Goal: Task Accomplishment & Management: Complete application form

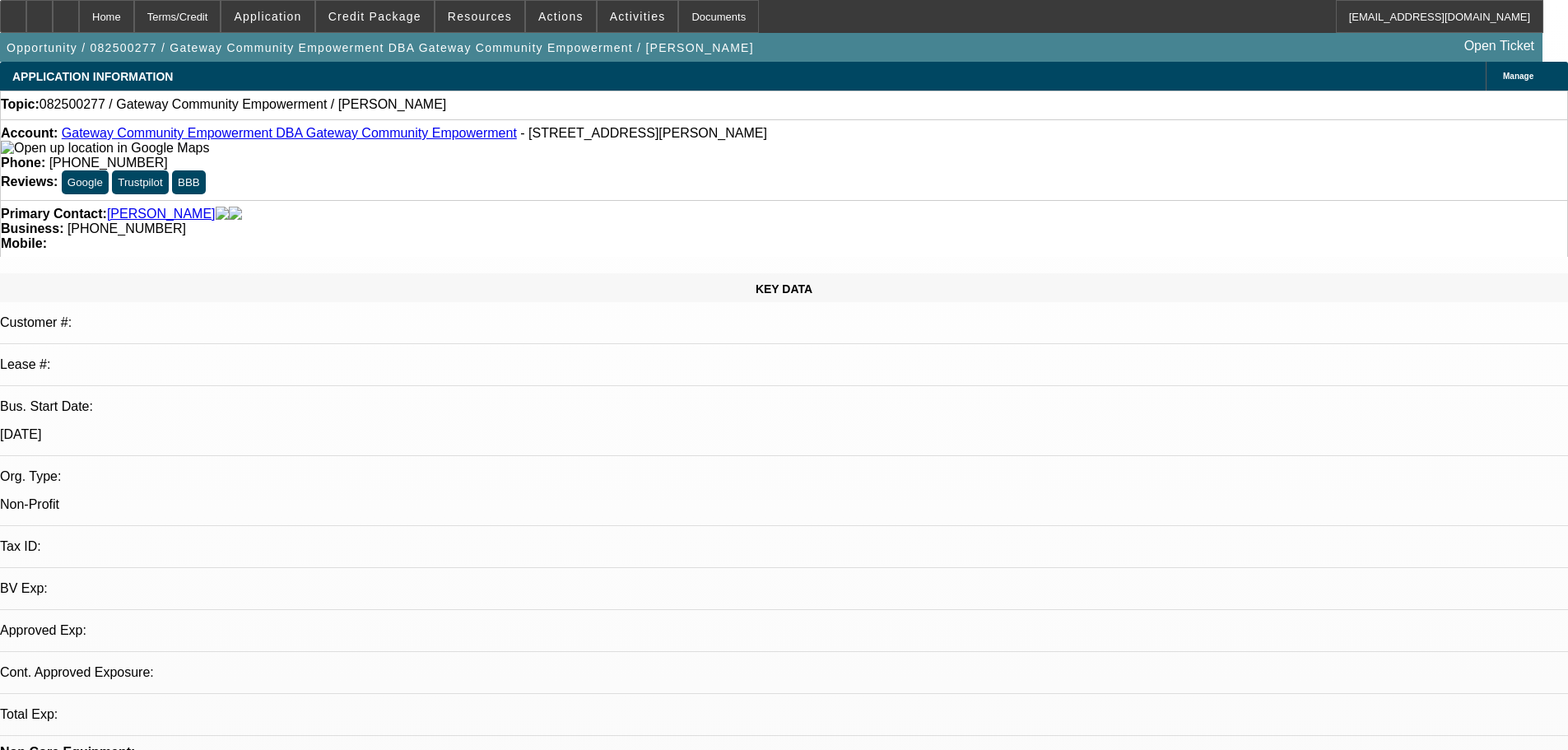
select select "0"
select select "2"
select select "0.1"
select select "4"
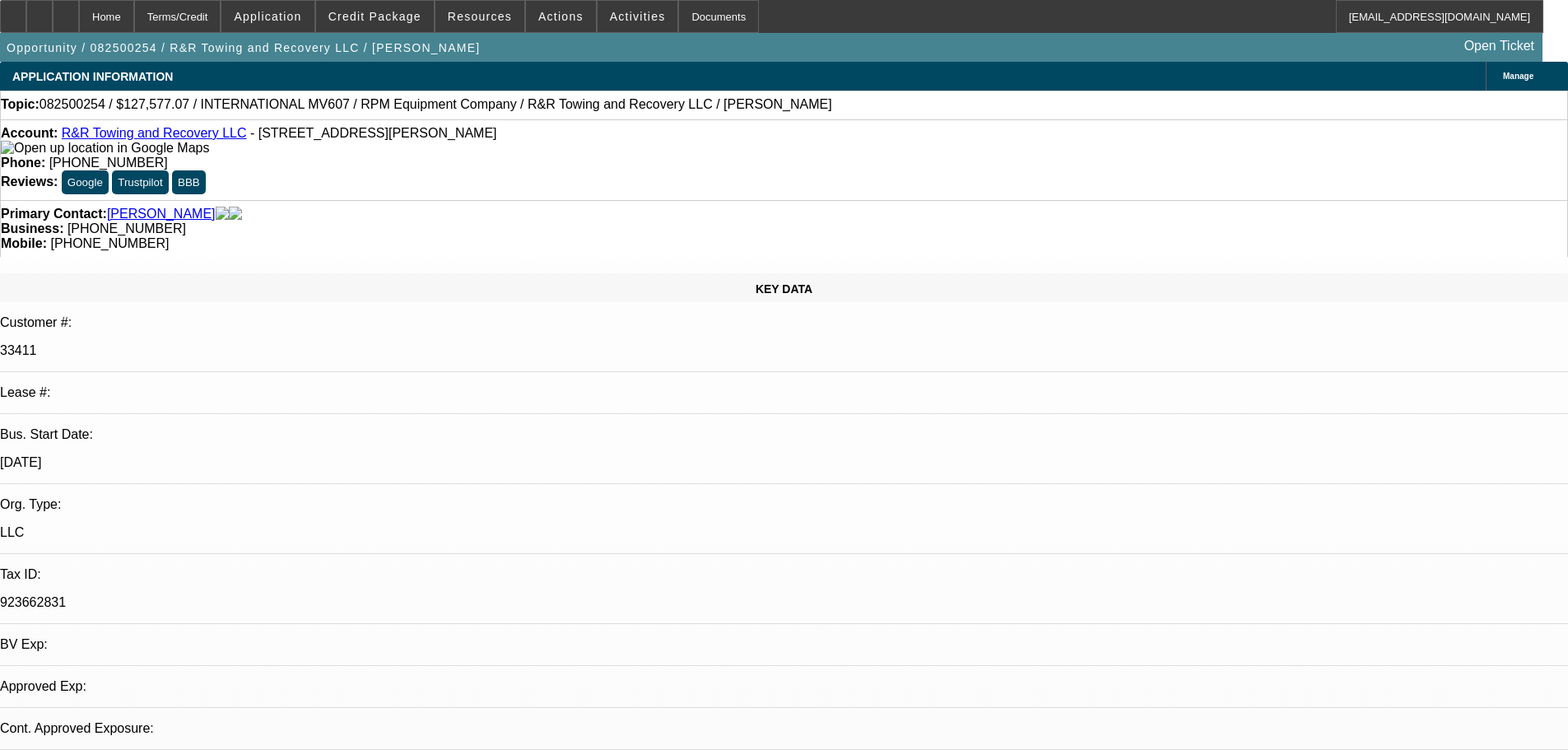
select select "0.1"
select select "2"
select select "0.1"
select select "4"
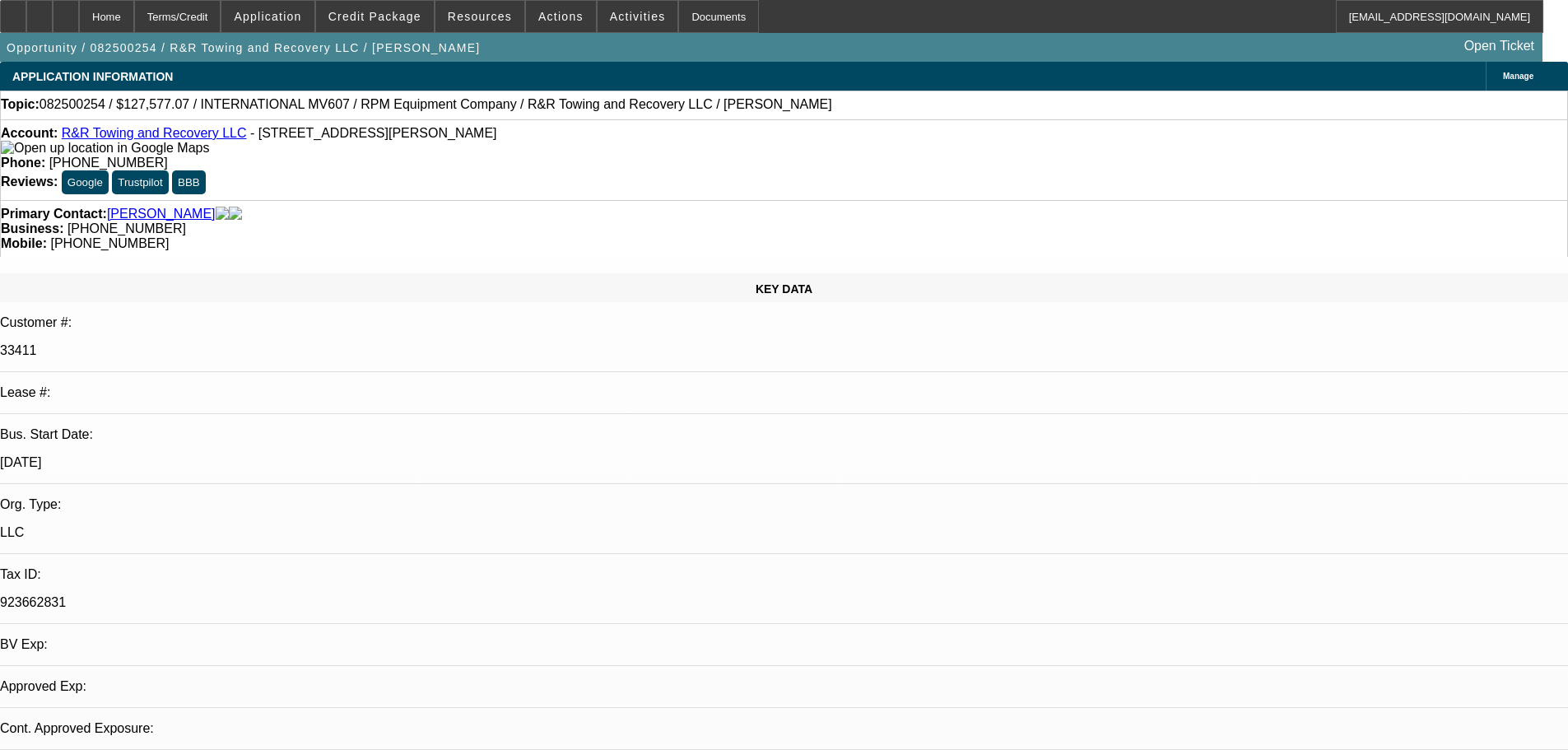
select select "0.1"
select select "2"
select select "0.1"
select select "4"
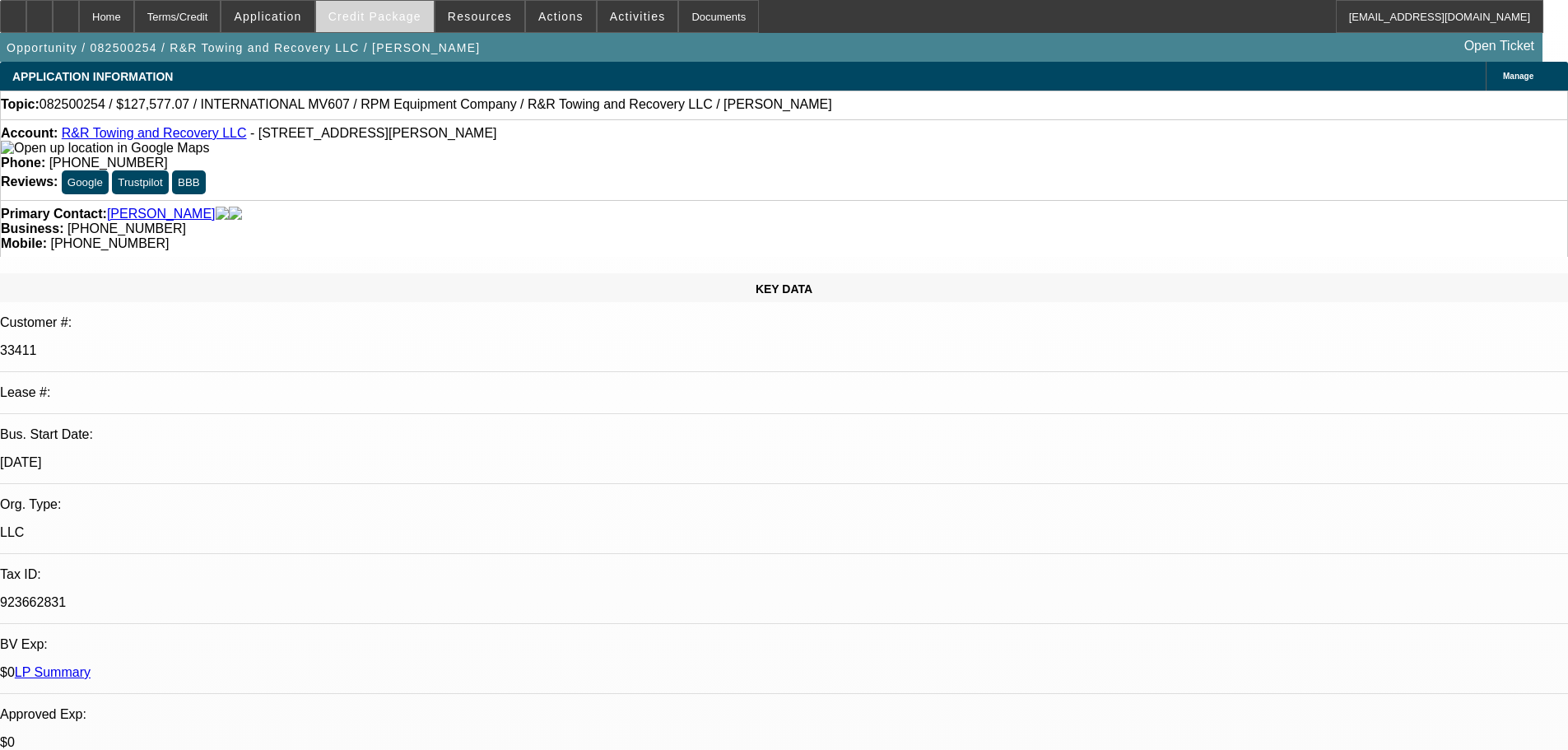
click at [393, 14] on span "Credit Package" at bounding box center [375, 17] width 93 height 13
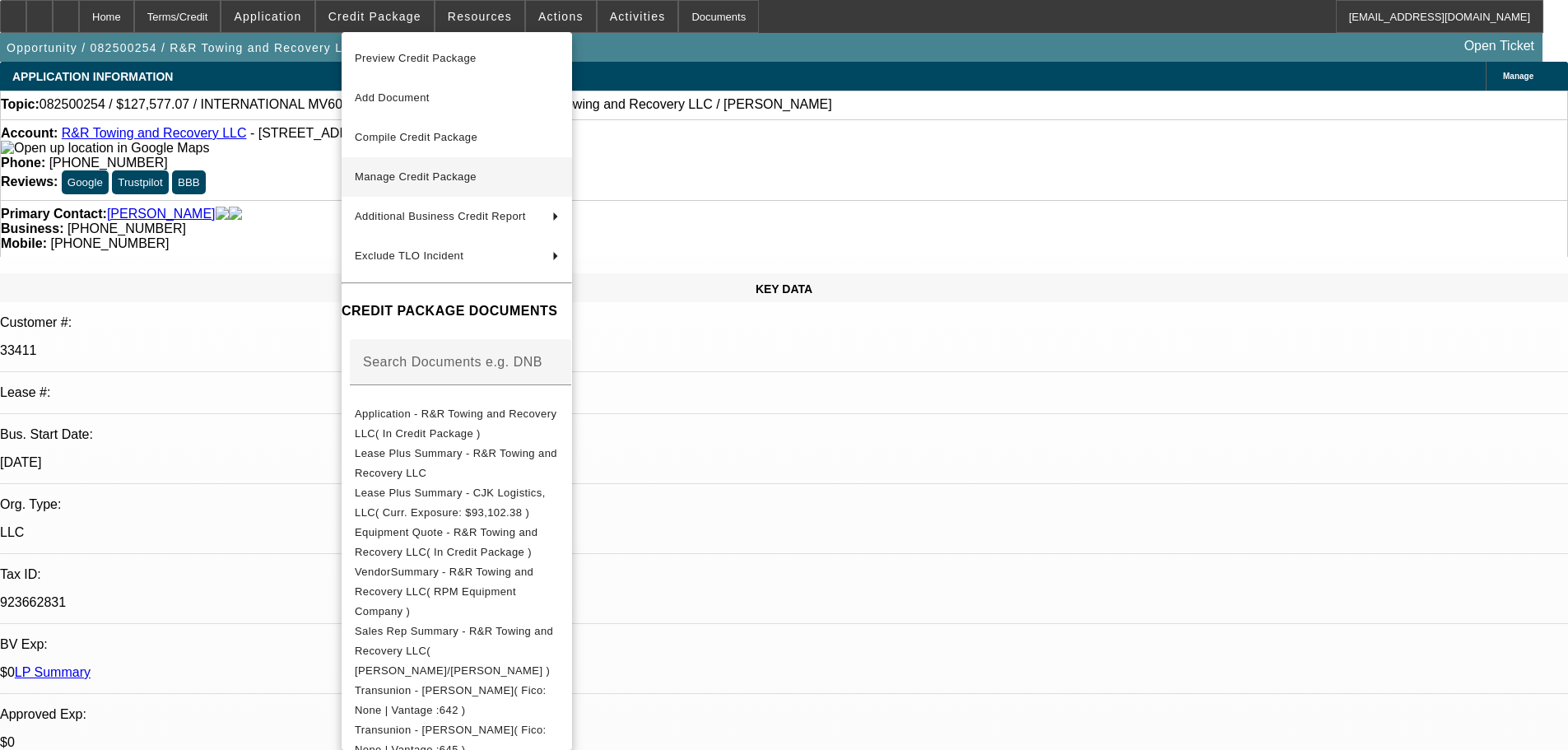
click at [408, 182] on span "Manage Credit Package" at bounding box center [457, 177] width 204 height 19
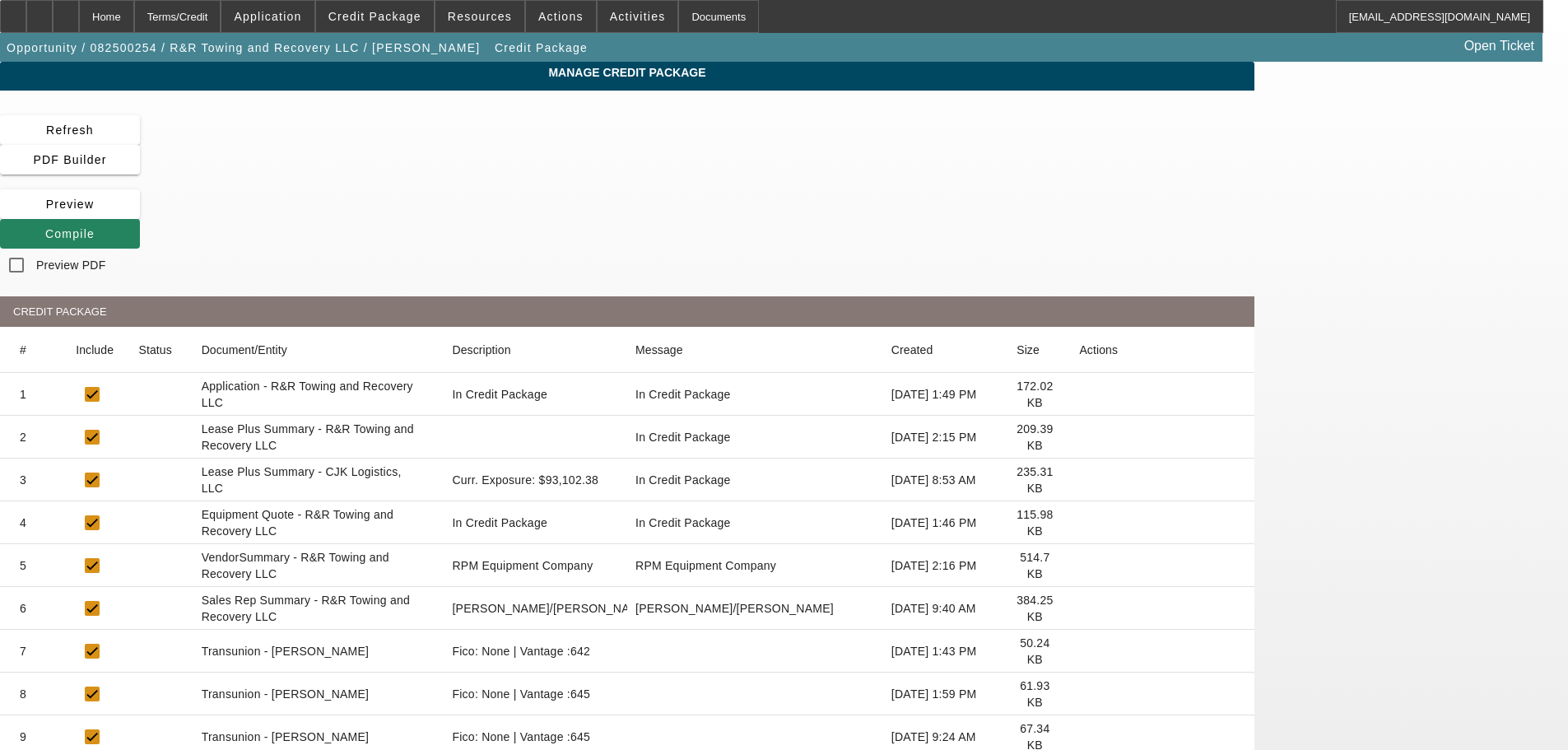
click at [1079, 437] on icon at bounding box center [1079, 437] width 0 height 0
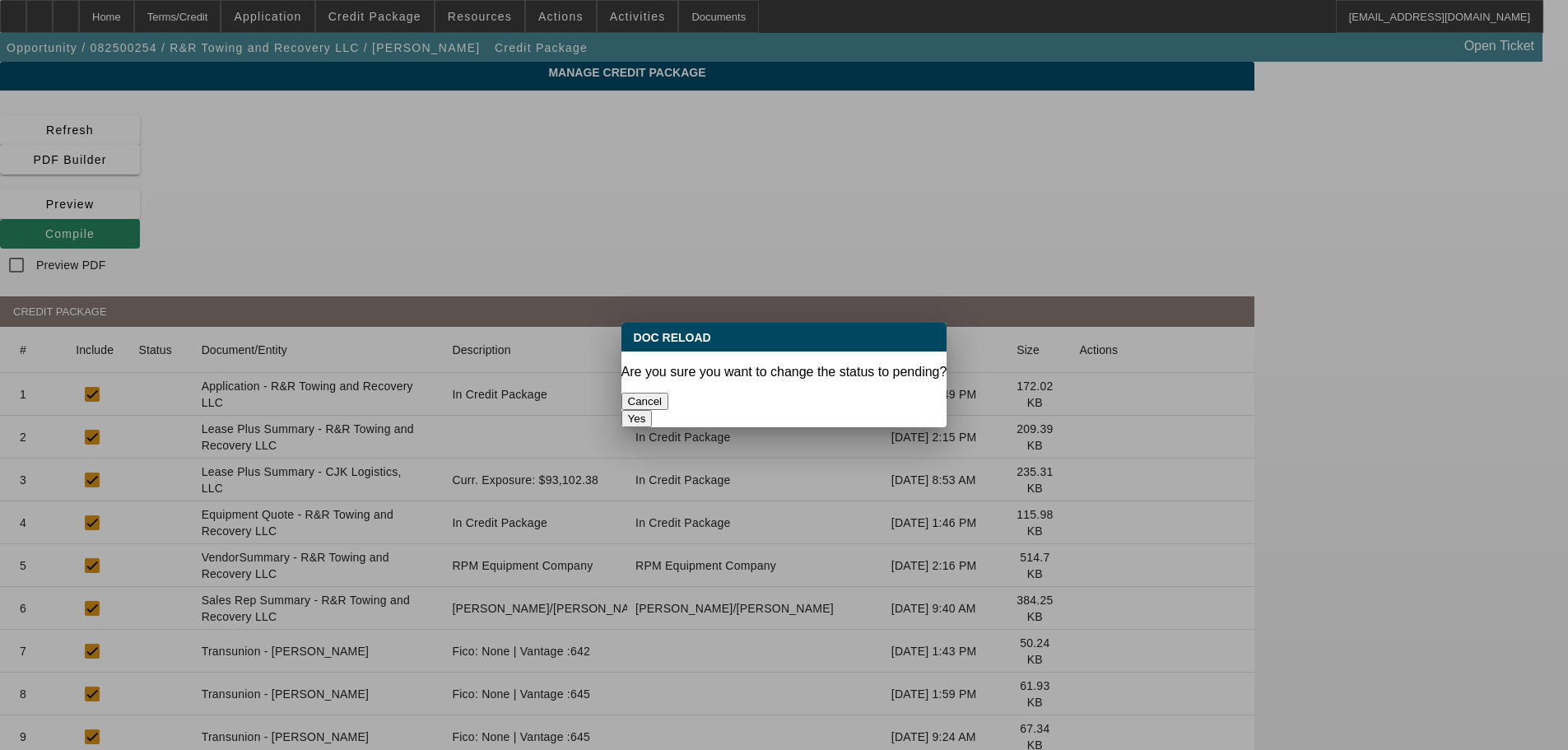
click at [652, 409] on button "Yes" at bounding box center [636, 418] width 31 height 18
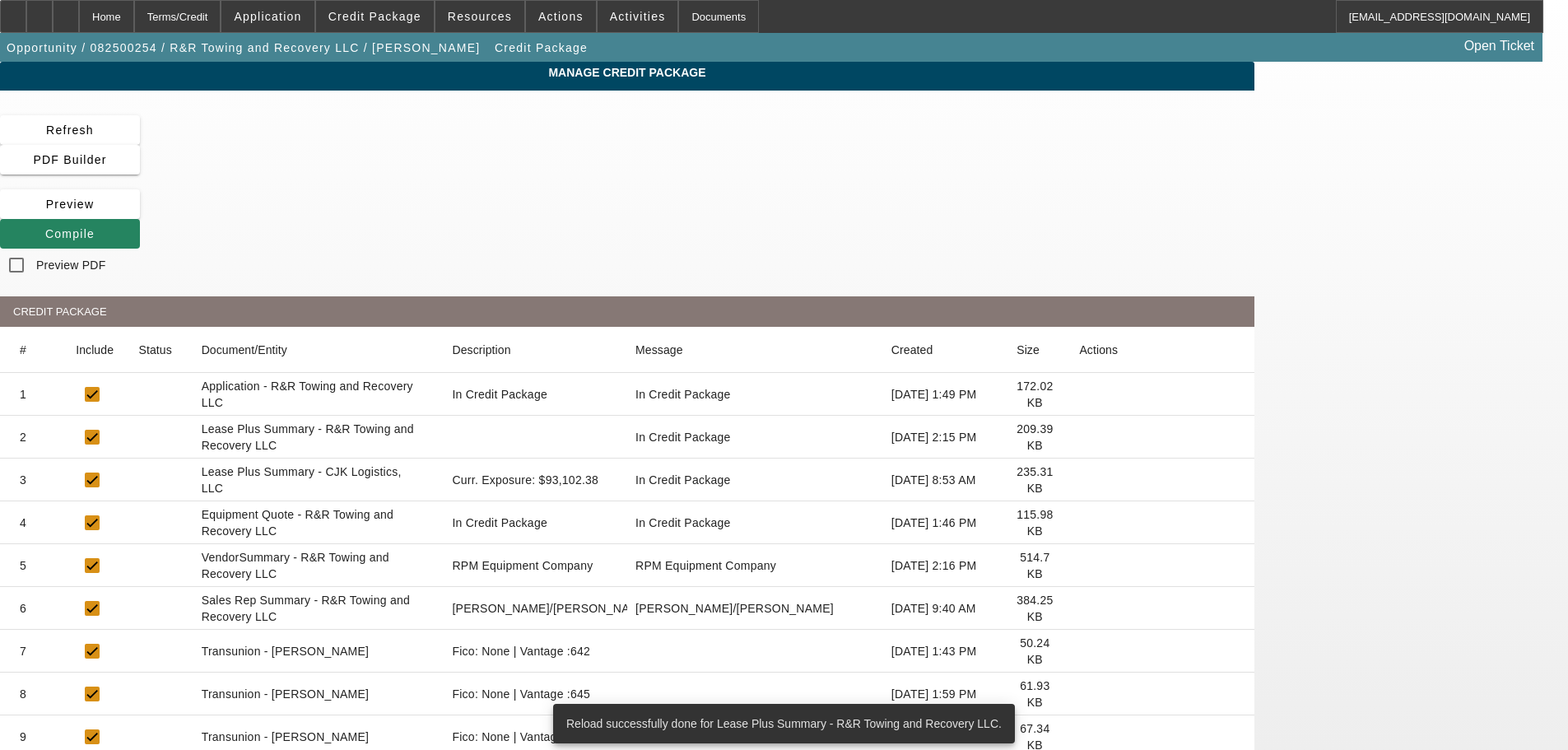
click at [1079, 565] on icon at bounding box center [1079, 565] width 0 height 0
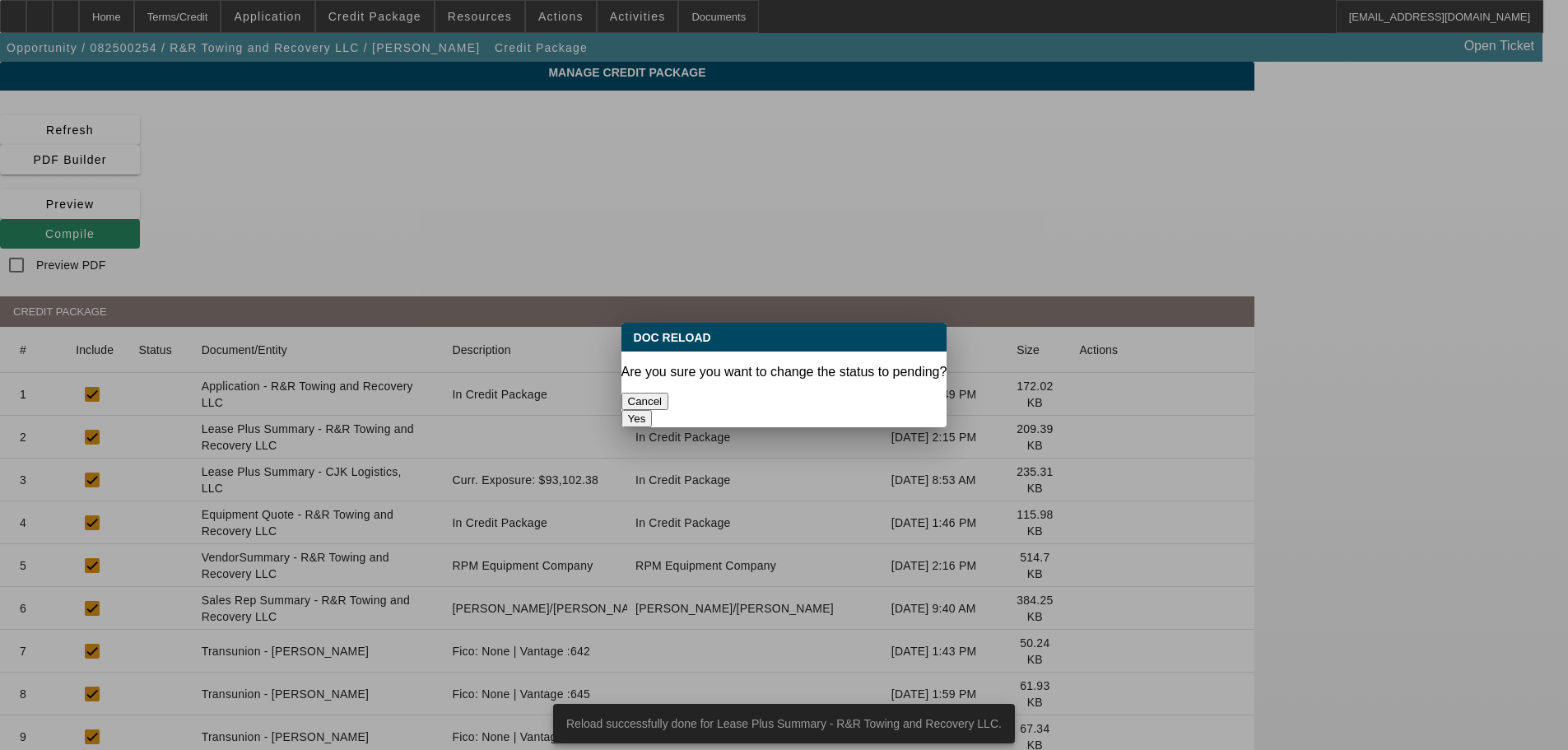
click at [652, 409] on button "Yes" at bounding box center [636, 418] width 31 height 18
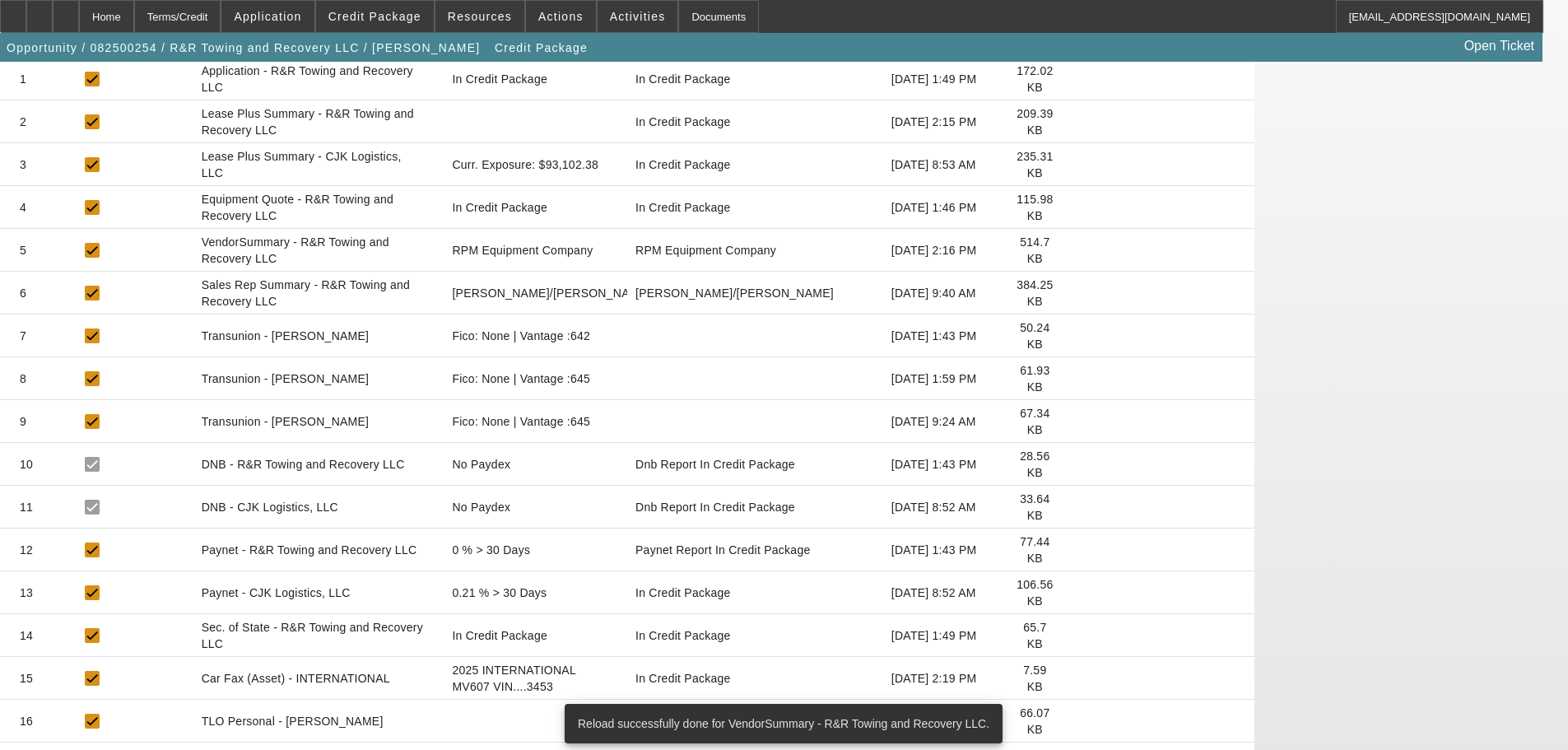
scroll to position [29, 0]
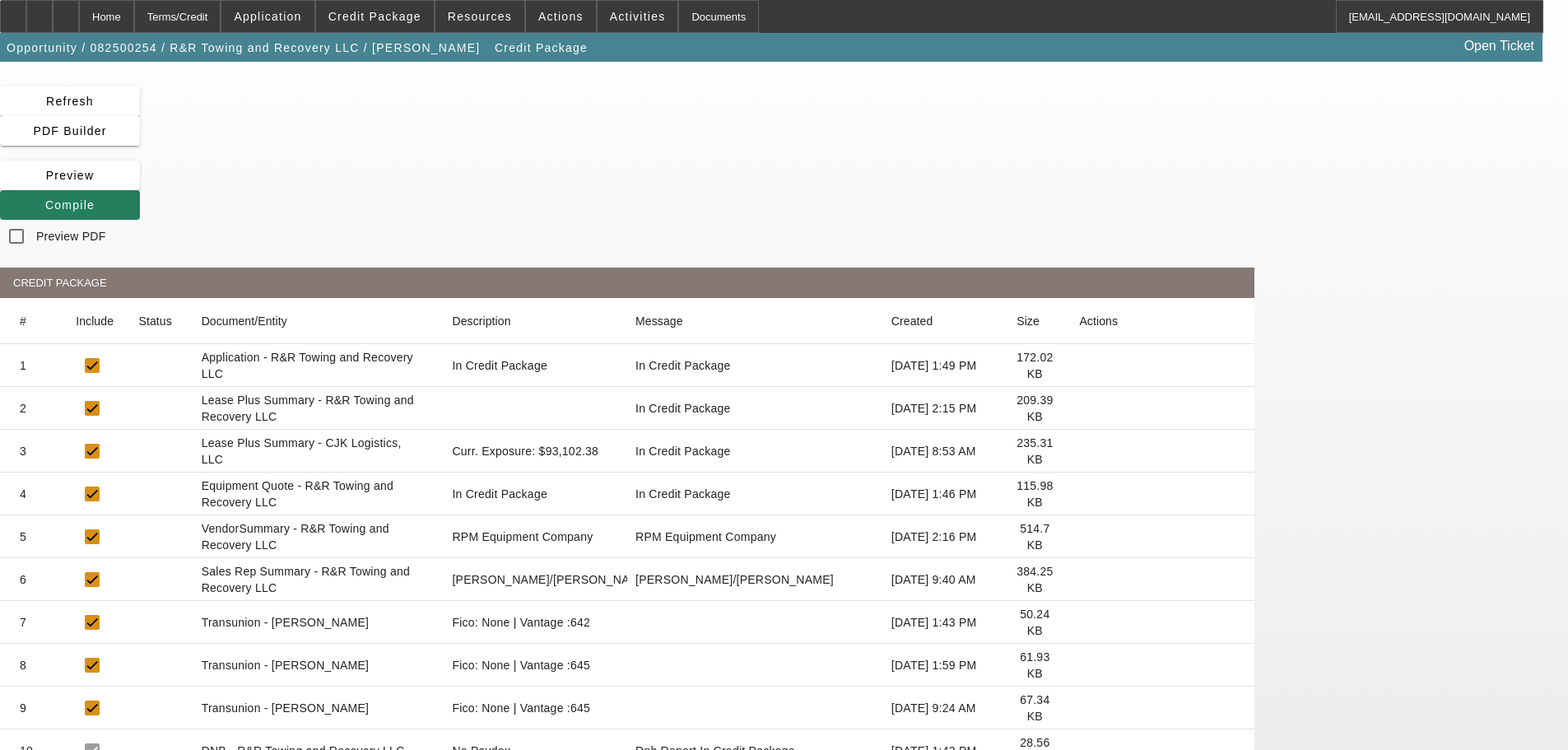
click at [45, 198] on icon at bounding box center [45, 205] width 0 height 13
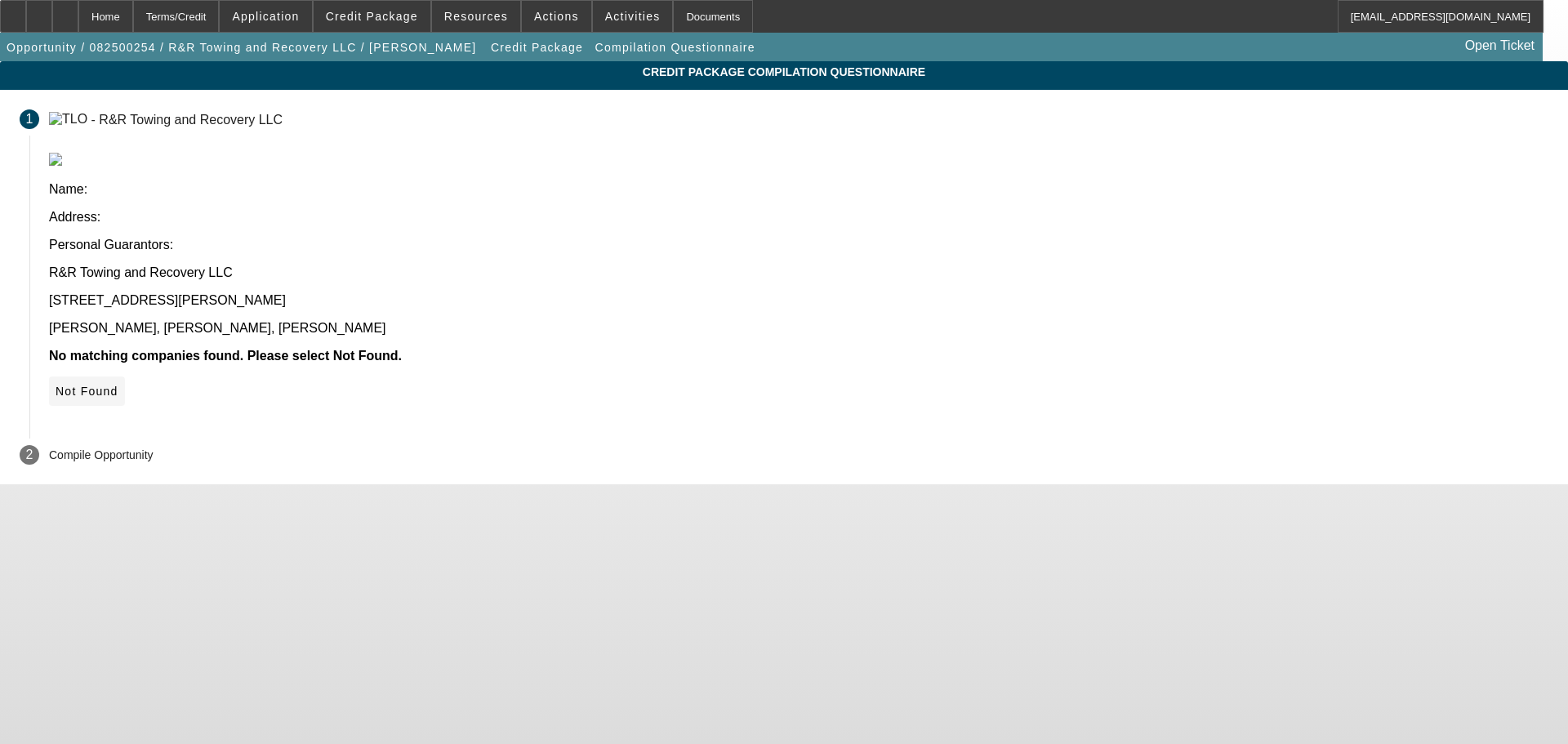
click at [118, 385] on span "Not Found" at bounding box center [87, 391] width 63 height 13
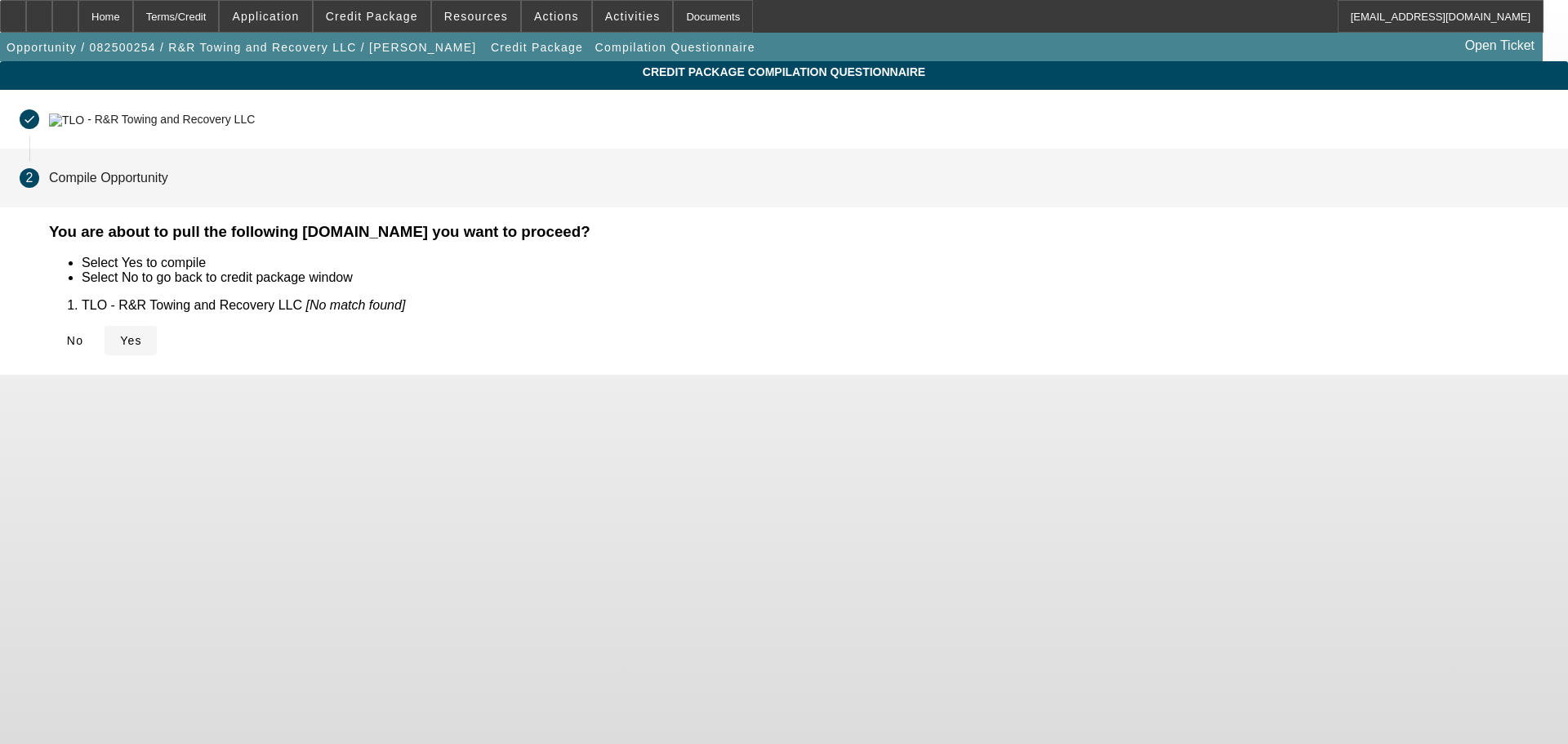
click at [142, 338] on span "Yes" at bounding box center [131, 340] width 22 height 13
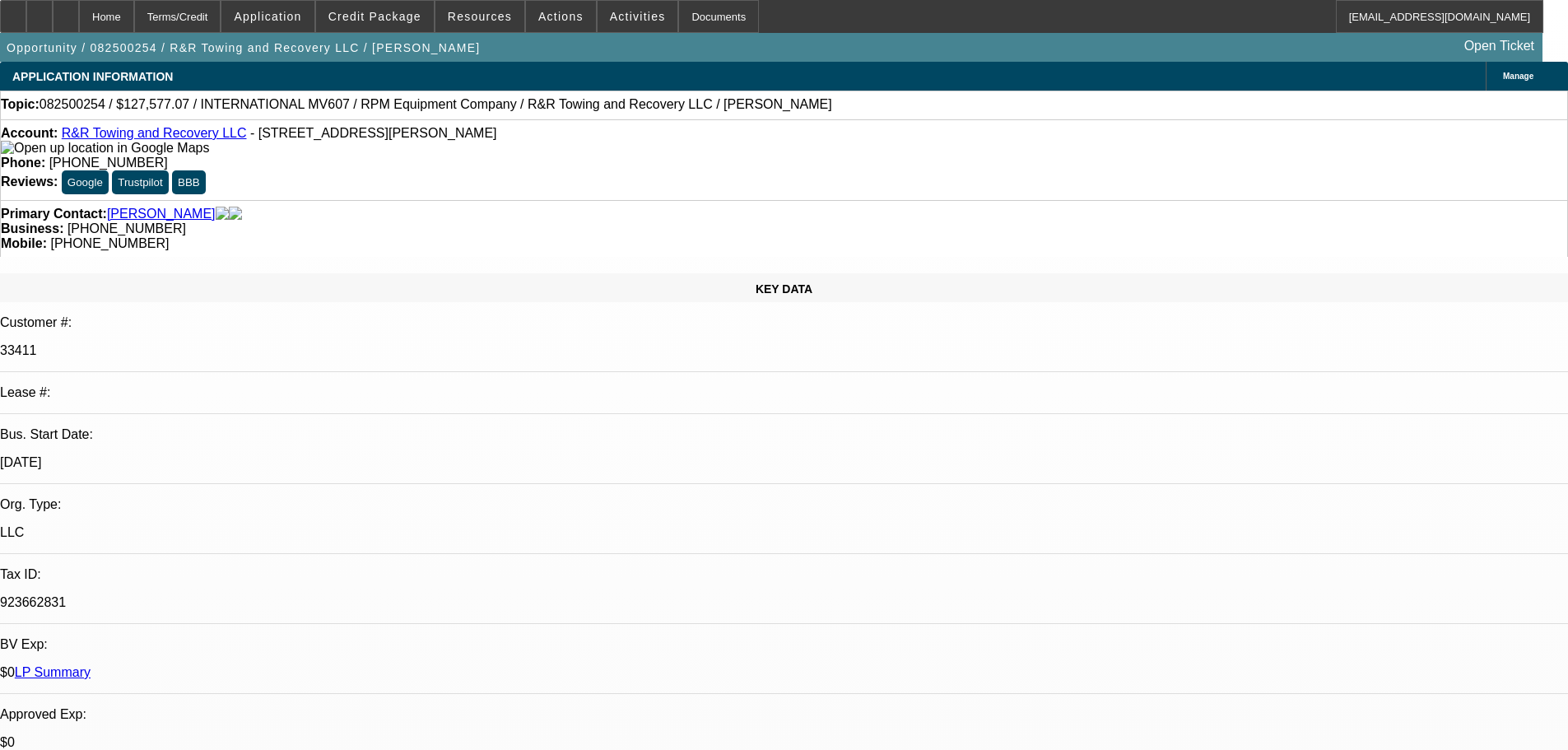
select select "0.1"
select select "2"
select select "0.1"
select select "4"
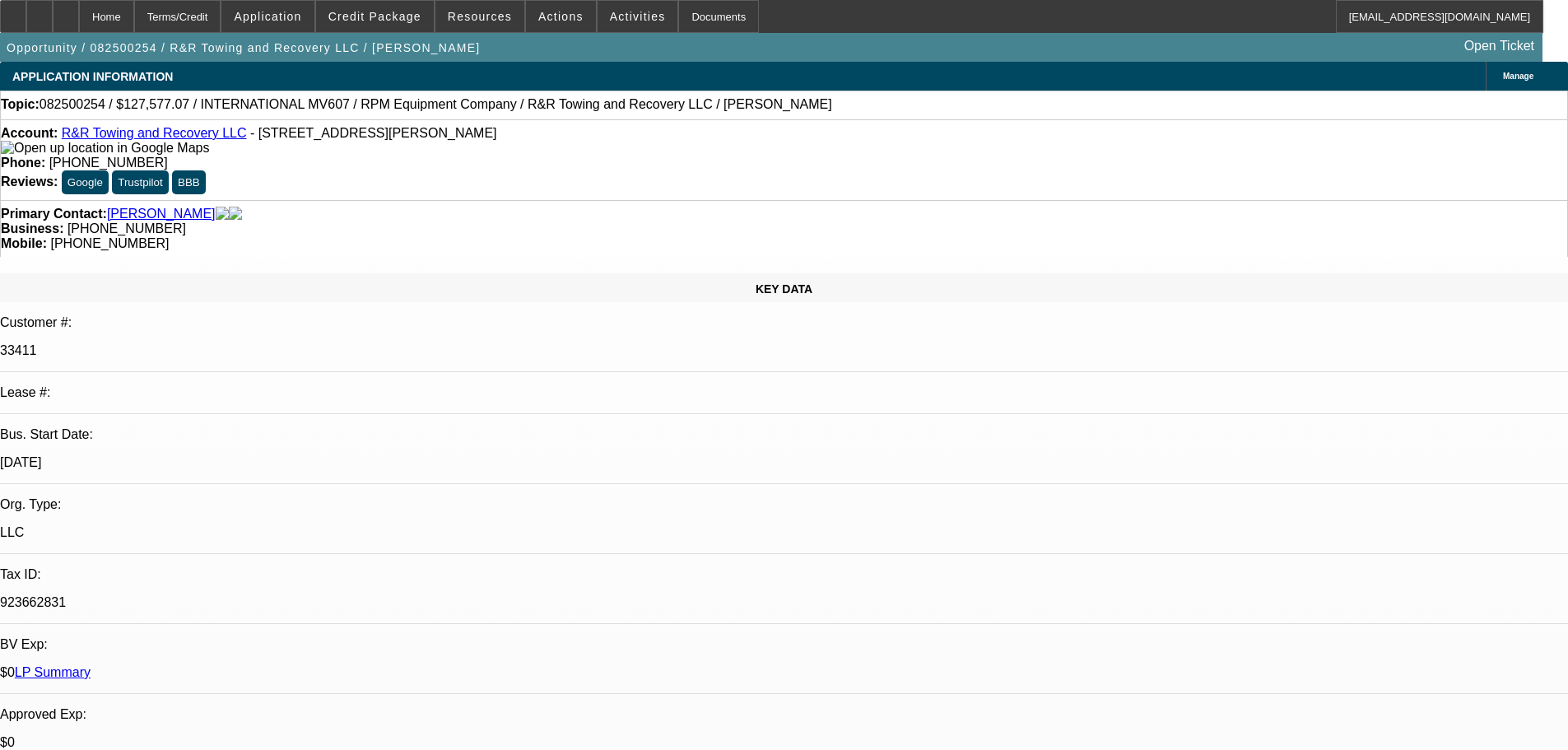
select select "0.1"
select select "2"
select select "0.1"
select select "4"
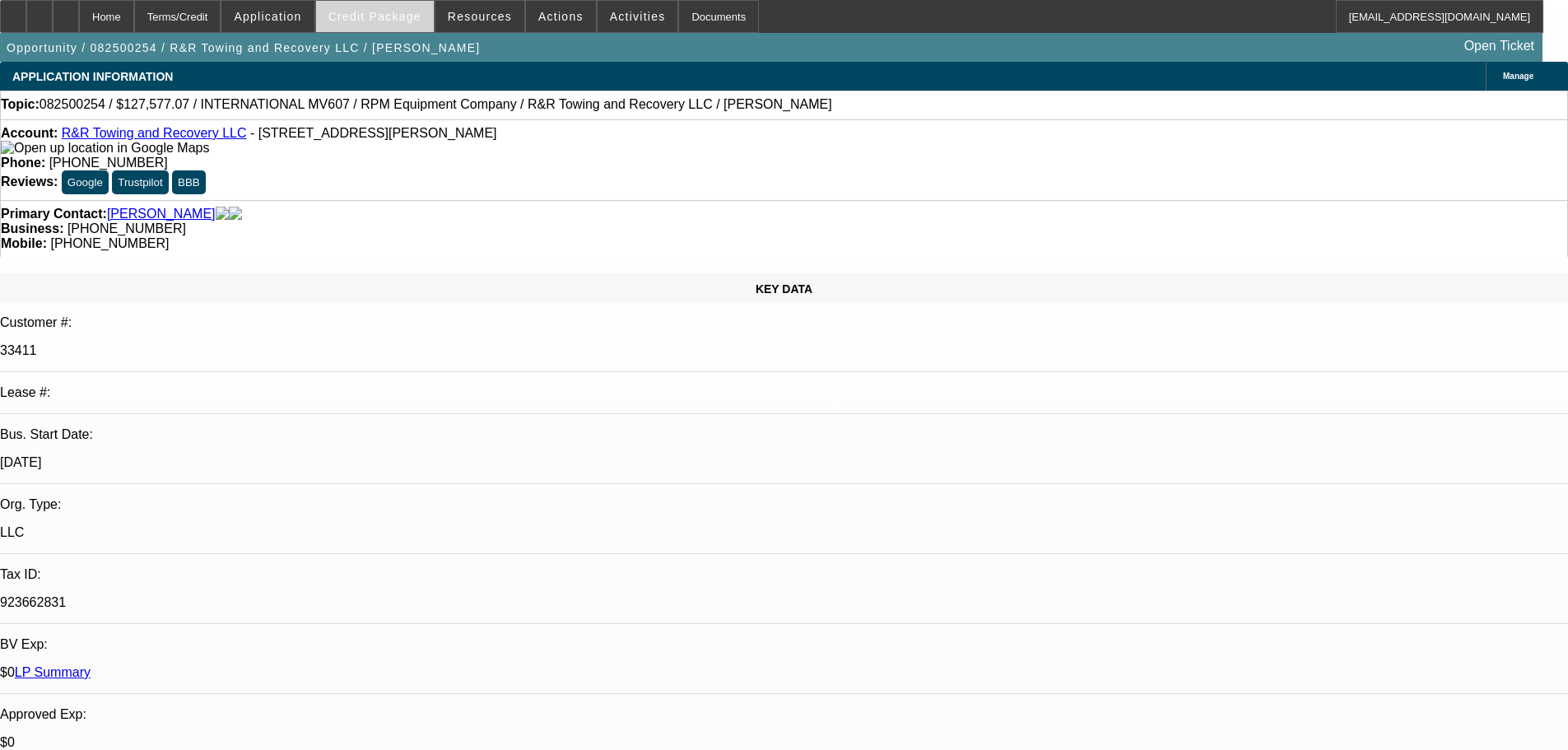
click at [393, 8] on span at bounding box center [375, 16] width 118 height 40
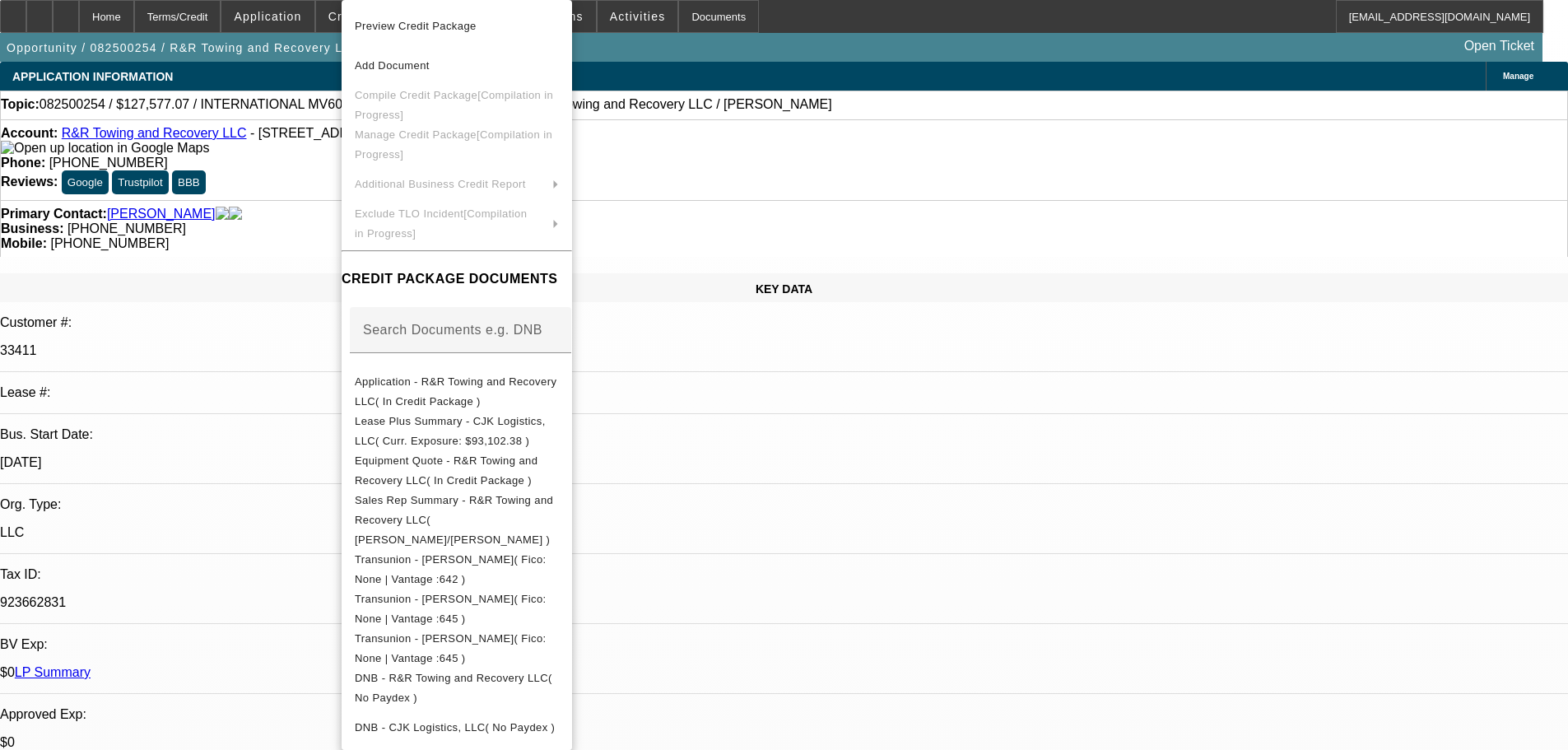
click at [298, 230] on div at bounding box center [784, 375] width 1568 height 750
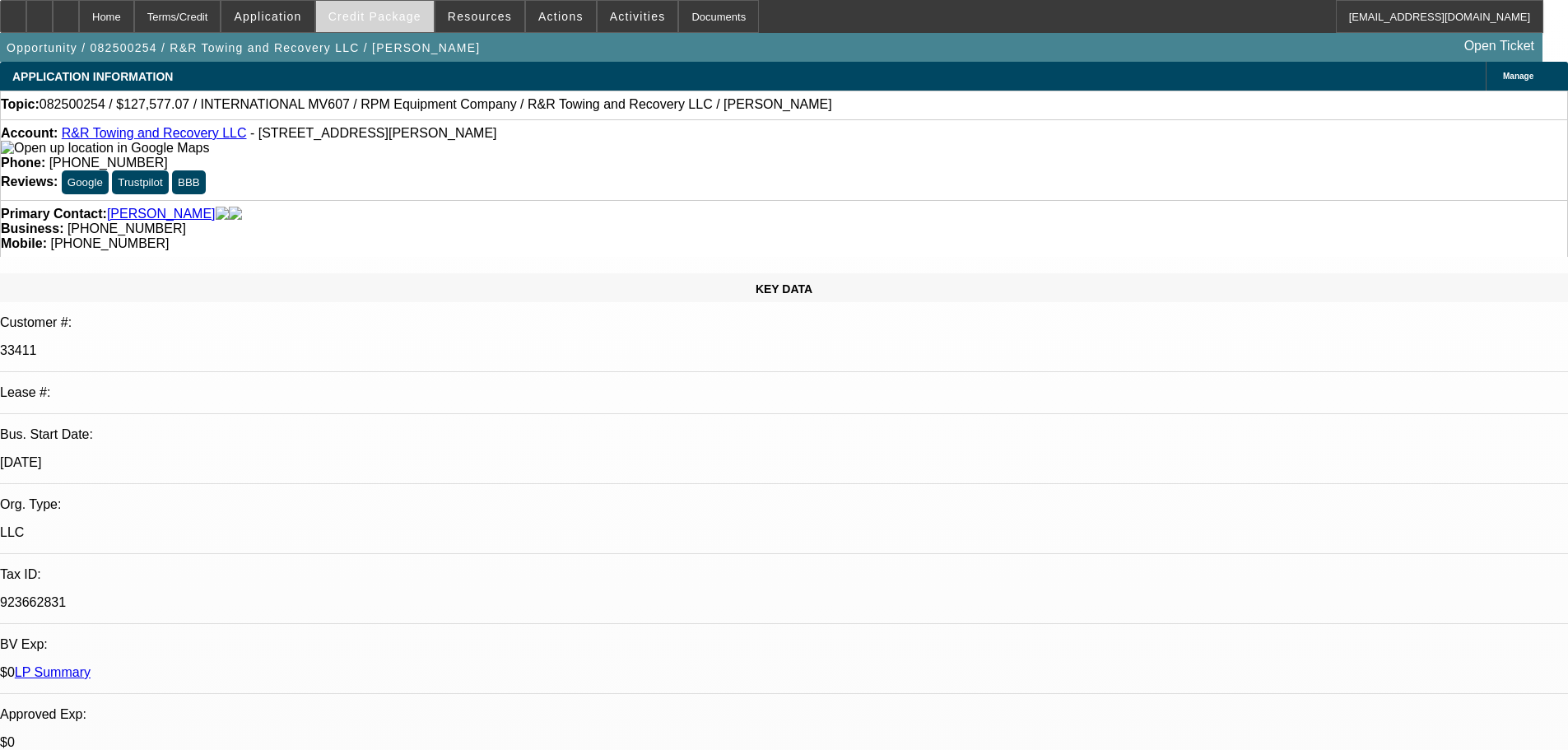
click at [416, 23] on span at bounding box center [375, 16] width 118 height 40
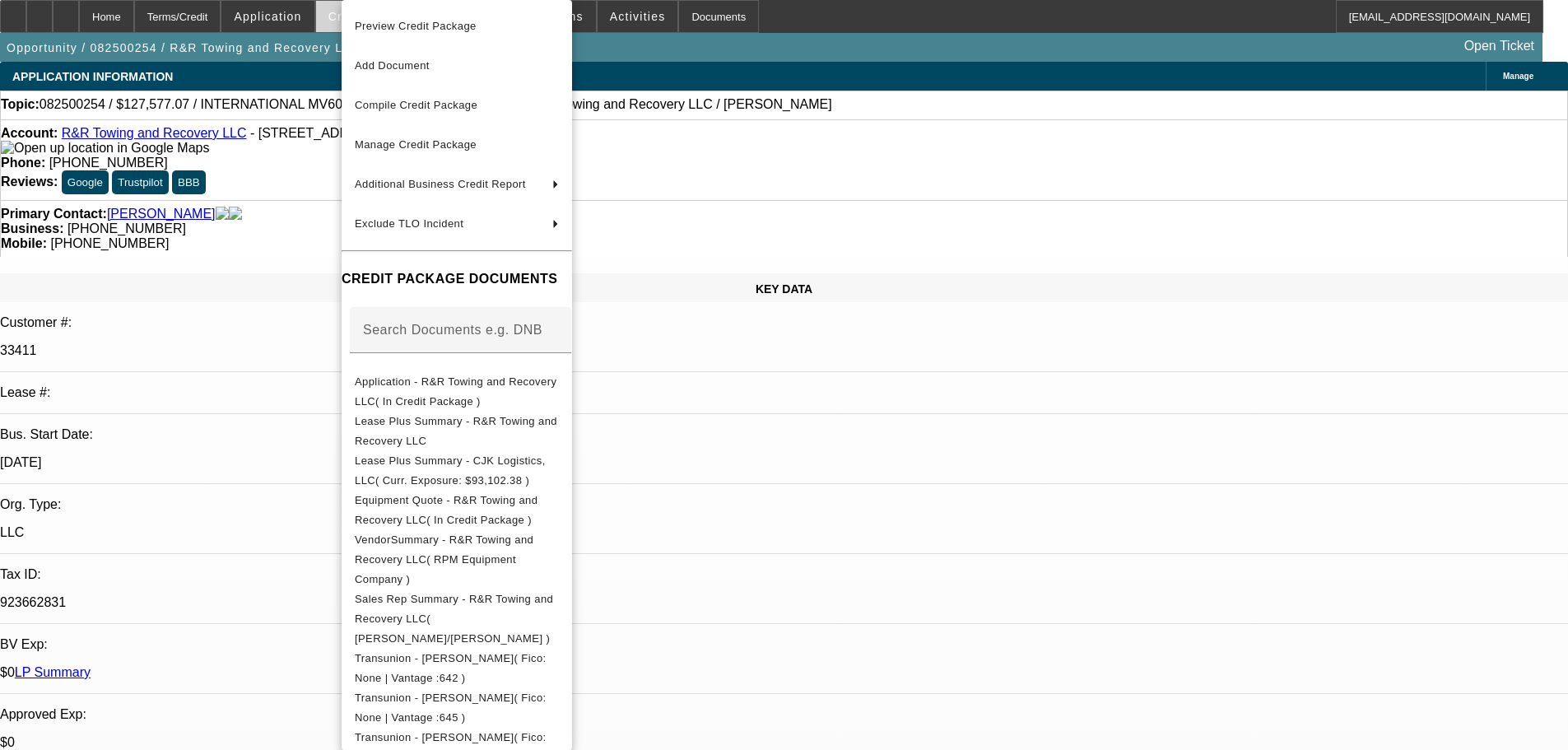
click at [416, 23] on span "Preview Credit Package" at bounding box center [415, 25] width 122 height 13
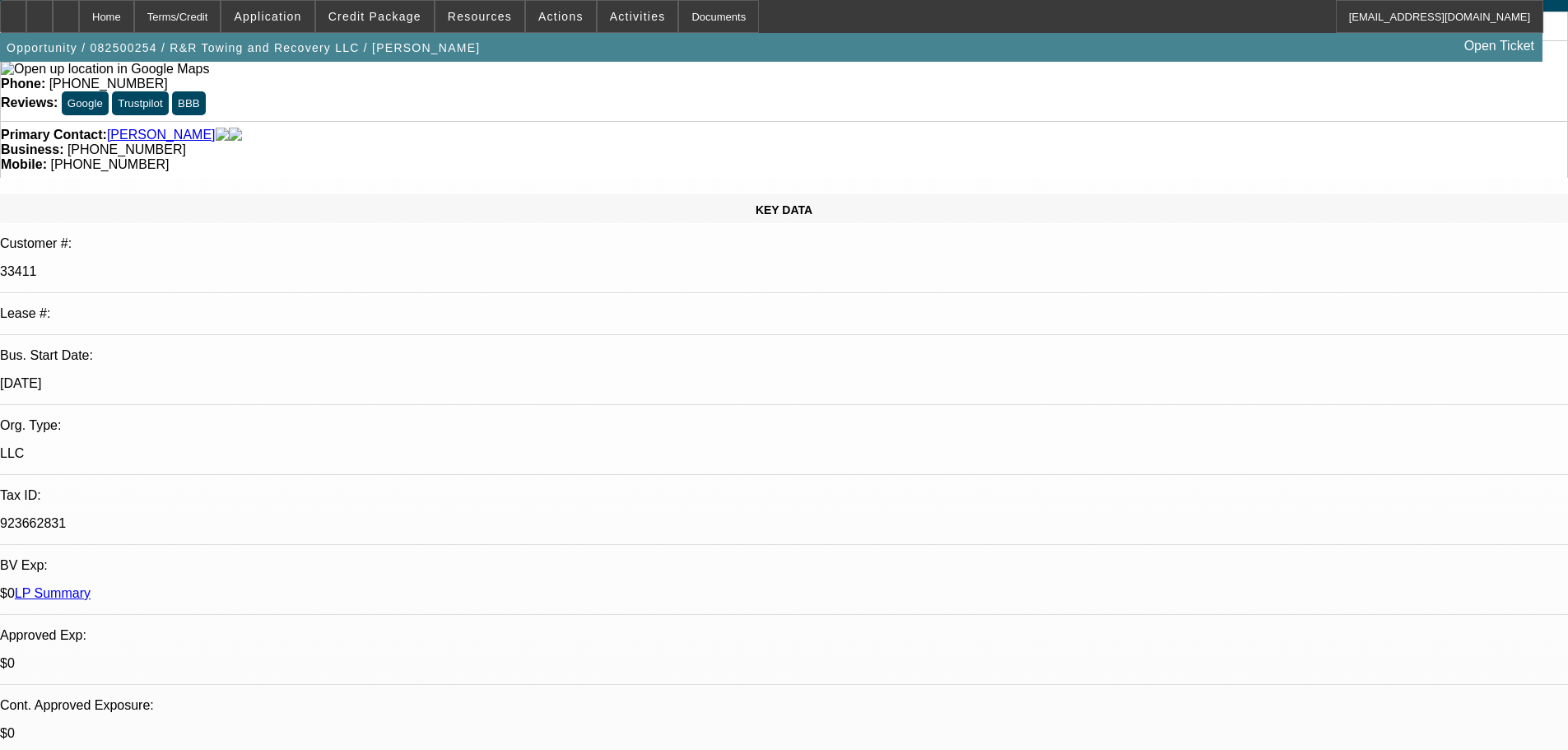
scroll to position [247, 0]
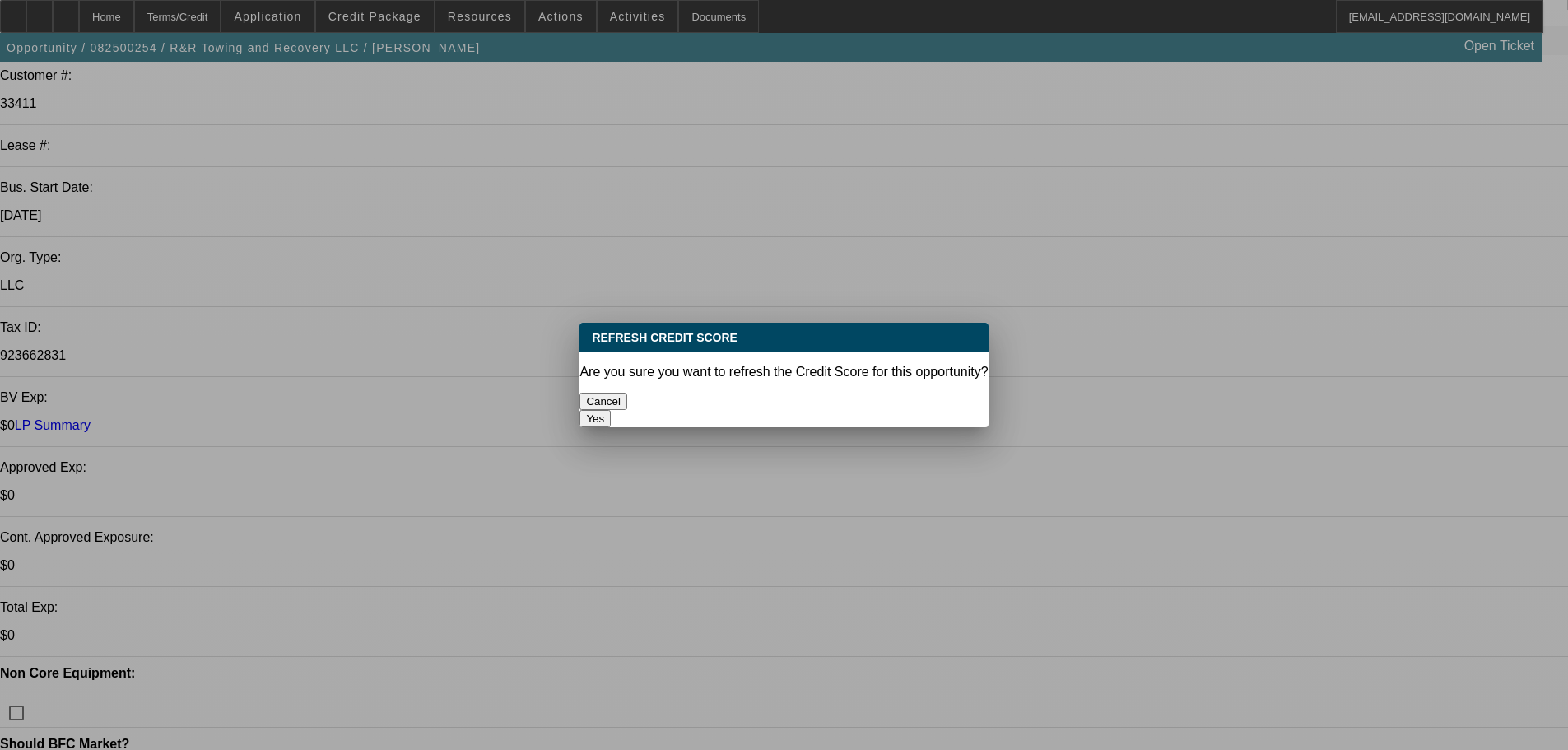
scroll to position [0, 0]
click at [610, 409] on button "Yes" at bounding box center [594, 418] width 31 height 18
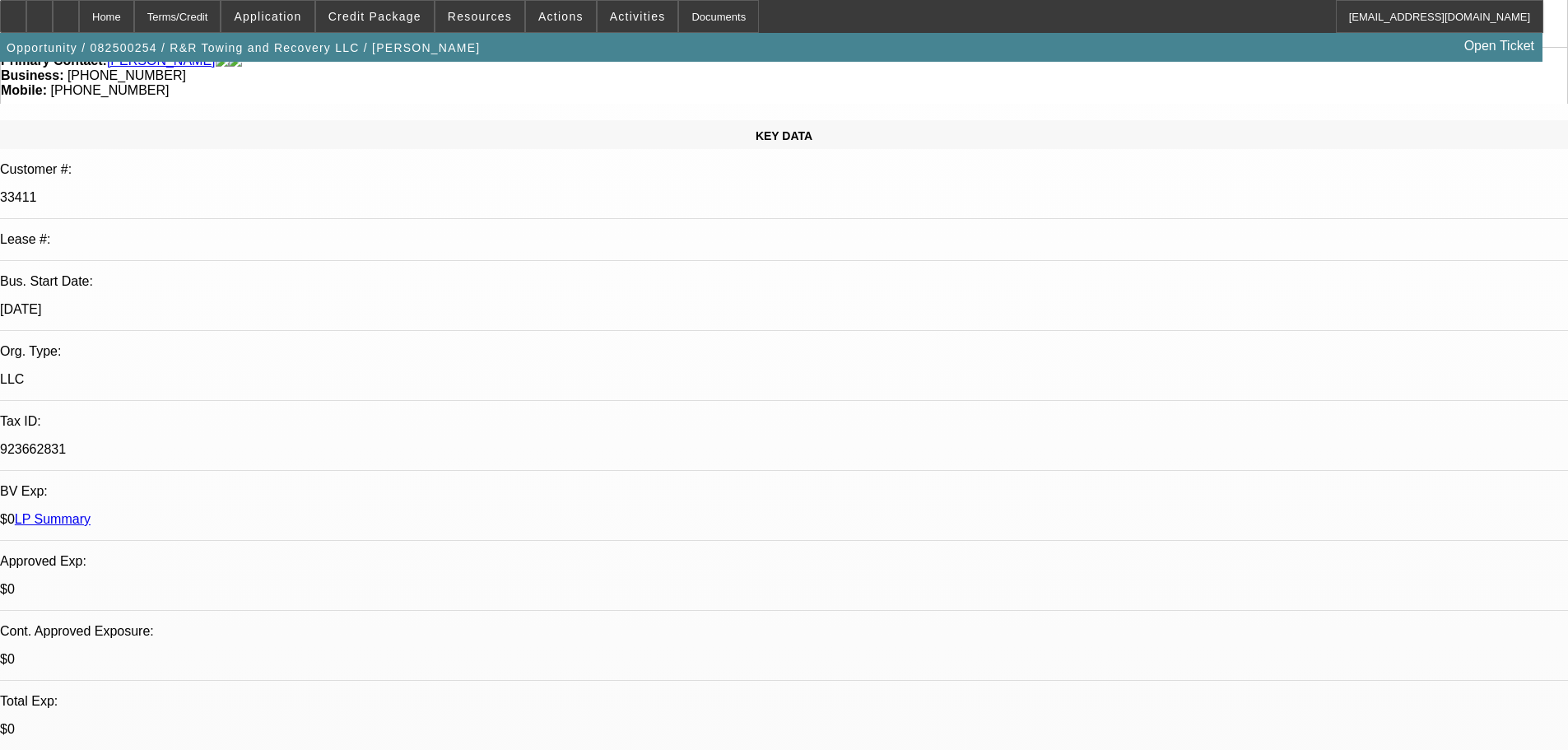
scroll to position [330, 0]
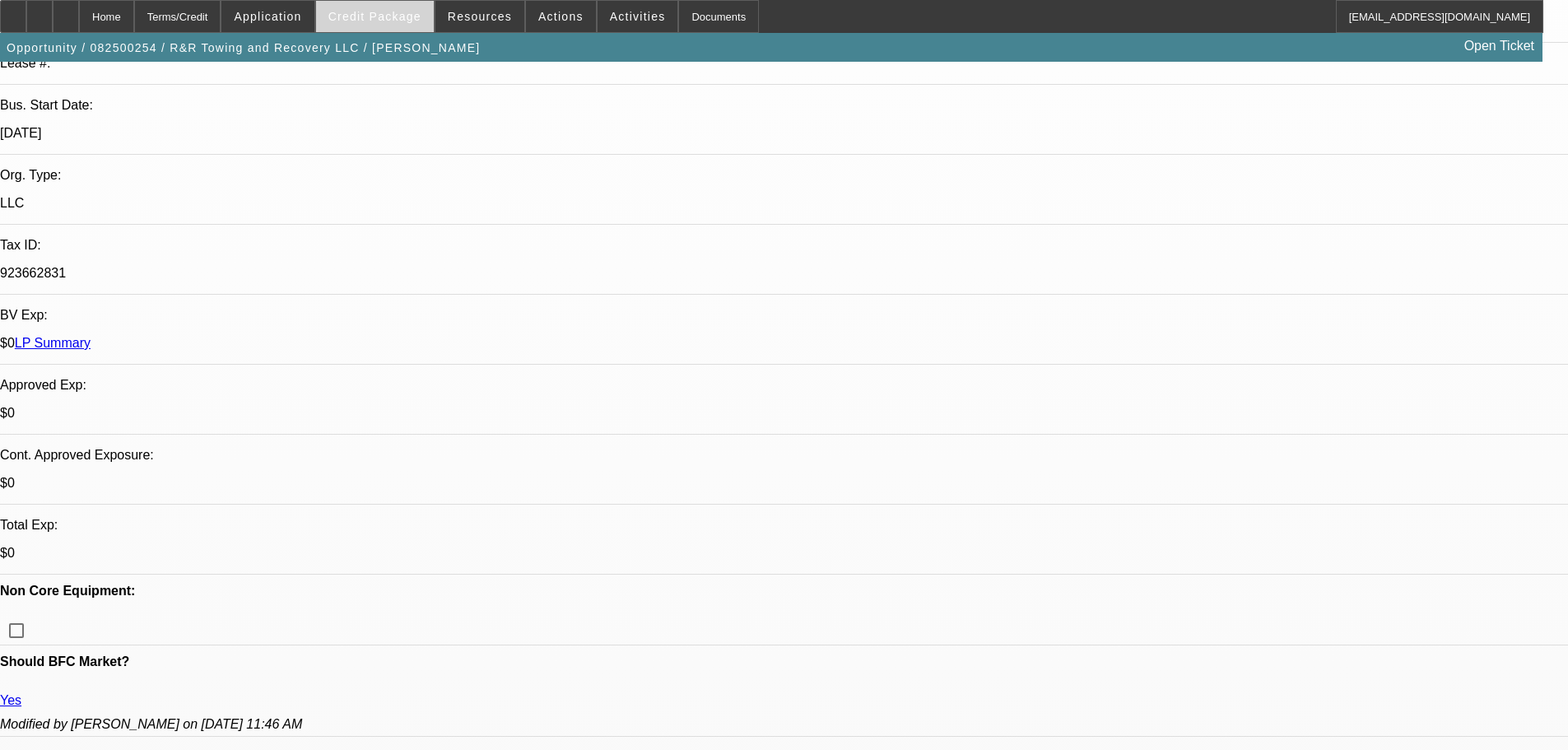
click at [376, 17] on span "Credit Package" at bounding box center [375, 17] width 93 height 13
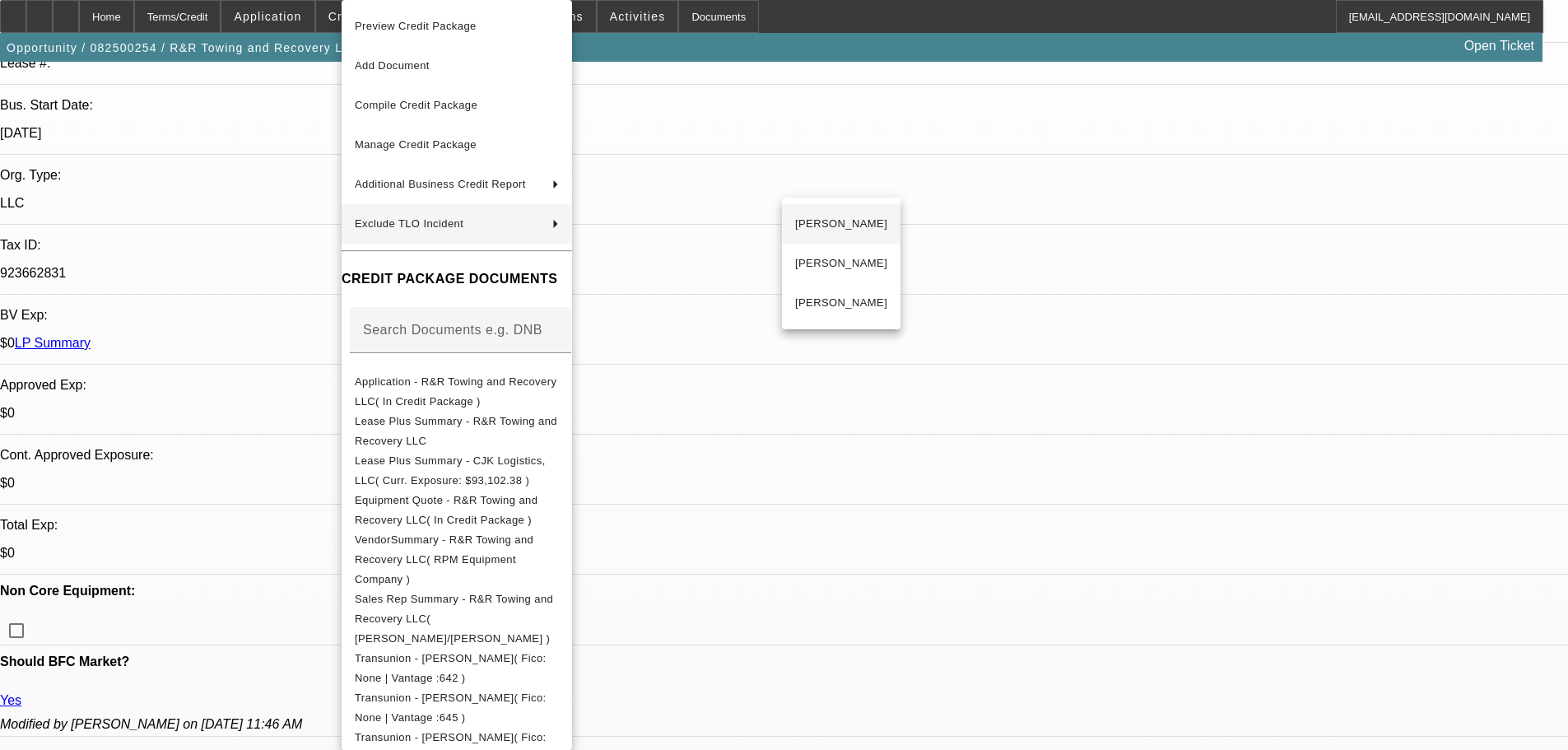
click at [845, 220] on span "Jimmy Patton" at bounding box center [842, 223] width 92 height 19
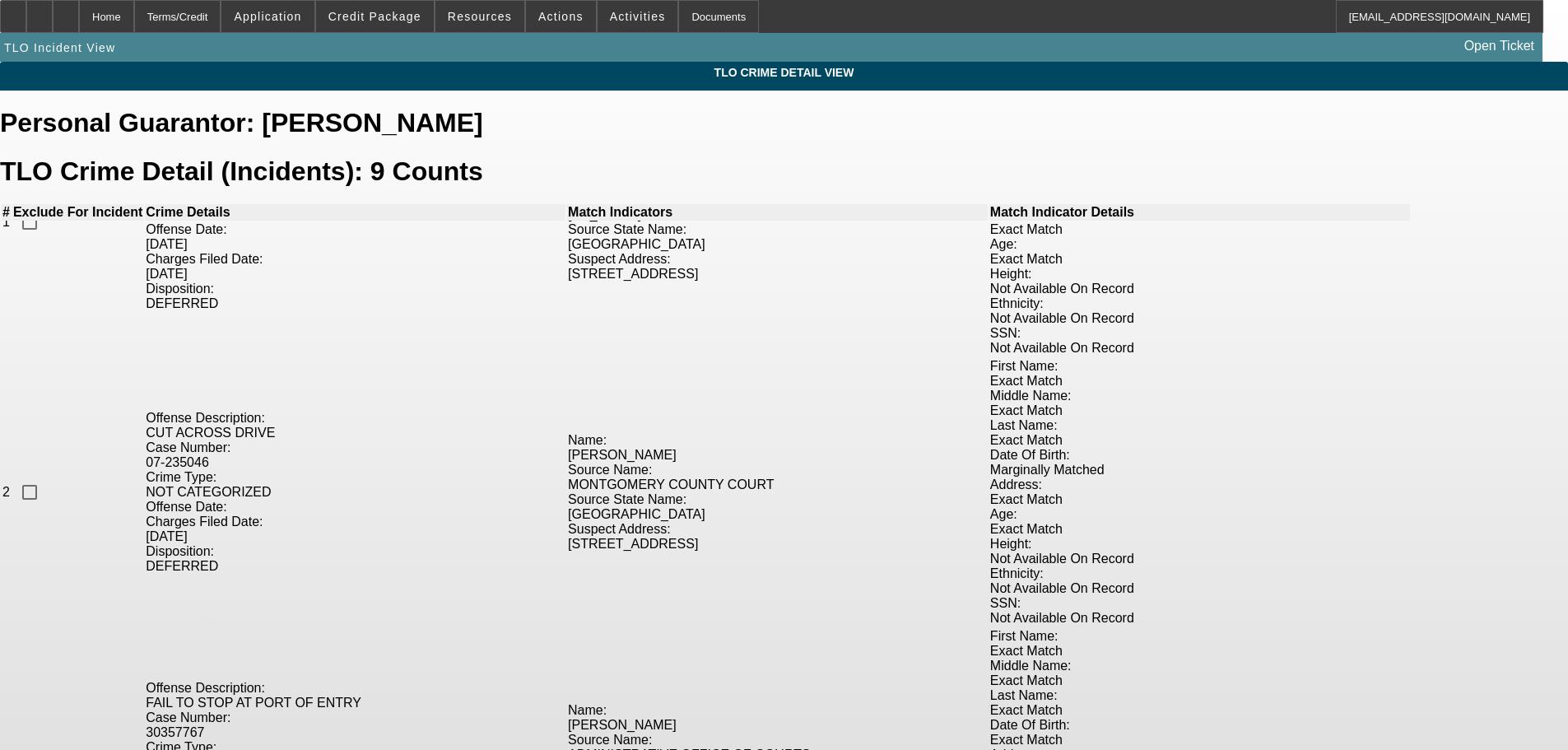
scroll to position [165, 0]
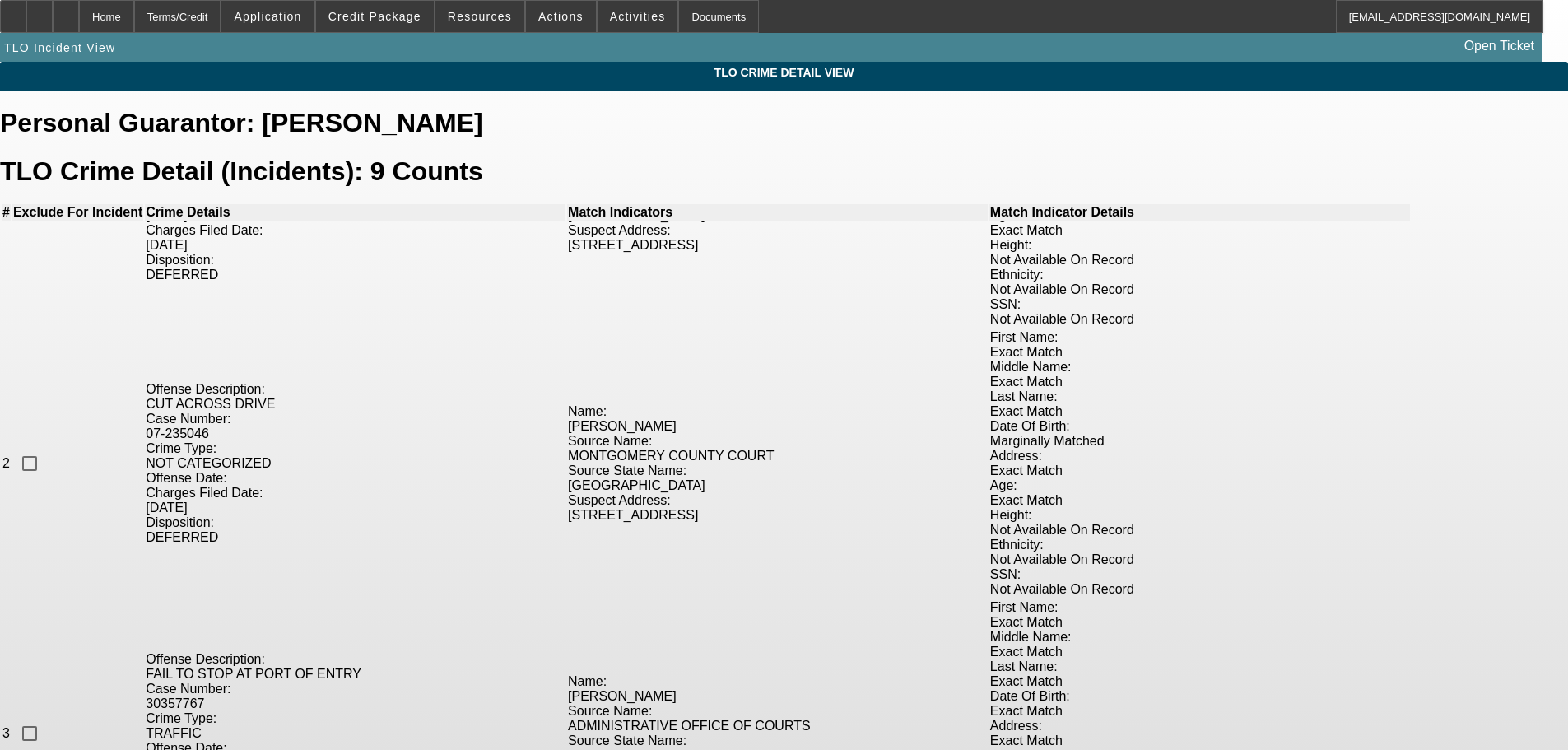
checkbox input "true"
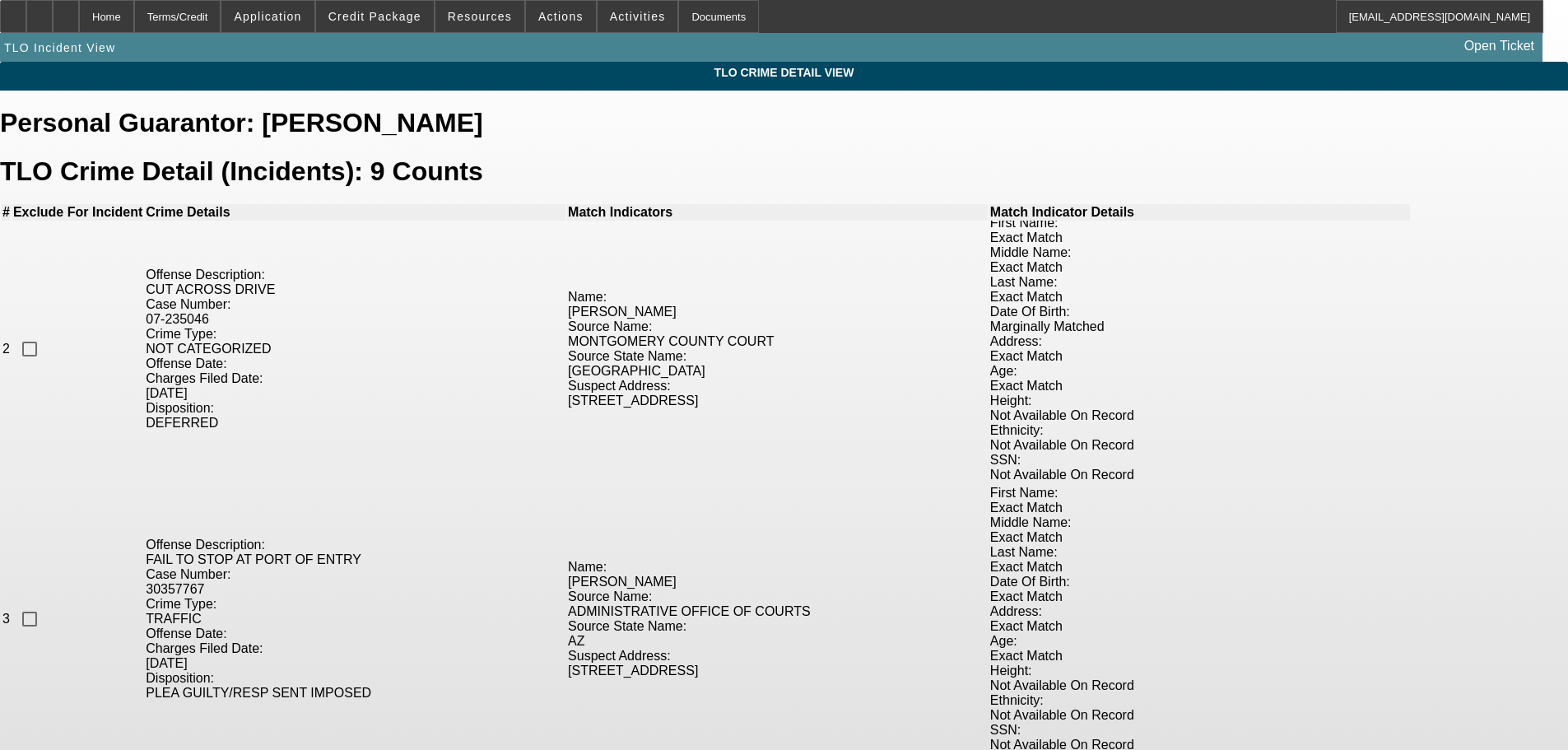
scroll to position [330, 0]
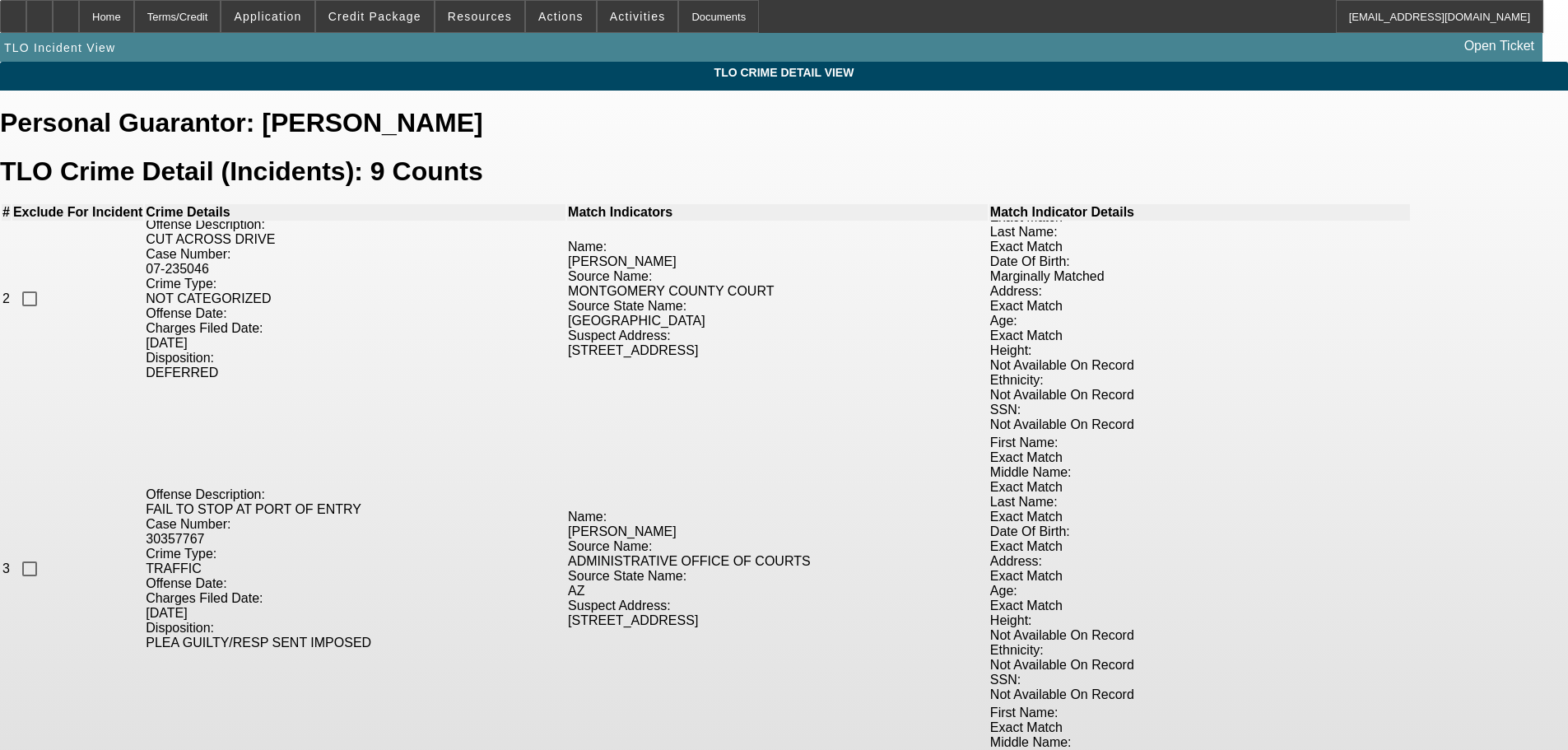
checkbox input "true"
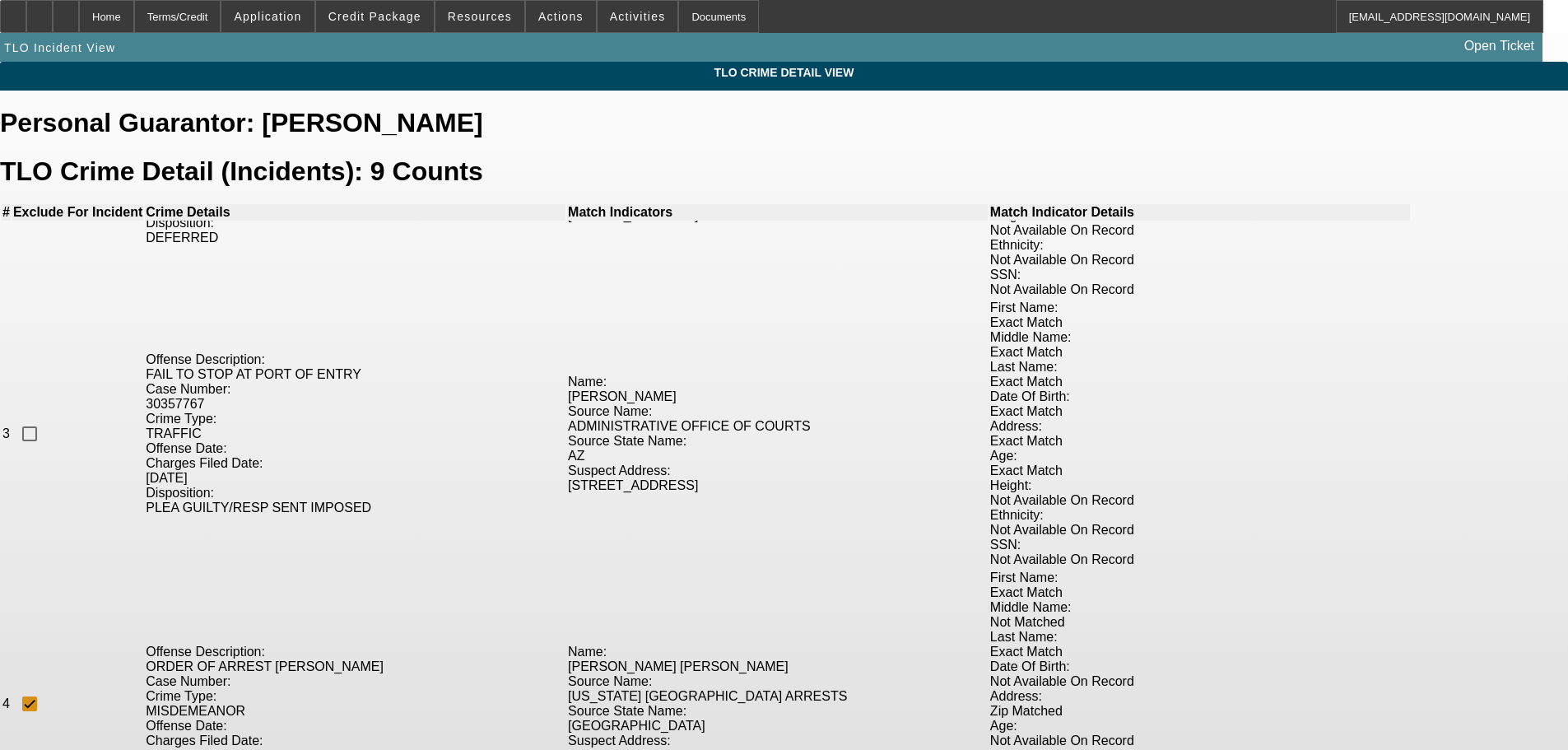
scroll to position [494, 0]
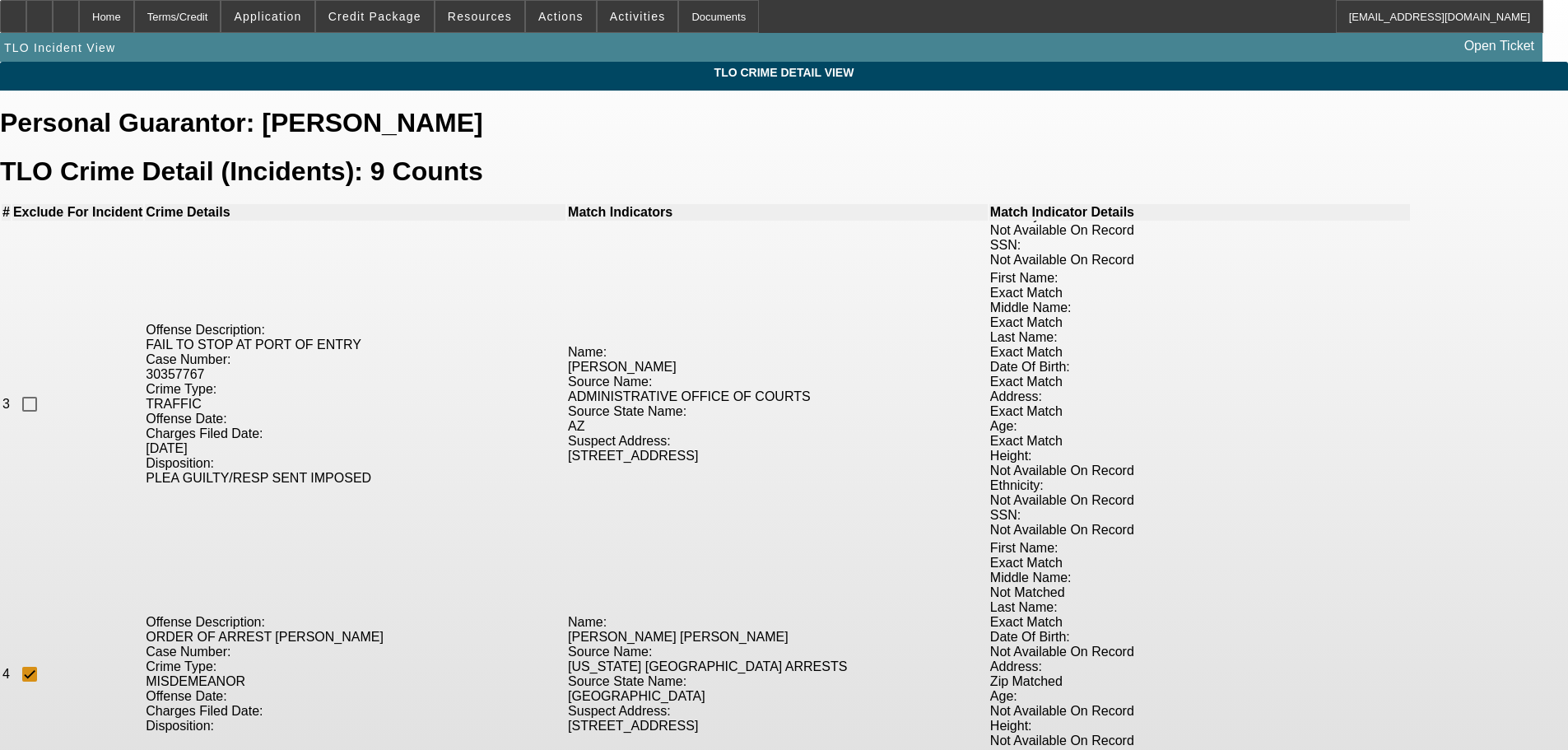
checkbox input "true"
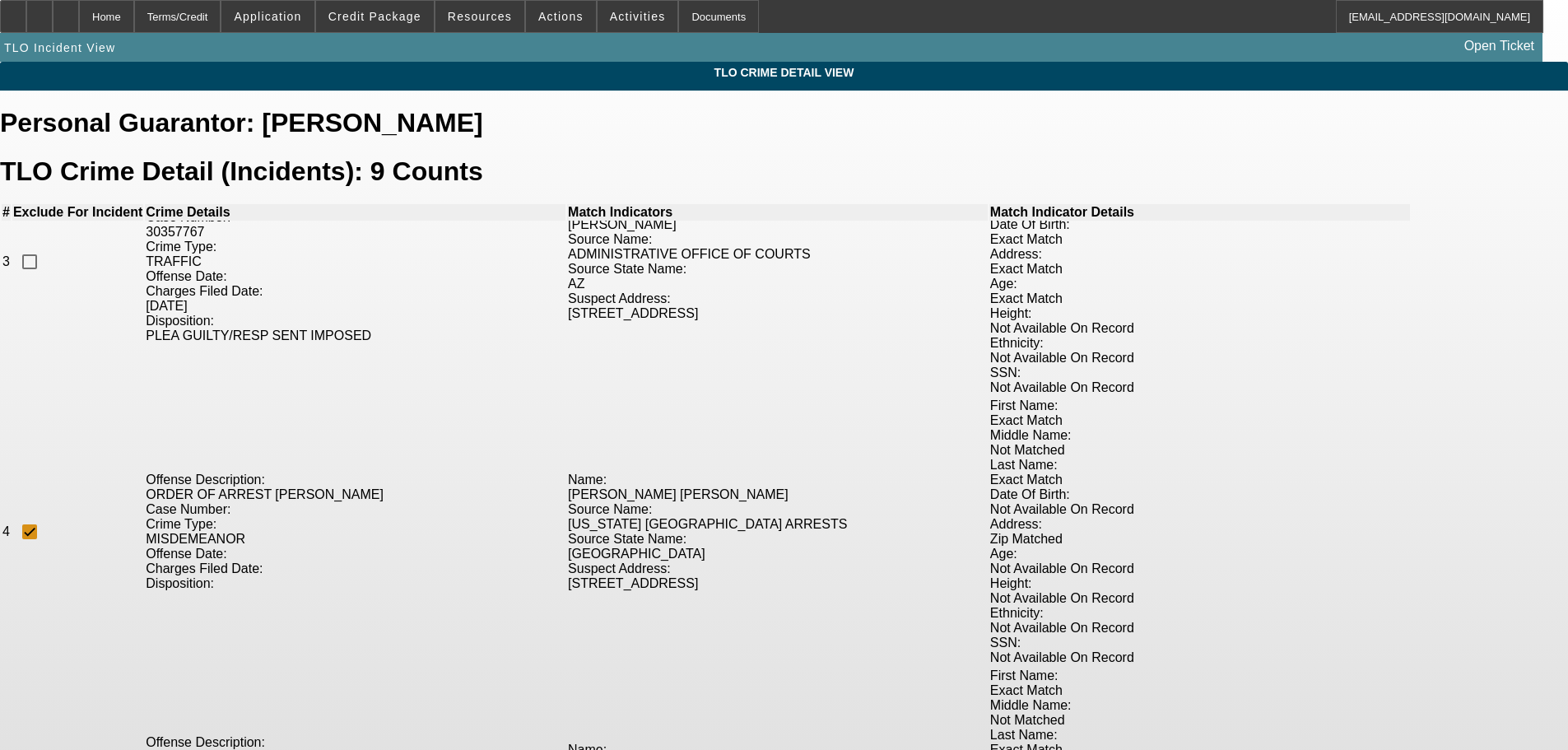
scroll to position [658, 0]
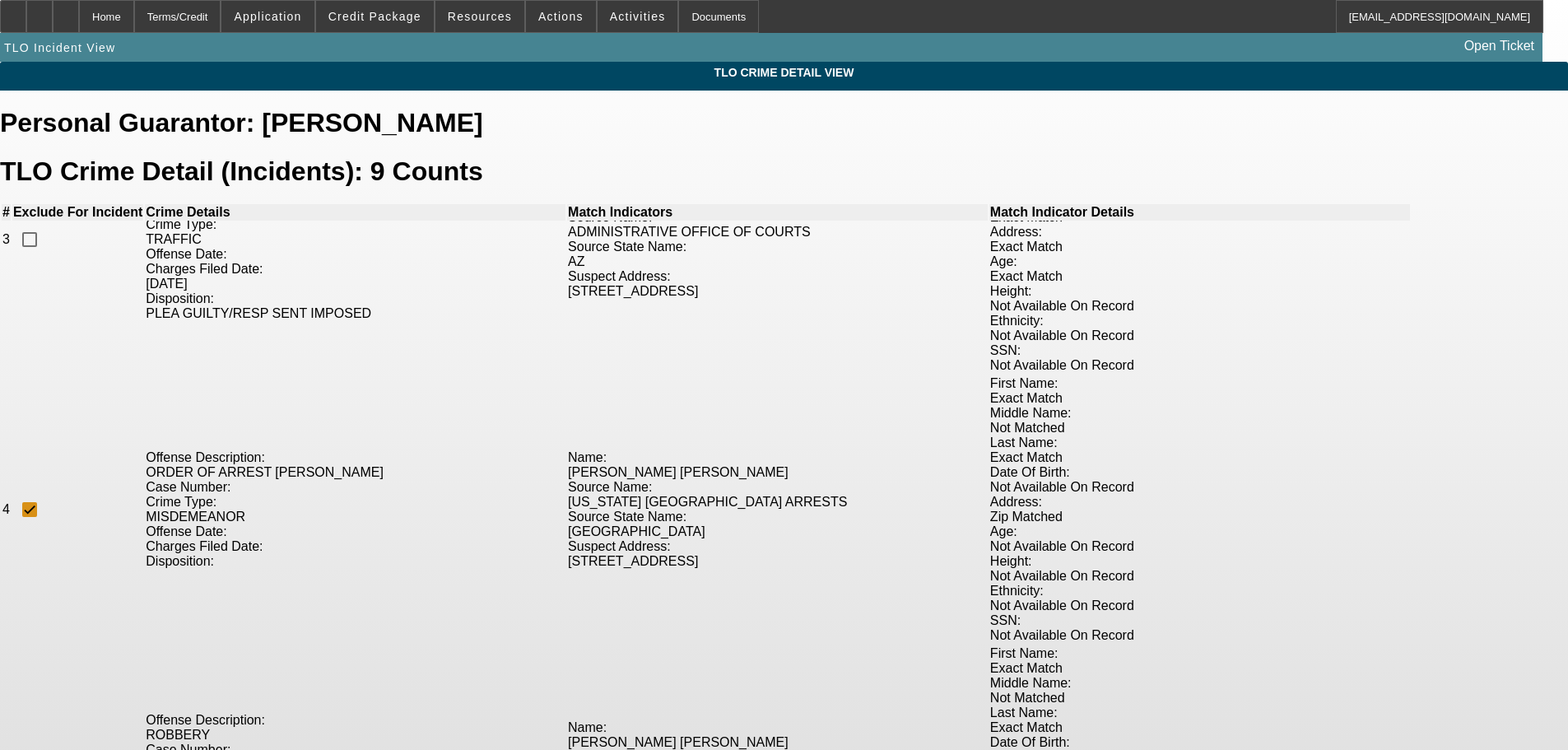
checkbox input "true"
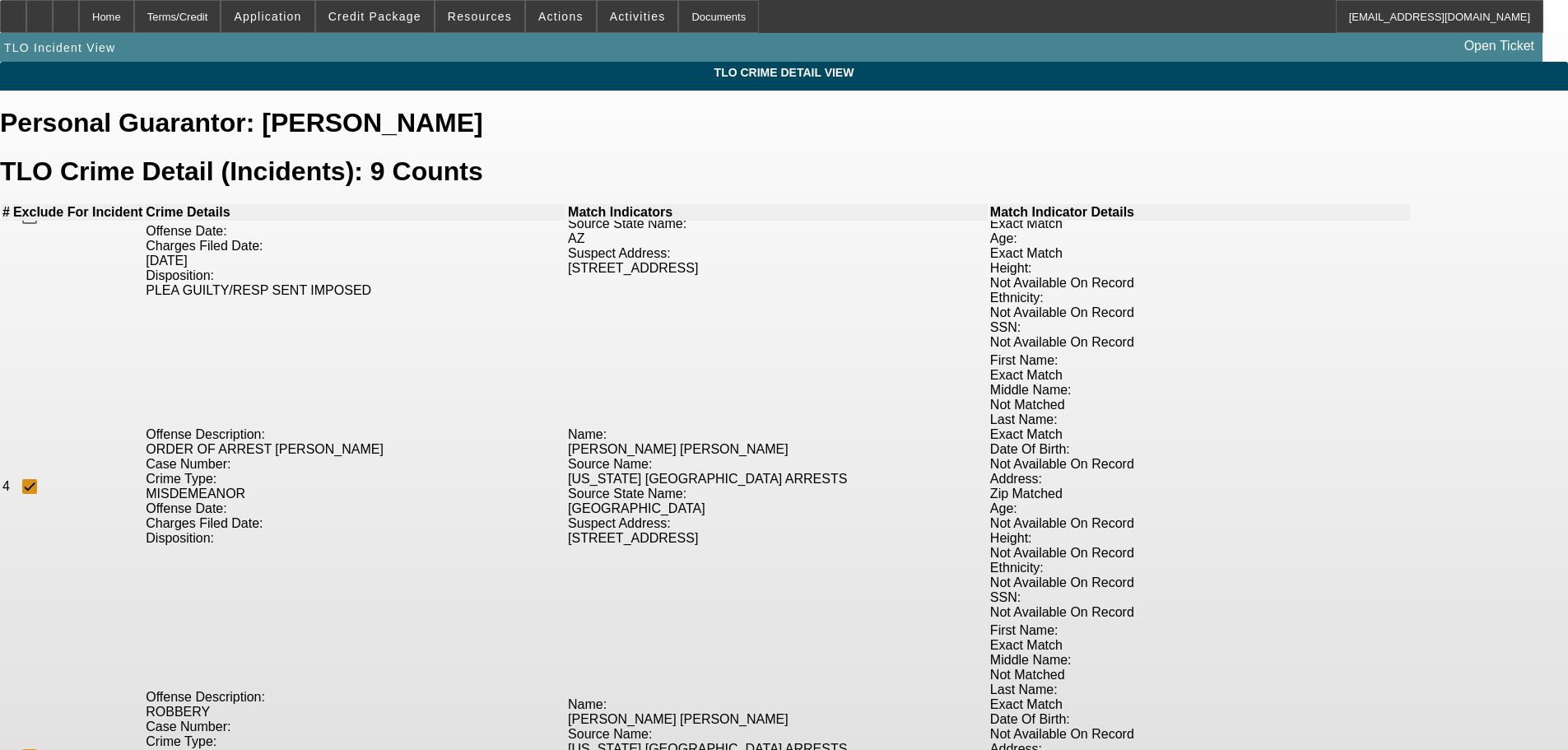
scroll to position [703, 0]
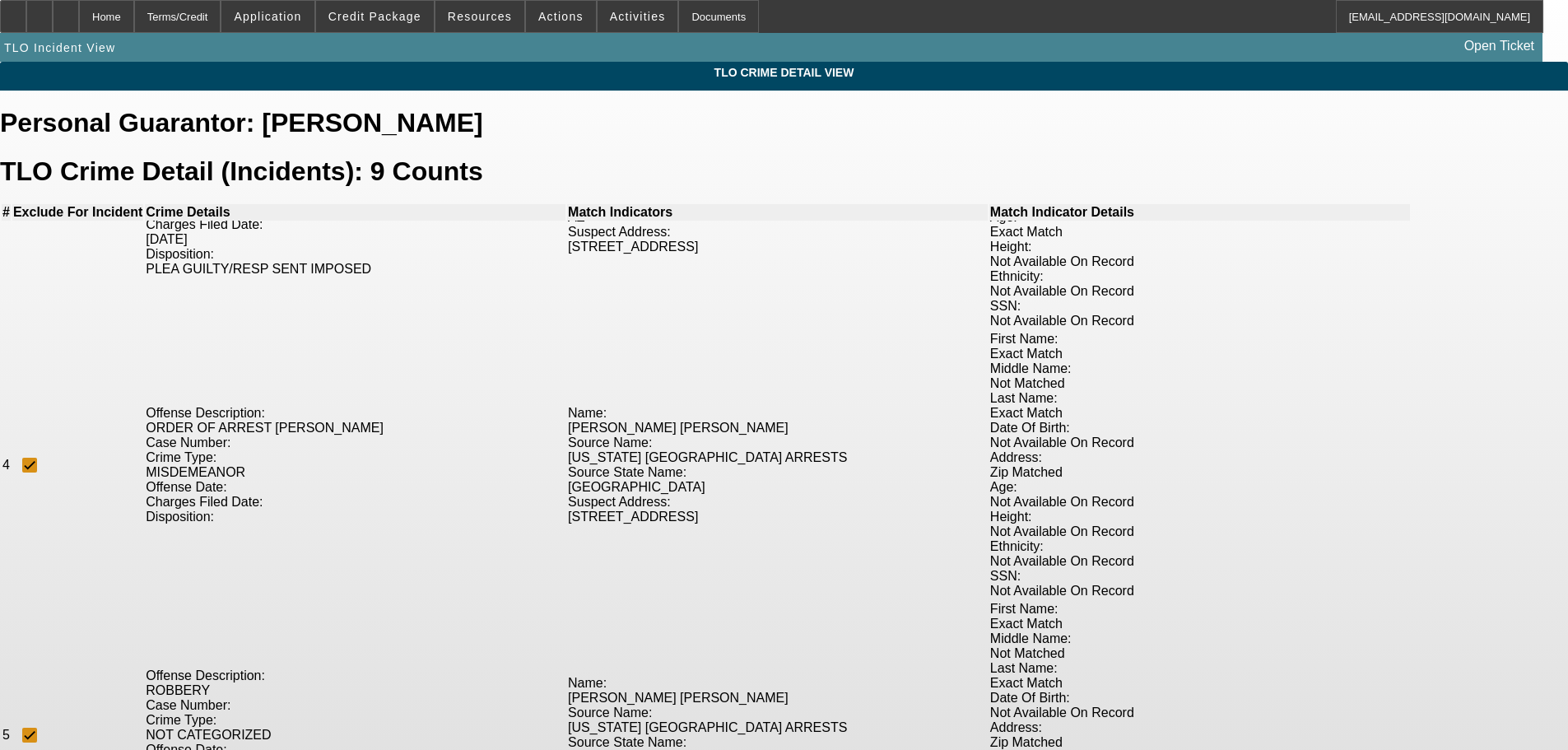
checkbox input "true"
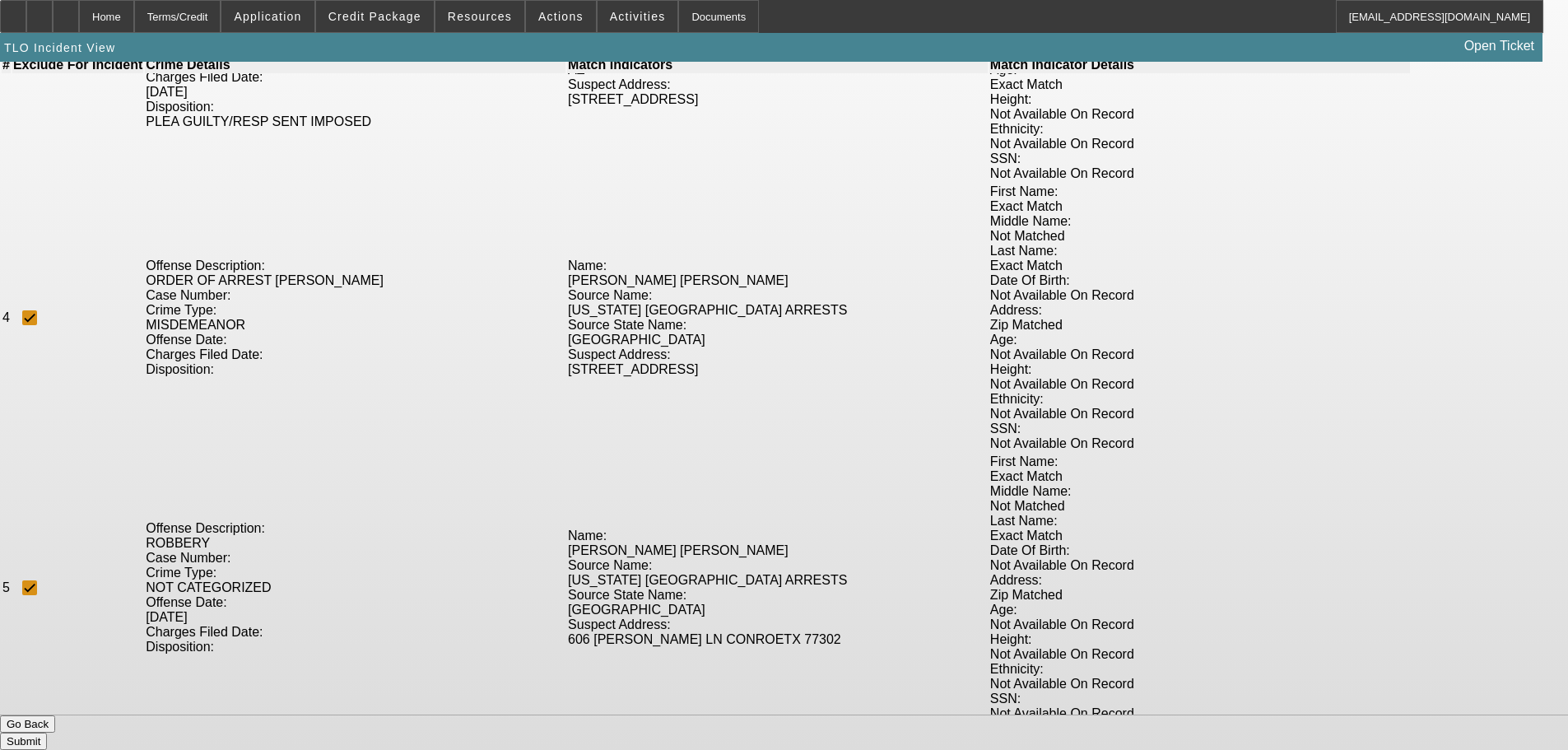
scroll to position [156, 0]
checkbox input "true"
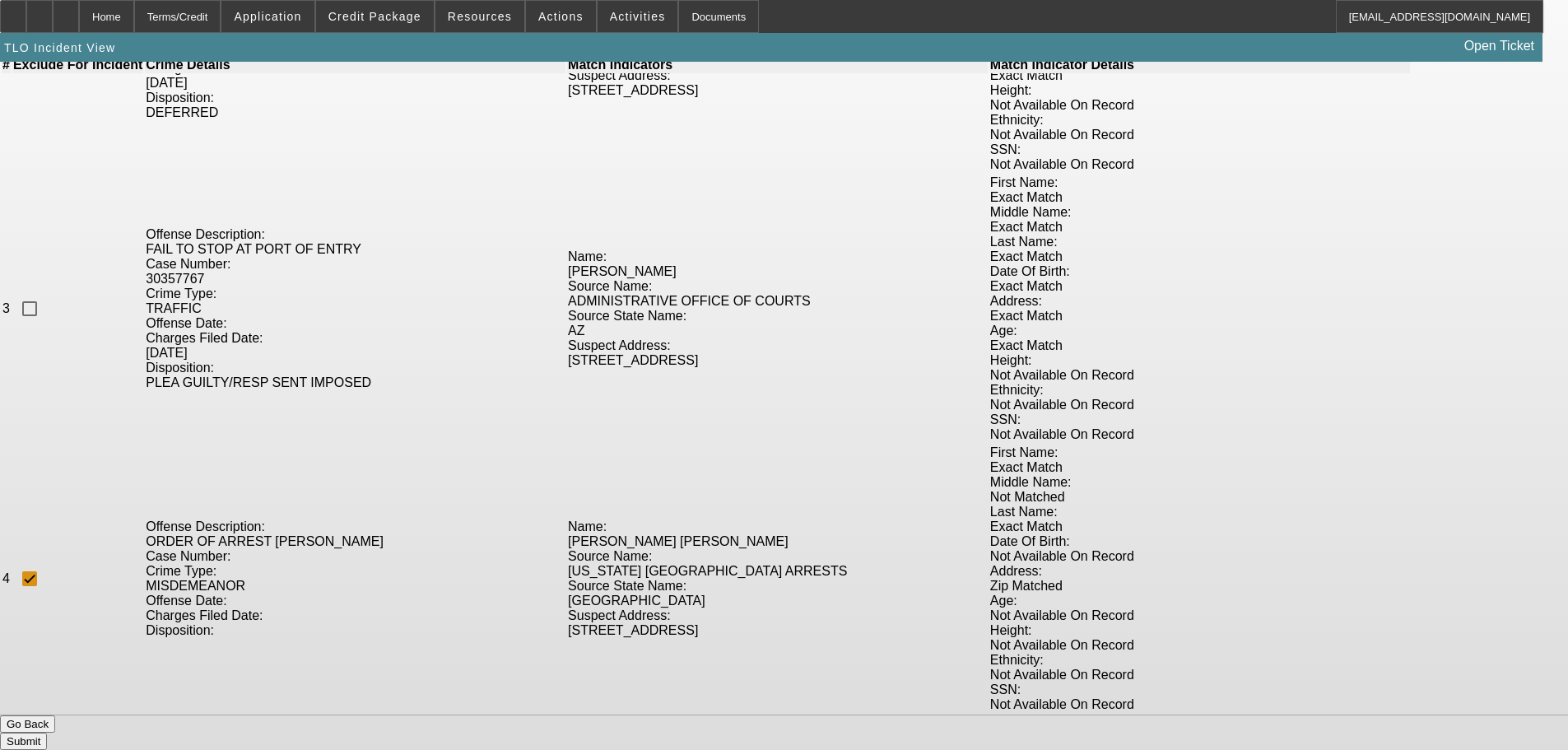
scroll to position [703, 0]
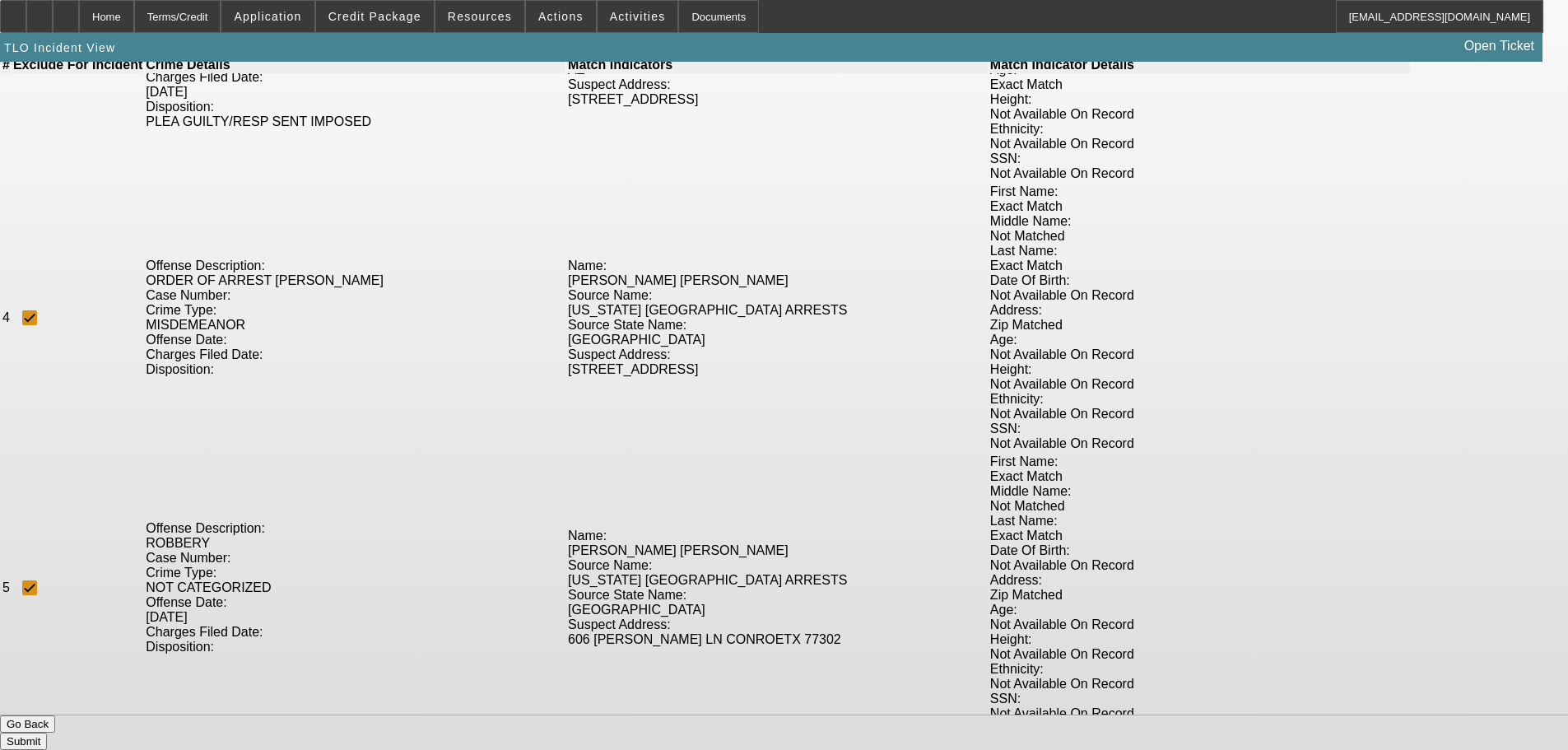
click at [47, 732] on button "Submit" at bounding box center [24, 741] width 47 height 18
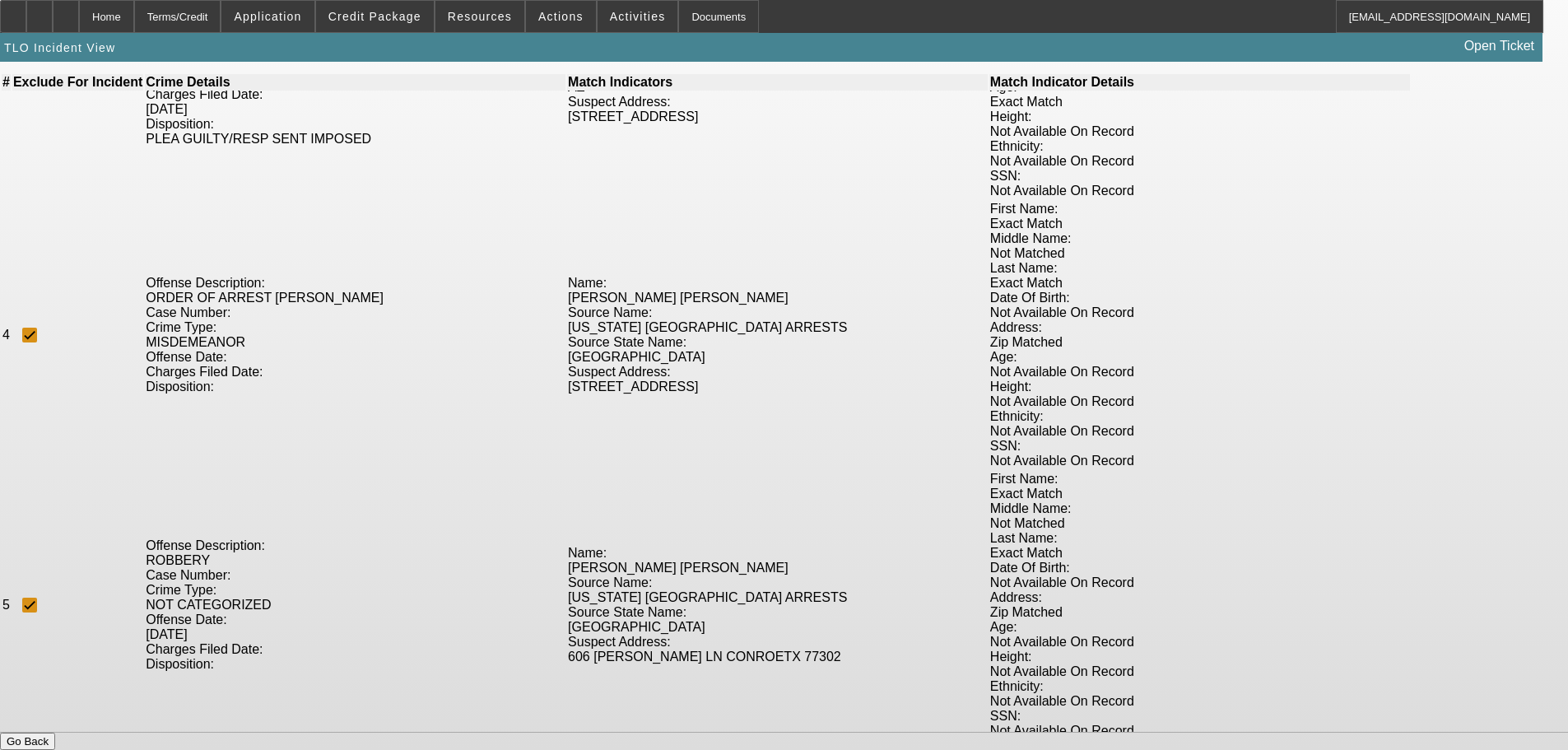
click at [55, 732] on button "Go Back" at bounding box center [28, 741] width 55 height 18
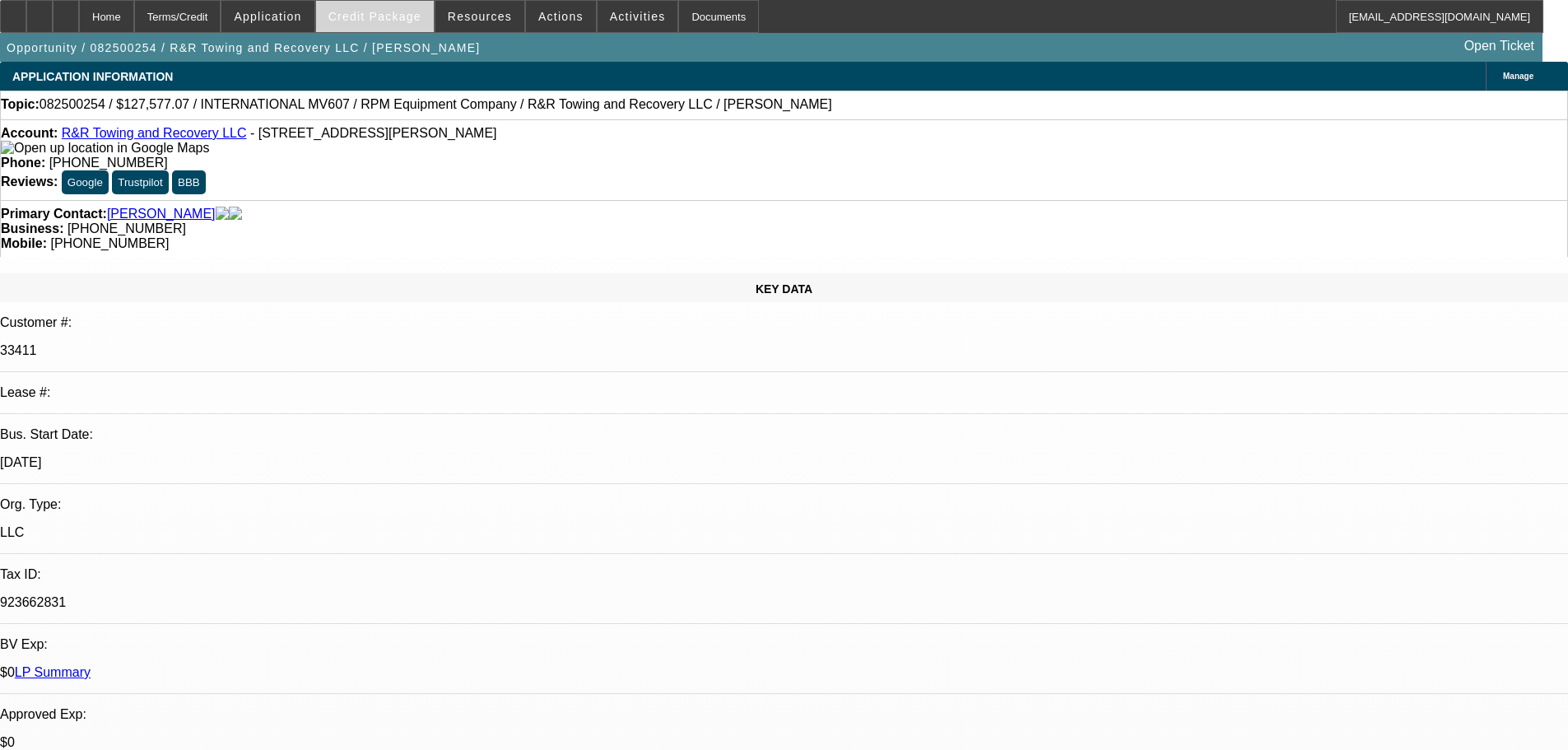
select select "0.1"
select select "2"
select select "0.1"
select select "4"
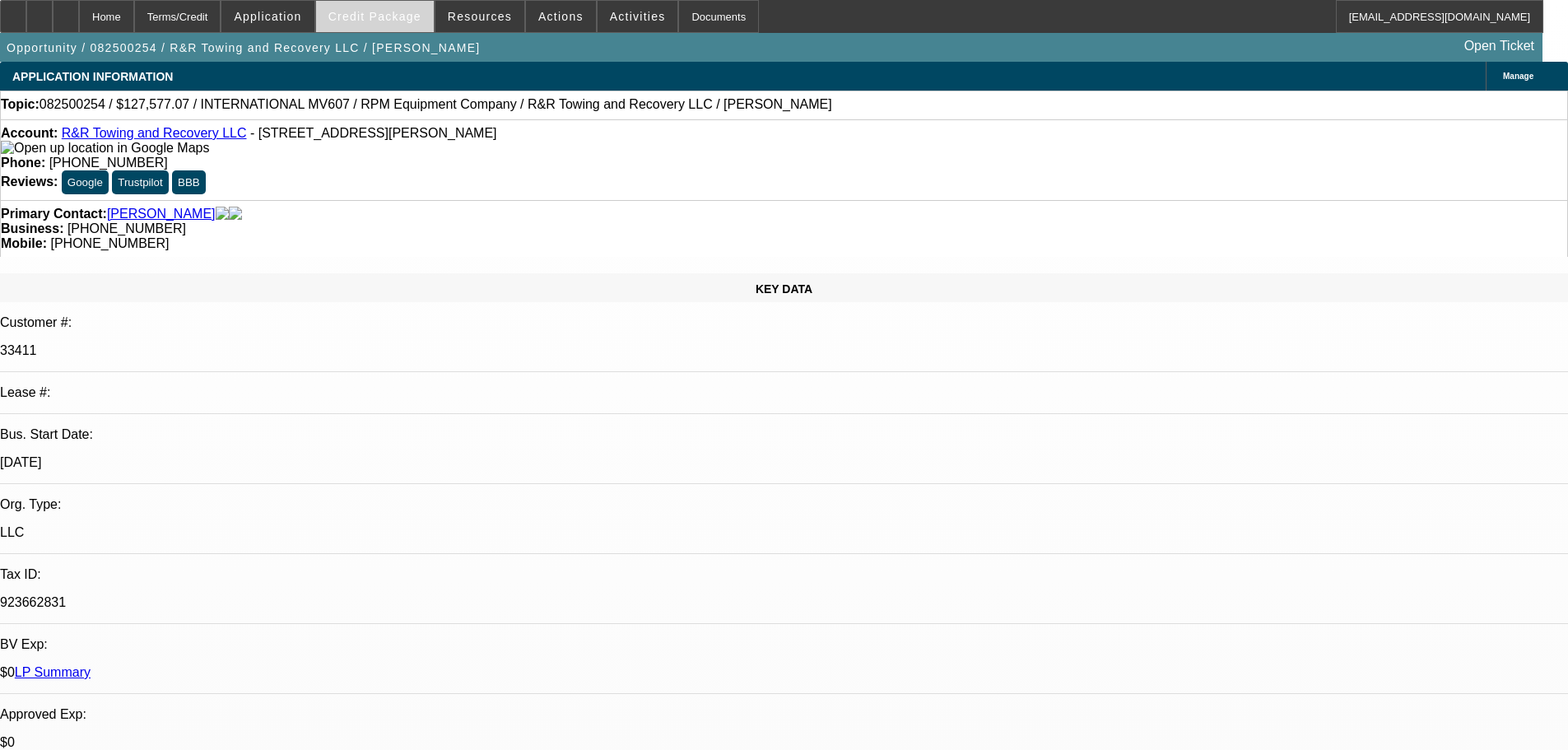
select select "0.1"
select select "2"
select select "0.1"
select select "4"
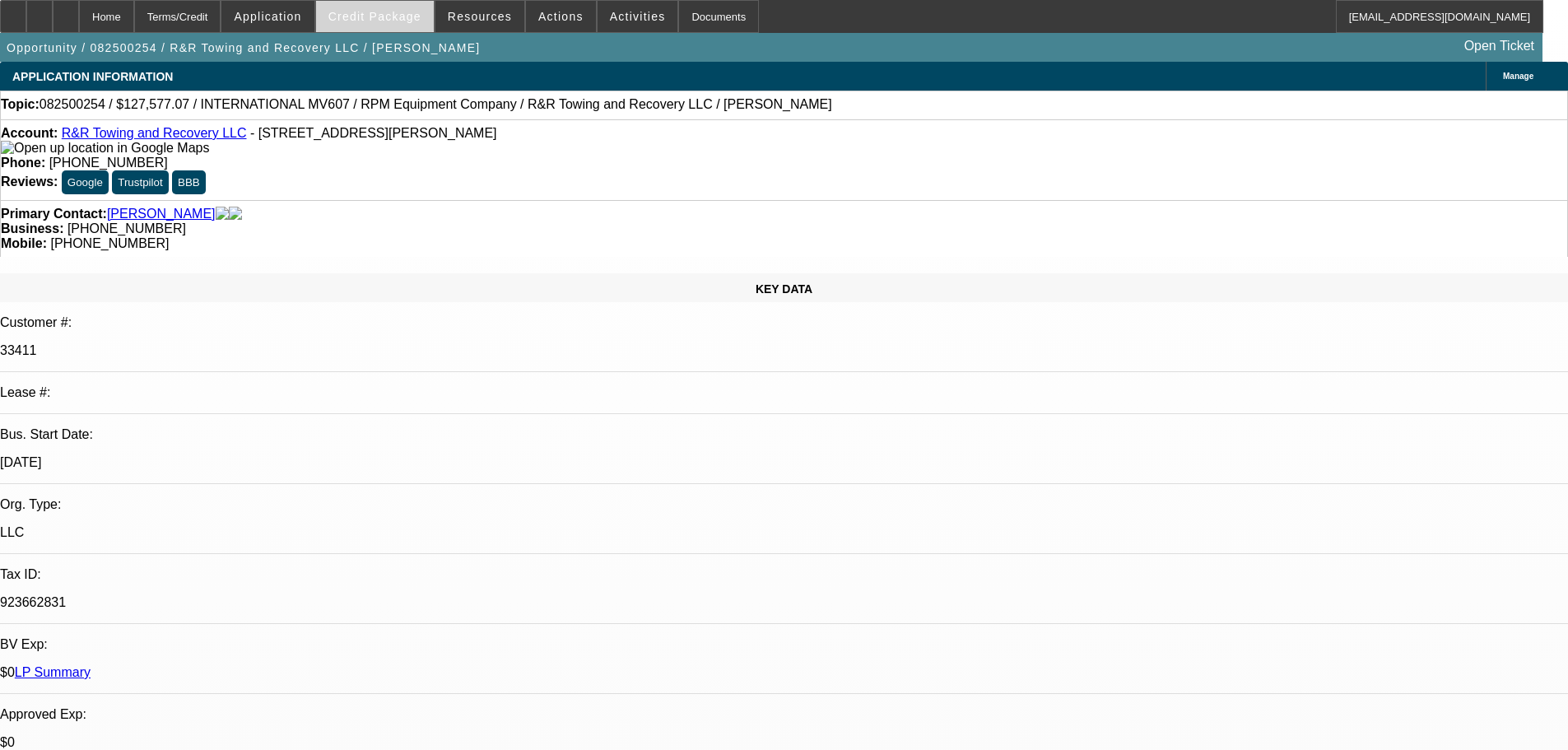
click at [383, 16] on span "Credit Package" at bounding box center [375, 17] width 93 height 13
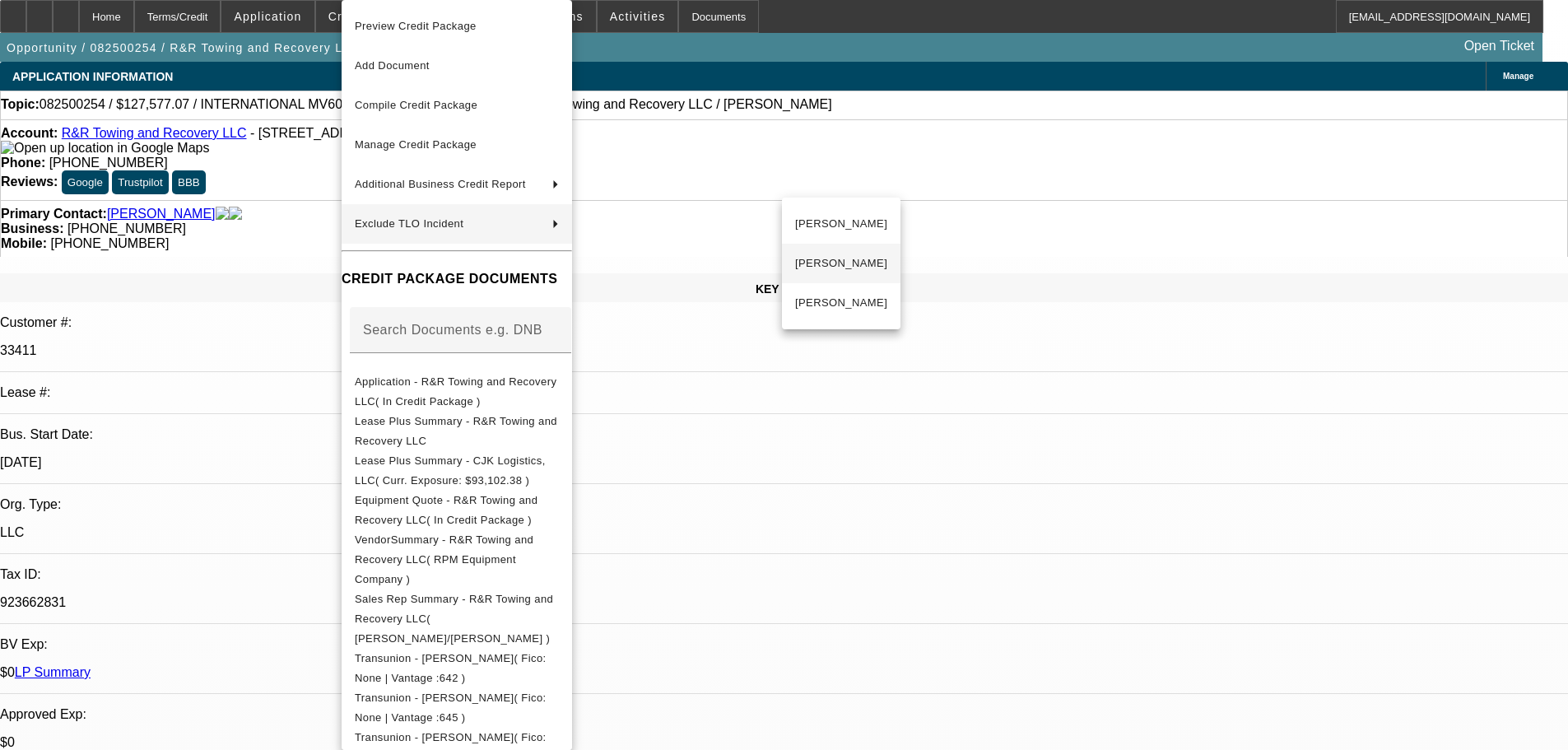
click at [830, 256] on span "Rachel Perrens" at bounding box center [842, 262] width 92 height 19
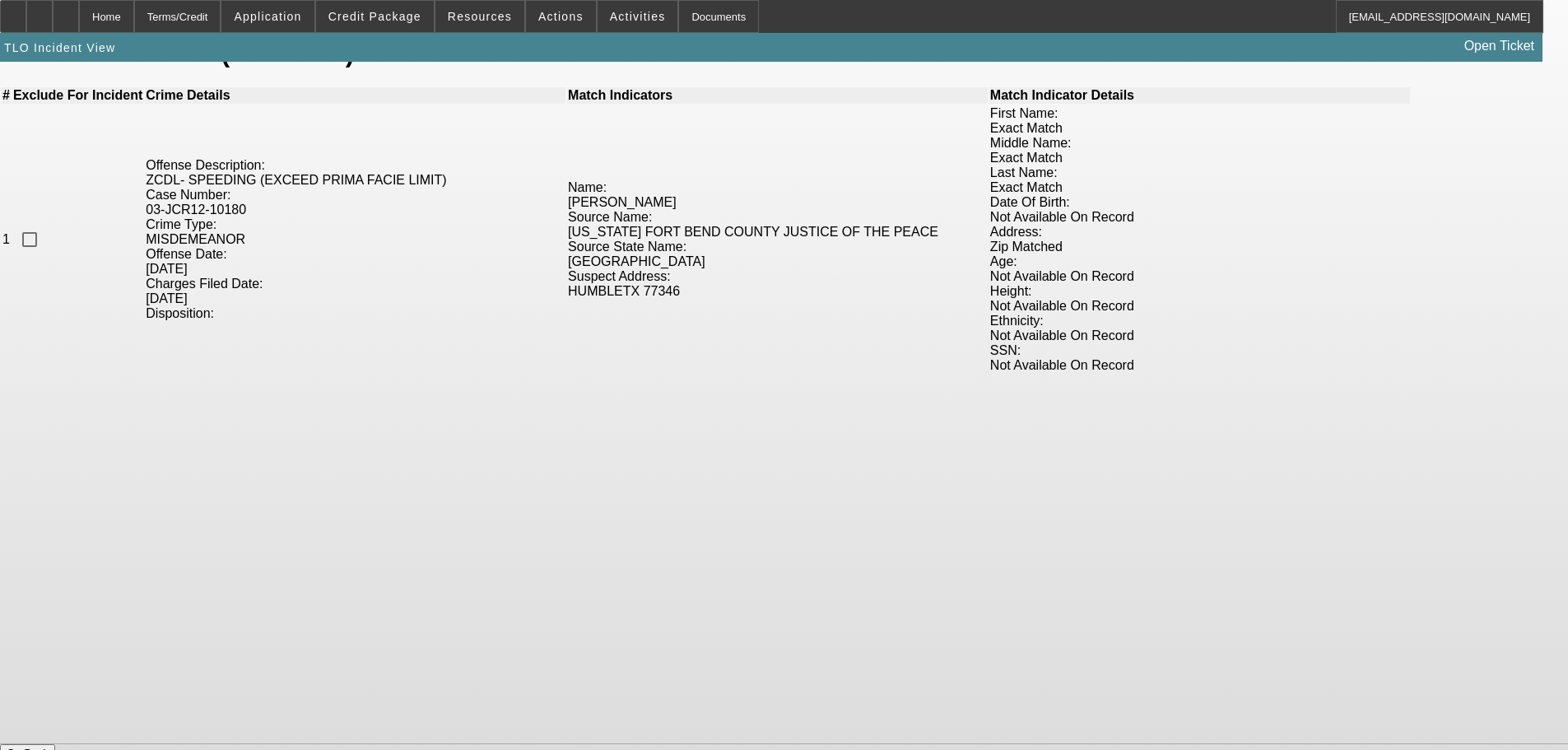
scroll to position [156, 0]
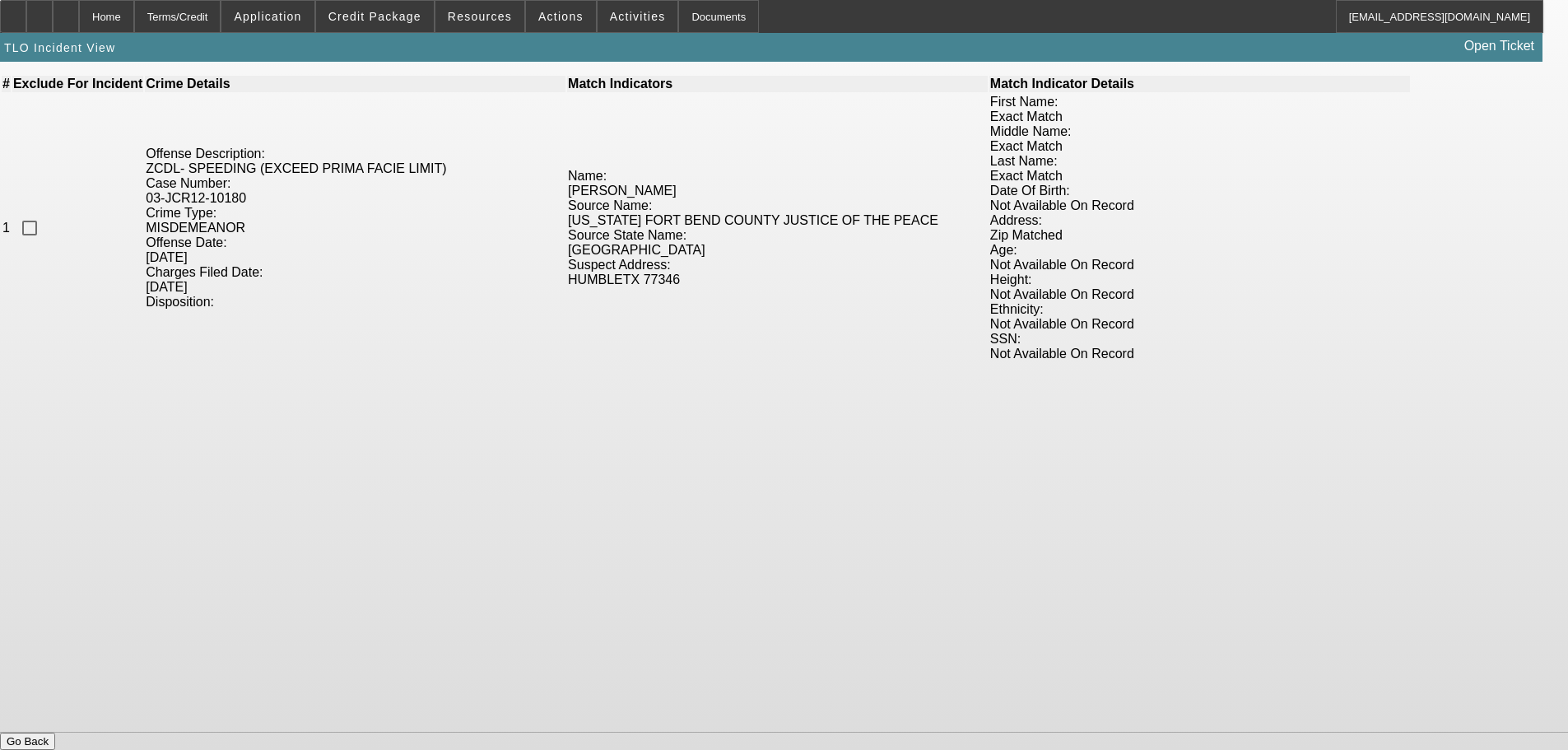
click at [55, 732] on button "Go Back" at bounding box center [28, 741] width 55 height 18
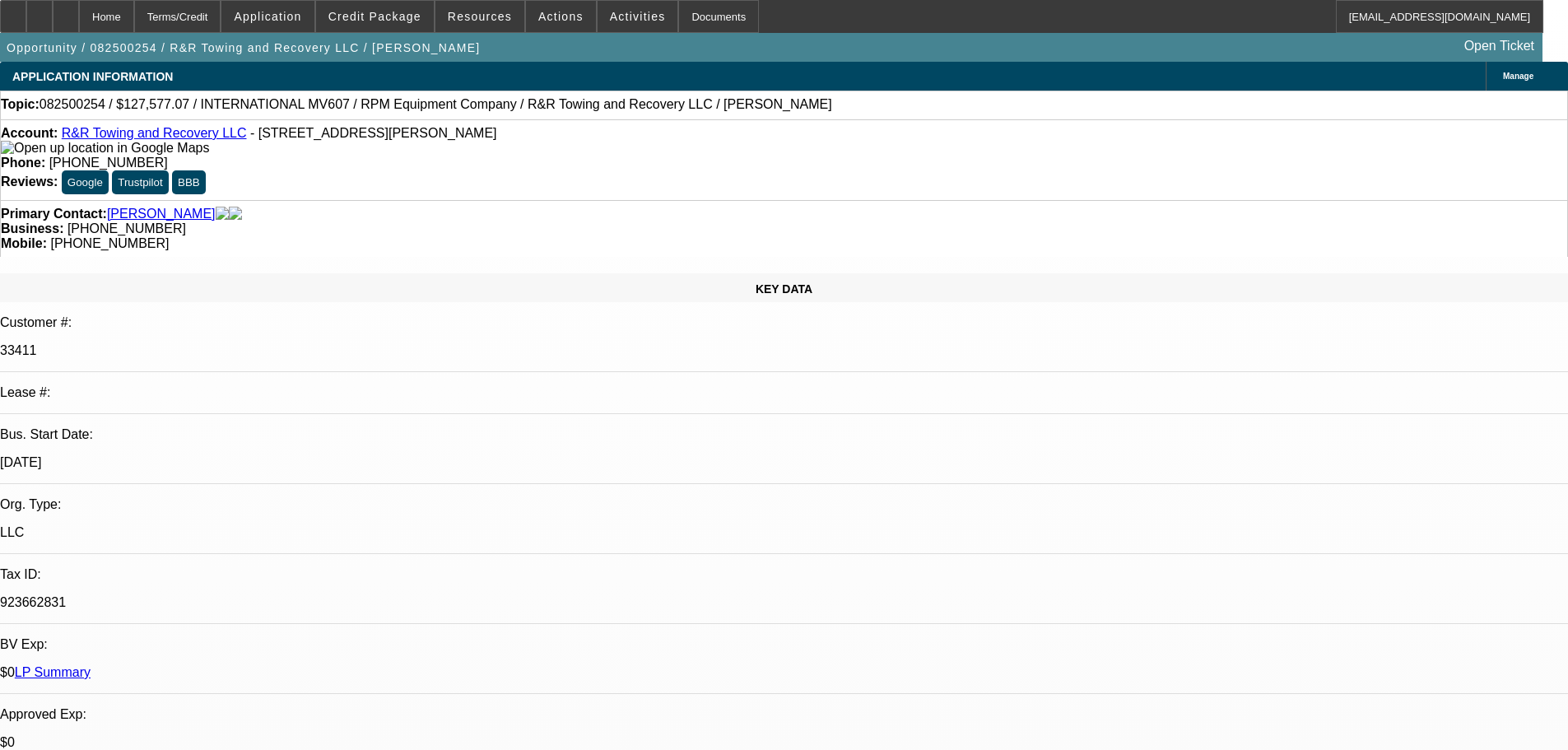
select select "0.1"
select select "2"
select select "0.1"
select select "4"
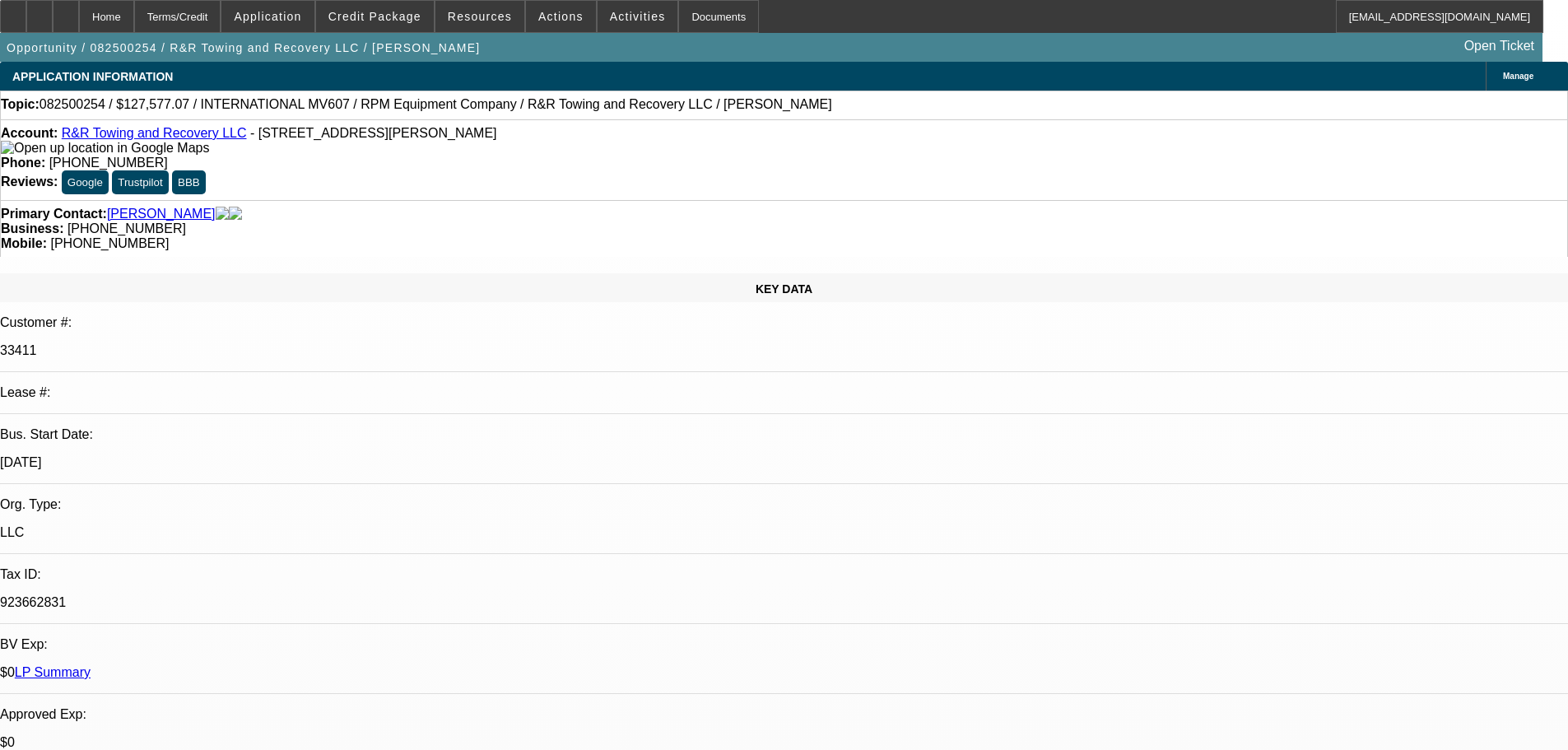
select select "0.1"
select select "2"
select select "0.1"
select select "4"
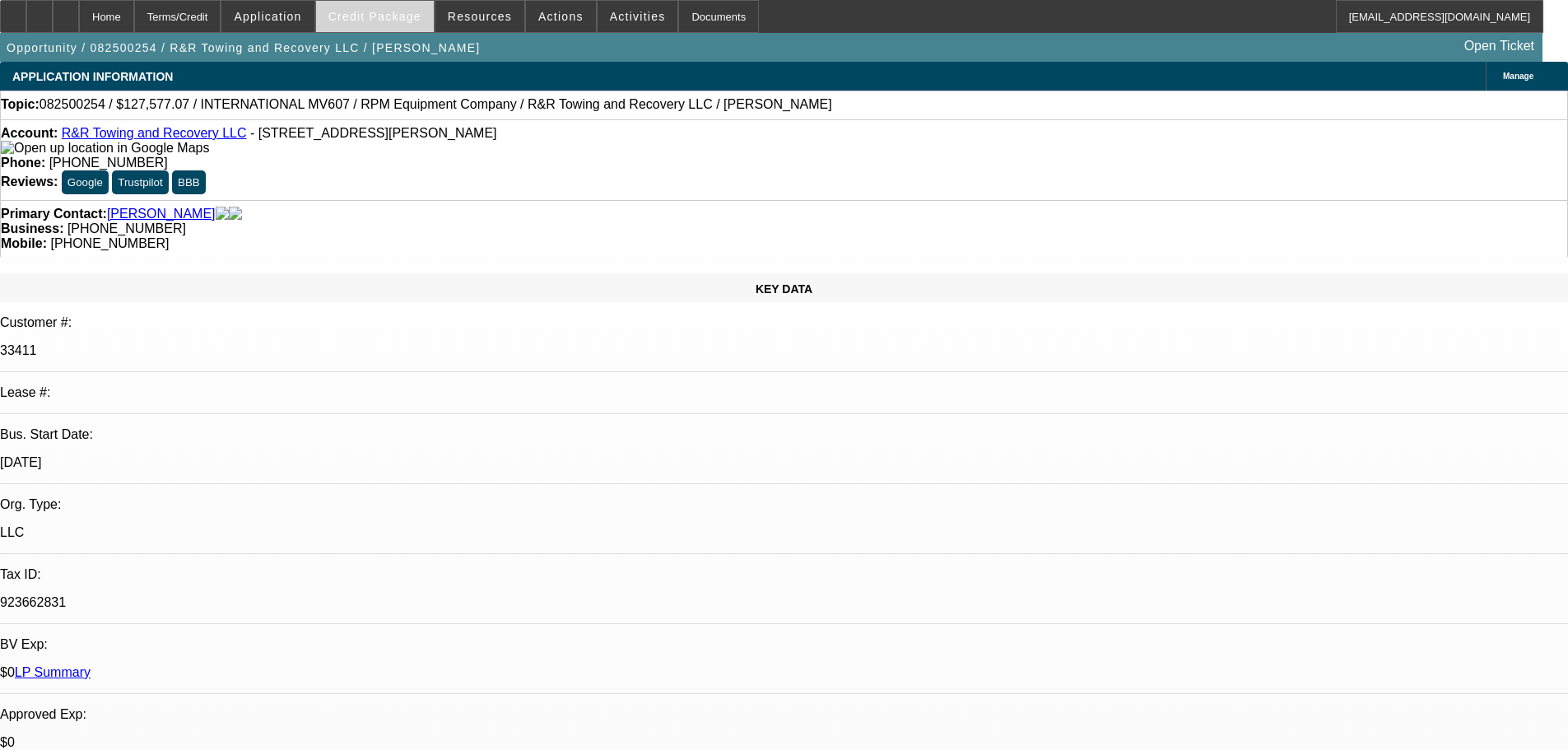
click at [372, 21] on span "Credit Package" at bounding box center [375, 17] width 93 height 13
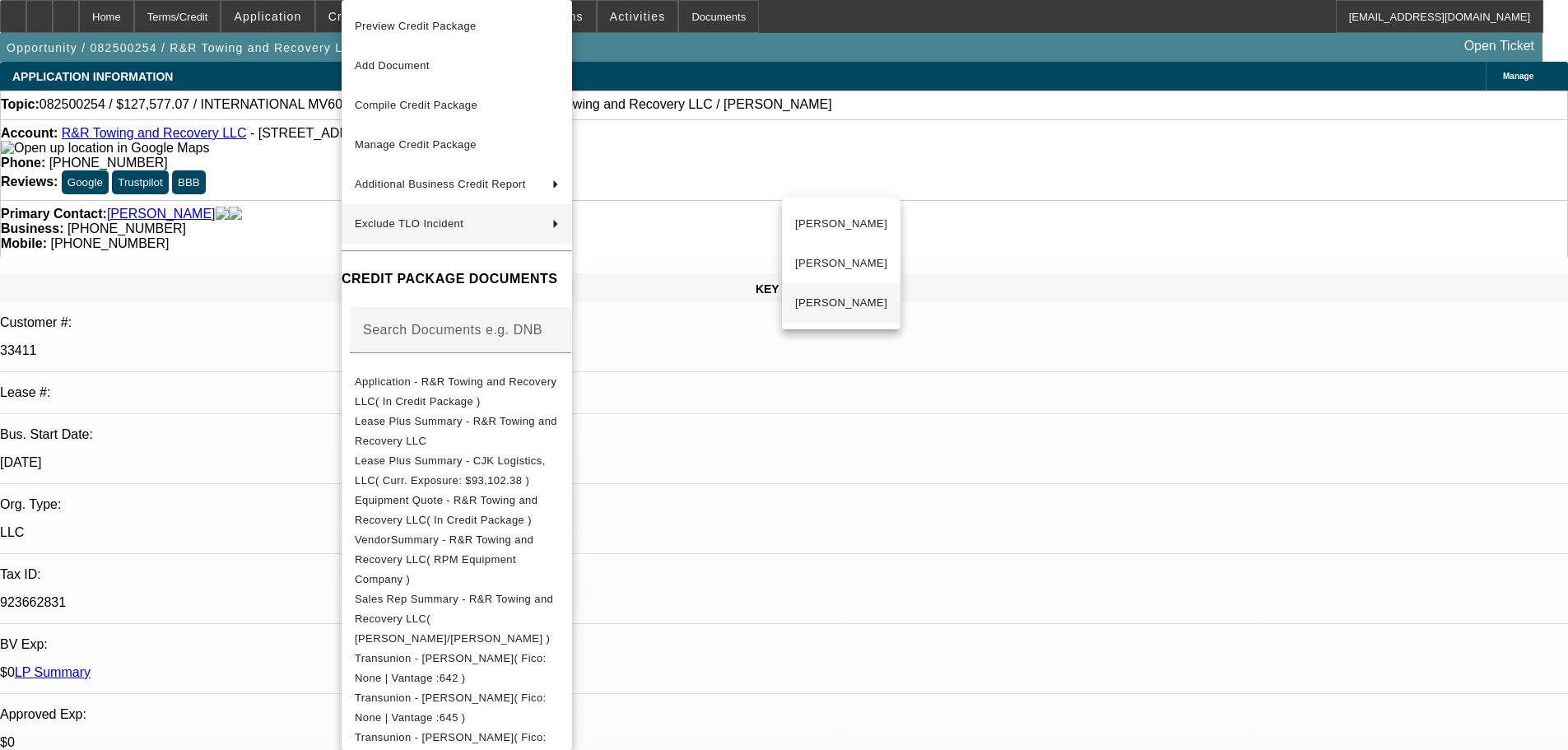
click at [856, 306] on span "Carl Patton Jr." at bounding box center [842, 302] width 92 height 19
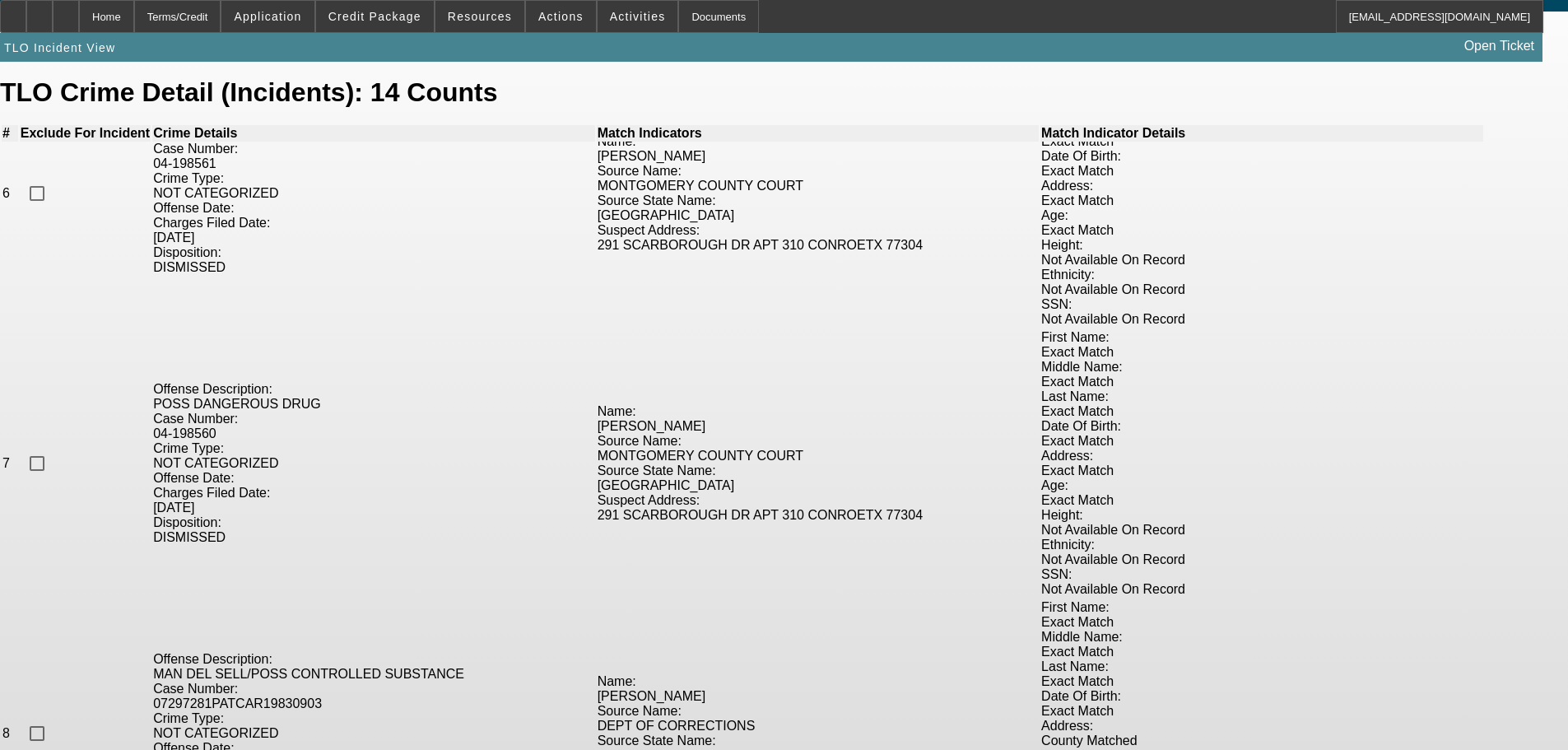
scroll to position [156, 0]
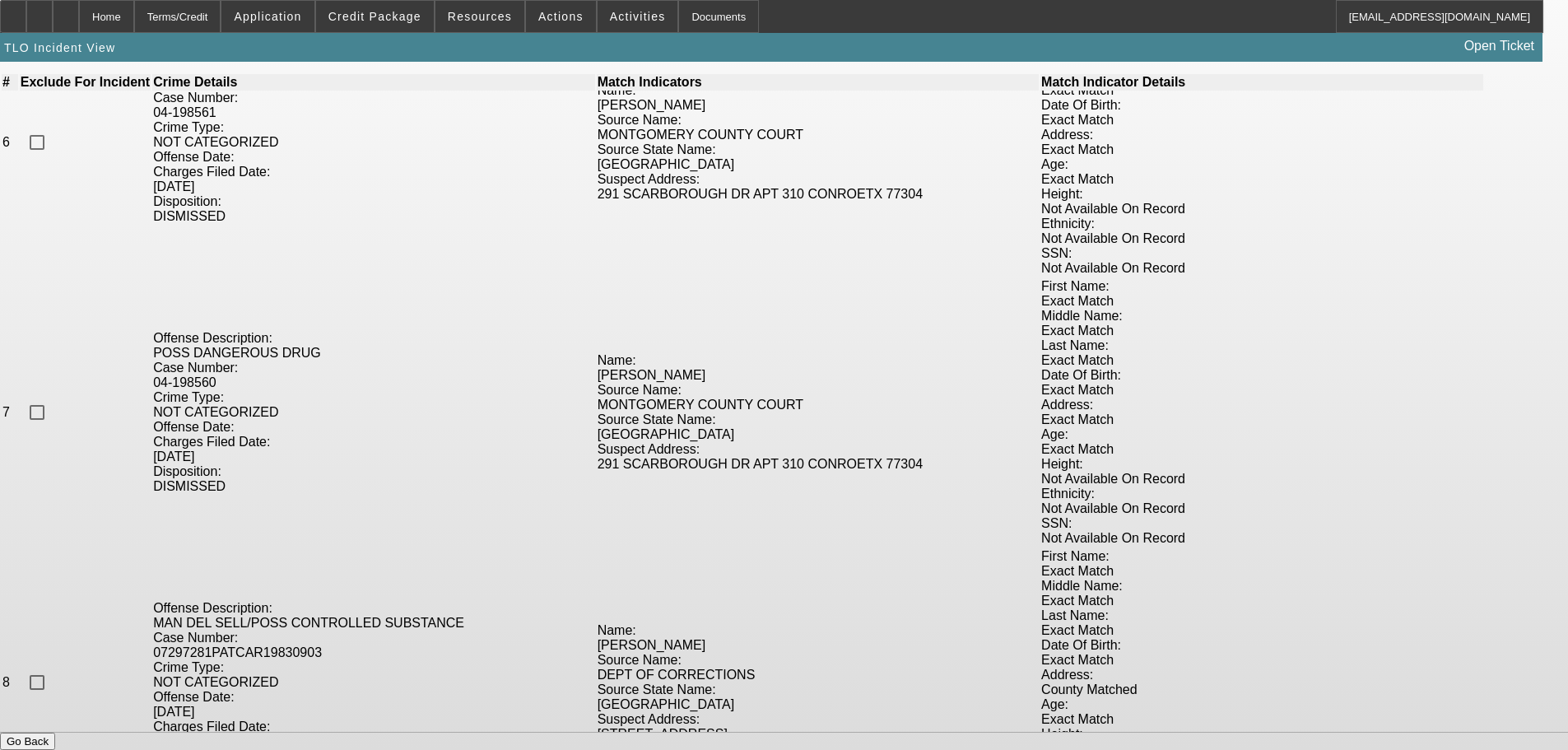
click at [55, 732] on button "Go Back" at bounding box center [28, 741] width 55 height 18
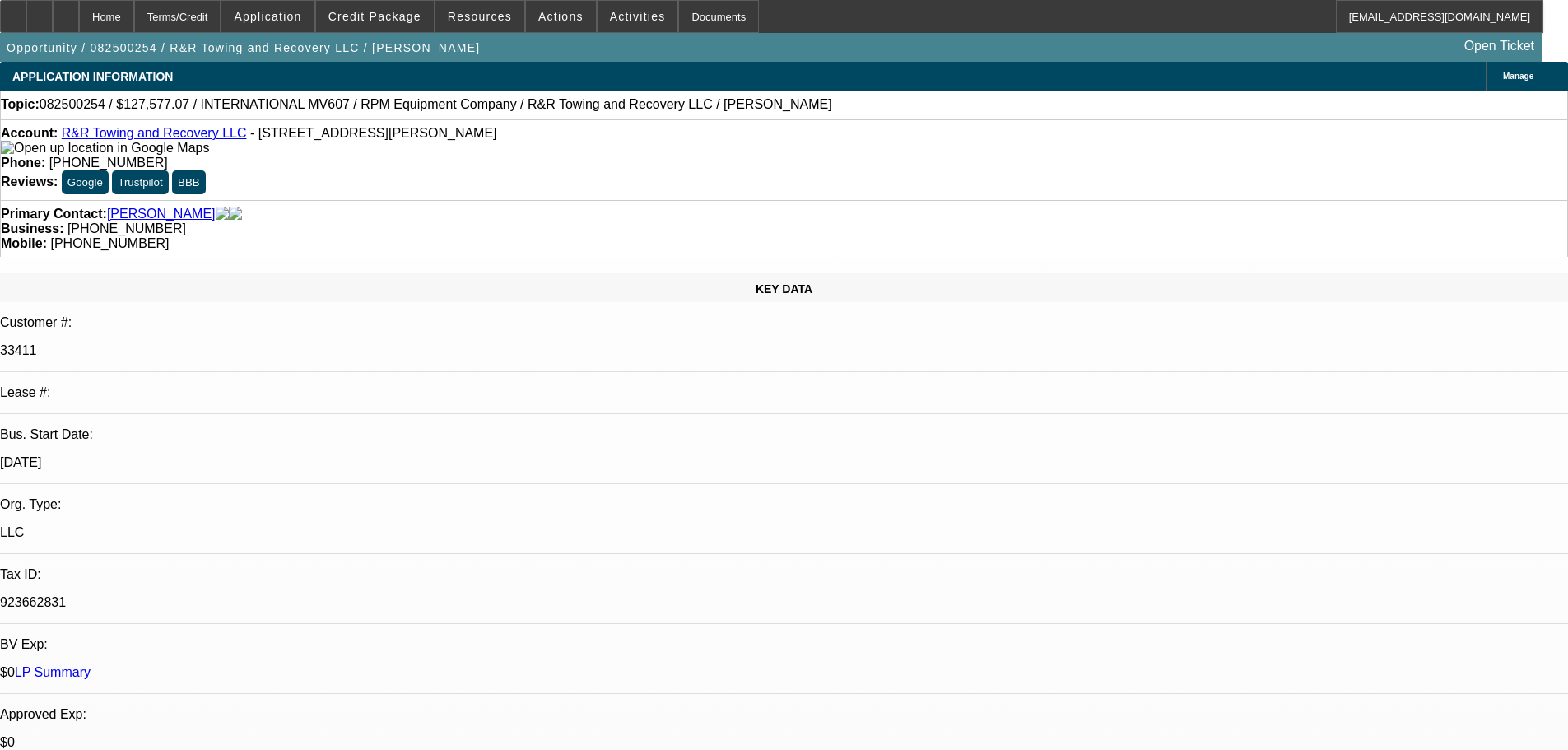
select select "0.1"
select select "2"
select select "0.1"
select select "4"
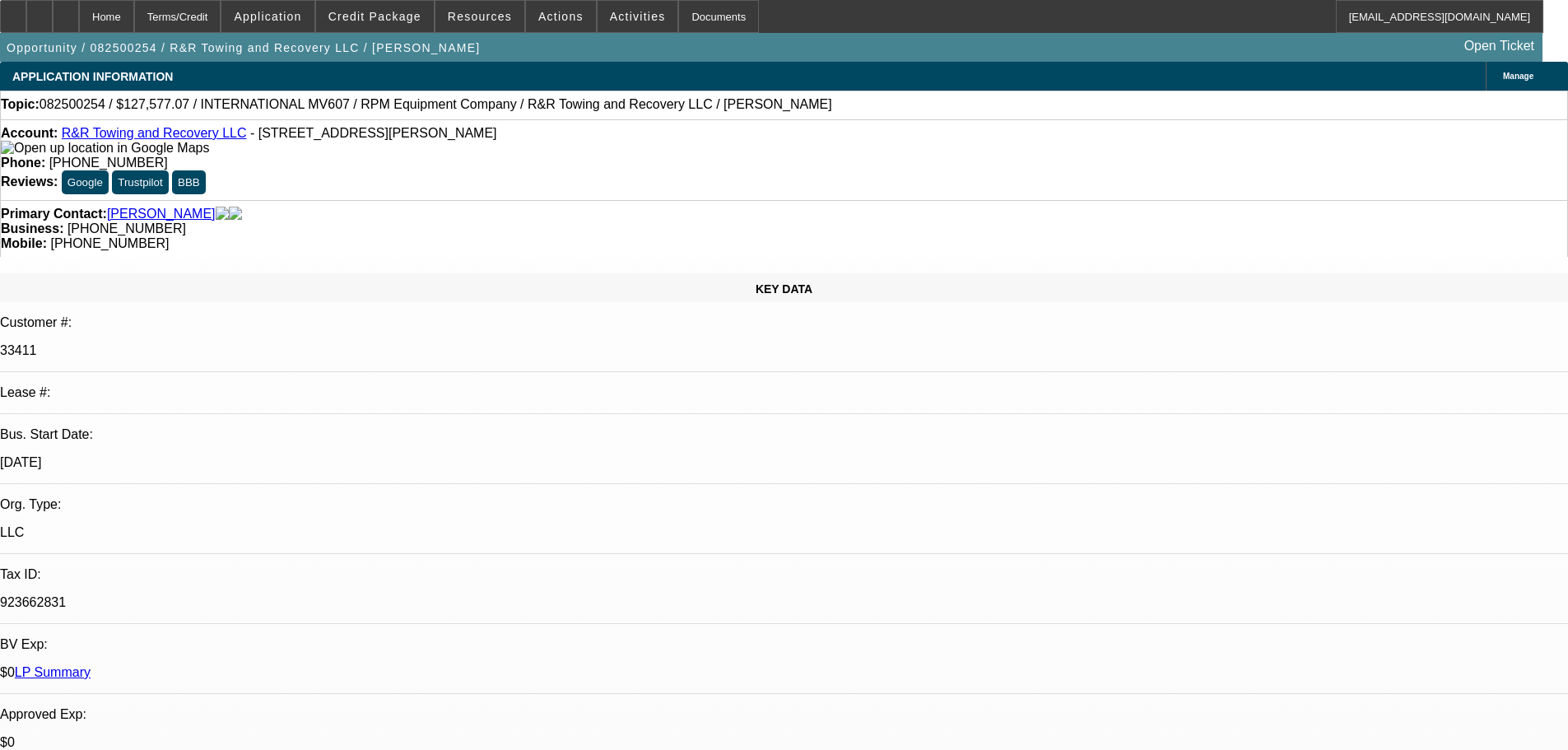
select select "0.1"
select select "2"
select select "0.1"
select select "4"
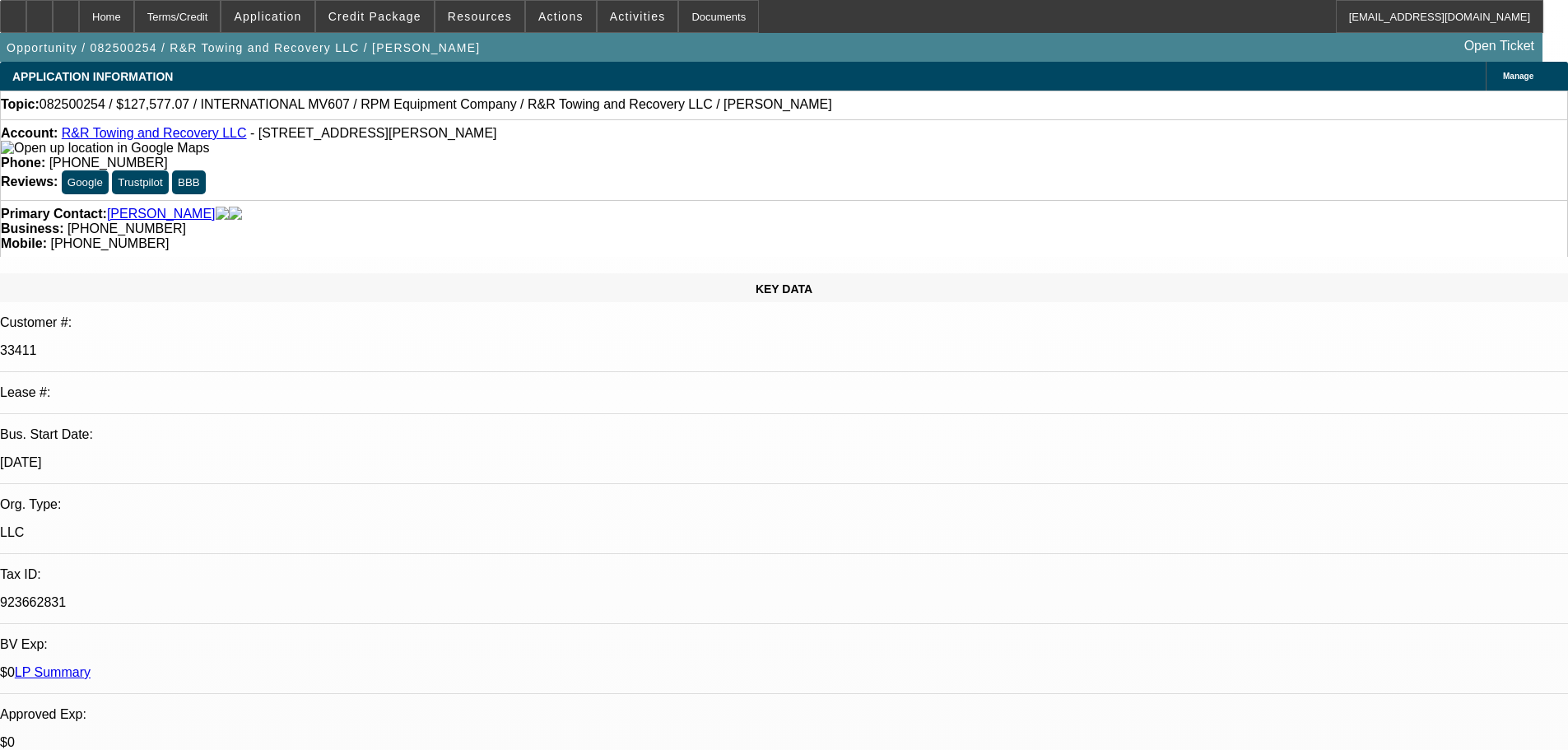
click at [394, 17] on span "Credit Package" at bounding box center [375, 17] width 93 height 13
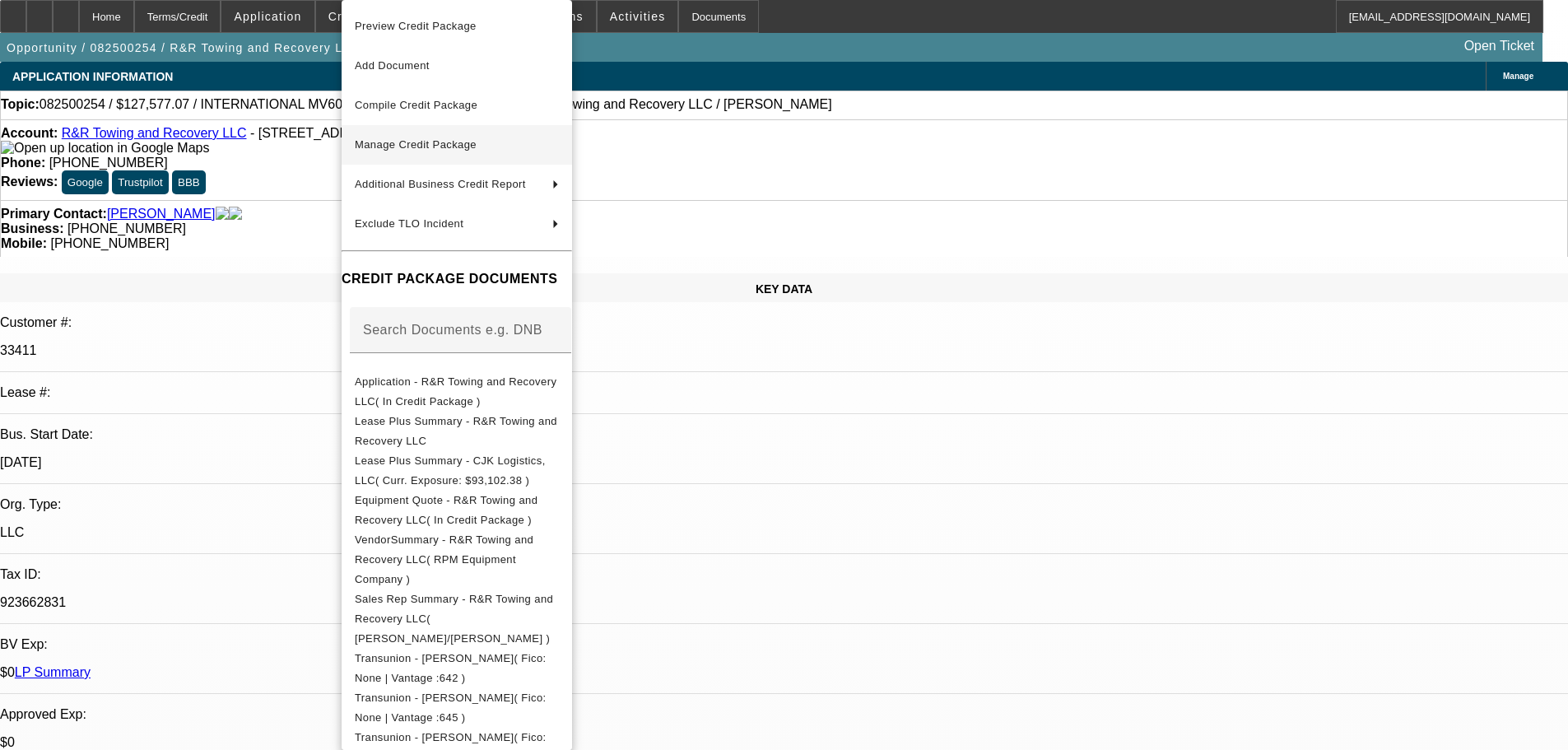
click at [402, 136] on span "Manage Credit Package" at bounding box center [457, 145] width 204 height 19
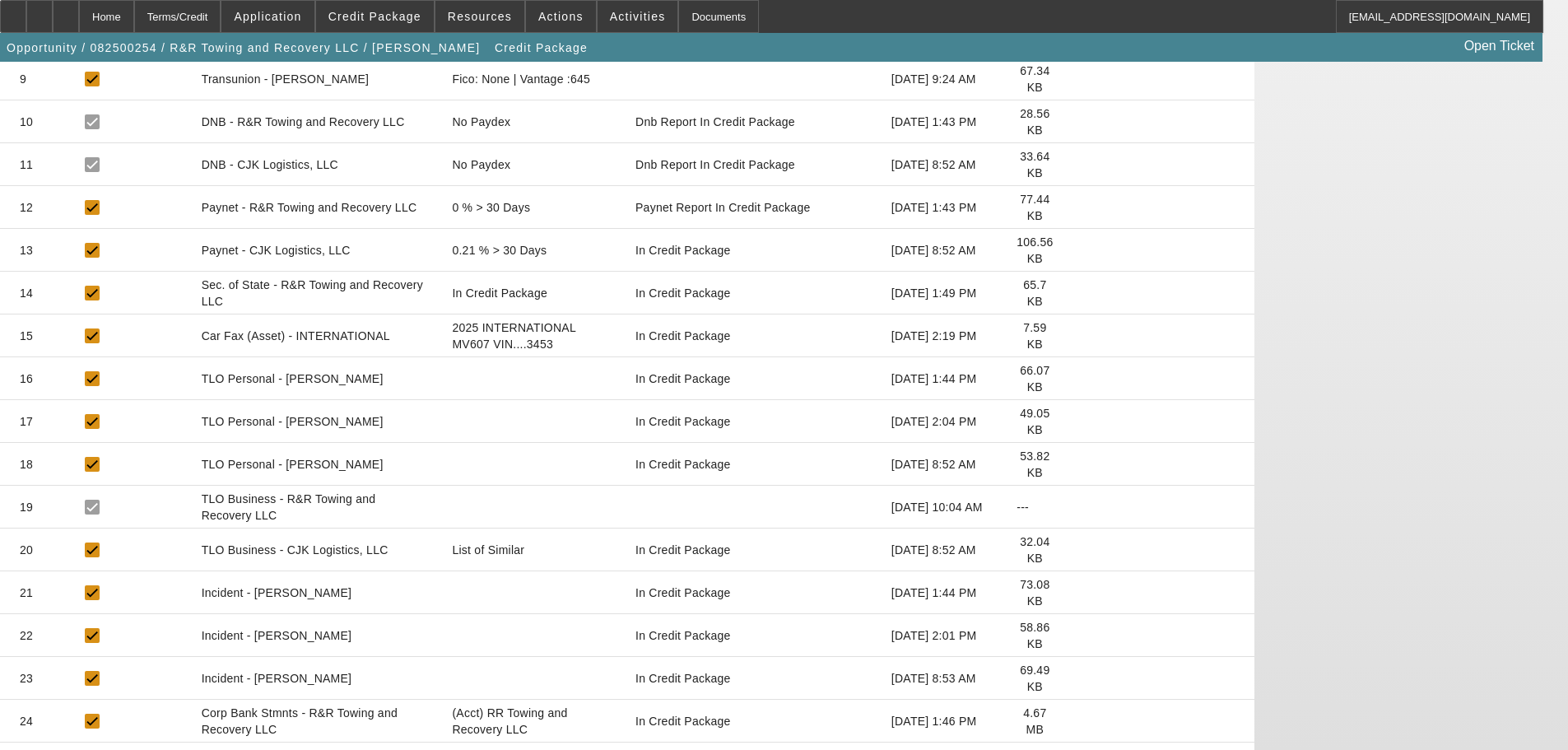
scroll to position [658, 0]
click at [1079, 678] on icon at bounding box center [1079, 678] width 0 height 0
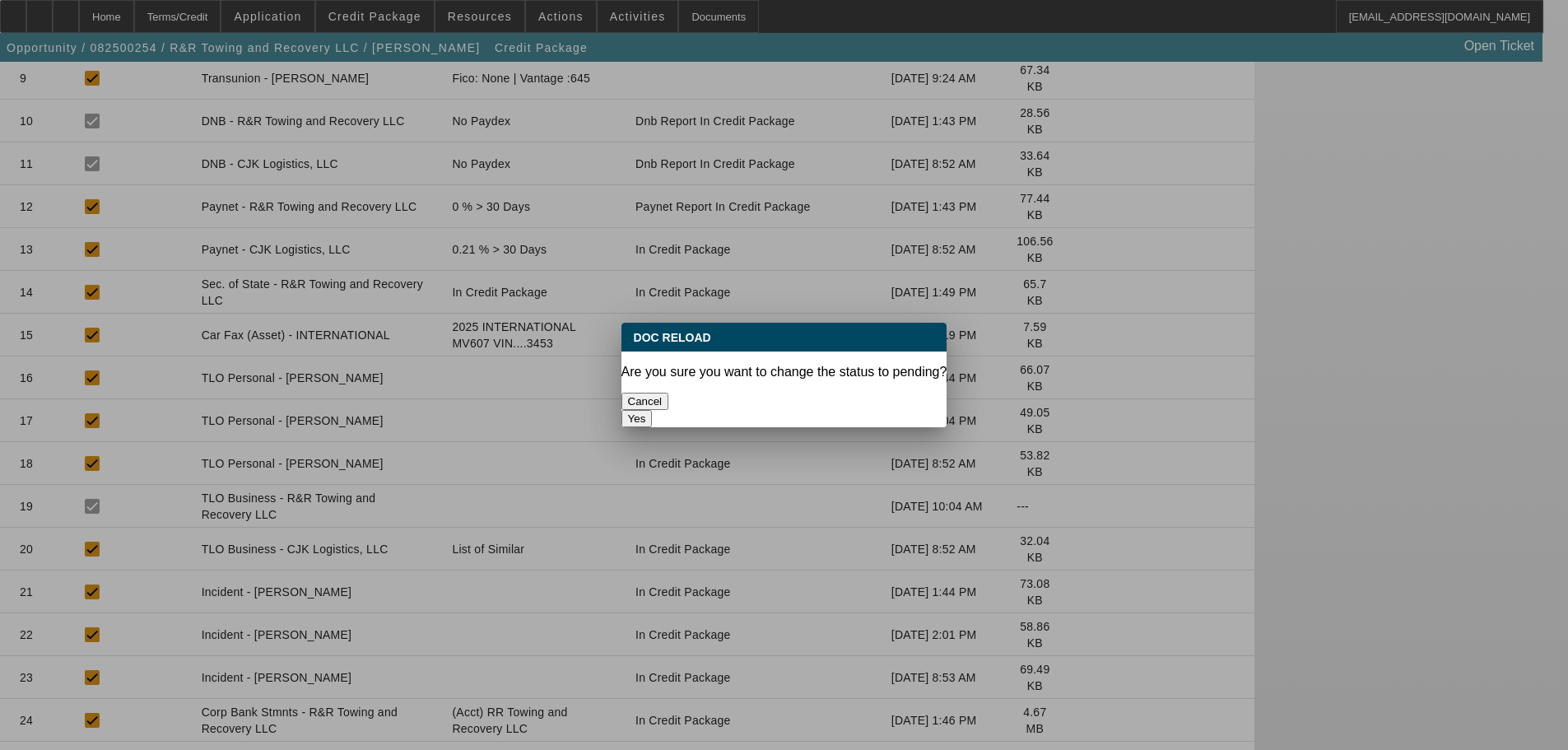
click at [652, 409] on button "Yes" at bounding box center [636, 418] width 31 height 18
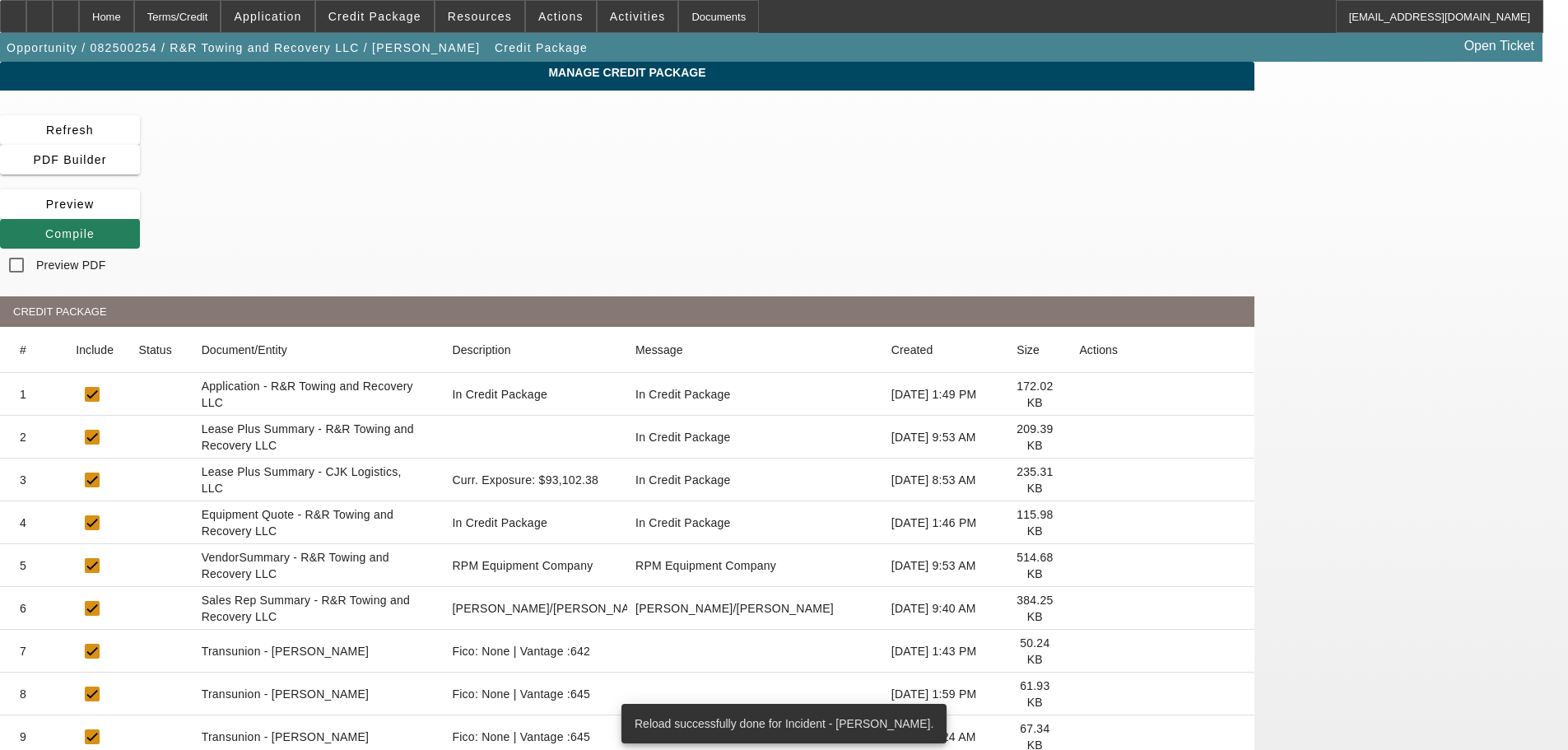
click at [95, 227] on span "Compile" at bounding box center [70, 234] width 50 height 13
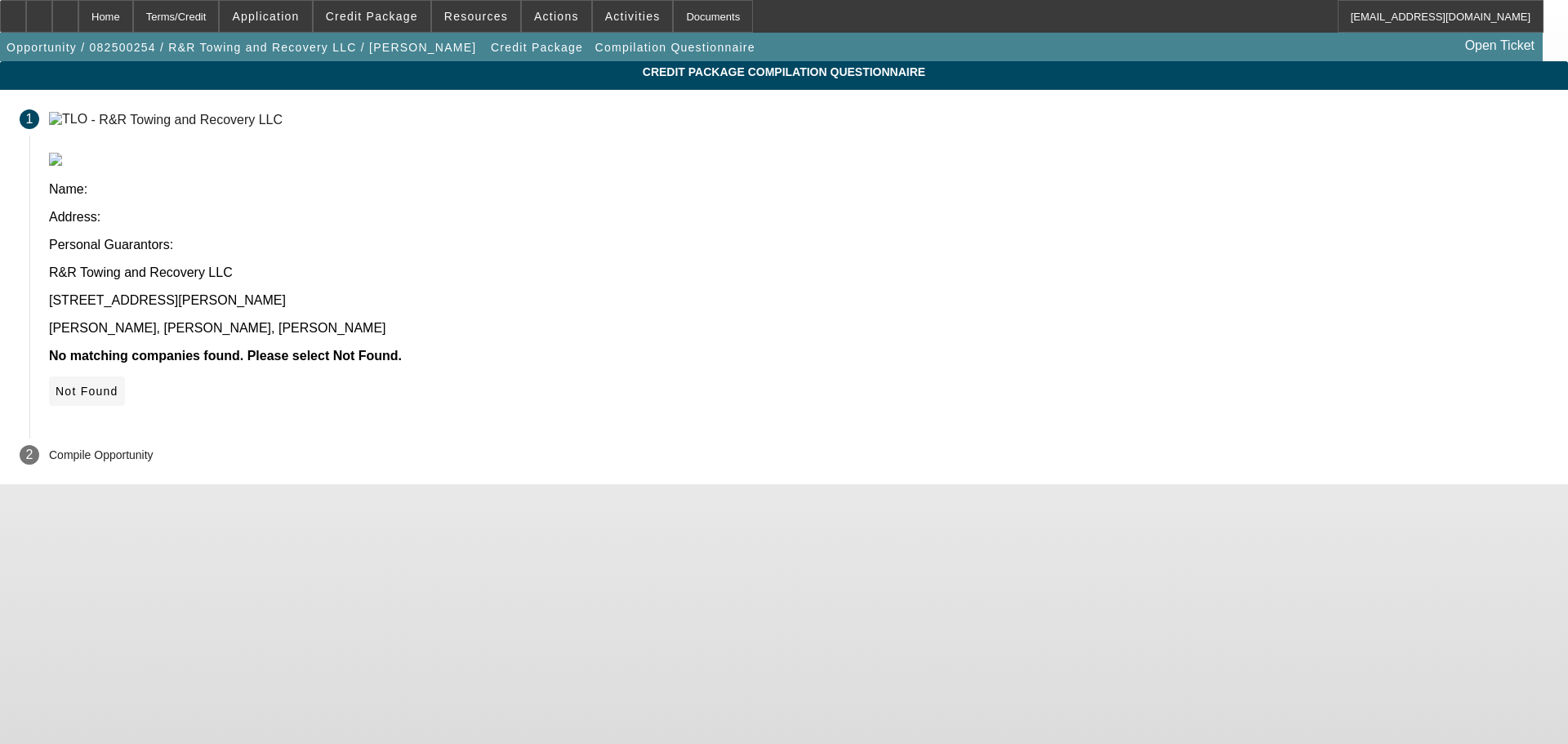
click at [118, 385] on span "Not Found" at bounding box center [87, 391] width 63 height 13
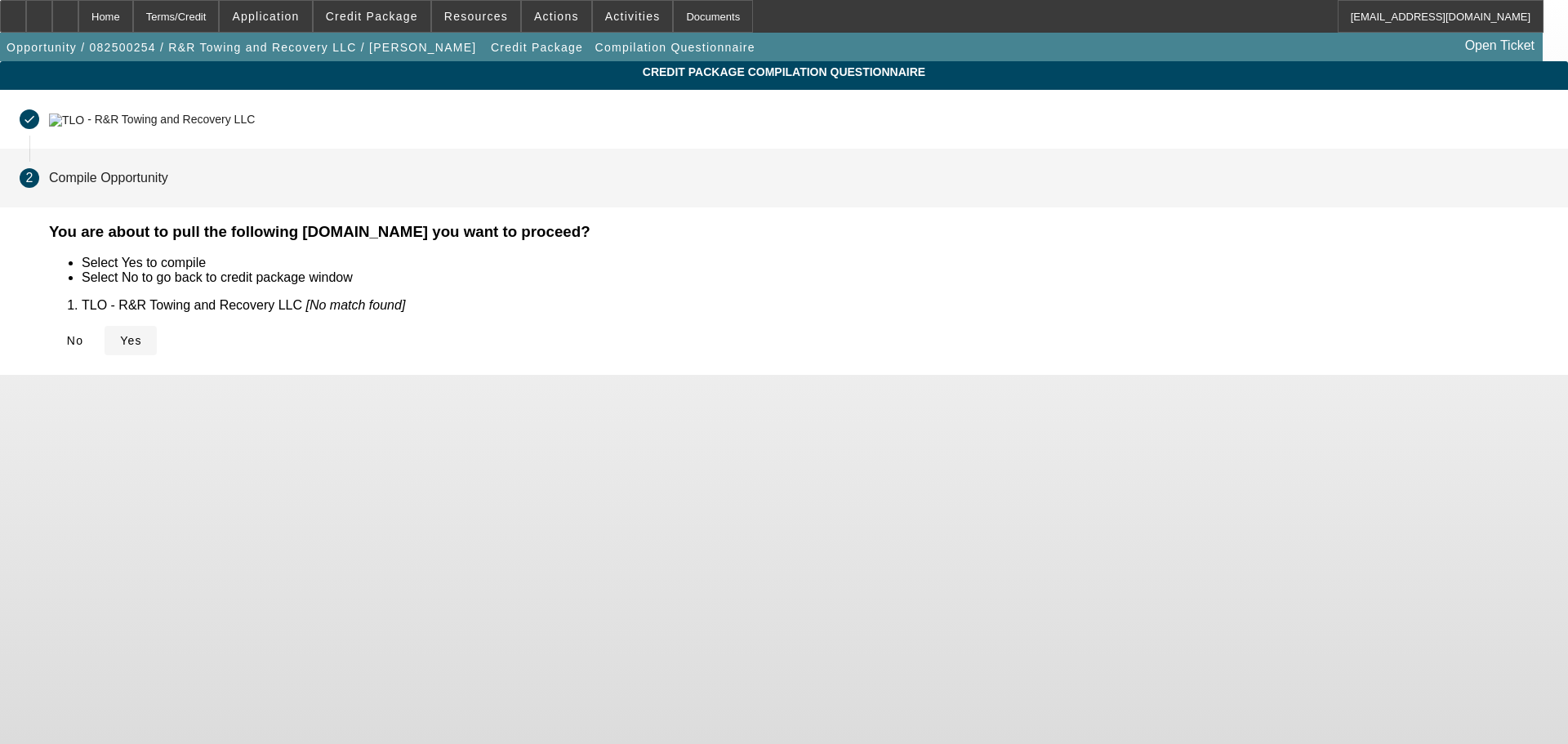
click at [142, 339] on span "Yes" at bounding box center [131, 340] width 22 height 13
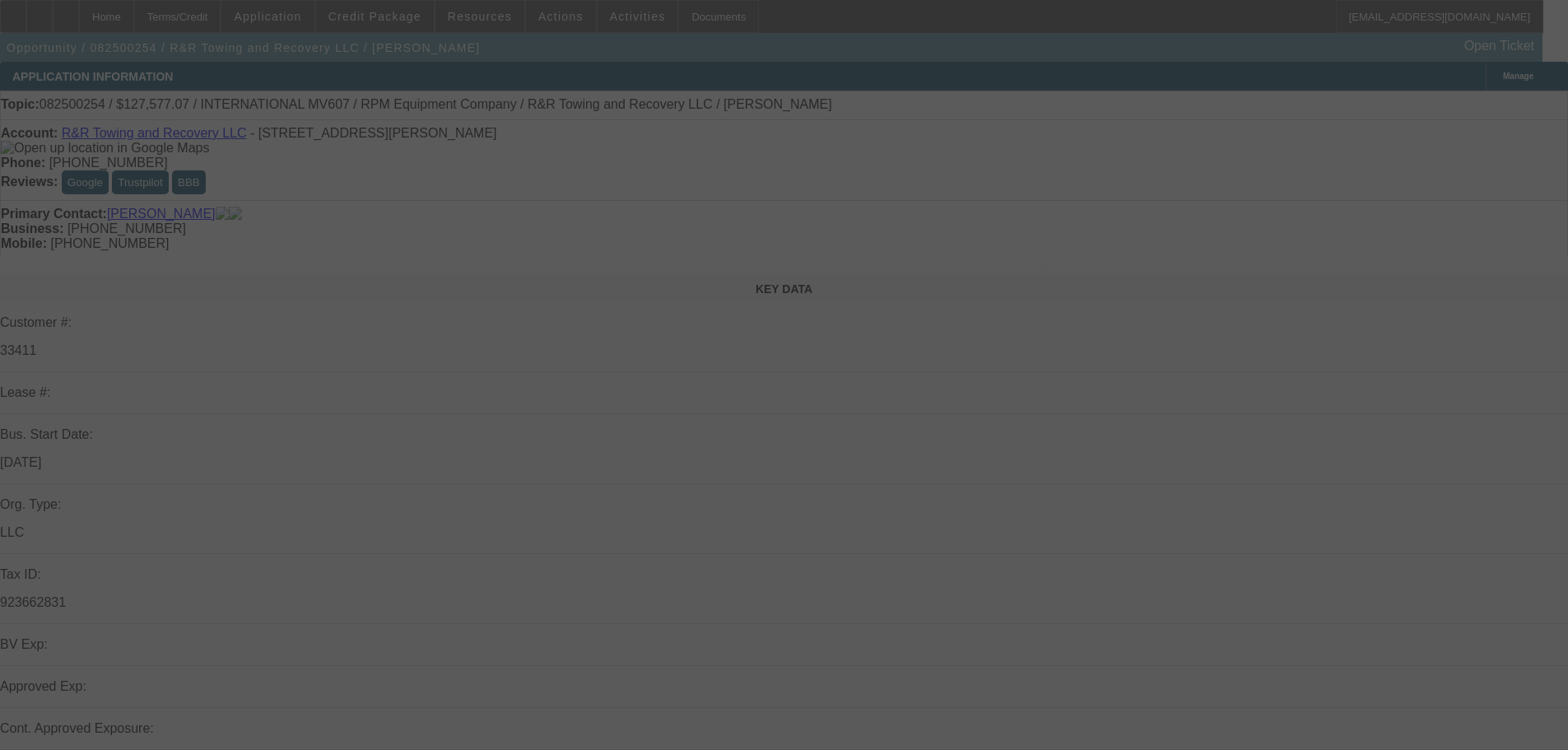
select select "0.1"
select select "2"
select select "0.1"
select select "4"
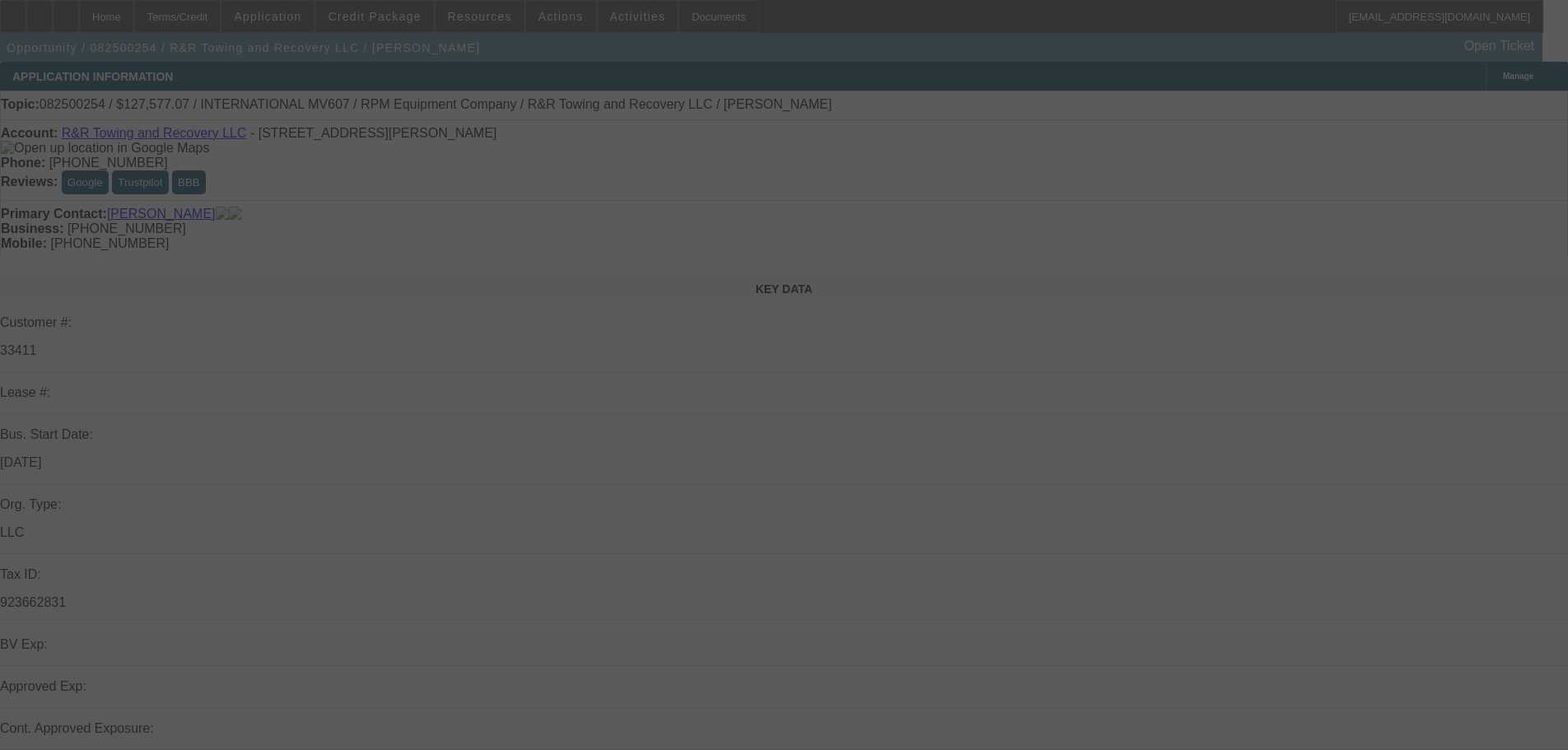
select select "0.1"
select select "2"
select select "0.1"
select select "4"
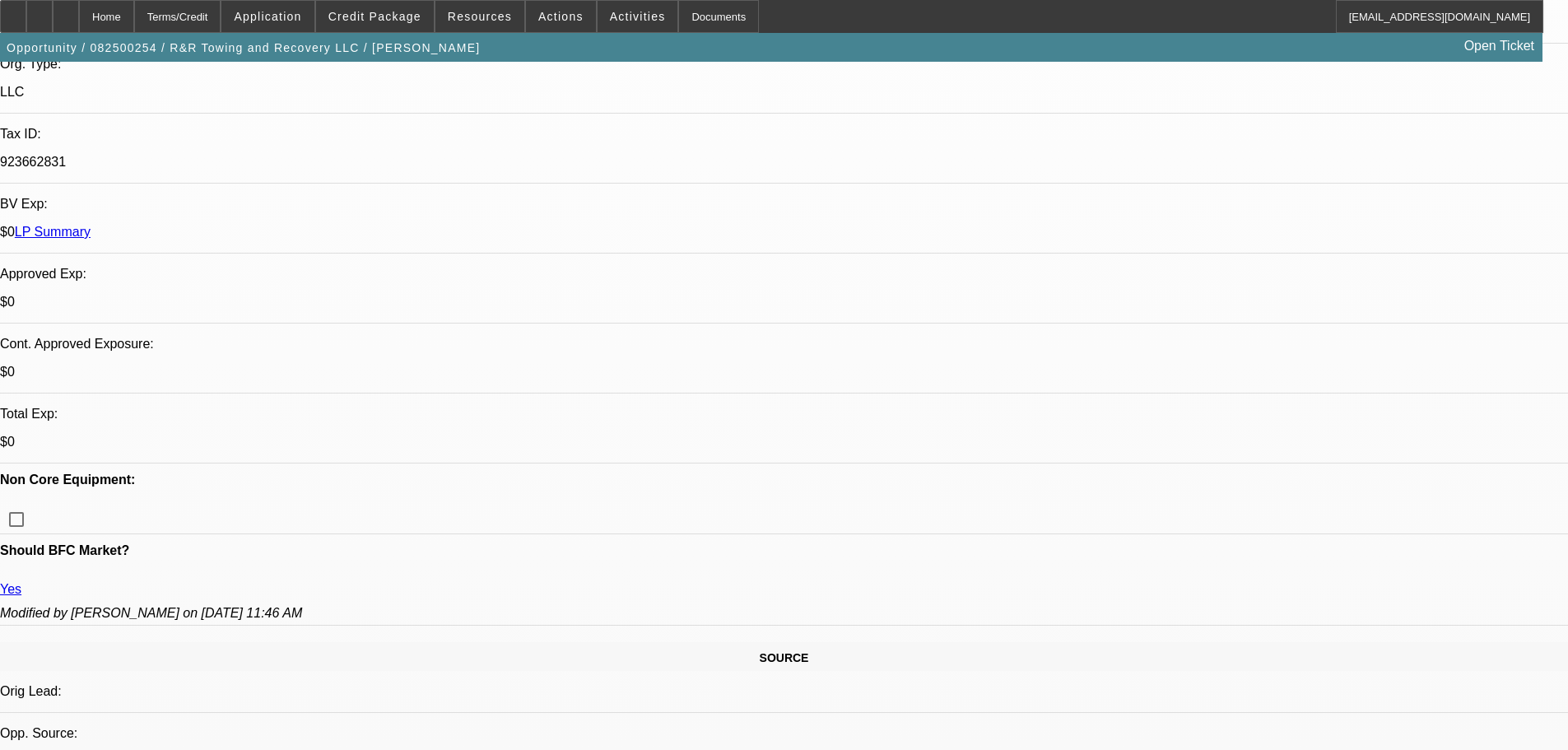
scroll to position [411, 0]
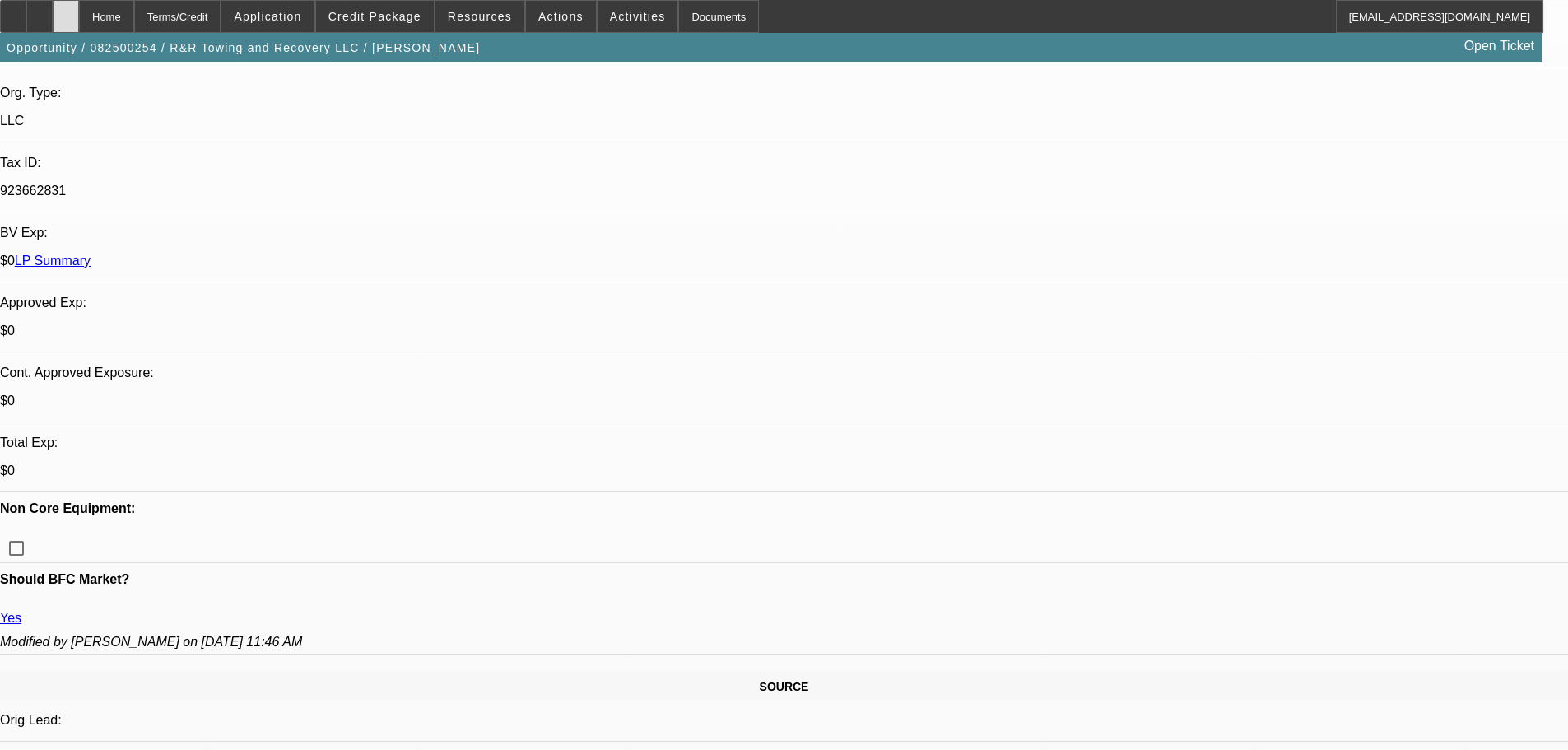
click at [79, 9] on div at bounding box center [66, 16] width 26 height 33
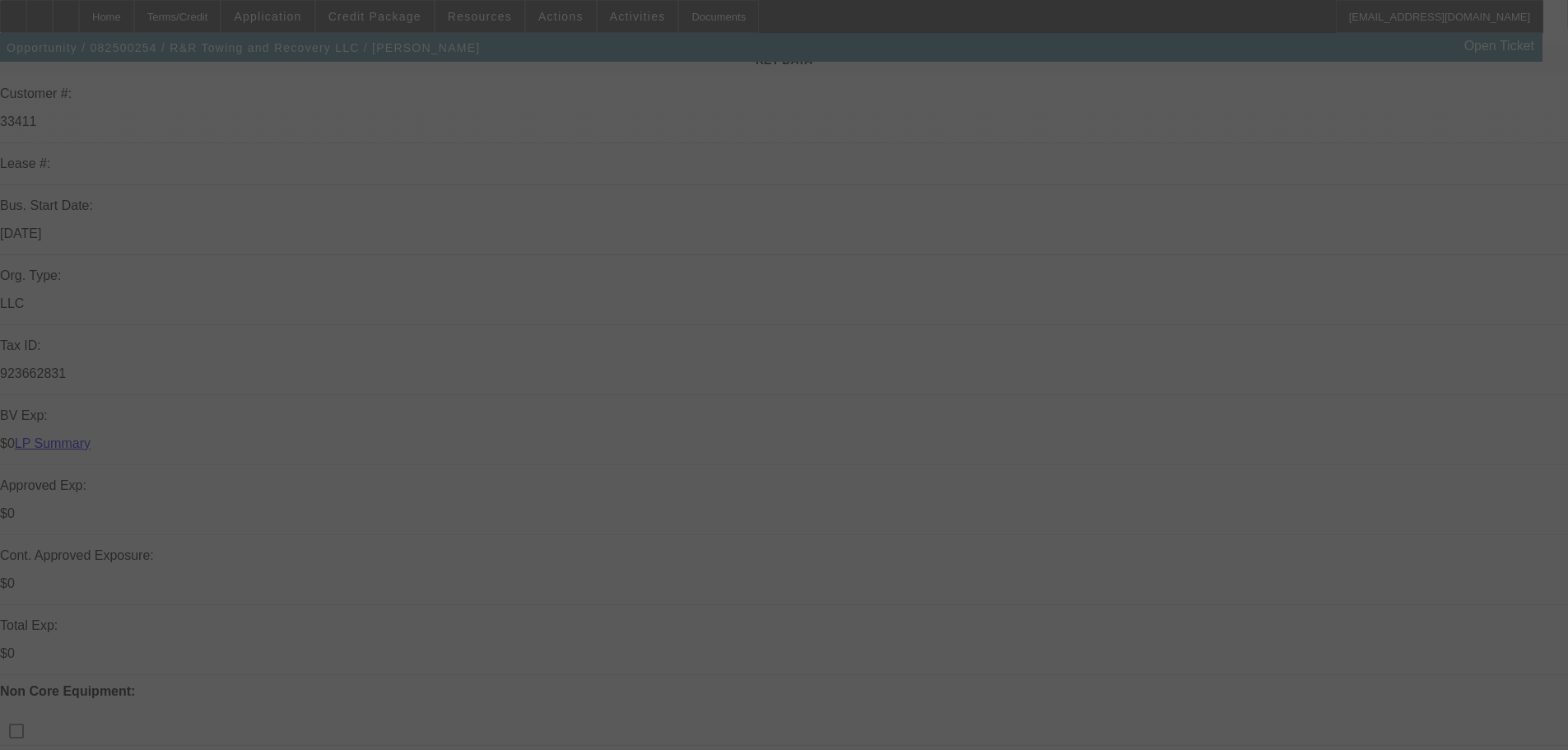
scroll to position [330, 0]
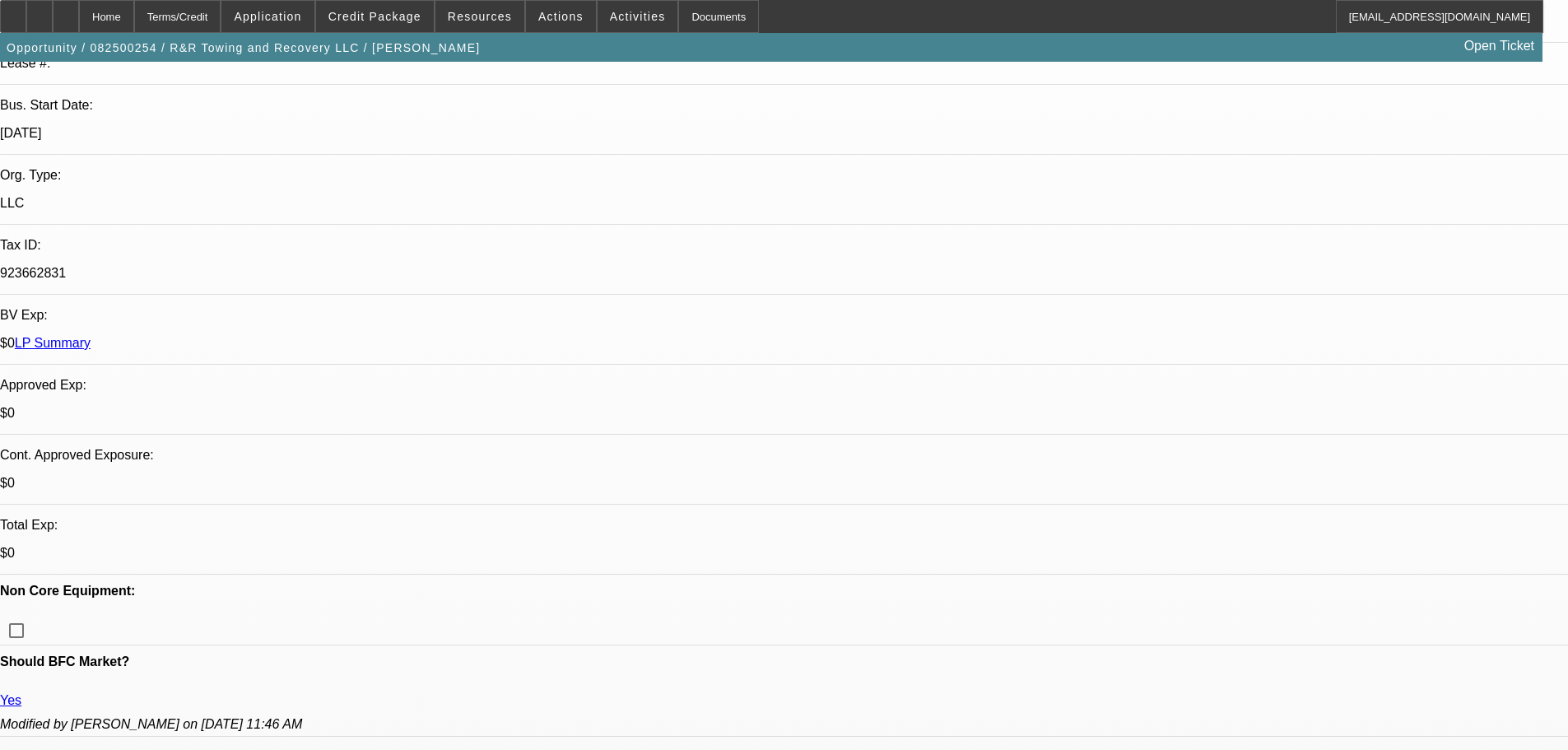
select select "0.1"
select select "2"
select select "0.1"
select select "4"
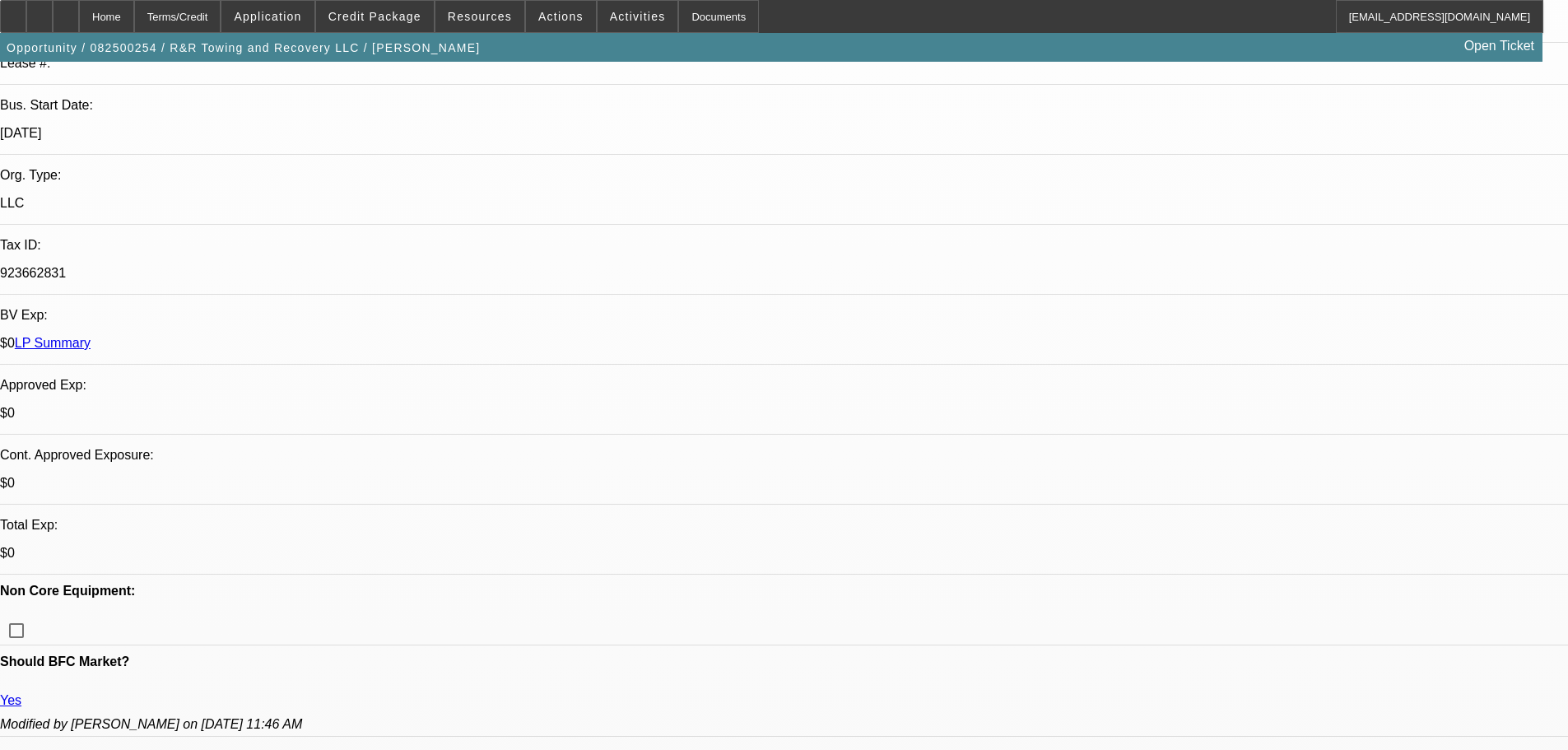
select select "0.1"
select select "2"
select select "0.1"
select select "4"
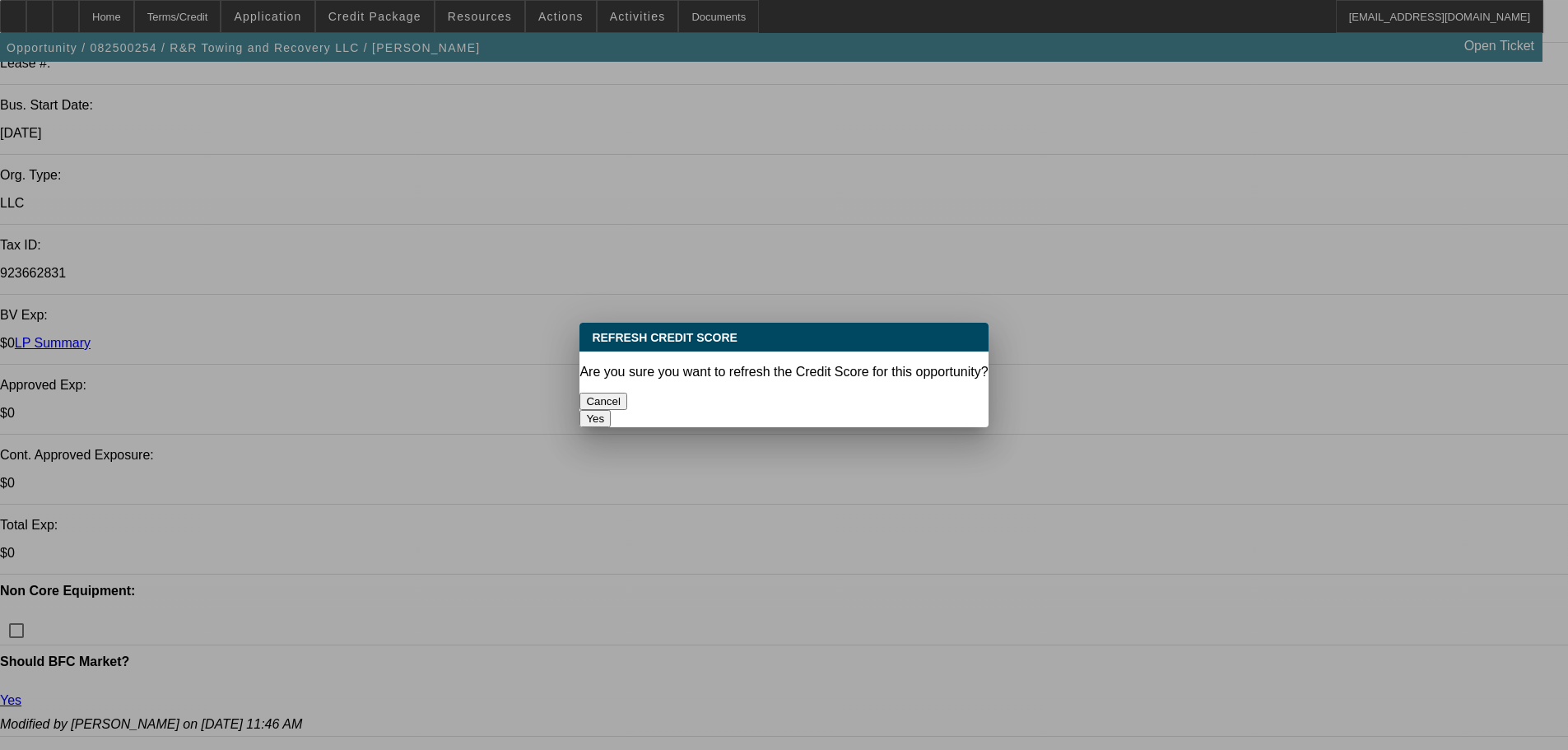
scroll to position [0, 0]
click at [610, 409] on button "Yes" at bounding box center [594, 418] width 31 height 18
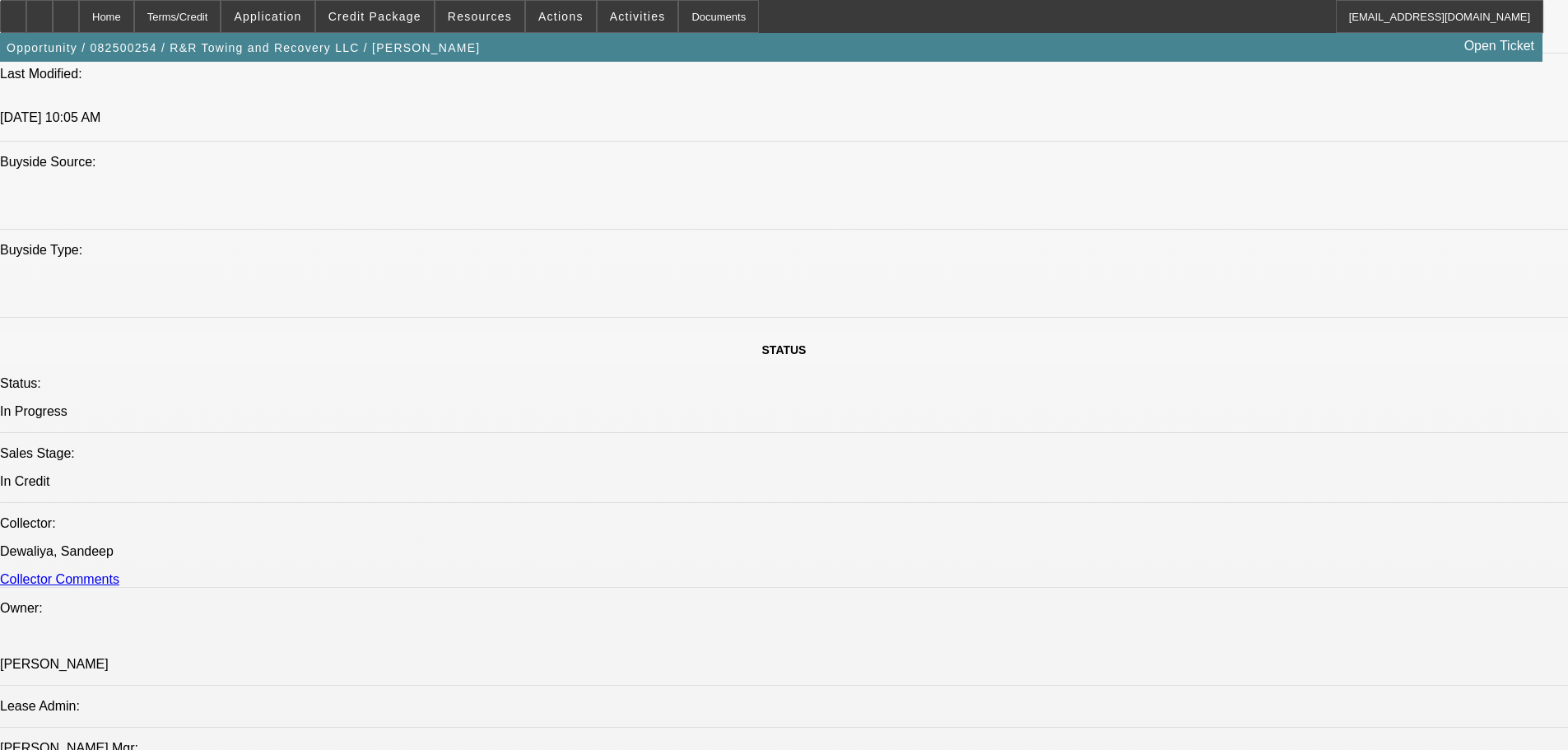
scroll to position [1728, 0]
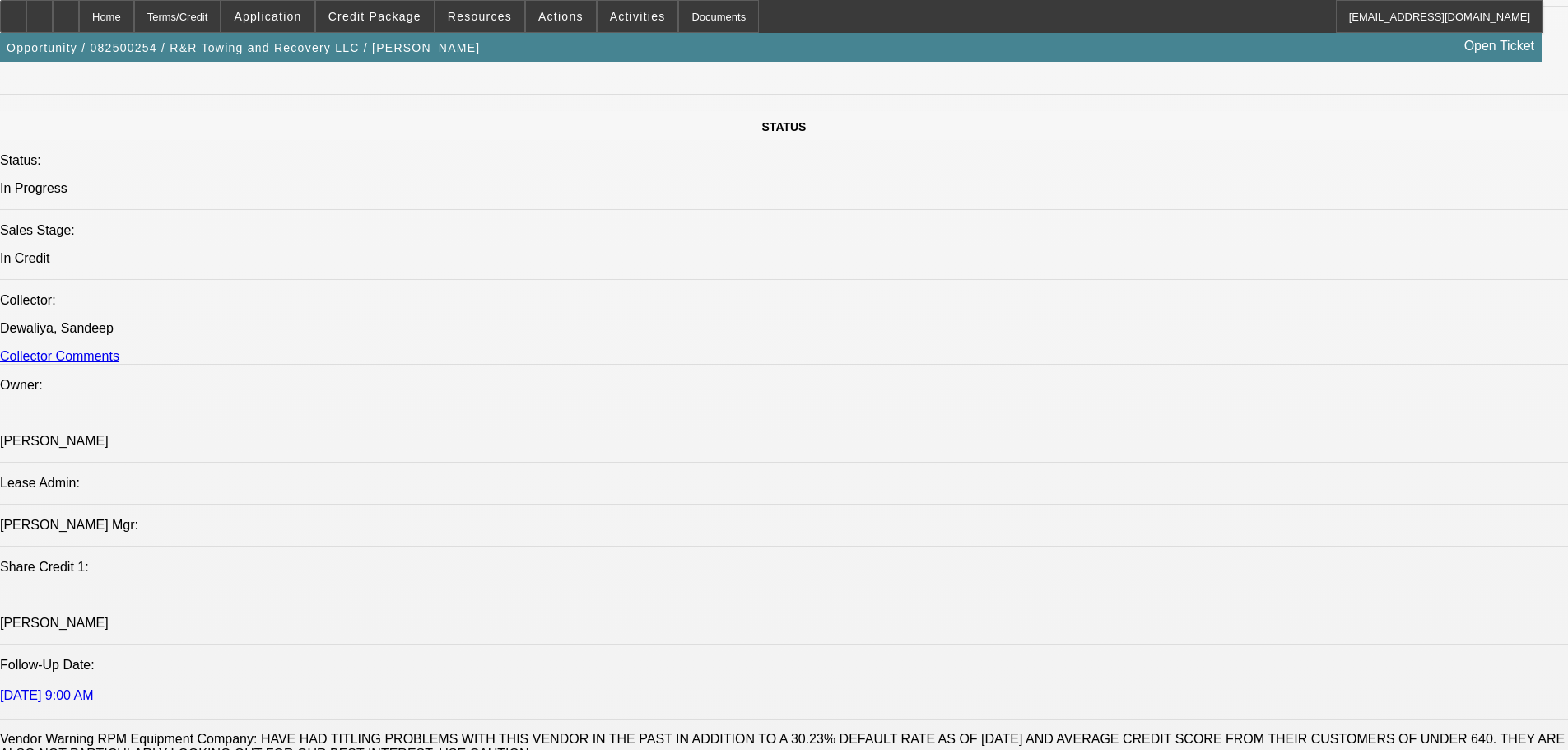
paste textarea "HIGH PRICED 2025 INTERNATIONAL, VENDOR WARNING; JIMMY = NON HOMEOWNER; $19K IN …"
type textarea "HIGH PRICED 2025 INTERNATIONAL, VENDOR WARNING; JIMMY = NON HOMEOWNER; $19K IN …"
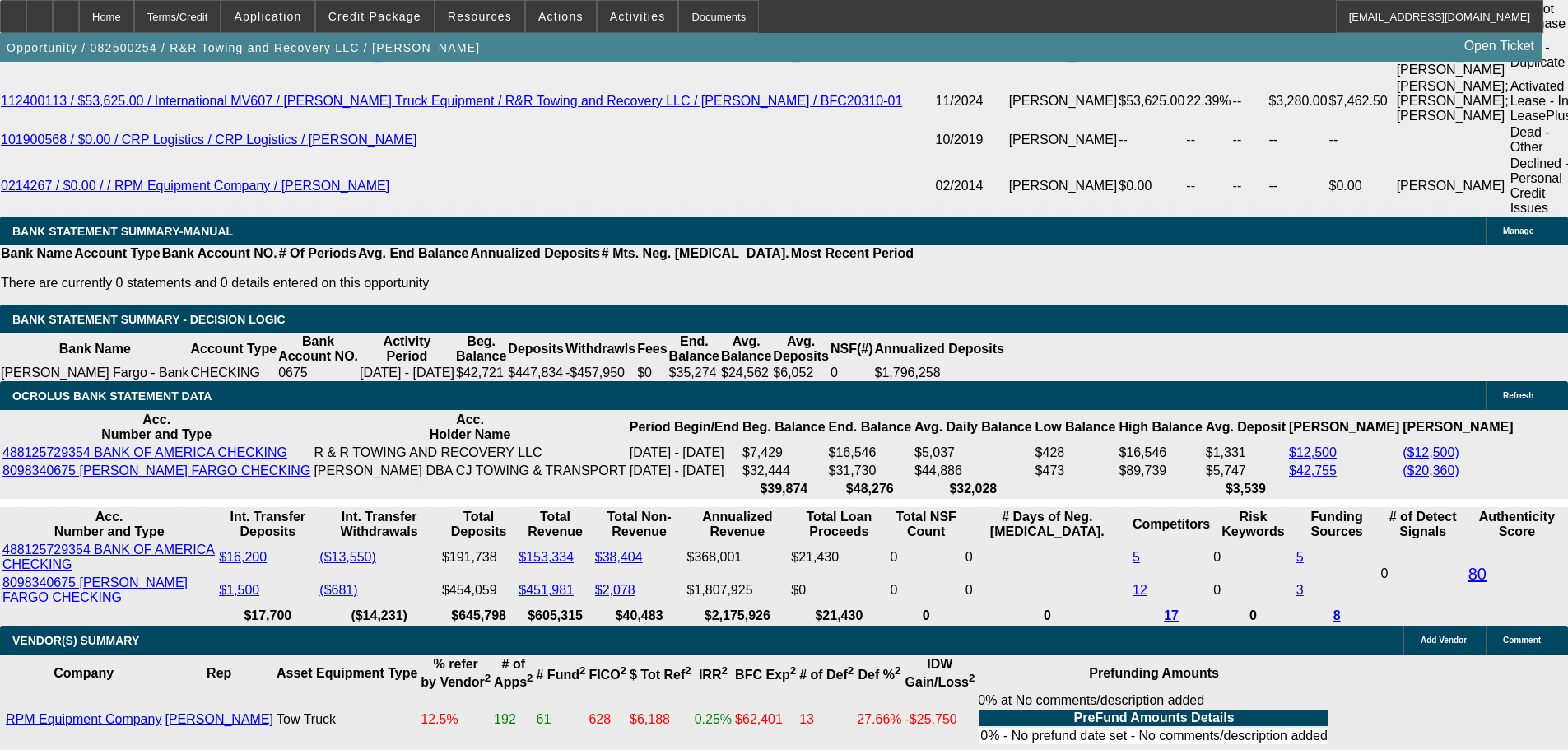
scroll to position [3557, 0]
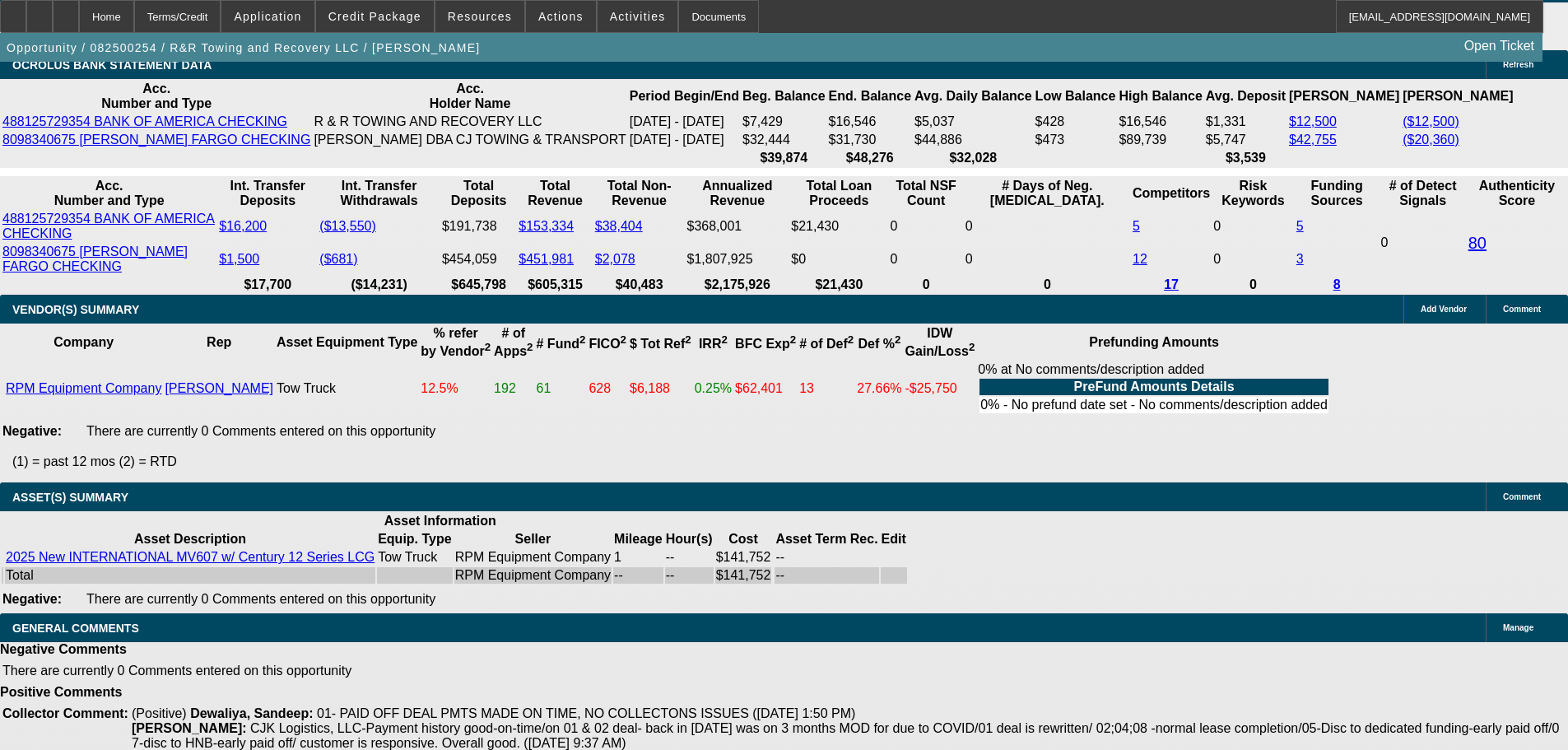
select select "5"
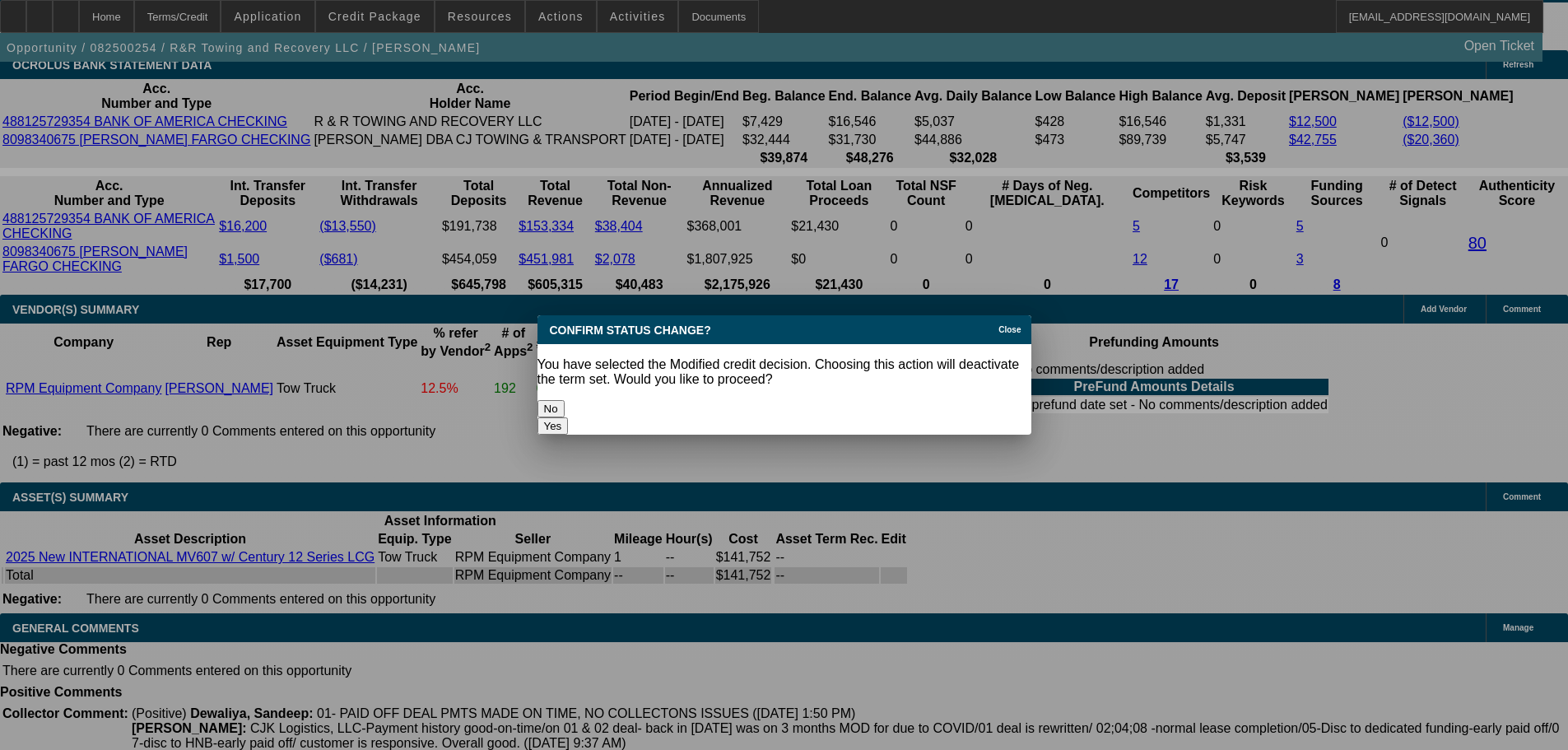
scroll to position [0, 0]
click at [568, 417] on button "Yes" at bounding box center [552, 425] width 31 height 18
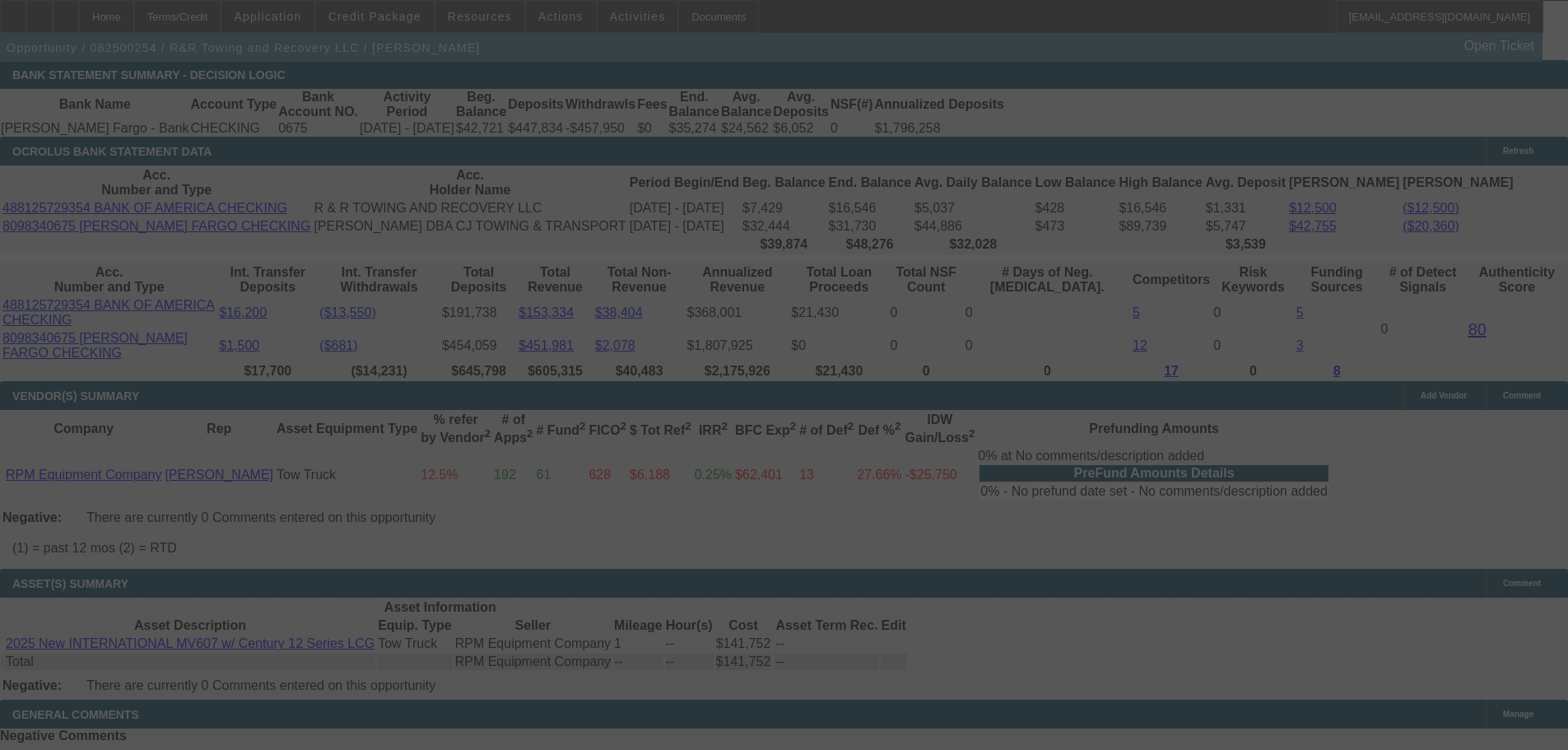
scroll to position [3310, 0]
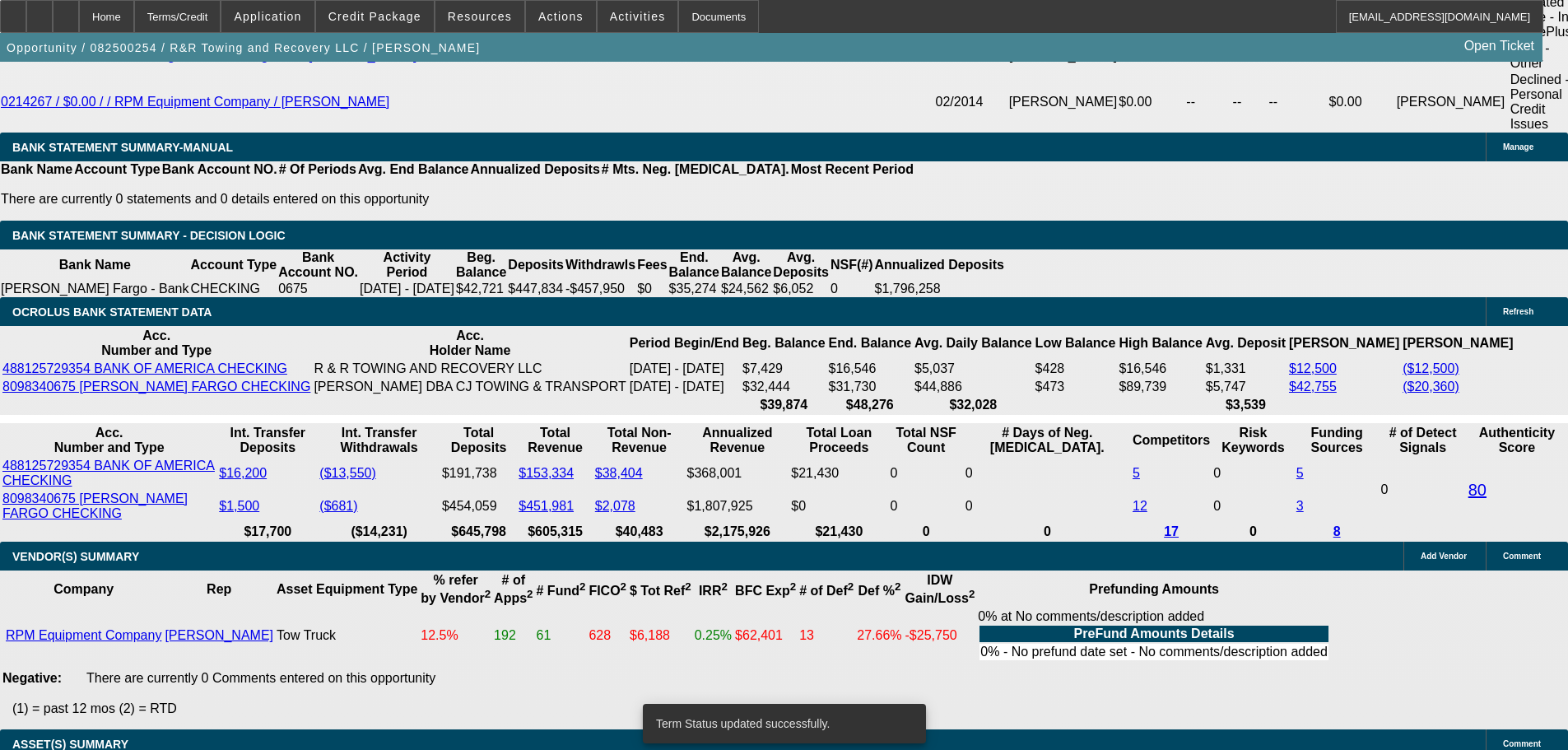
select select "0.1"
select select "2"
select select "0.1"
select select "4"
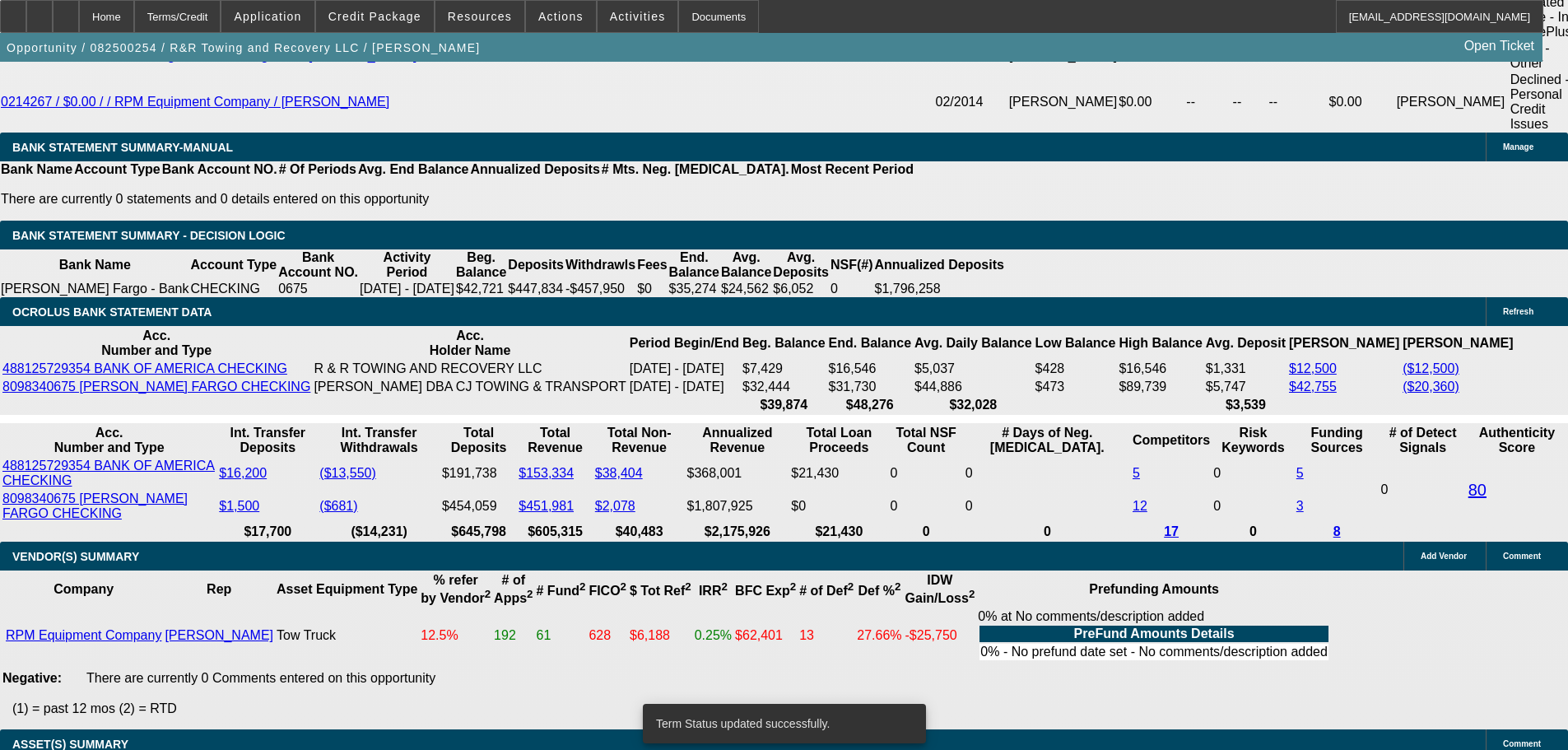
select select "0.1"
select select "2"
select select "0.1"
select select "4"
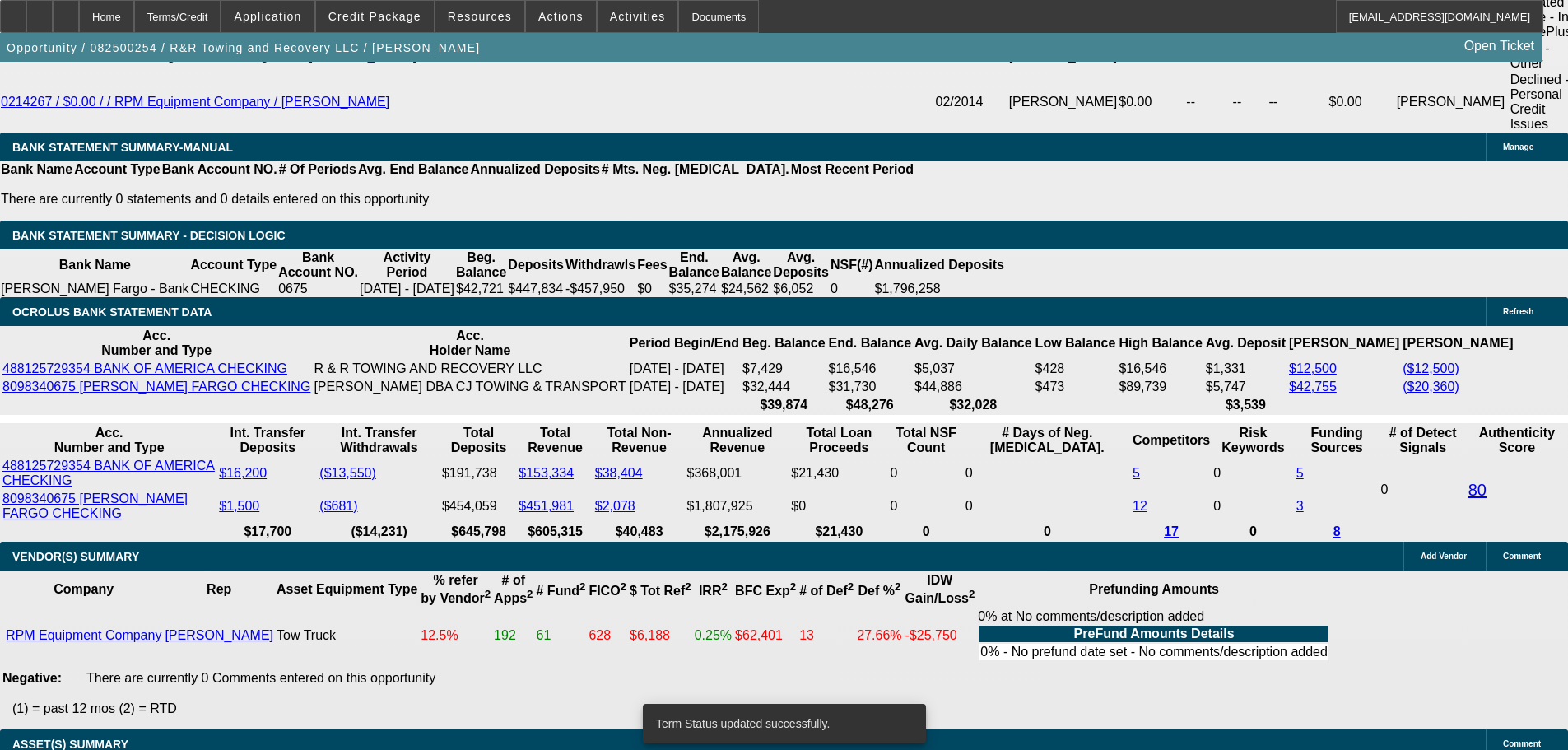
select select "0.1"
select select "2"
select select "0.1"
select select "4"
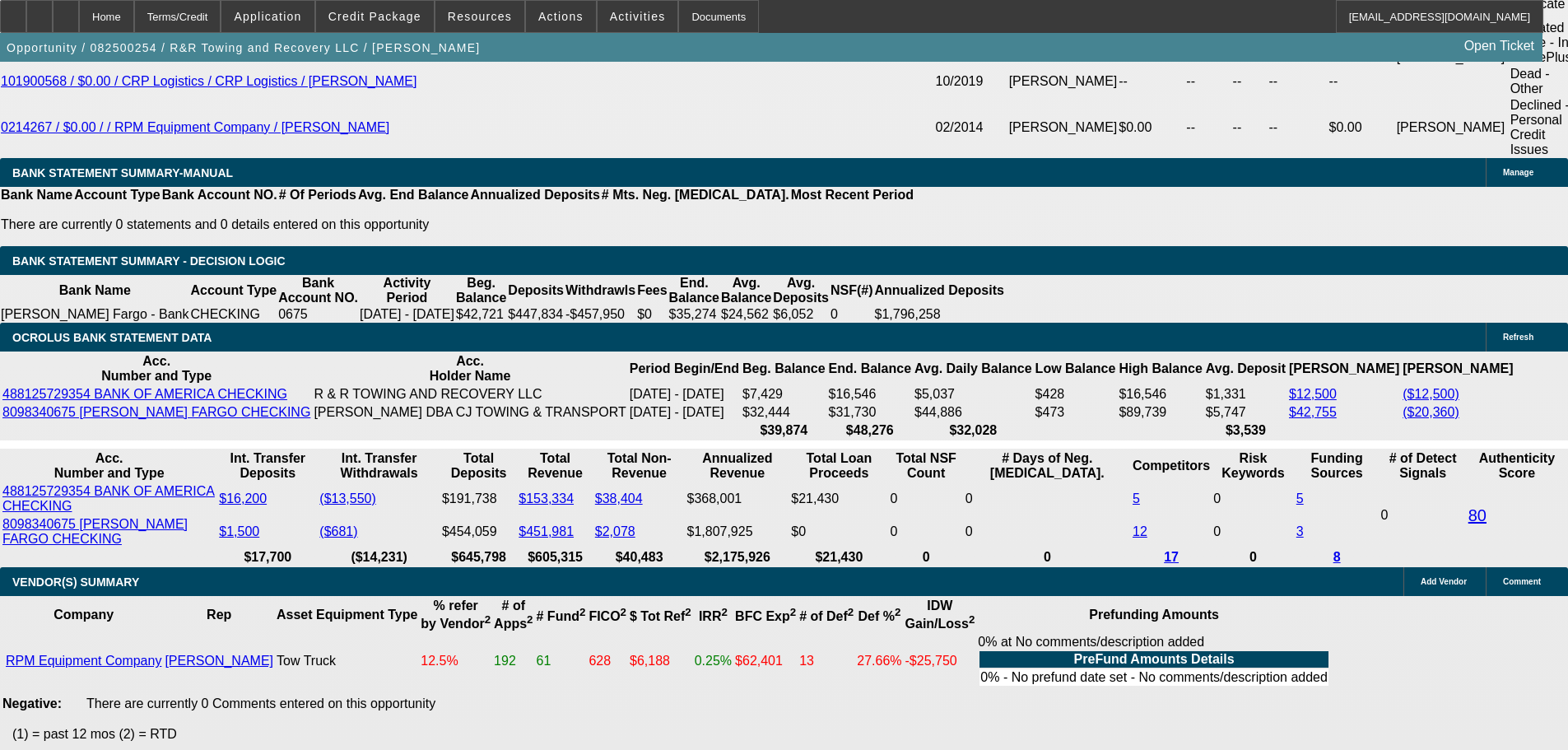
scroll to position [3145, 0]
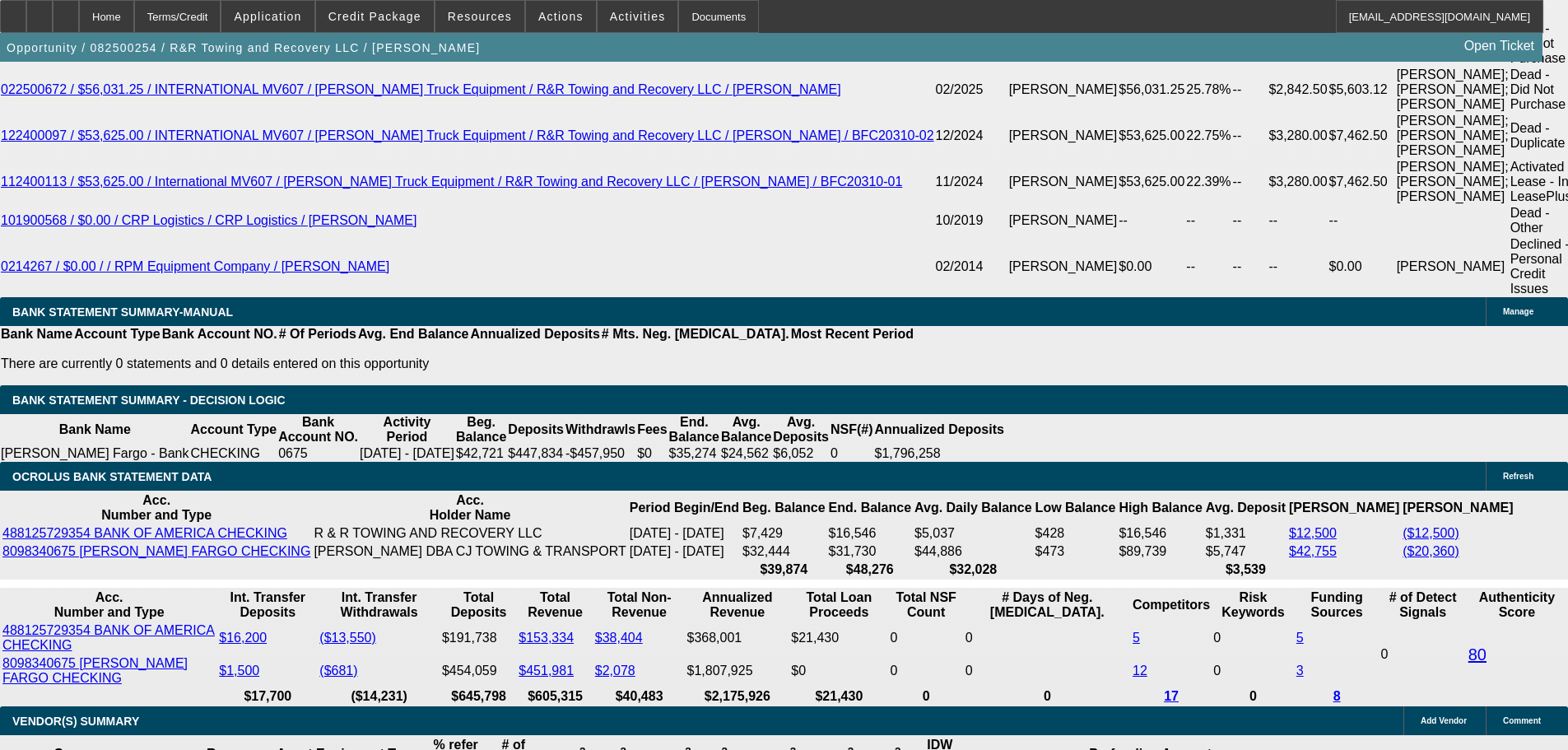
drag, startPoint x: 400, startPoint y: 333, endPoint x: 491, endPoint y: 336, distance: 91.0
type input "UNKNOWN"
type input "16"
type input "$3,652.66"
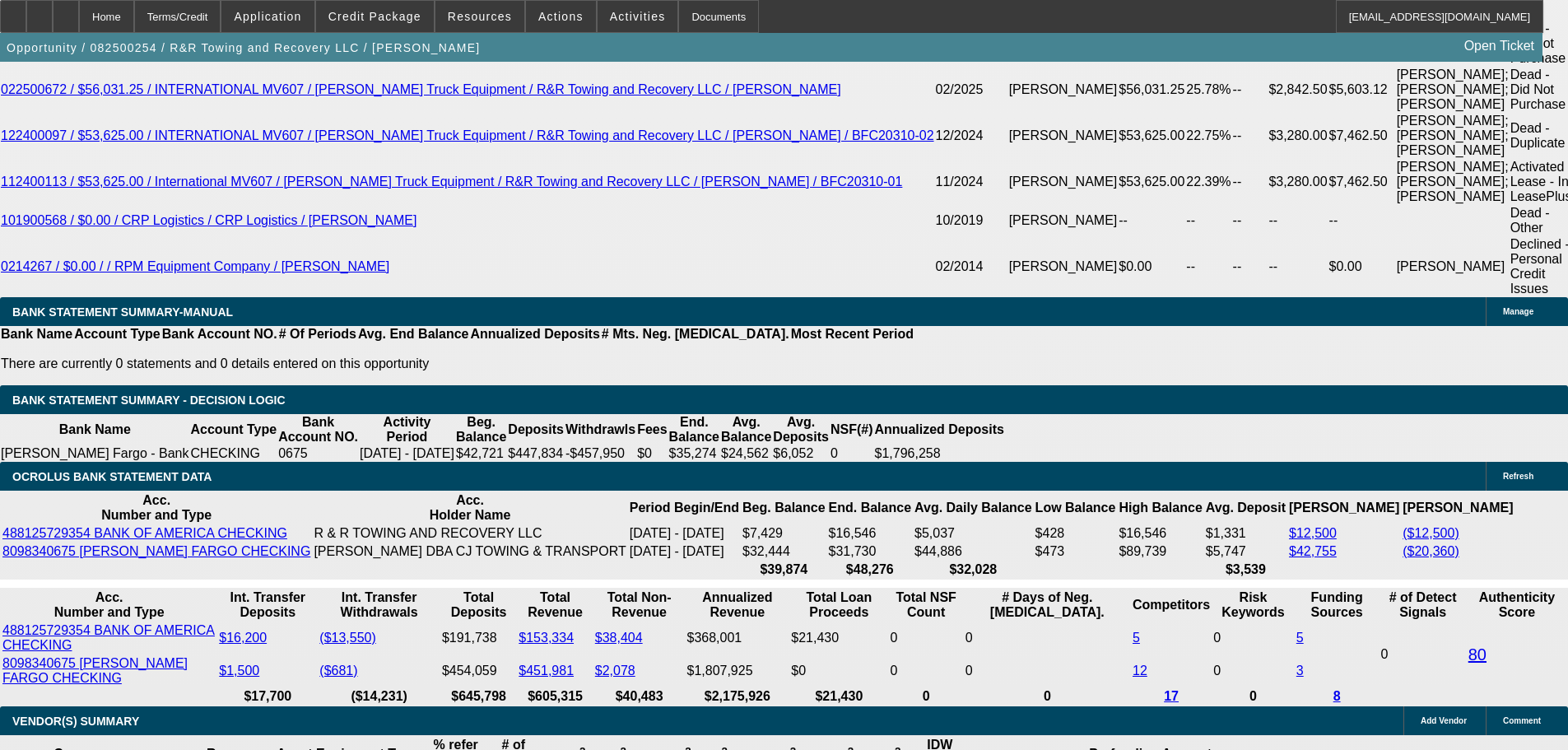
type input "$1,826.33"
type input "$5,534.76"
type input "$2,767.38"
type input "16"
drag, startPoint x: 247, startPoint y: 341, endPoint x: 478, endPoint y: 327, distance: 231.4
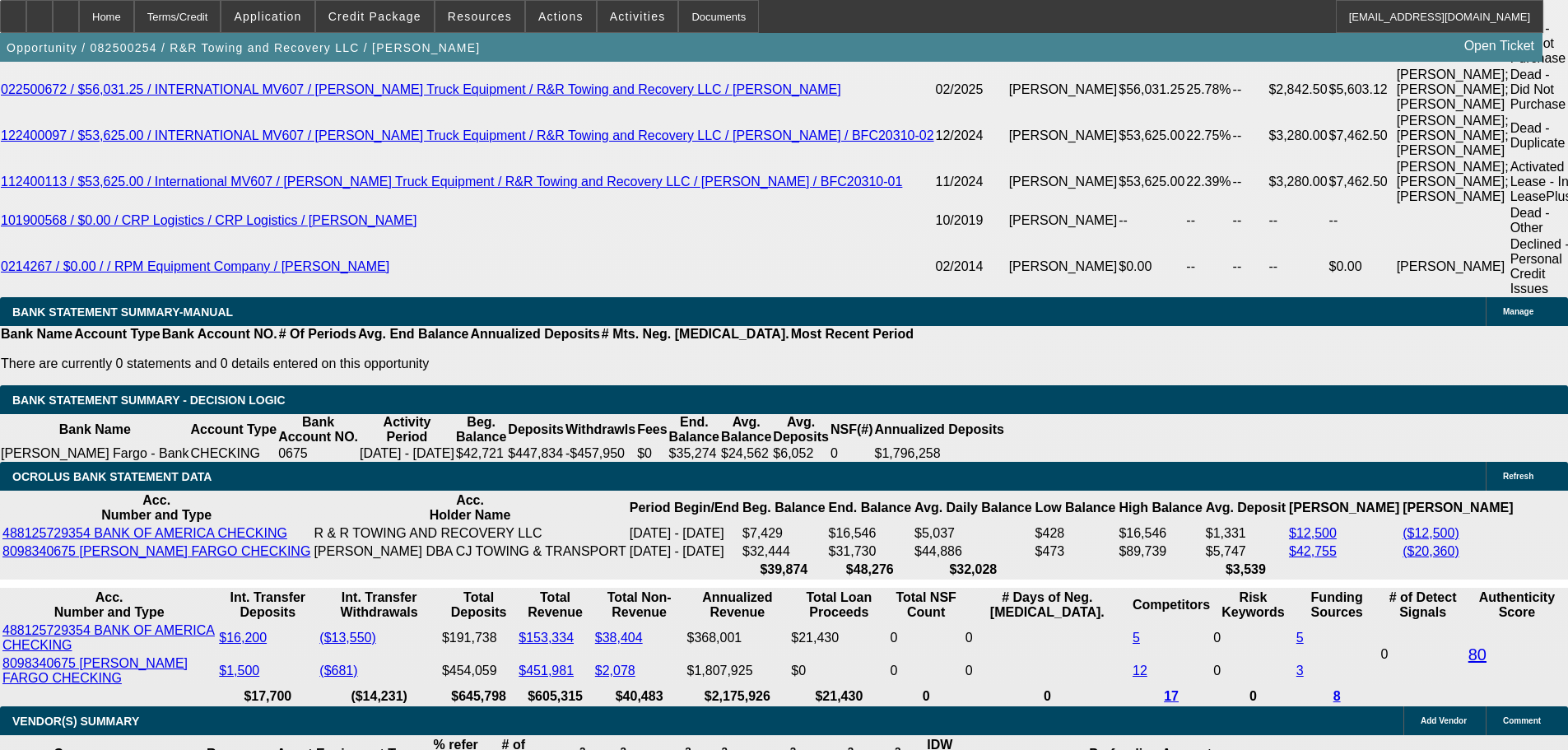
type input "2"
type input "$4.00"
type input "2775"
type input "$5,550.00"
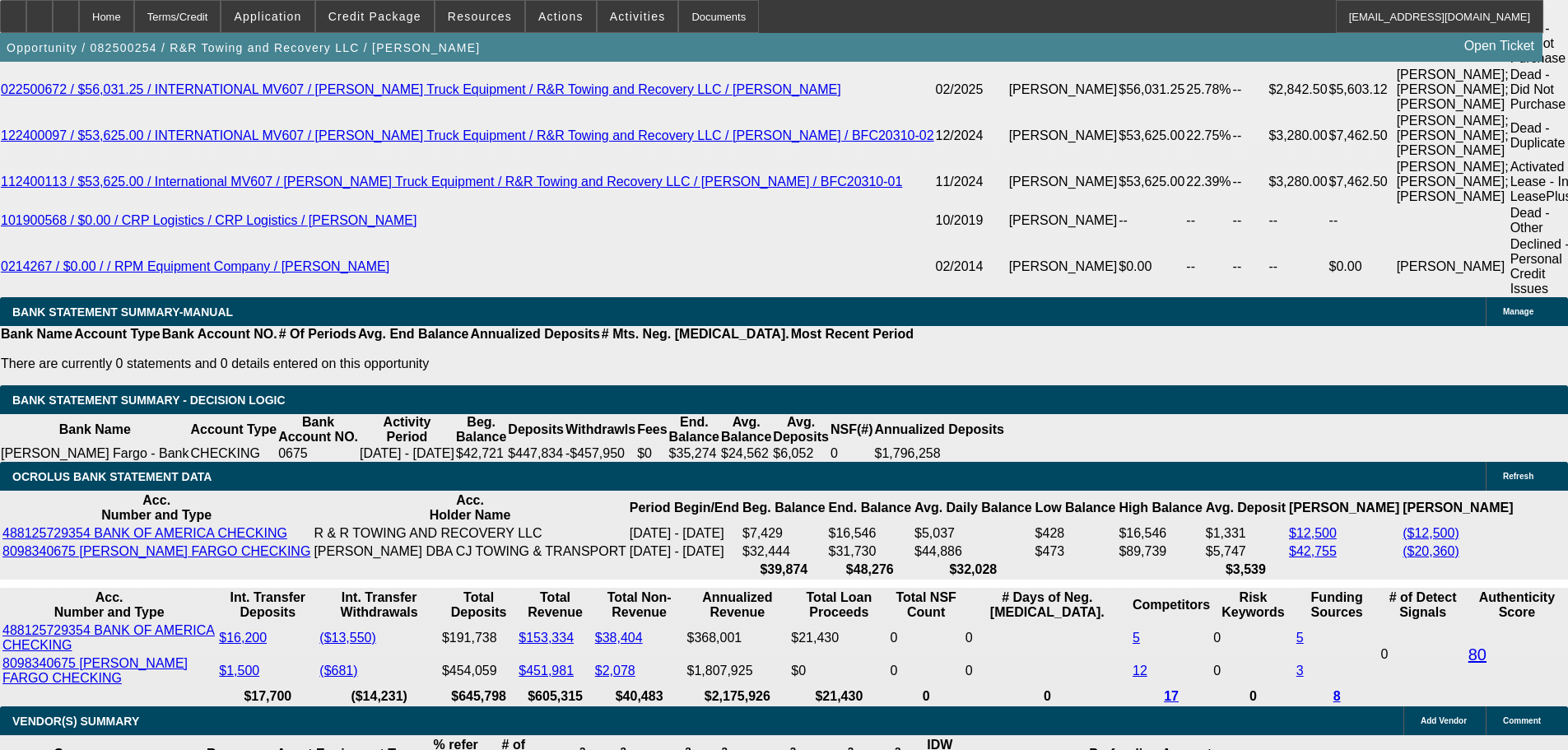
type input "16.1"
type input "$2,775.00"
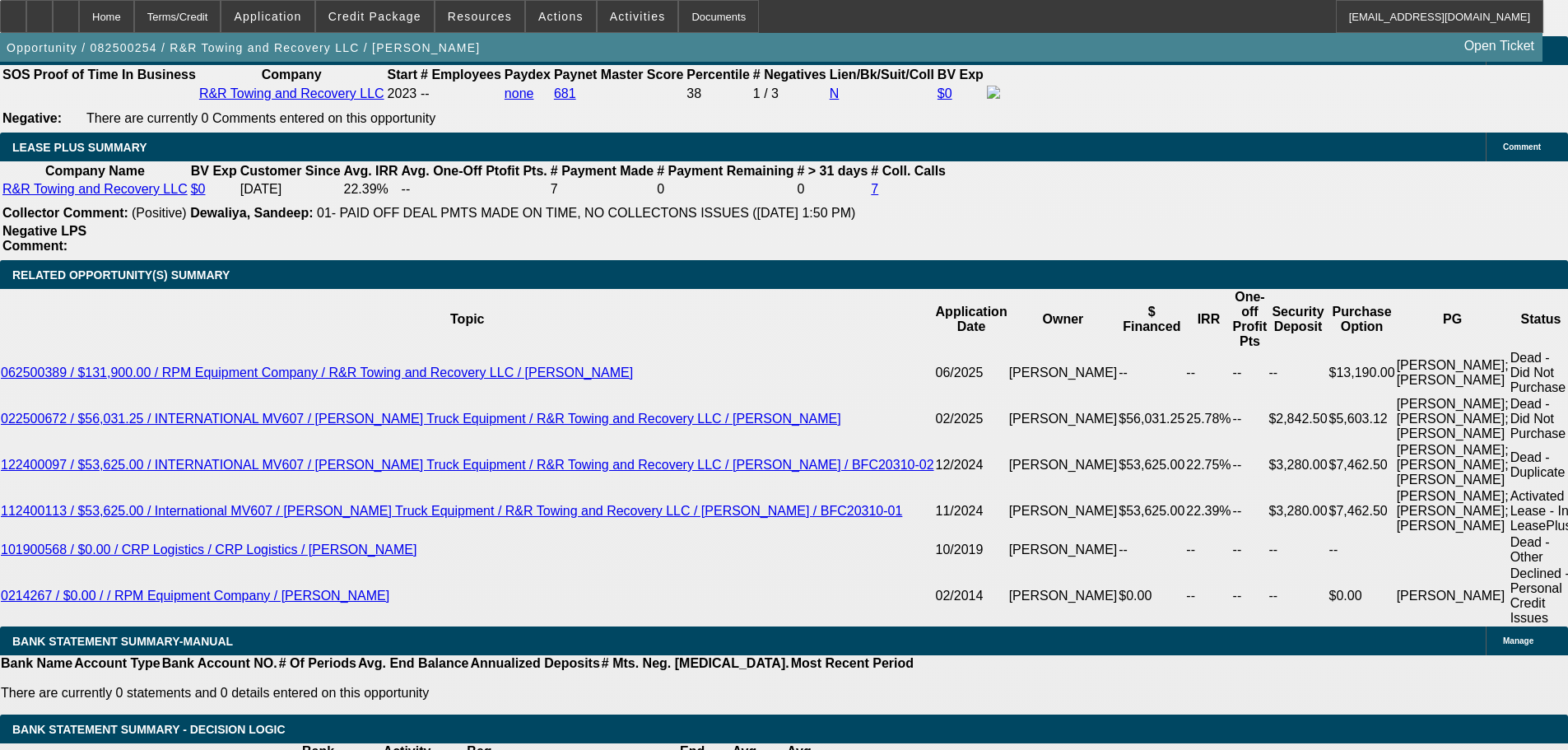
drag, startPoint x: 305, startPoint y: 546, endPoint x: 462, endPoint y: 546, distance: 157.0
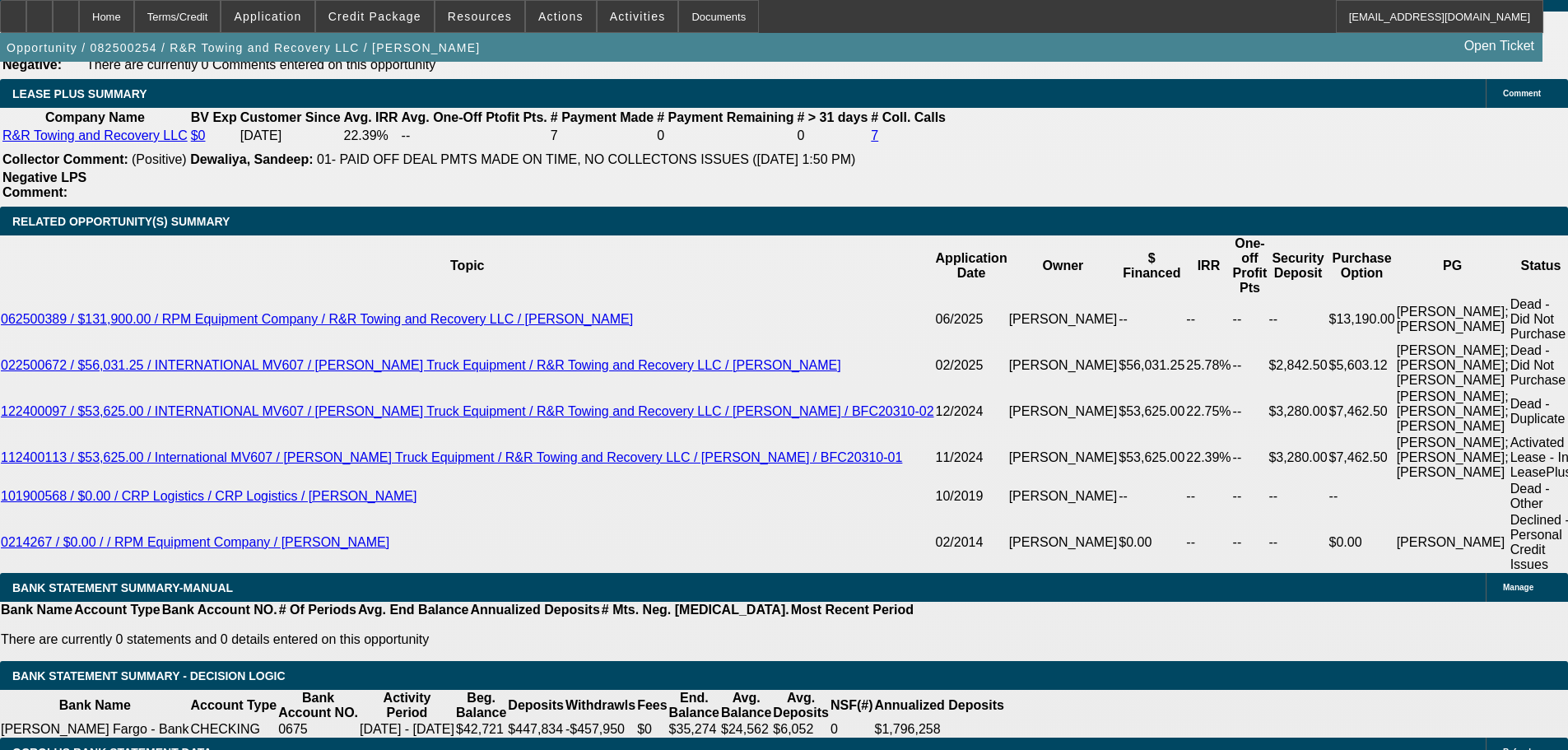
scroll to position [2898, 0]
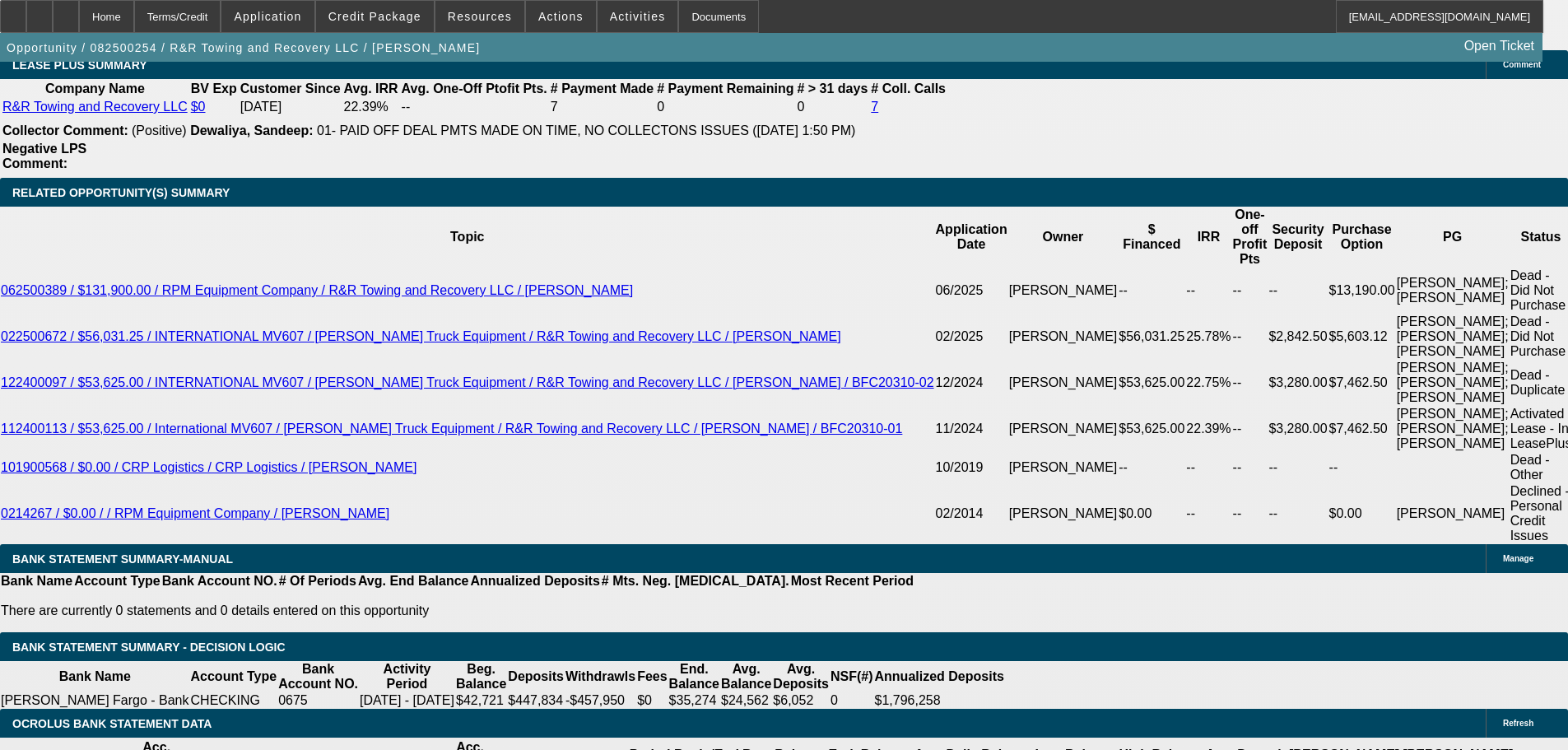
type input "$16,752.30"
click at [124, 443] on body "Home Terms/Credit Application Credit Package Resources Actions Activities Docum…" at bounding box center [784, 460] width 1568 height 6717
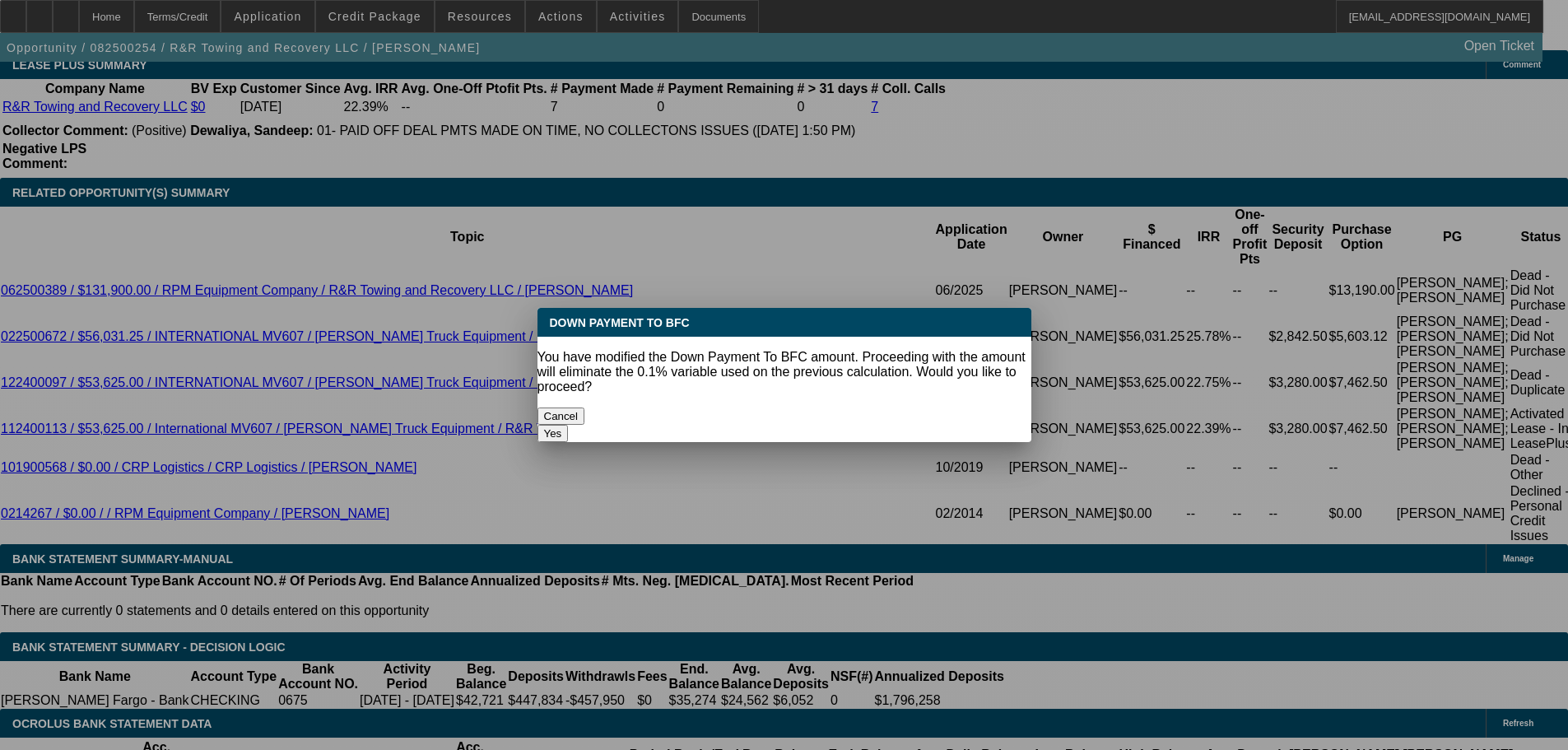
click at [568, 425] on button "Yes" at bounding box center [552, 433] width 31 height 18
select select "0"
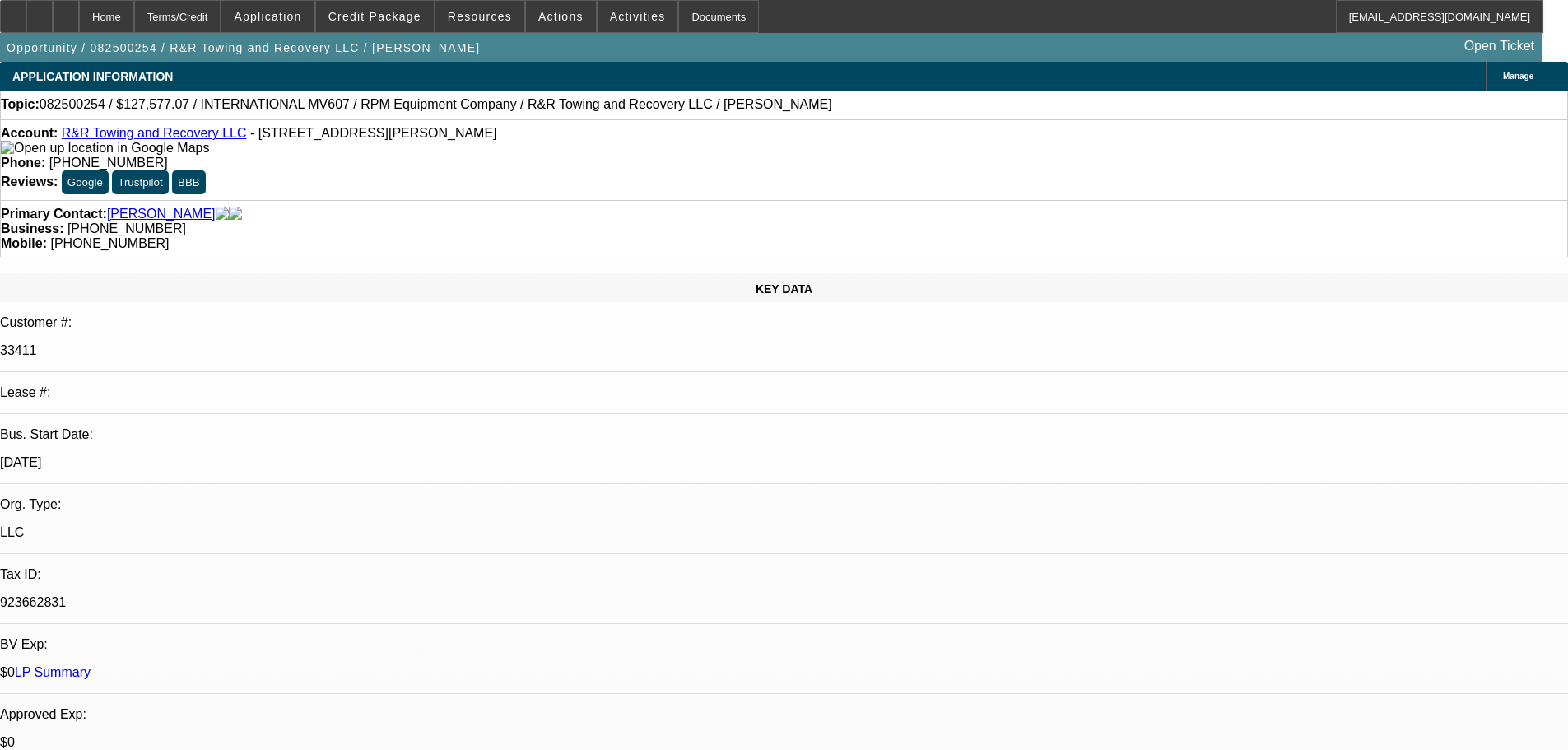
scroll to position [2898, 0]
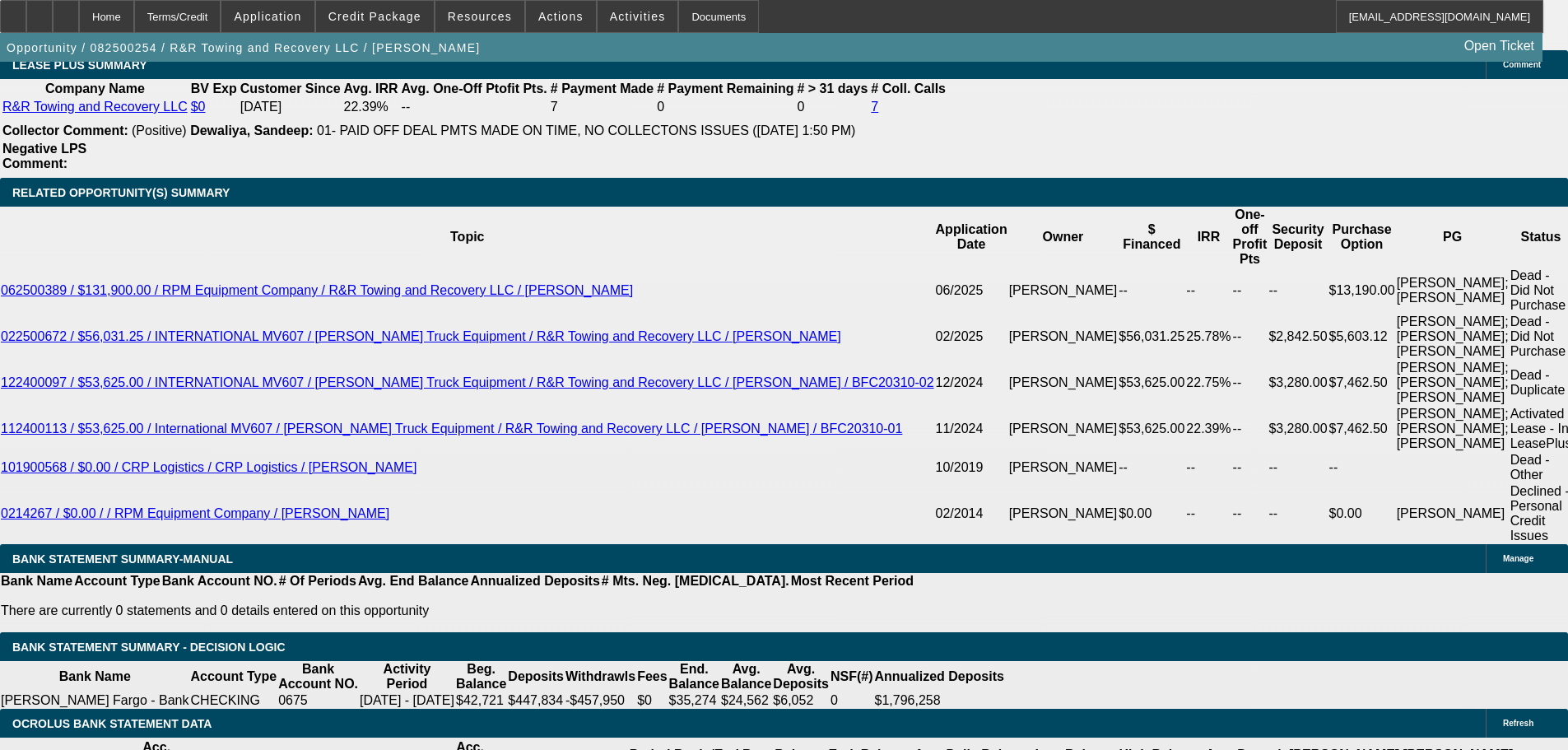
type input "$5,437.88"
drag, startPoint x: 245, startPoint y: 587, endPoint x: 409, endPoint y: 577, distance: 164.3
type input "27"
type input "$54.00"
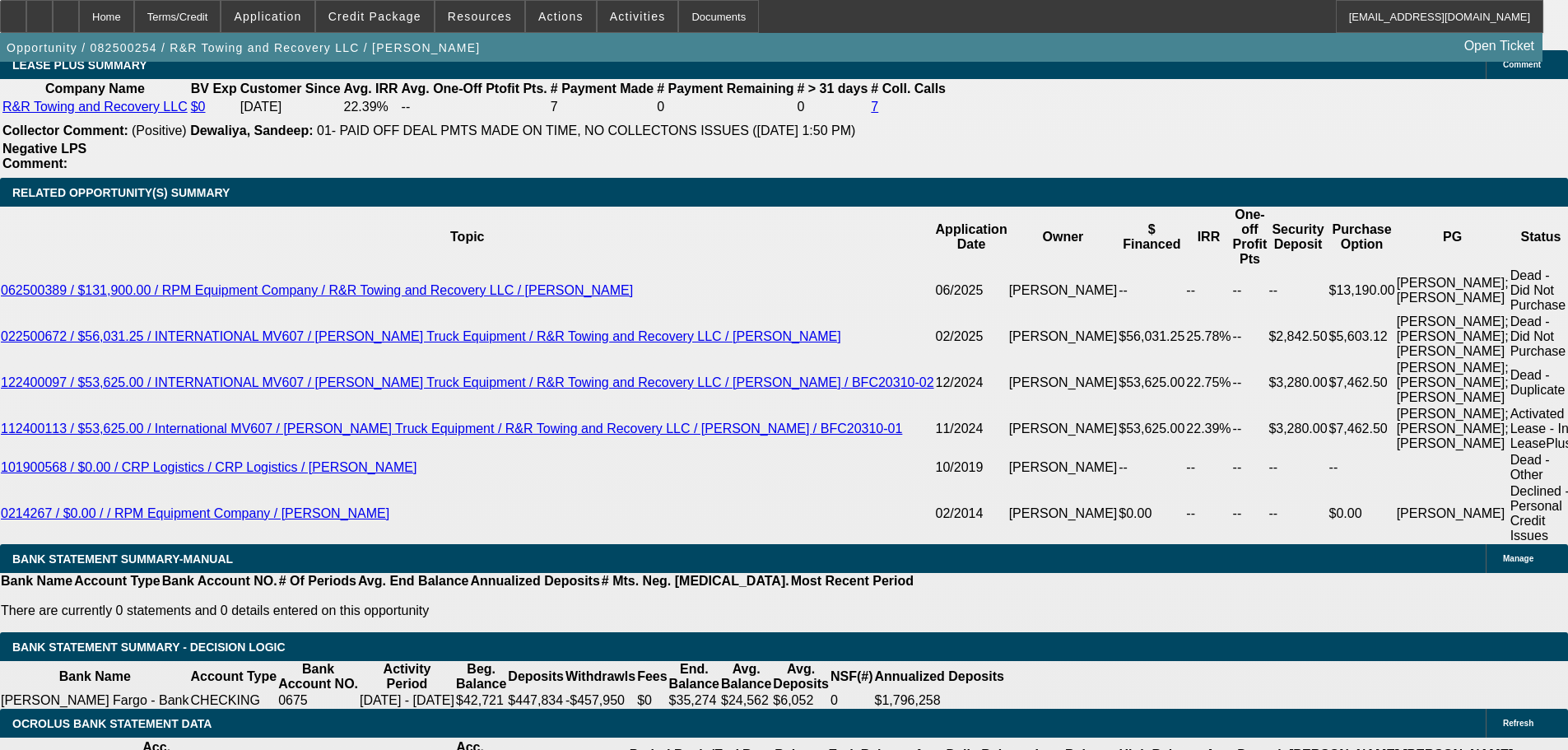
type input "2725"
type input "$5,450.00"
type input "16.2"
type input "$2,725.00"
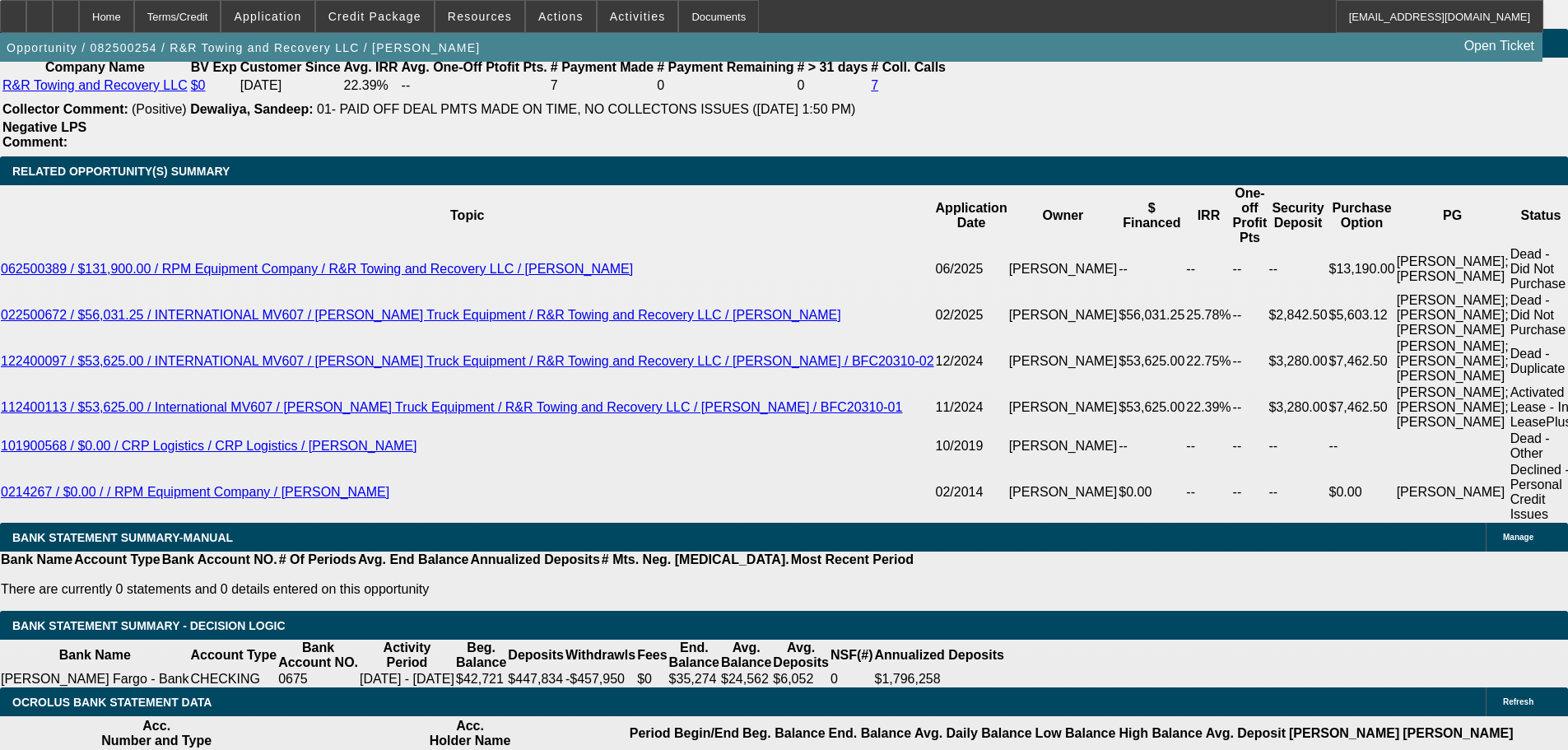
scroll to position [2981, 0]
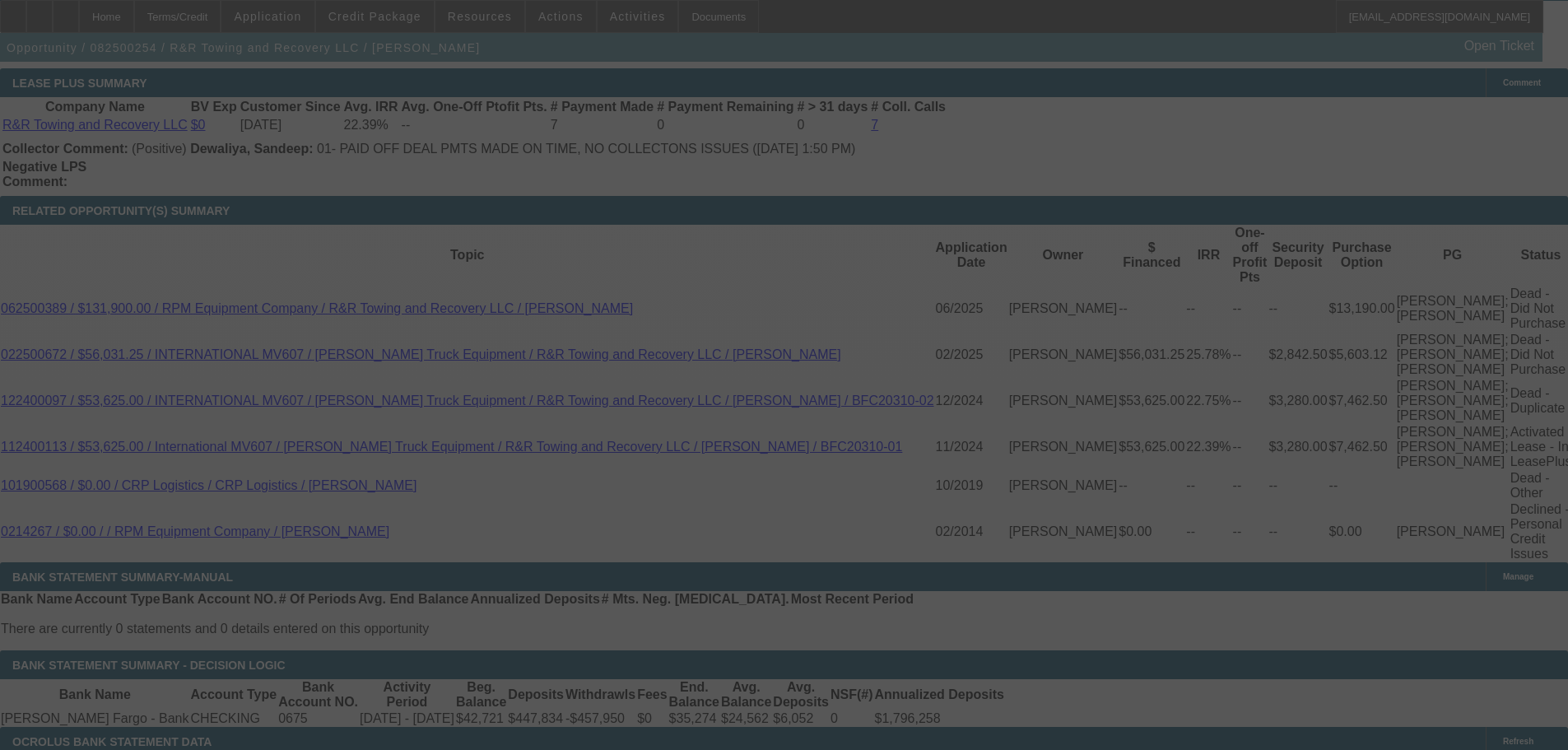
select select "0"
select select "2"
select select "0.1"
select select "4"
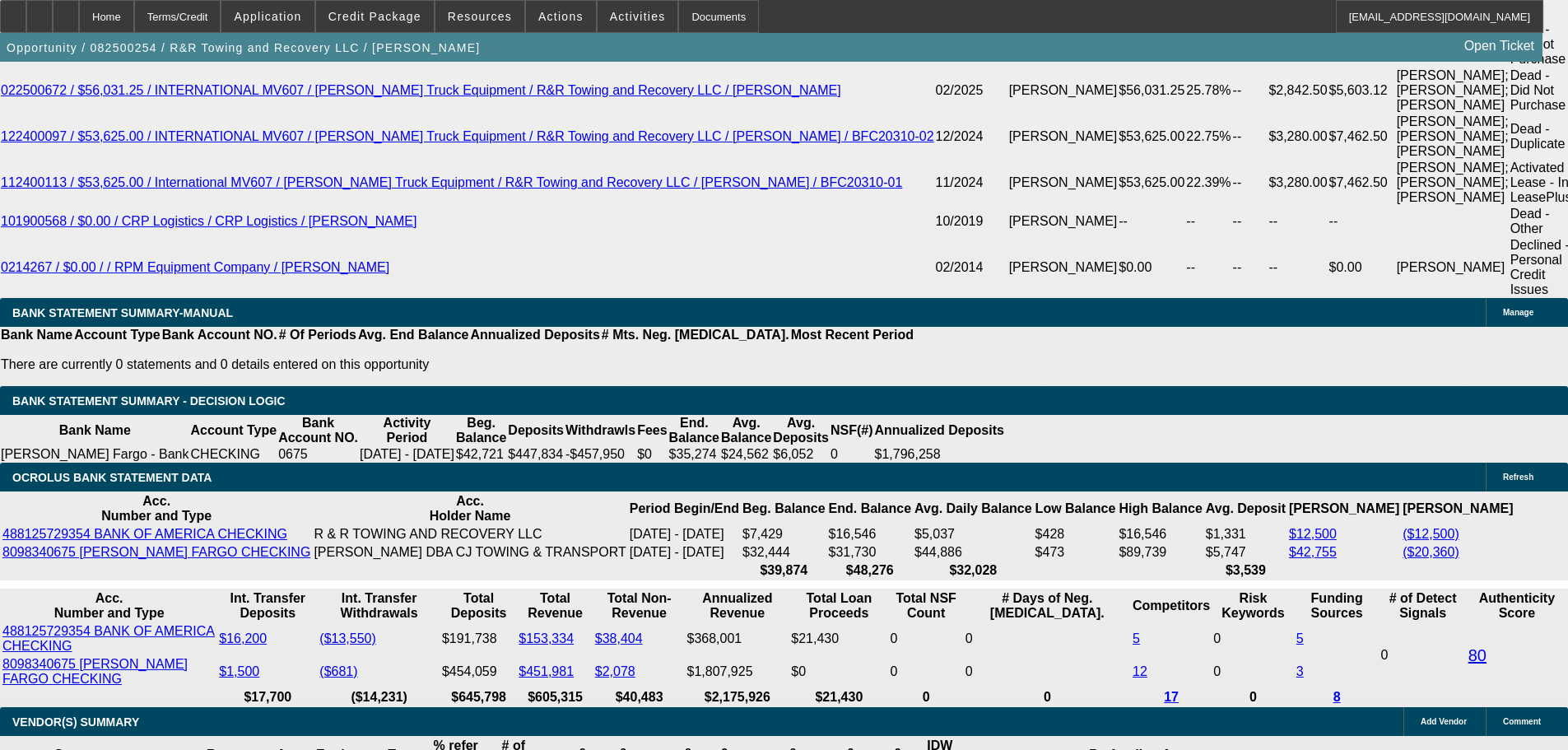
scroll to position [3145, 0]
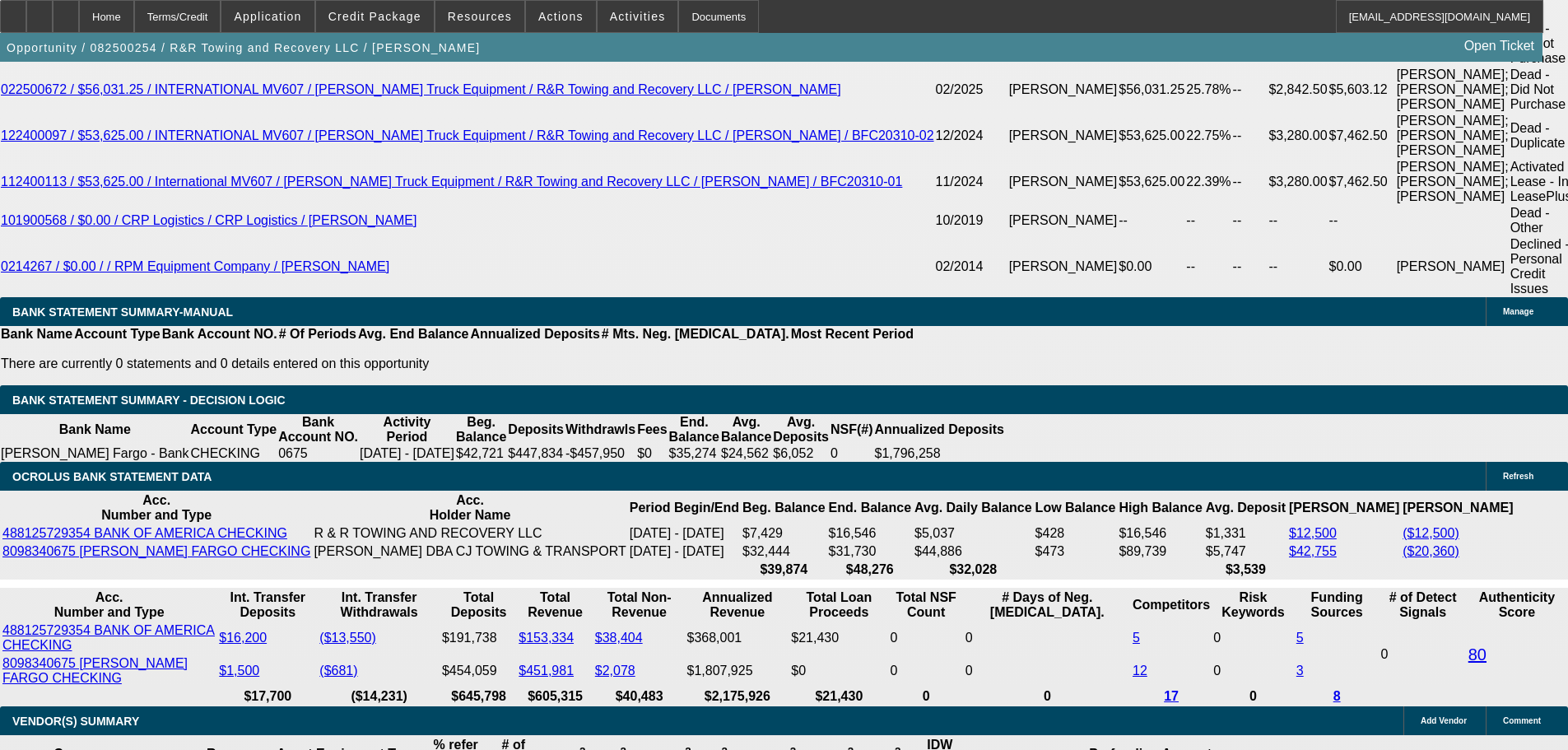
drag, startPoint x: 326, startPoint y: 334, endPoint x: 441, endPoint y: 330, distance: 115.1
type input "UNKNOWN"
type input "60"
type input "$43,656.92"
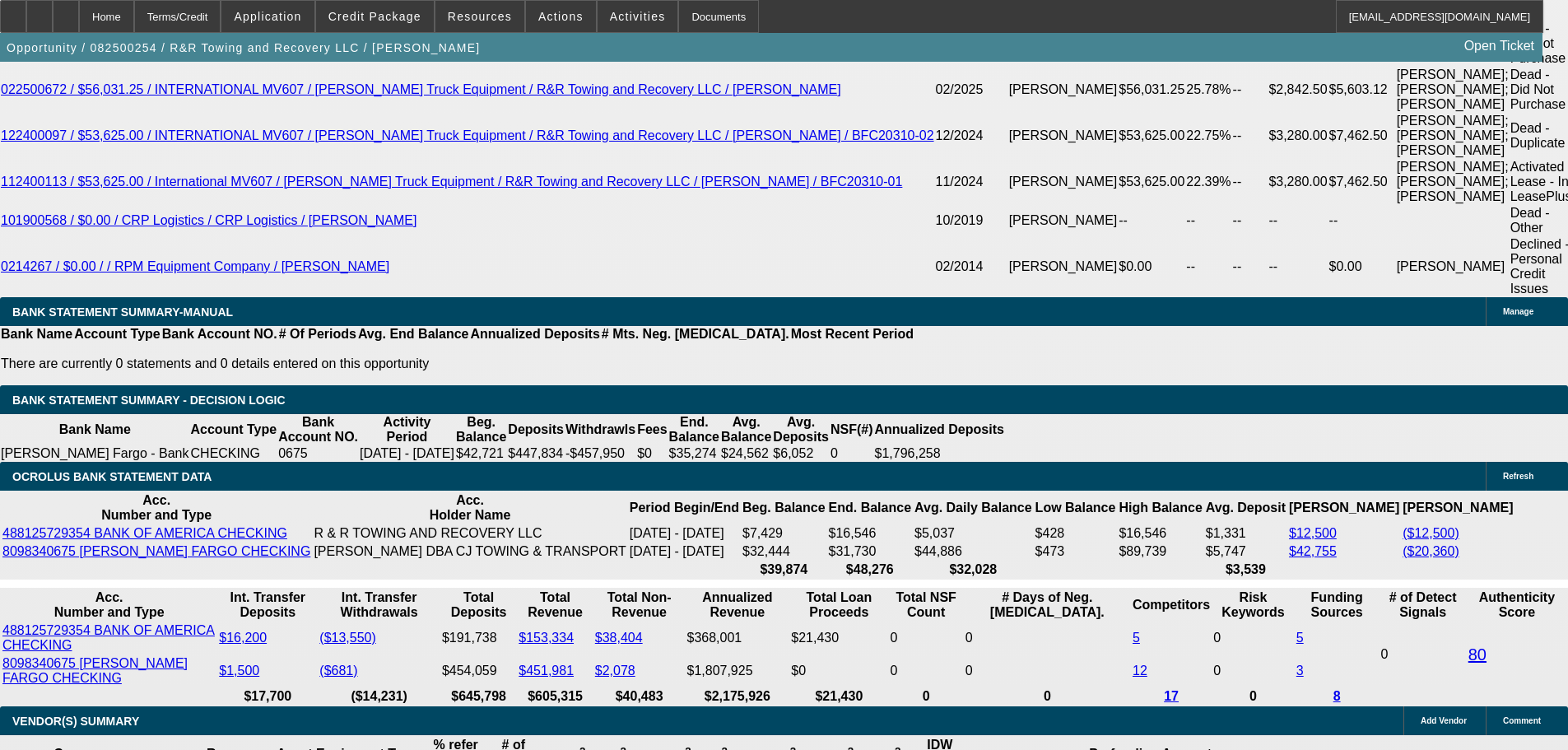
type input "$21,828.46"
type input "$6,105.58"
type input "$3,052.79"
type input "60"
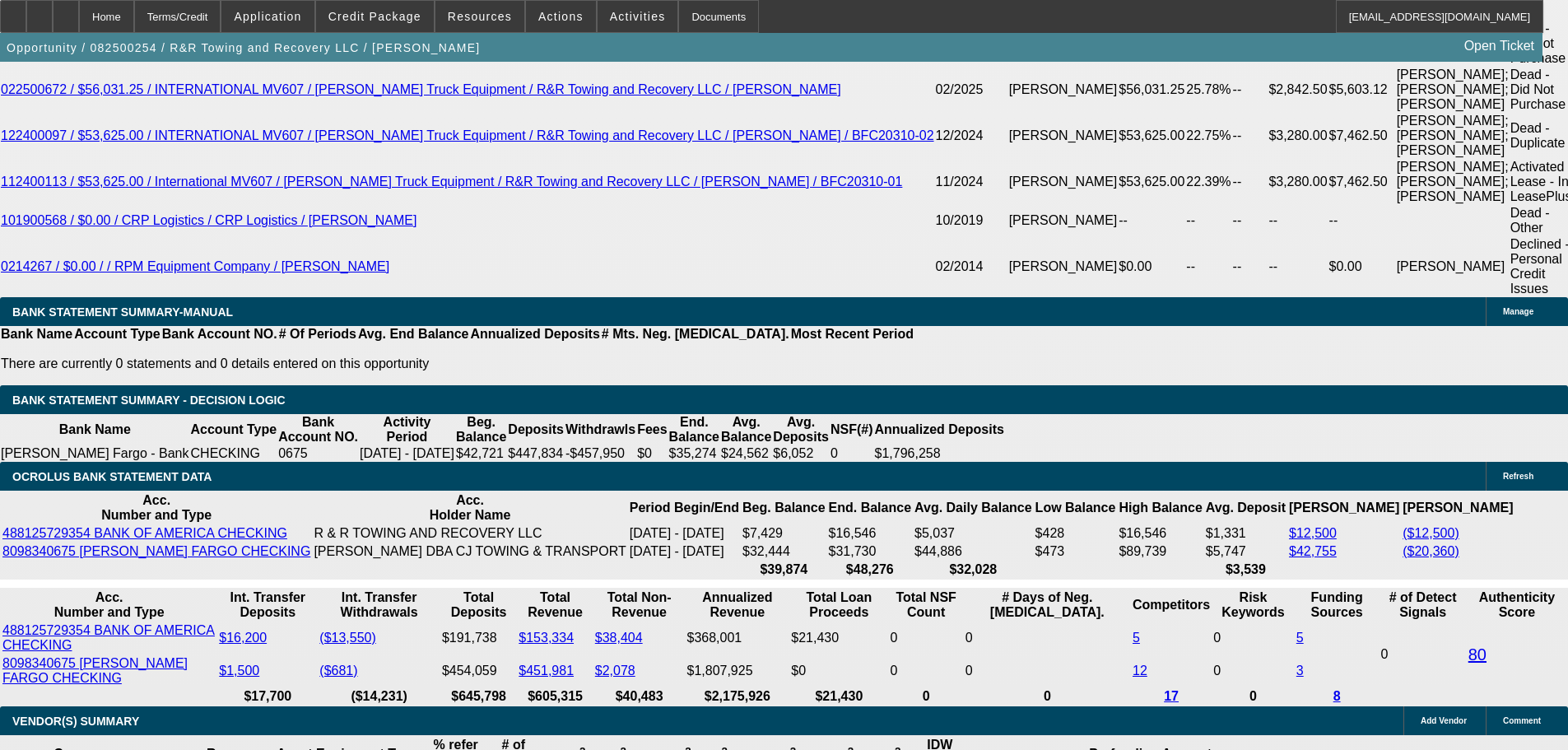
drag, startPoint x: 243, startPoint y: 336, endPoint x: 534, endPoint y: 322, distance: 291.3
type input "3050"
type input "$6,100.00"
type input "16.2"
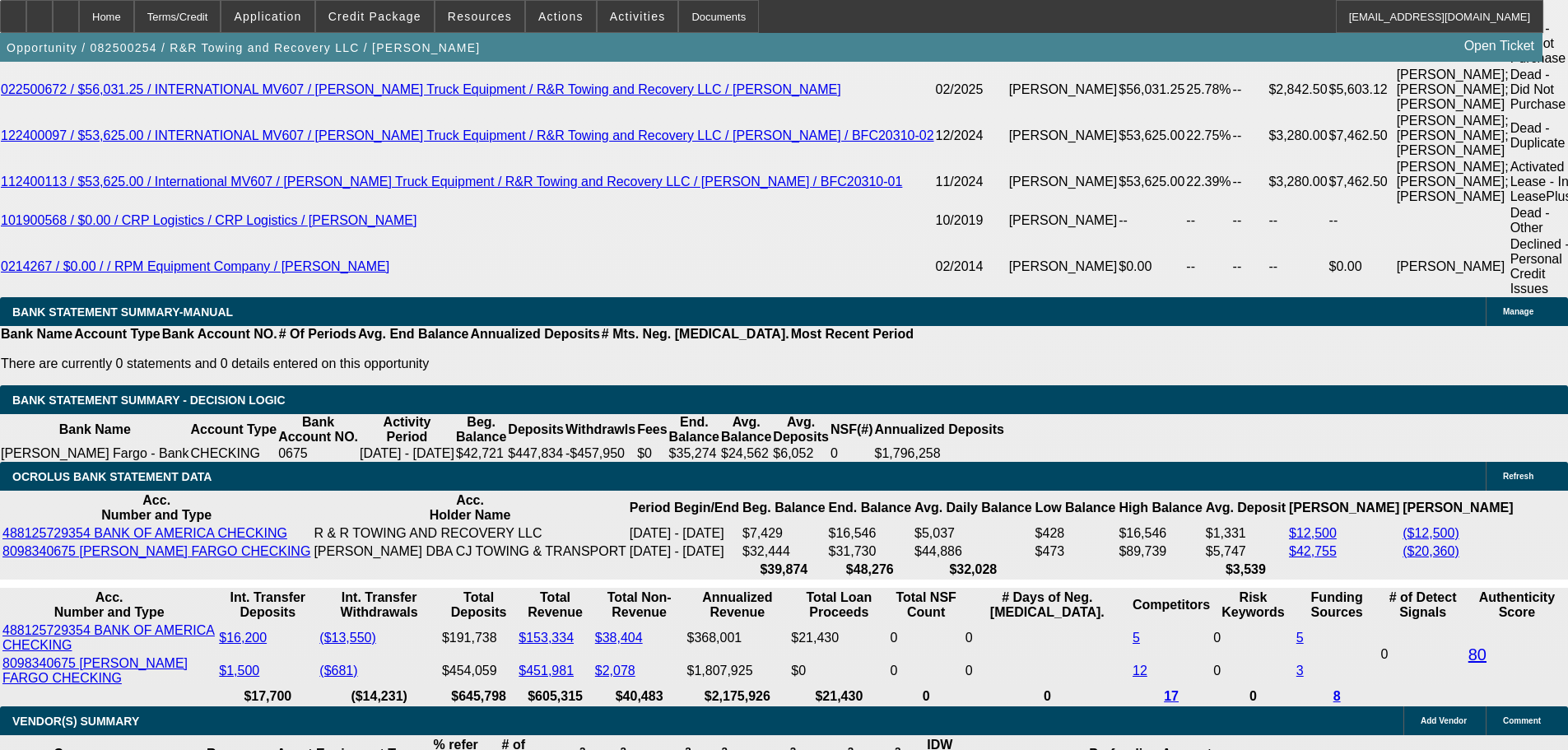
type input "$3,050.00"
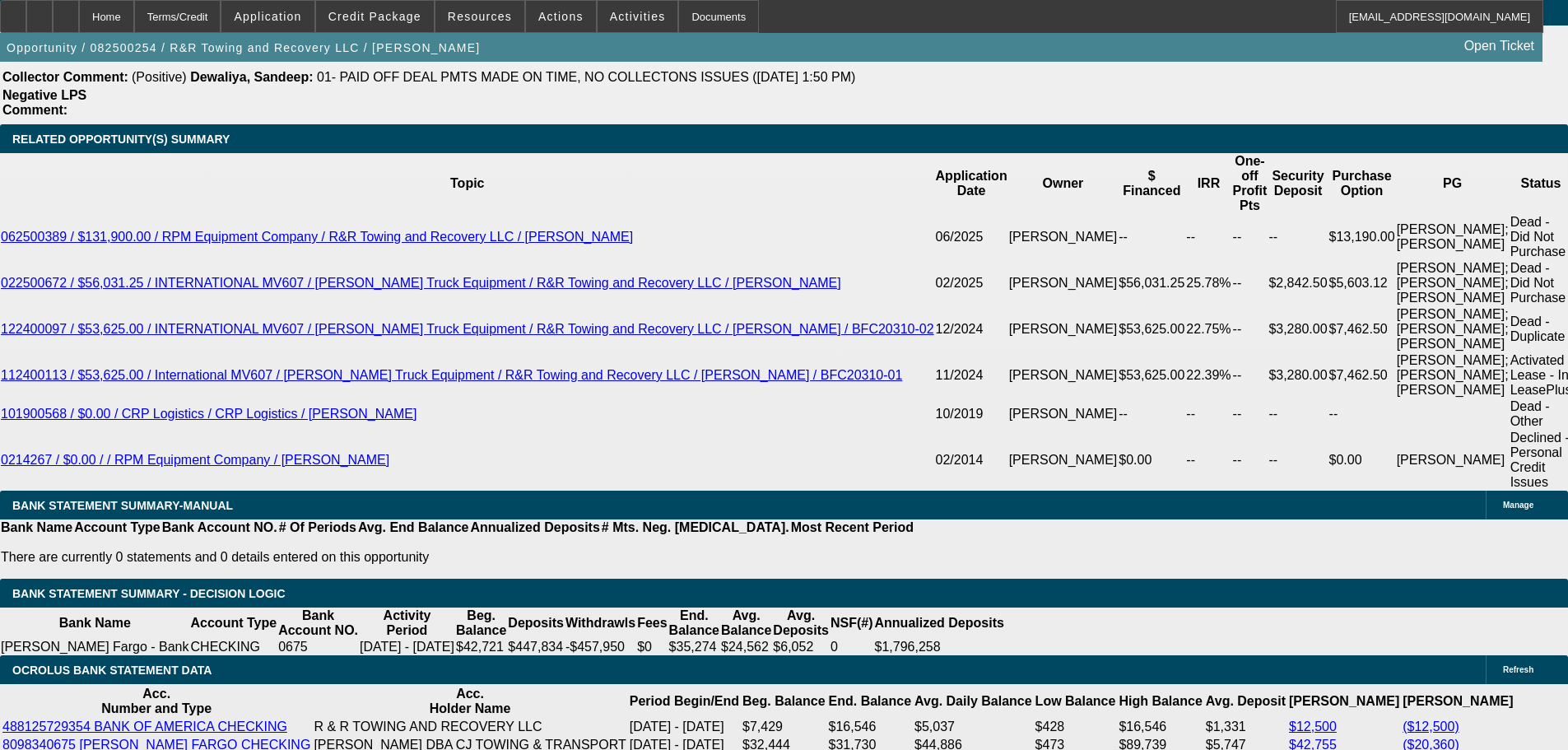
scroll to position [2981, 0]
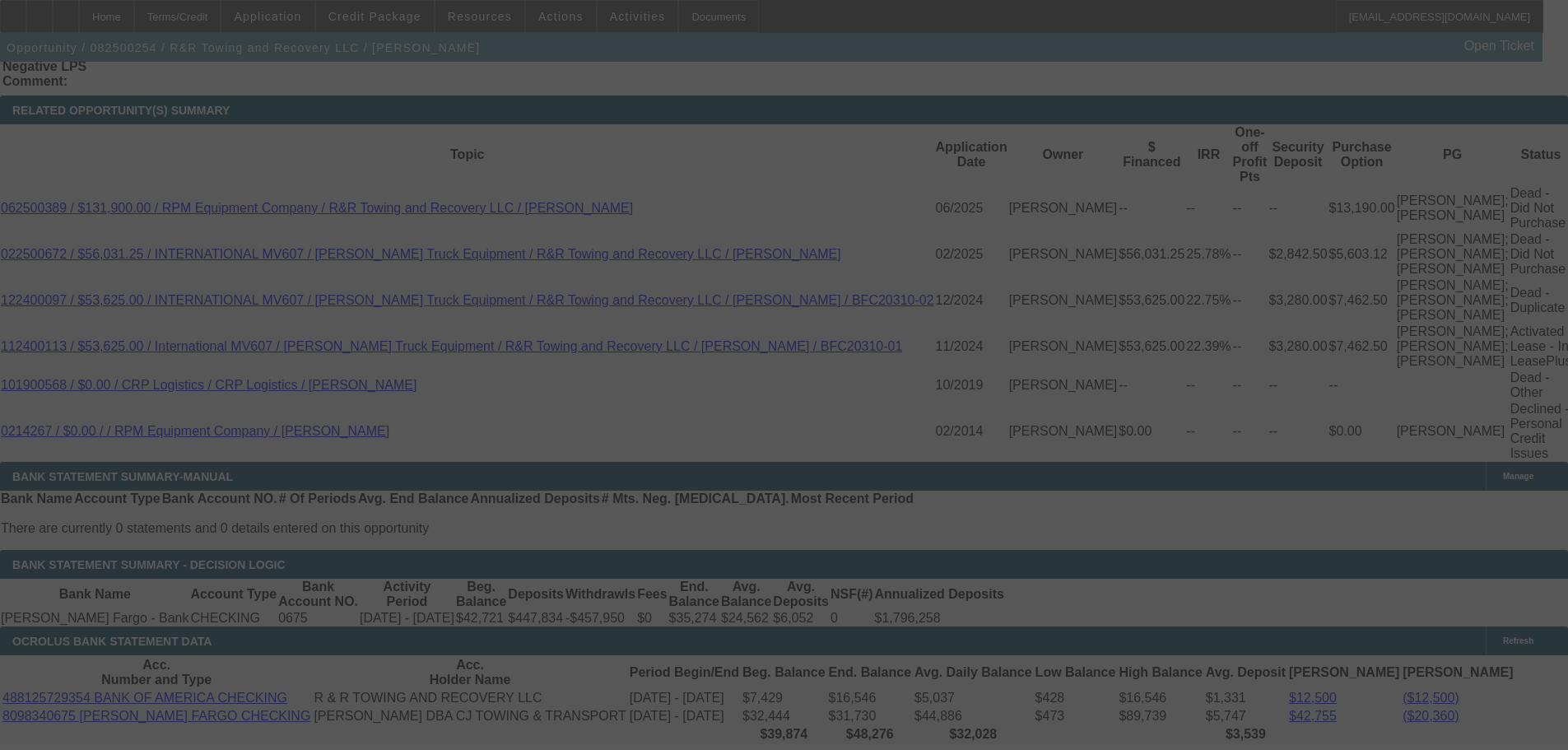
select select "0"
select select "2"
select select "0.1"
select select "4"
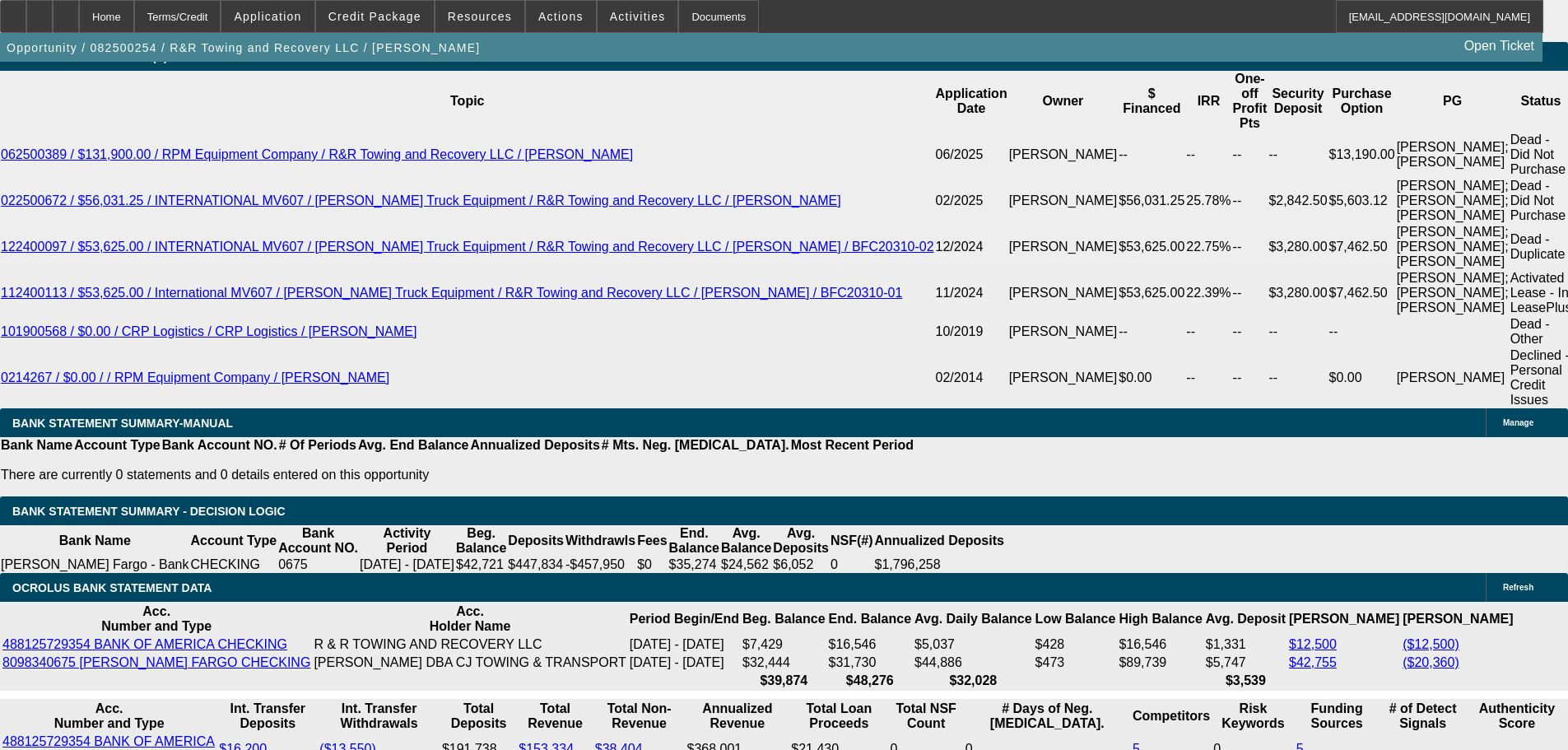
scroll to position [3063, 0]
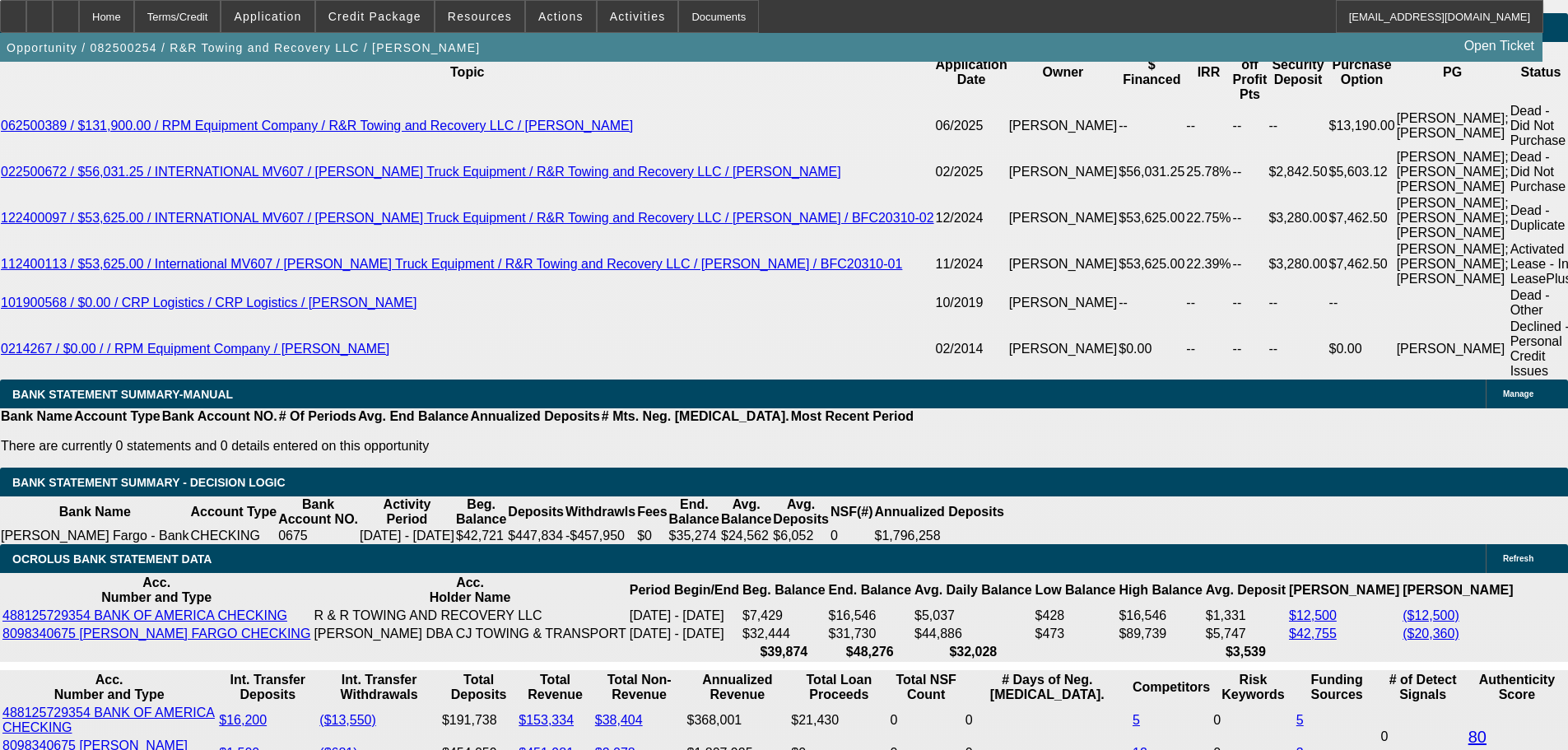
drag, startPoint x: 252, startPoint y: 425, endPoint x: 368, endPoint y: 412, distance: 116.7
type input "30"
type input "$60.00"
type input "UNKNOWN"
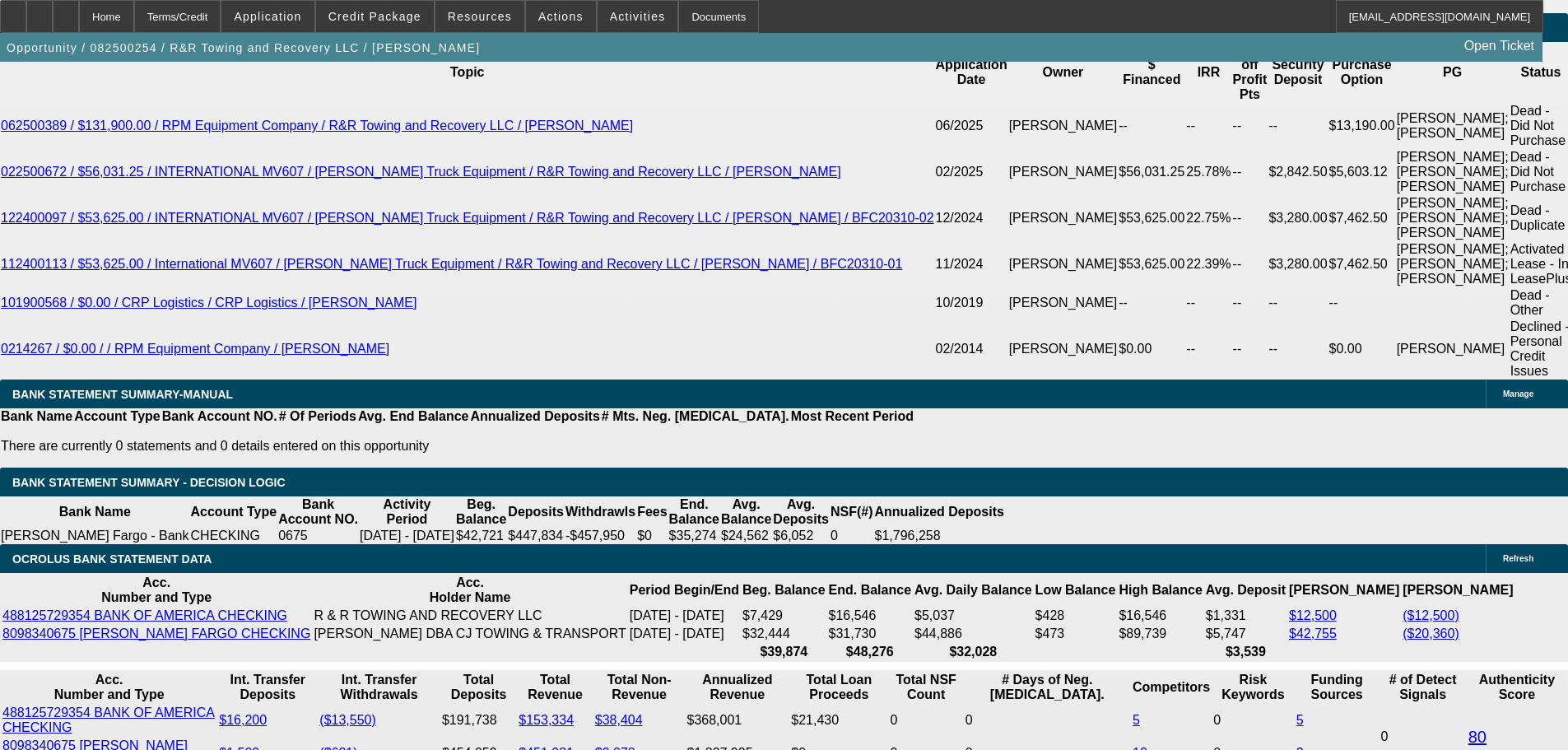
type input "3025"
type input "$6,050.00"
type input "15.8"
type input "$3,025.00"
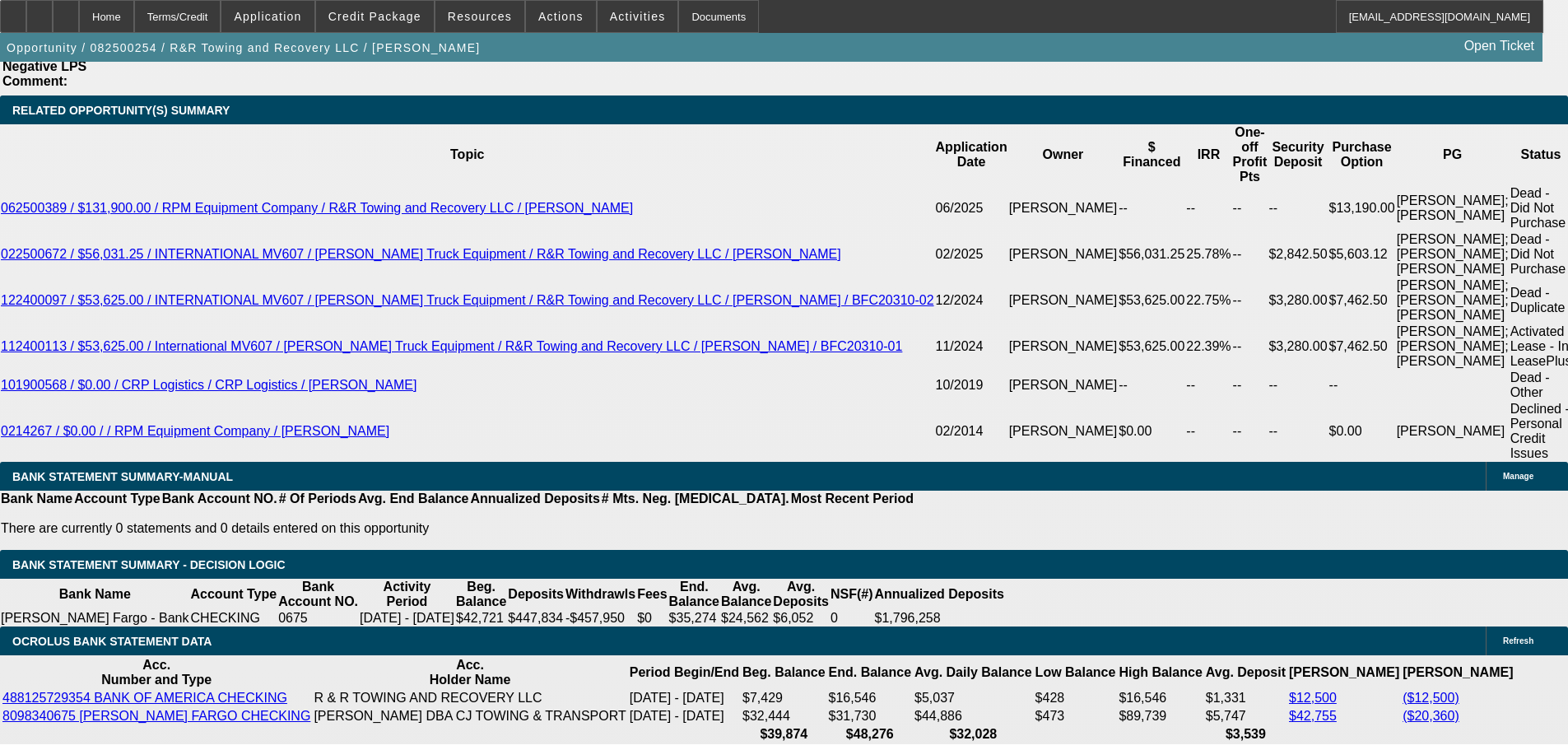
scroll to position [2898, 0]
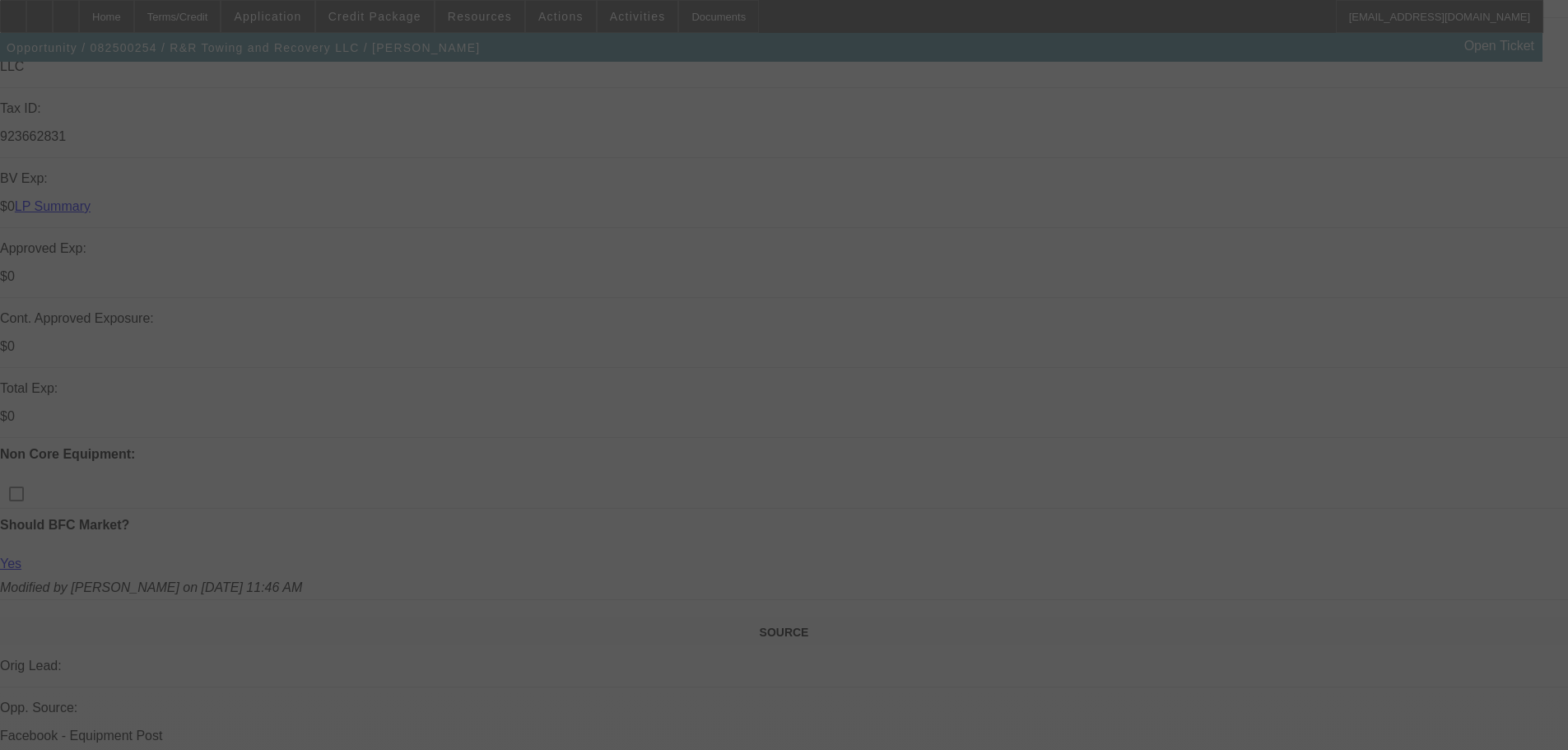
scroll to position [347, 0]
select select "0"
select select "2"
select select "0.1"
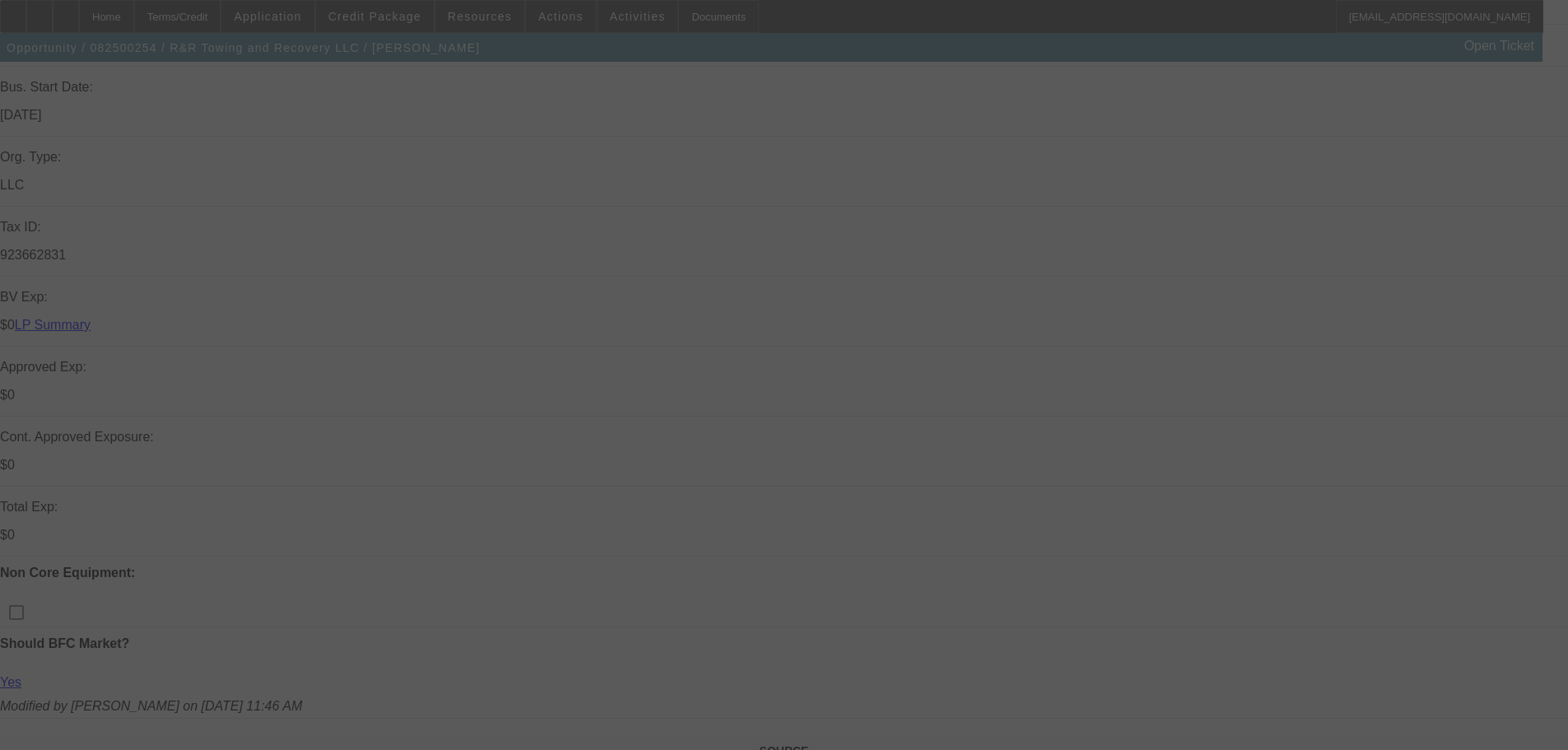
select select "4"
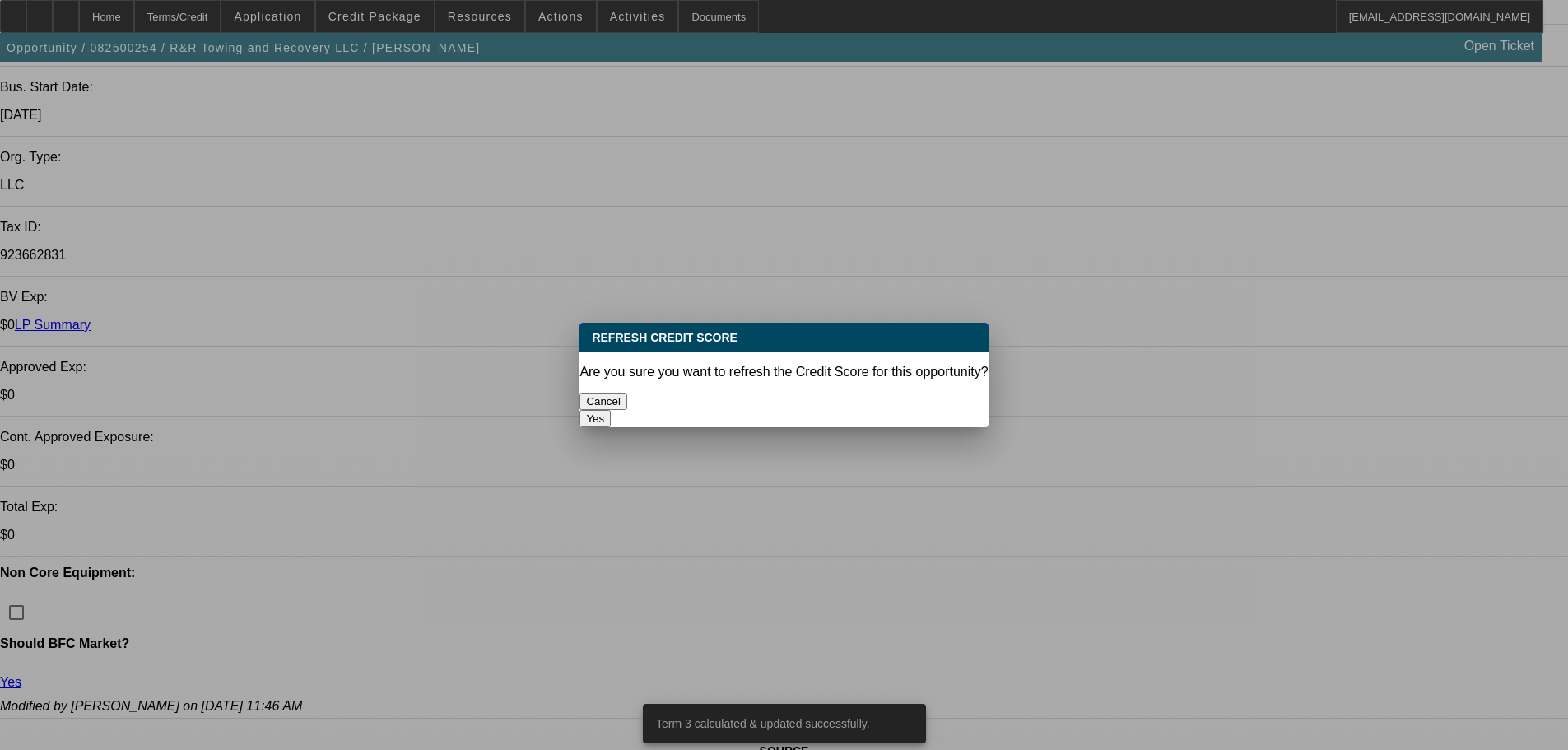
scroll to position [0, 0]
click at [610, 409] on button "Yes" at bounding box center [594, 418] width 31 height 18
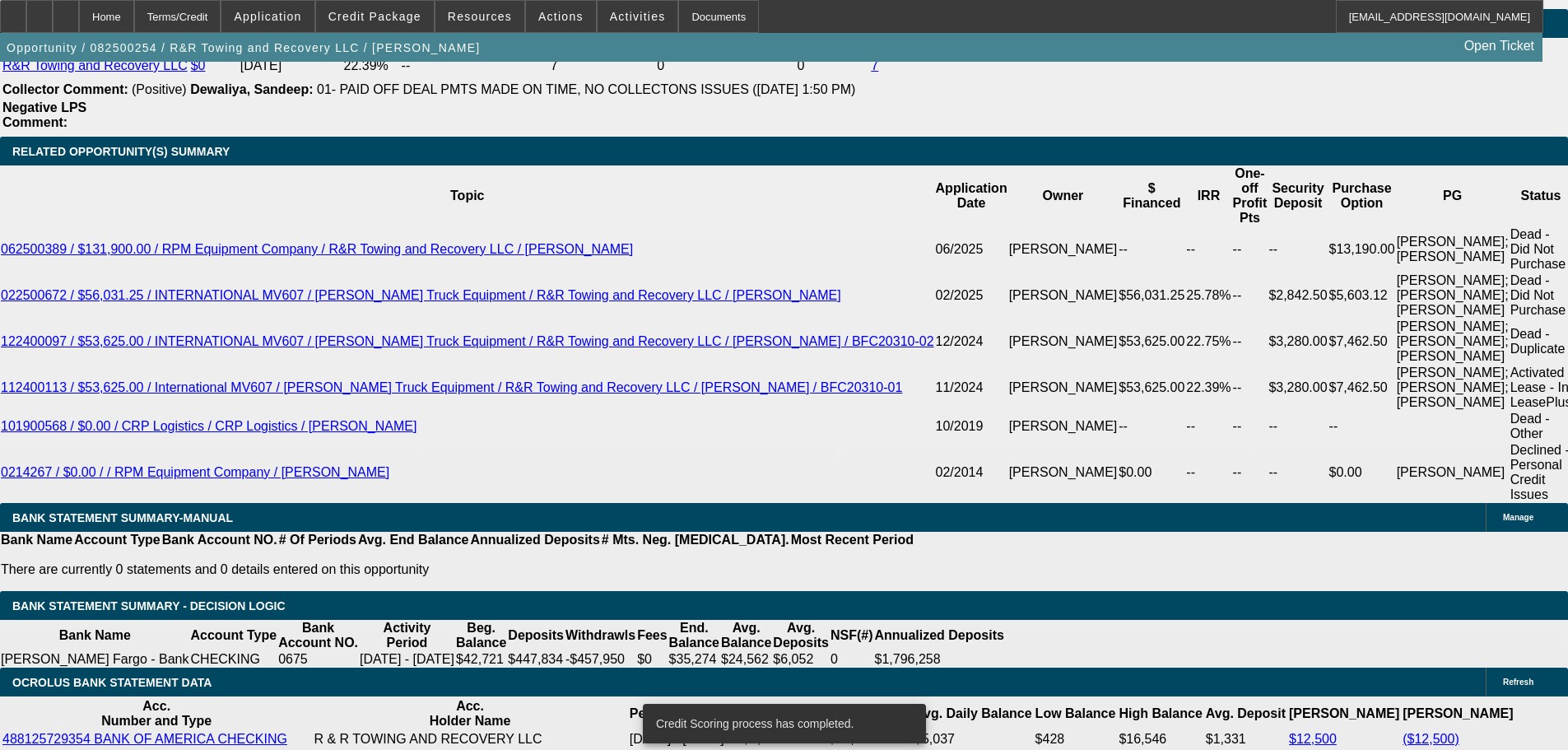
scroll to position [3145, 0]
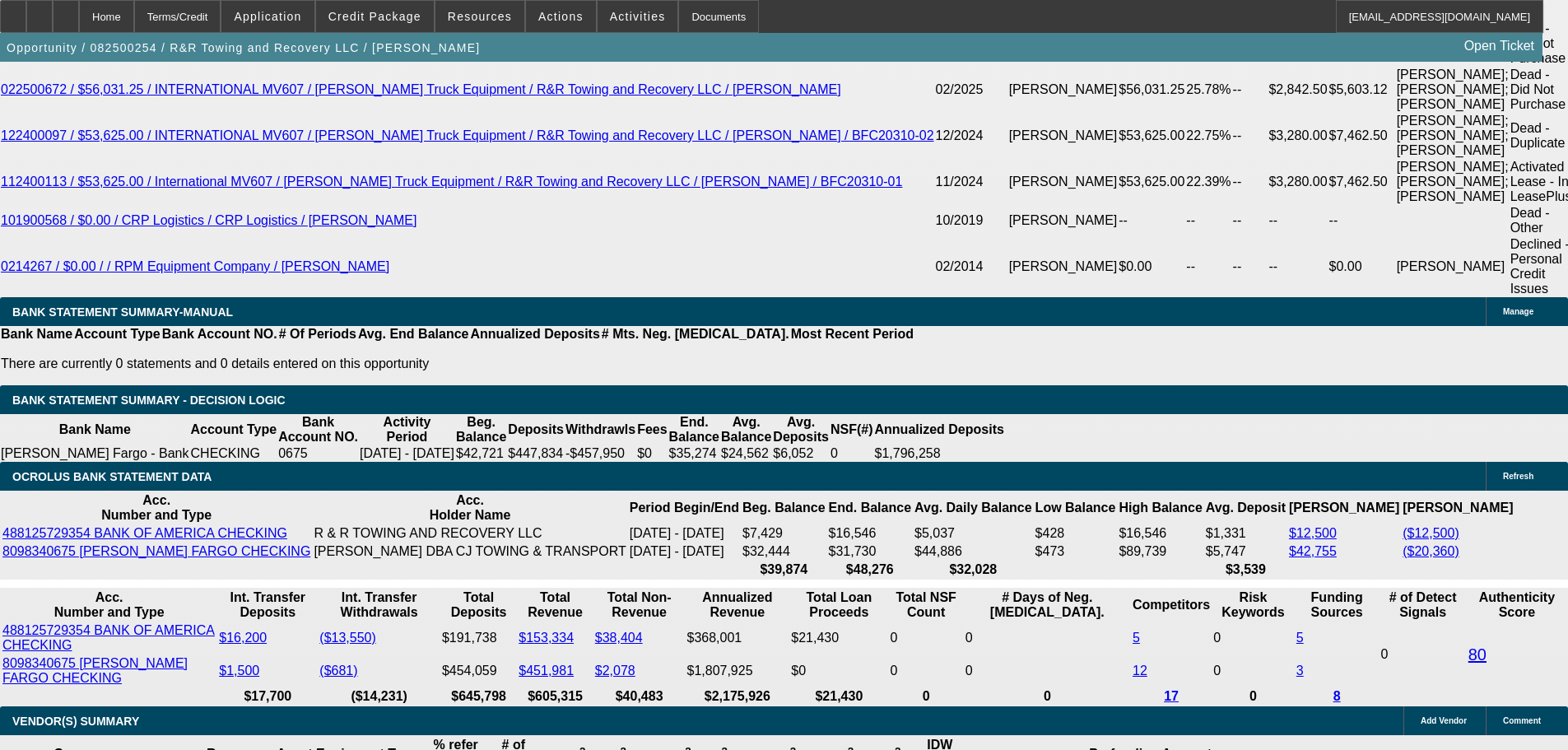
drag, startPoint x: 249, startPoint y: 341, endPoint x: 420, endPoint y: 314, distance: 173.1
type input "29"
type input "$58.00"
type input "UNKNOWN"
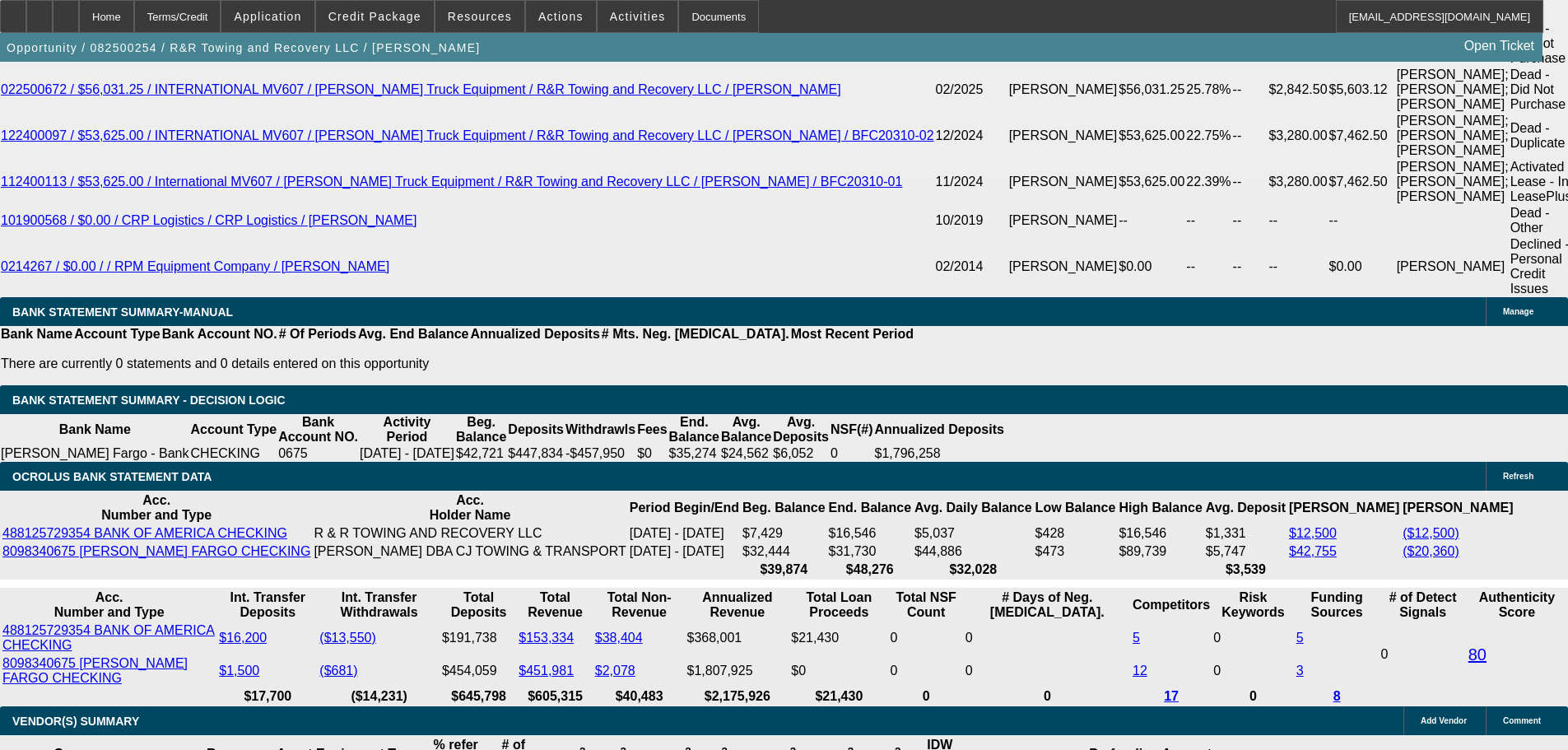
type input "$2,995.00"
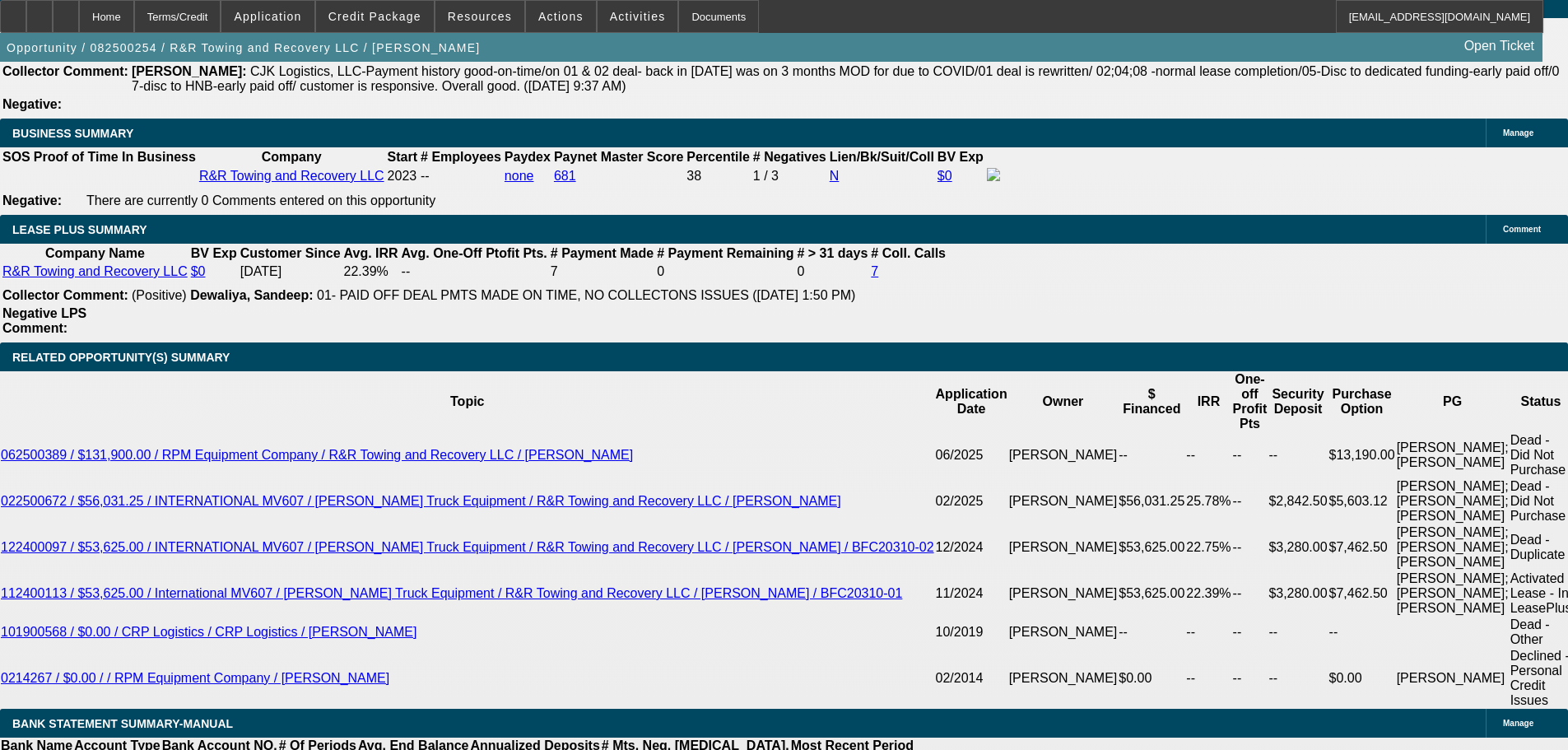
type input "$5,990.00"
type input "15.3"
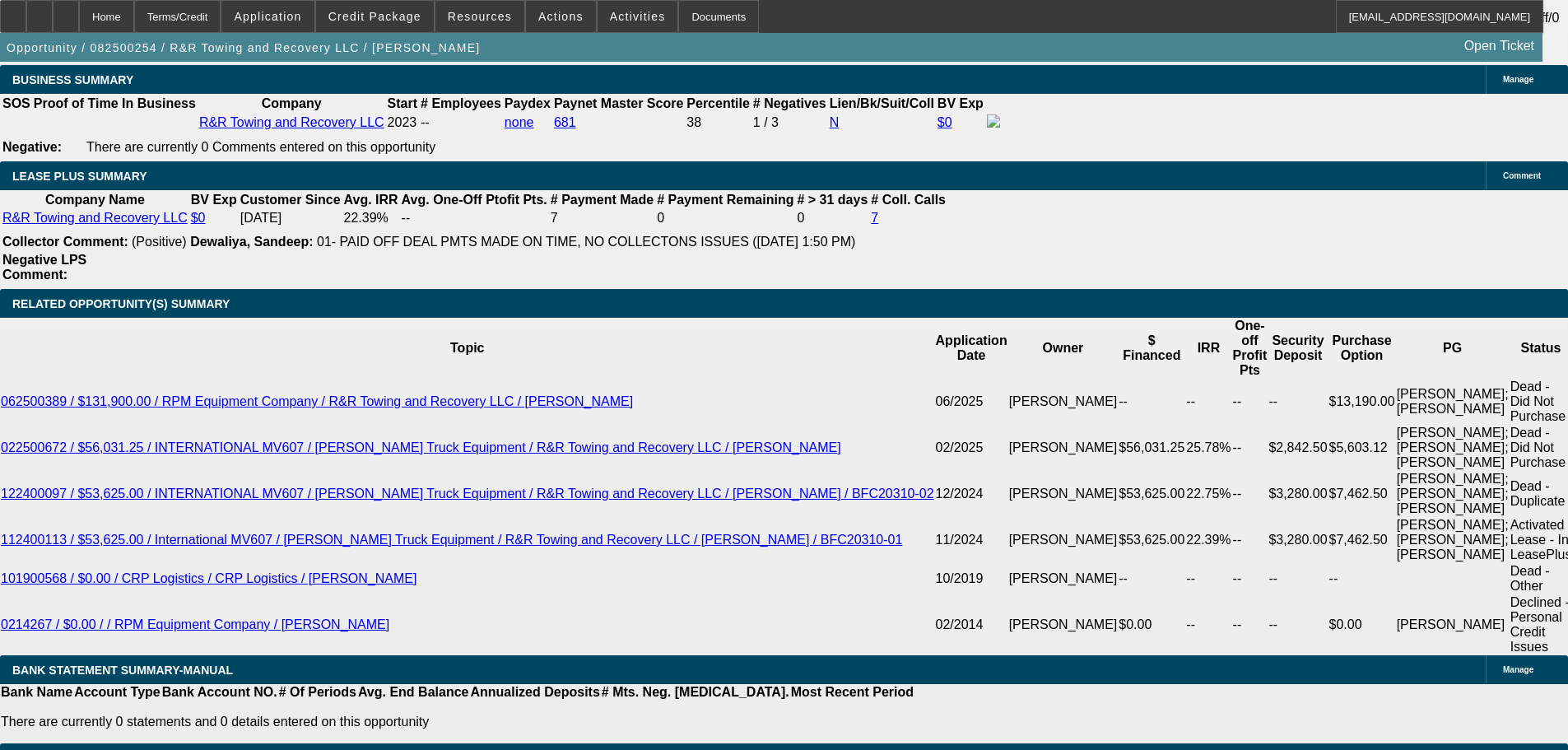
scroll to position [2816, 0]
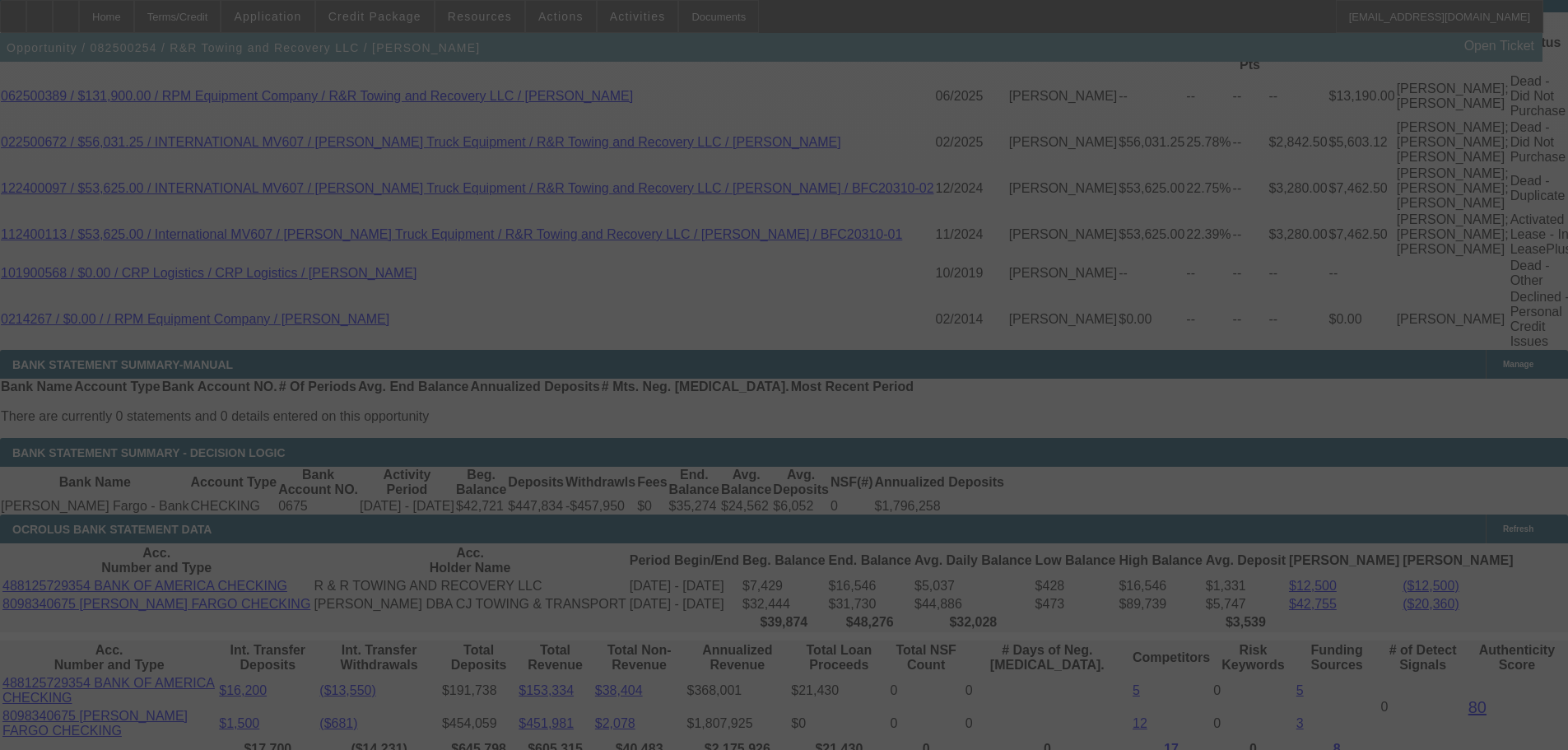
scroll to position [3063, 0]
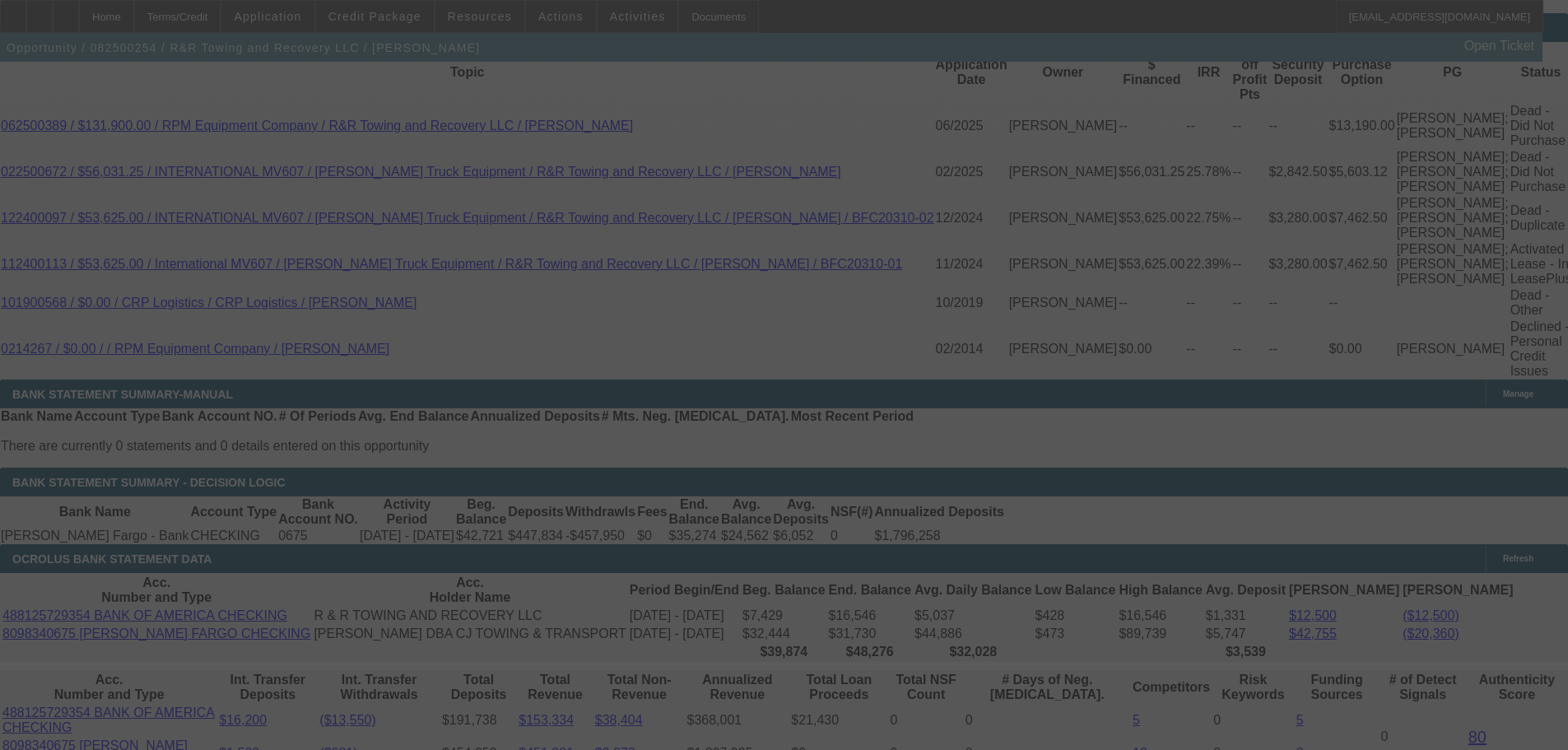
select select "0"
select select "2"
select select "0.1"
select select "4"
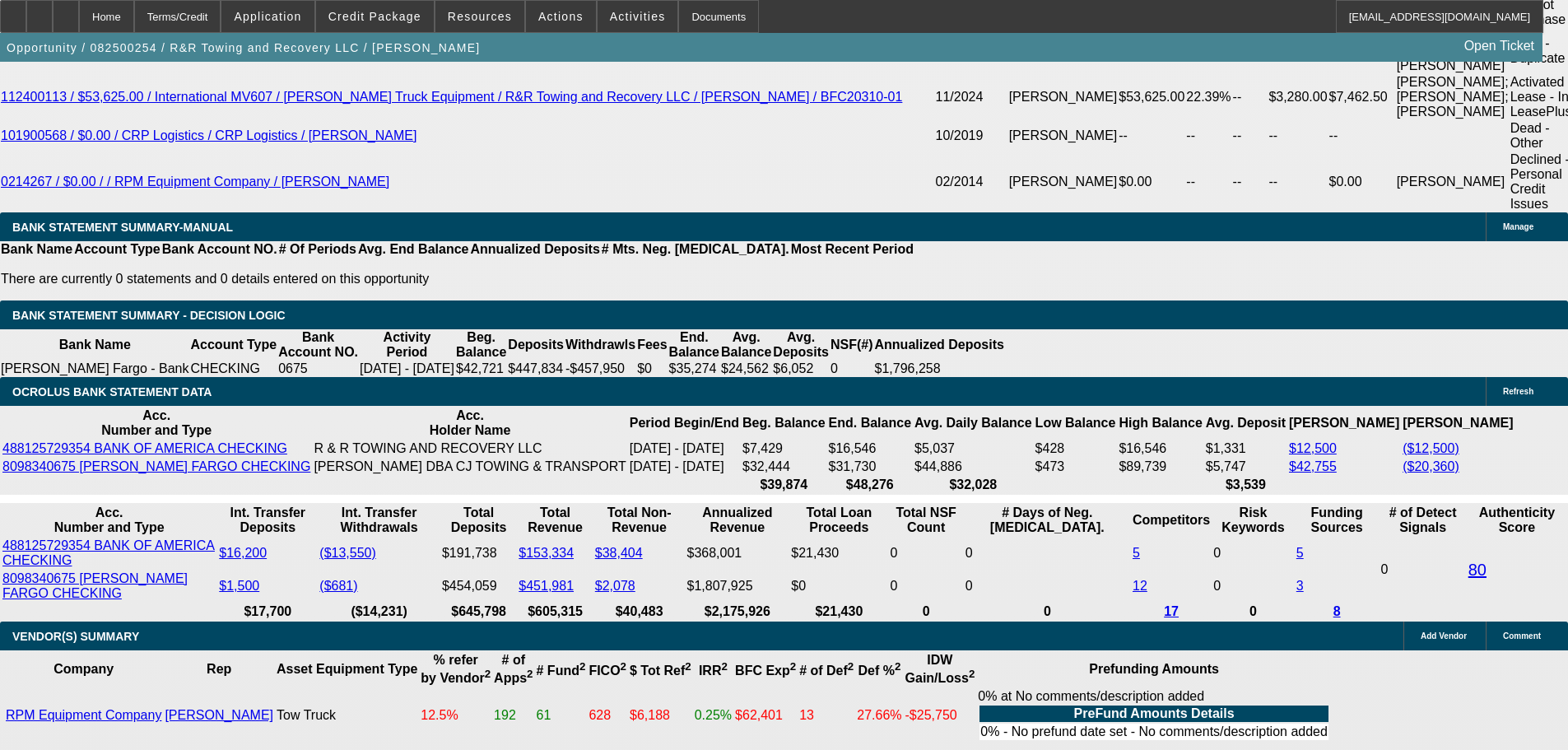
scroll to position [3557, 0]
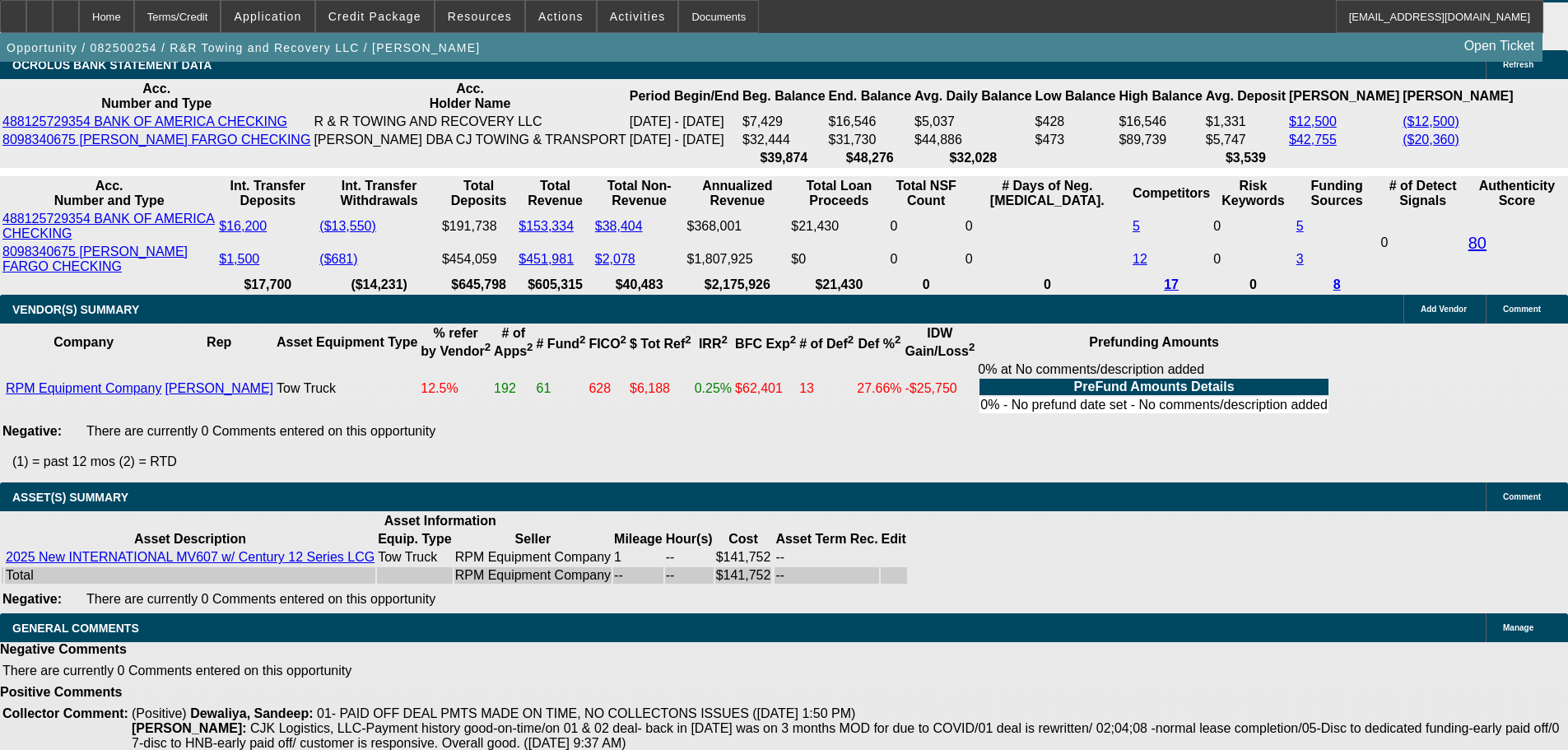
select select "3"
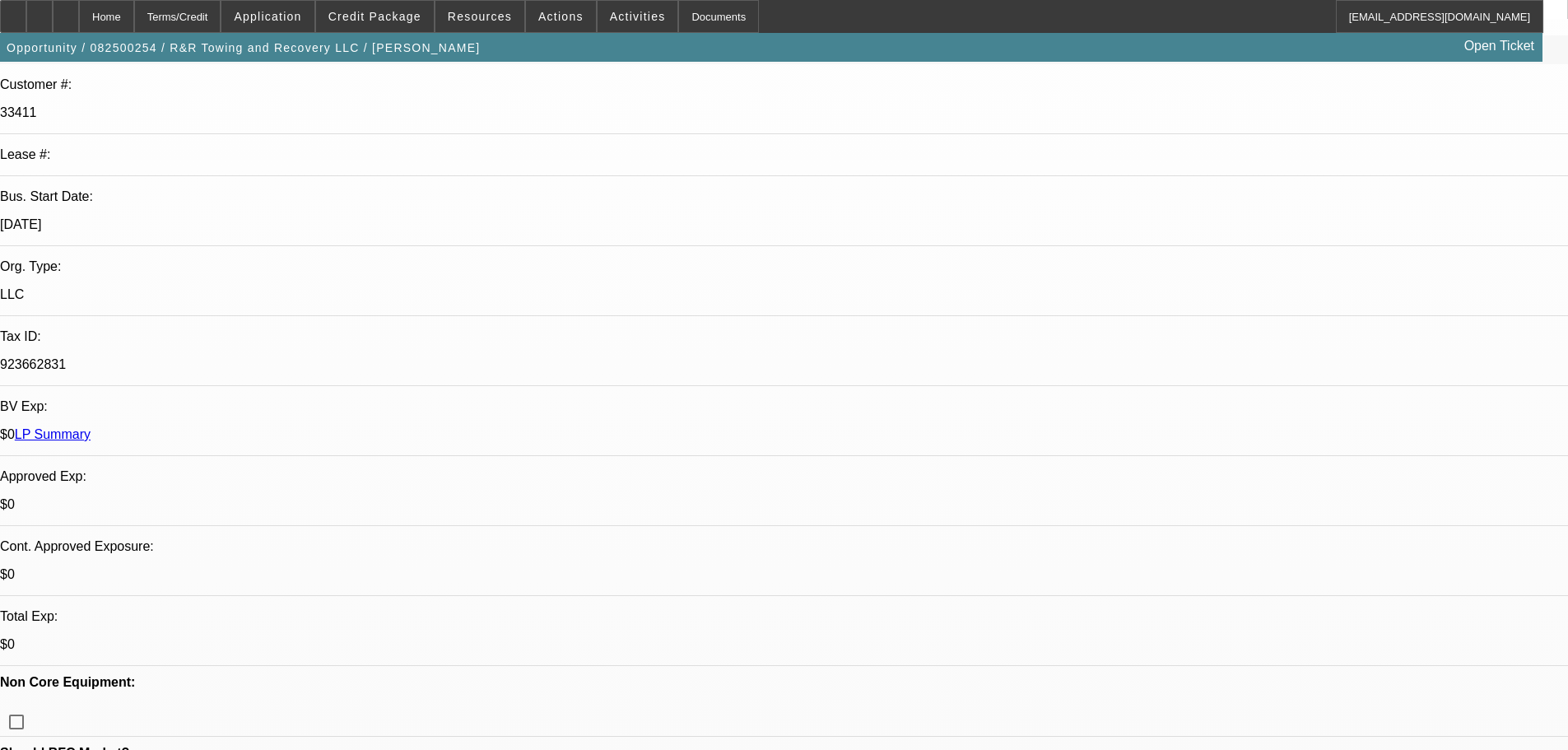
scroll to position [247, 0]
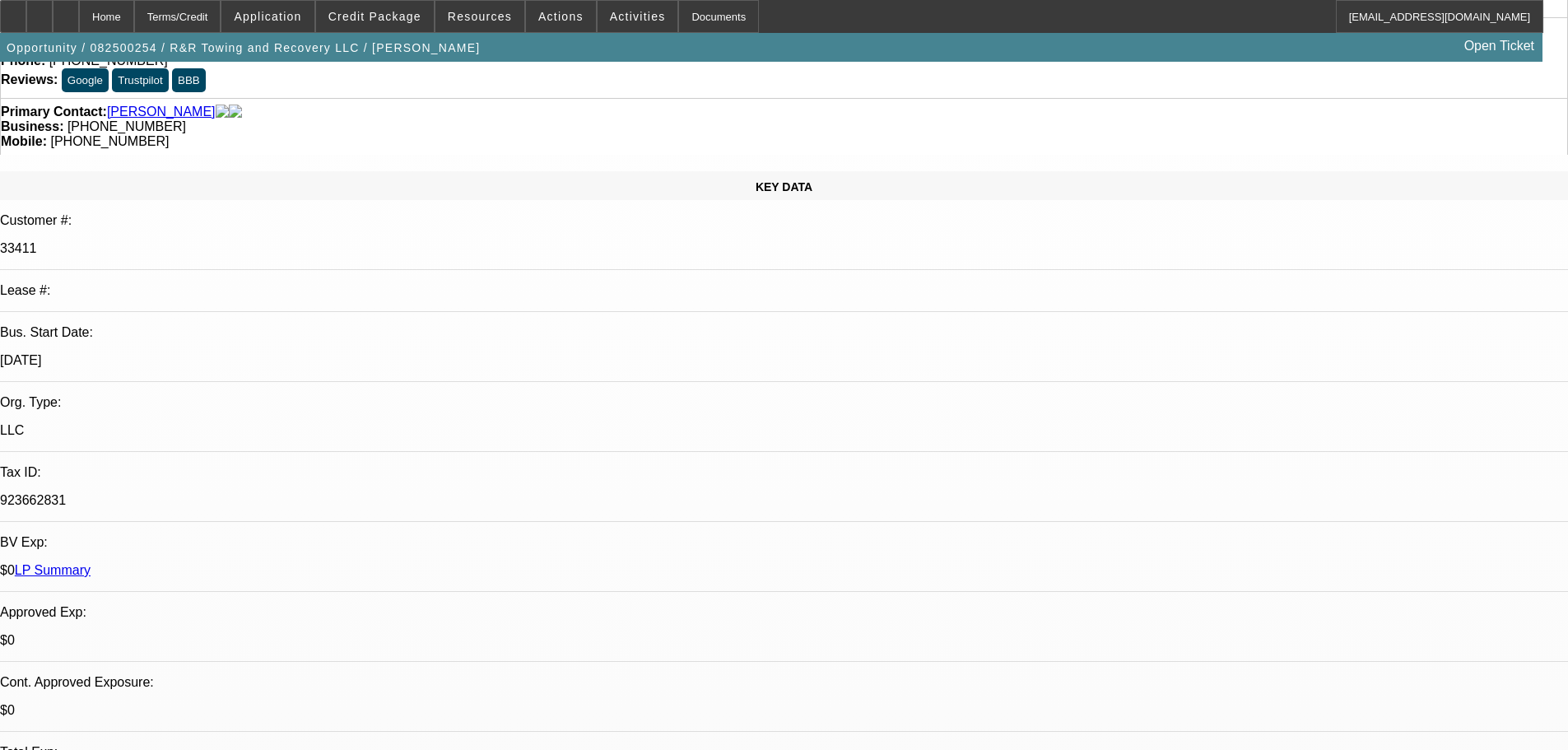
scroll to position [330, 0]
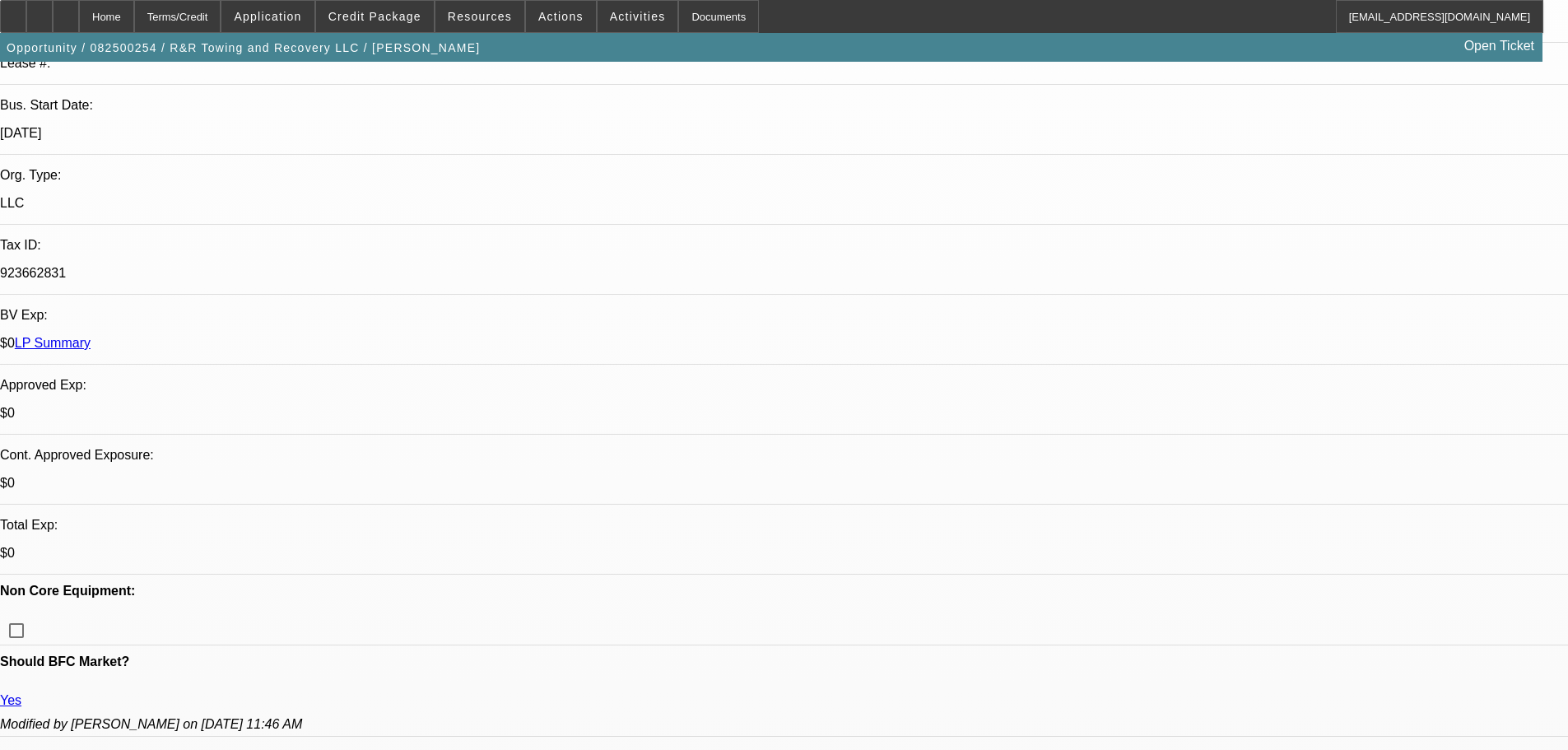
type textarea "APPROVED, GPS REQUIRED."
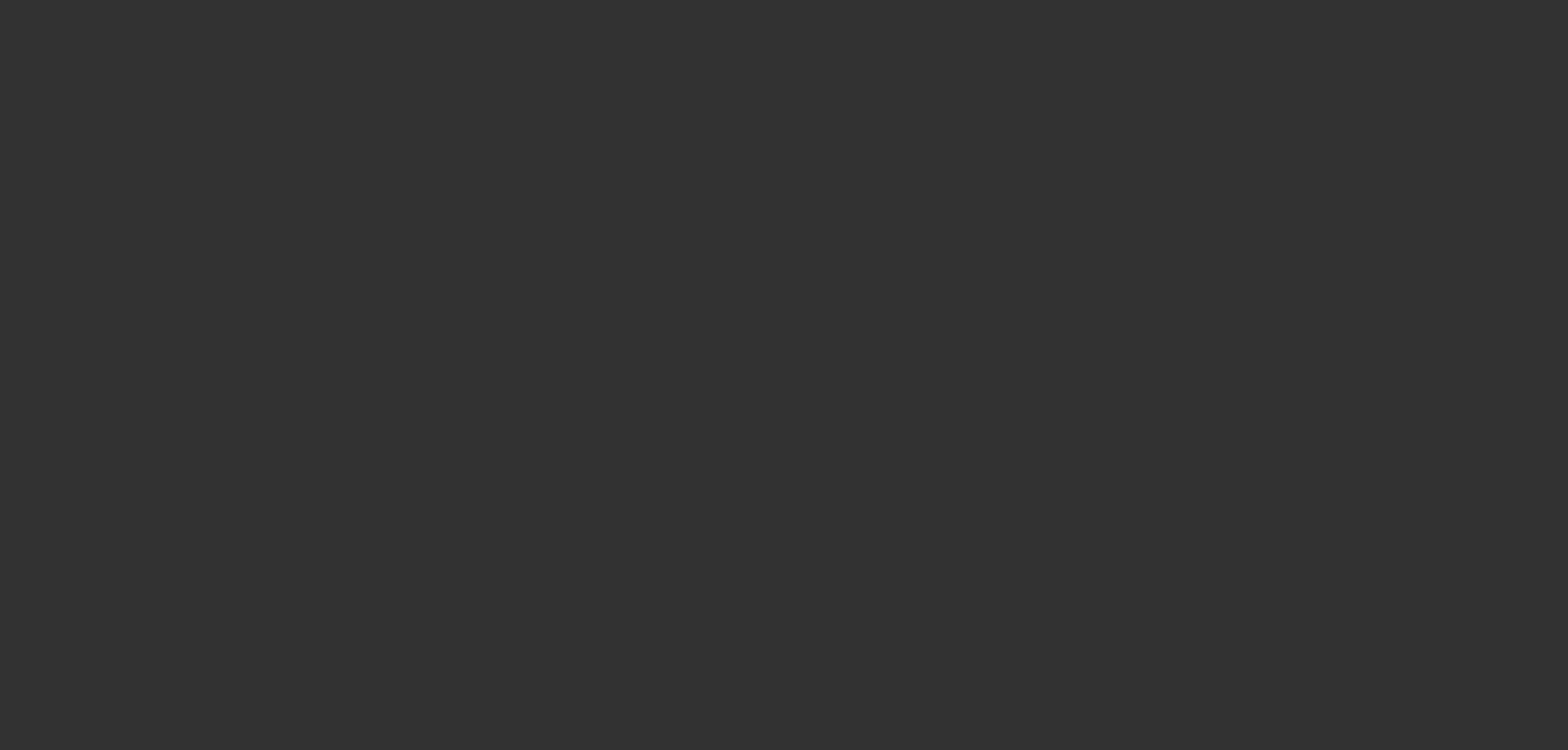
scroll to position [0, 0]
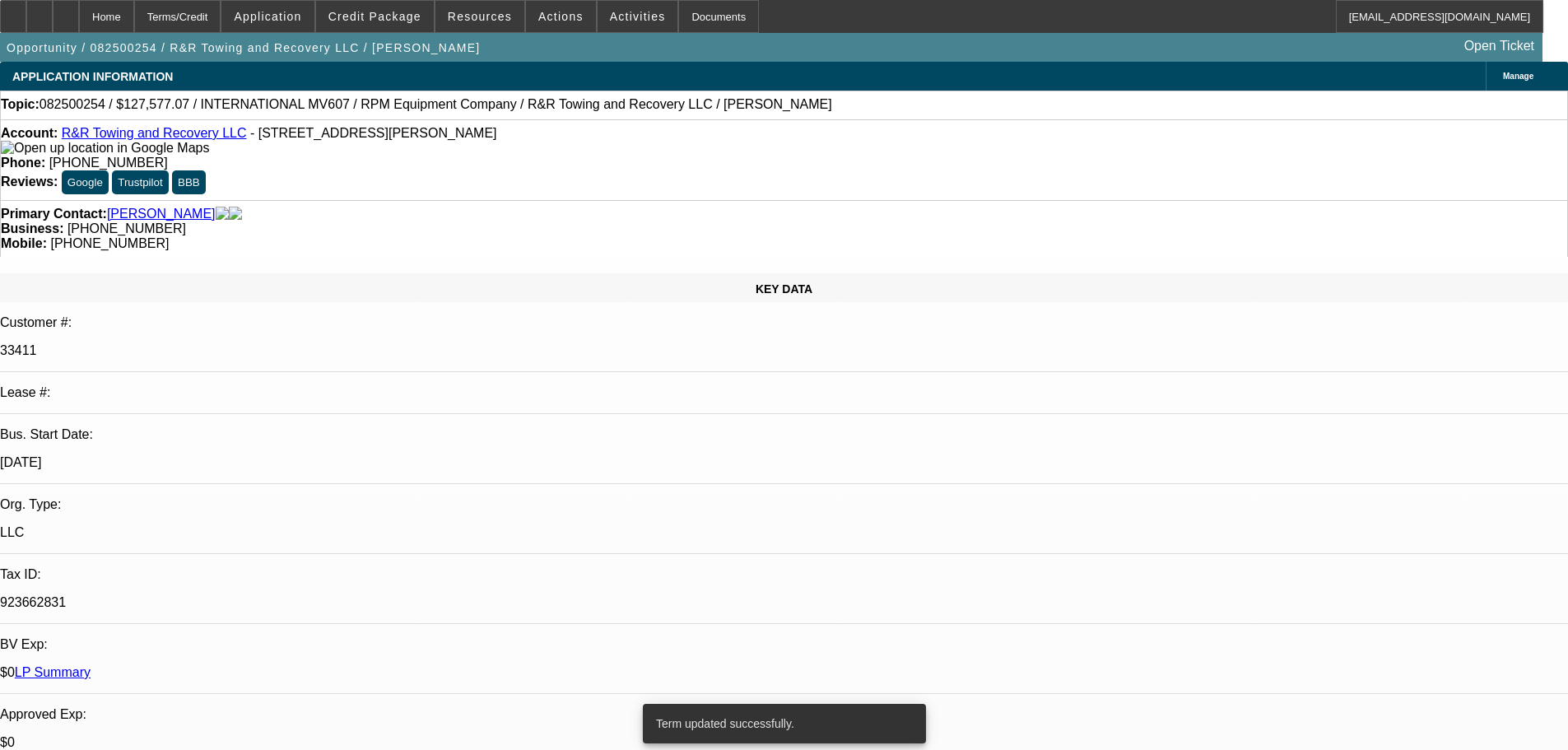
select select "0"
select select "2"
select select "0.1"
select select "4"
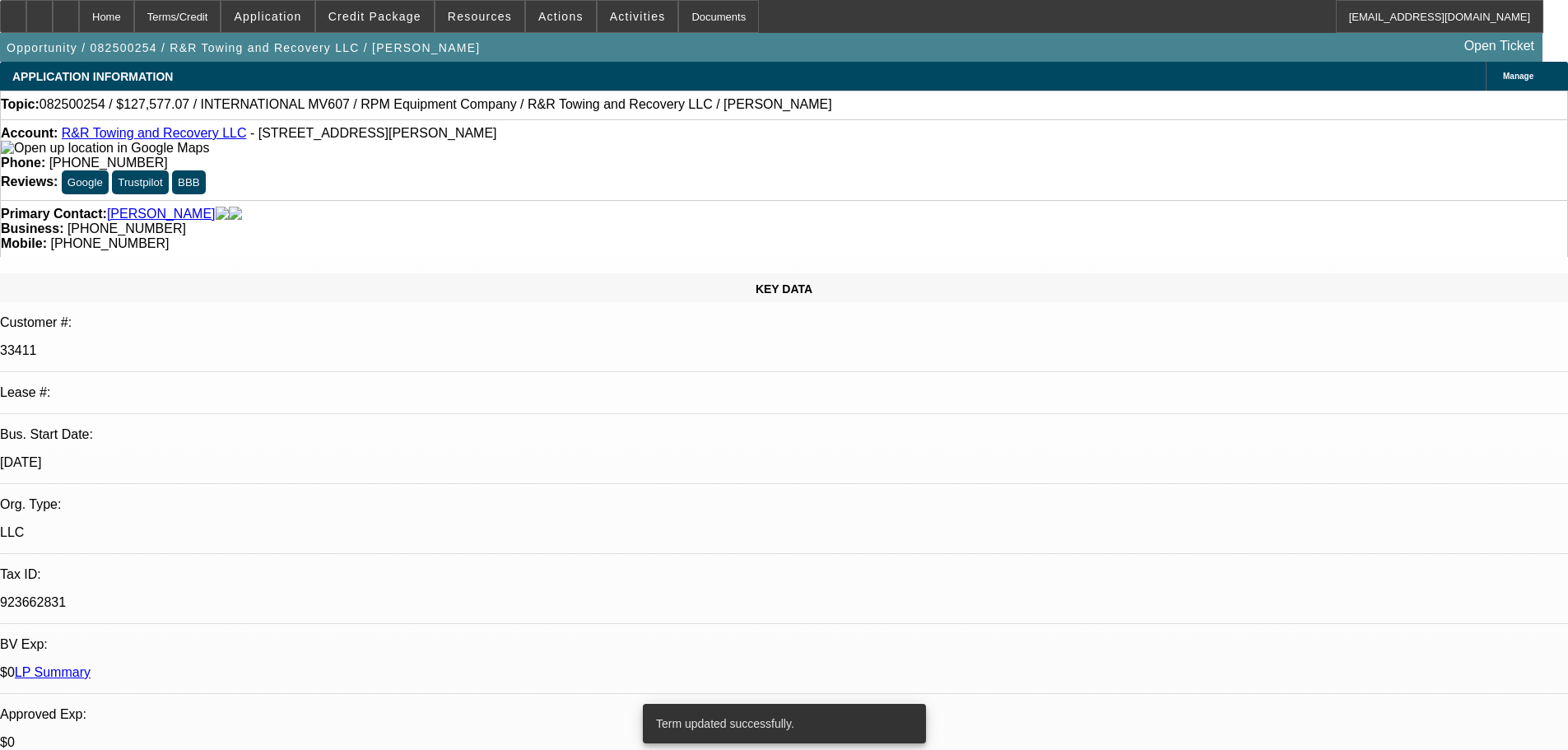
select select "0.1"
select select "2"
select select "0.1"
select select "4"
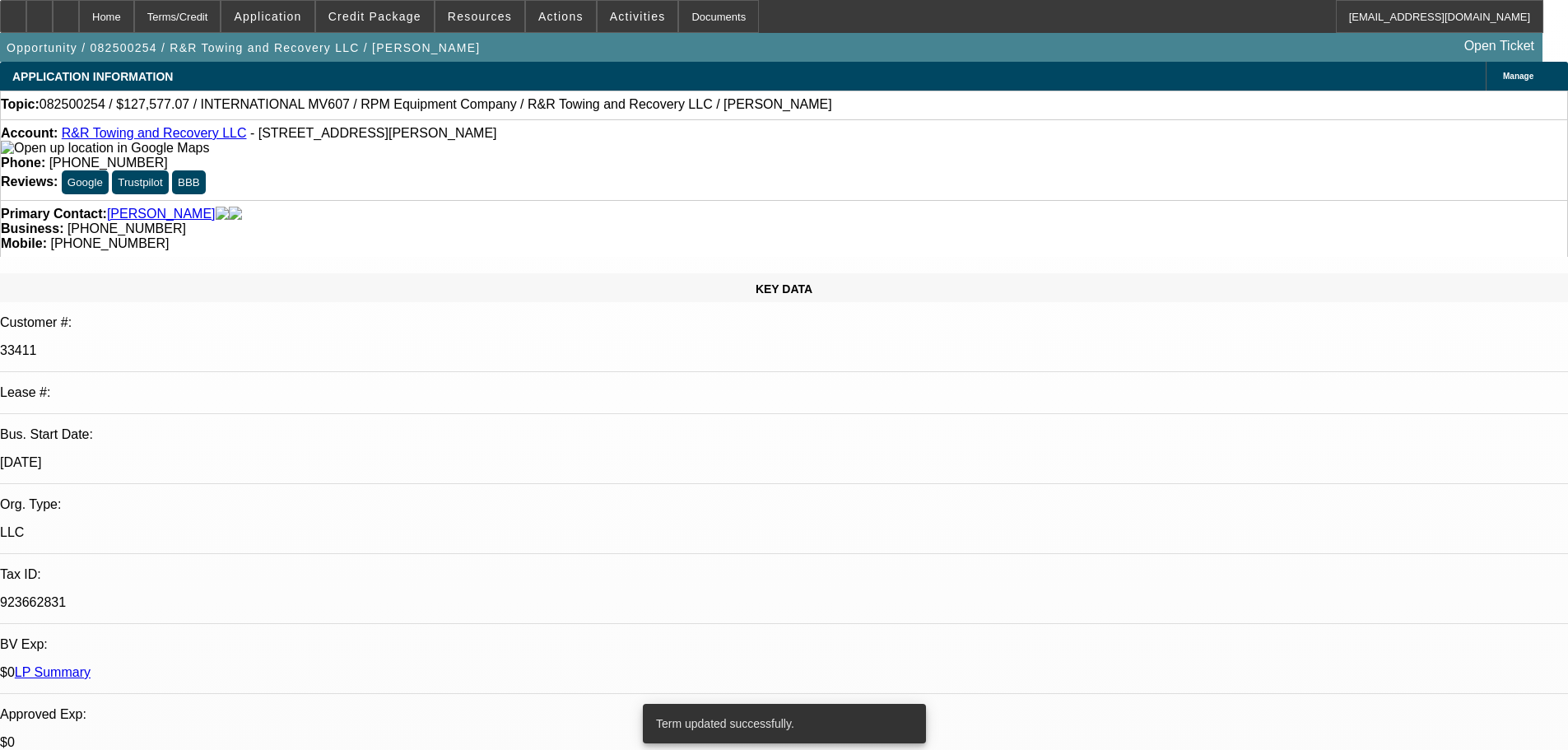
select select "0.1"
select select "2"
select select "0.1"
select select "4"
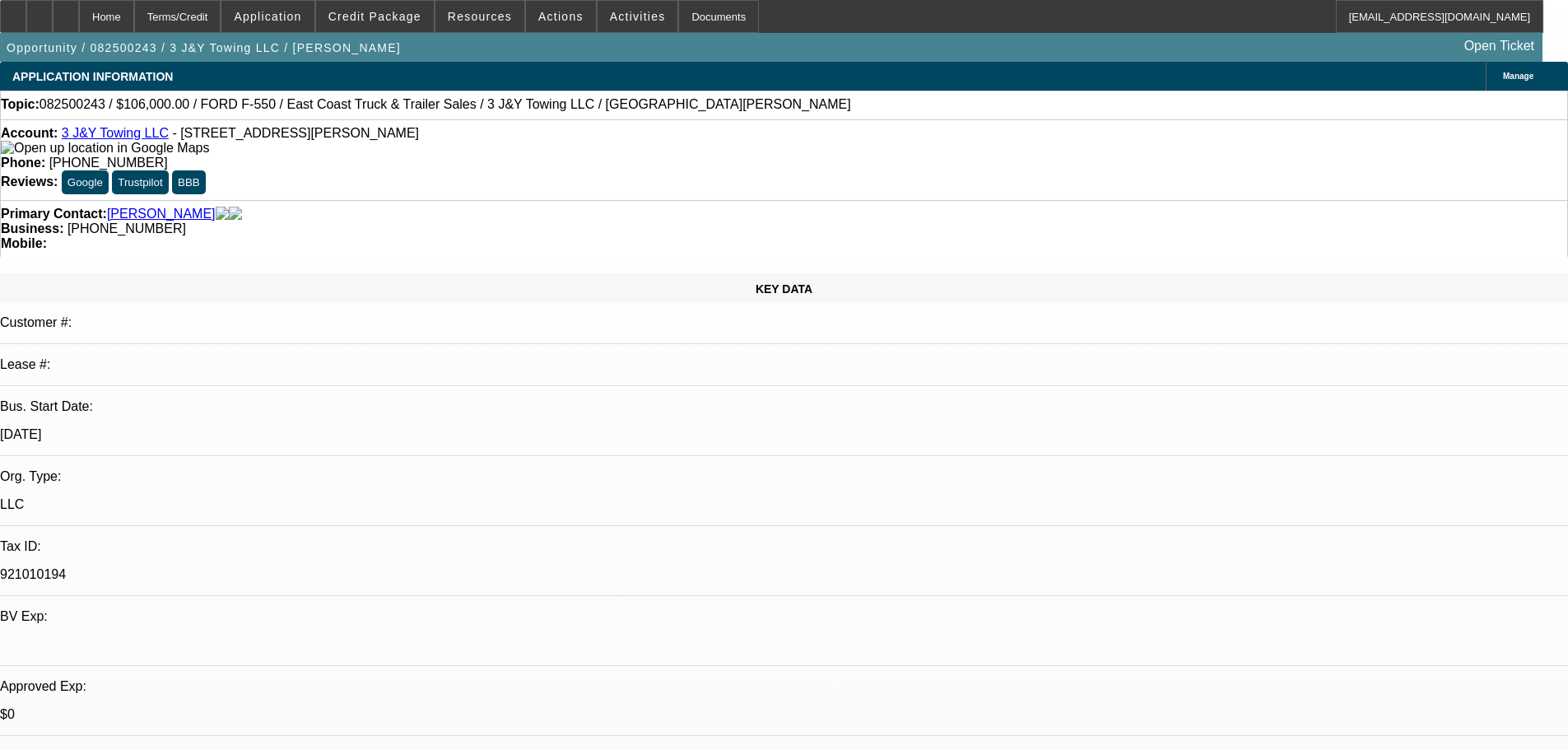
select select "0"
select select "2"
select select "0.1"
select select "4"
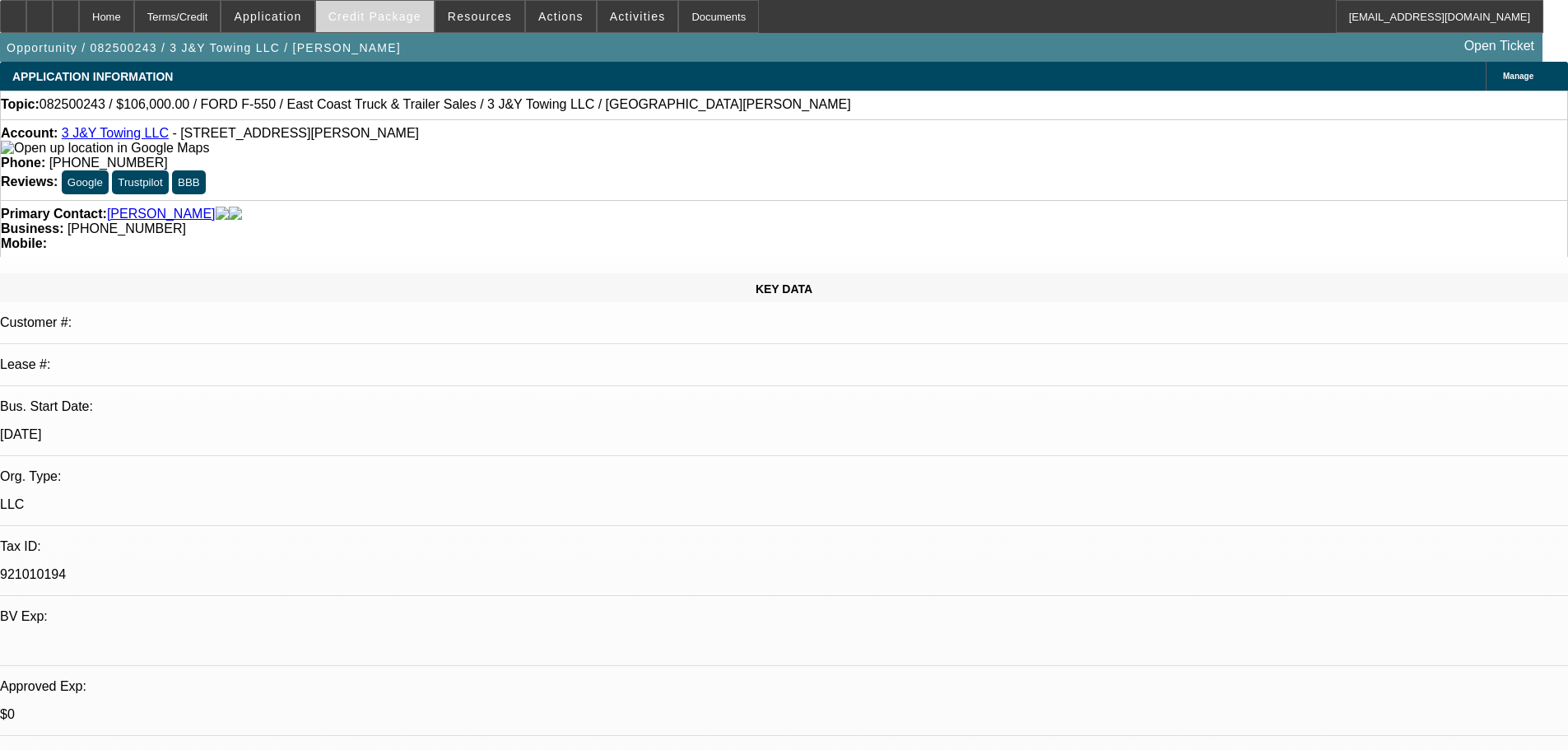
click at [404, 24] on span at bounding box center [375, 16] width 118 height 40
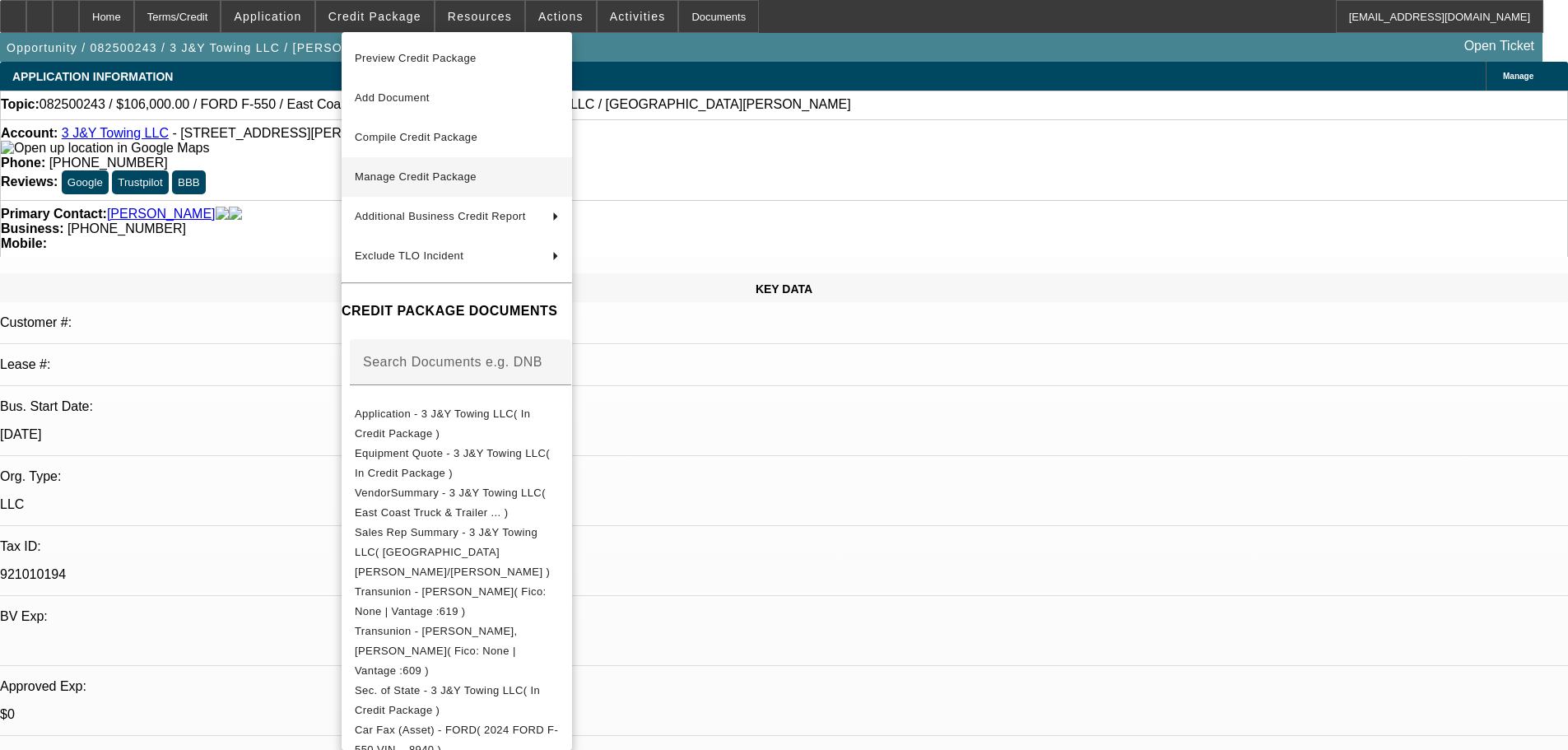
click at [398, 180] on span "Manage Credit Package" at bounding box center [415, 177] width 122 height 13
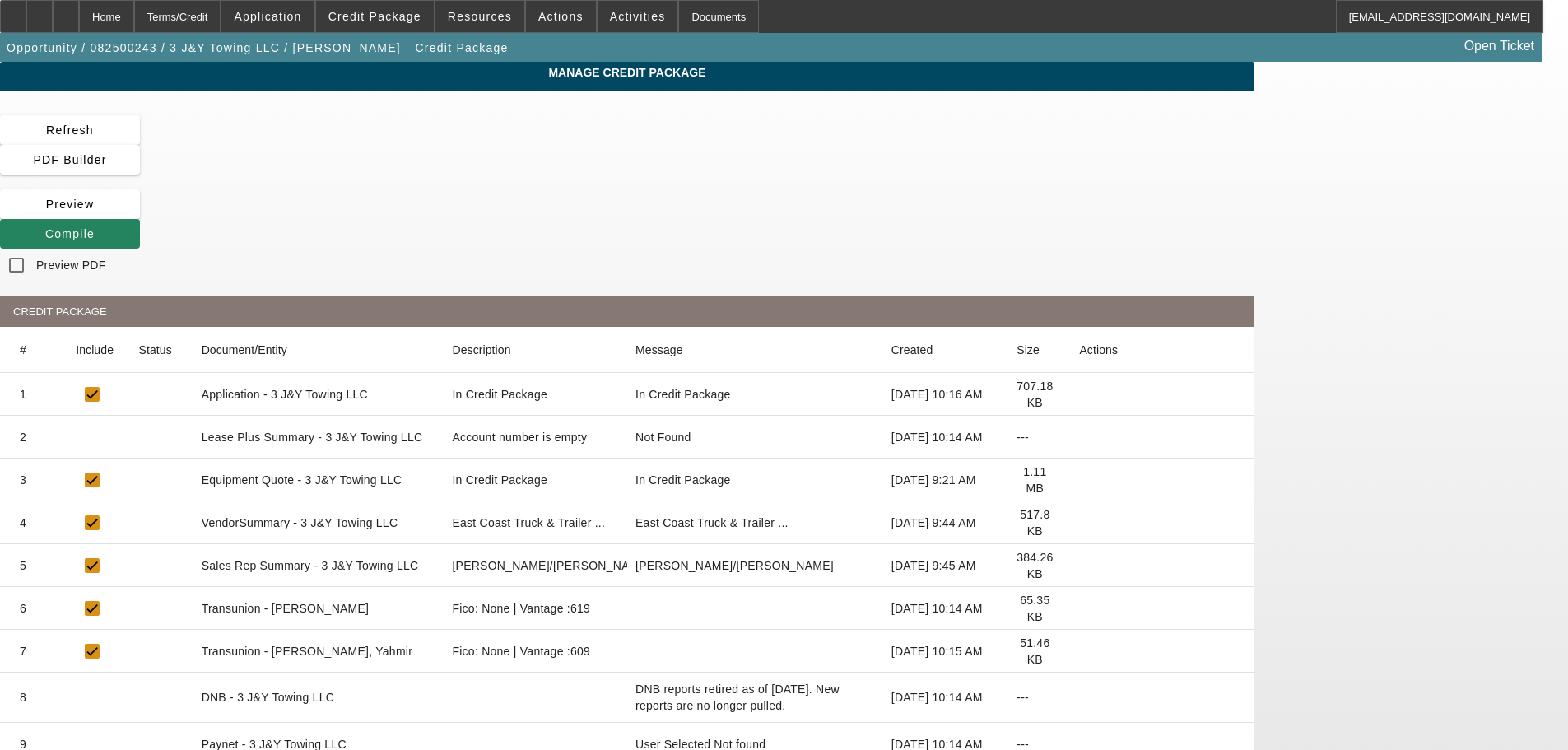
click at [1079, 437] on icon at bounding box center [1079, 437] width 0 height 0
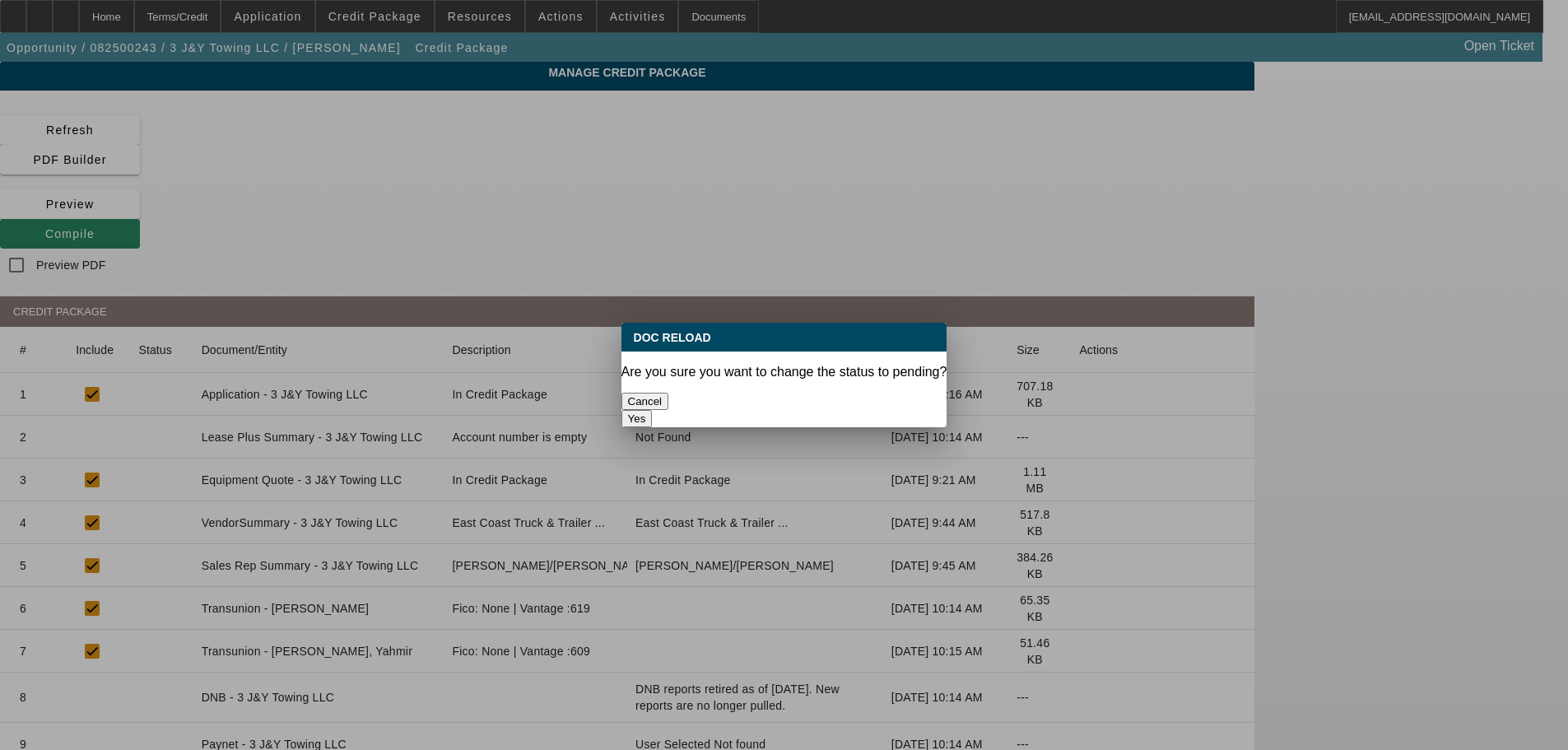
click at [652, 409] on button "Yes" at bounding box center [636, 418] width 31 height 18
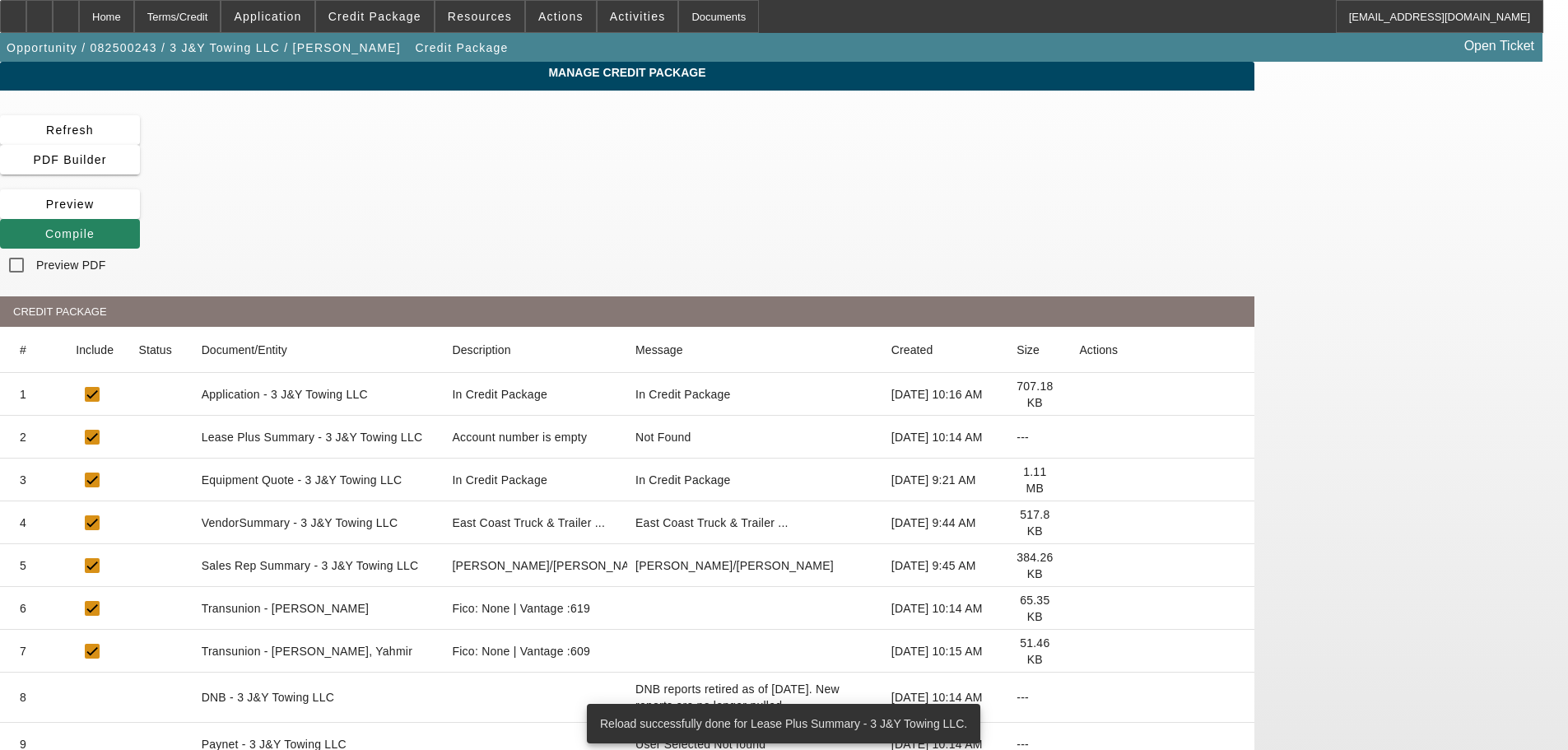
click at [1079, 523] on icon at bounding box center [1079, 523] width 0 height 0
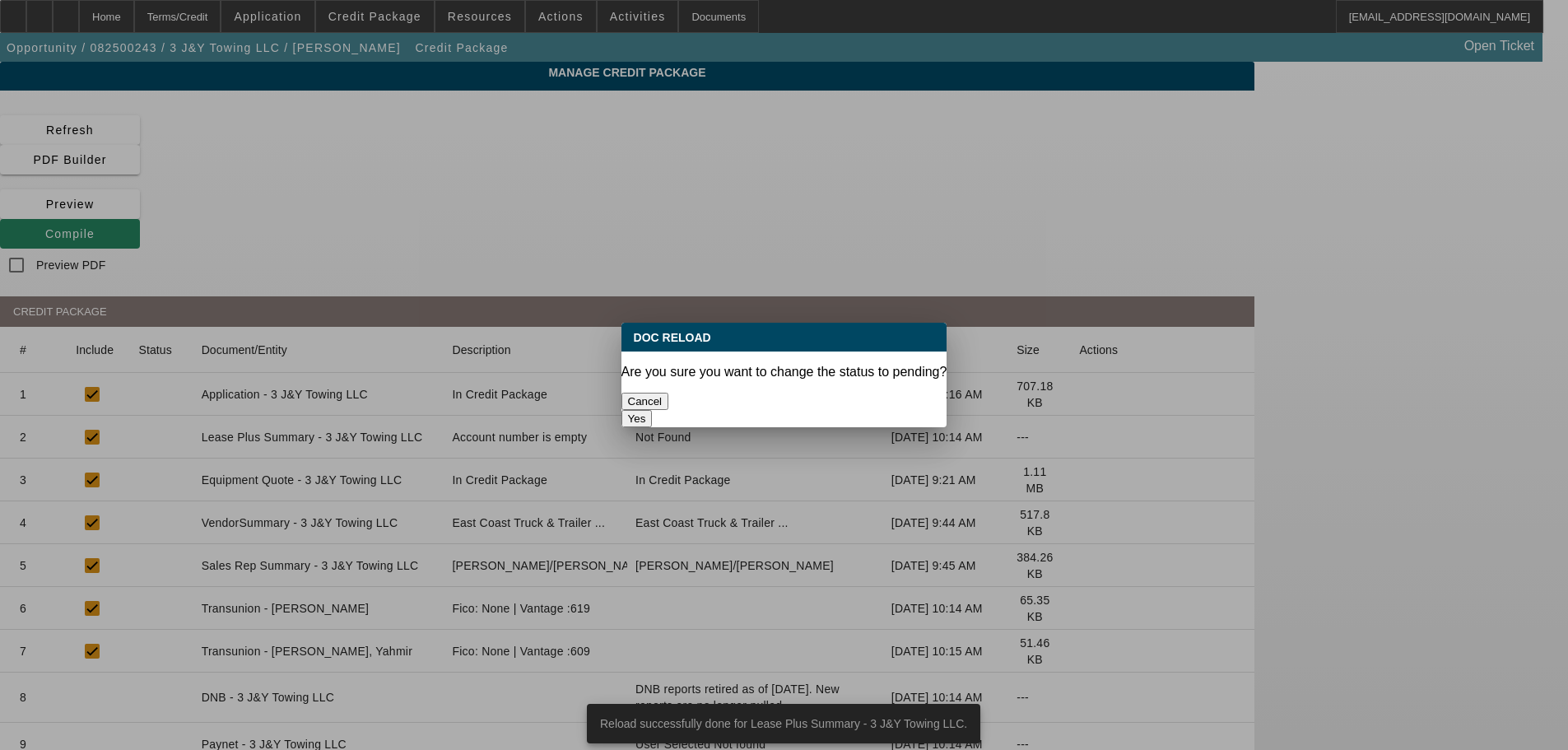
click at [652, 409] on button "Yes" at bounding box center [636, 418] width 31 height 18
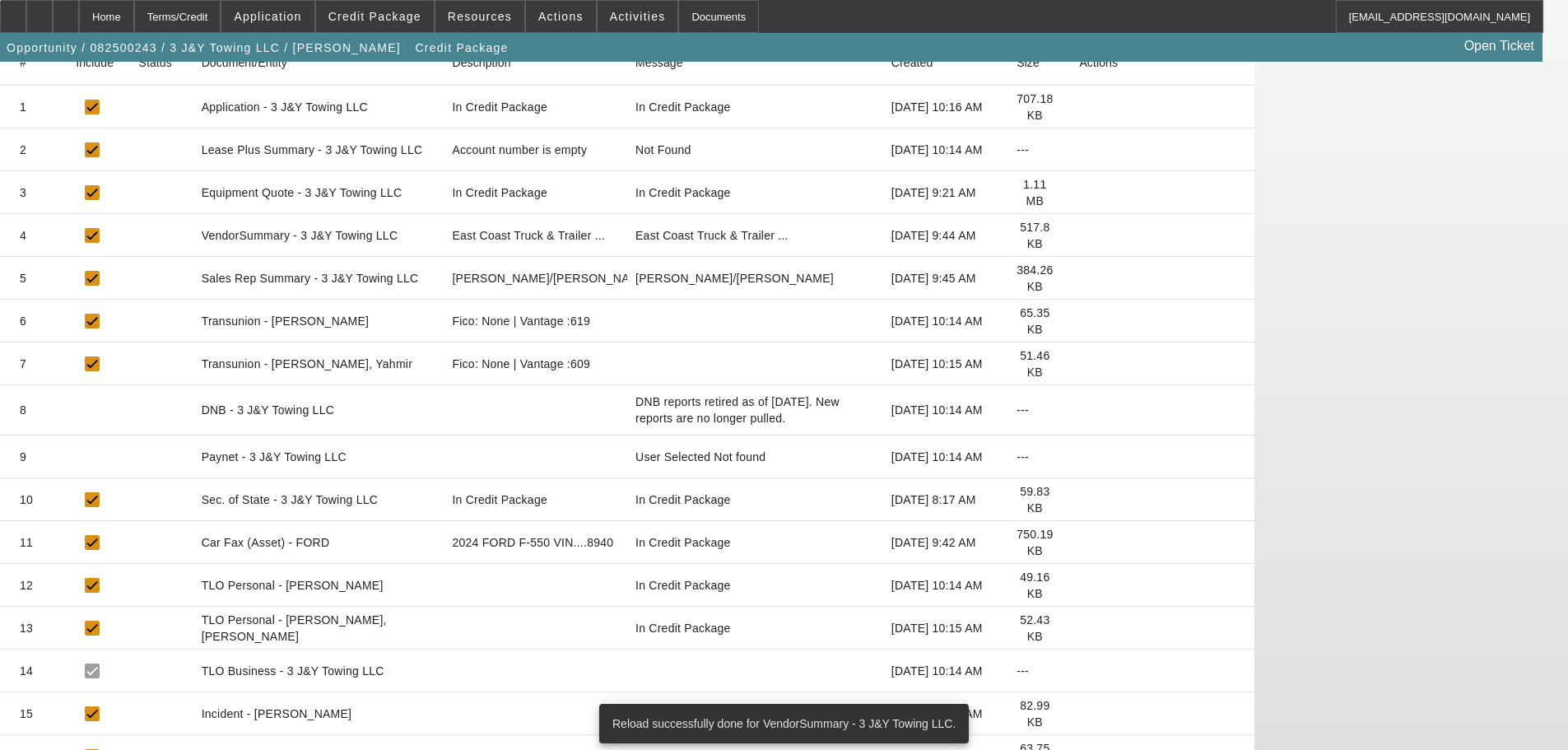
scroll to position [309, 0]
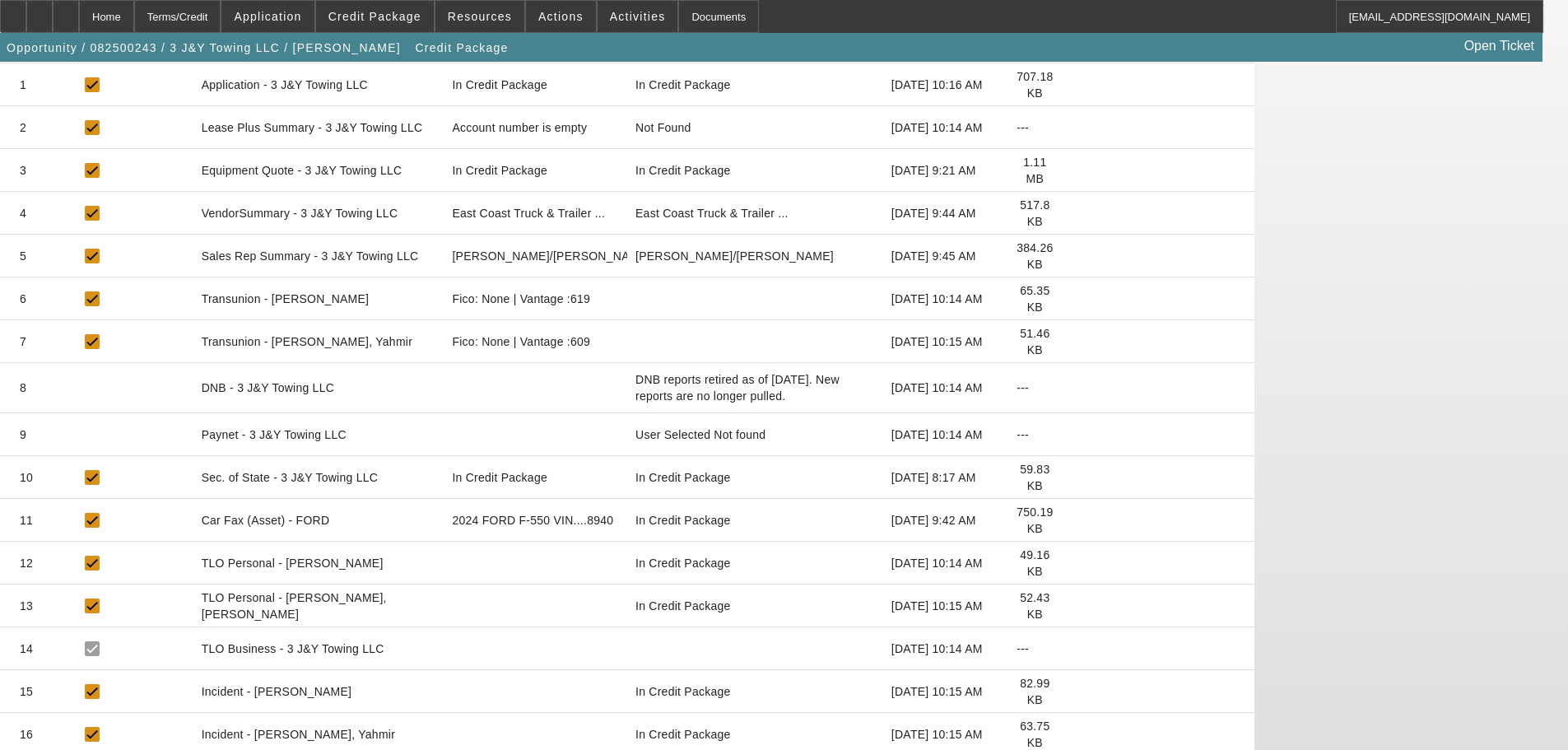
click at [1079, 478] on icon at bounding box center [1079, 478] width 0 height 0
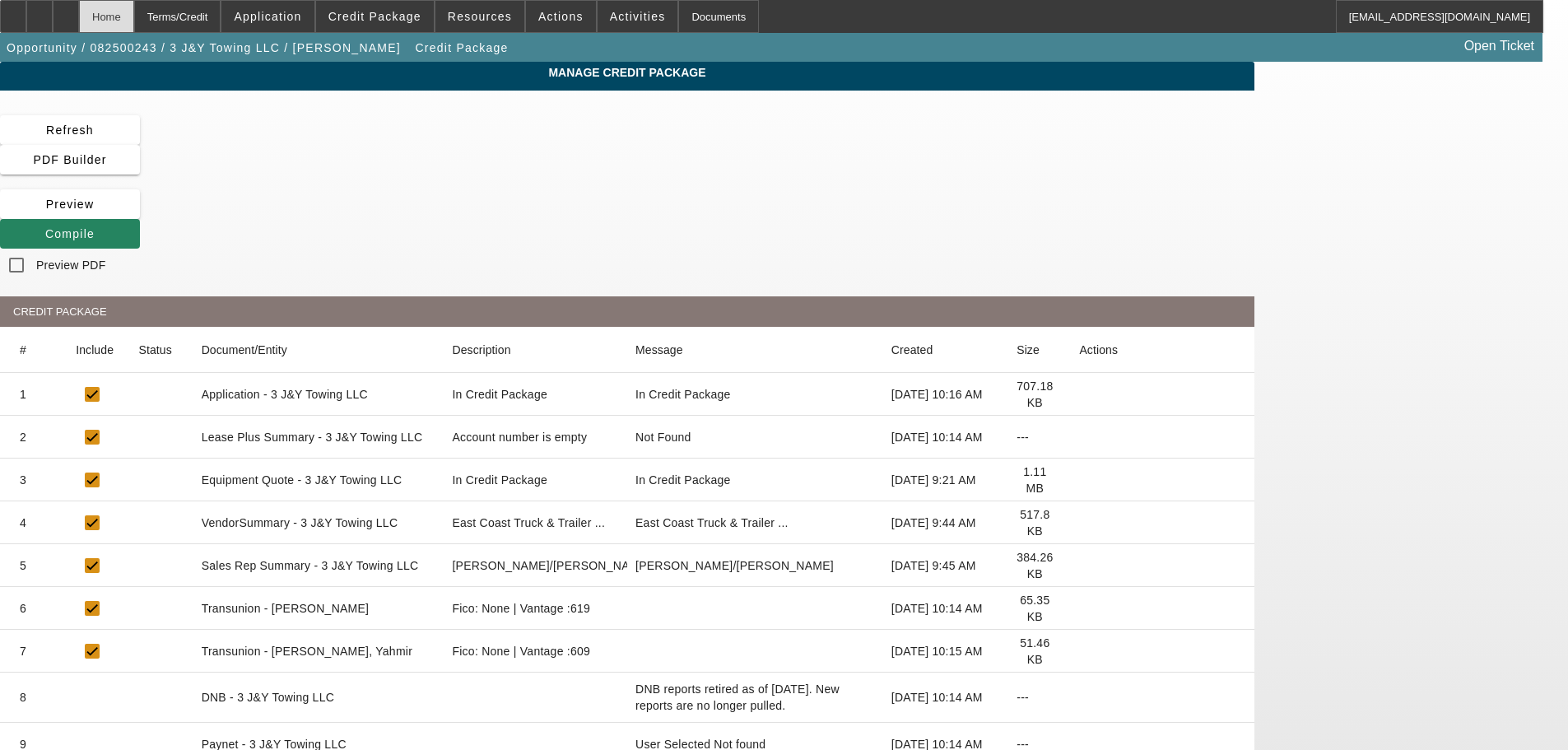
click at [135, 13] on div "Home" at bounding box center [107, 16] width 55 height 33
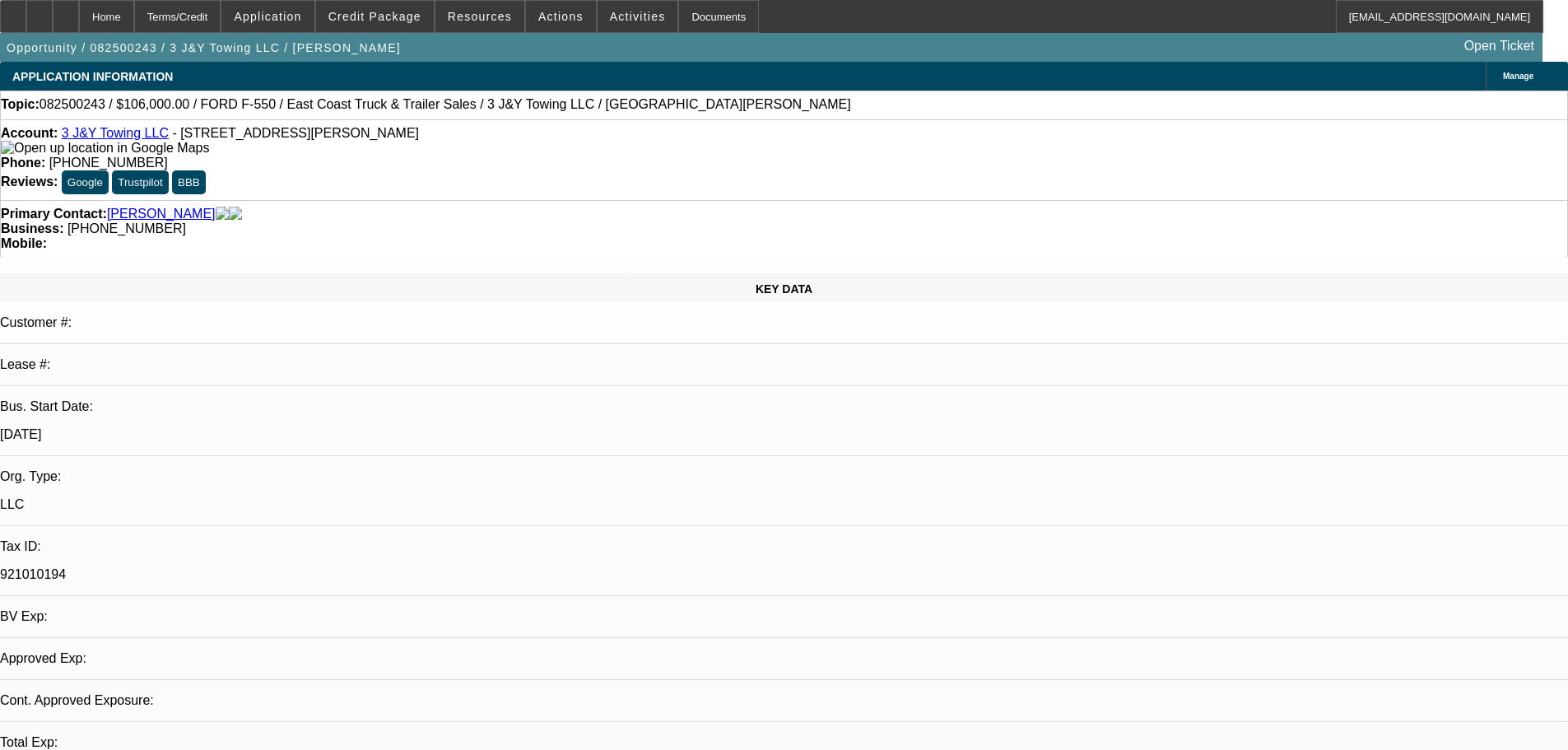
select select "0"
select select "2"
select select "0.1"
select select "4"
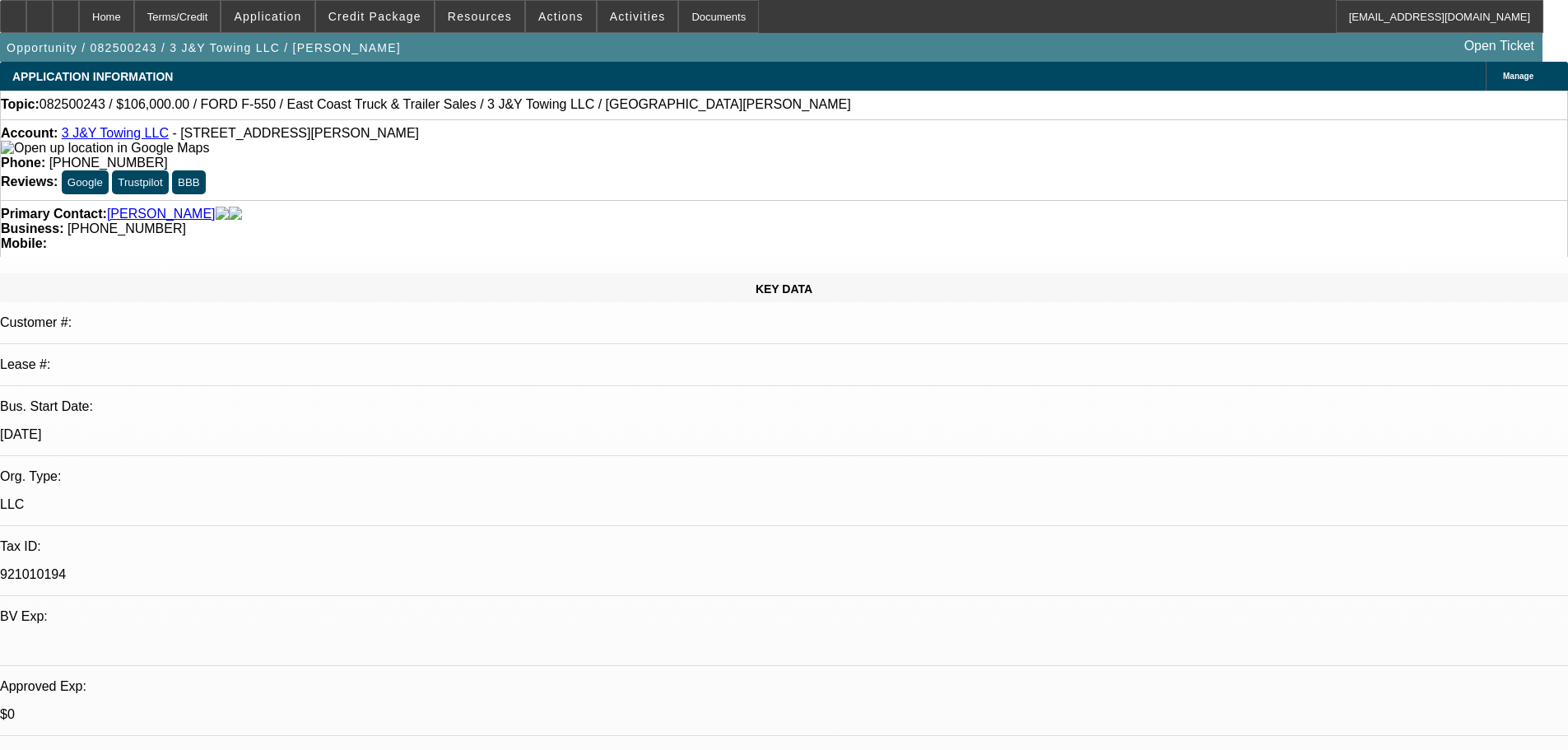
click at [121, 137] on link "3 J&Y Towing LLC" at bounding box center [114, 133] width 107 height 14
click at [414, 20] on span "Credit Package" at bounding box center [375, 17] width 93 height 13
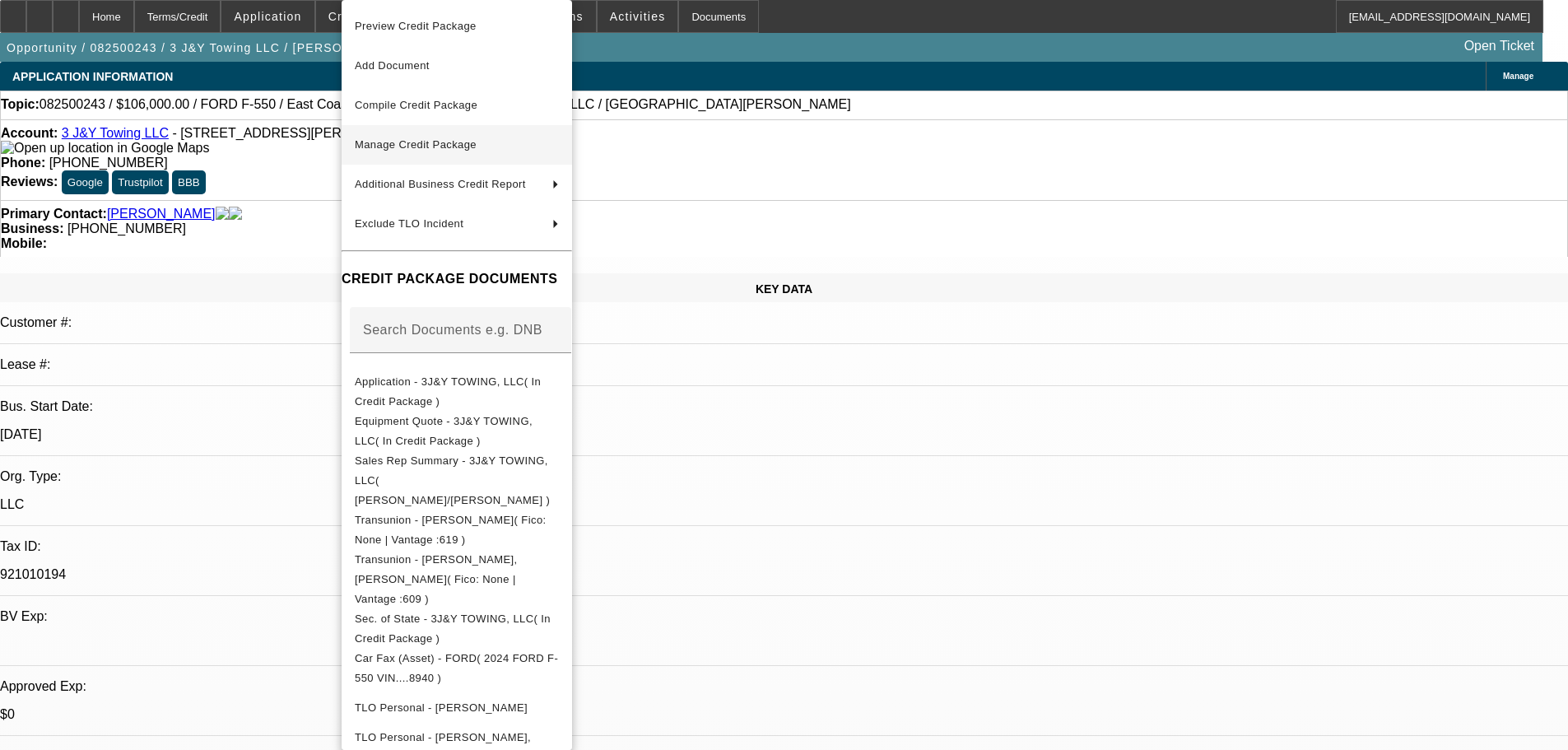
click at [412, 153] on span "Manage Credit Package" at bounding box center [457, 145] width 204 height 19
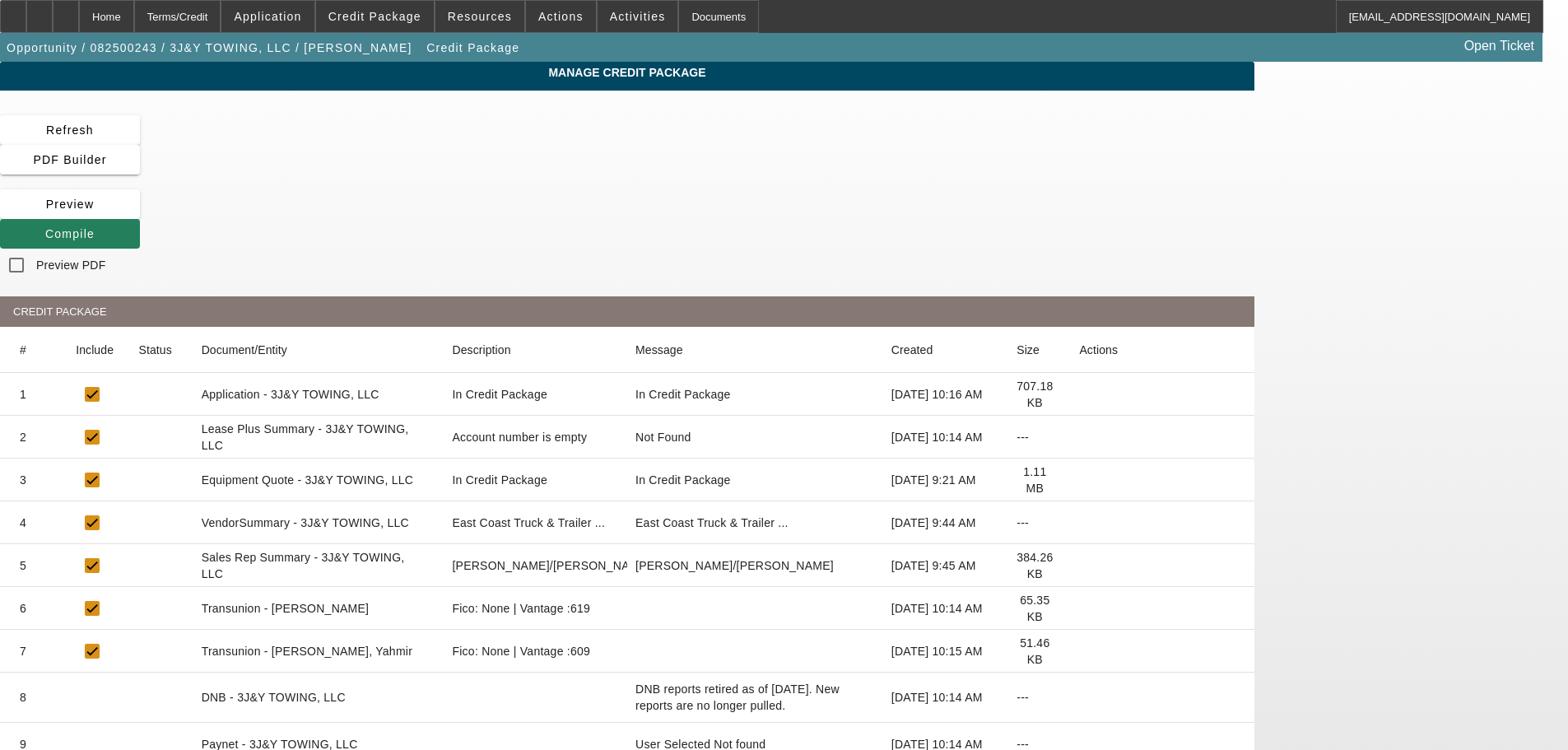
click at [95, 227] on span "Compile" at bounding box center [70, 234] width 50 height 13
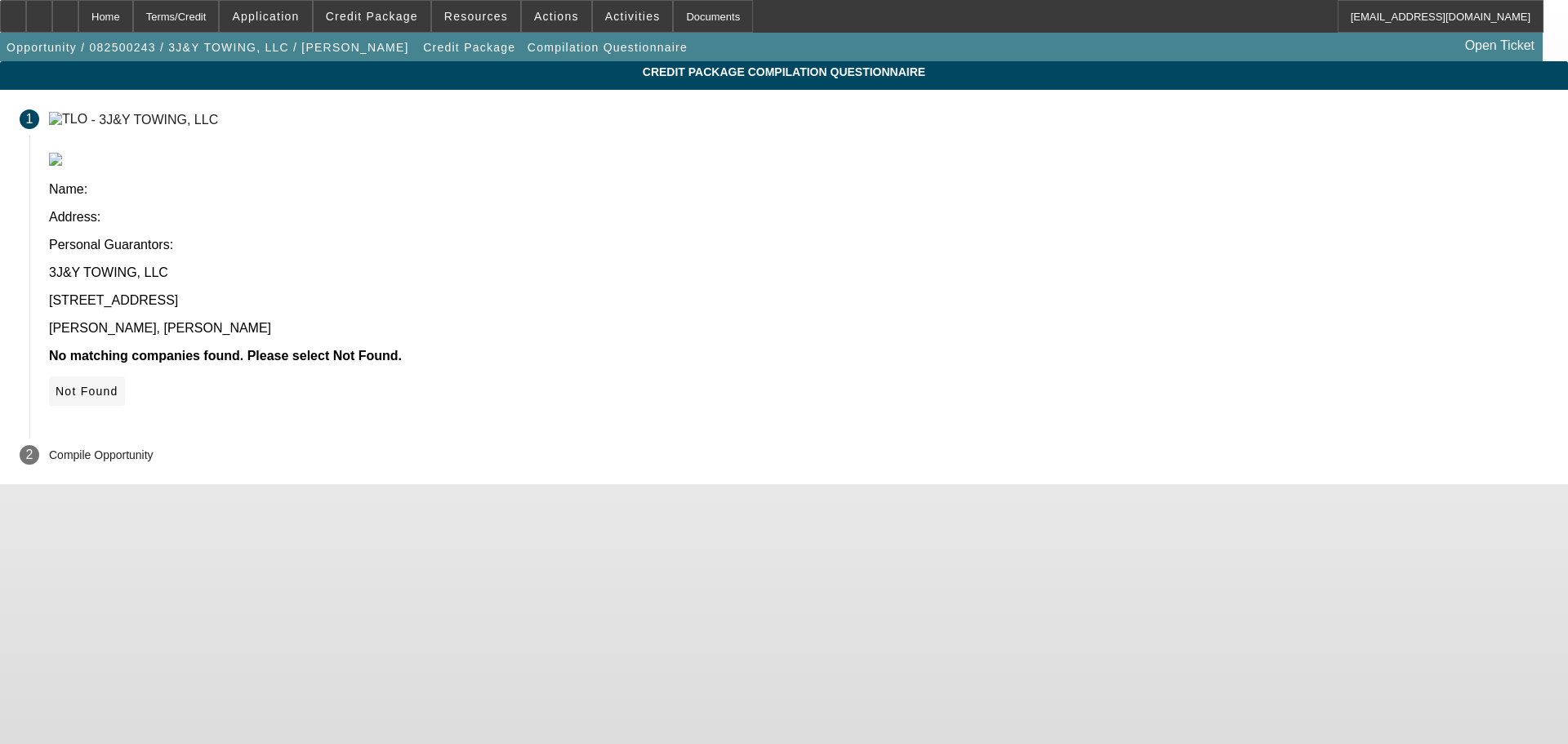
click at [56, 385] on icon at bounding box center [56, 391] width 0 height 13
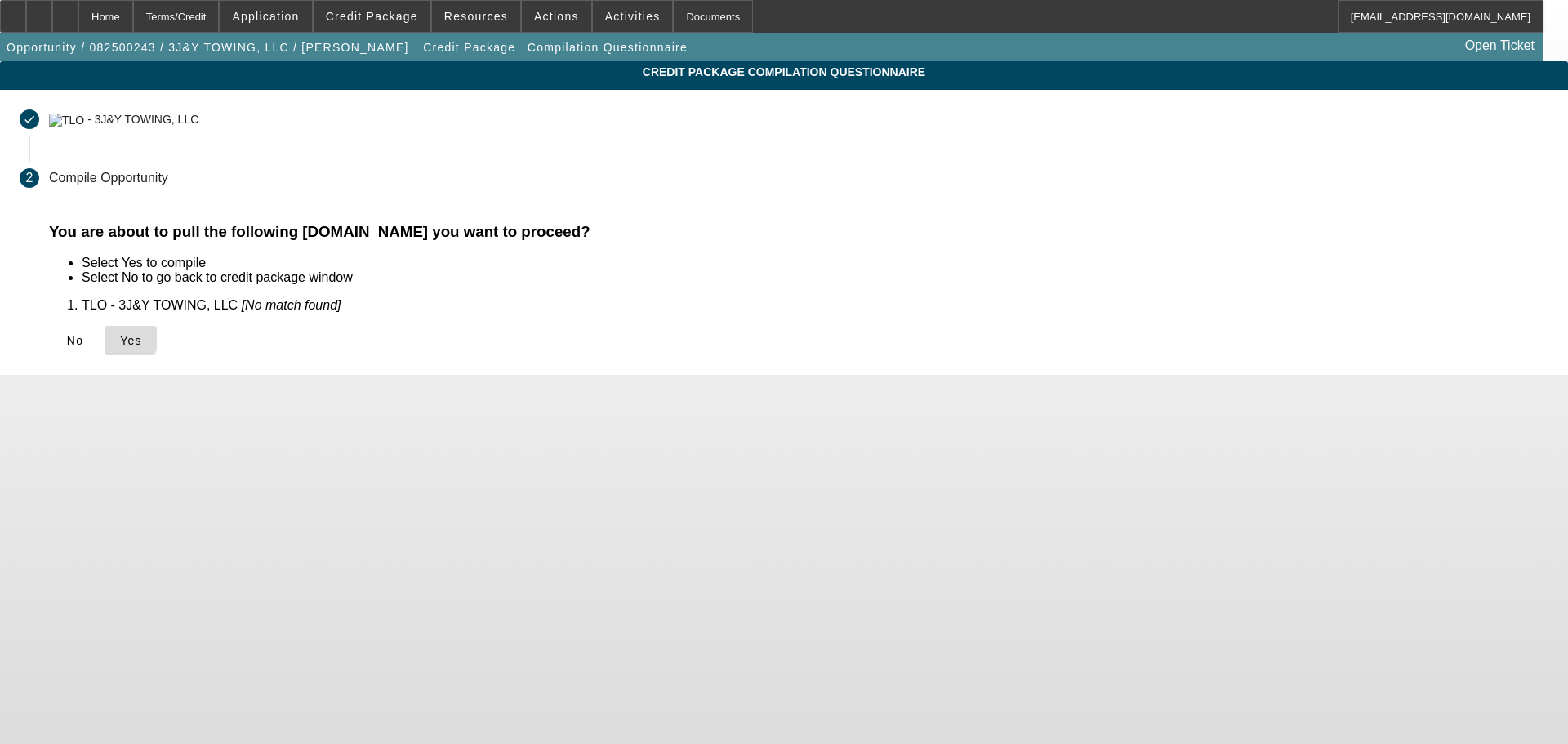
click at [120, 336] on icon at bounding box center [120, 340] width 0 height 13
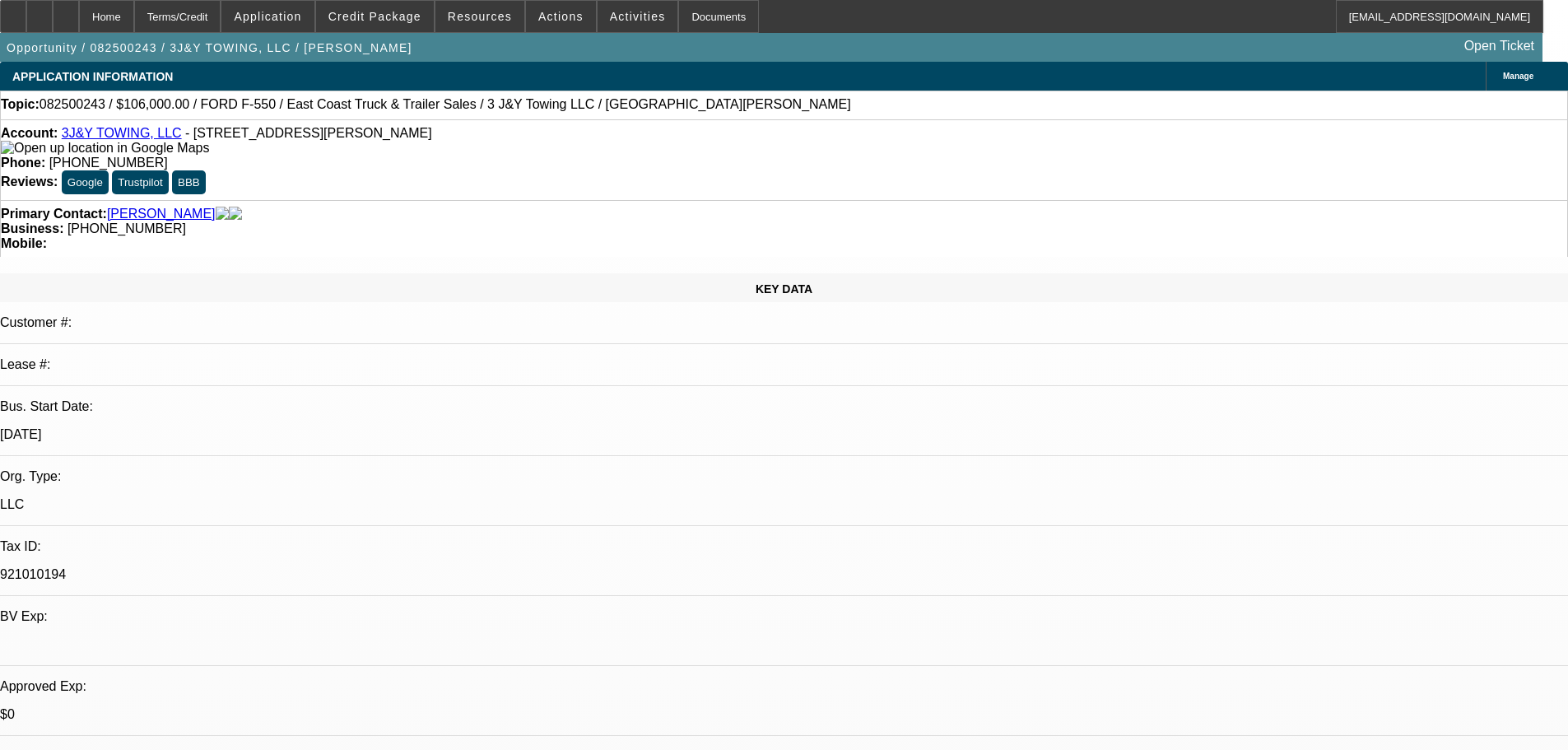
select select "0"
select select "2"
select select "0.1"
select select "4"
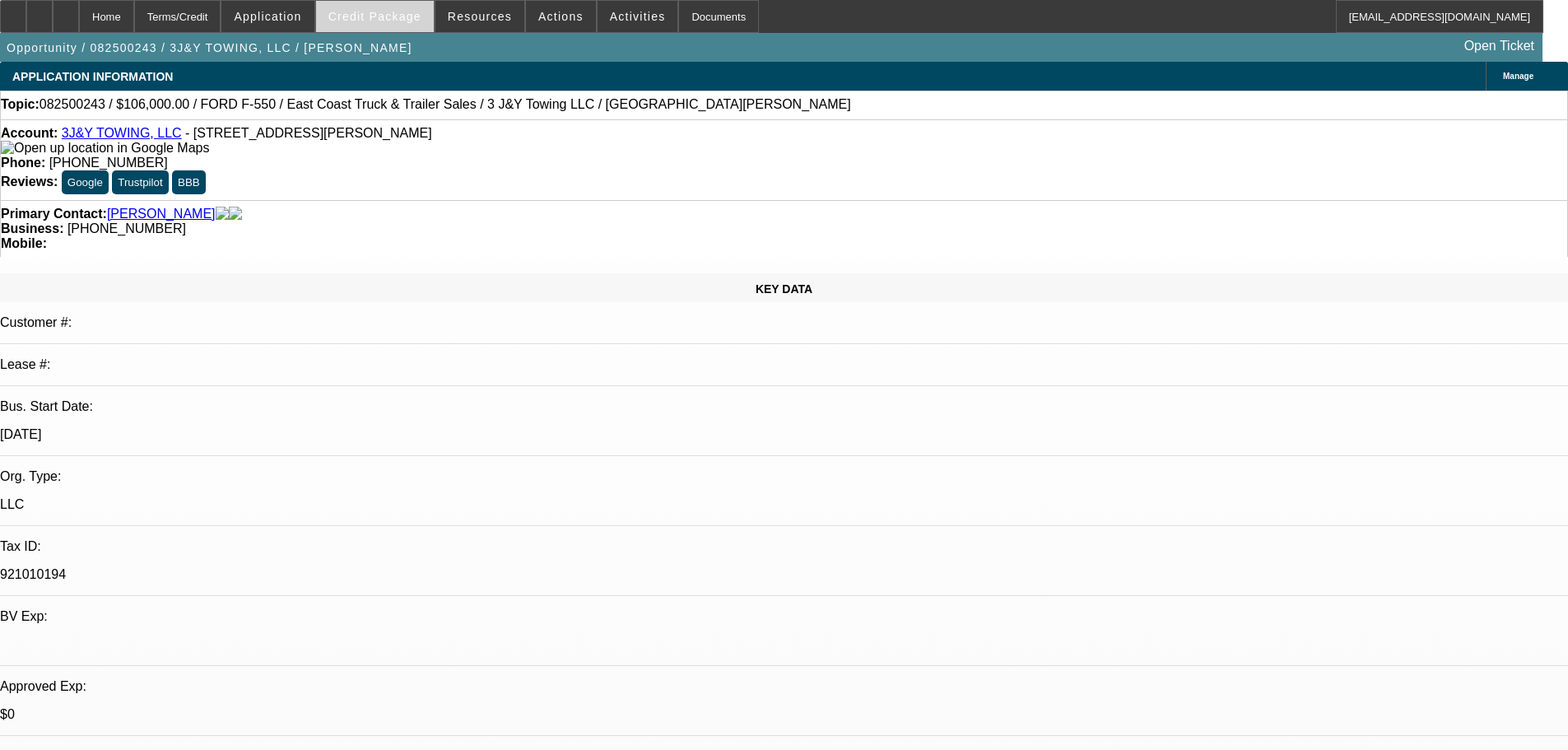
click at [389, 22] on span "Credit Package" at bounding box center [375, 17] width 93 height 13
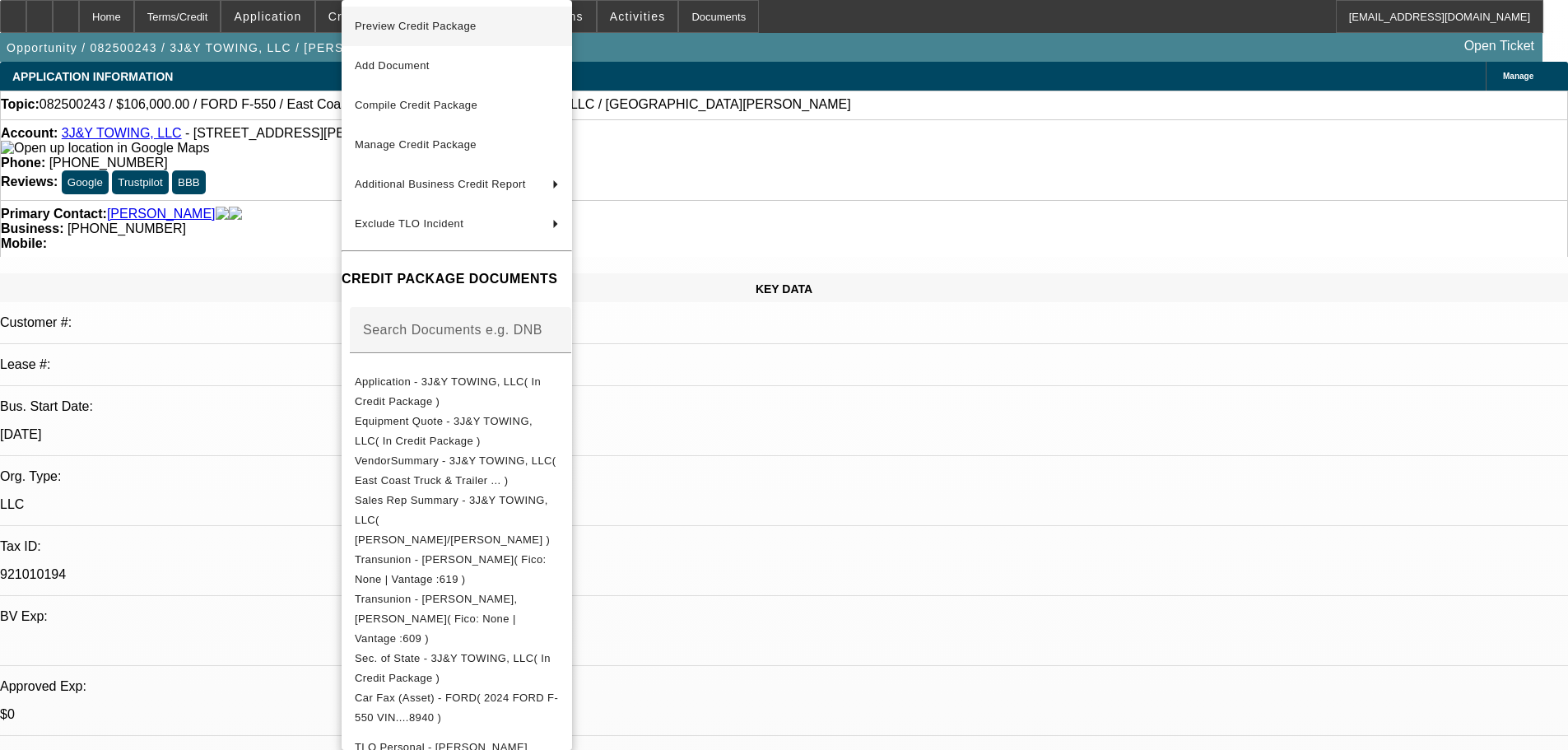
click at [393, 34] on span "Preview Credit Package" at bounding box center [457, 26] width 204 height 19
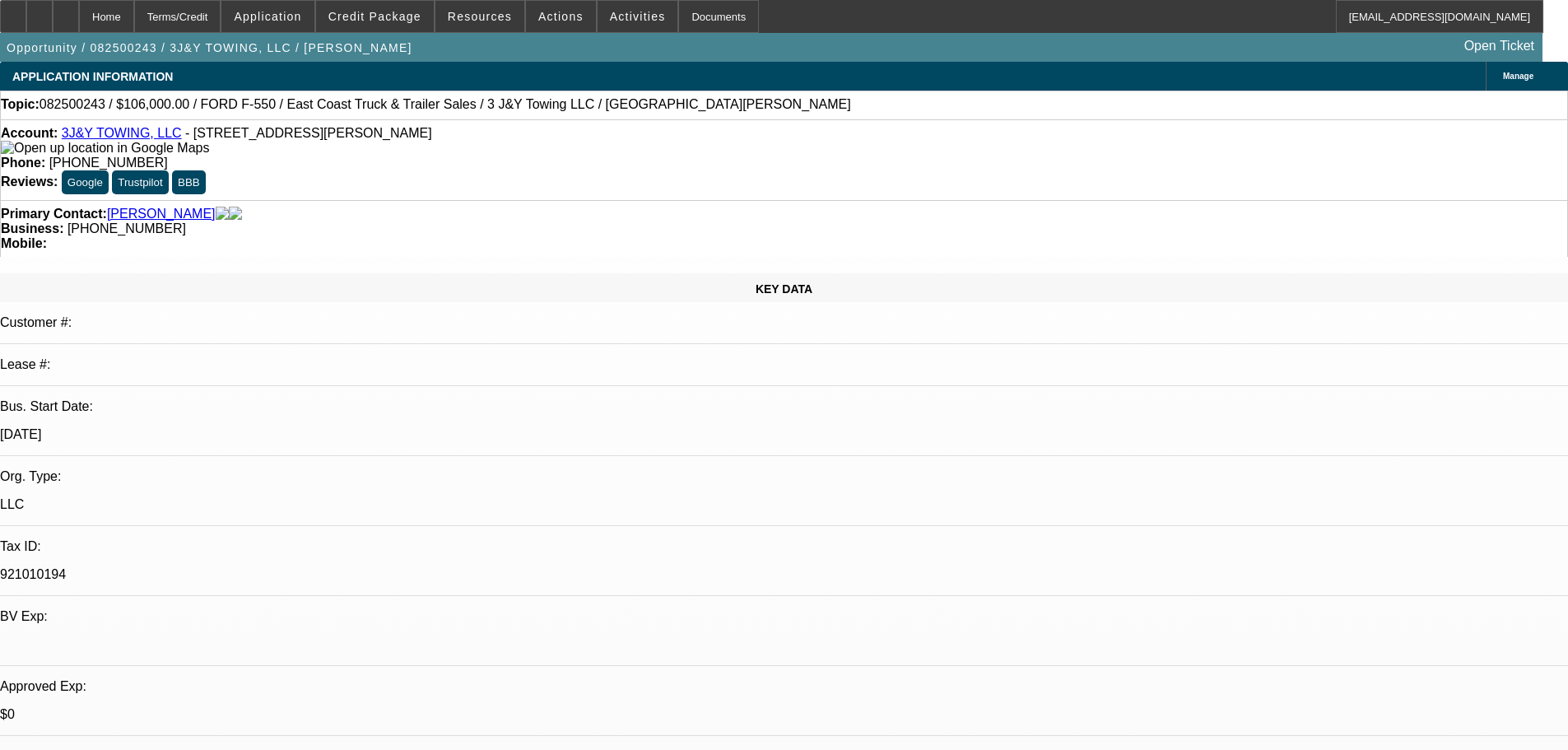
click at [32, 154] on img at bounding box center [105, 148] width 209 height 15
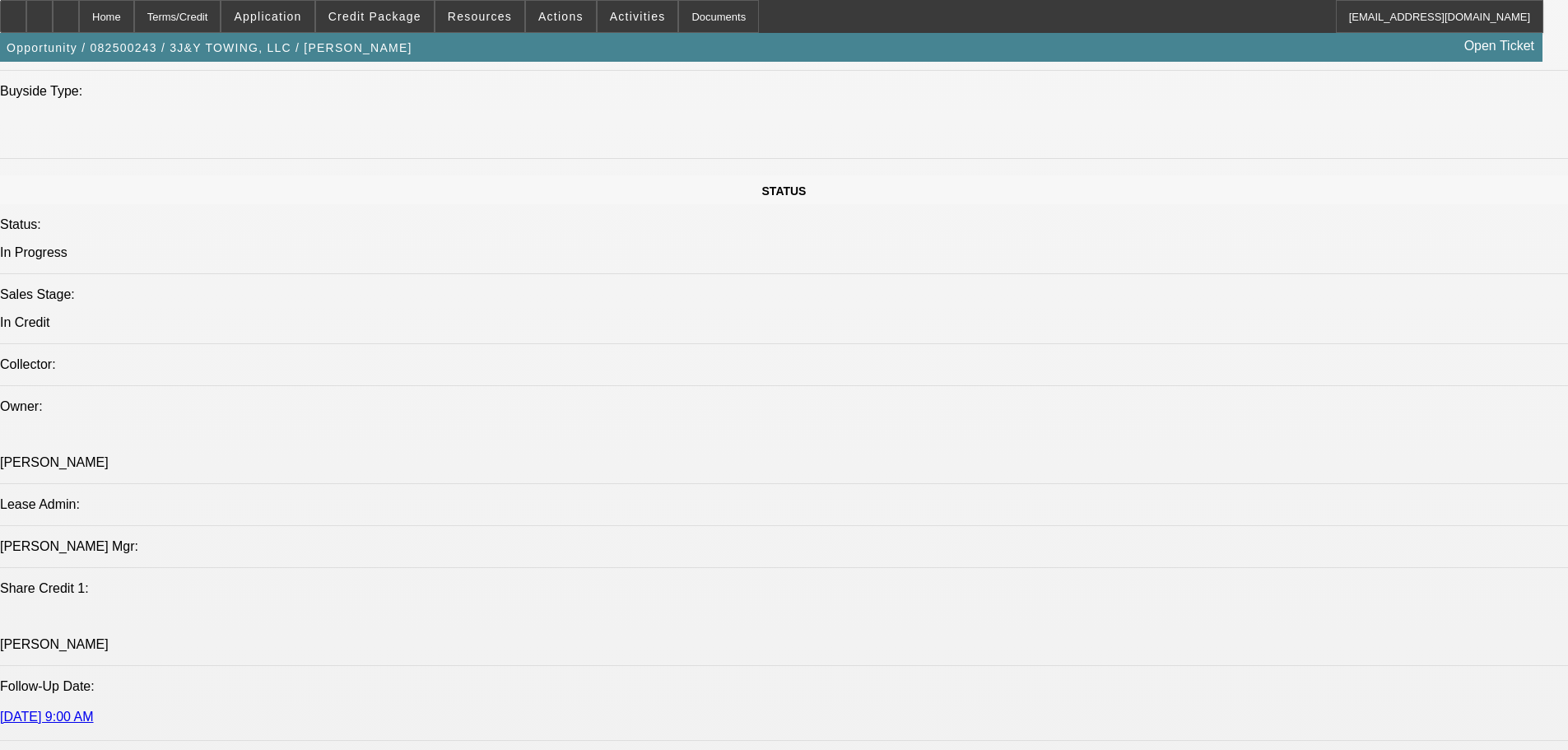
scroll to position [1646, 0]
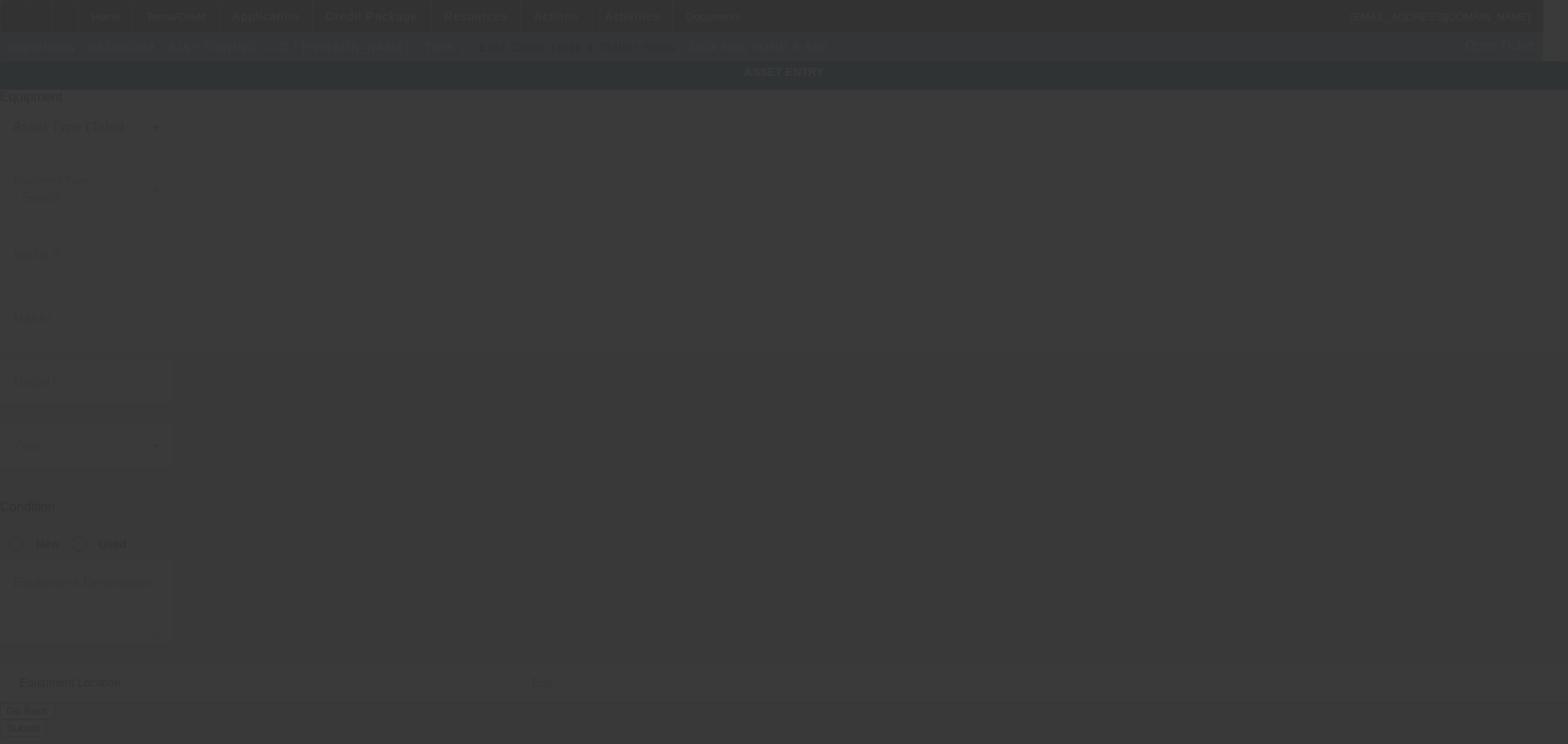
type input "1FDUF5HT2RDA08940"
type input "Ford"
type input "F-550"
radio input "true"
type input "9321 Steeple Ct"
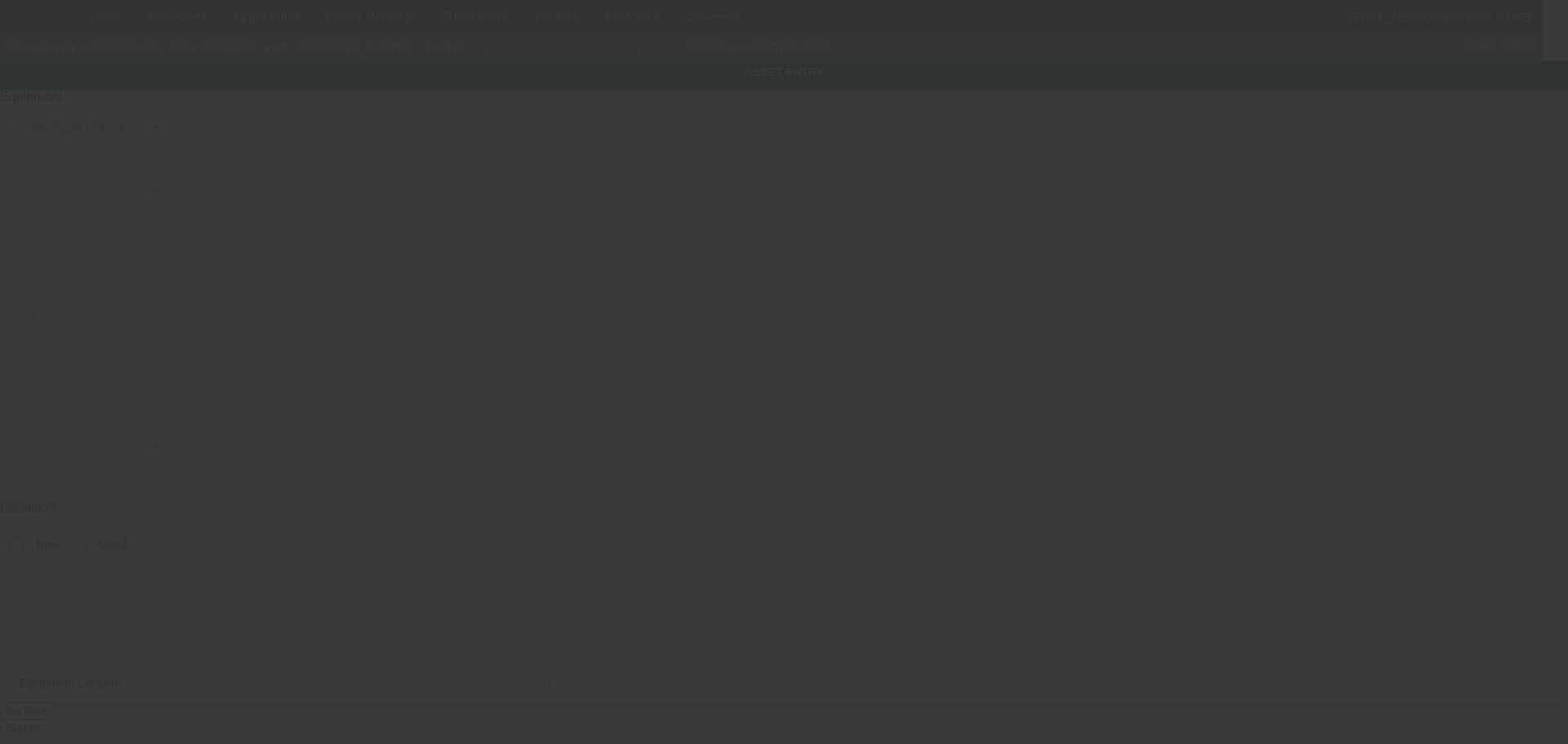
type input "Laurel"
type input "20723"
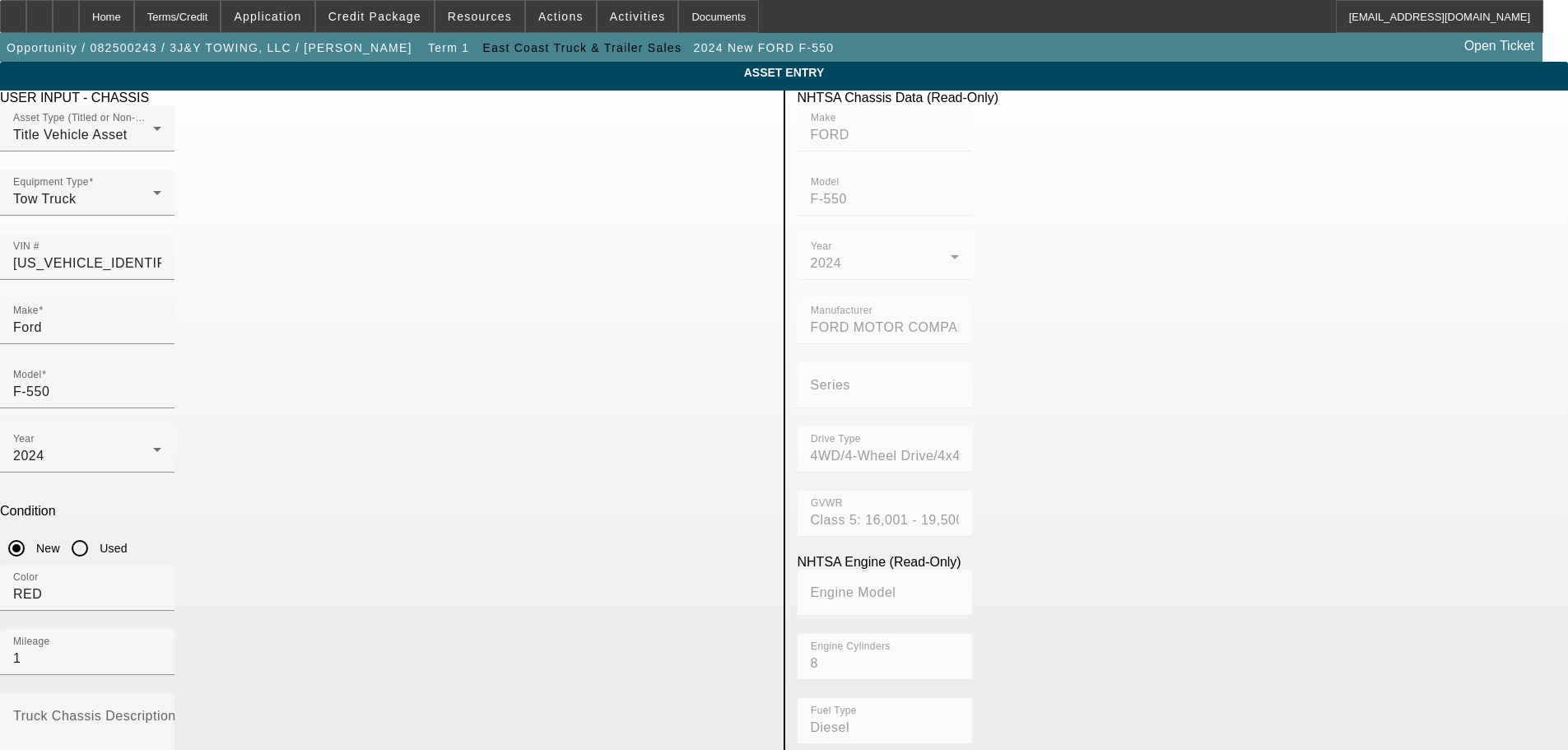
drag, startPoint x: 161, startPoint y: 21, endPoint x: 172, endPoint y: 366, distance: 345.2
click at [172, 366] on app-root "Home Terms/Credit Application Credit Package Resources Actions Activities Docum…" at bounding box center [784, 671] width 1568 height 1342
click at [187, 362] on app-asset-collateral-manage "ASSET ENTRY Delete asset USER INPUT - CHASSIS Asset Type (Titled or Non-Titled)…" at bounding box center [784, 701] width 1568 height 1281
click at [161, 648] on input "1" at bounding box center [87, 658] width 148 height 19
type input "15"
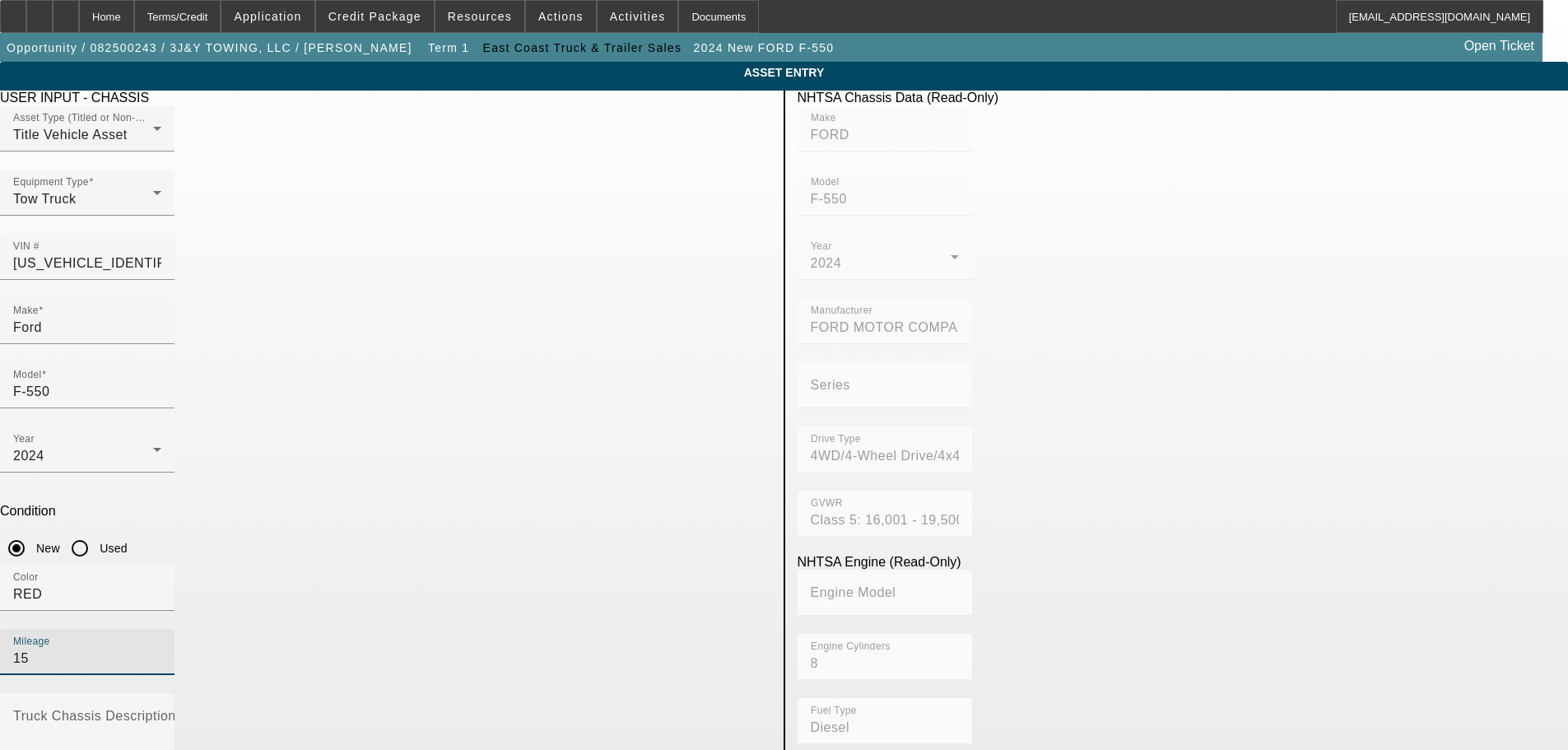
click at [214, 441] on app-asset-collateral-manage "ASSET ENTRY Delete asset USER INPUT - CHASSIS Asset Type (Titled or Non-Titled)…" at bounding box center [784, 701] width 1568 height 1281
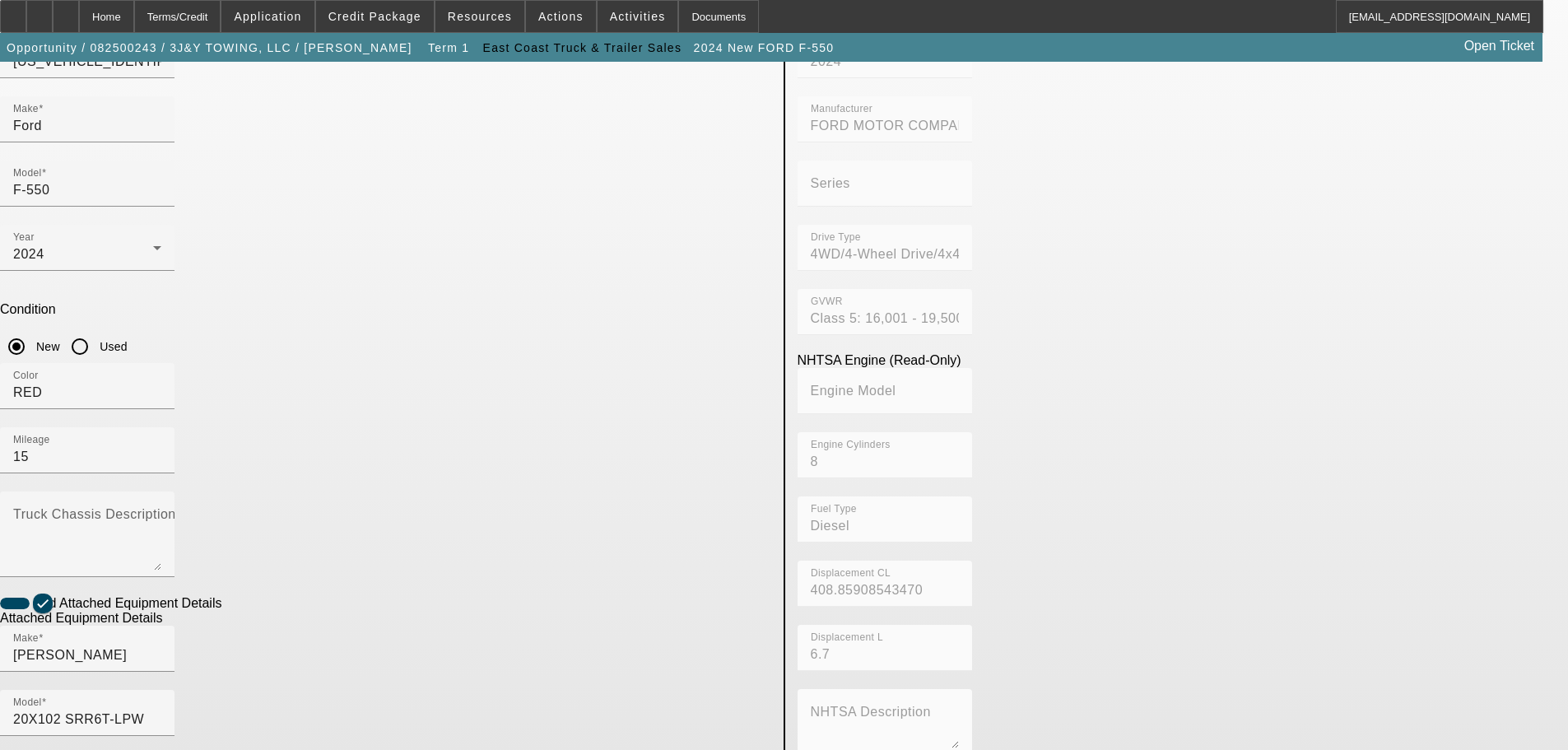
scroll to position [310, 0]
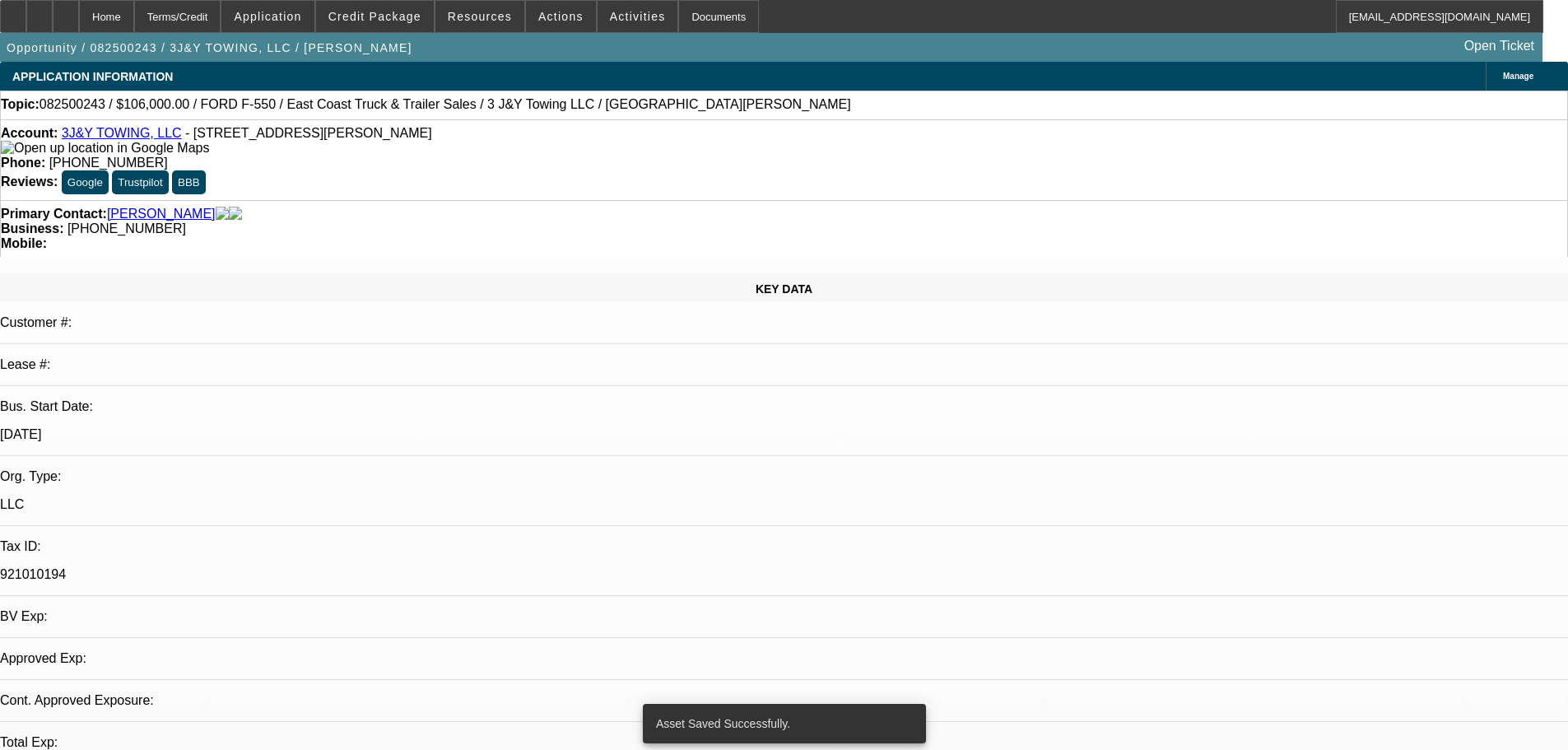
select select "0"
select select "2"
select select "0.1"
select select "4"
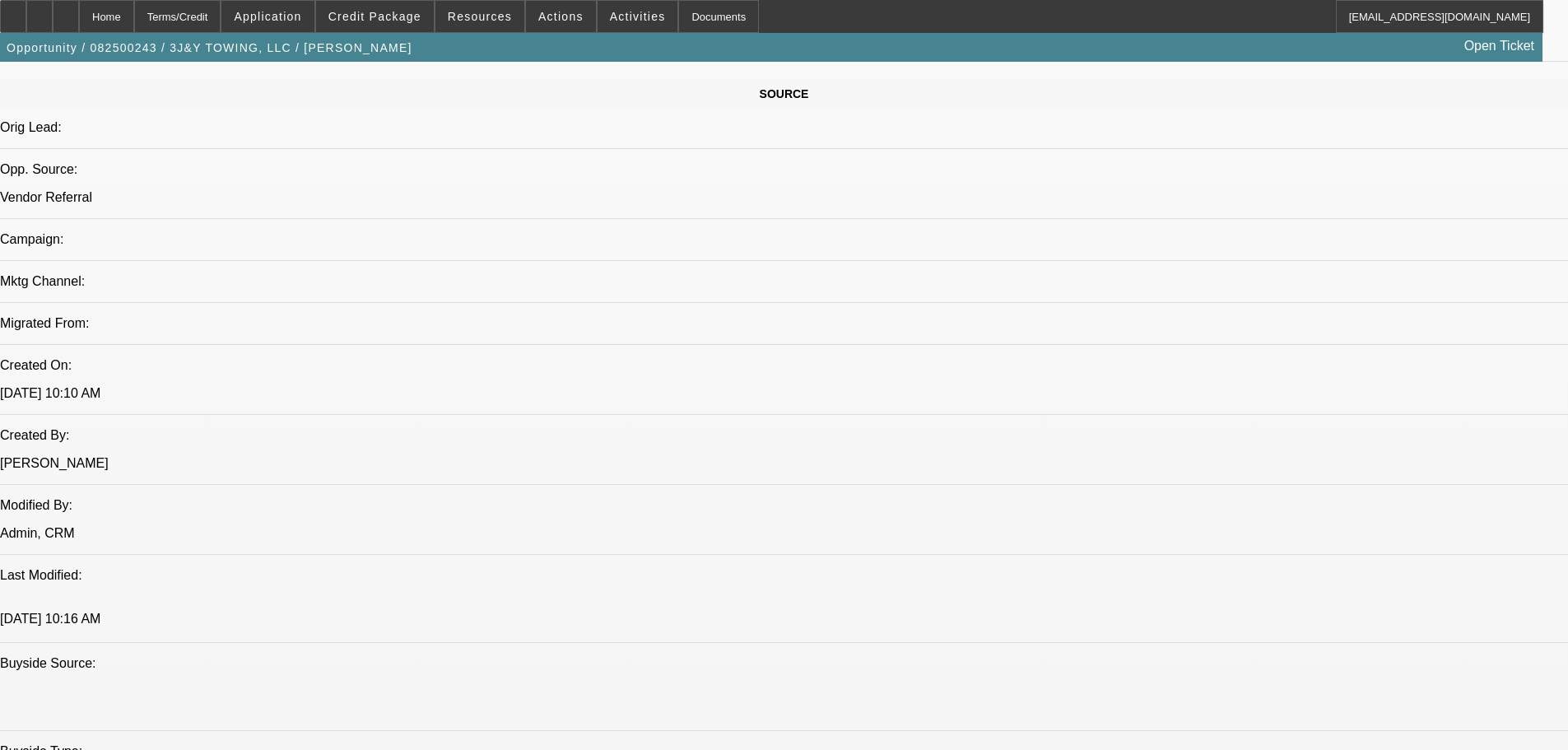
scroll to position [1234, 0]
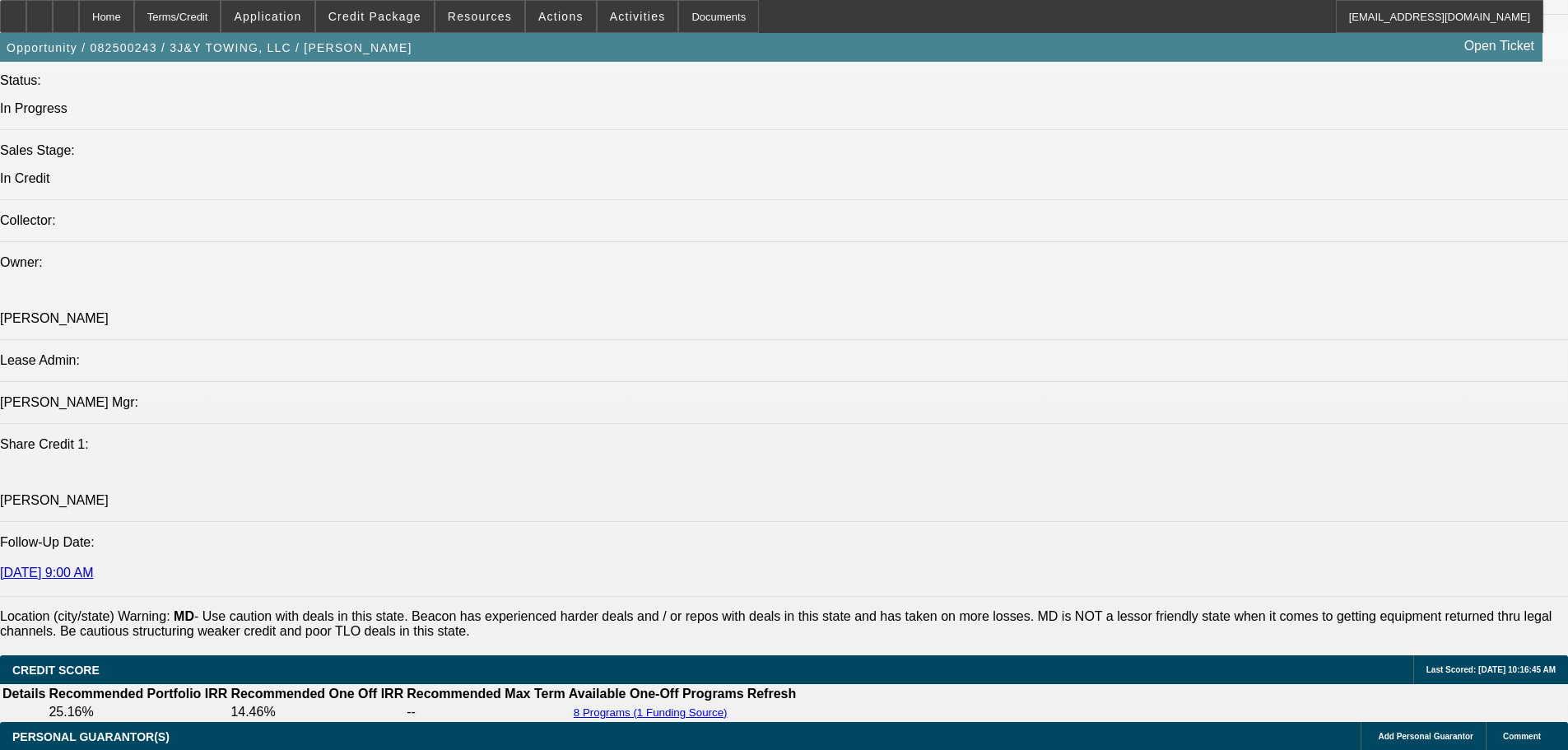
scroll to position [1564, 0]
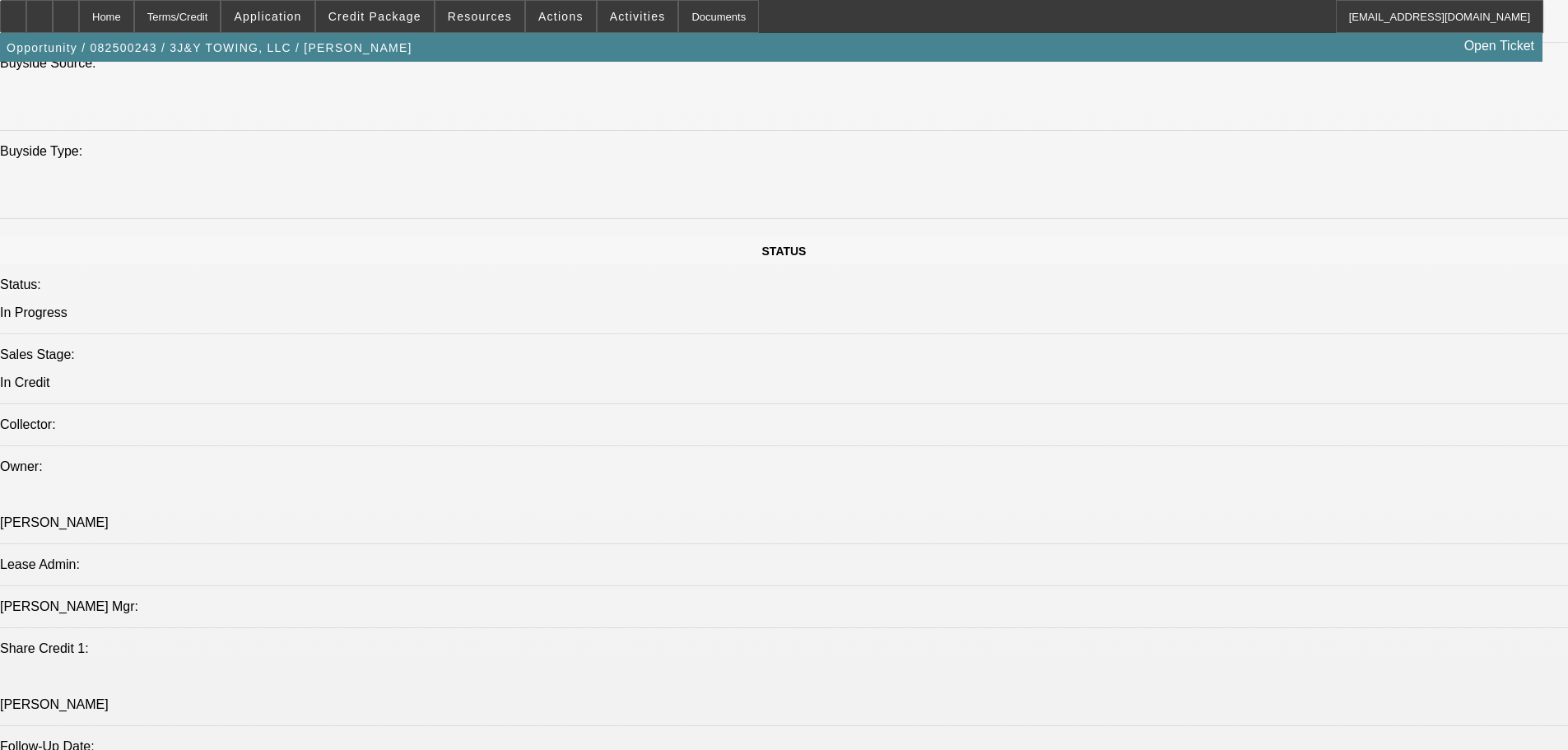
paste textarea "NEWER TIB; MD DEAL, NEAR BALTIMORE / WASHINGTON DC; YAHMIR = CREDIT ESTABLISHED…"
type textarea "NEWER TIB; MD DEAL, NEAR BALTIMORE / WASHINGTON DC; YAHMIR = CREDIT ESTABLISHED…"
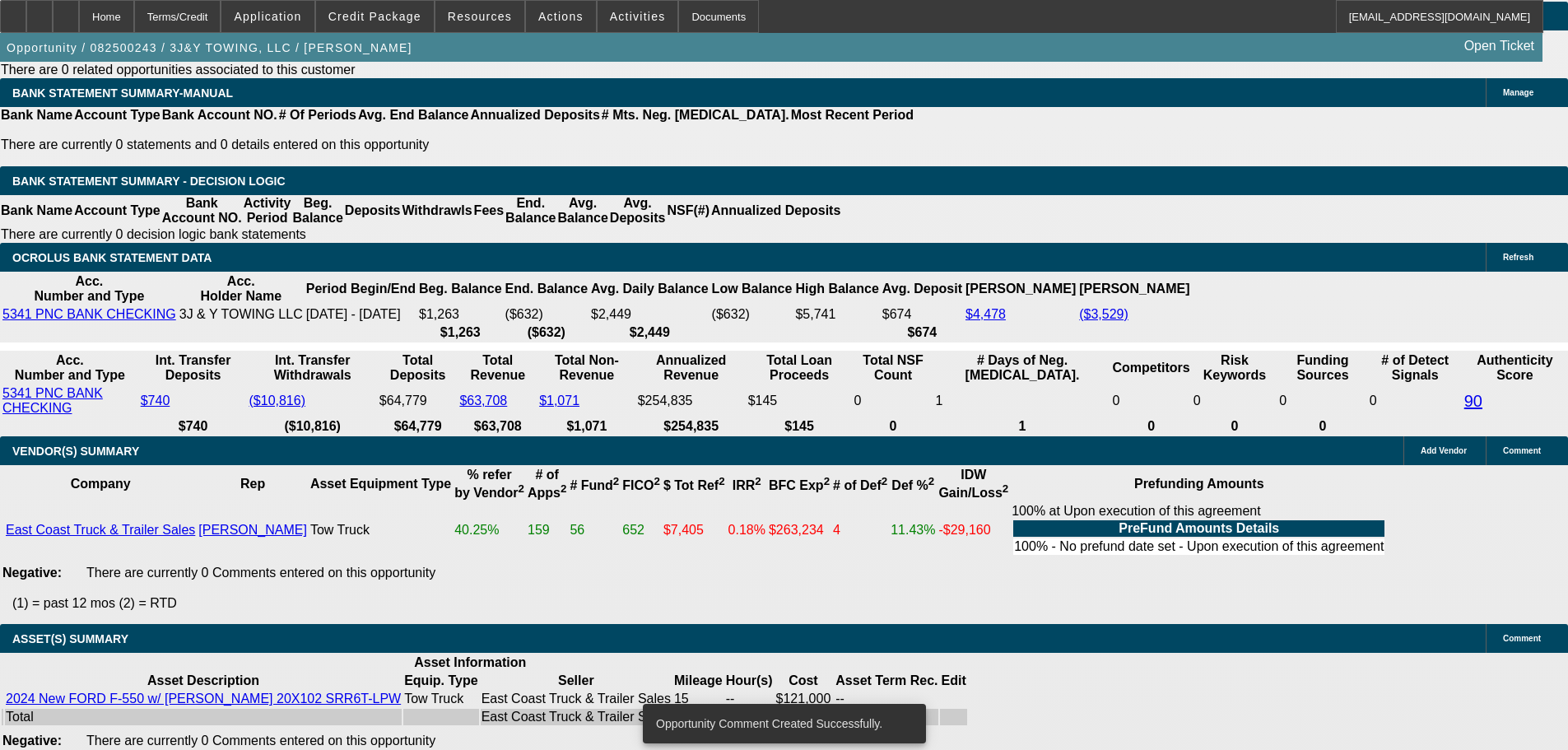
scroll to position [2881, 0]
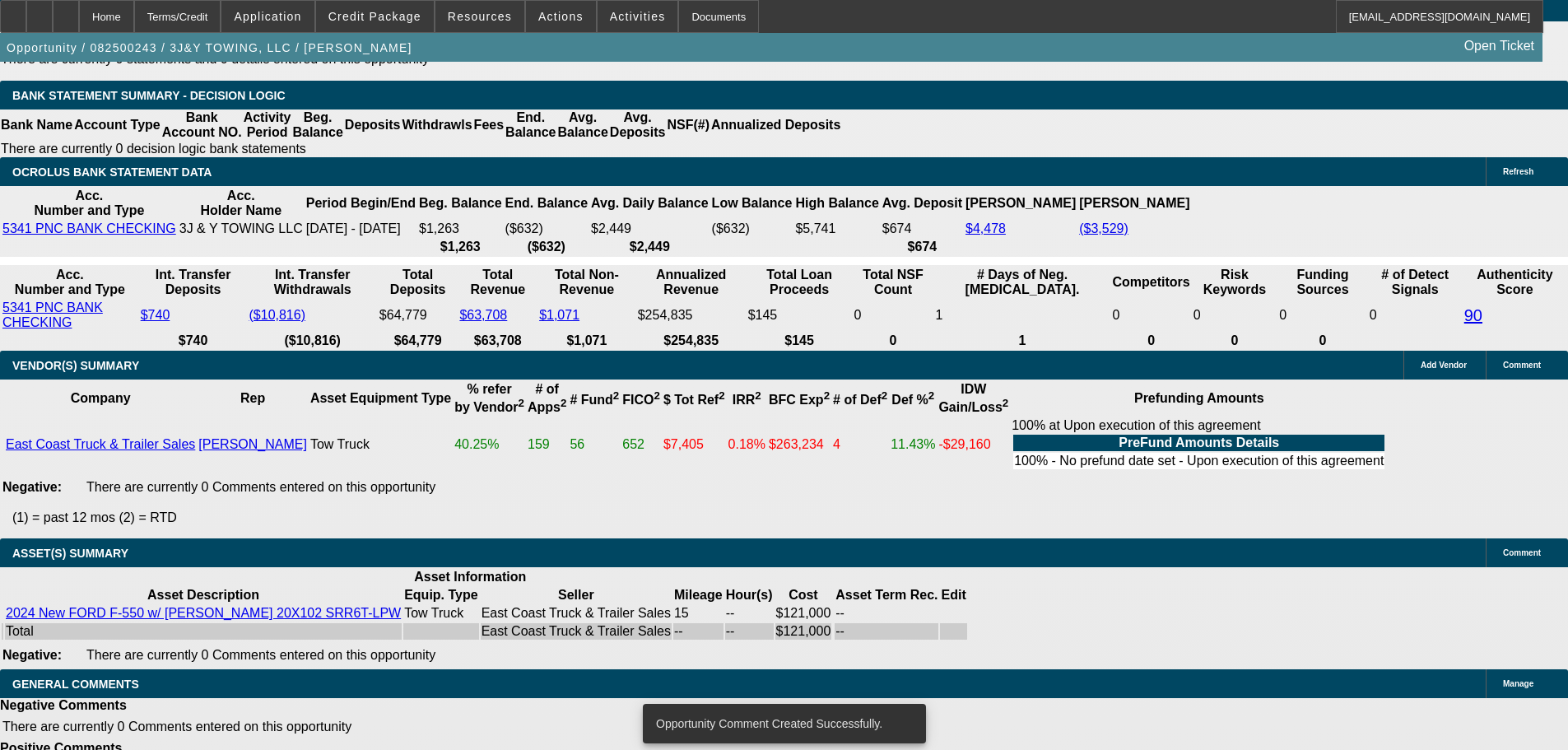
select select "5"
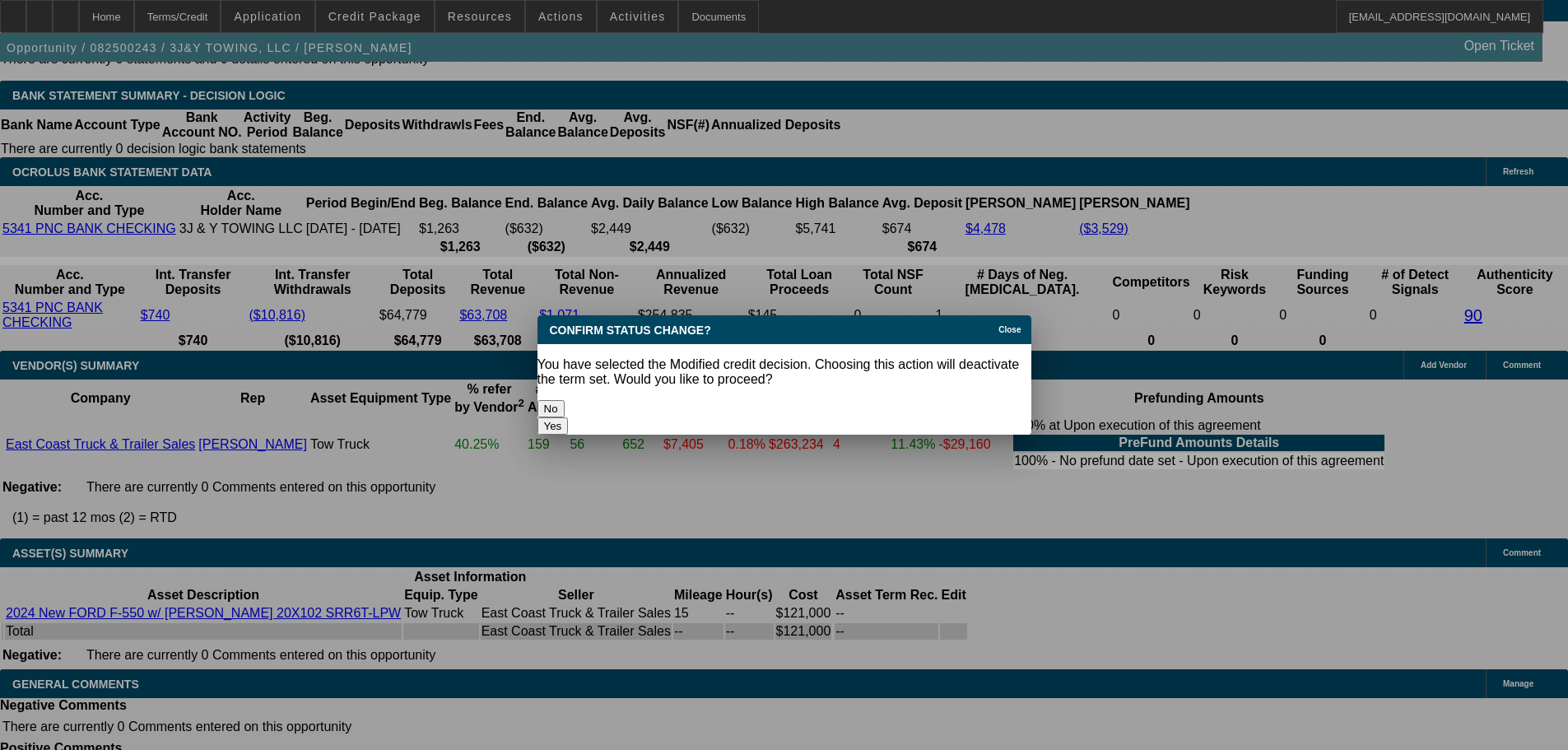
click at [568, 417] on button "Yes" at bounding box center [552, 425] width 31 height 18
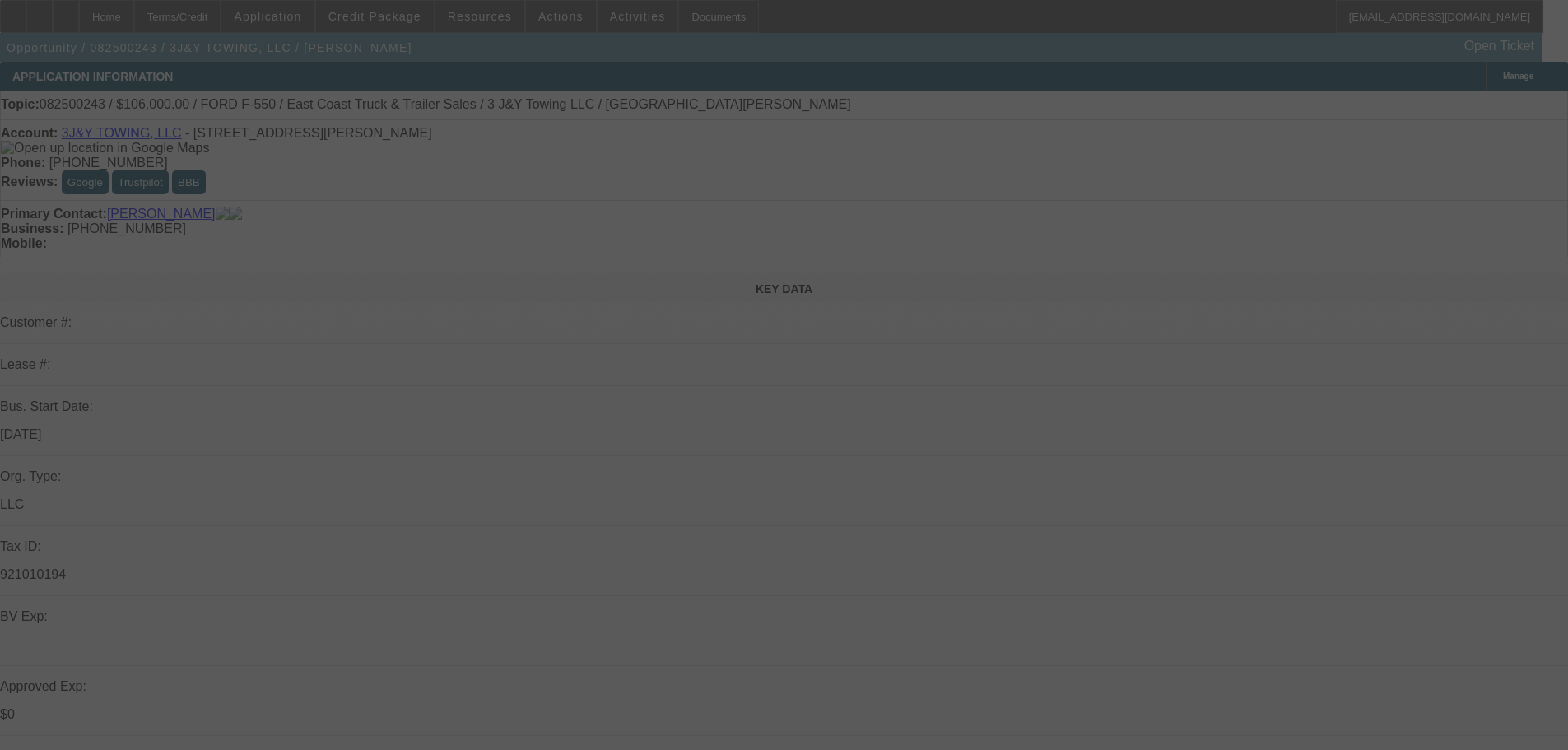
scroll to position [2881, 0]
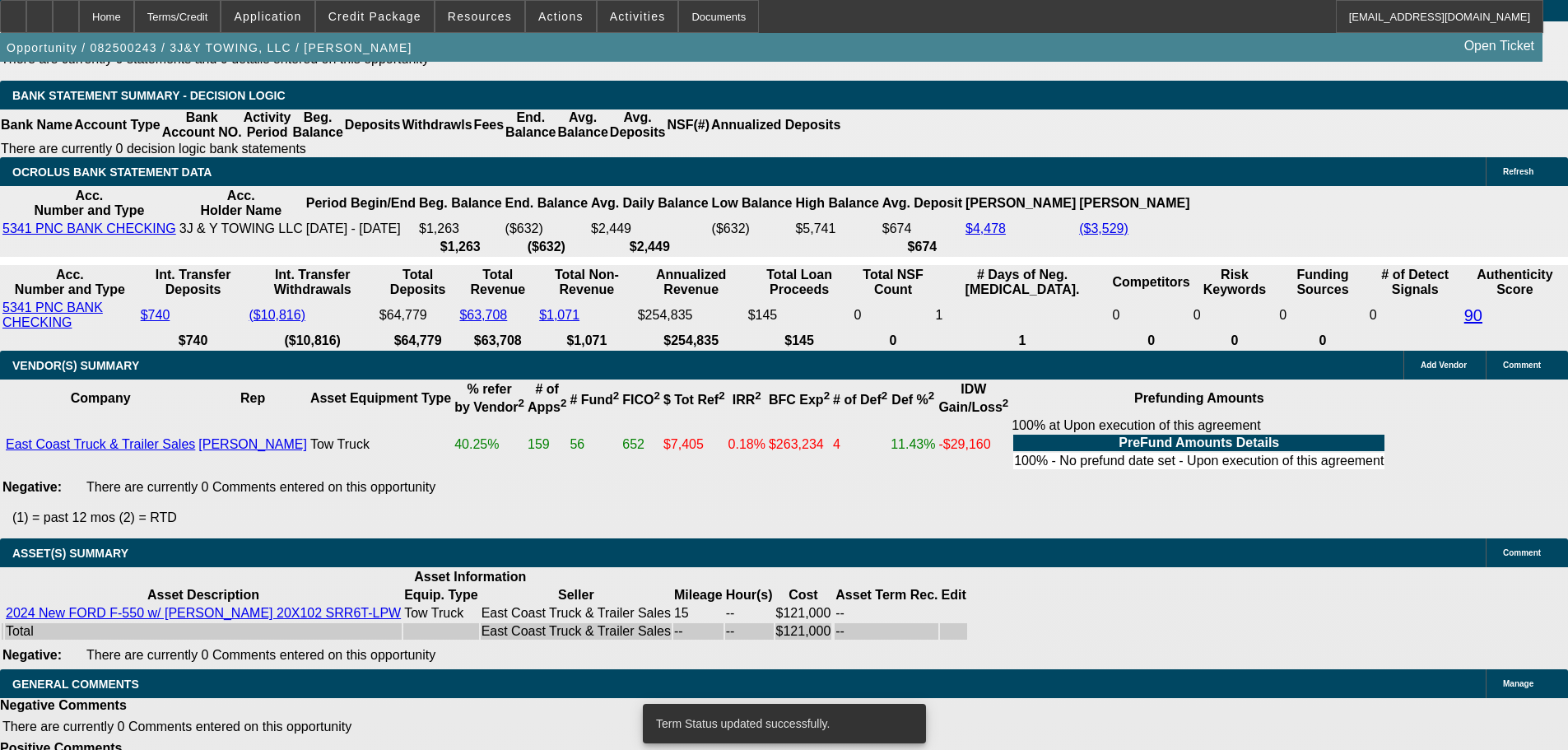
select select "0"
select select "2"
select select "0.1"
select select "4"
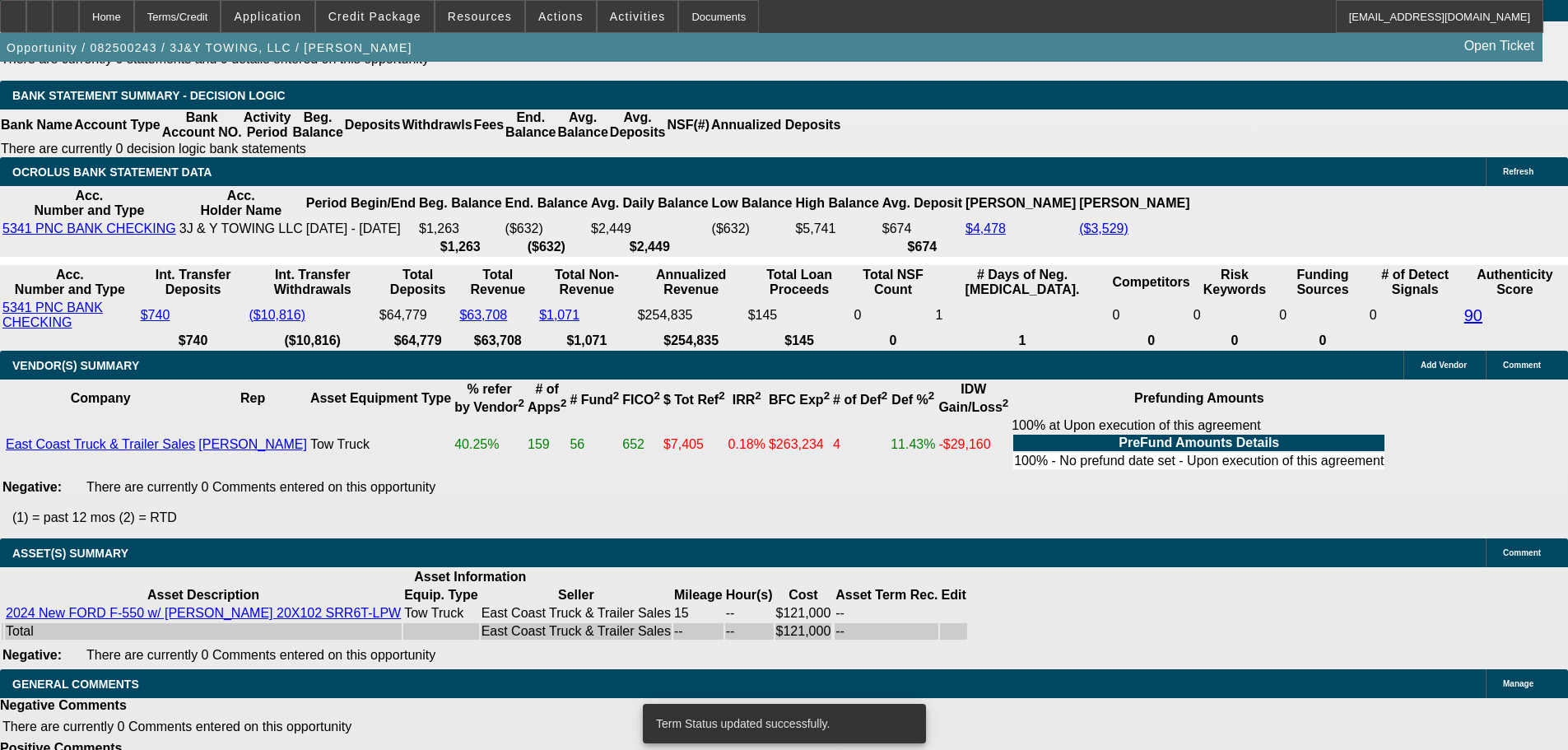
select select "0"
select select "2"
select select "0.1"
select select "4"
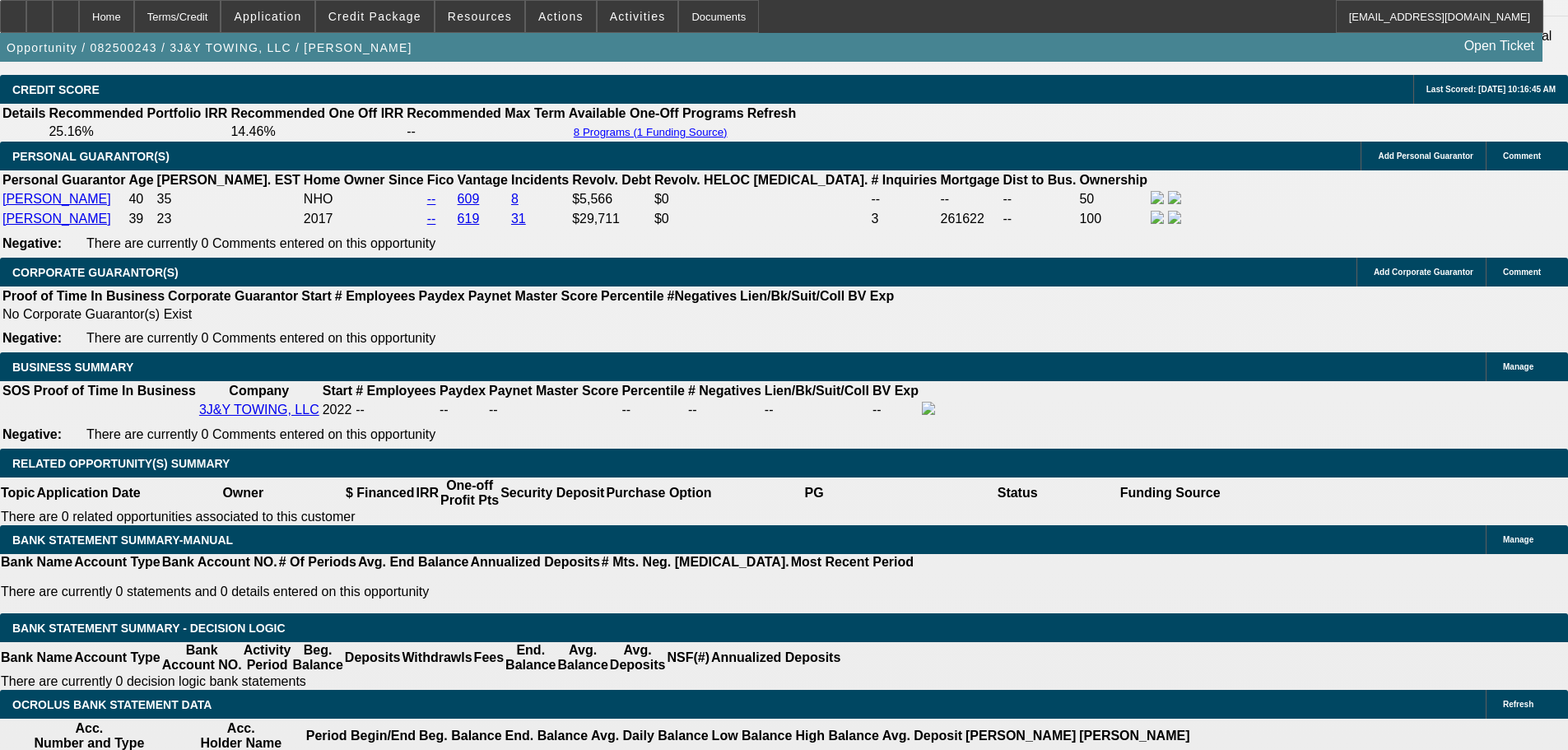
scroll to position [2551, 0]
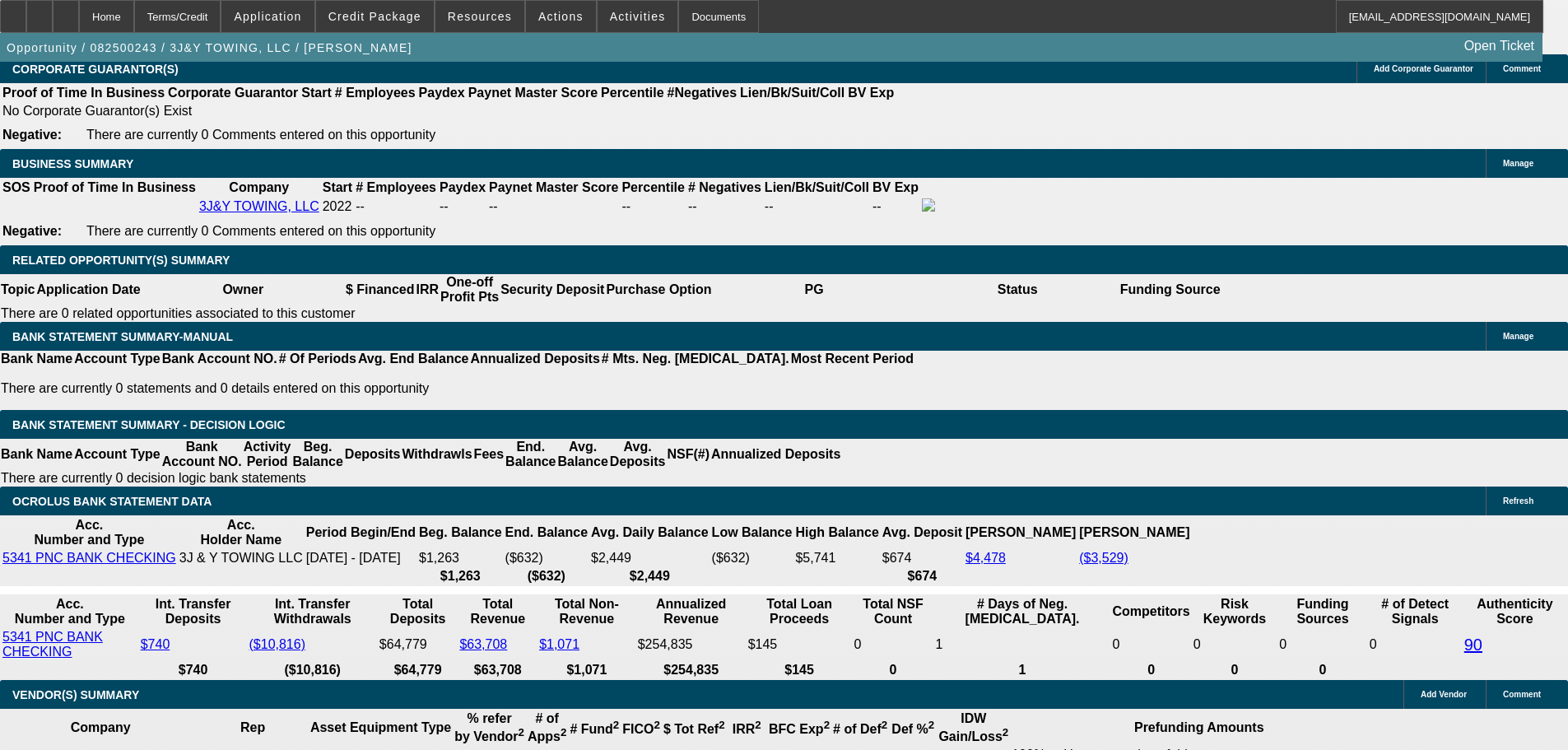
drag, startPoint x: 351, startPoint y: 331, endPoint x: 565, endPoint y: 320, distance: 214.3
type input "UNKNOWN"
type input "23"
type input "$3,715.88"
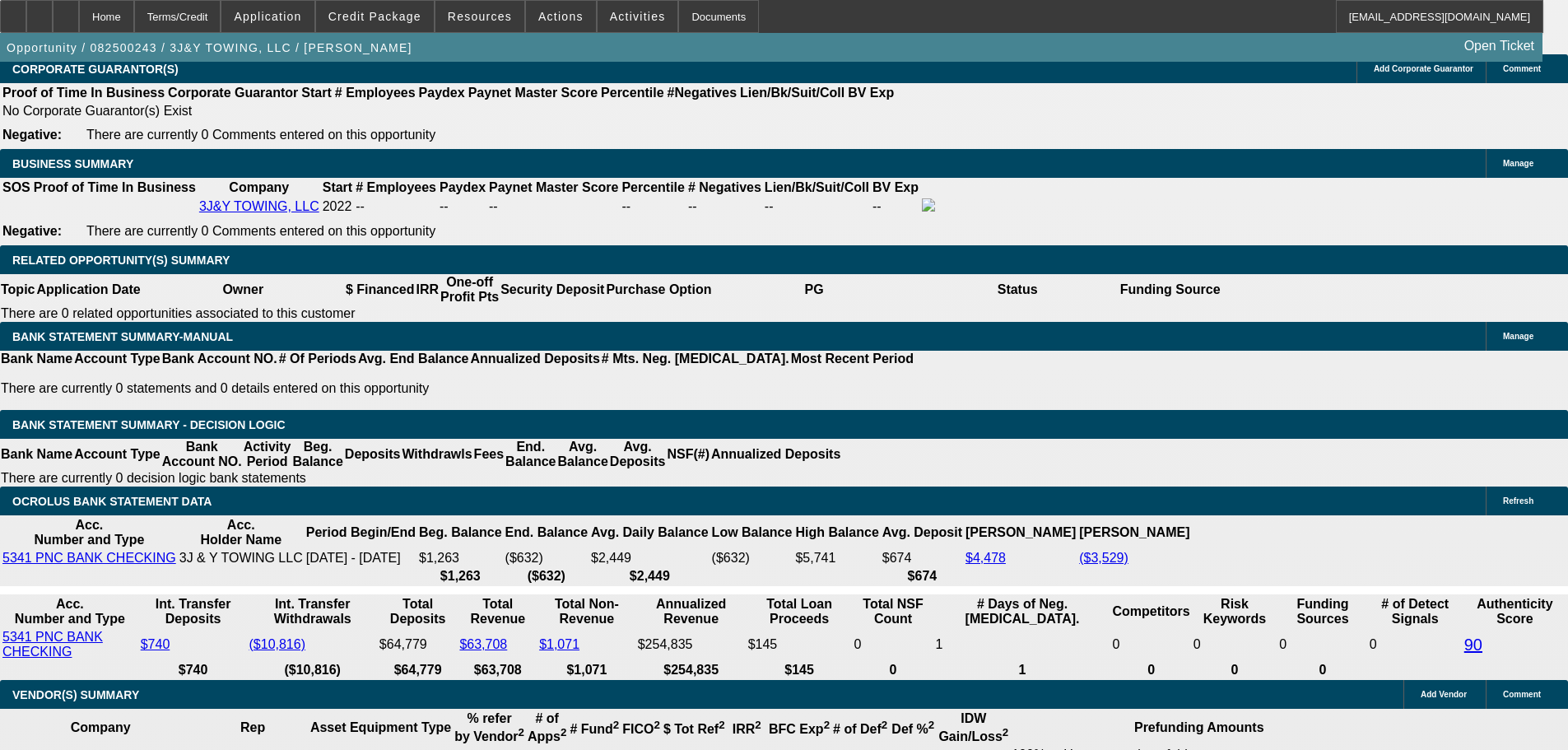
type input "$1,857.94"
type input "$5,976.38"
type input "$2,988.19"
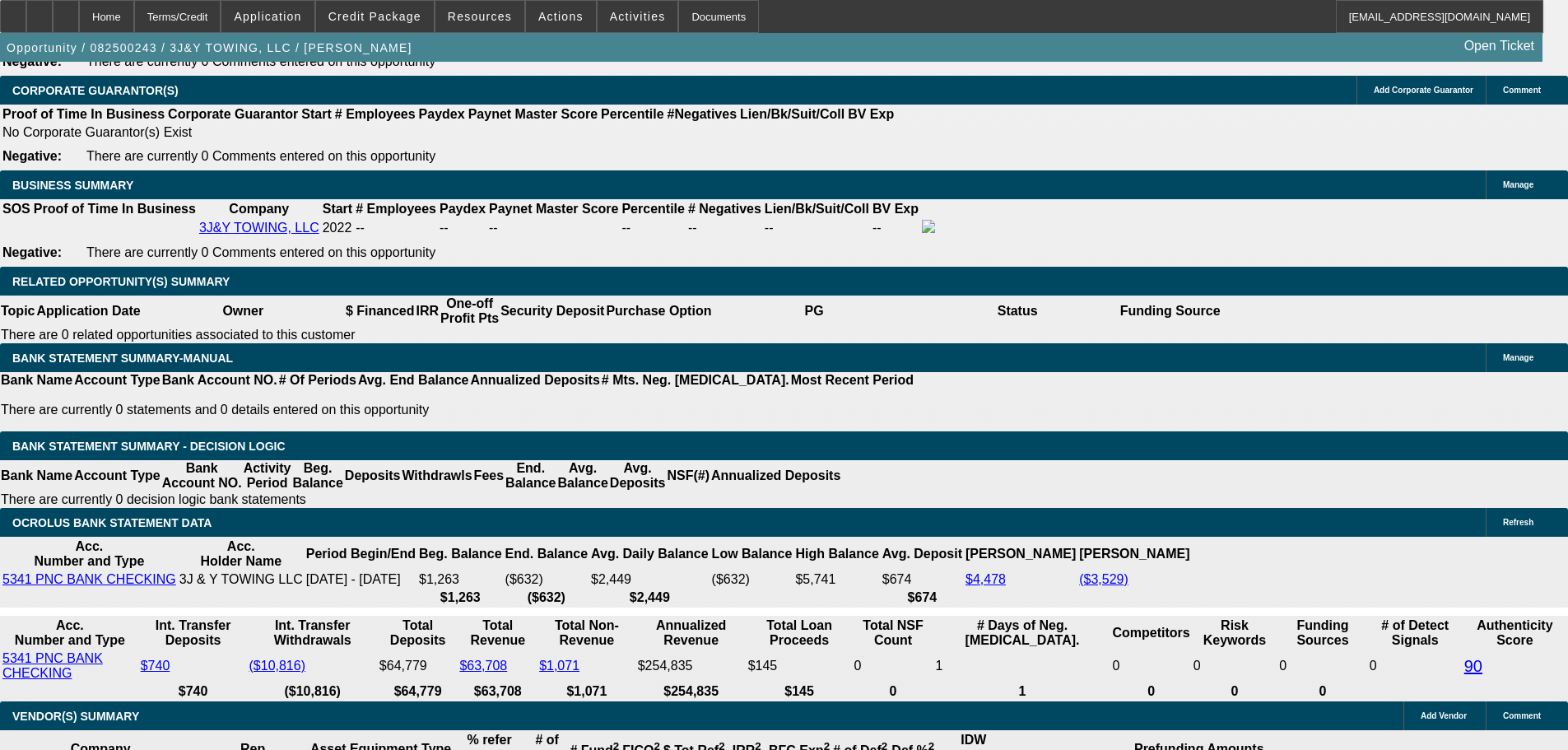
scroll to position [2469, 0]
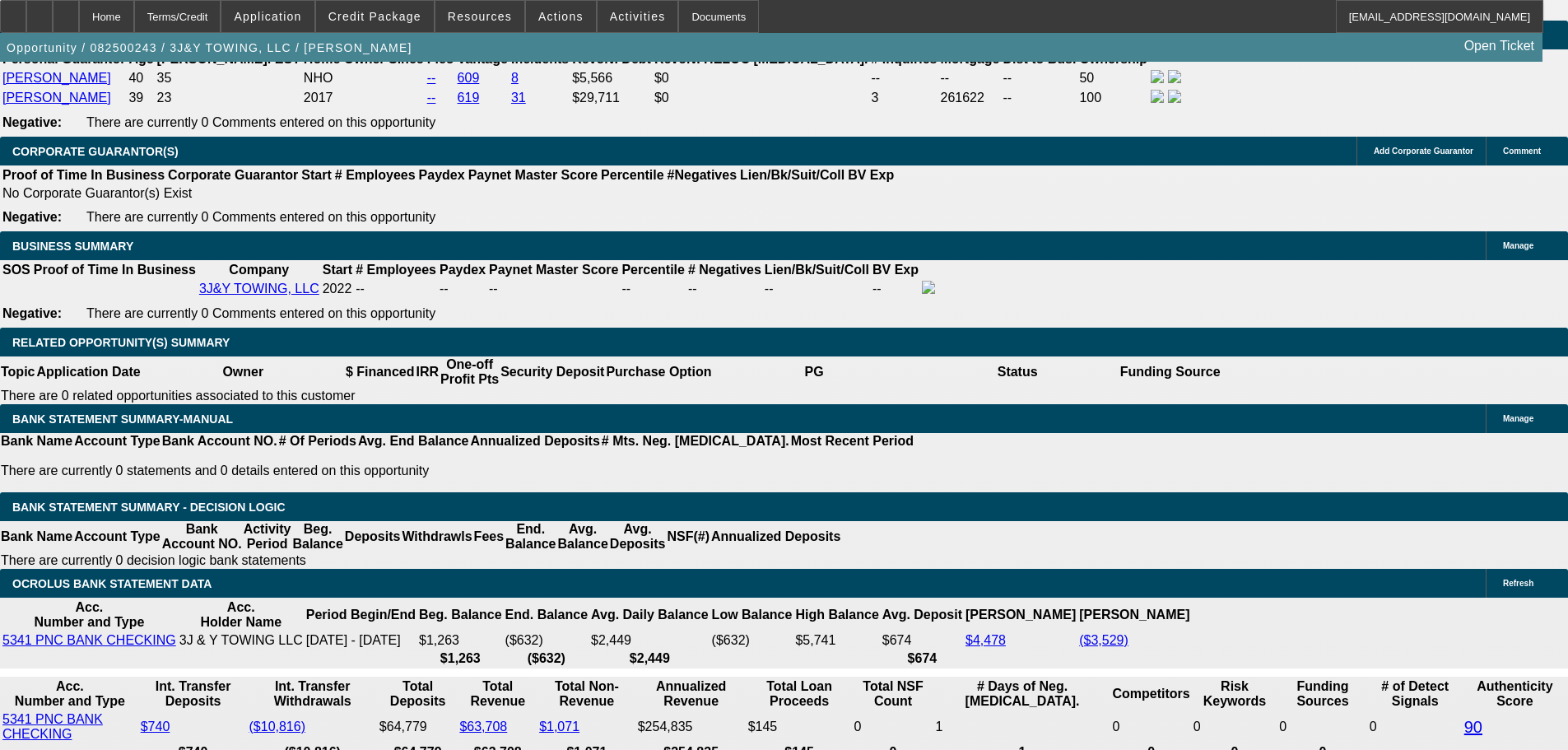
type input "23"
drag, startPoint x: 388, startPoint y: 277, endPoint x: 386, endPoint y: 288, distance: 11.2
select select "0.15"
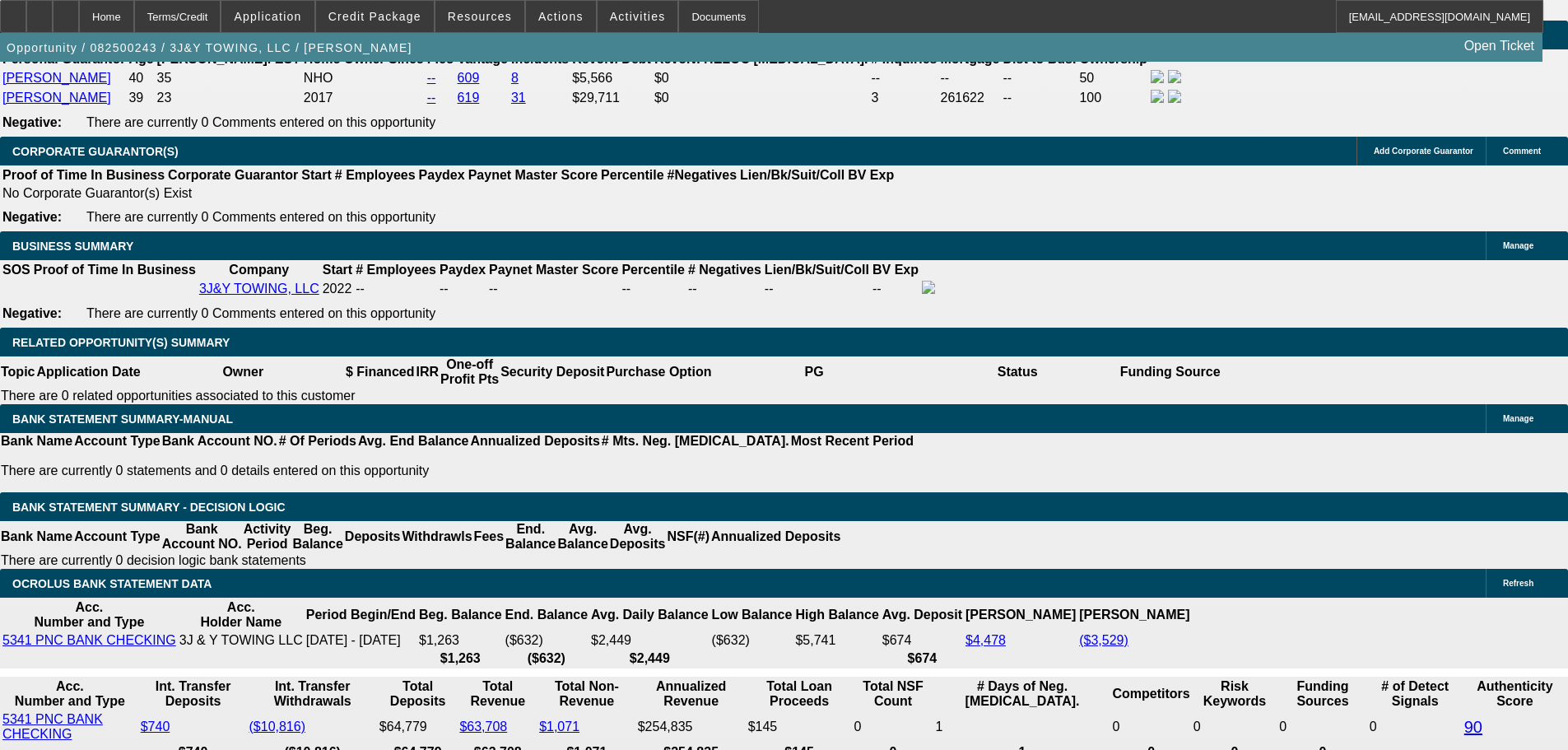
type input "$18,150.00"
type input "$5,798.78"
type input "$2,899.39"
select select "0.2"
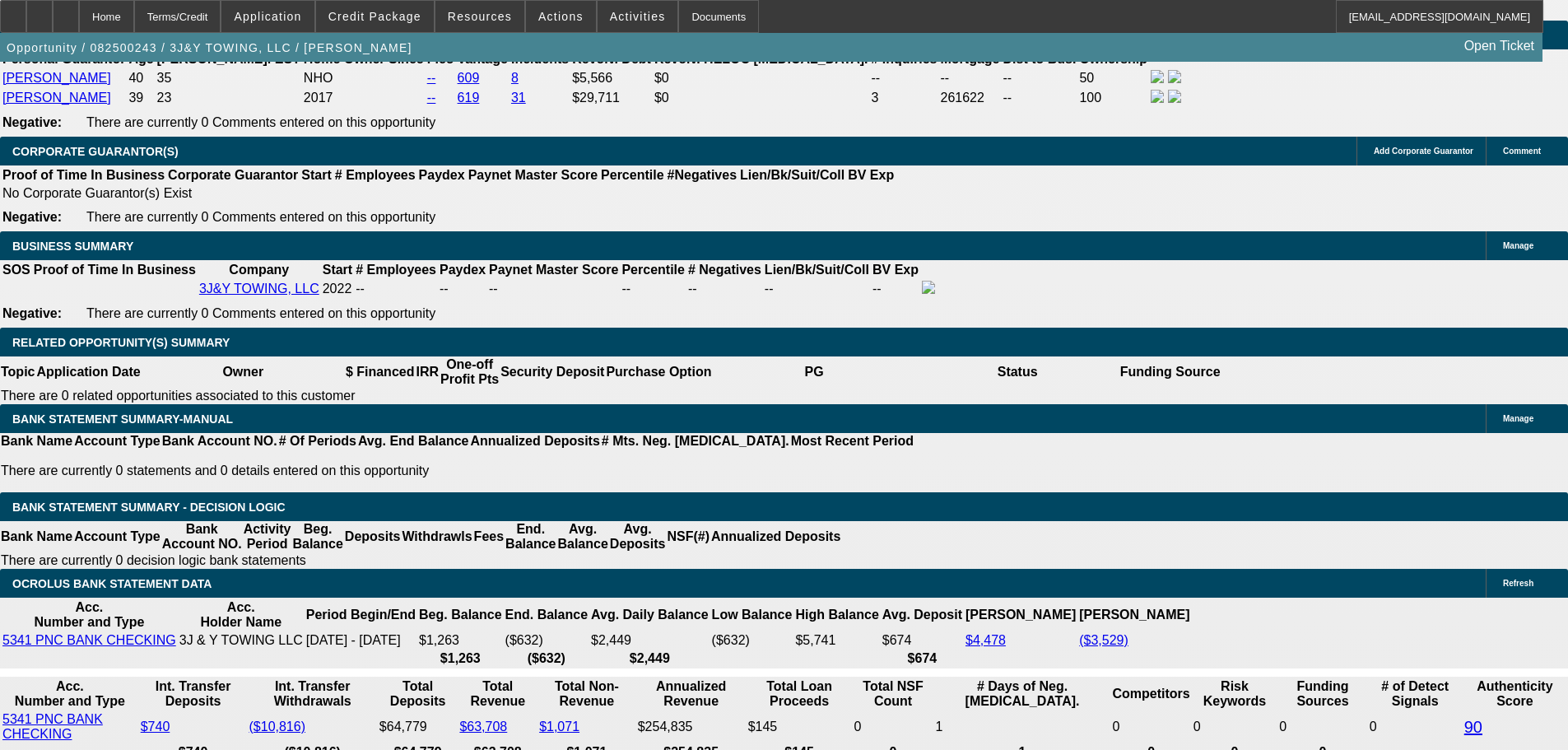
type input "$24,200.00"
type input "$5,457.68"
type input "$2,728.84"
drag, startPoint x: 289, startPoint y: 284, endPoint x: 564, endPoint y: 275, distance: 275.1
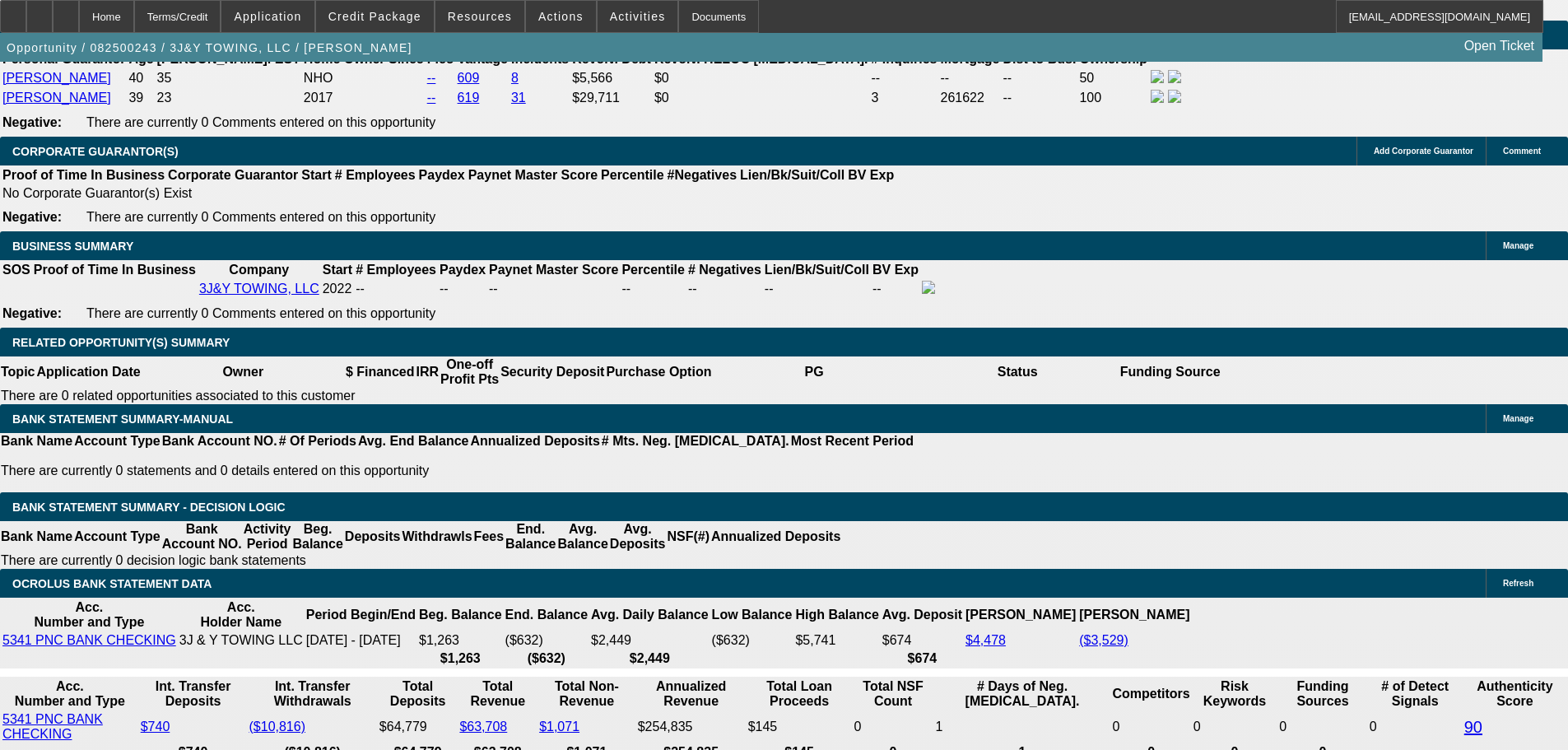
type input "$24,000.00"
click at [648, 372] on body "Home Terms/Credit Application Credit Package Resources Actions Activities Docum…" at bounding box center [784, 533] width 1568 height 6004
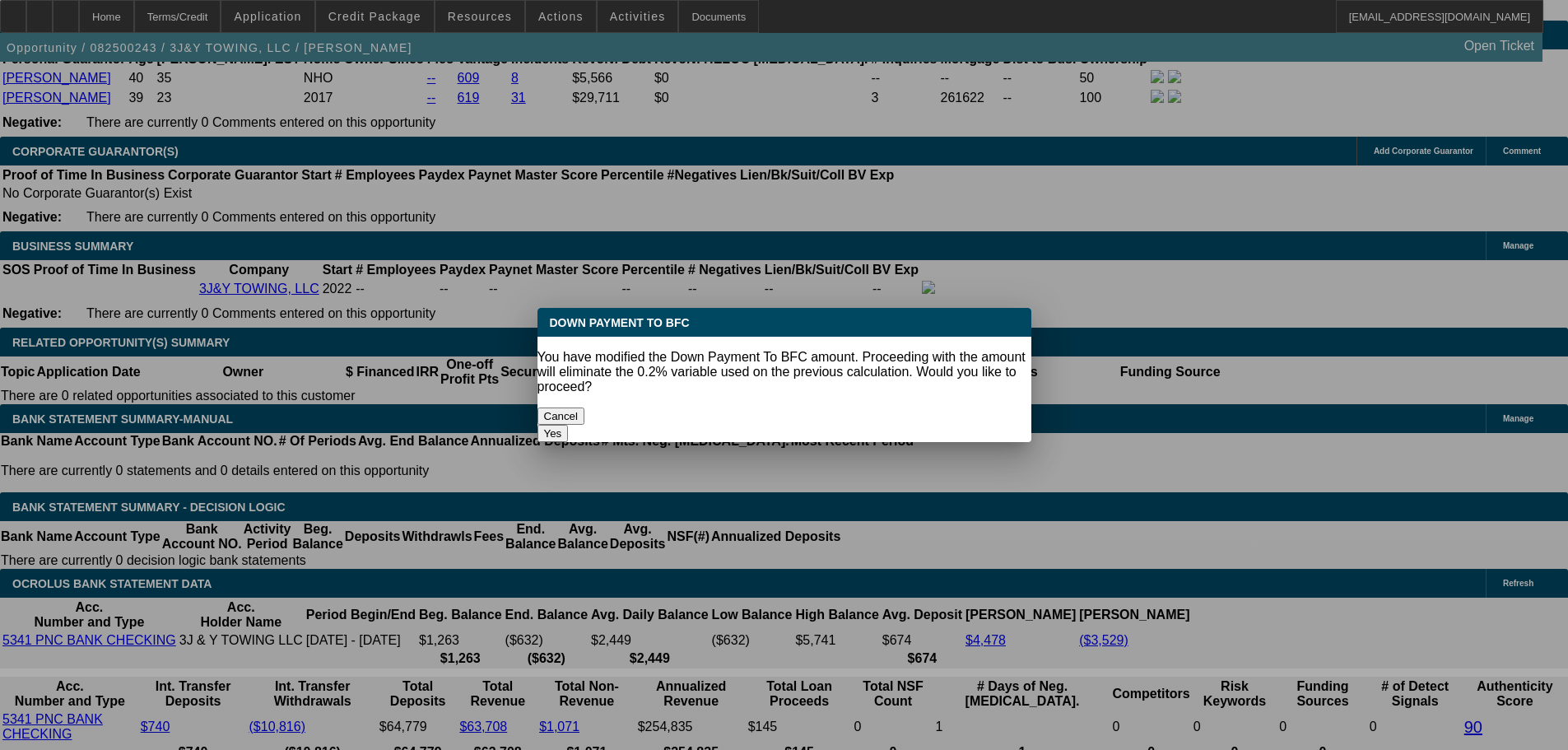
scroll to position [0, 0]
click at [568, 425] on button "Yes" at bounding box center [552, 433] width 31 height 18
select select "0"
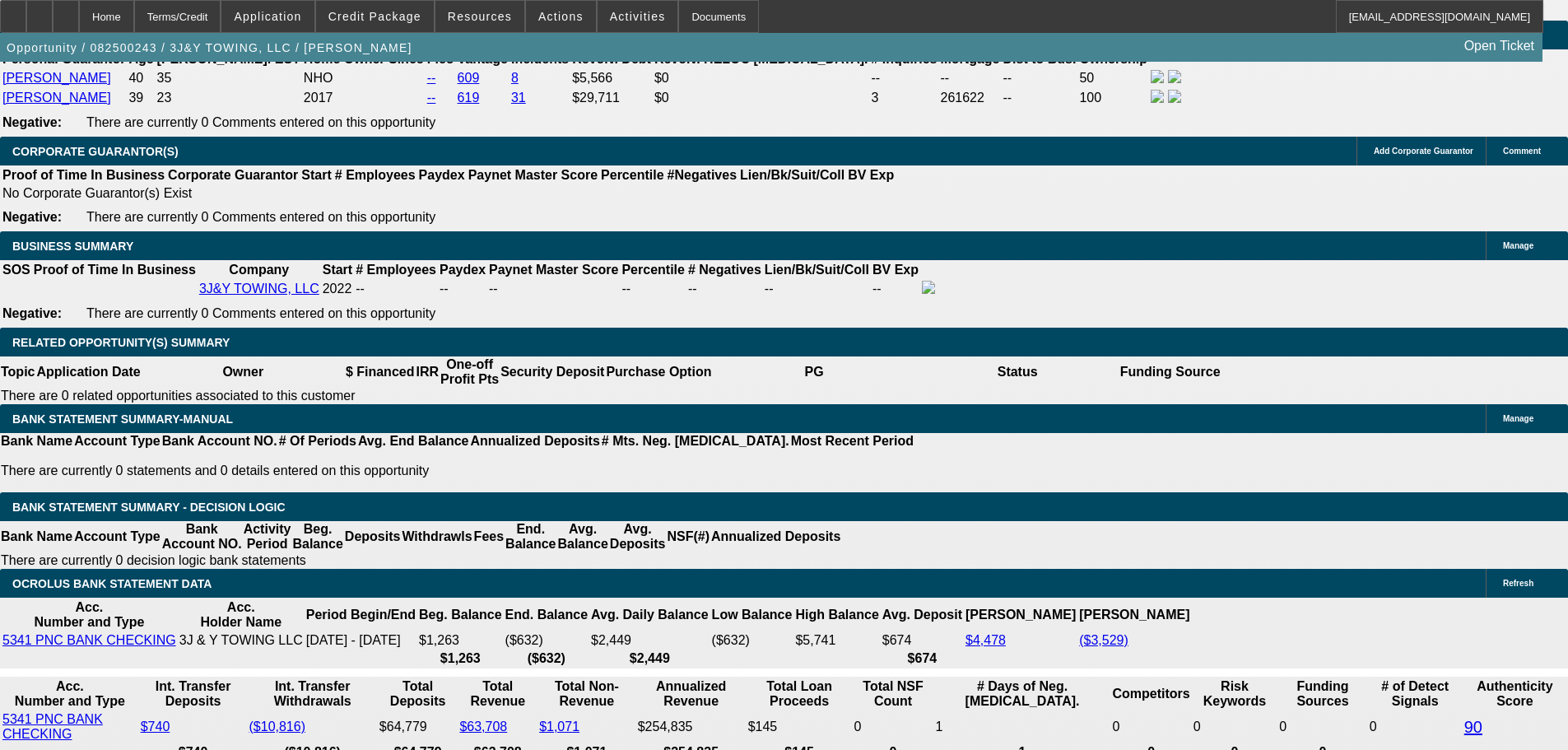
type input "$5,468.96"
drag, startPoint x: 244, startPoint y: 412, endPoint x: 452, endPoint y: 404, distance: 208.2
type input "27"
type input "$54.00"
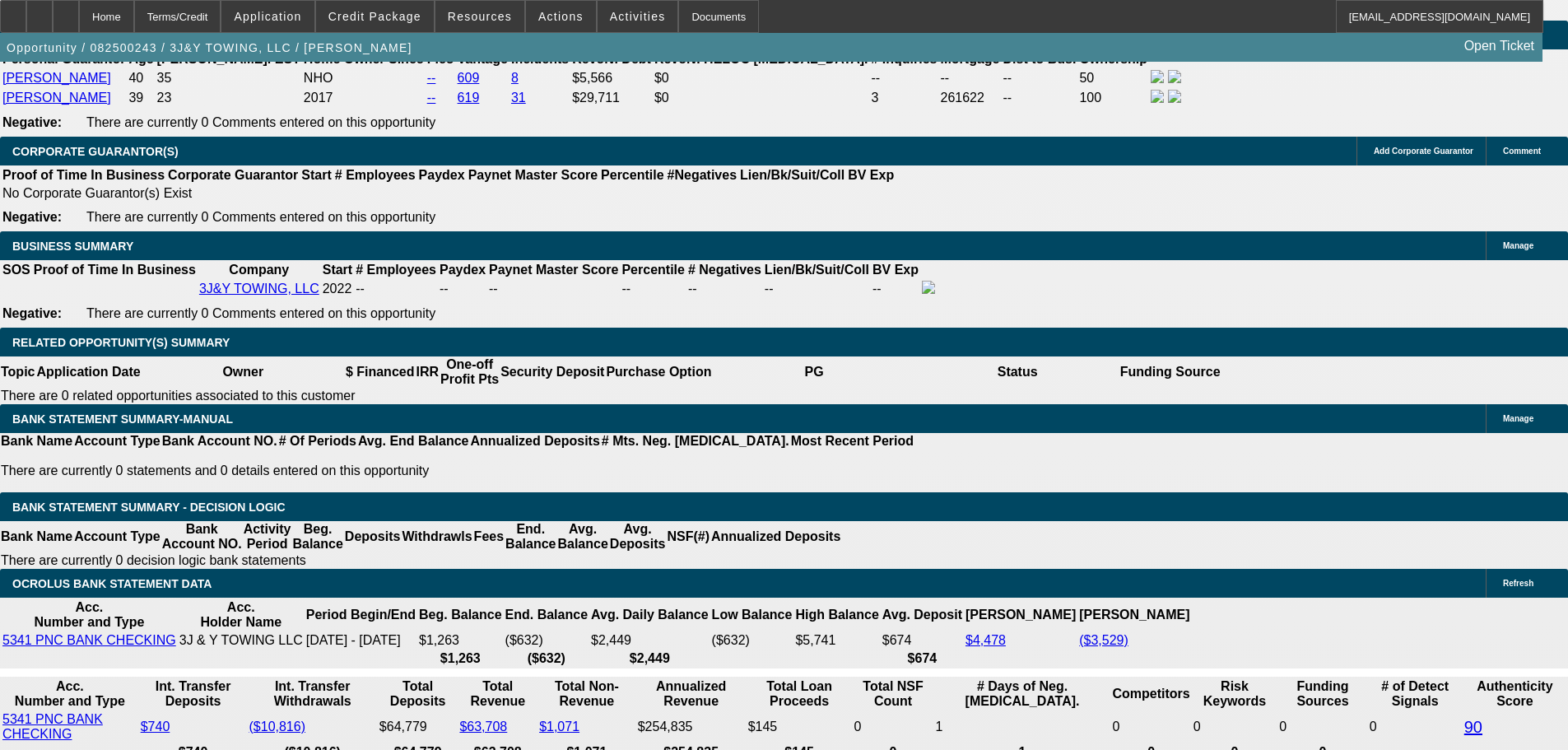
type input "2735"
type input "$5,470.00"
type input "23"
type input "$2,735.00"
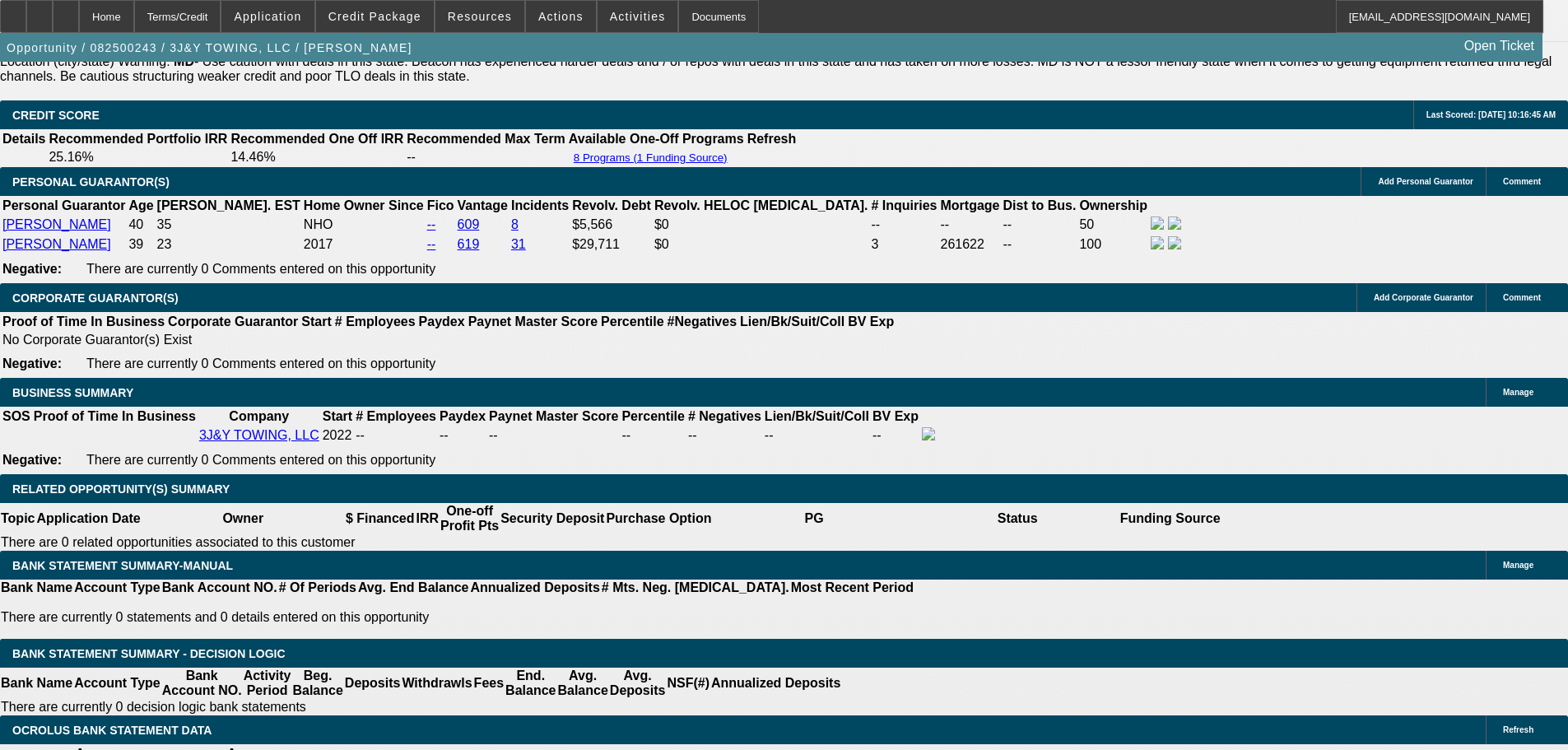
scroll to position [2305, 0]
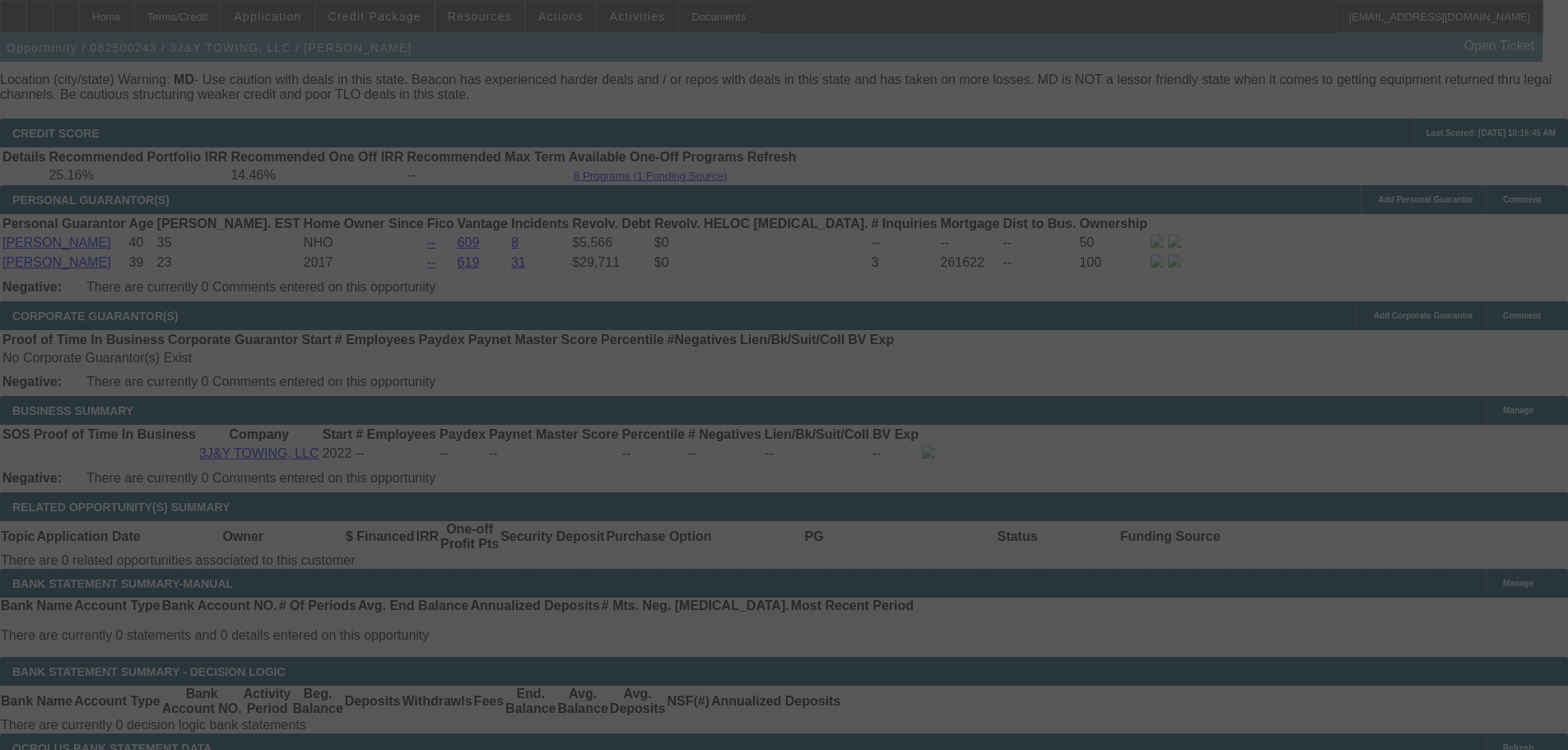
select select "0"
select select "2"
select select "0.1"
select select "4"
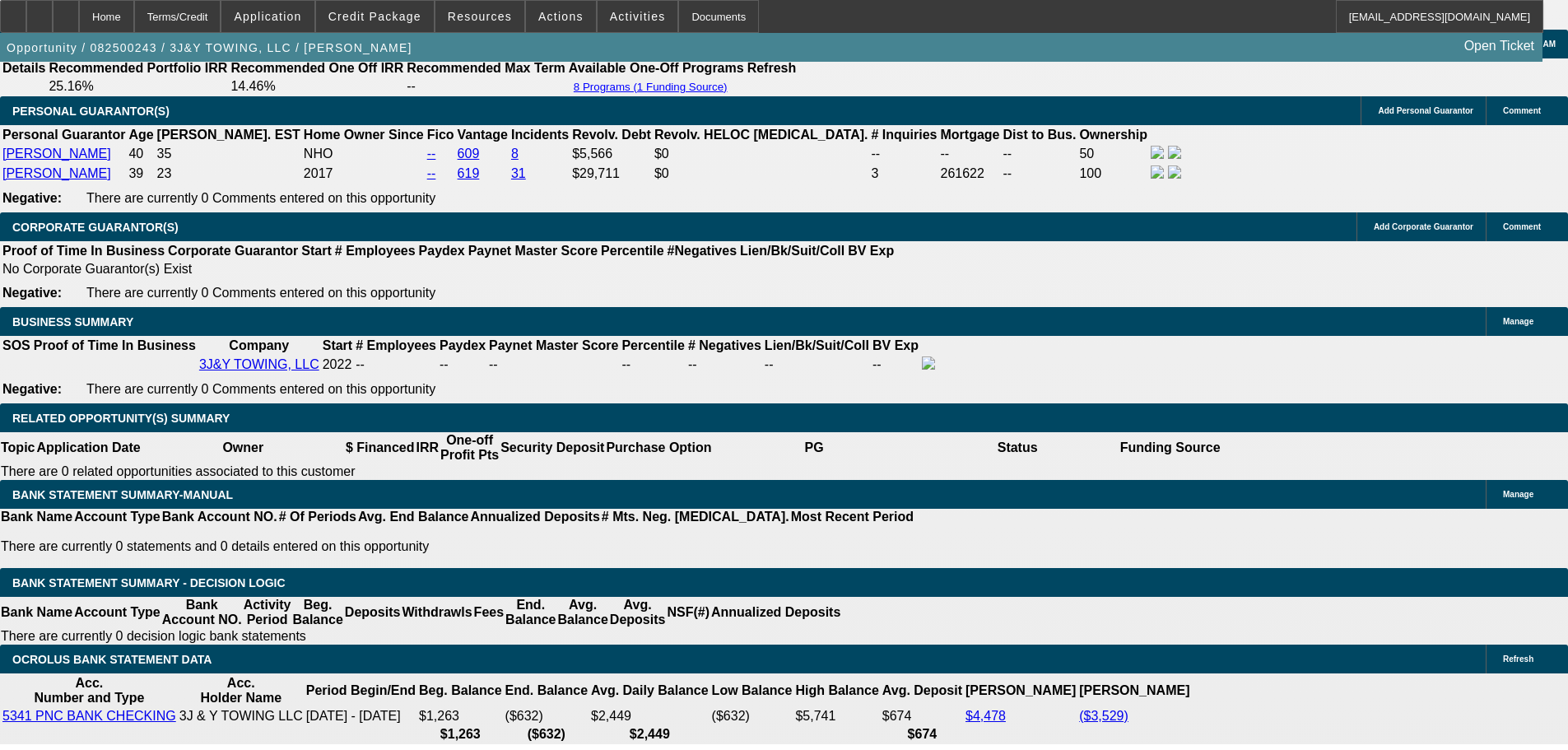
scroll to position [2469, 0]
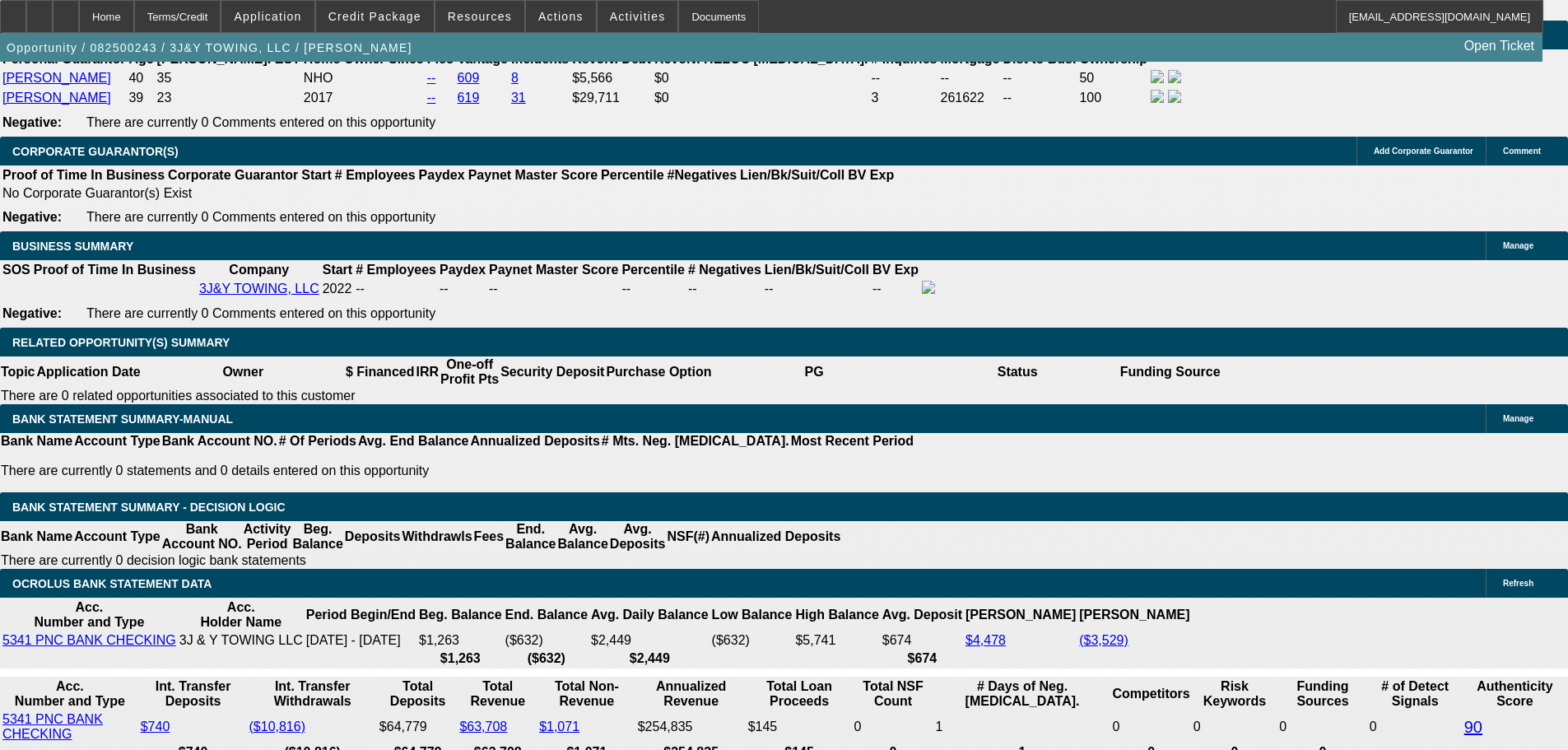
drag, startPoint x: 260, startPoint y: 410, endPoint x: 468, endPoint y: 381, distance: 210.0
type input "27"
type input "$54.00"
type input "UNKNOWN"
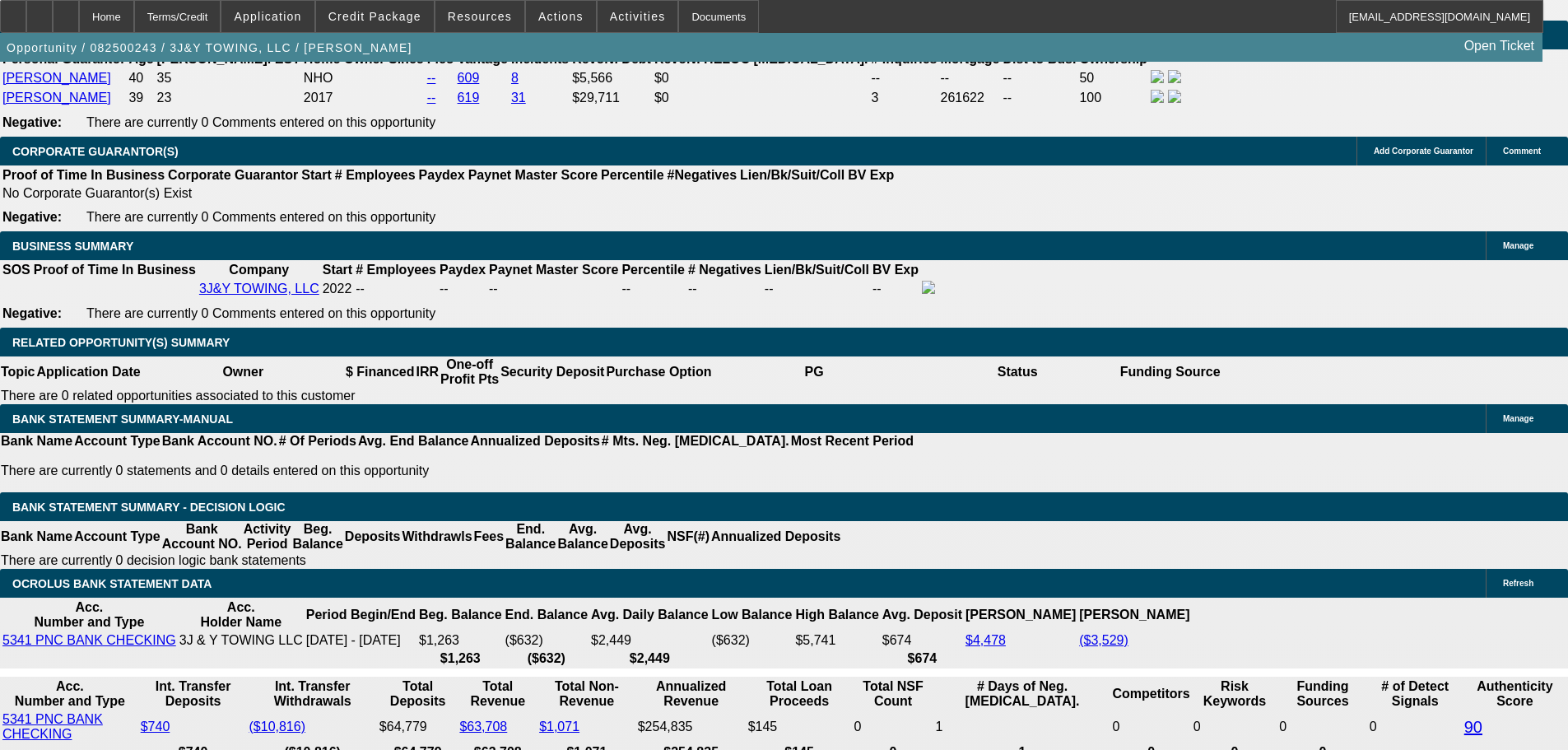
type input "2725"
type input "$5,450.00"
type input "22.8"
type input "$2,725.00"
drag, startPoint x: 145, startPoint y: 352, endPoint x: 158, endPoint y: 352, distance: 13.0
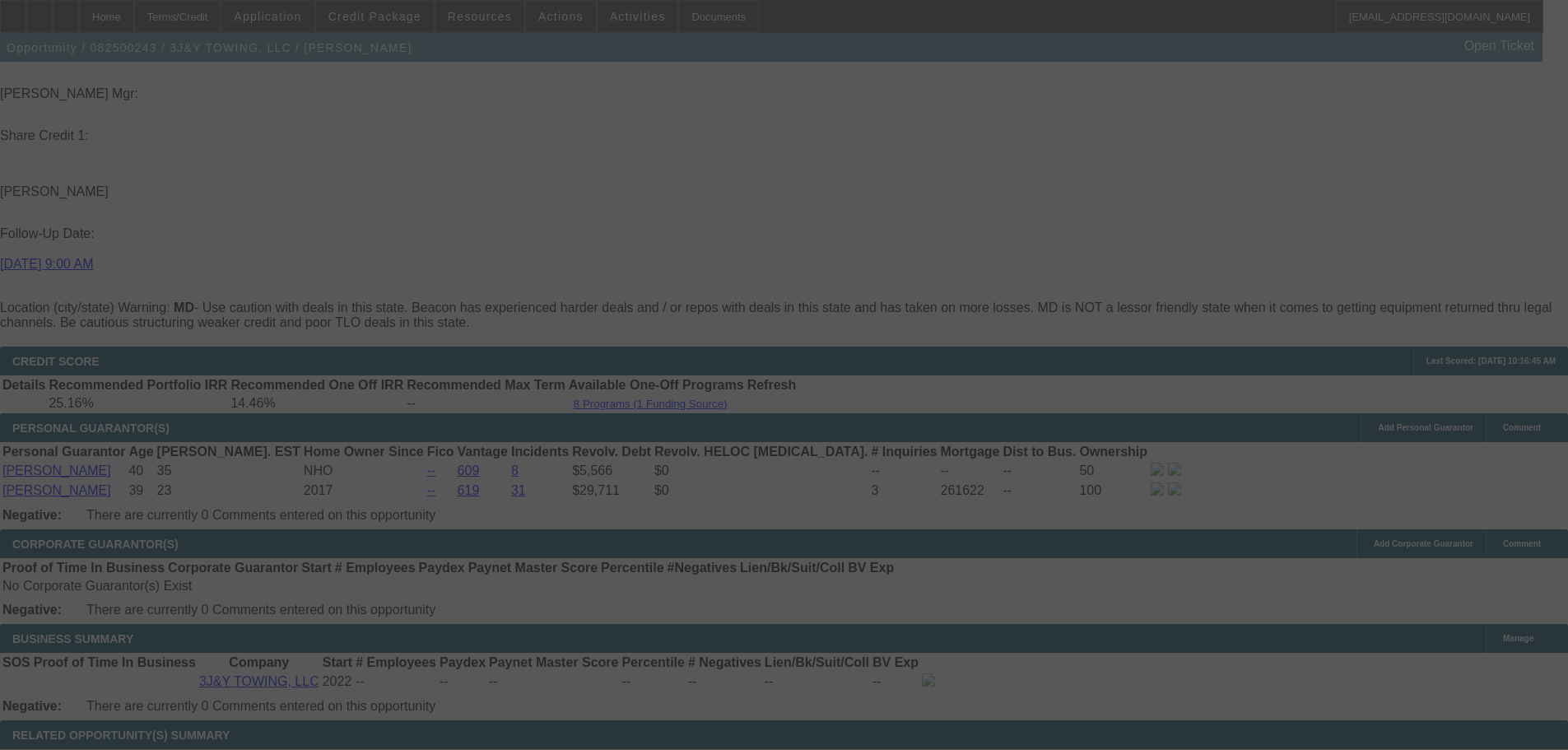
scroll to position [2386, 0]
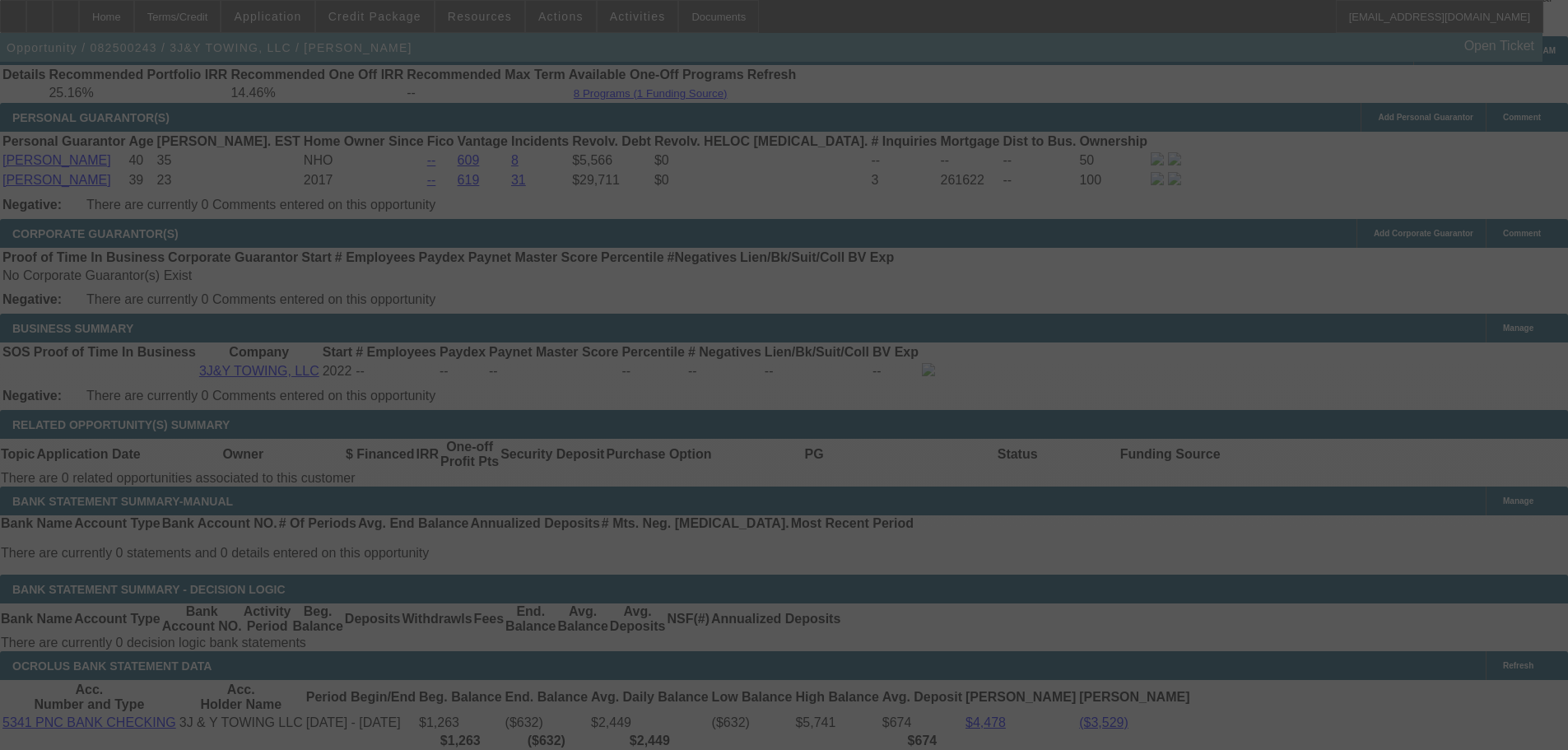
select select "0"
select select "2"
select select "0.1"
select select "4"
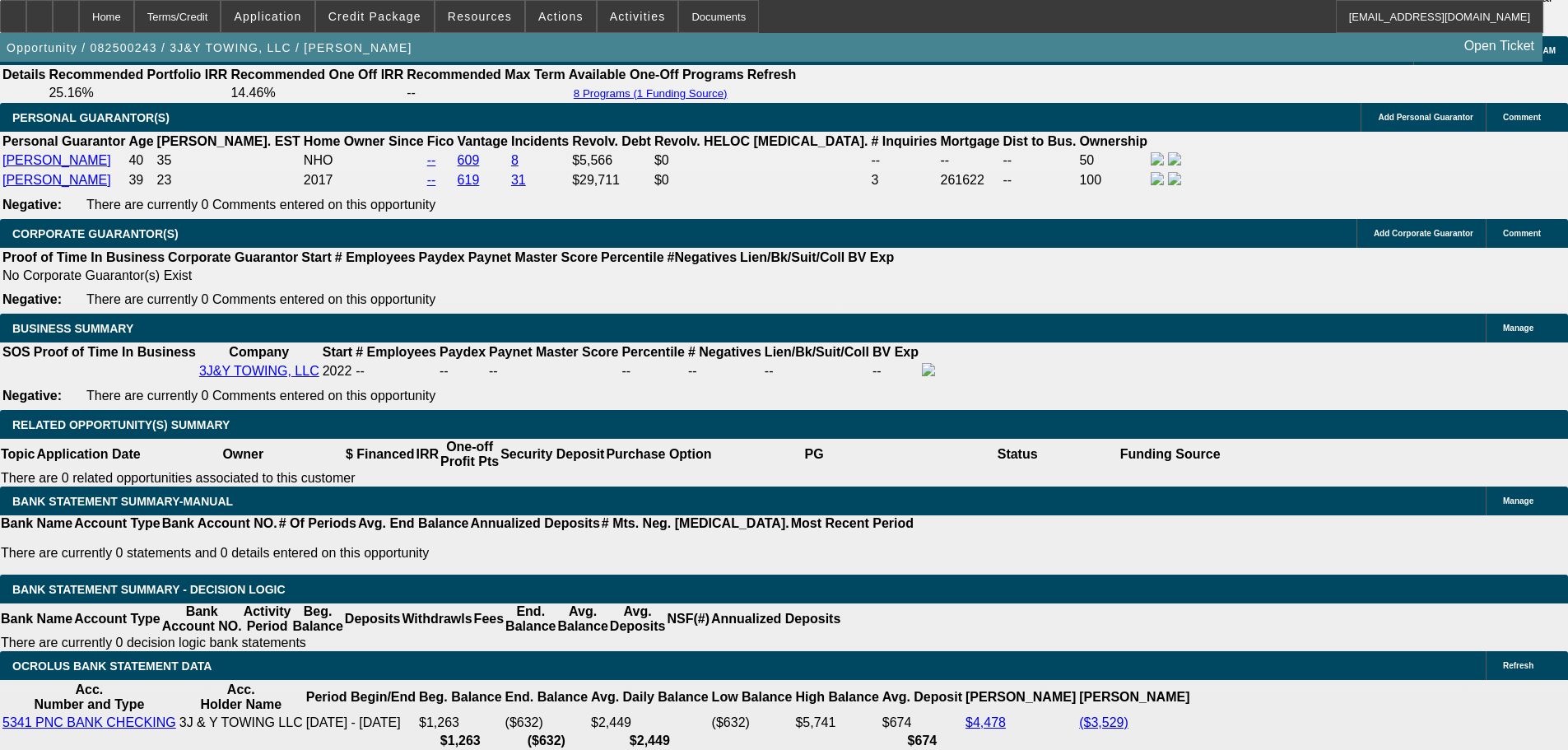
scroll to position [2469, 0]
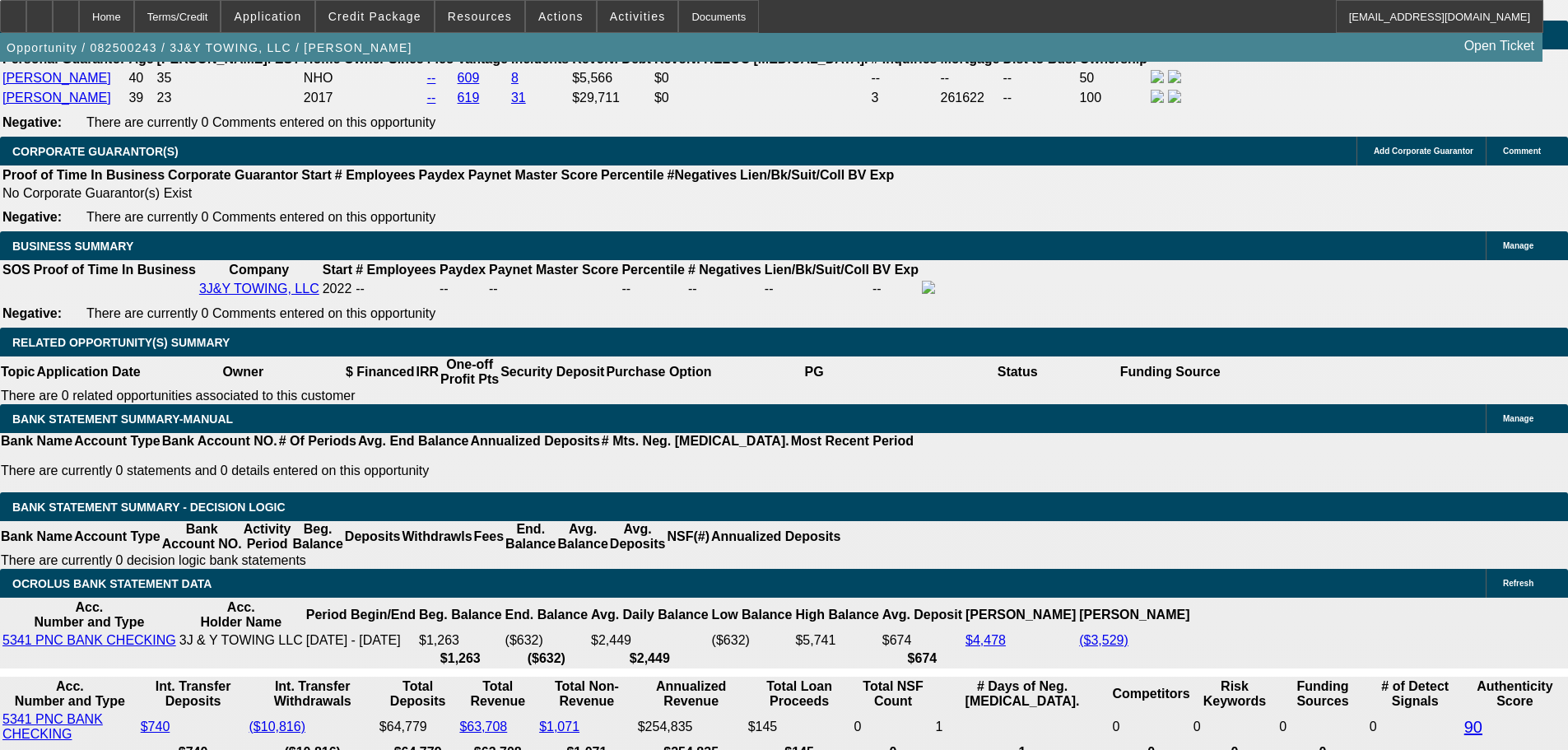
drag, startPoint x: 291, startPoint y: 289, endPoint x: 388, endPoint y: 287, distance: 97.0
type input "$21,000.00"
type input "UNKNOWN"
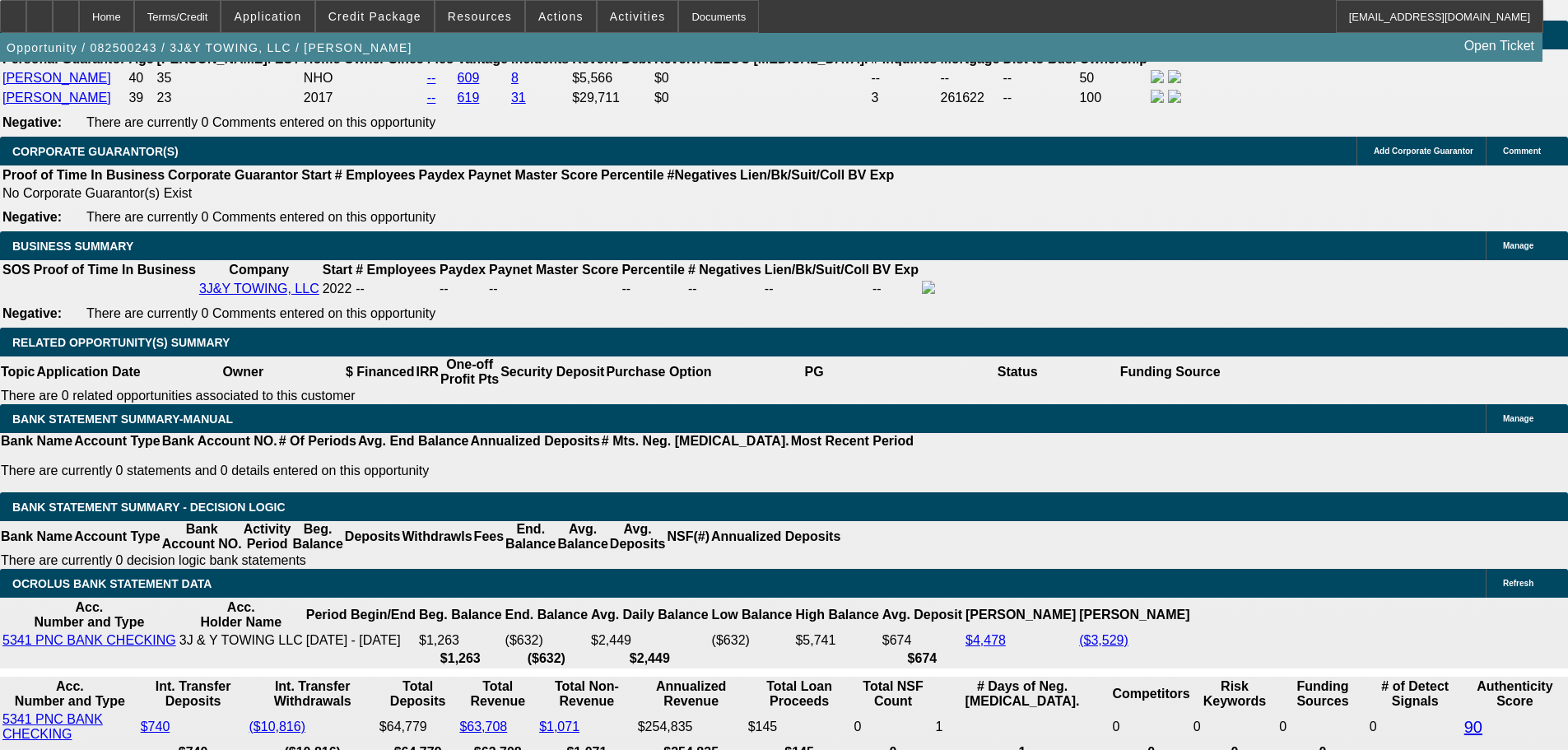
type input "$5,618.58"
drag, startPoint x: 251, startPoint y: 414, endPoint x: 435, endPoint y: 401, distance: 184.5
type input "28"
type input "$56.00"
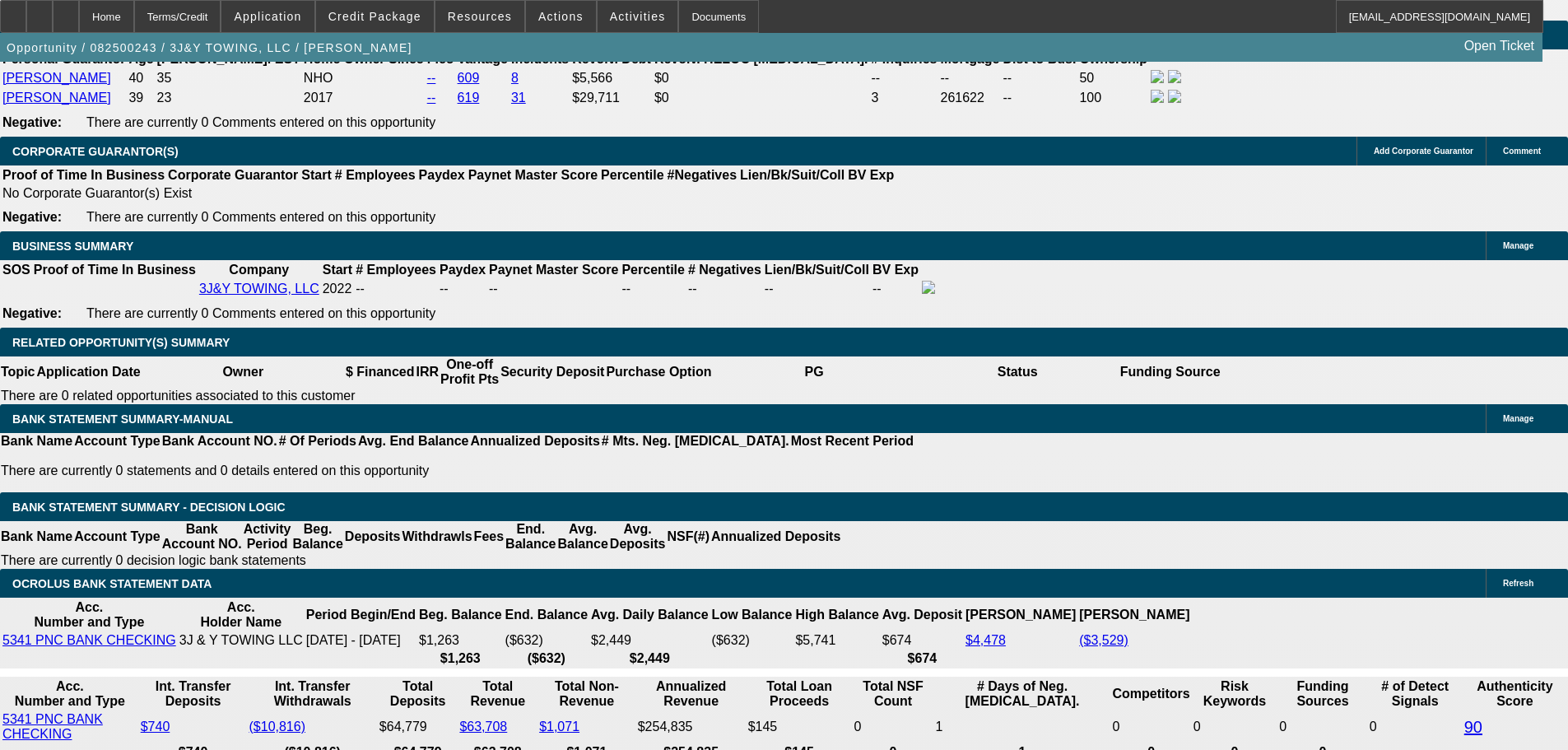
type input "2810"
type input "$5,620.00"
type input "22.8"
type input "$2,810.00"
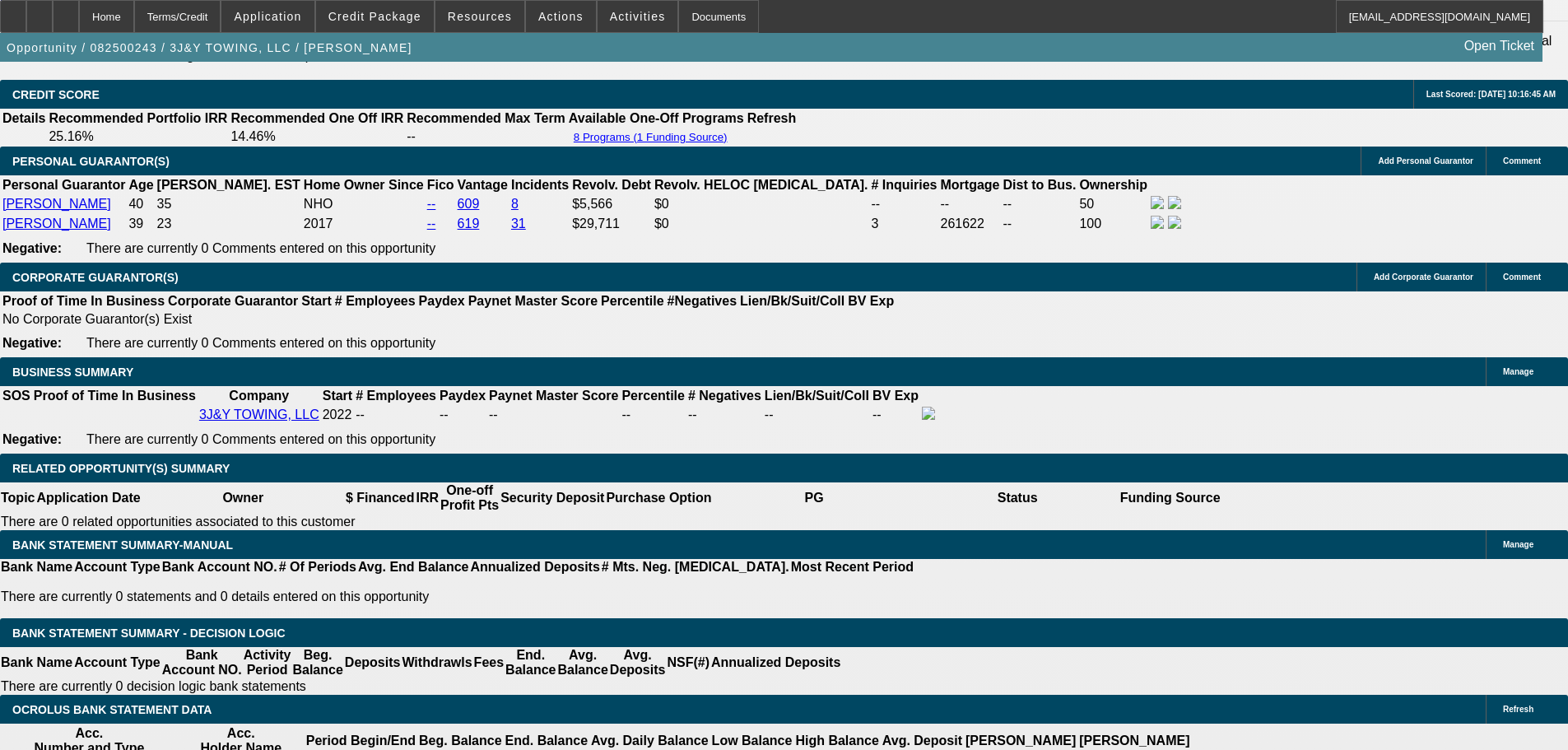
scroll to position [2222, 0]
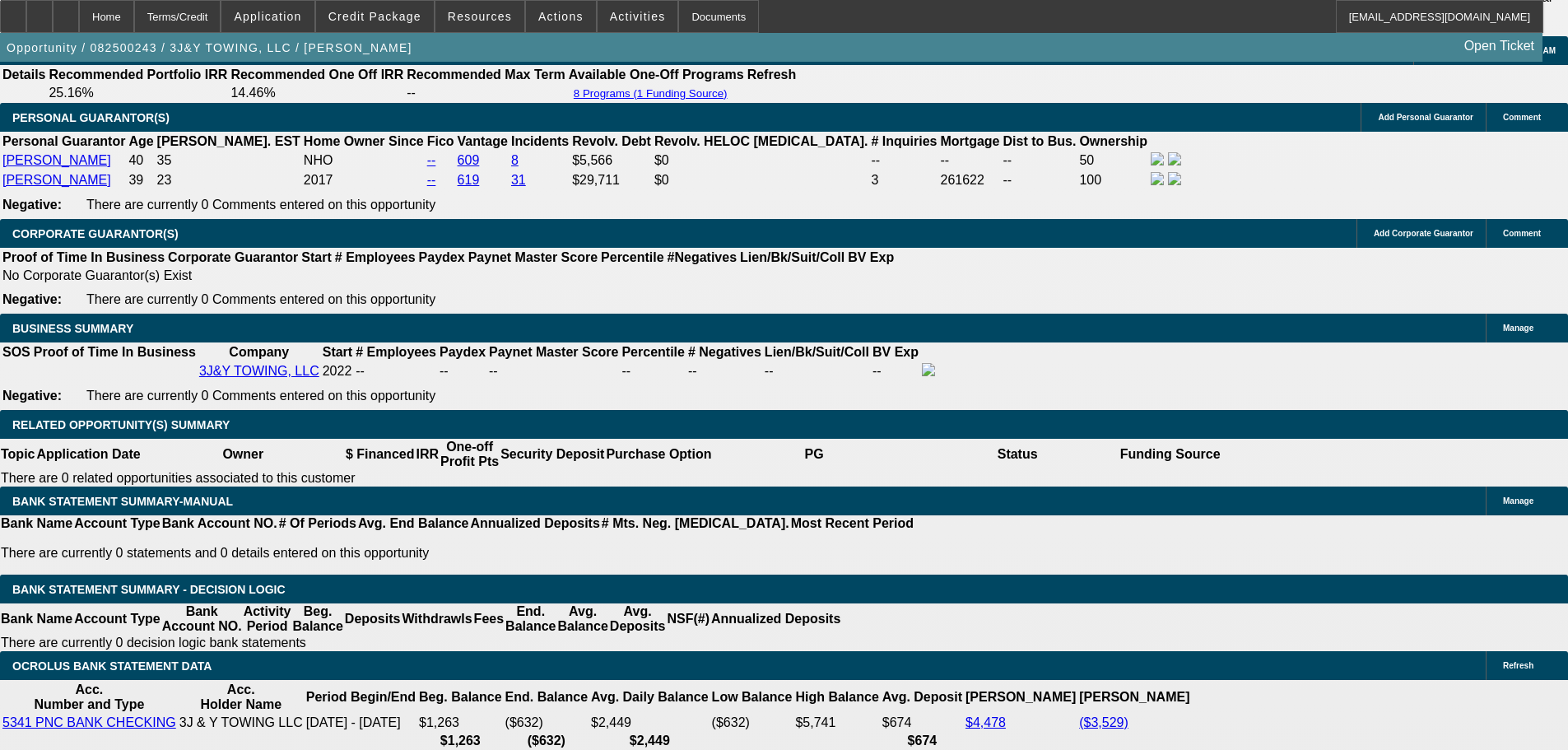
scroll to position [2633, 0]
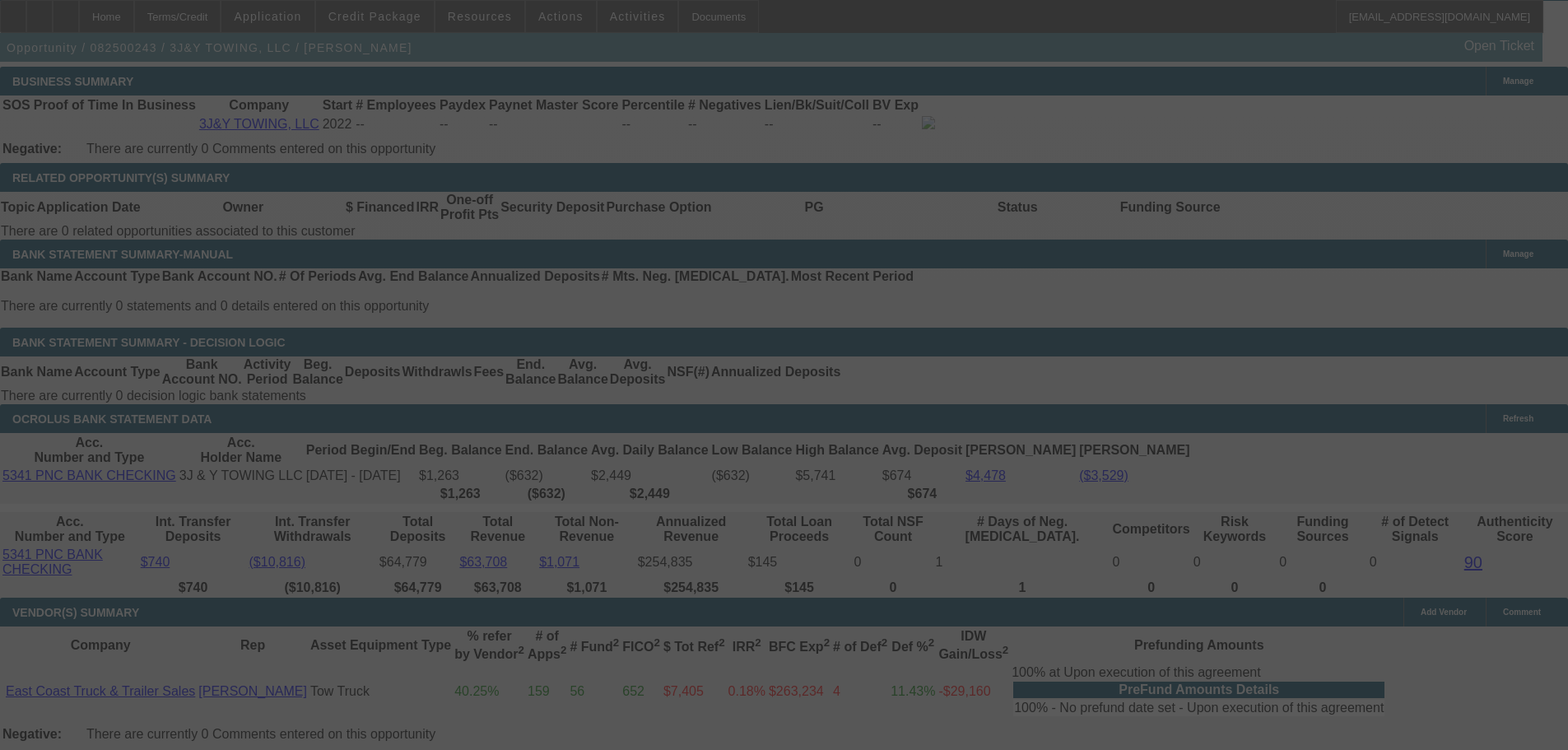
select select "0"
select select "2"
select select "0.1"
select select "4"
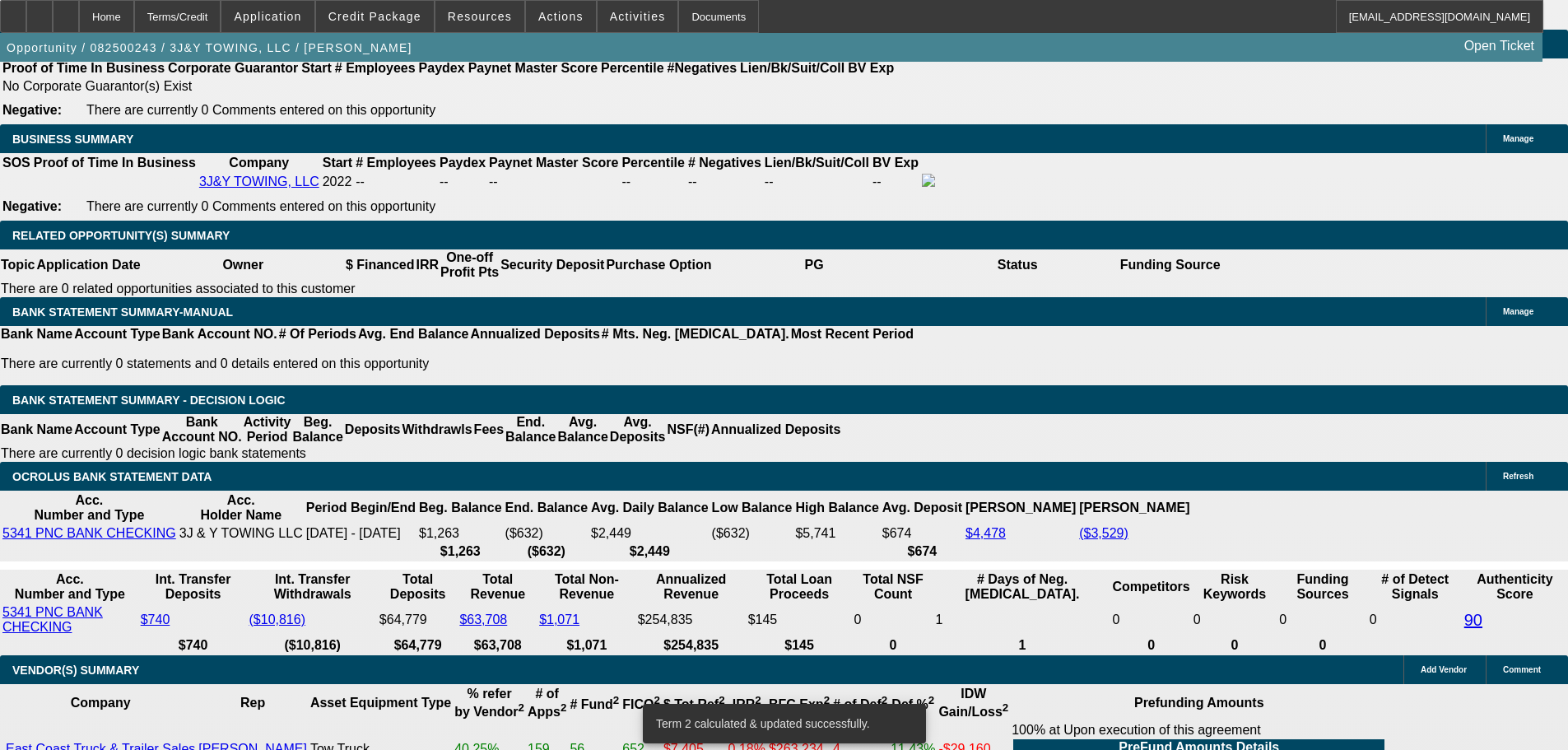
scroll to position [2551, 0]
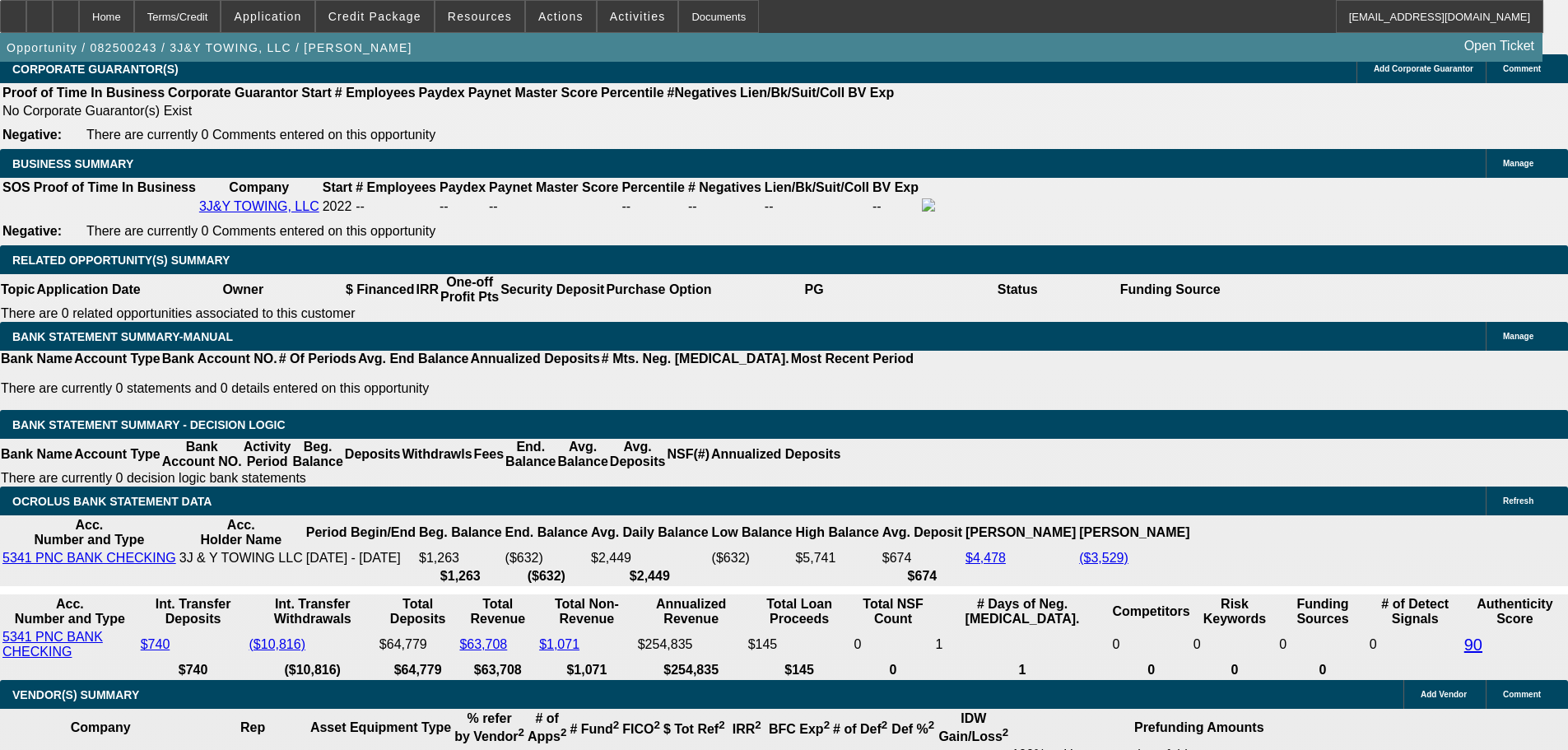
select select "0.2"
type input "$24,200.00"
type input "UNKNOWN"
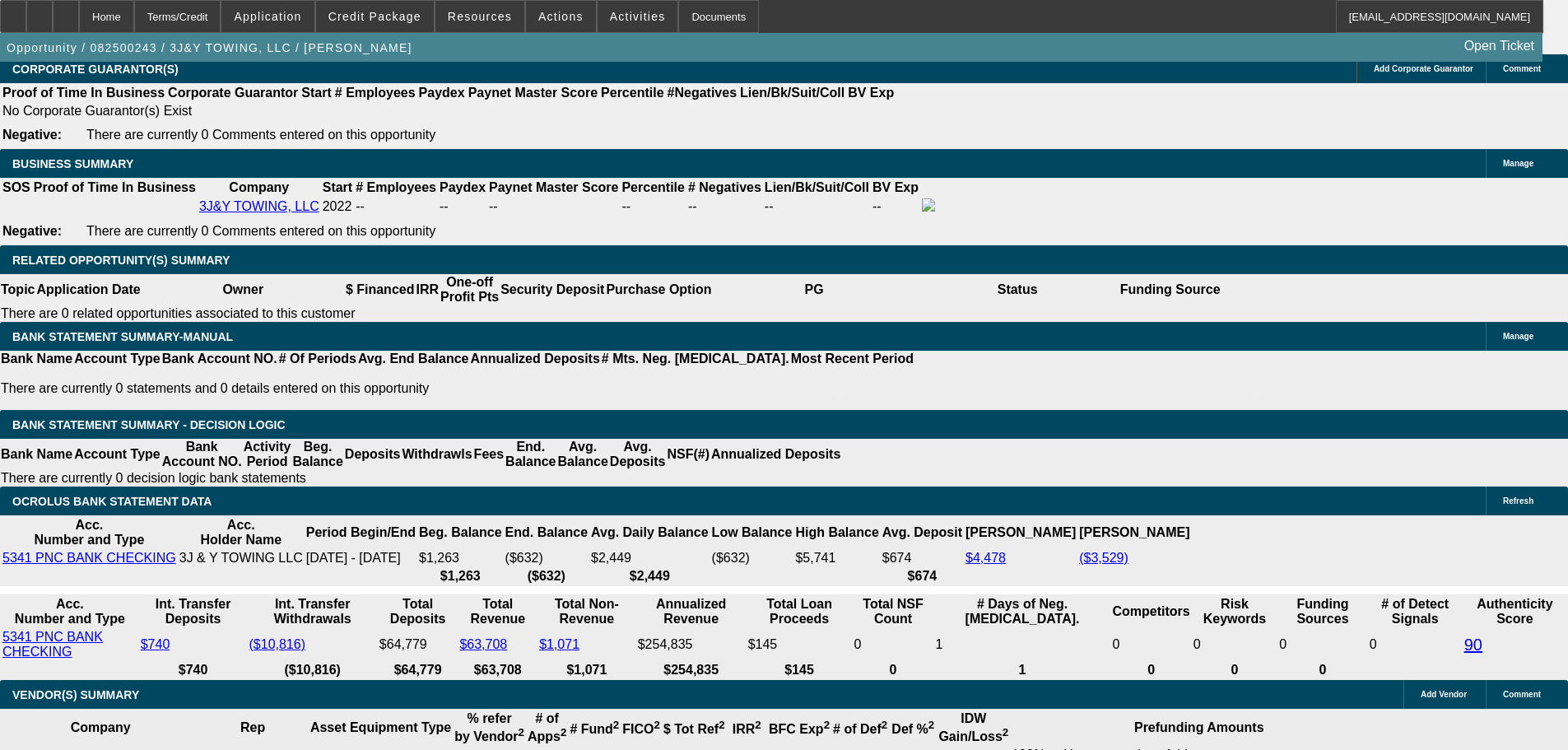
type input "$5,440.12"
type input "$2,720.06"
drag, startPoint x: 294, startPoint y: 204, endPoint x: 456, endPoint y: 201, distance: 162.0
type input "$23,000.00"
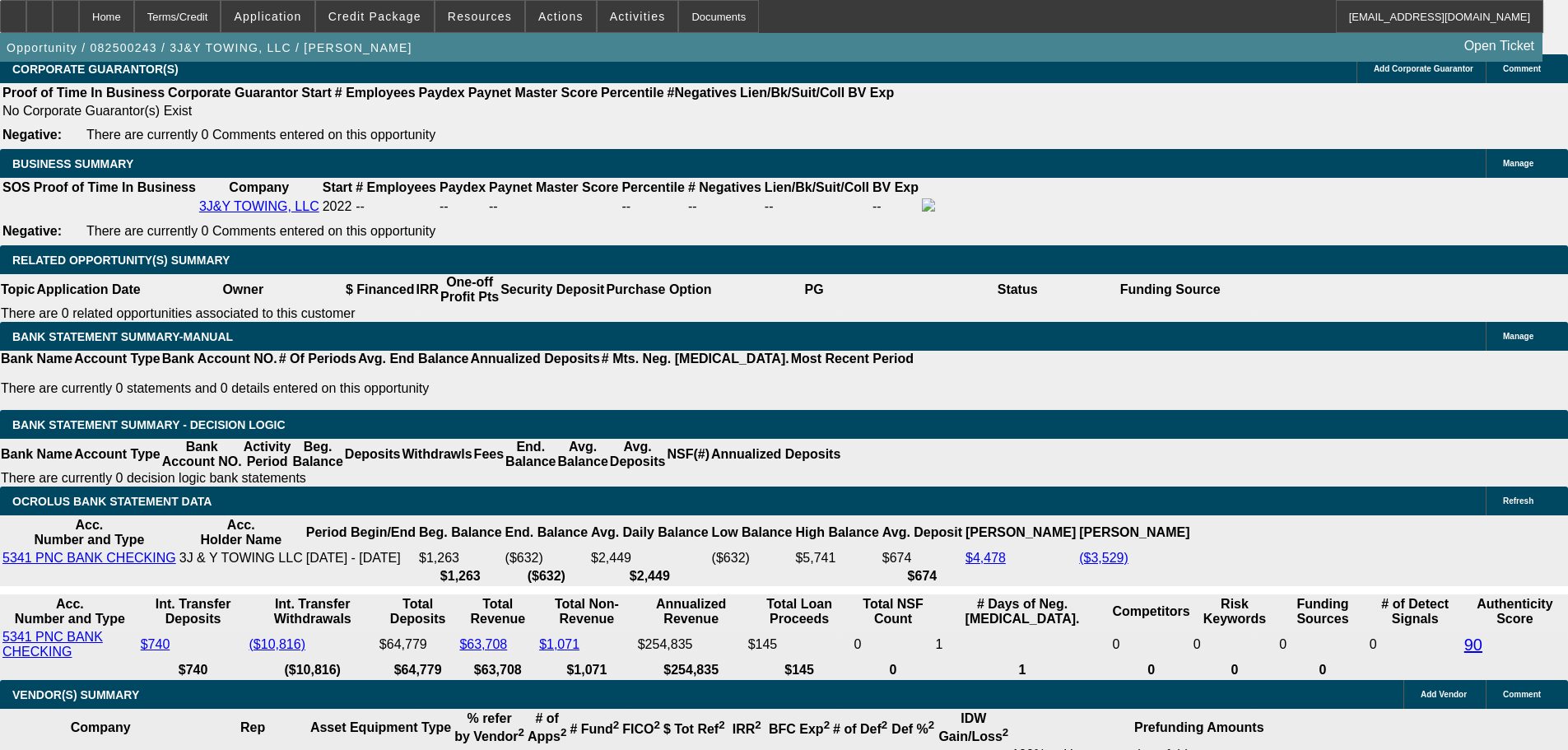
click at [712, 343] on body "Home Terms/Credit Application Credit Package Resources Actions Activities Docum…" at bounding box center [784, 451] width 1568 height 6004
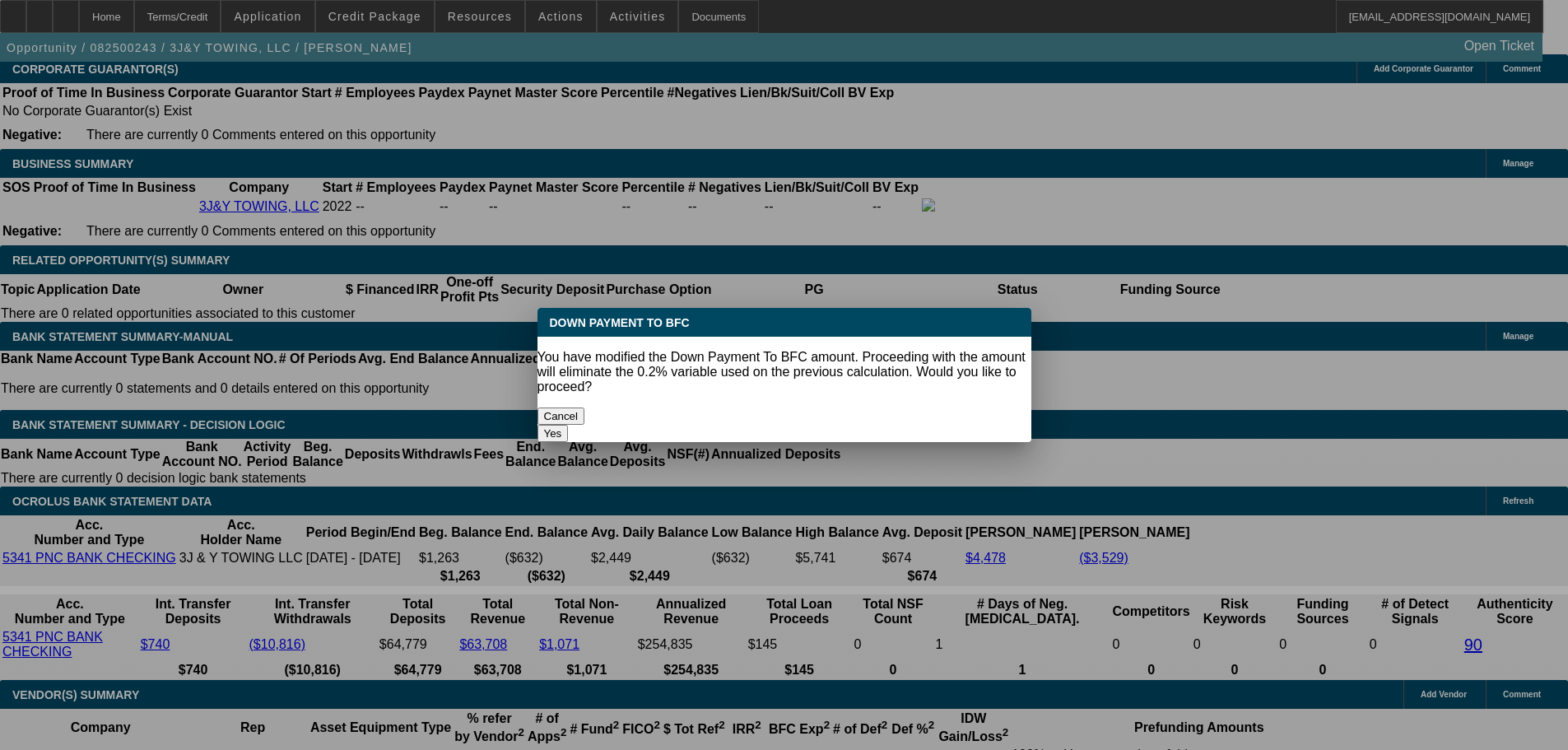
click at [568, 425] on button "Yes" at bounding box center [552, 433] width 31 height 18
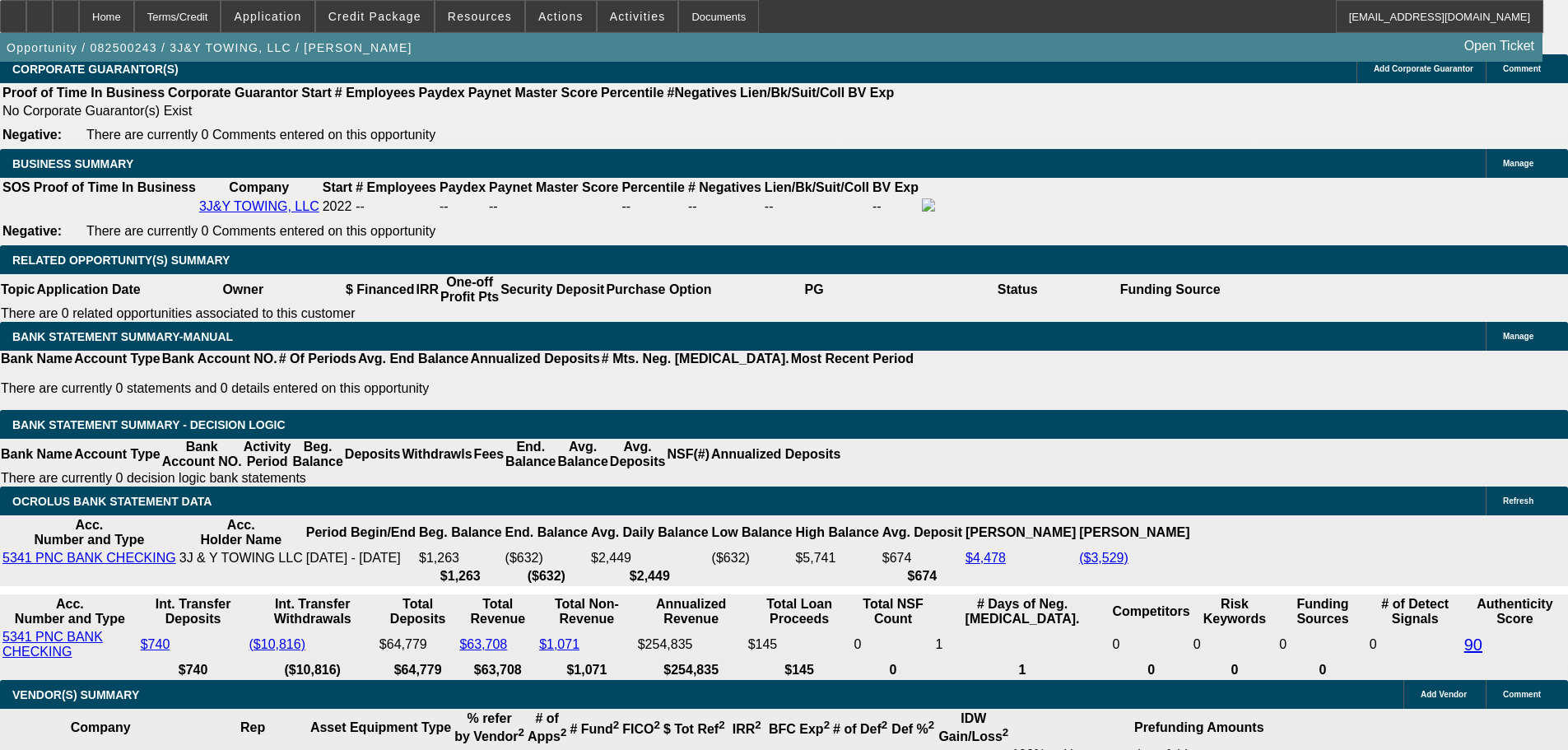
select select "0"
type input "$5,507.56"
drag, startPoint x: 246, startPoint y: 331, endPoint x: 450, endPoint y: 334, distance: 204.0
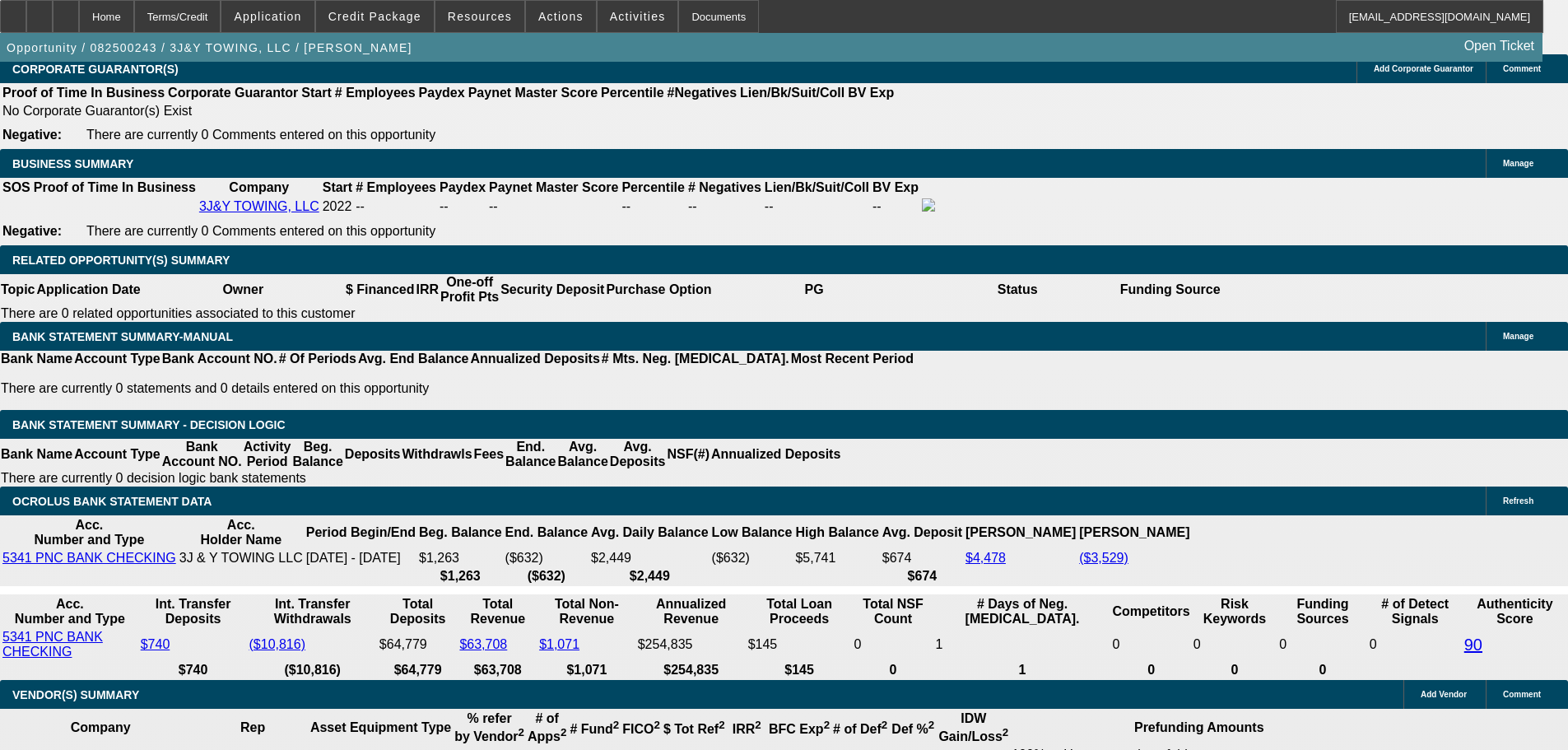
type input "27"
type input "$54.00"
type input "2750"
type input "$5,500.00"
type input "22.8"
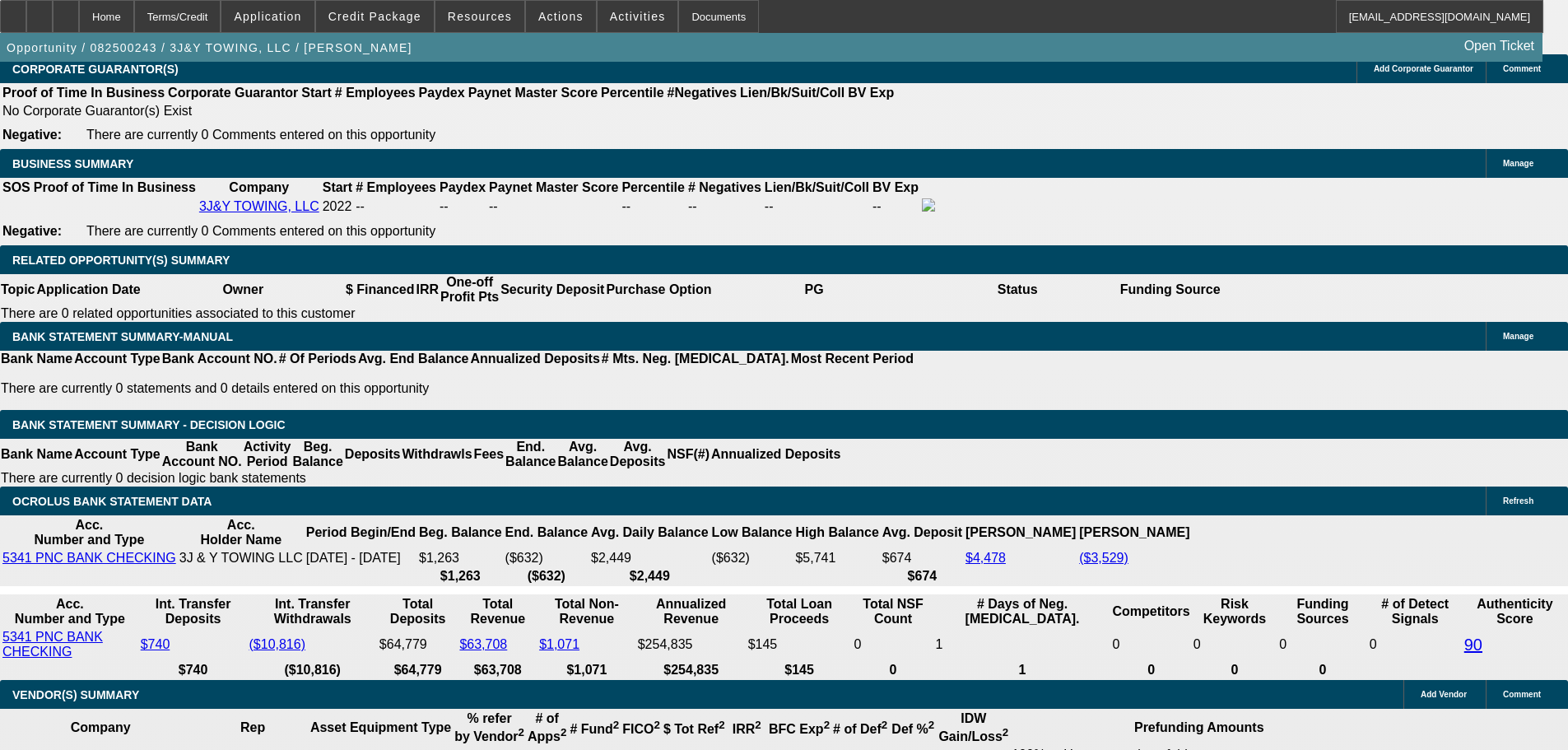
type input "$2,750.00"
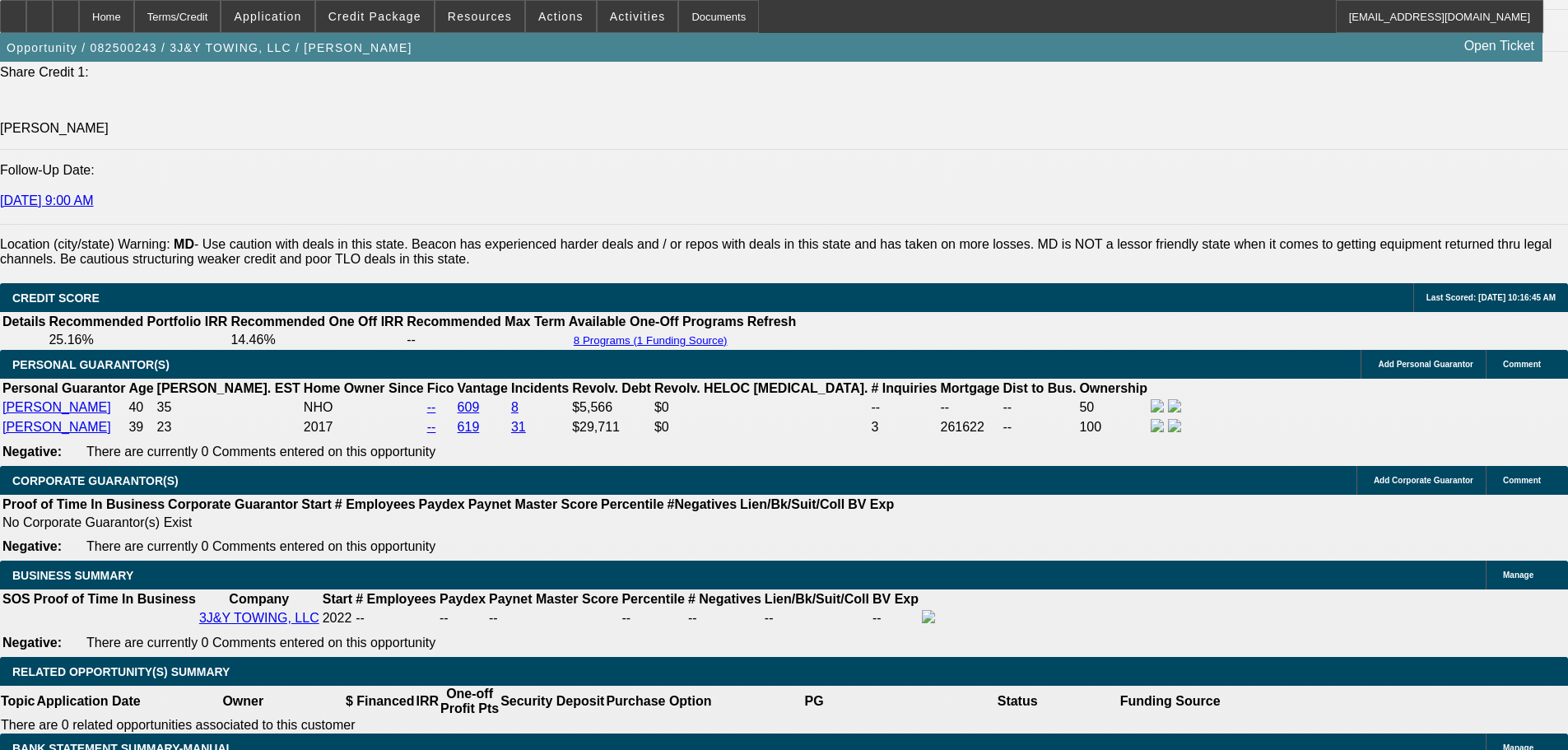
drag, startPoint x: 250, startPoint y: 283, endPoint x: 244, endPoint y: 298, distance: 16.2
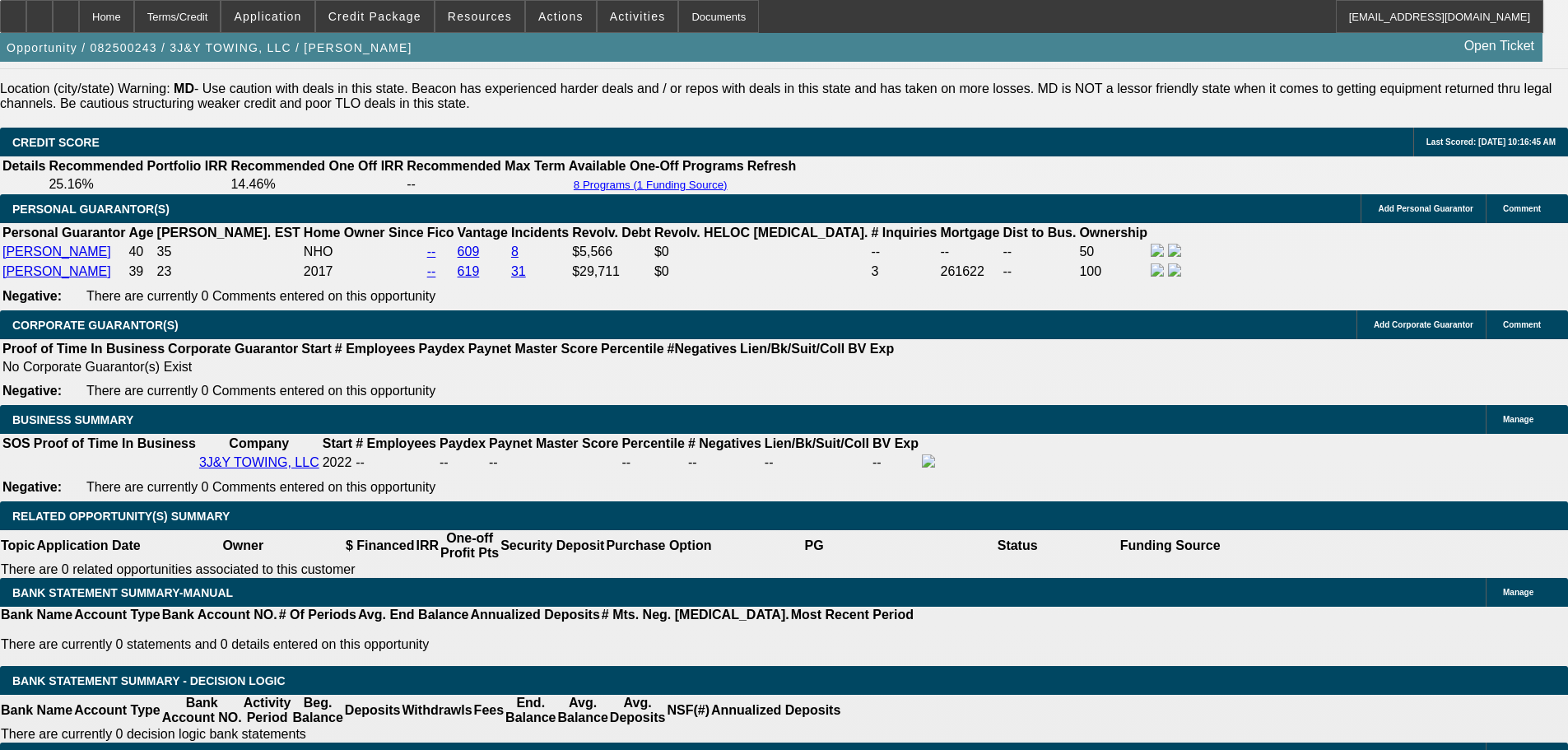
scroll to position [2469, 0]
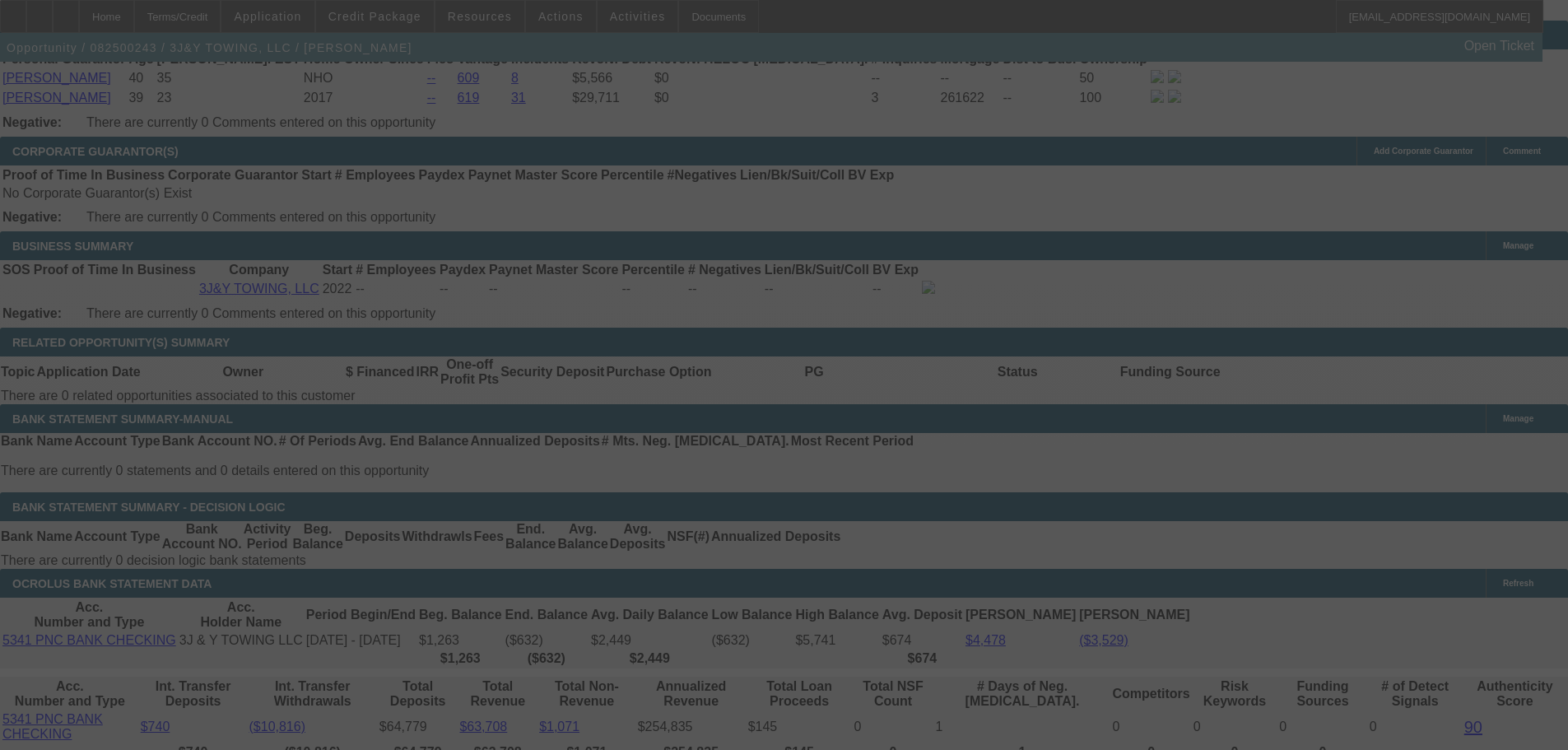
select select "0"
select select "2"
select select "0.1"
select select "4"
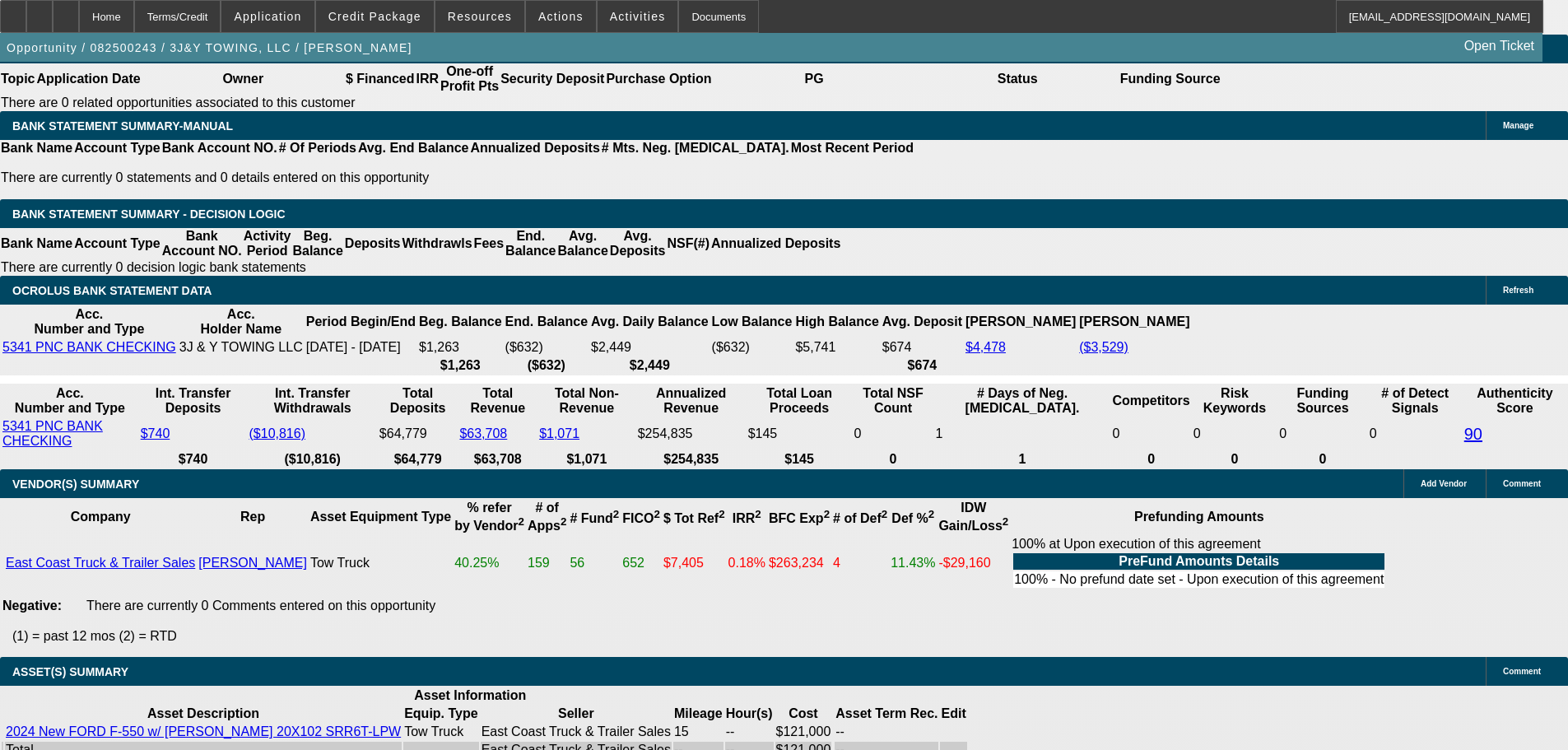
scroll to position [2530, 0]
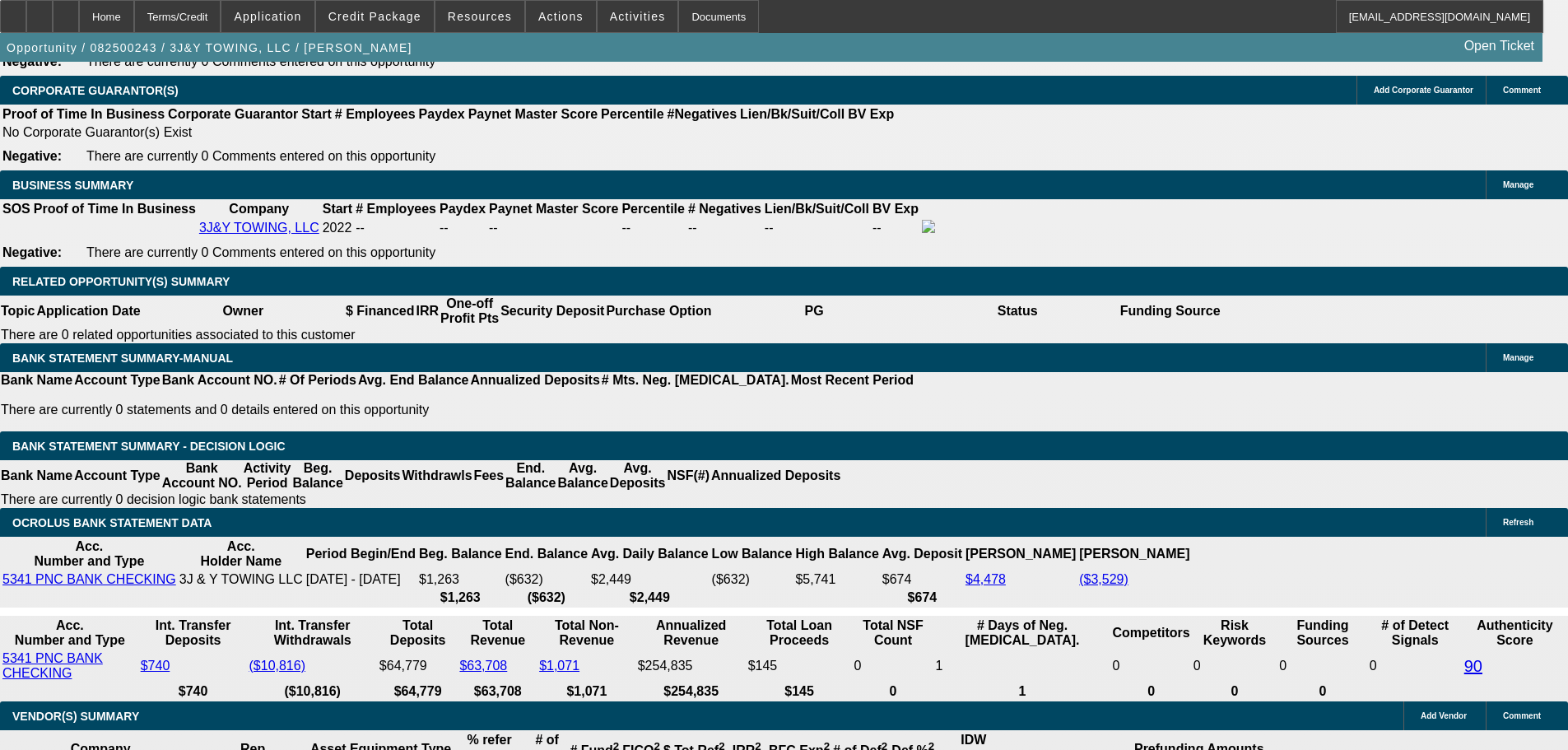
drag, startPoint x: 356, startPoint y: 345, endPoint x: 444, endPoint y: 335, distance: 88.6
type input "27"
type input "$54.00"
type input "UNKNOWN"
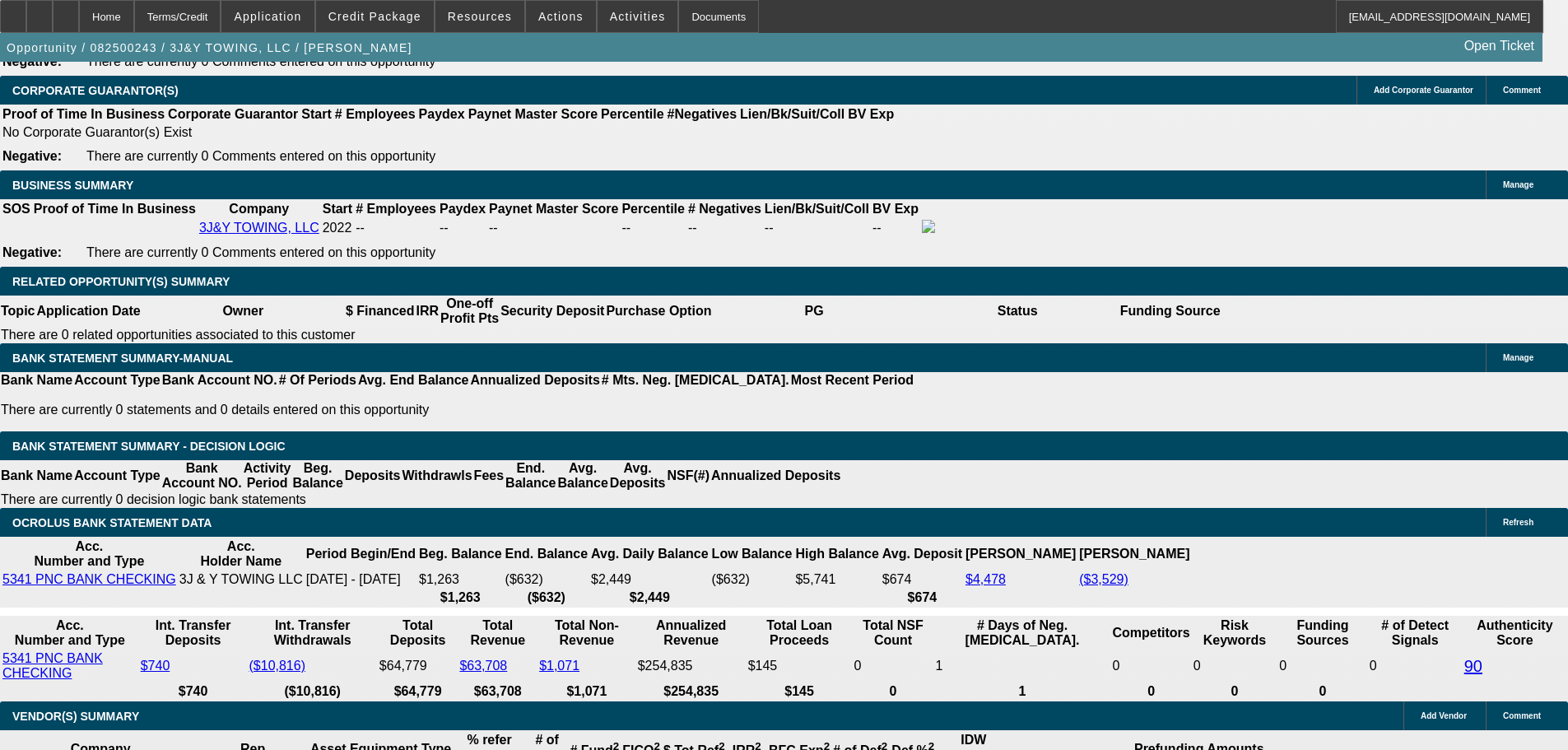
type input "2725"
type input "$5,450.00"
type input "22.3"
type input "$2,725.00"
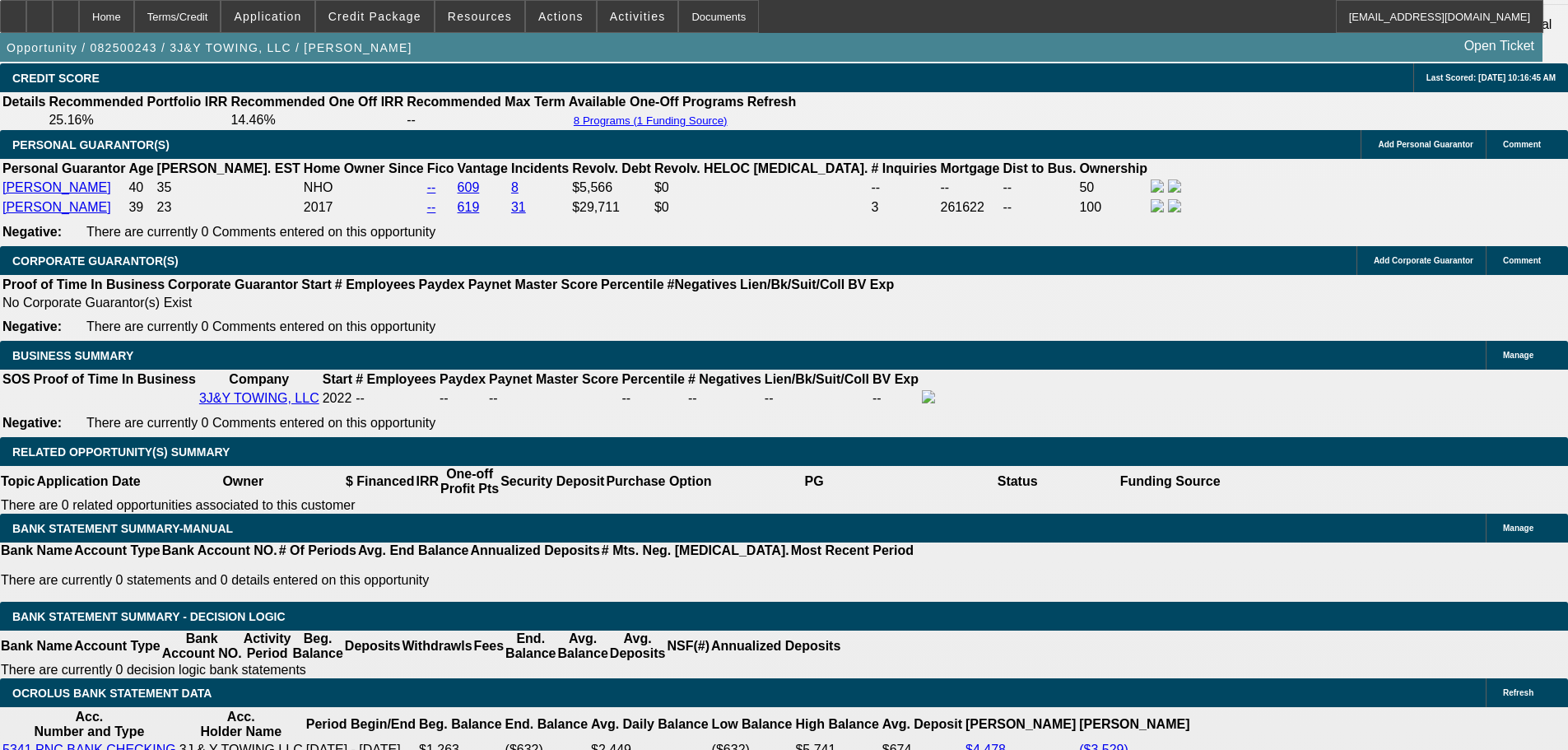
scroll to position [2200, 0]
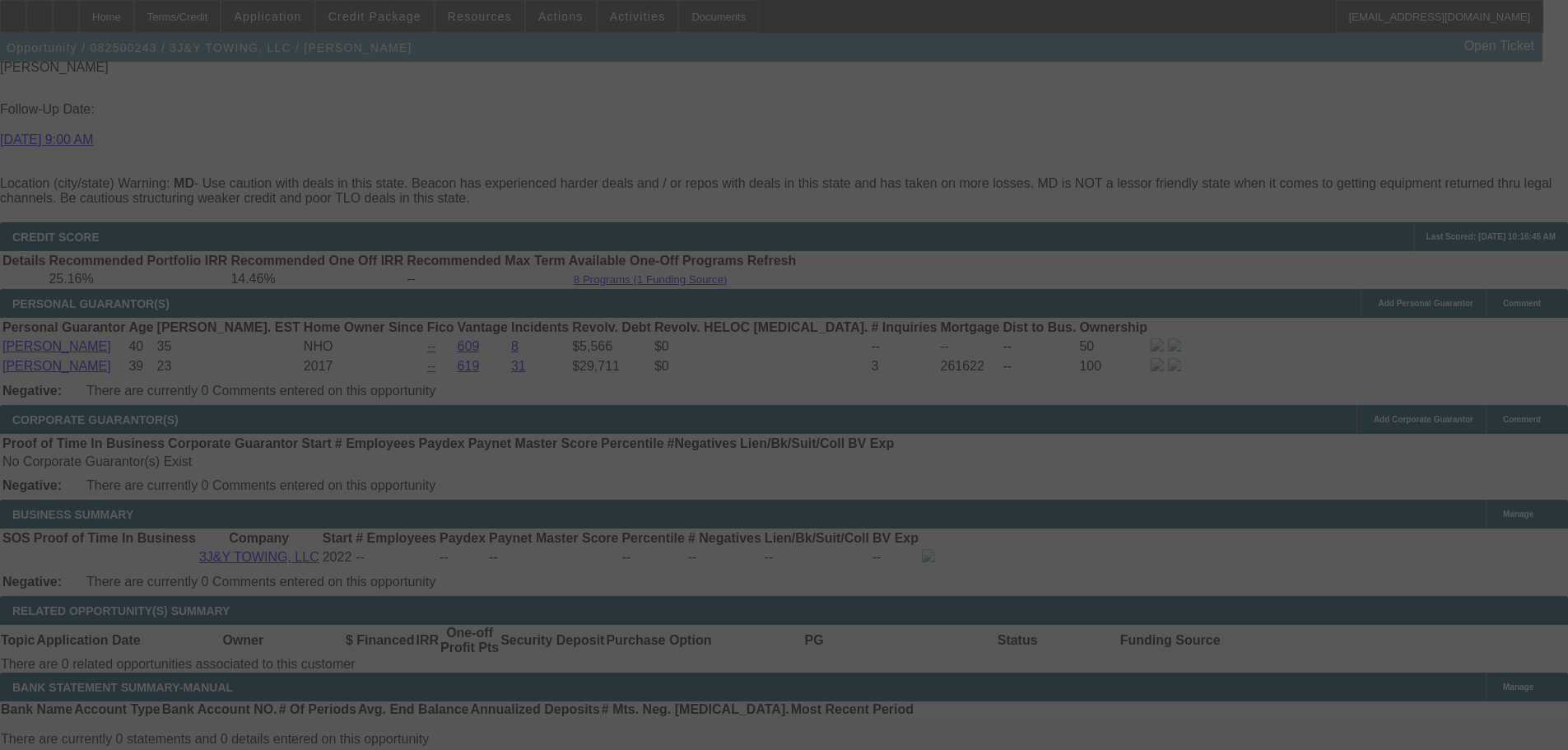
select select "0"
select select "2"
select select "0.1"
select select "4"
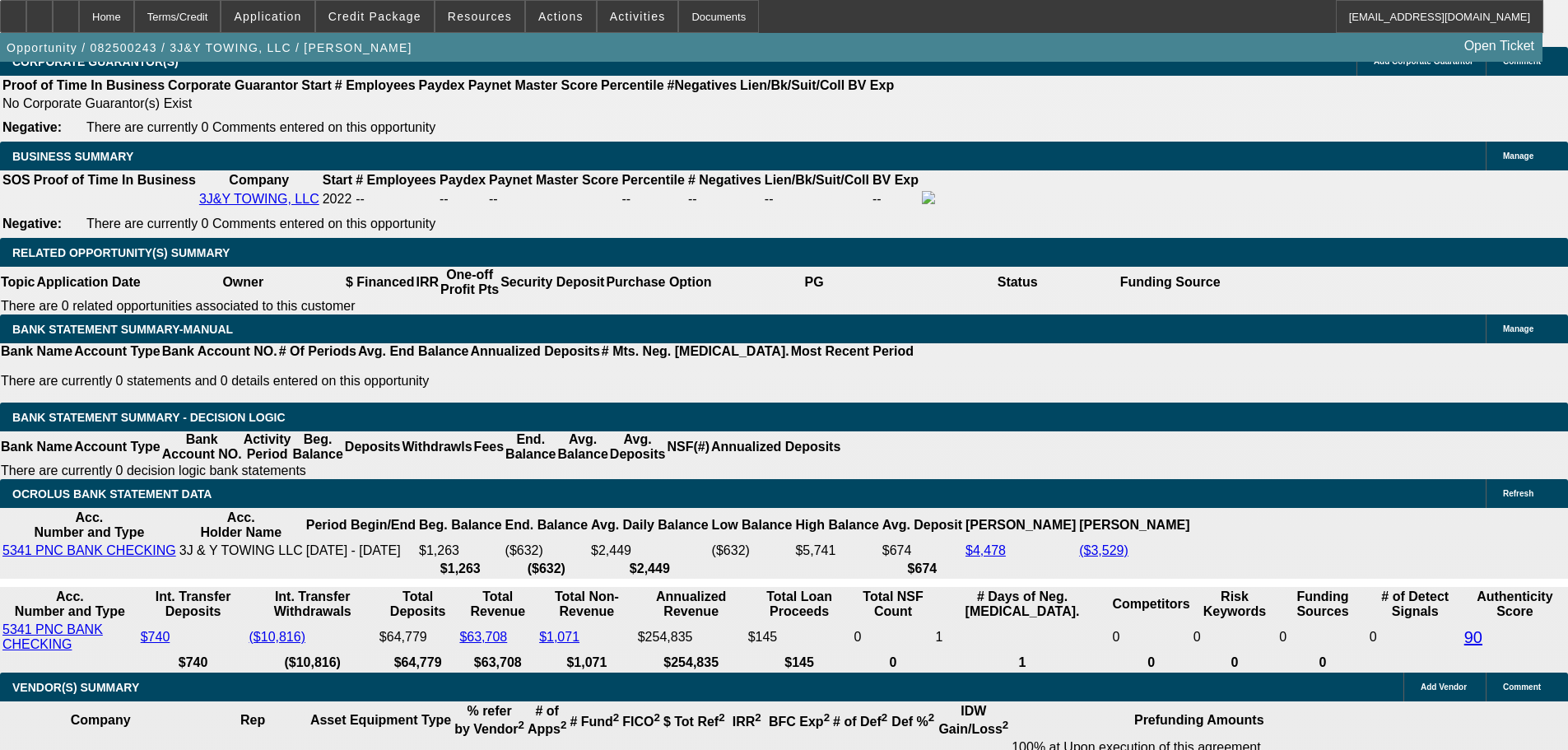
scroll to position [2530, 0]
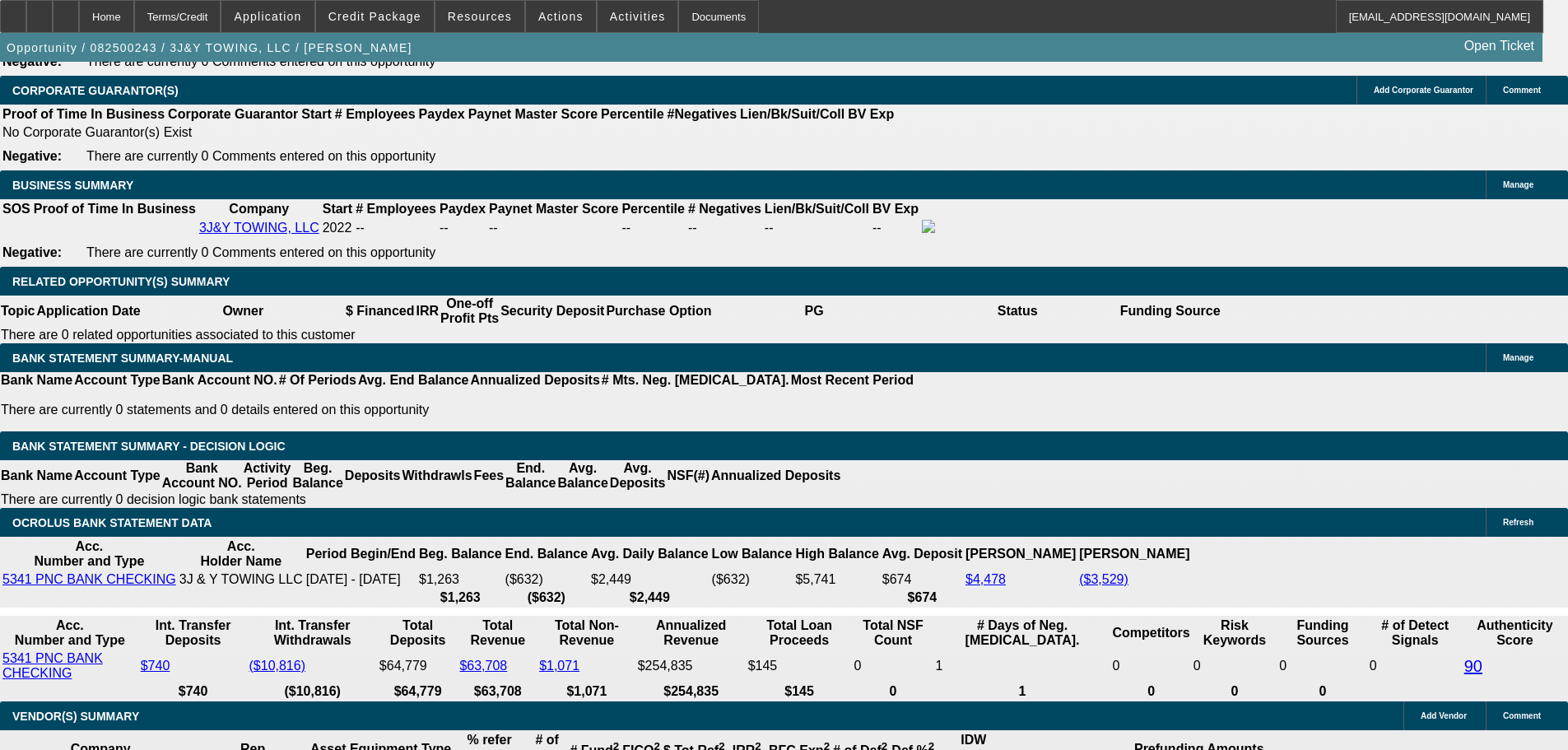
drag, startPoint x: 251, startPoint y: 354, endPoint x: 465, endPoint y: 341, distance: 214.4
type input "26"
type input "$52.00"
type input "UNKNOWN"
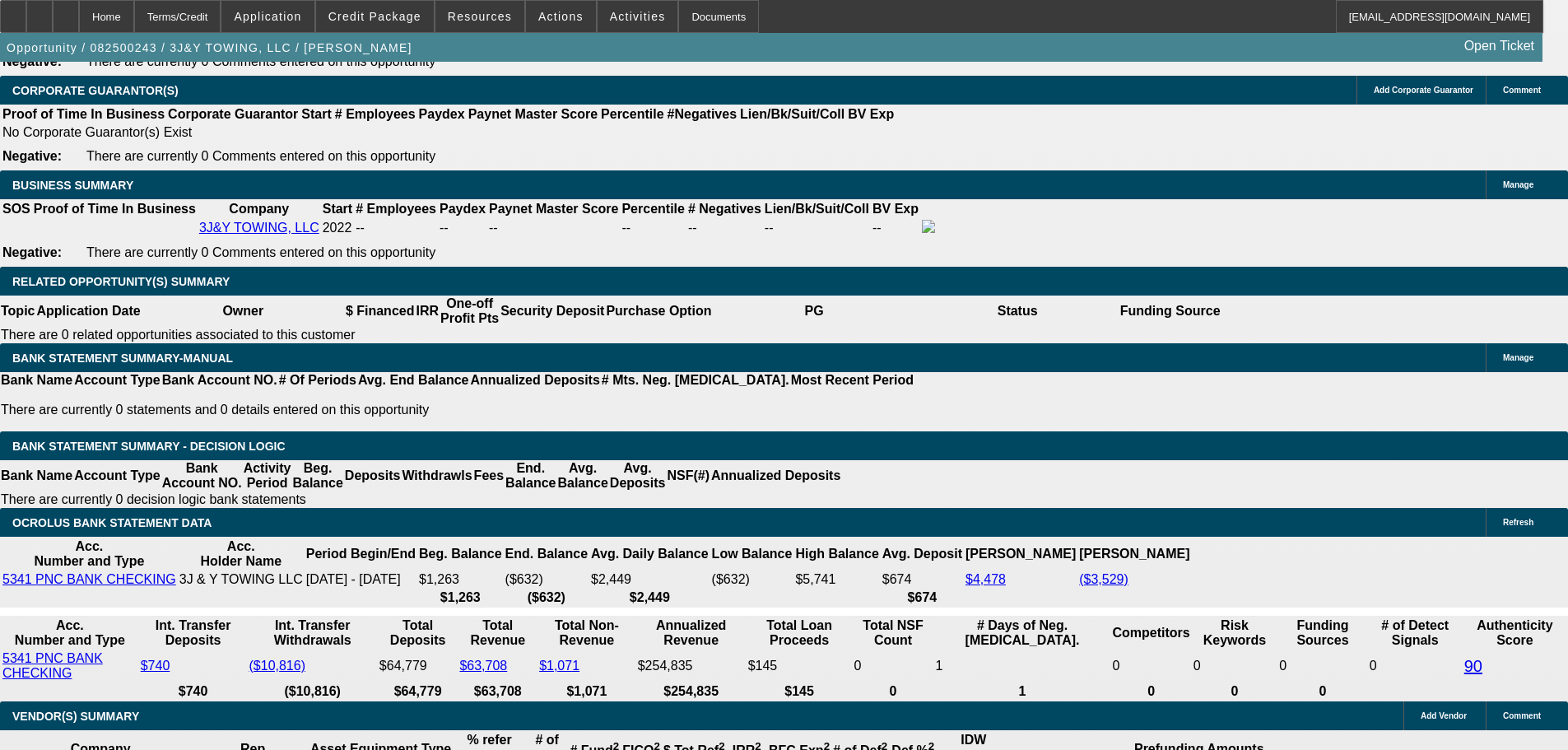
type input "2695"
type input "$5,390.00"
type input "21.8"
type input "$2,695.00"
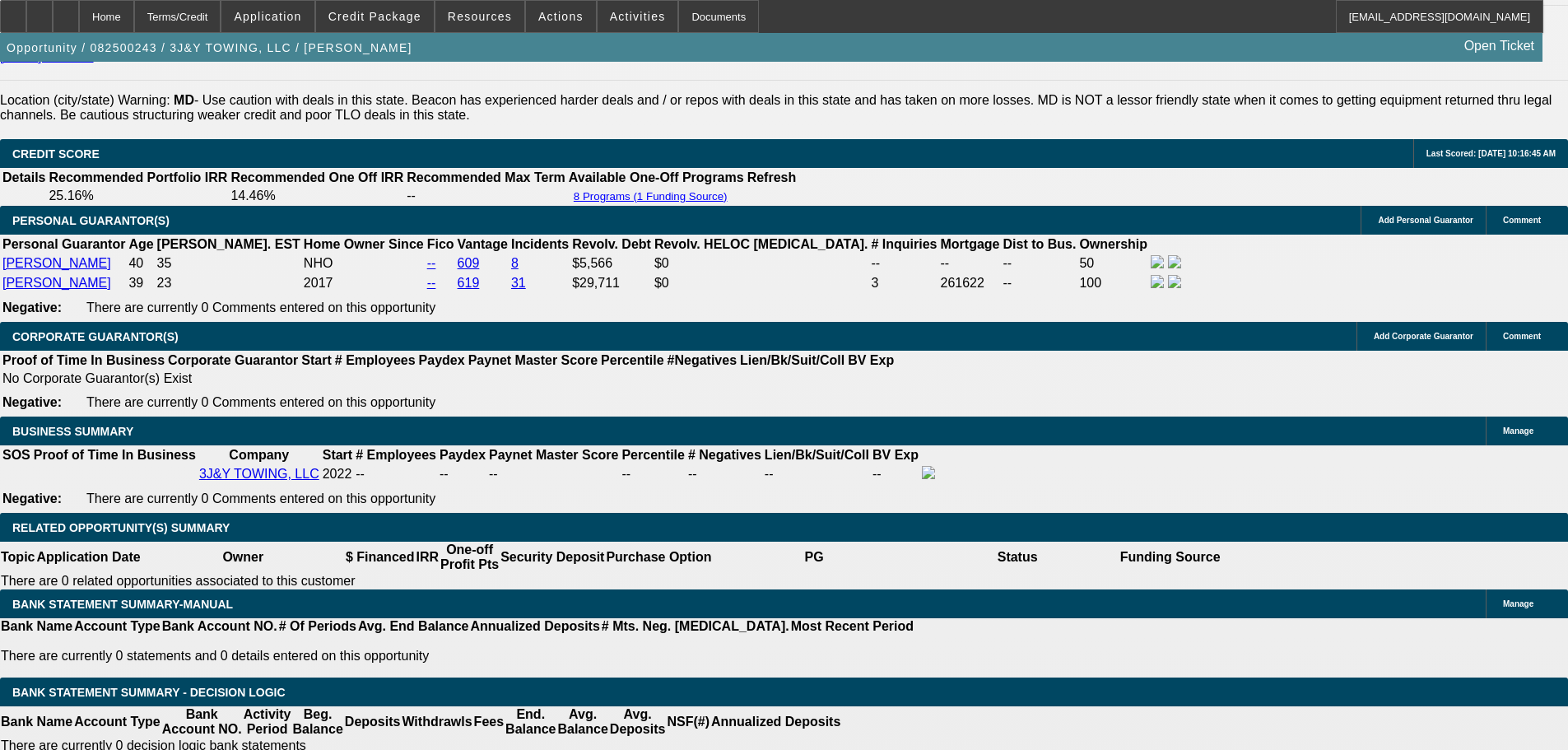
scroll to position [2283, 0]
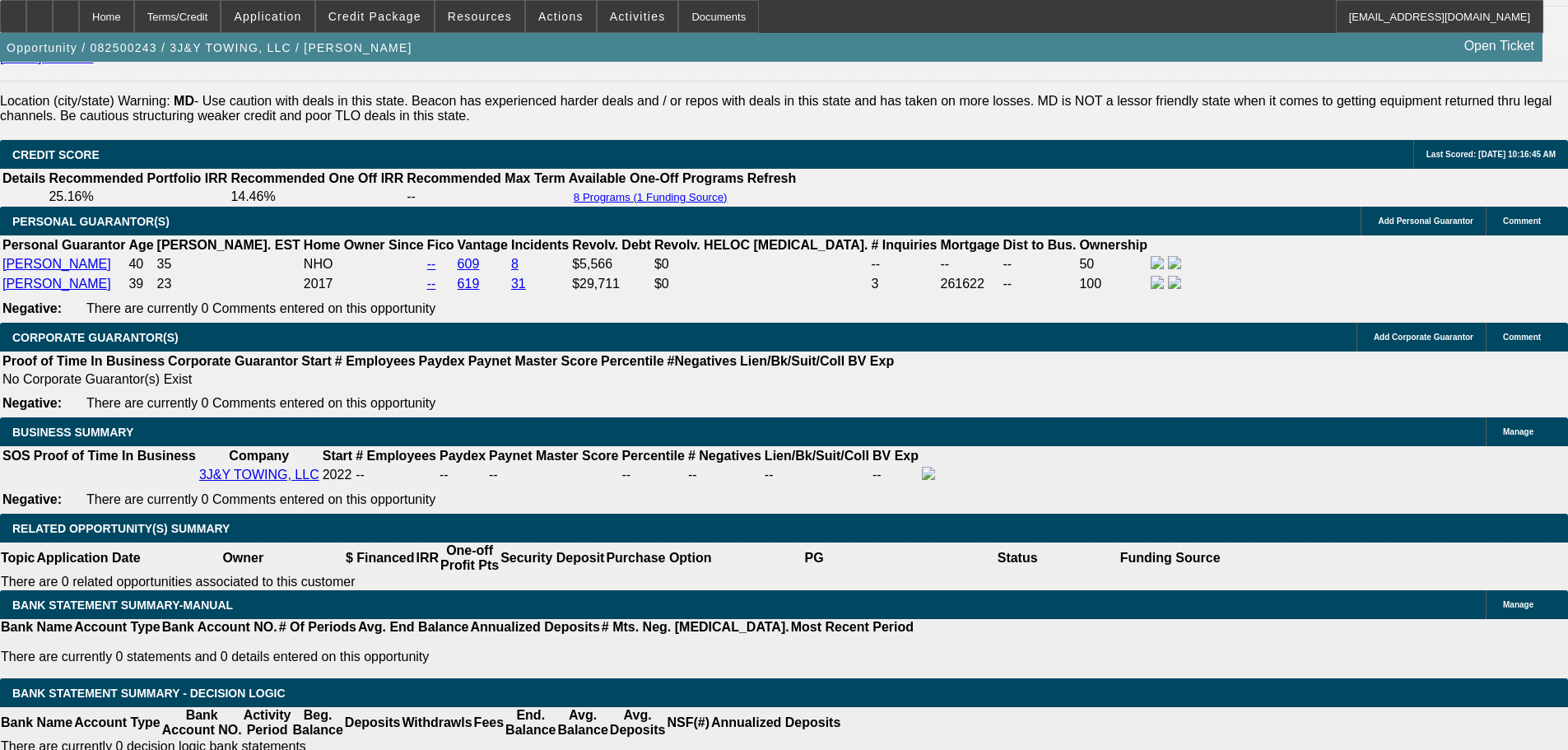
drag, startPoint x: 242, startPoint y: 139, endPoint x: 241, endPoint y: 150, distance: 11.0
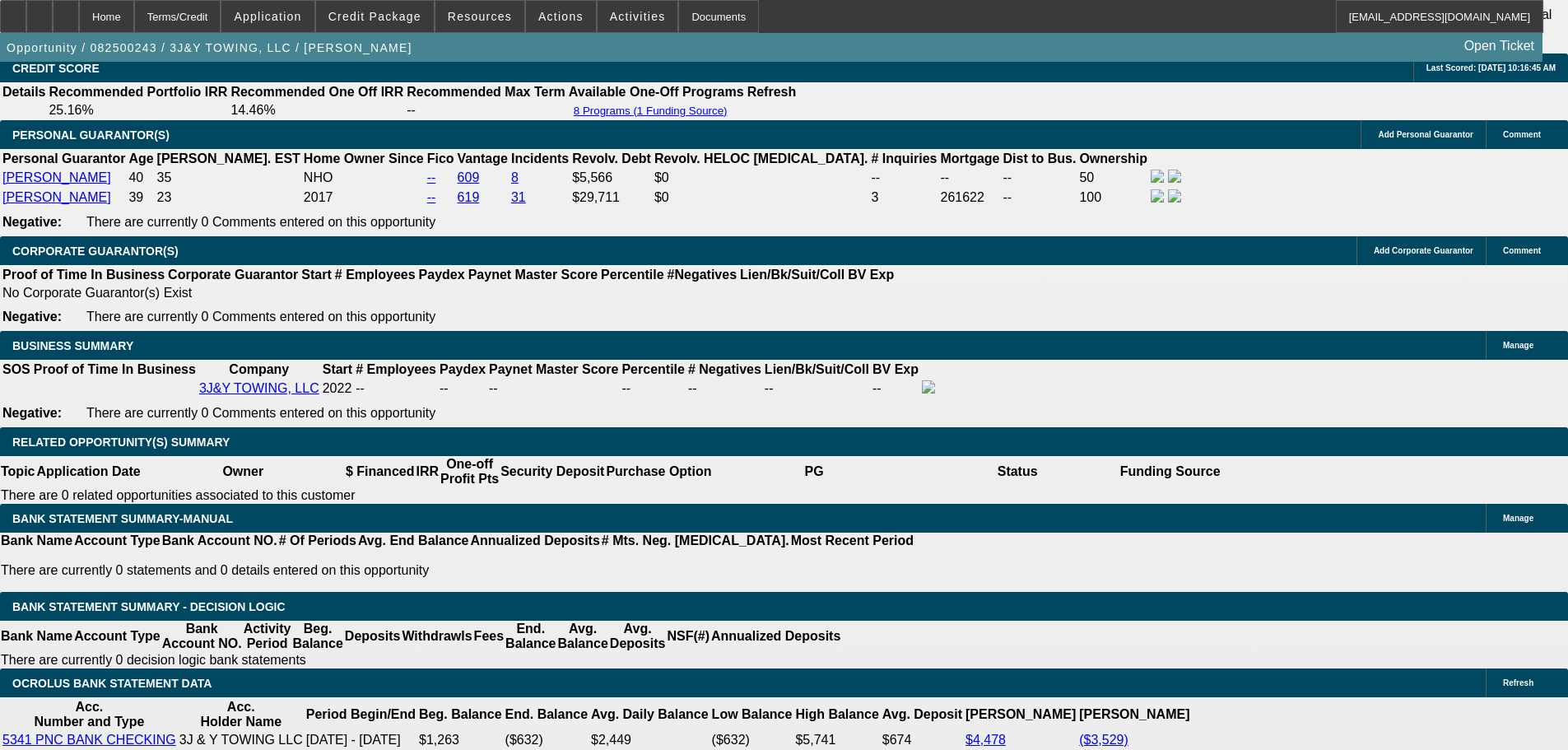
scroll to position [2448, 0]
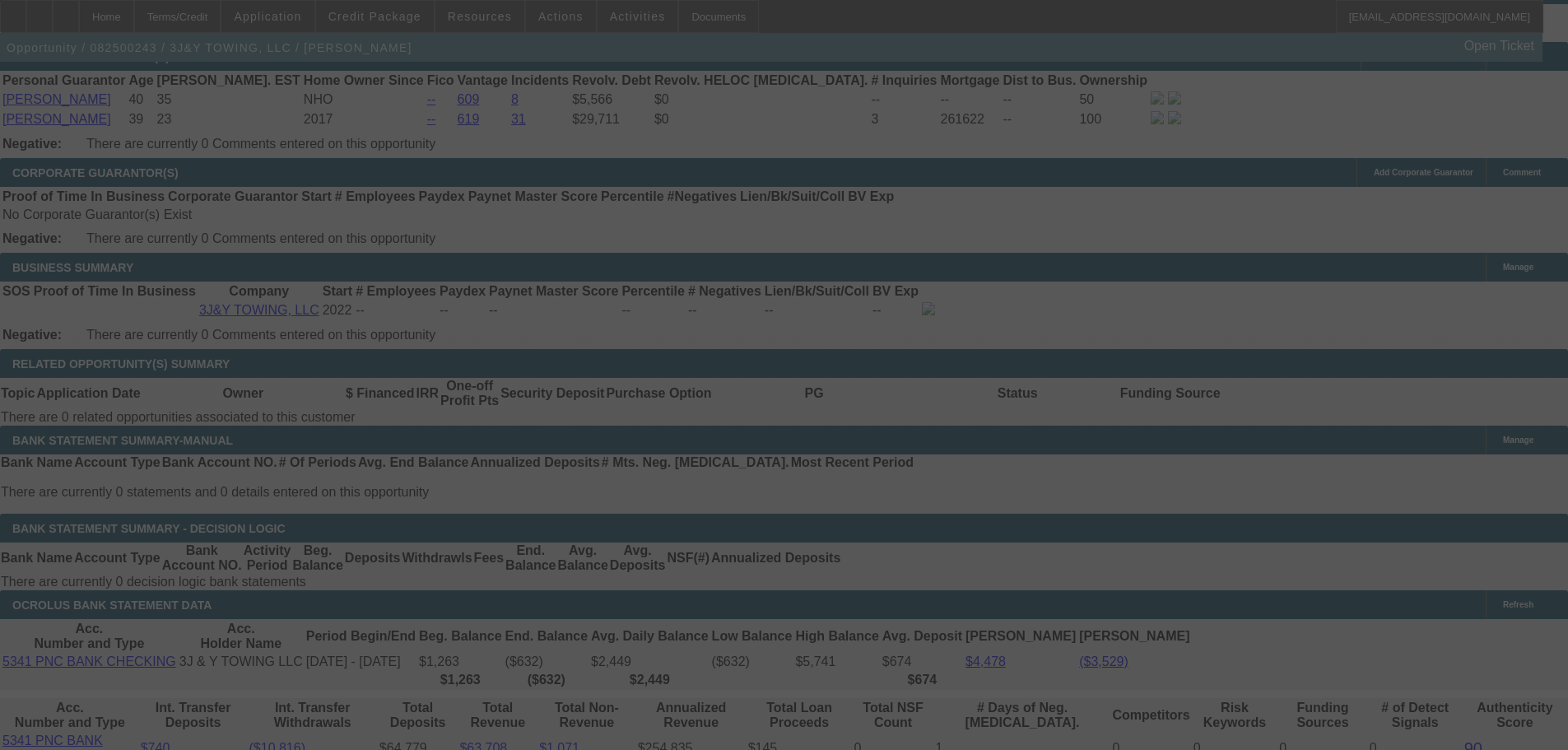
select select "0"
select select "2"
select select "0.1"
select select "4"
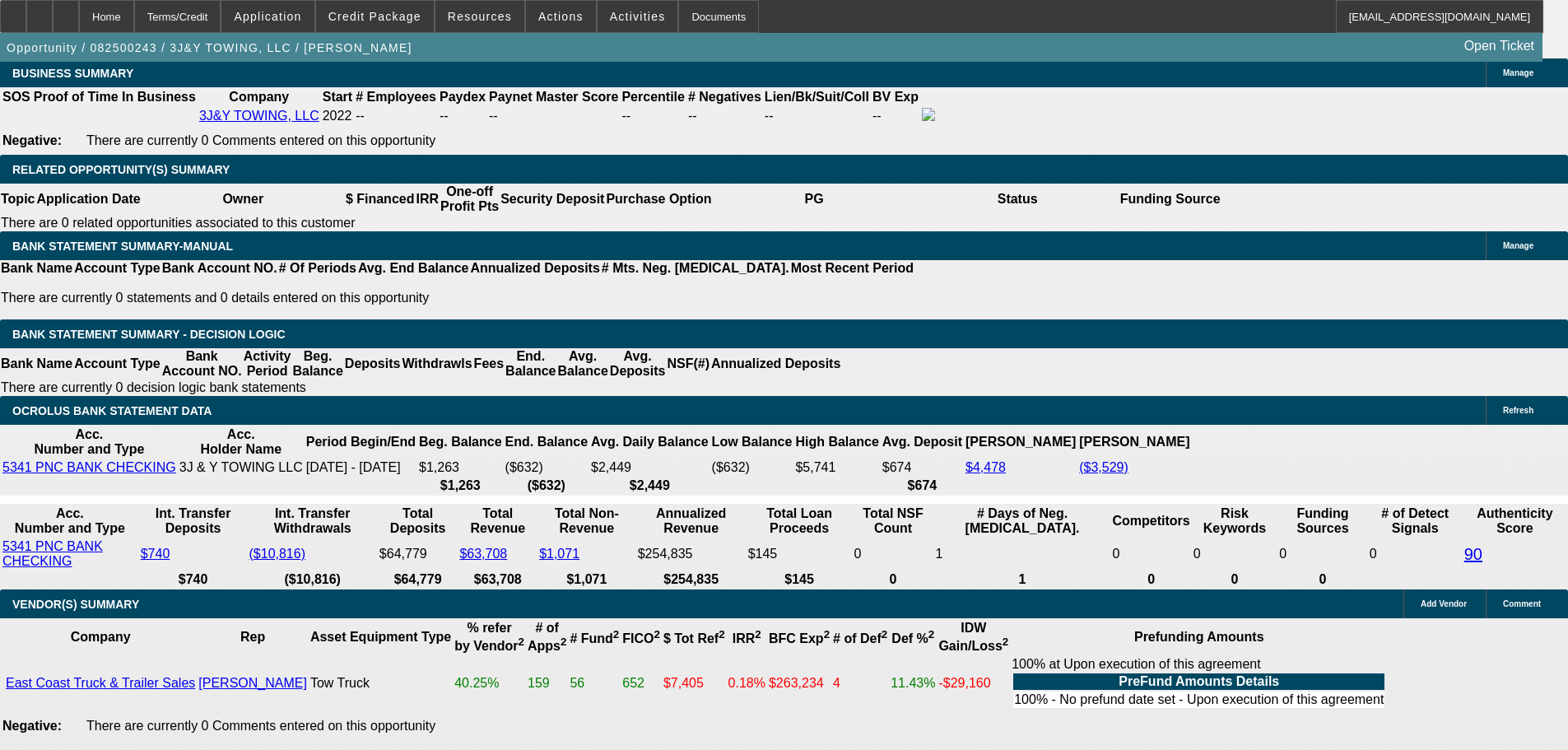
scroll to position [2941, 0]
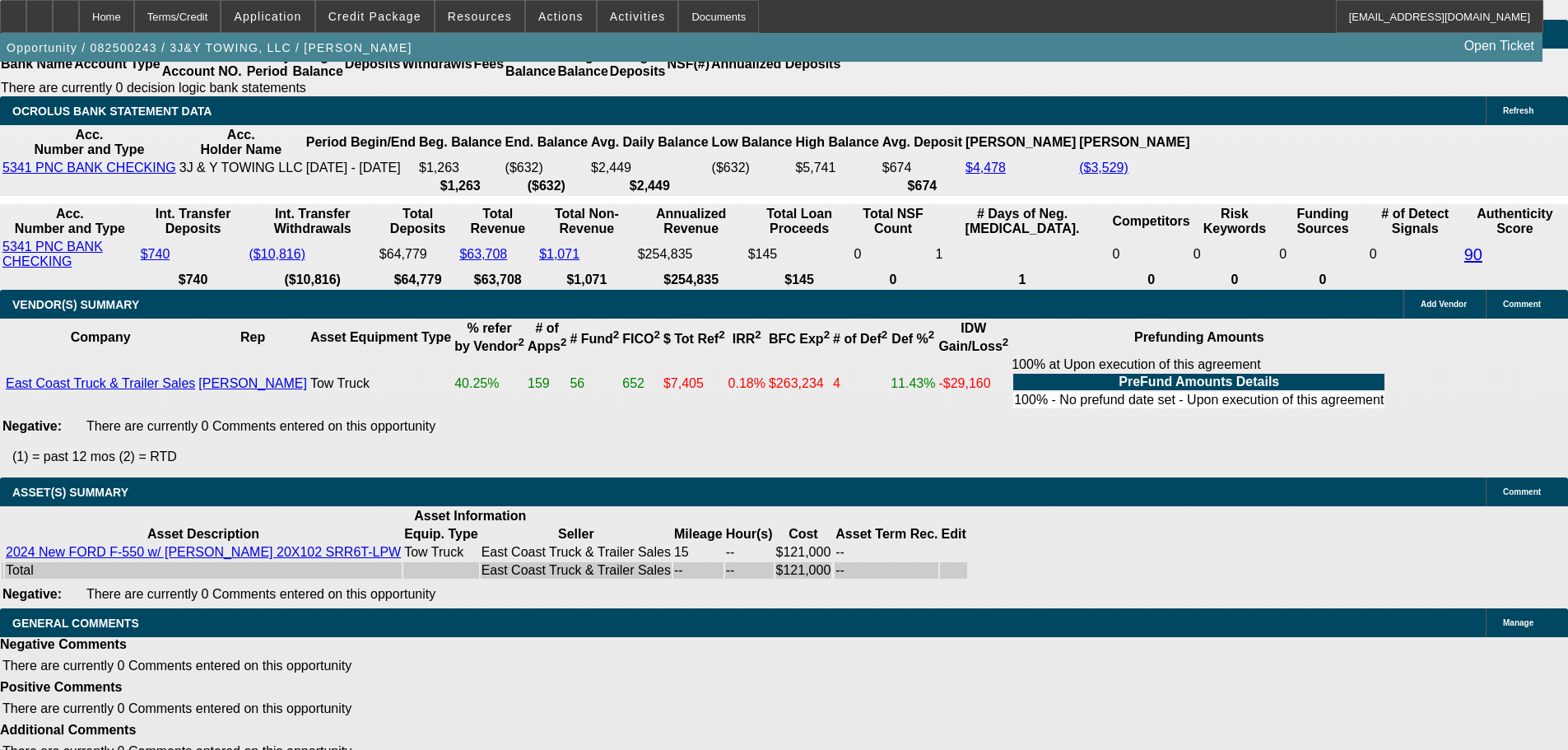
select select "3"
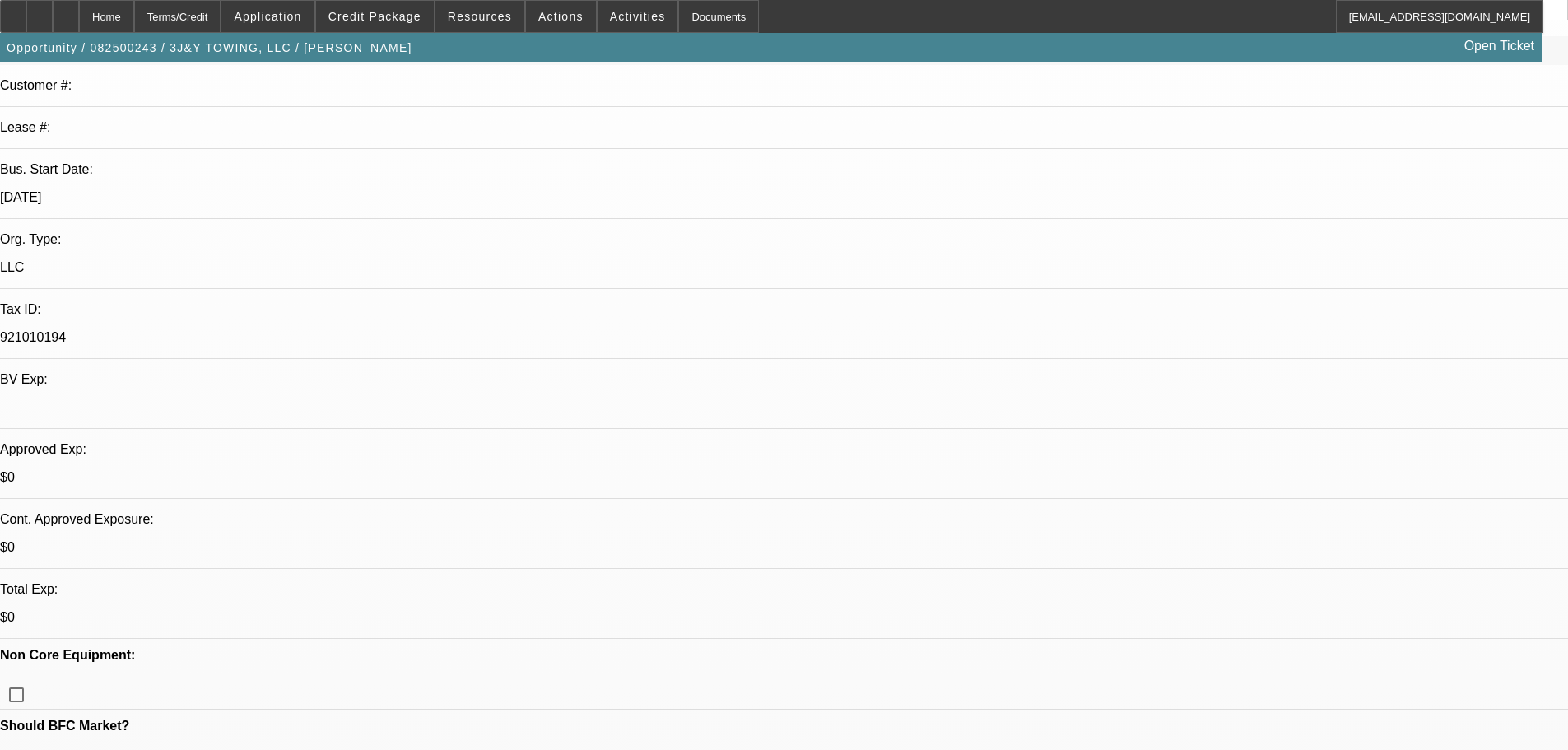
scroll to position [247, 0]
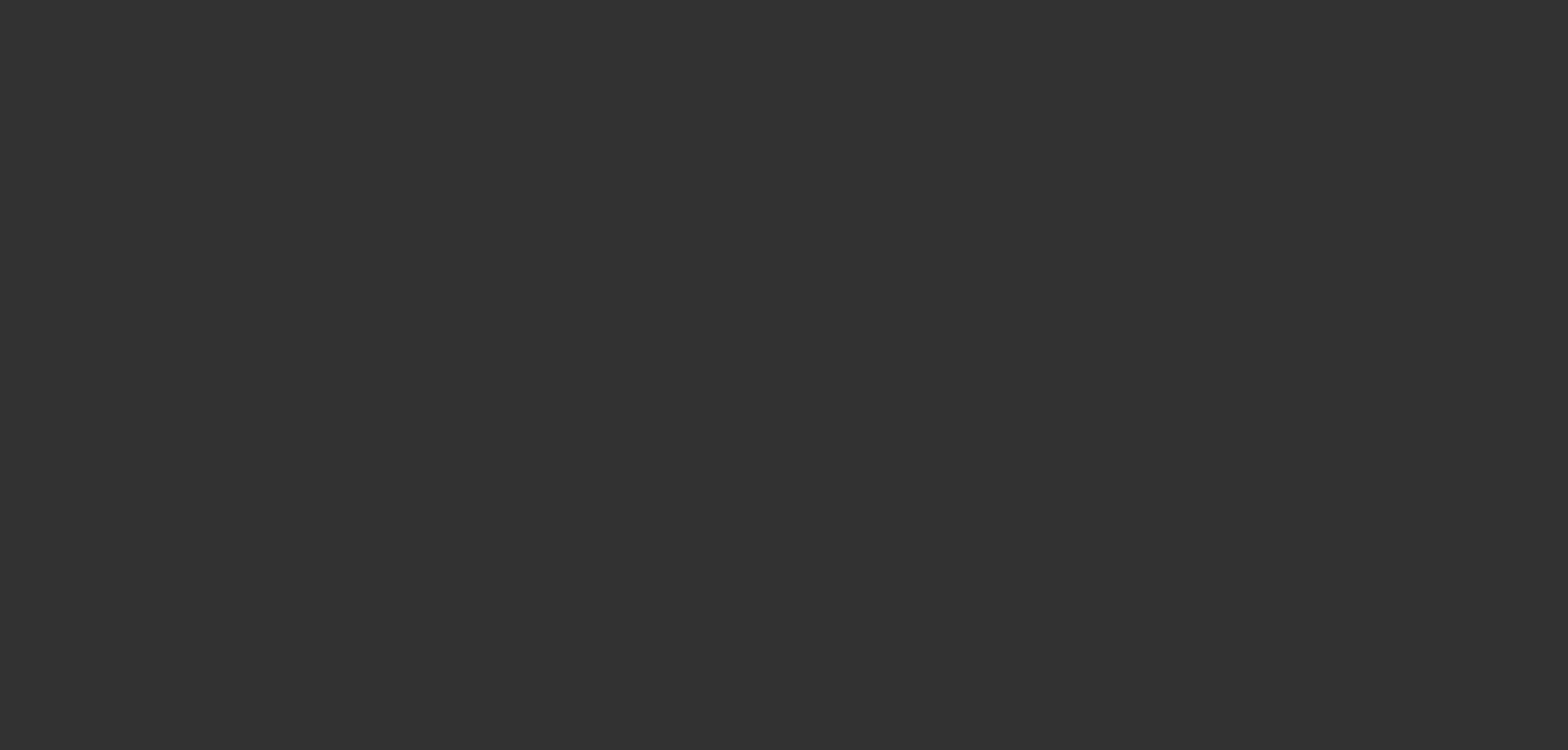
select select "0"
select select "2"
select select "0.1"
select select "4"
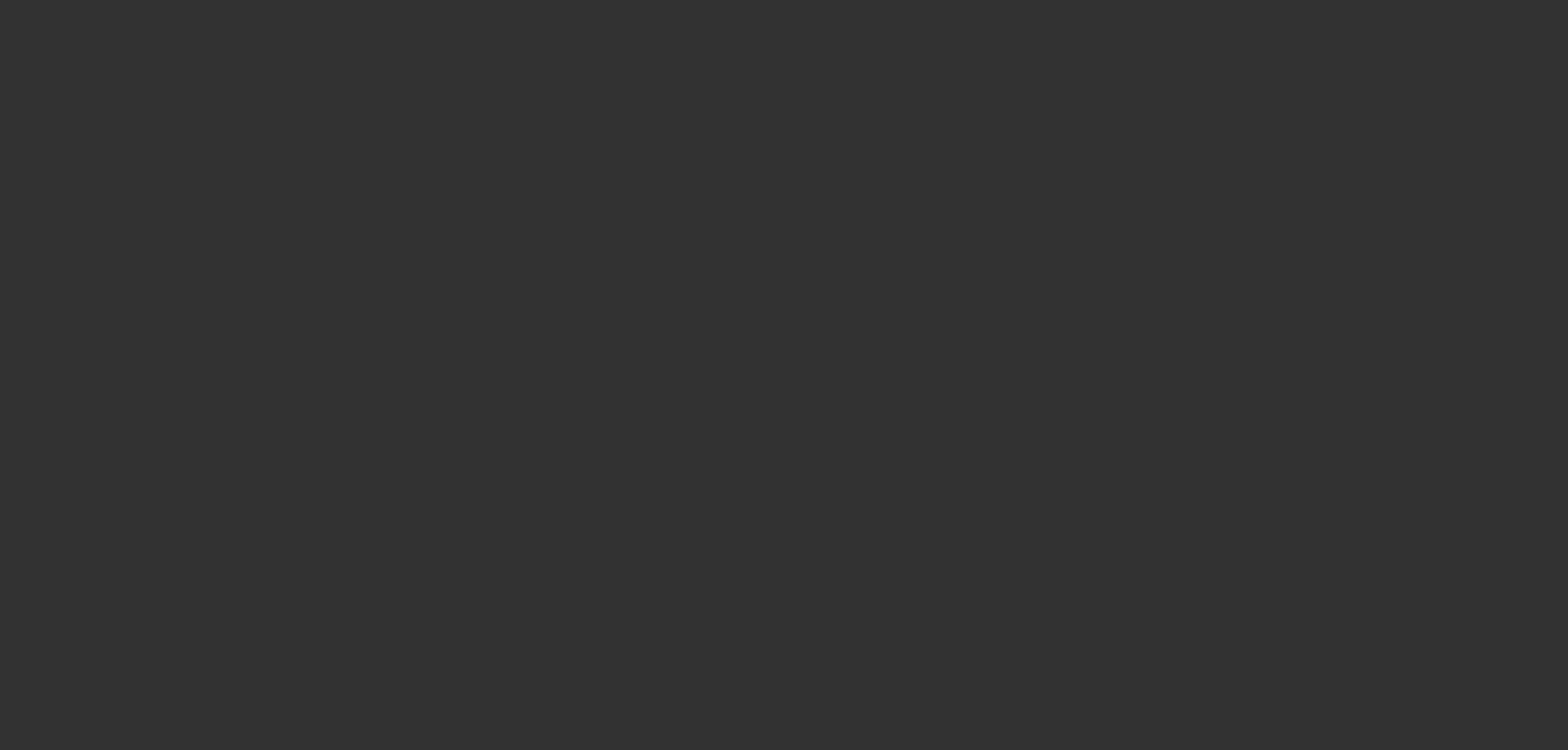
select select "0"
select select "2"
select select "0.1"
select select "4"
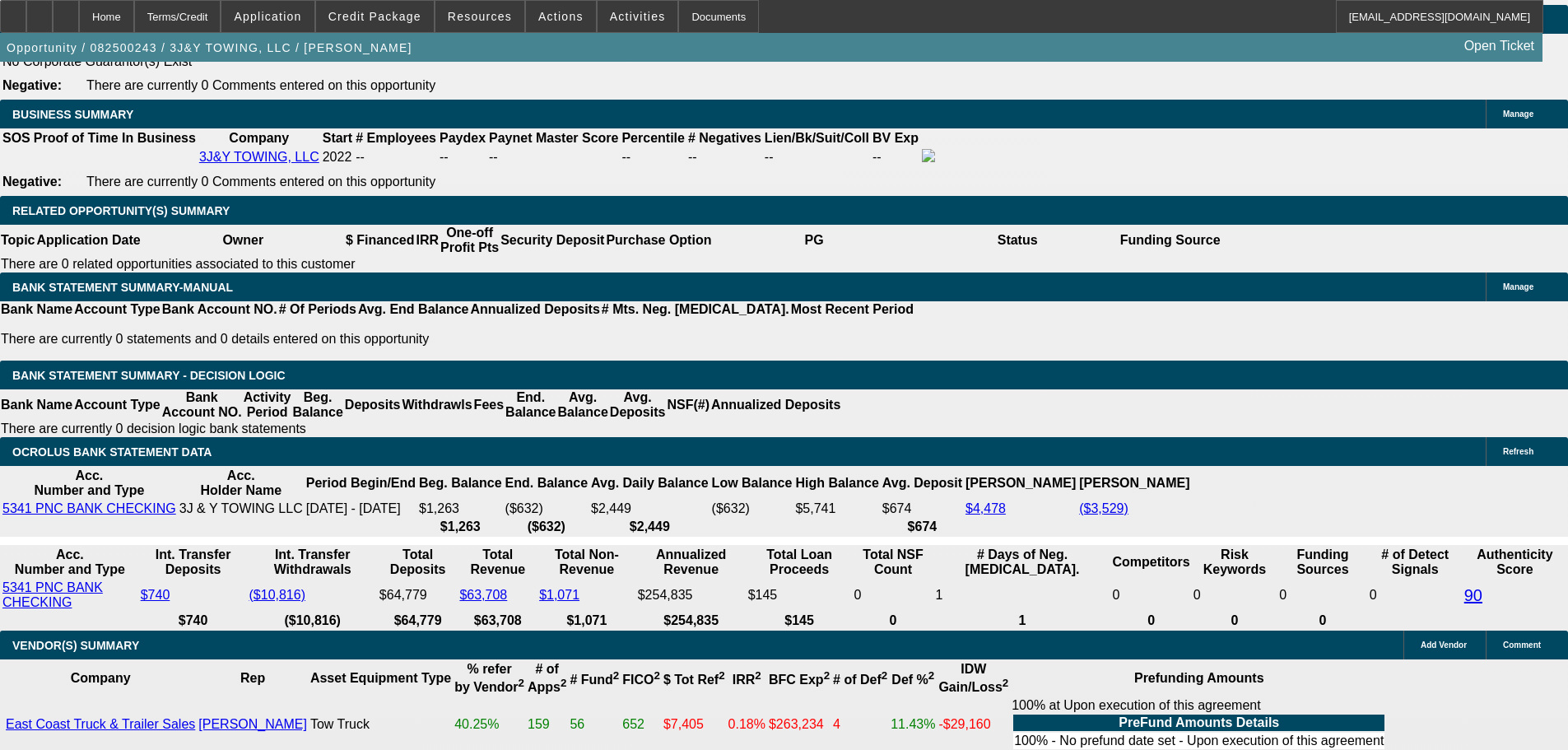
scroll to position [2881, 0]
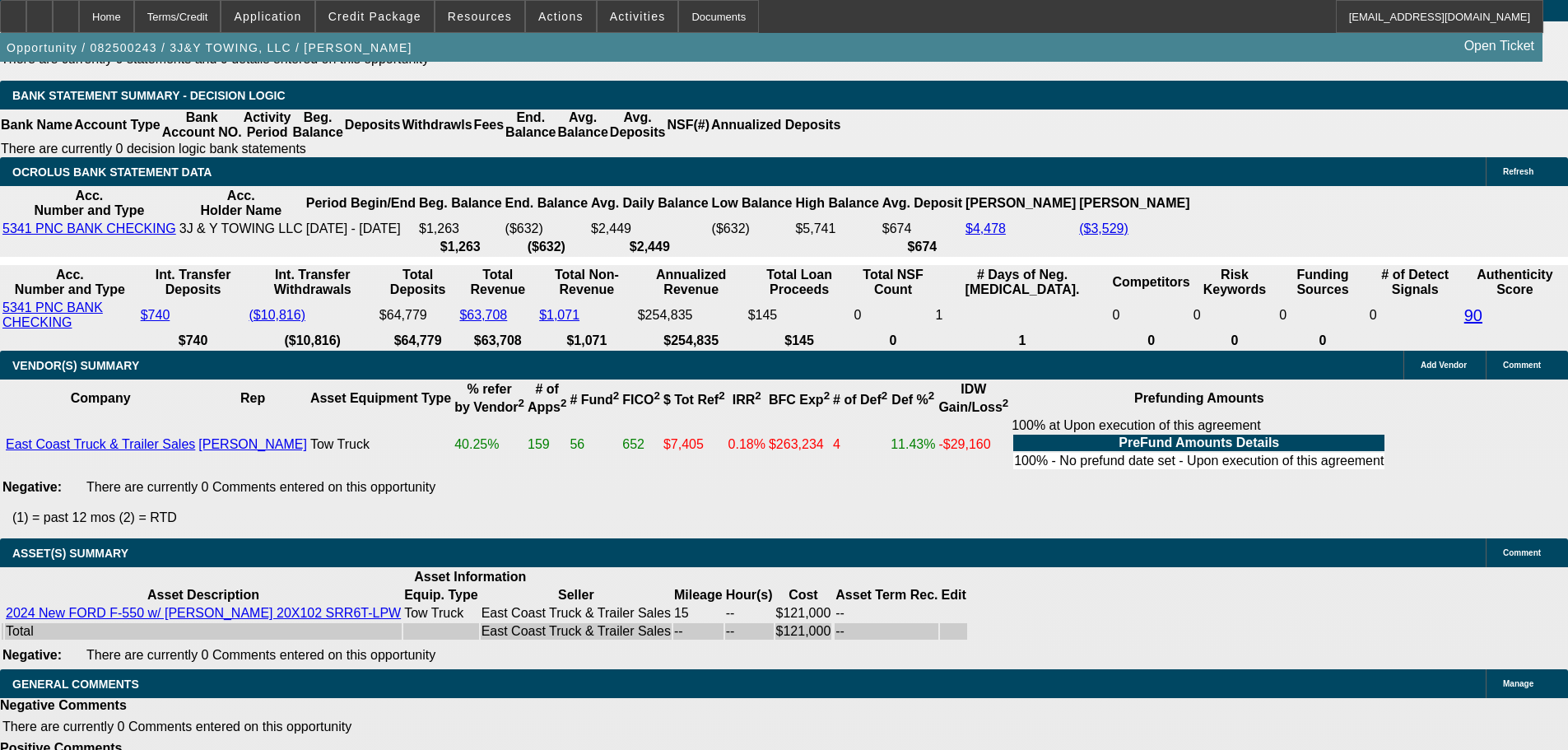
select select "4"
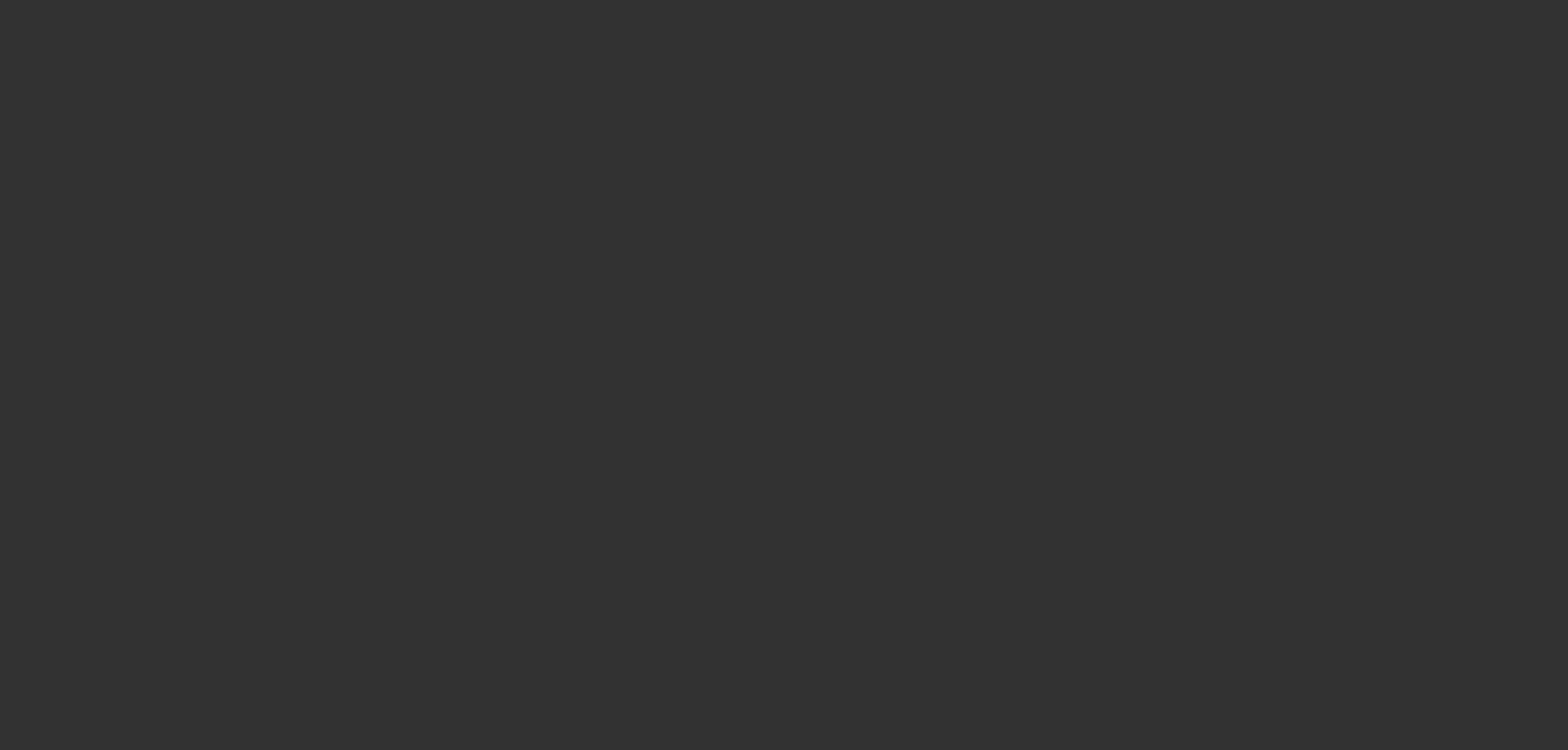
scroll to position [0, 0]
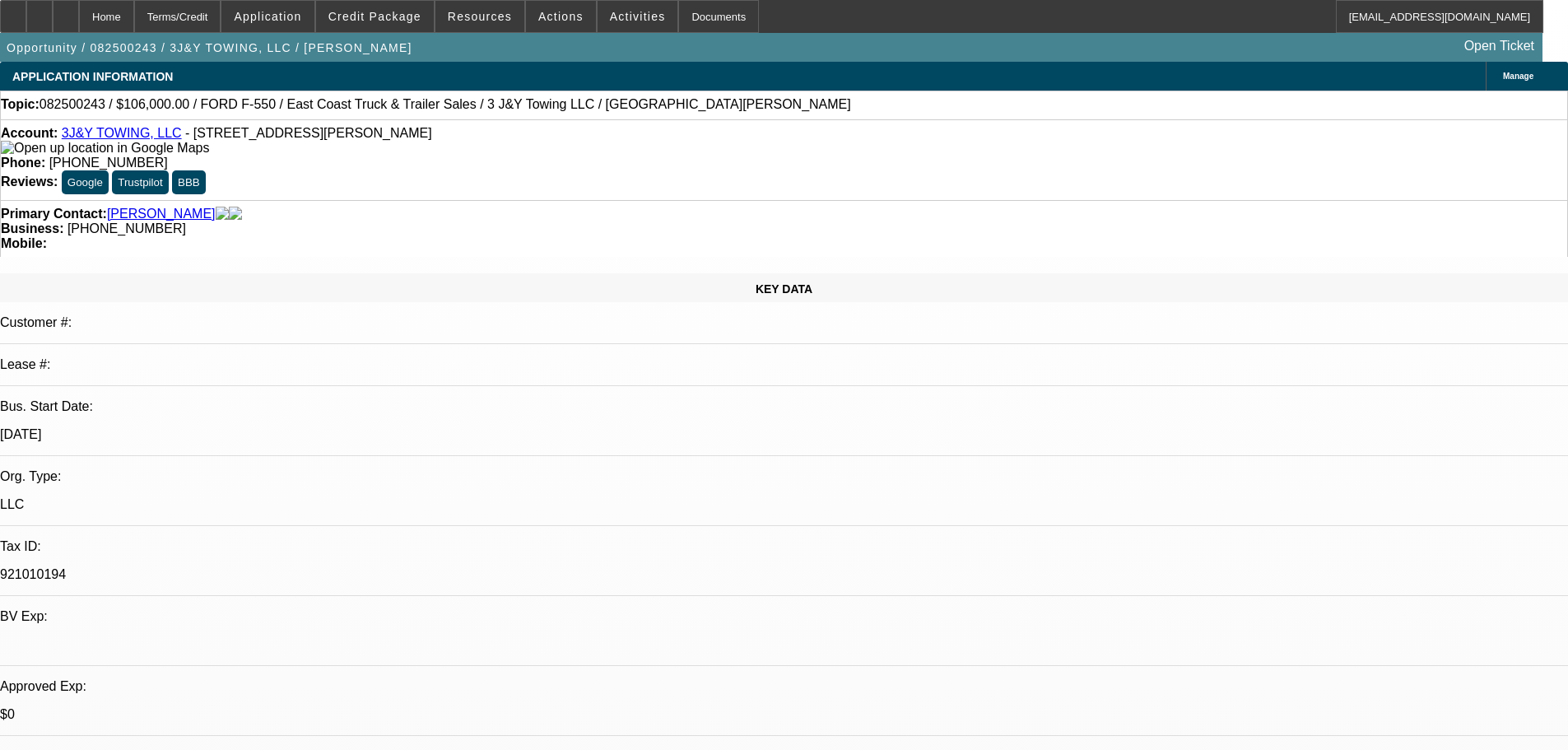
type textarea "TOUGH DEAL, JUST TOO MANY NEGATIVES OVERALL ADDING UP ON THIS DEAL. PASS."
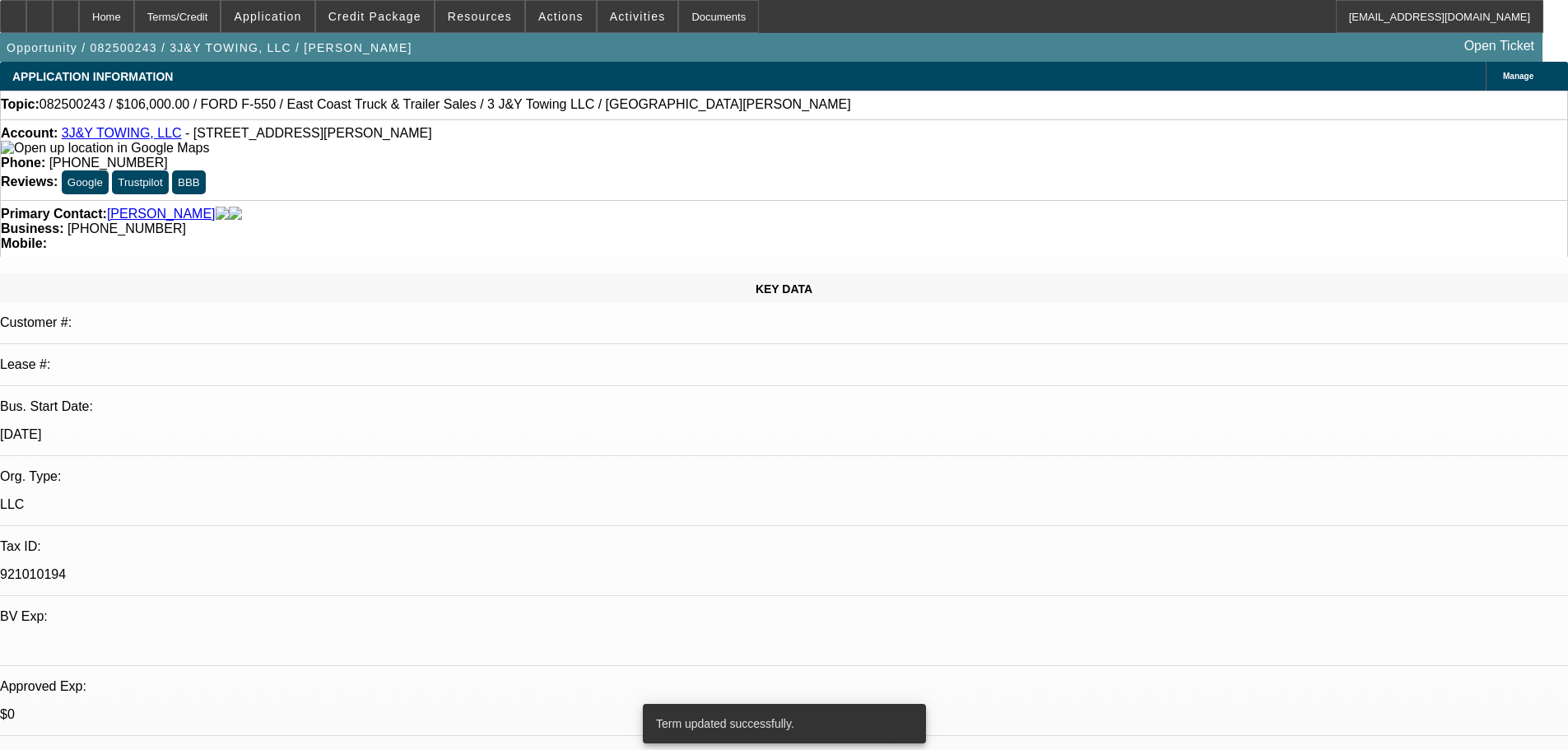
select select "0"
select select "2"
select select "0.1"
select select "4"
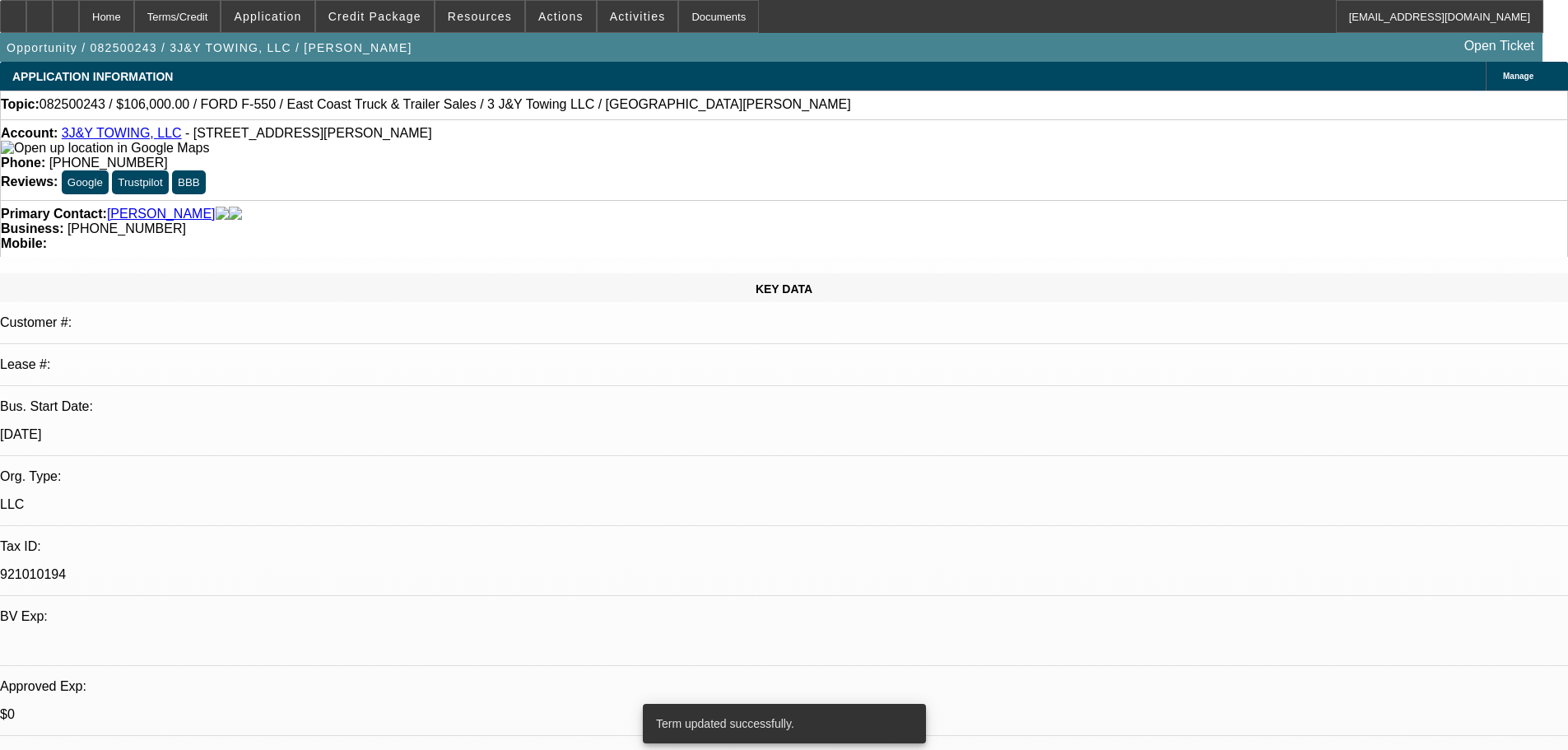
select select "0"
select select "2"
select select "0.1"
select select "4"
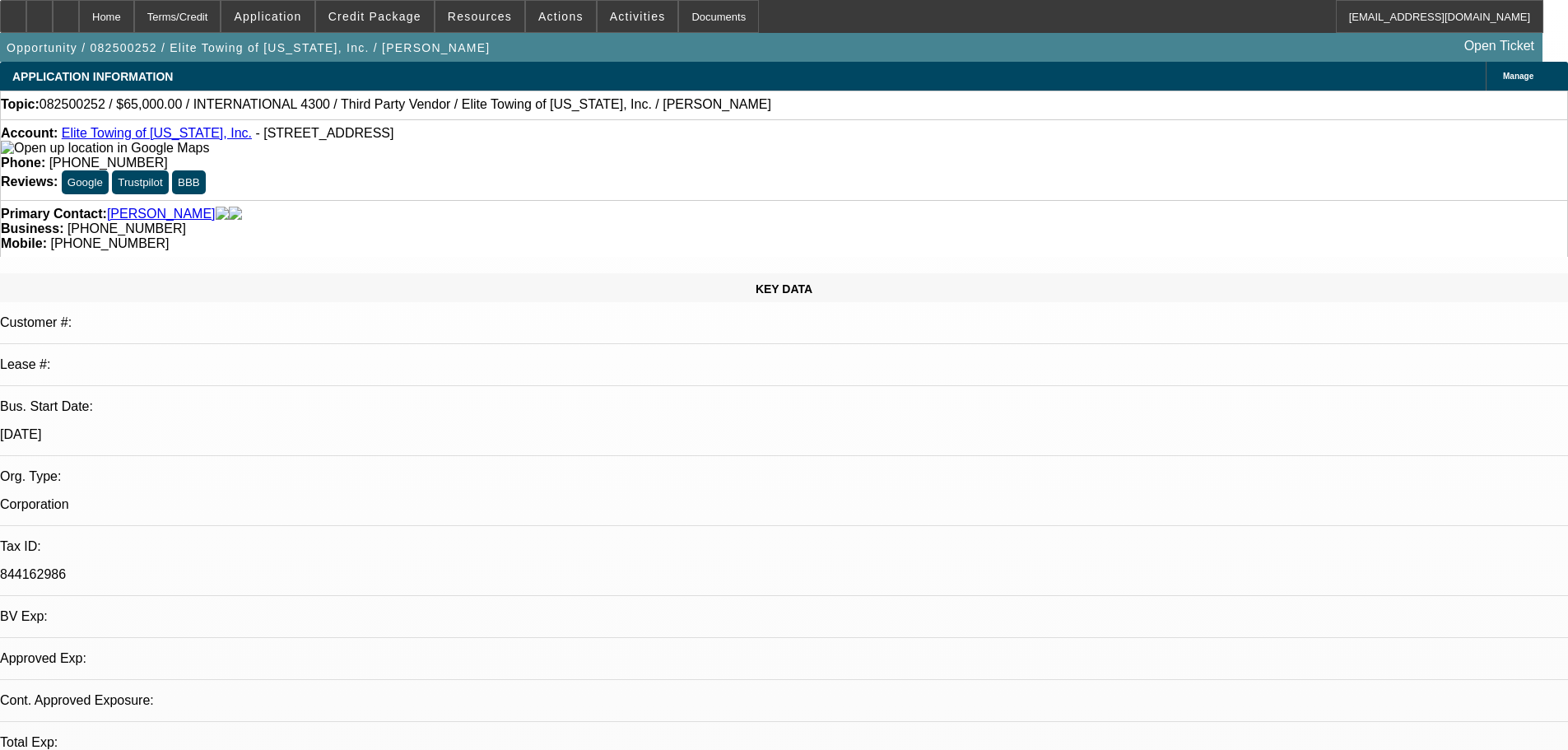
select select "0"
select select "6"
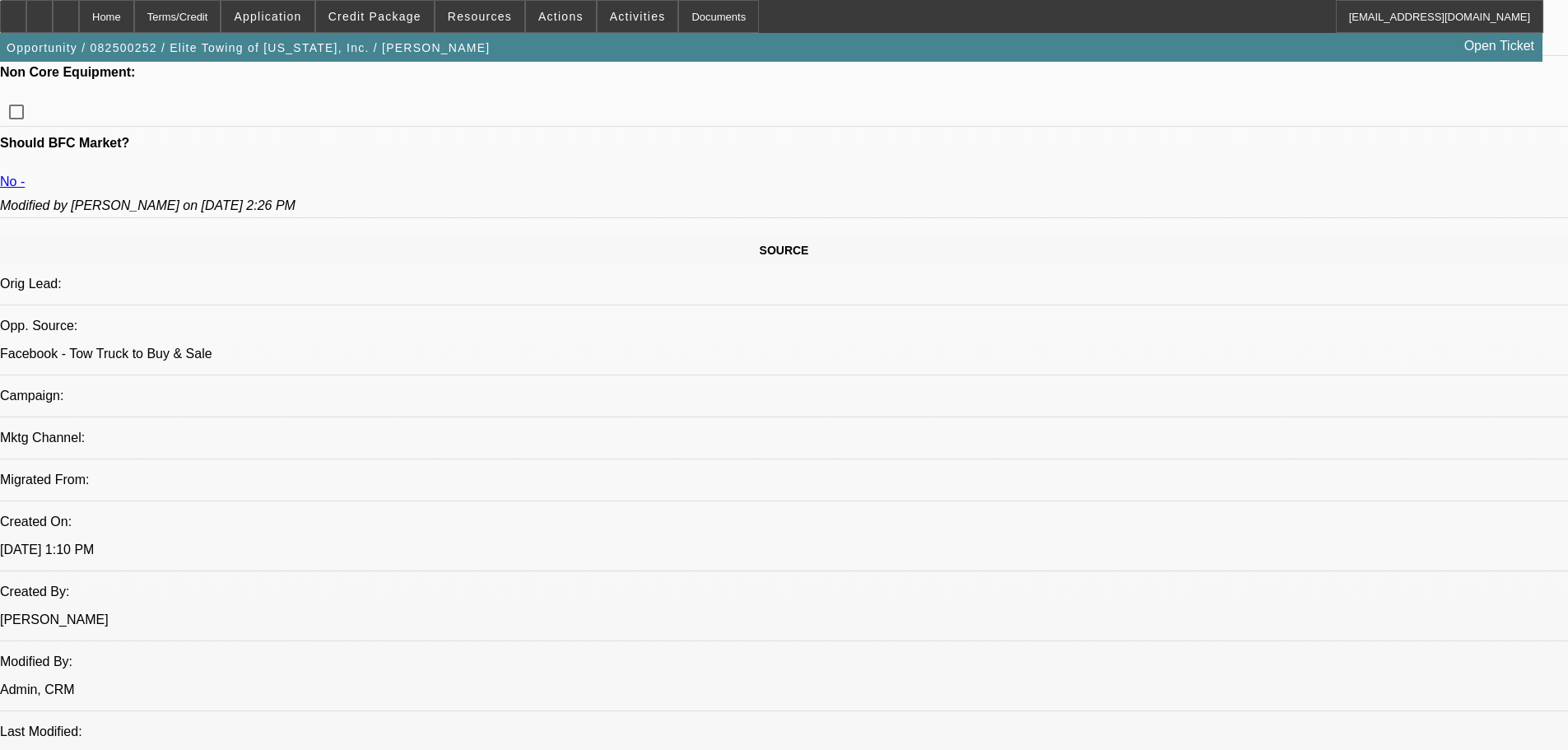
scroll to position [906, 0]
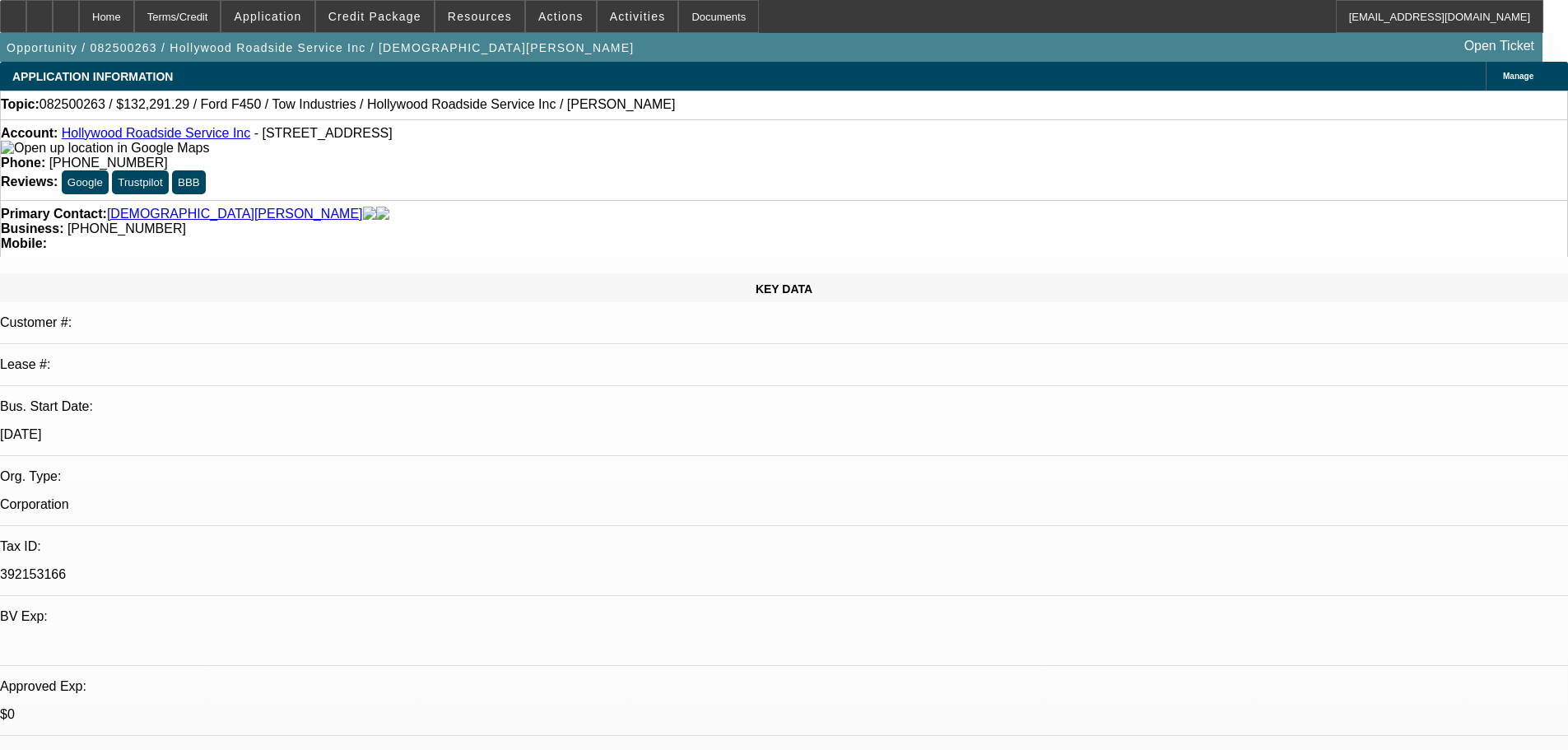
select select "0.15"
select select "2"
select select "0.1"
select select "4"
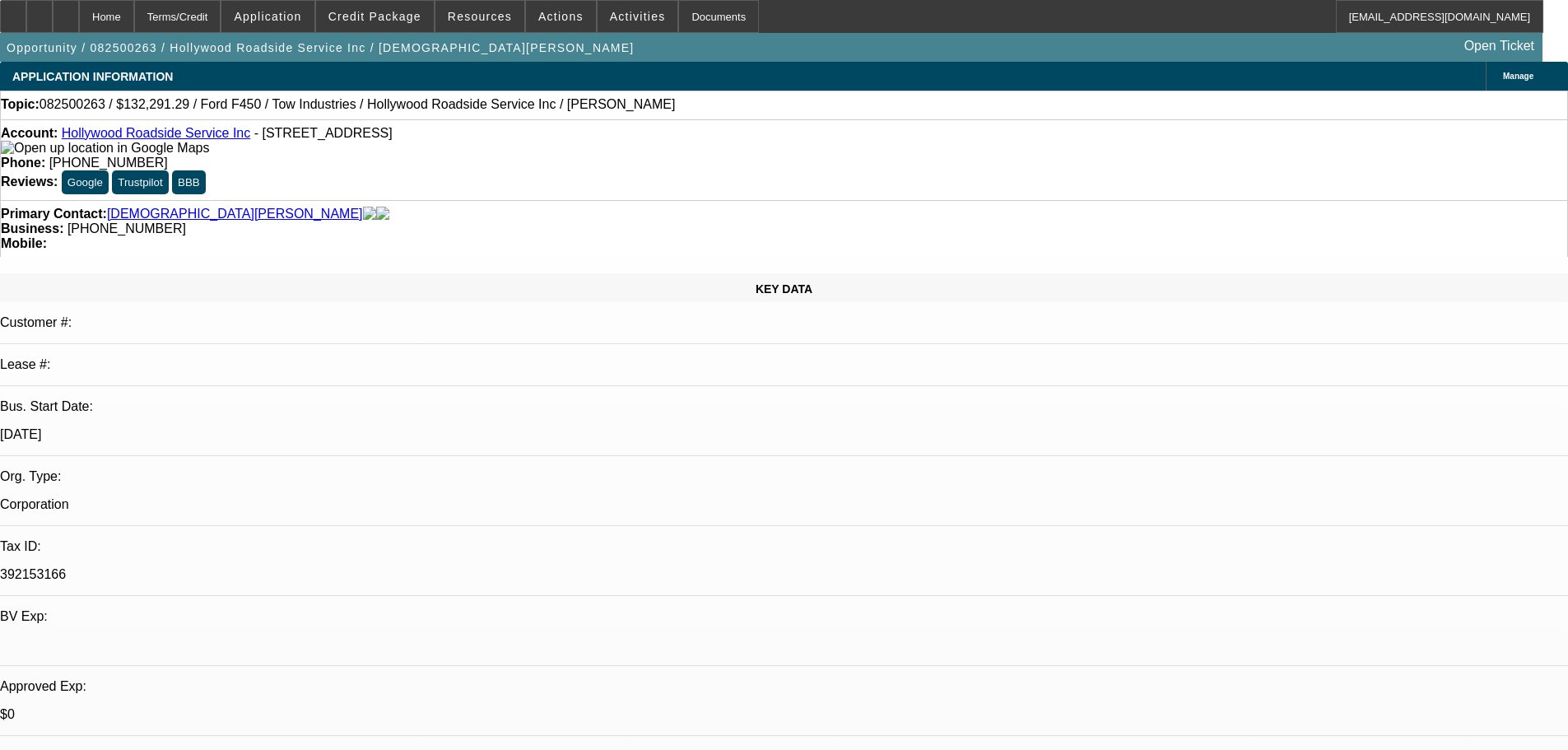
select select "0.15"
select select "0"
select select "3"
select select "0.1"
select select "4"
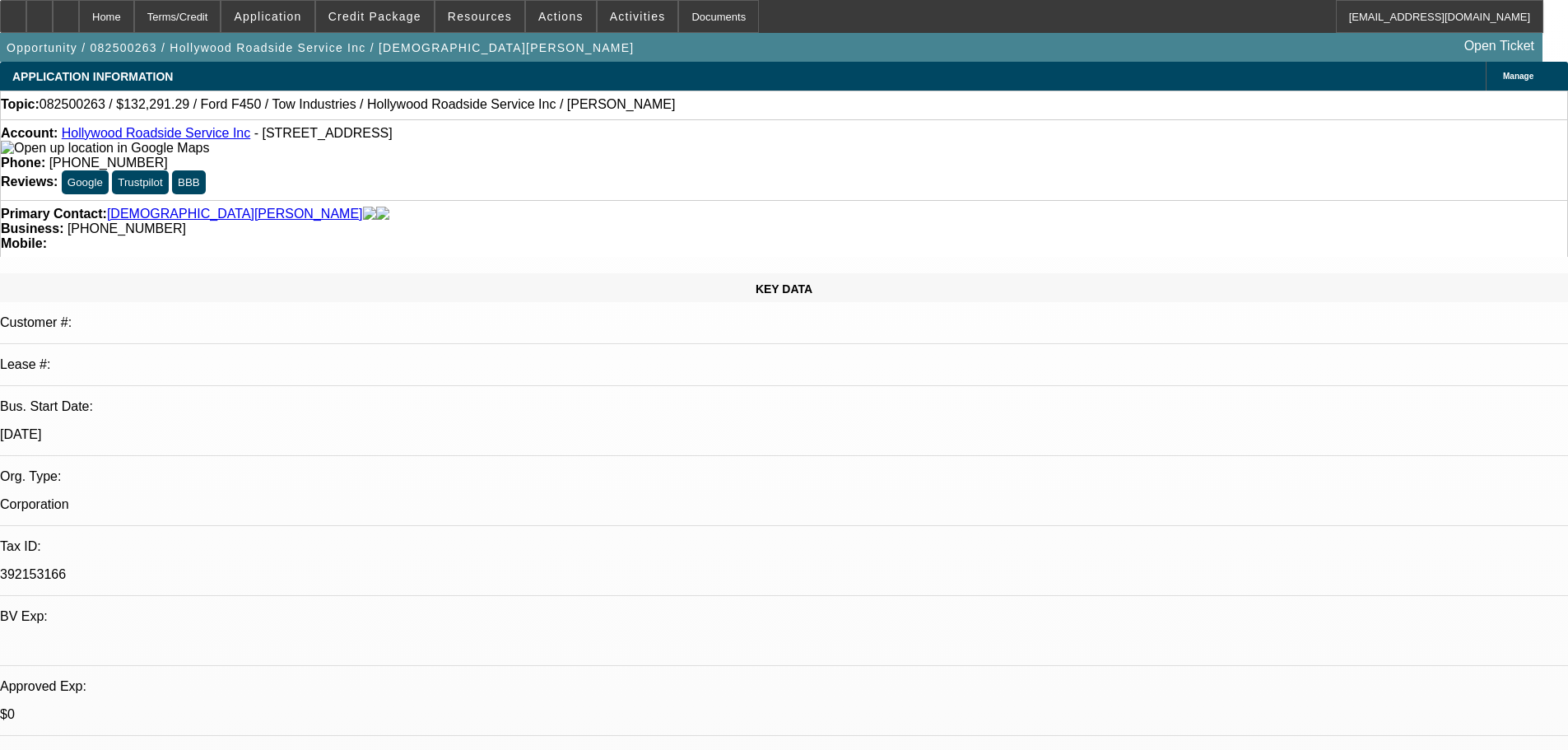
select select "0"
select select "3"
select select "0.1"
select select "4"
click at [394, 16] on span "Credit Package" at bounding box center [375, 17] width 93 height 13
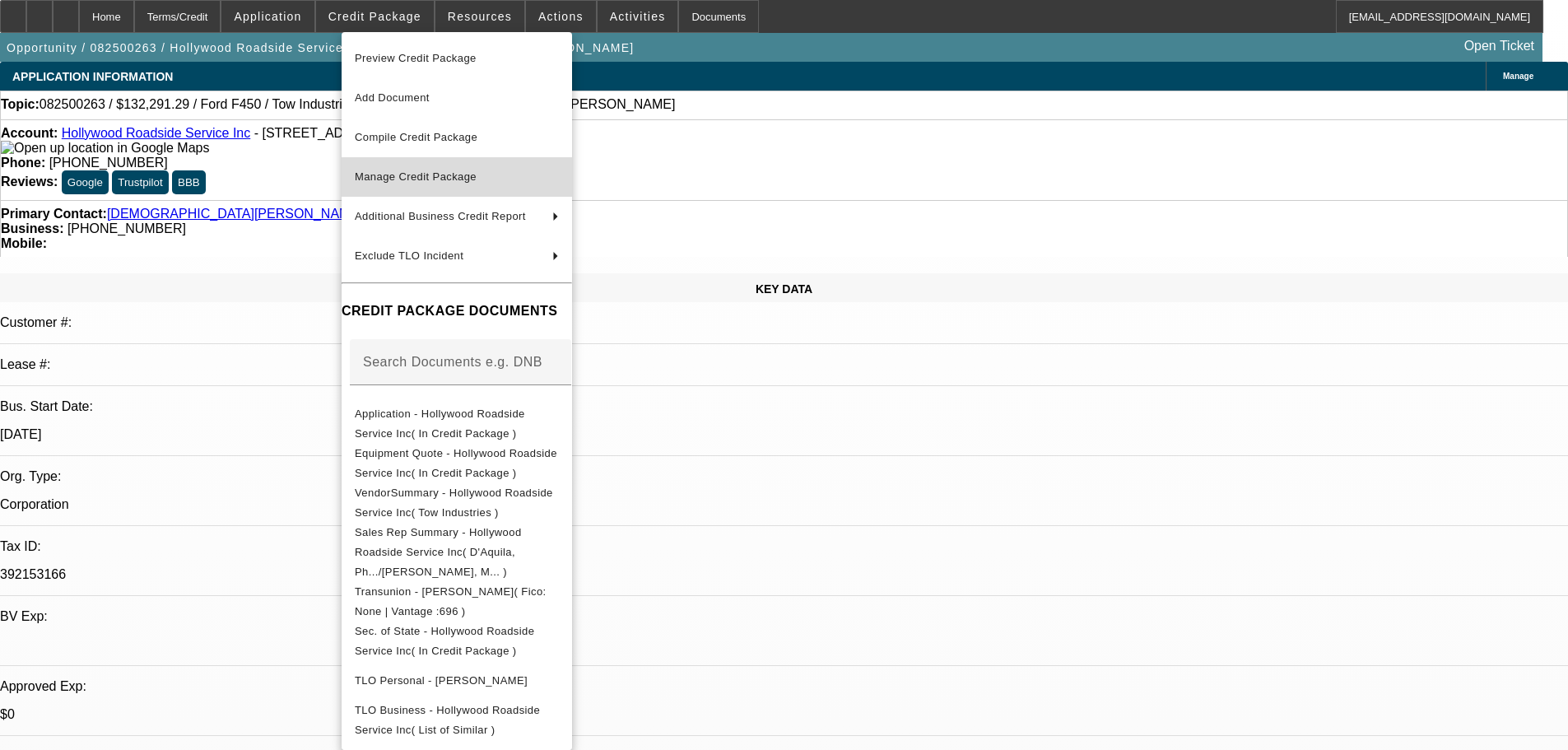
click at [410, 179] on span "Manage Credit Package" at bounding box center [415, 177] width 122 height 13
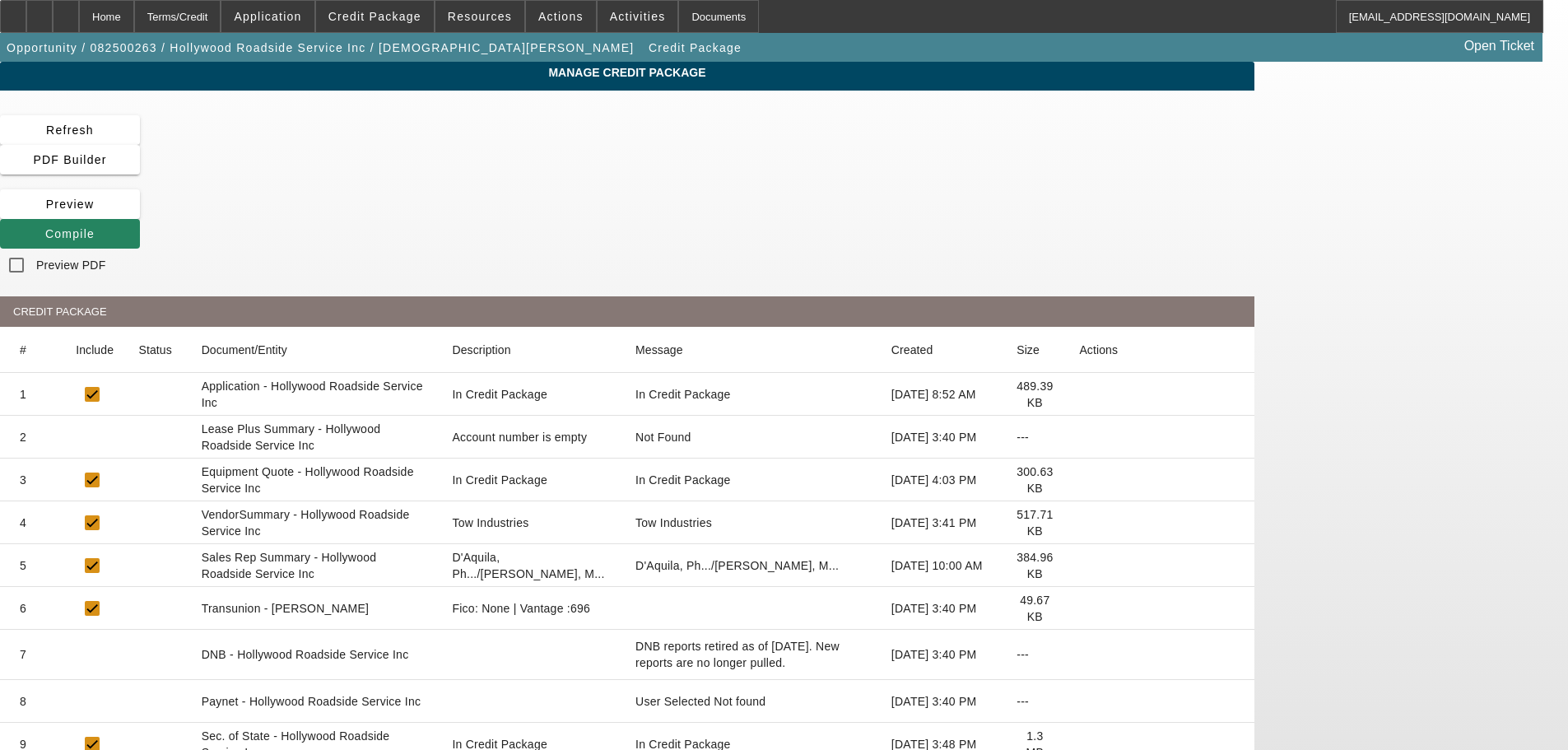
click at [1079, 437] on icon at bounding box center [1079, 437] width 0 height 0
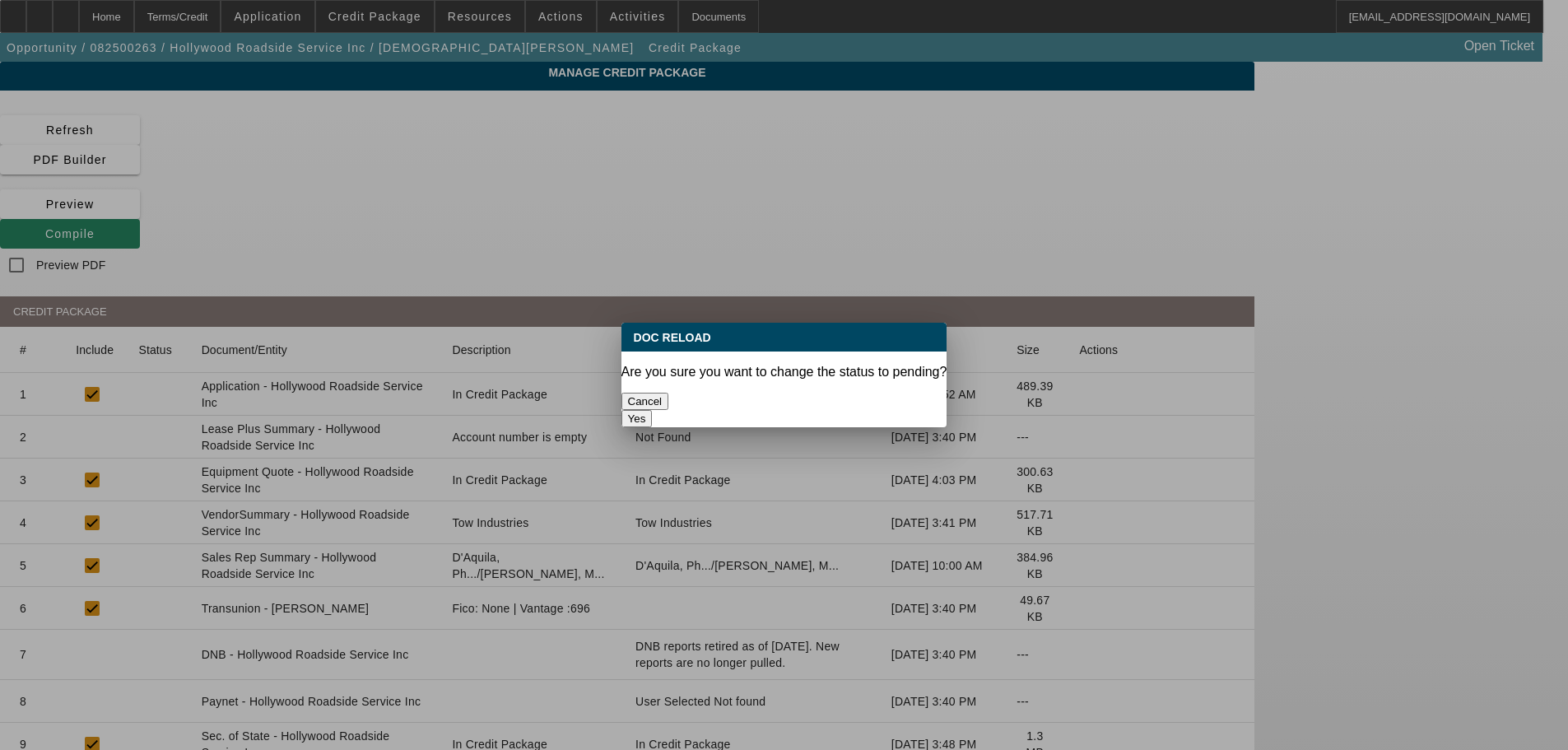
click at [652, 409] on button "Yes" at bounding box center [636, 418] width 31 height 18
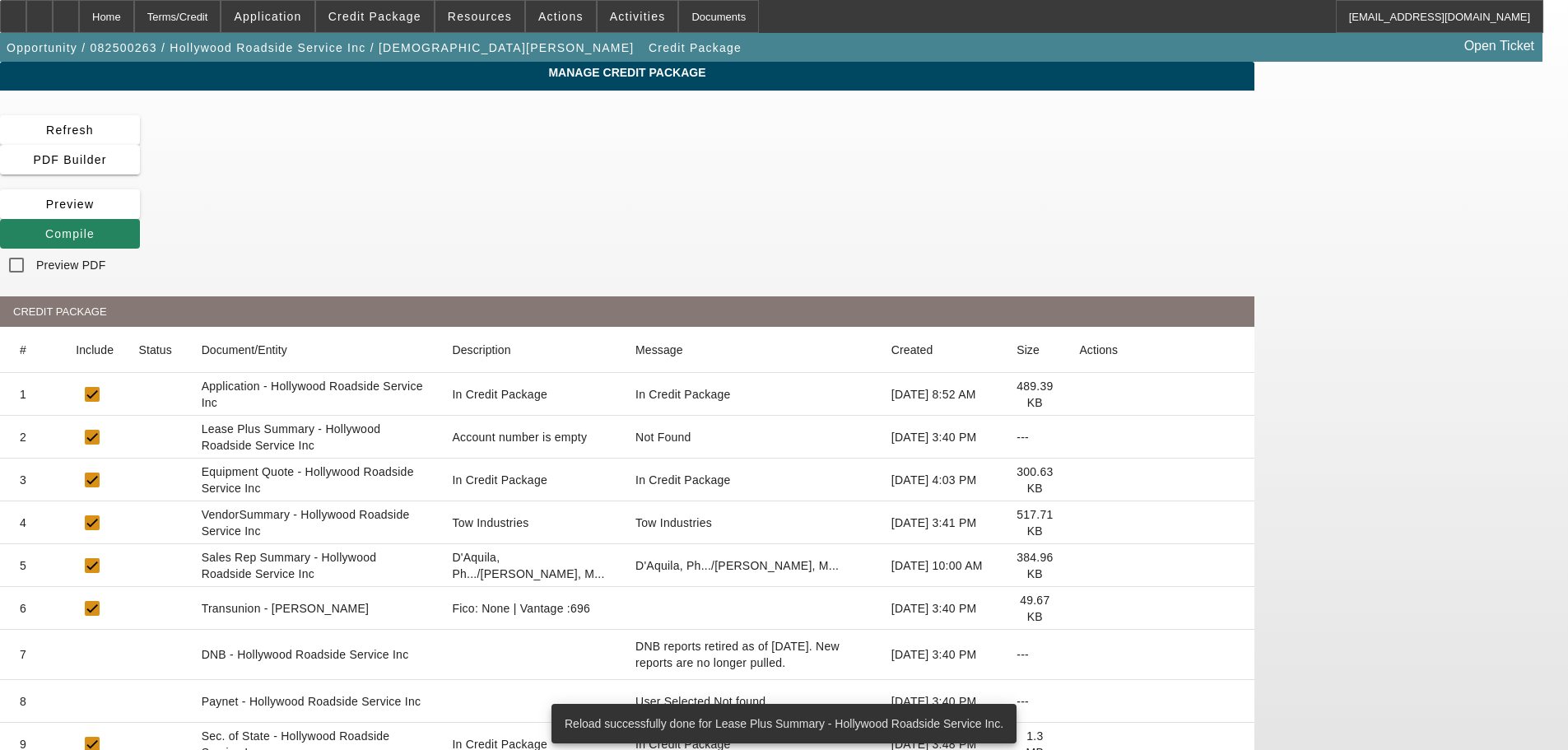
click at [1079, 523] on icon at bounding box center [1079, 523] width 0 height 0
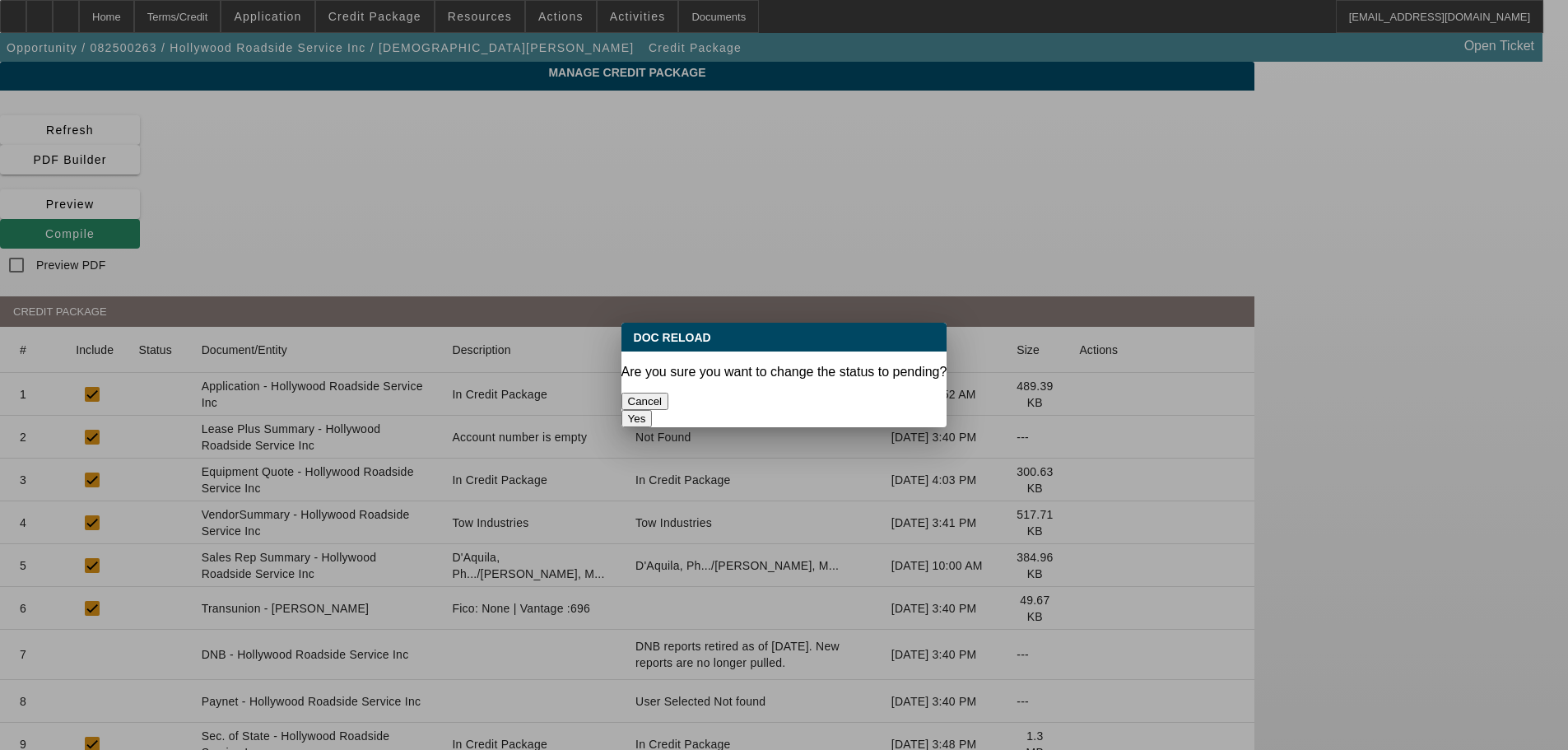
click at [652, 409] on button "Yes" at bounding box center [636, 418] width 31 height 18
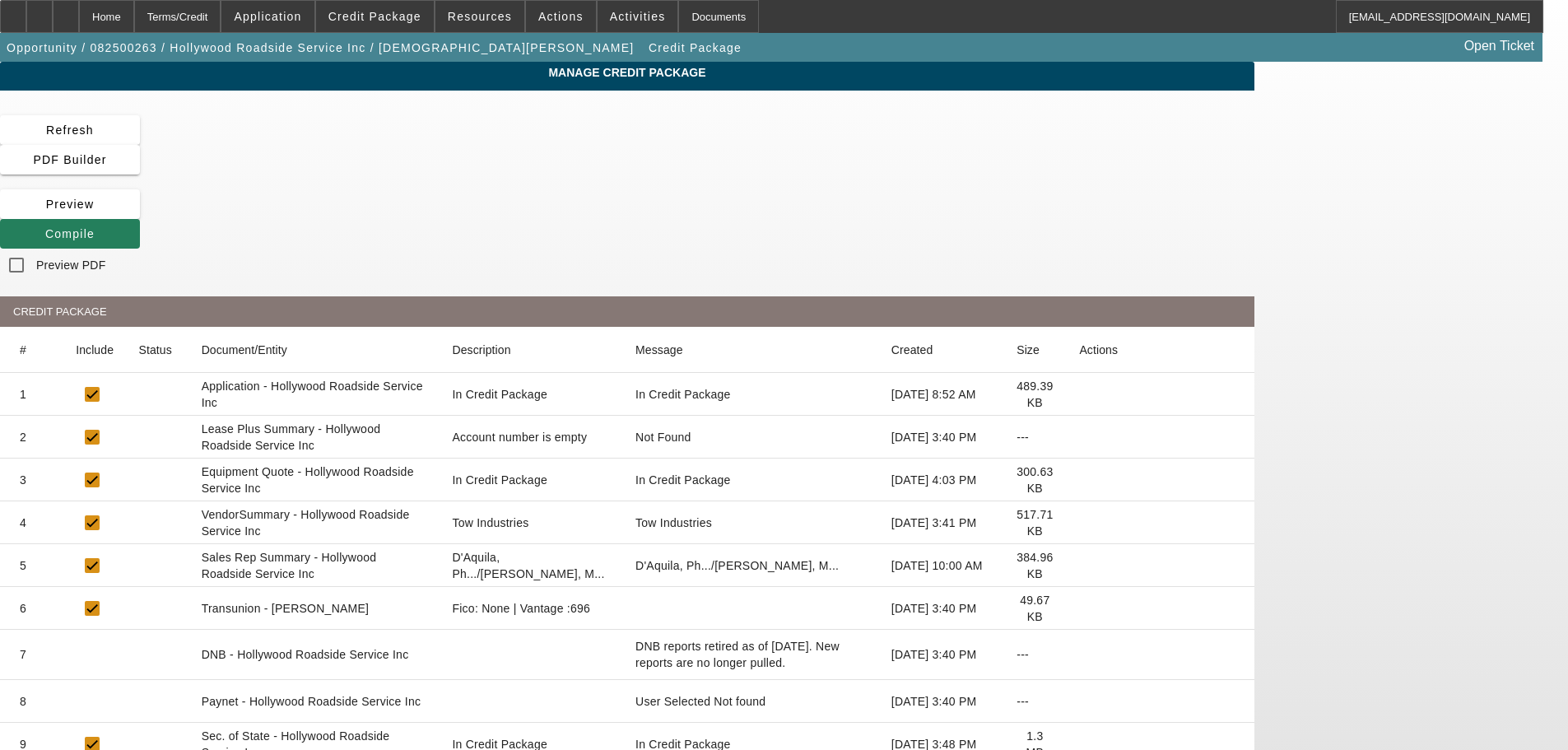
click at [95, 227] on span "Compile" at bounding box center [70, 234] width 50 height 13
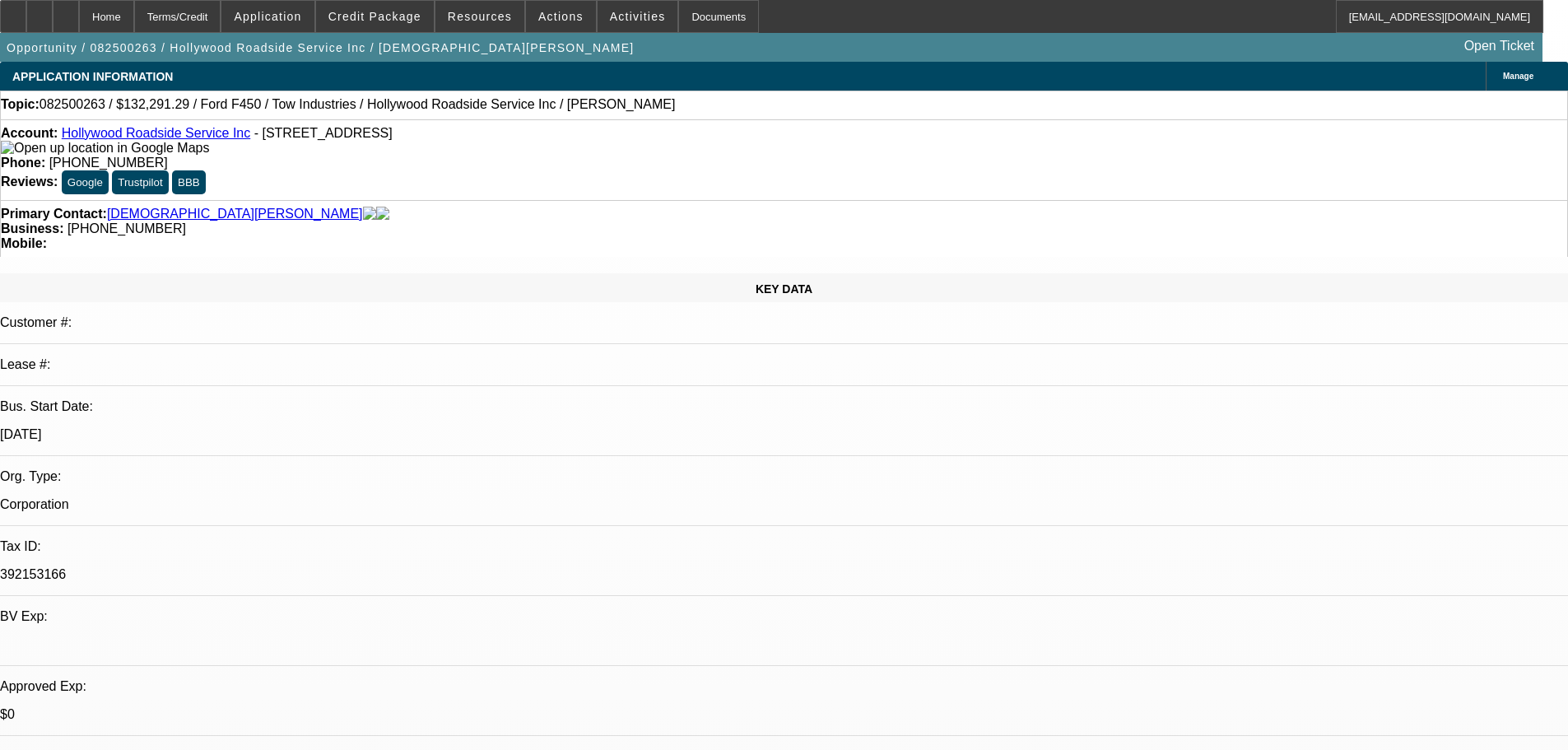
select select "0.15"
select select "2"
select select "0.1"
select select "4"
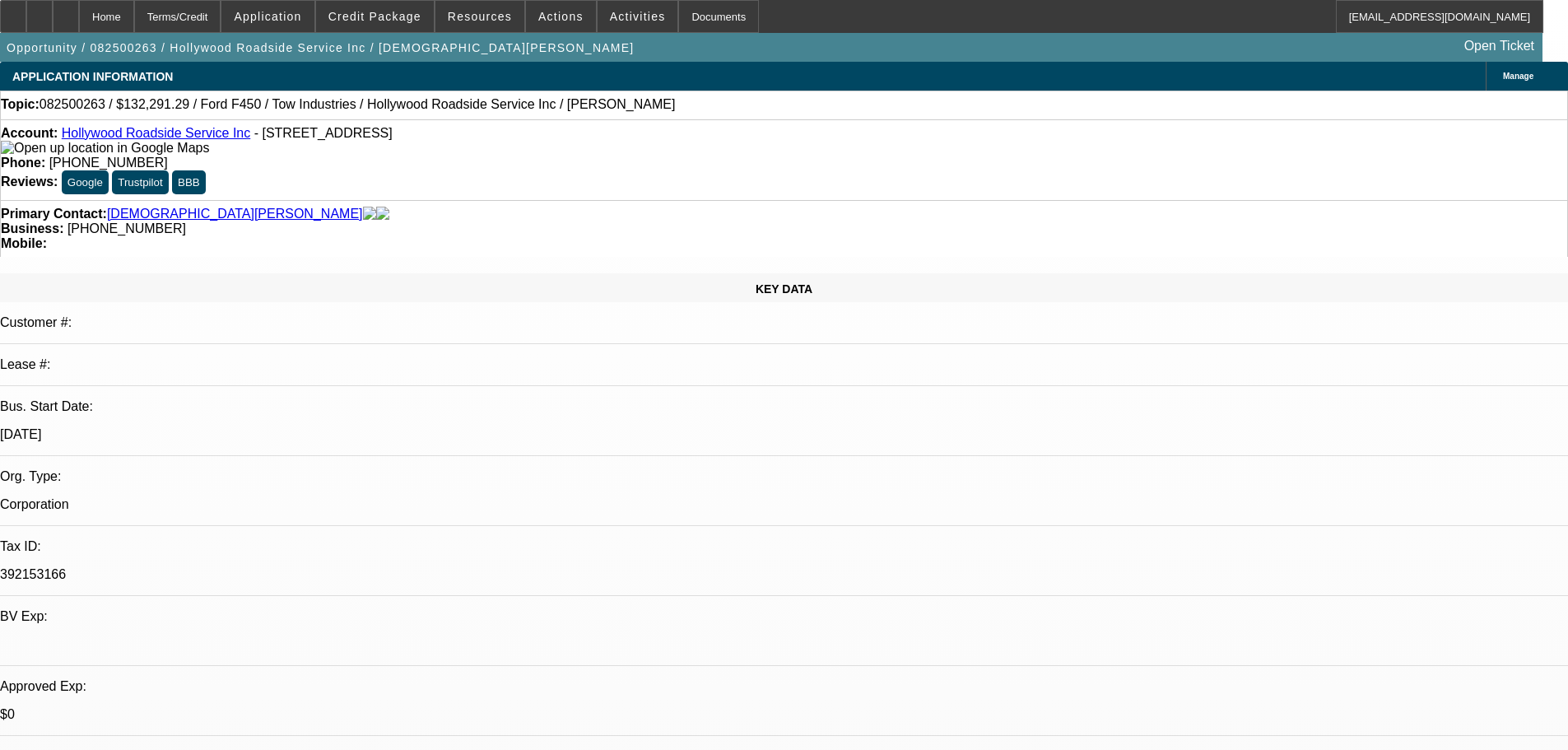
select select "0.15"
select select "0"
select select "3"
select select "0.1"
select select "4"
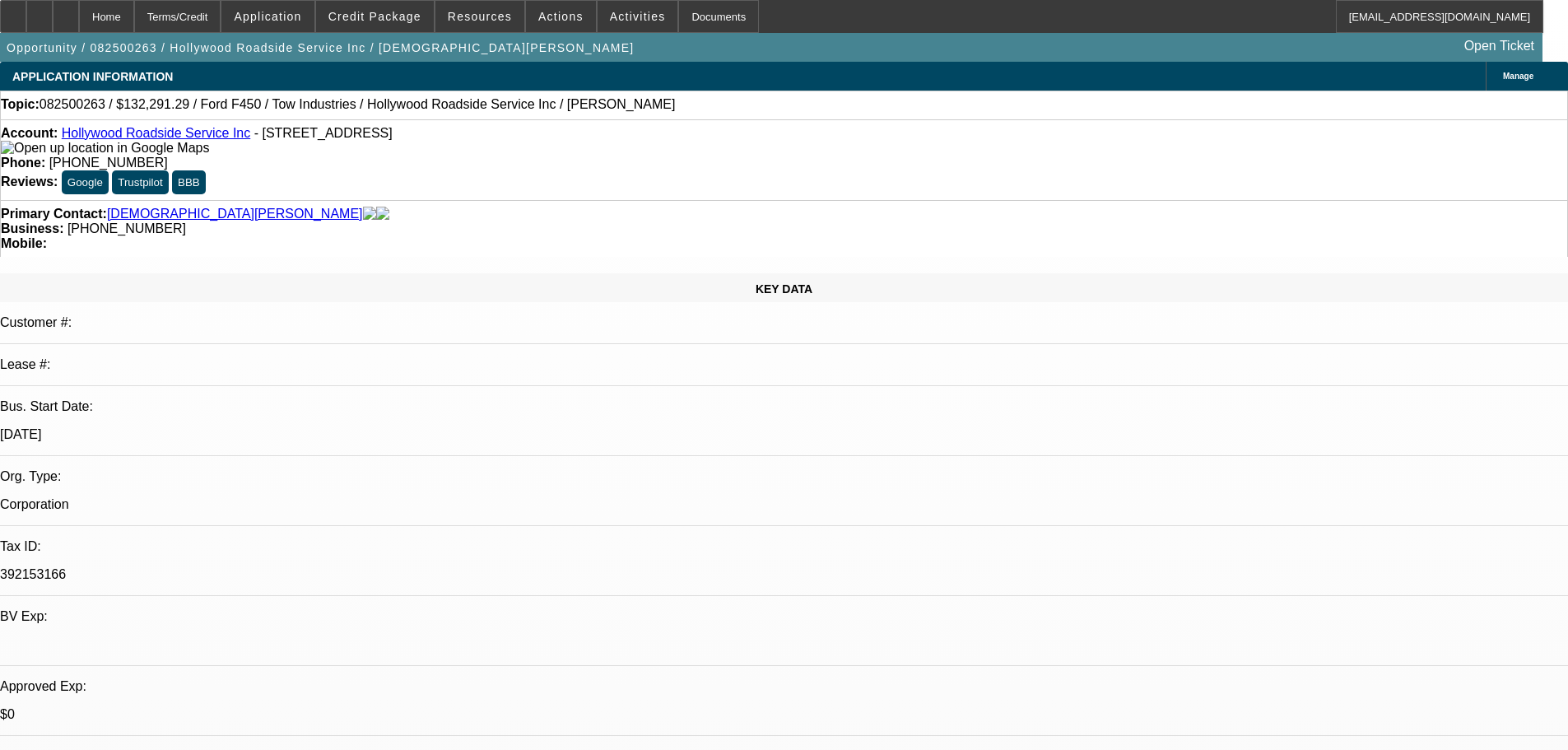
select select "0"
select select "3"
select select "0.1"
select select "4"
click at [376, 15] on span "Credit Package" at bounding box center [375, 17] width 93 height 13
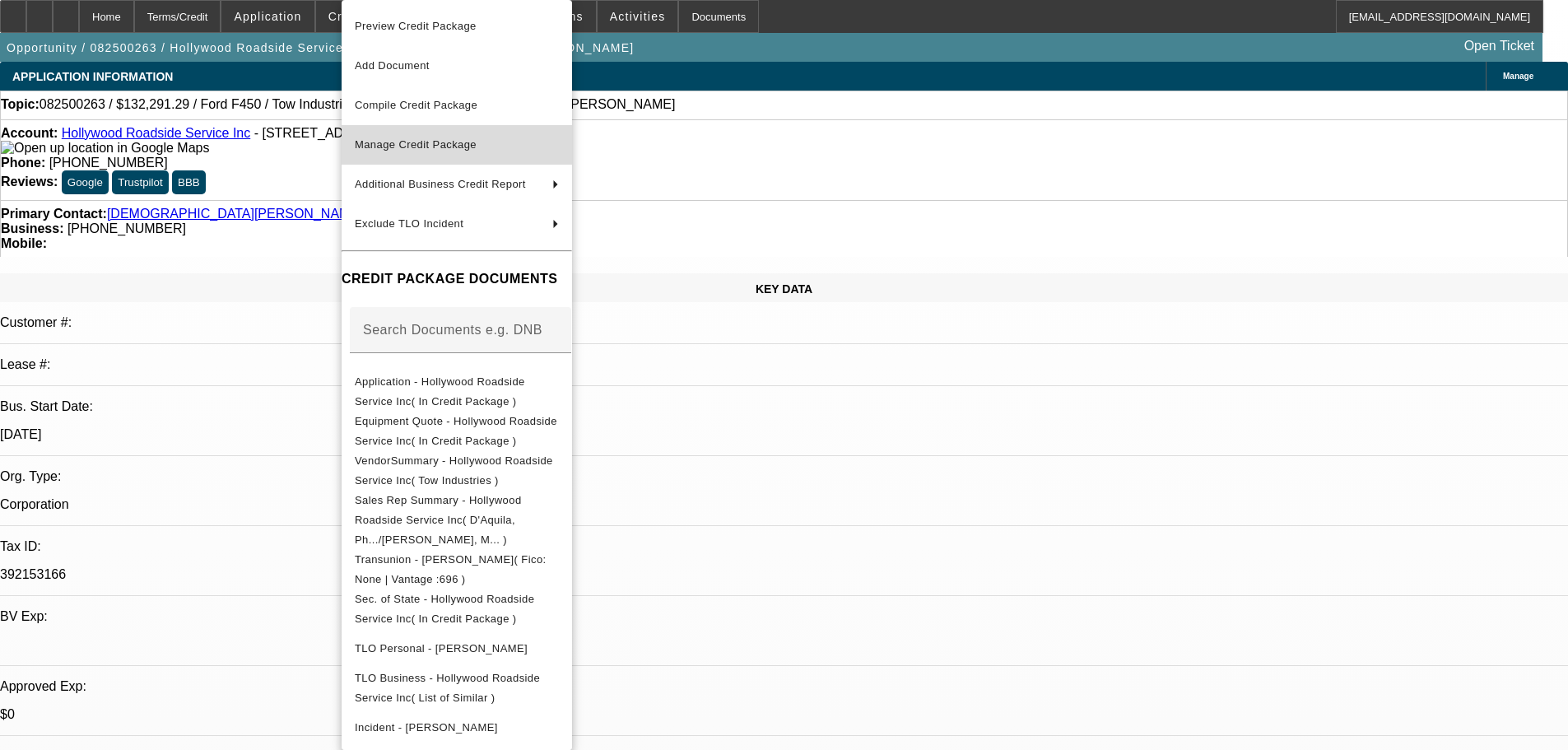
click at [413, 148] on span "Manage Credit Package" at bounding box center [415, 144] width 122 height 13
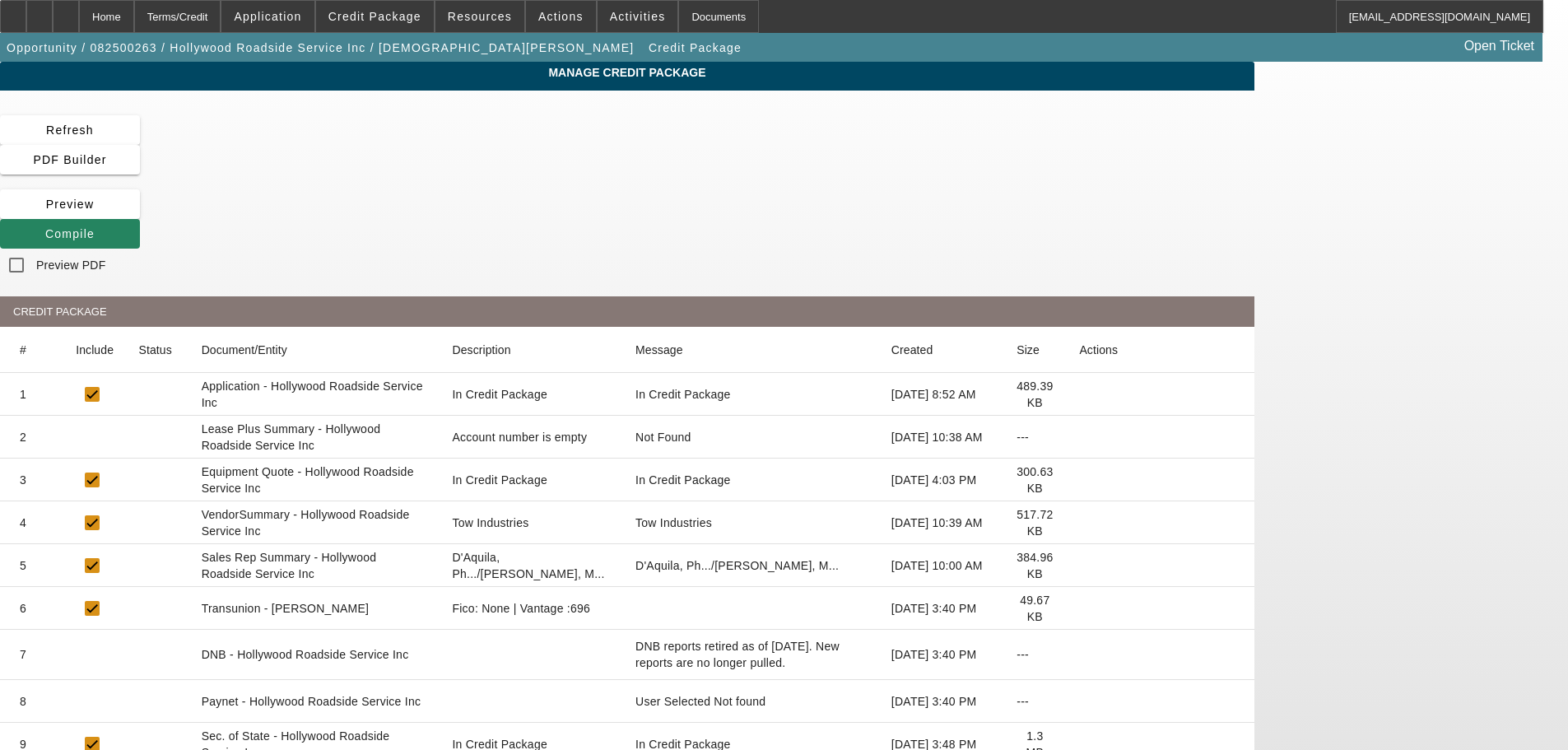
click at [1079, 437] on icon at bounding box center [1079, 437] width 0 height 0
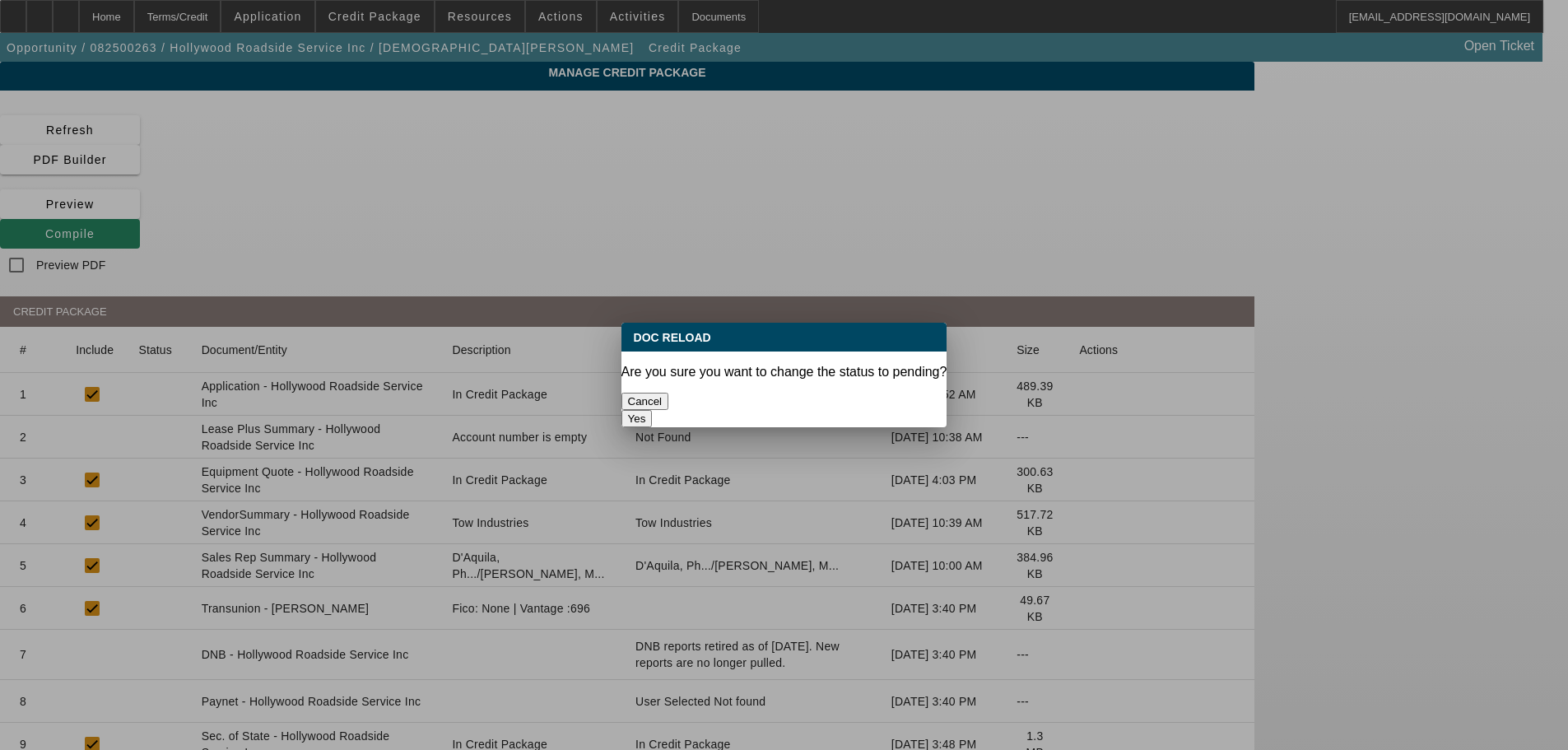
click at [652, 409] on button "Yes" at bounding box center [636, 418] width 31 height 18
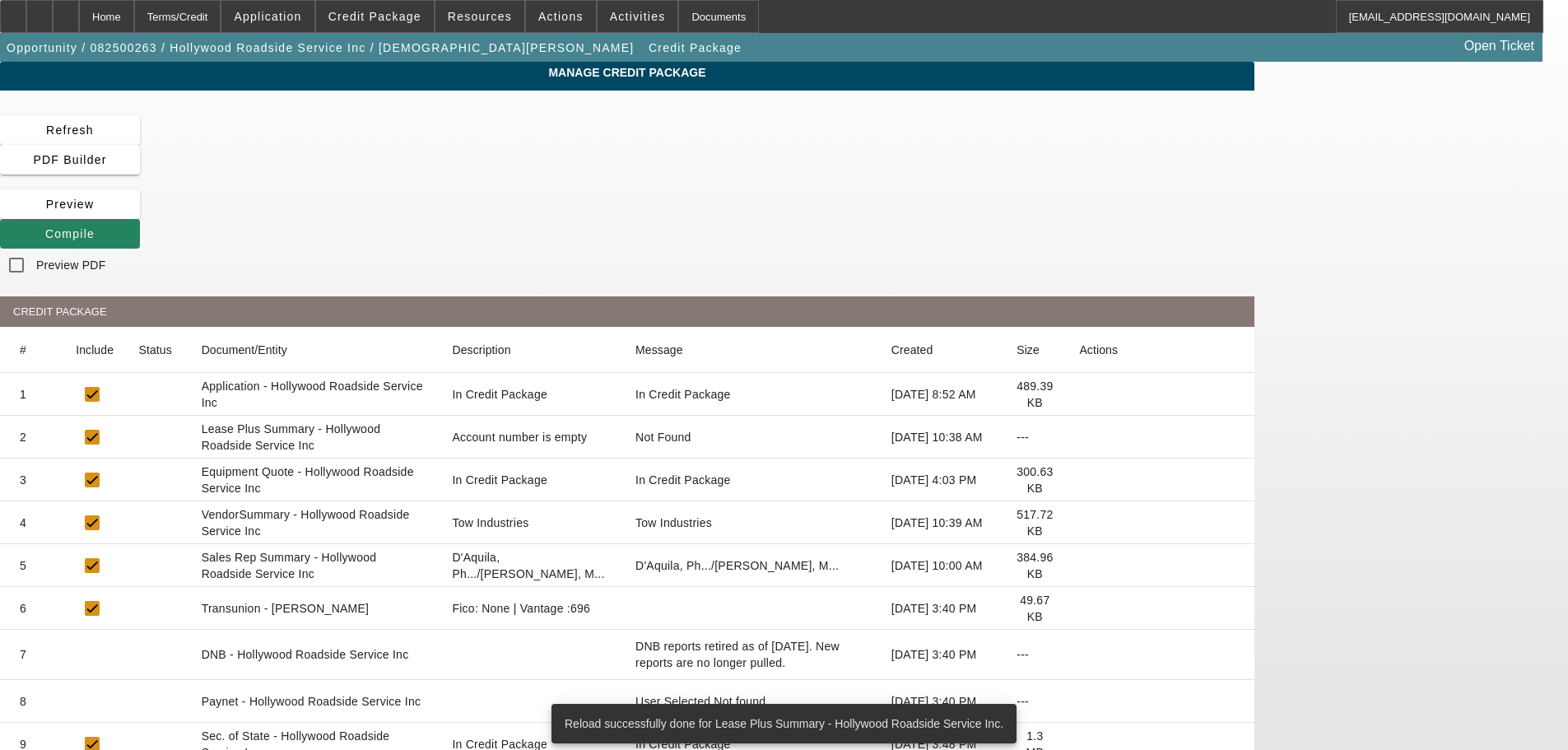
click at [1079, 523] on icon at bounding box center [1079, 523] width 0 height 0
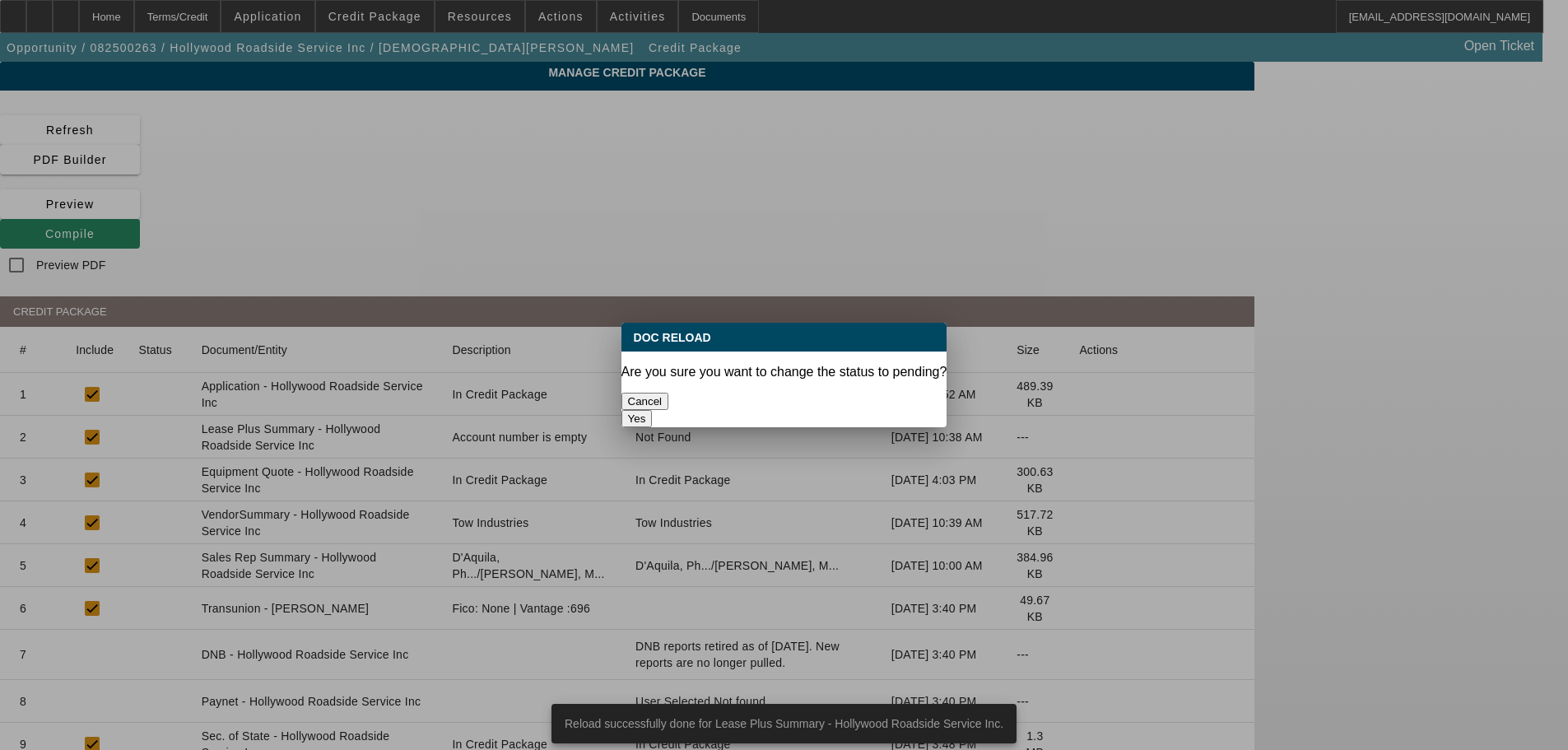
click at [652, 409] on button "Yes" at bounding box center [636, 418] width 31 height 18
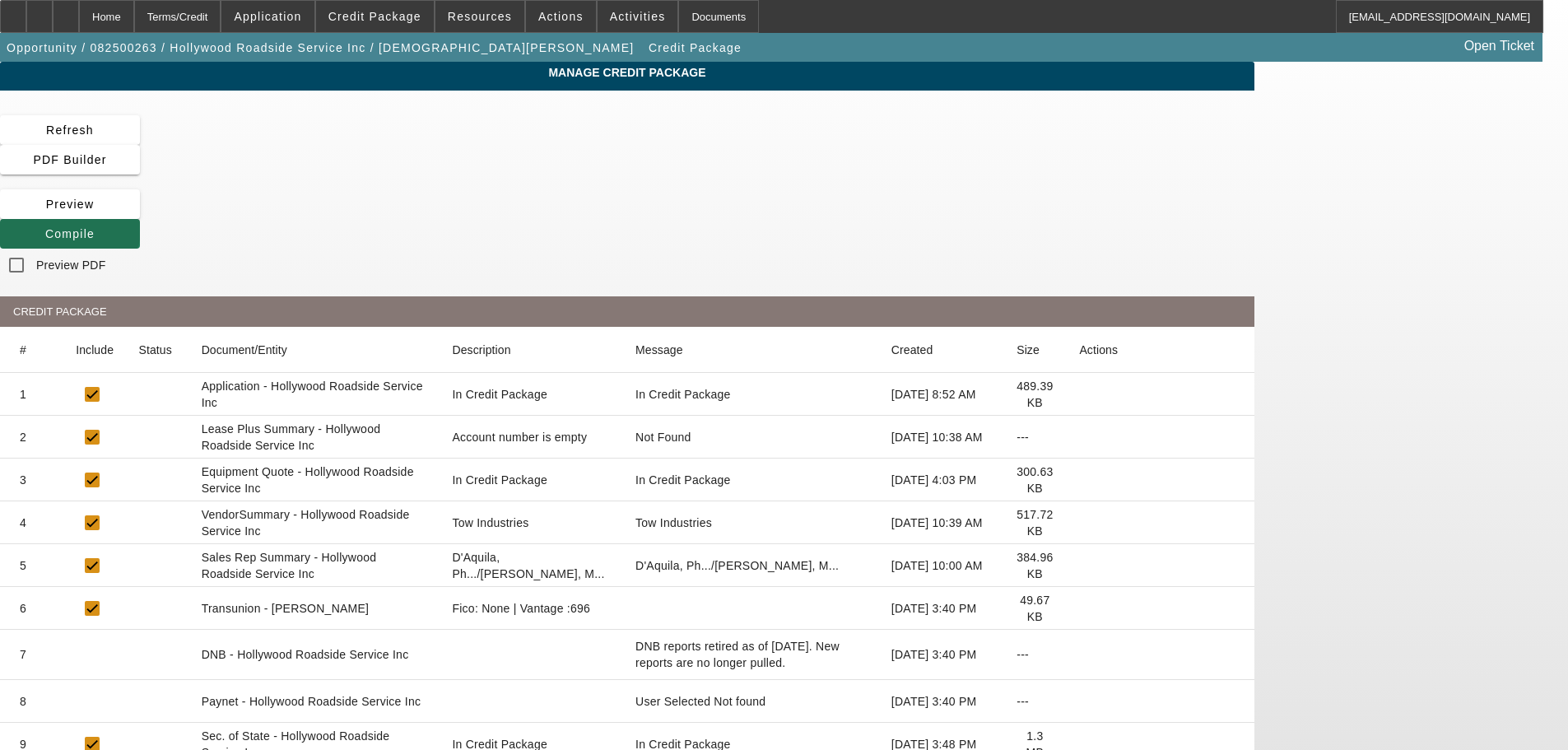
click at [45, 227] on icon at bounding box center [45, 234] width 0 height 13
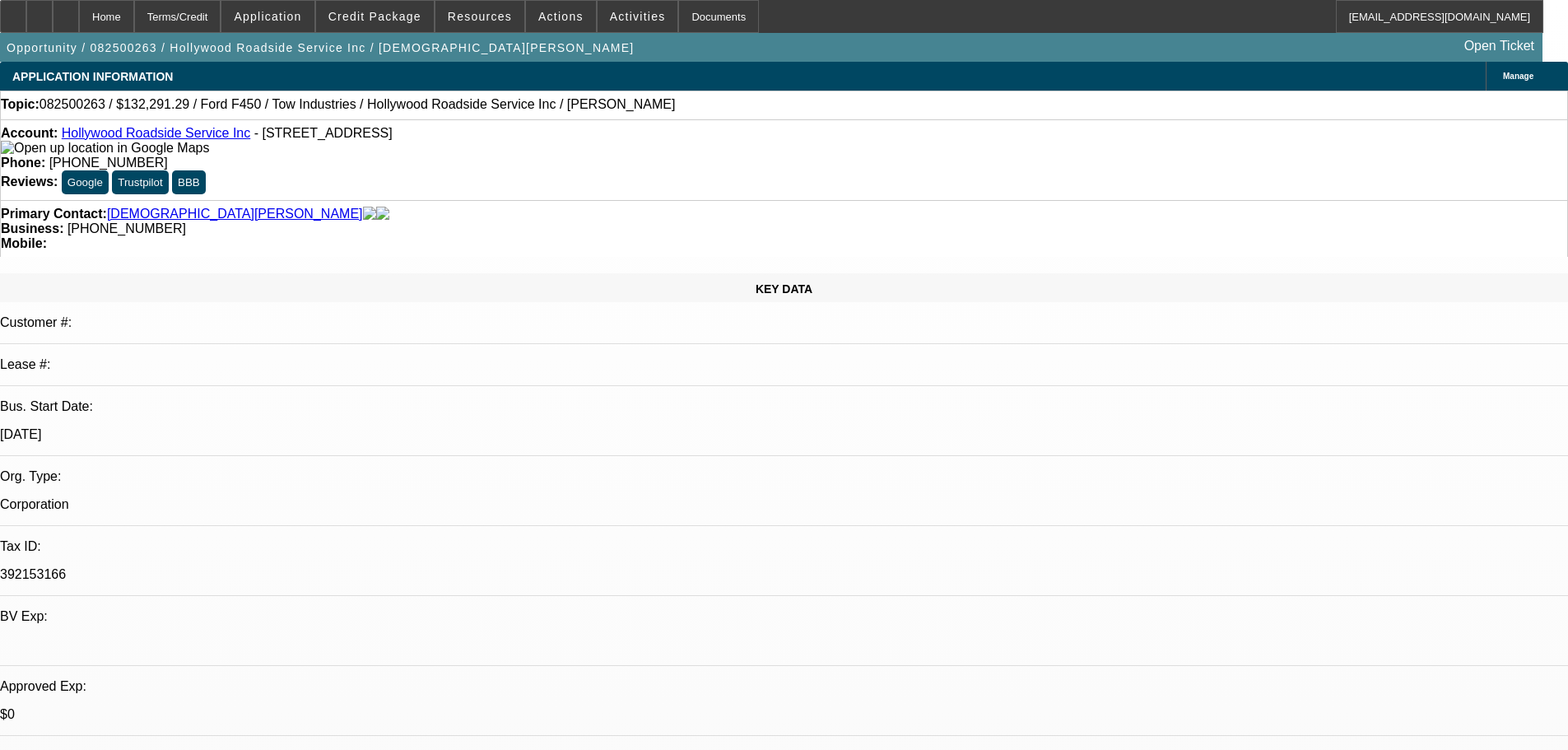
select select "0.15"
select select "2"
select select "0.1"
select select "4"
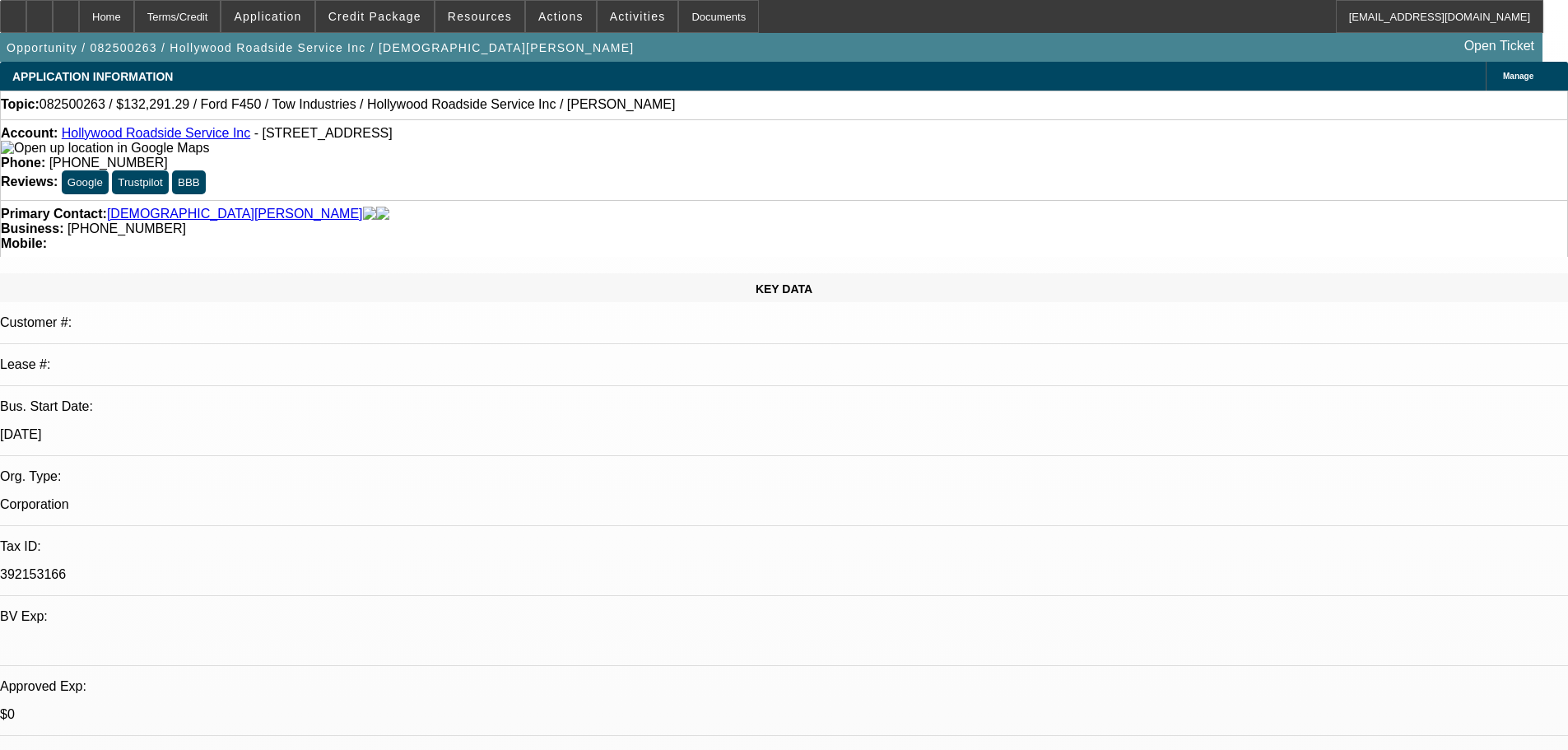
select select "0.15"
select select "0"
select select "3"
select select "0.1"
select select "4"
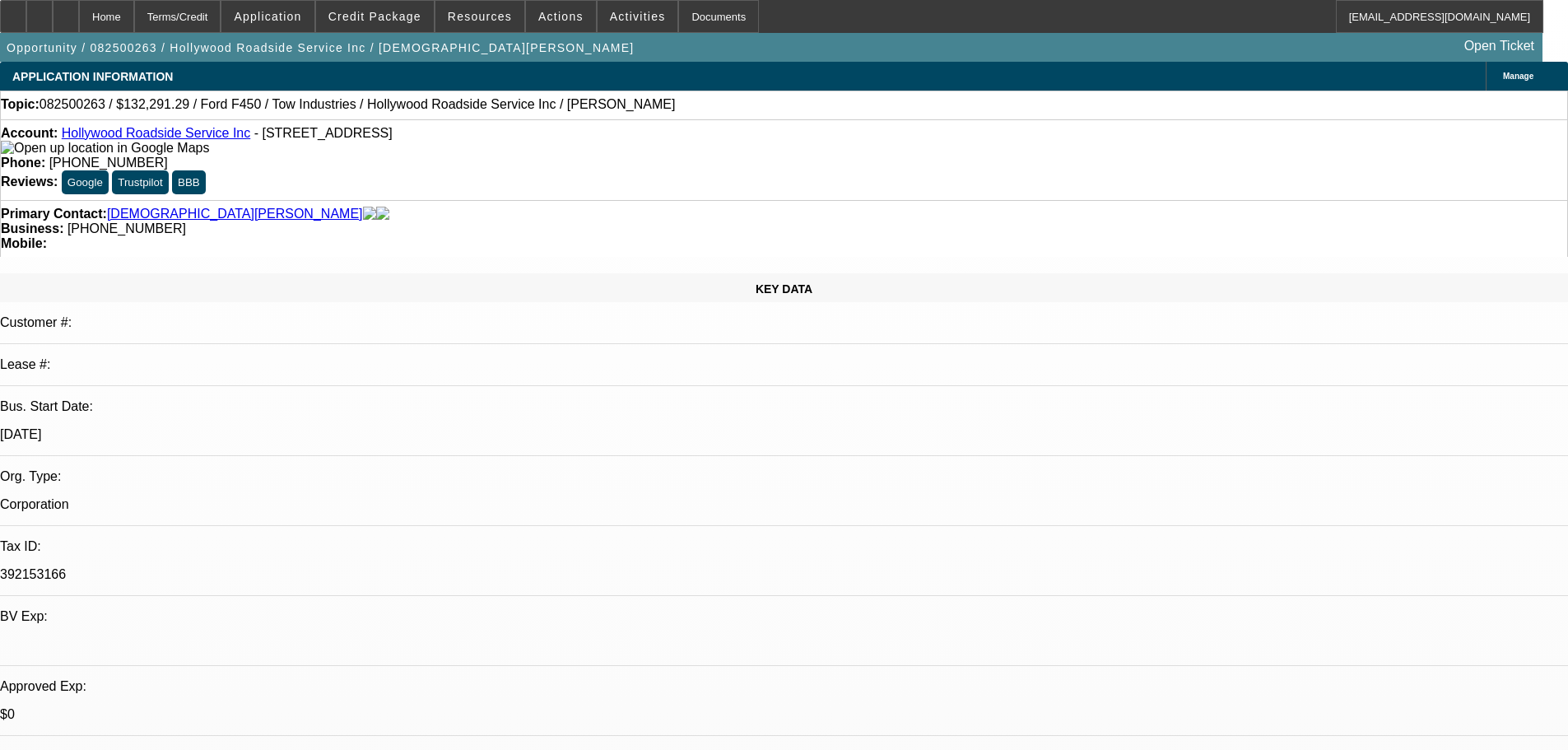
select select "0"
select select "3"
select select "0.1"
select select "4"
click at [421, 13] on span "Credit Package" at bounding box center [375, 17] width 93 height 13
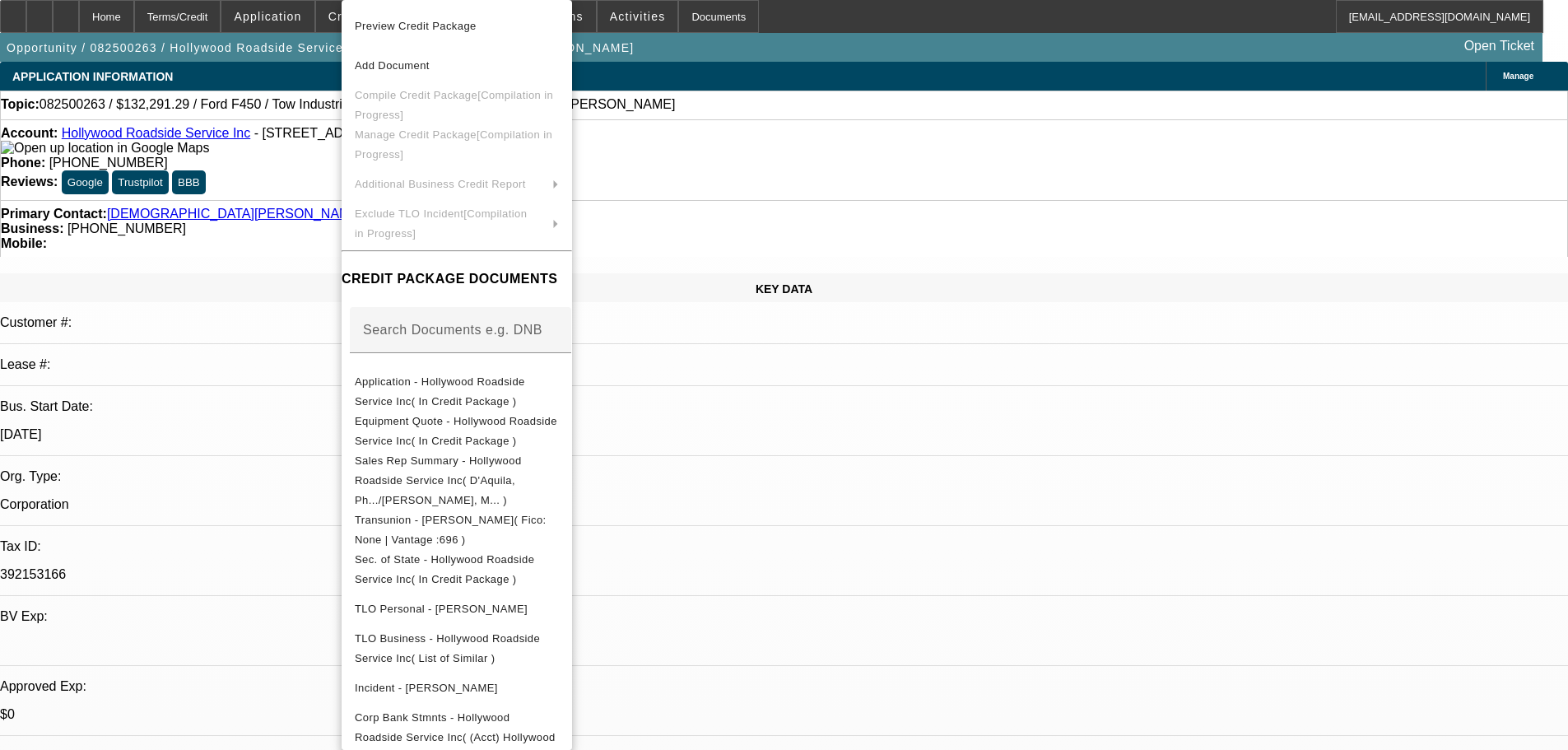
click at [288, 222] on div at bounding box center [784, 375] width 1568 height 750
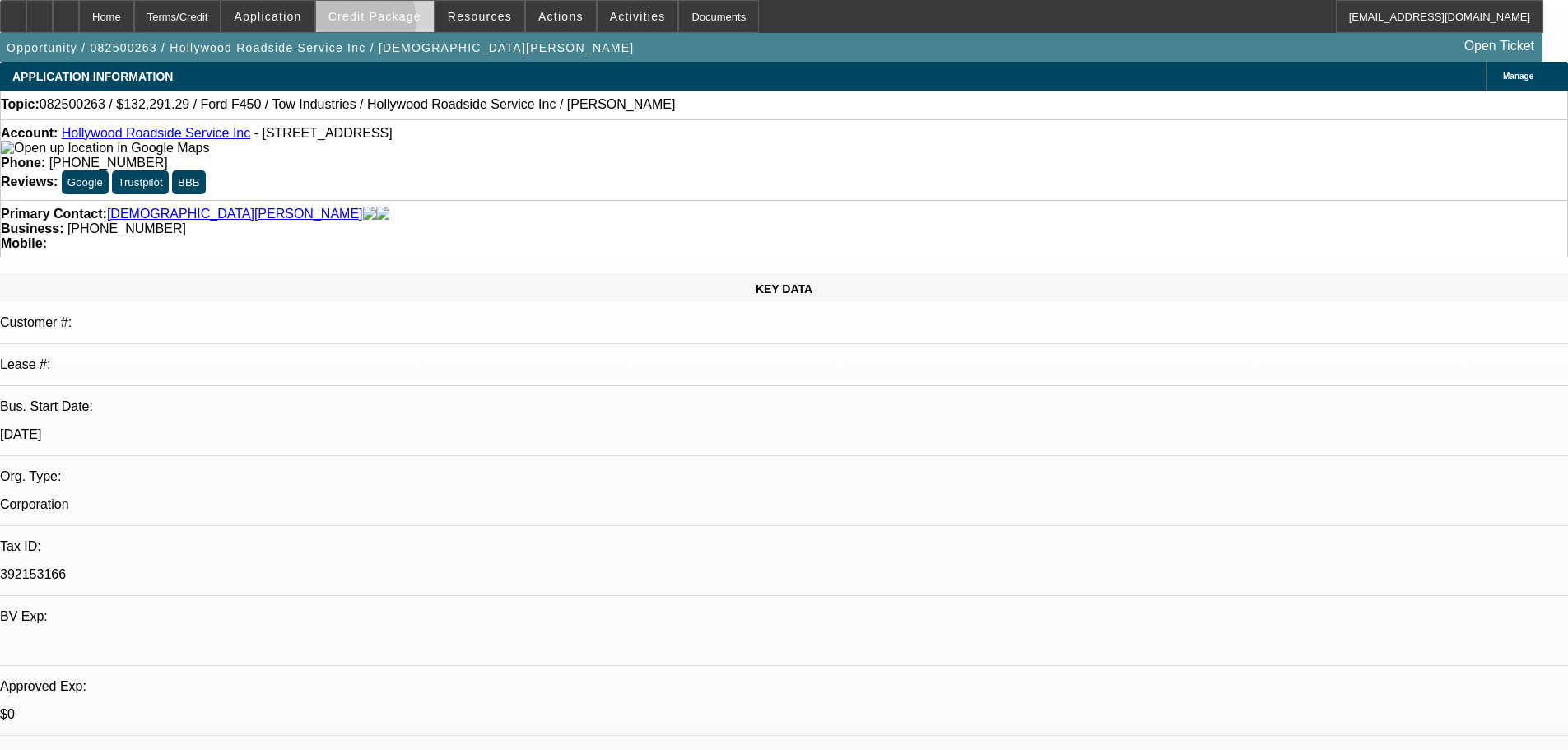
click at [385, 24] on span at bounding box center [375, 16] width 118 height 40
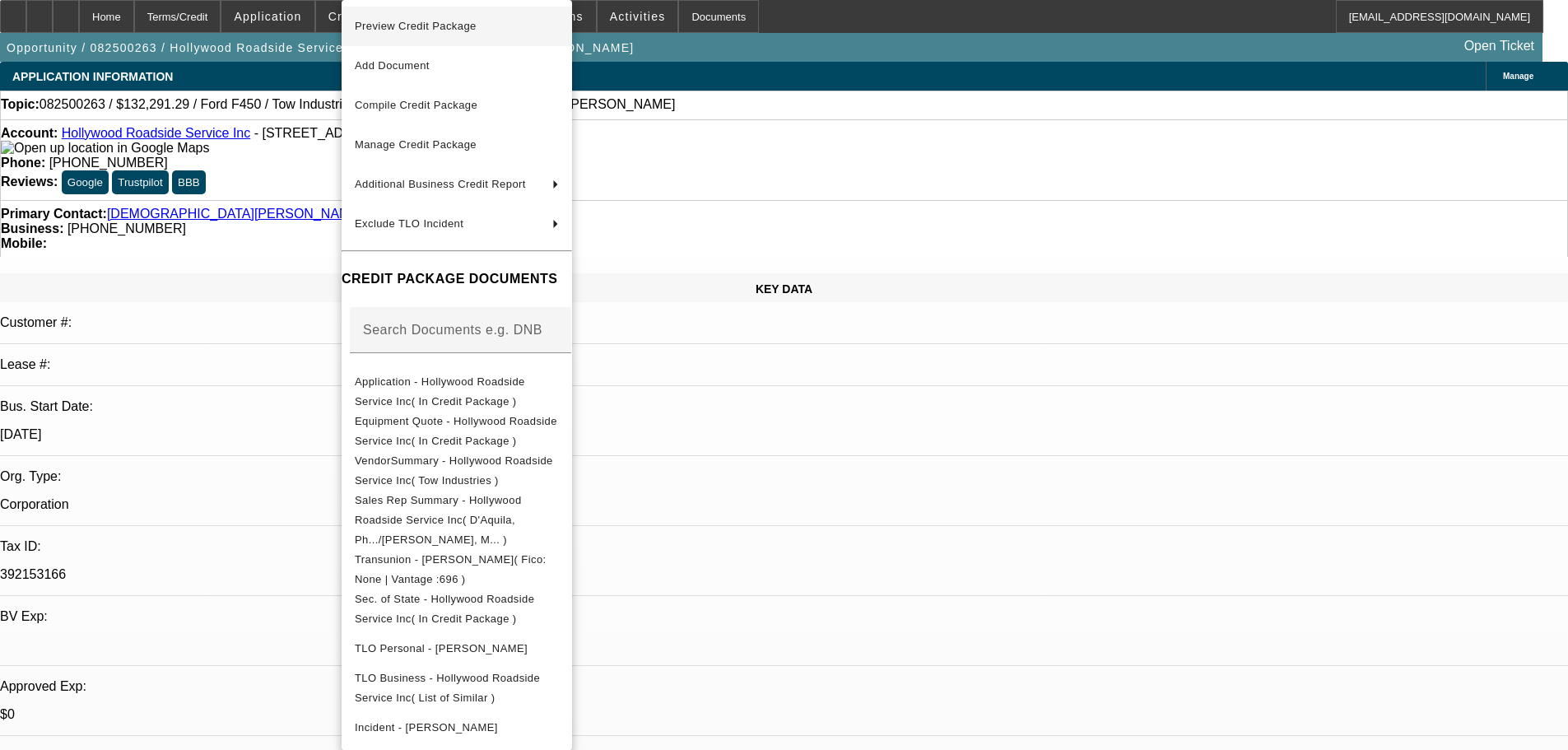
click at [403, 29] on span "Preview Credit Package" at bounding box center [415, 25] width 122 height 13
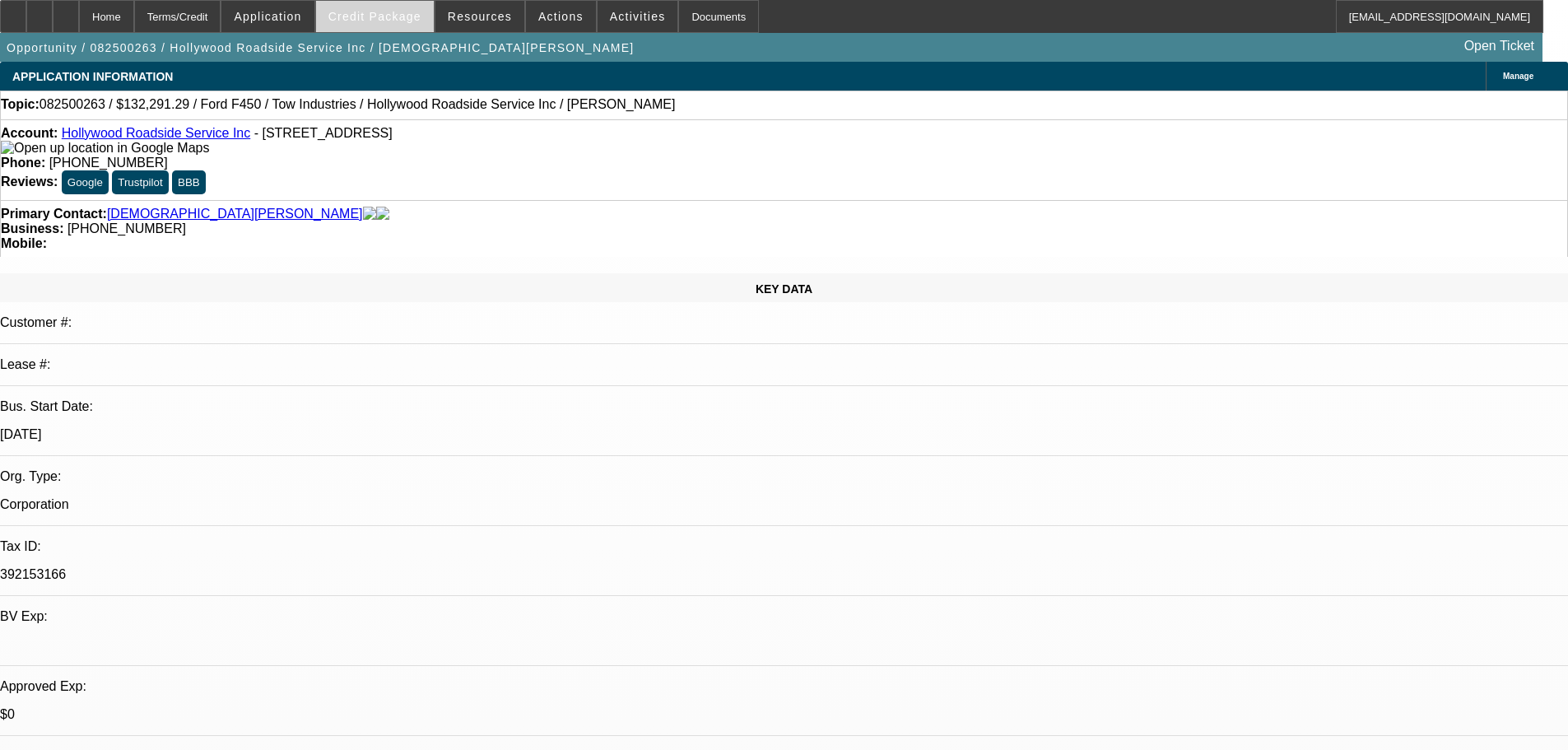
click at [409, 26] on span at bounding box center [375, 16] width 118 height 40
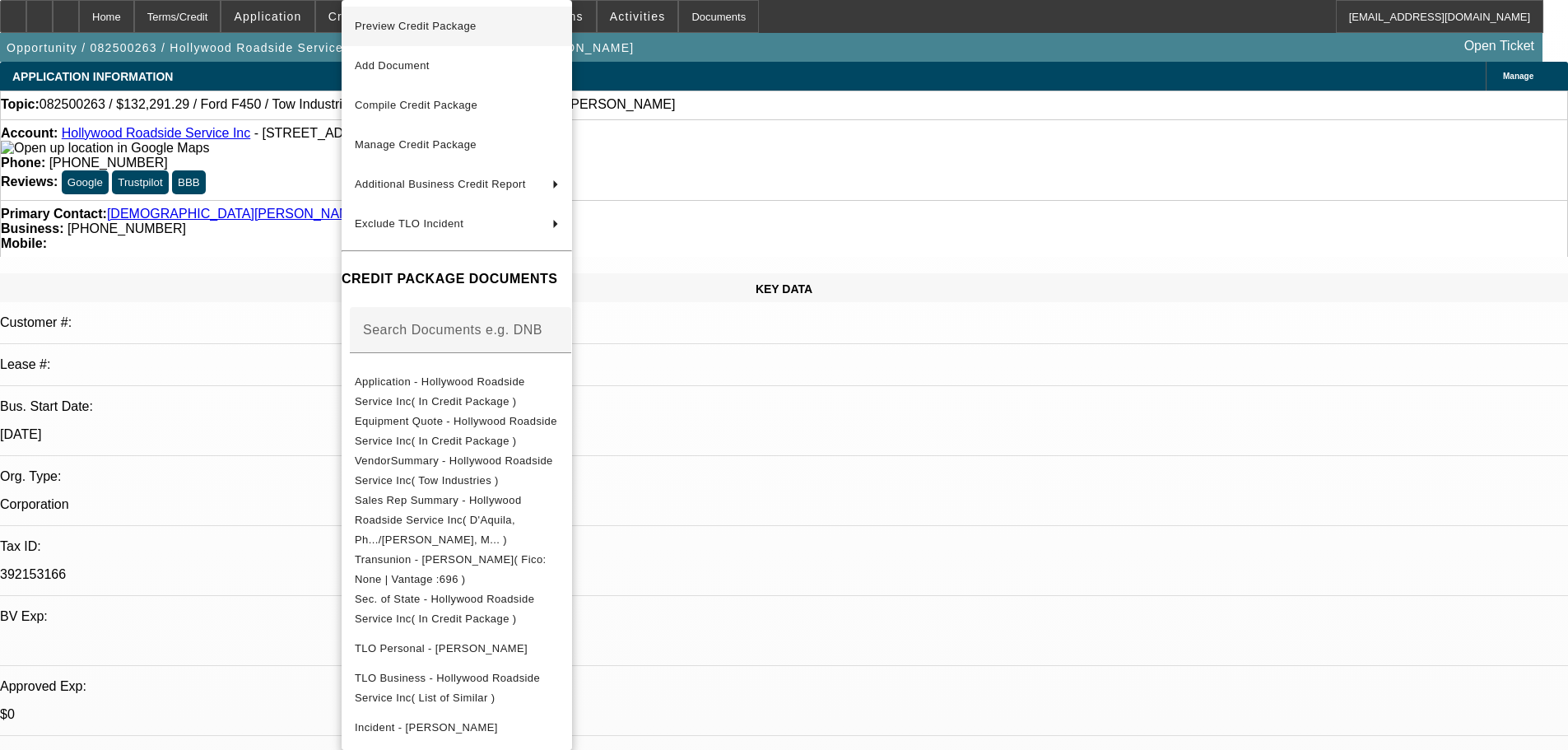
click at [406, 30] on span "Preview Credit Package" at bounding box center [415, 25] width 122 height 13
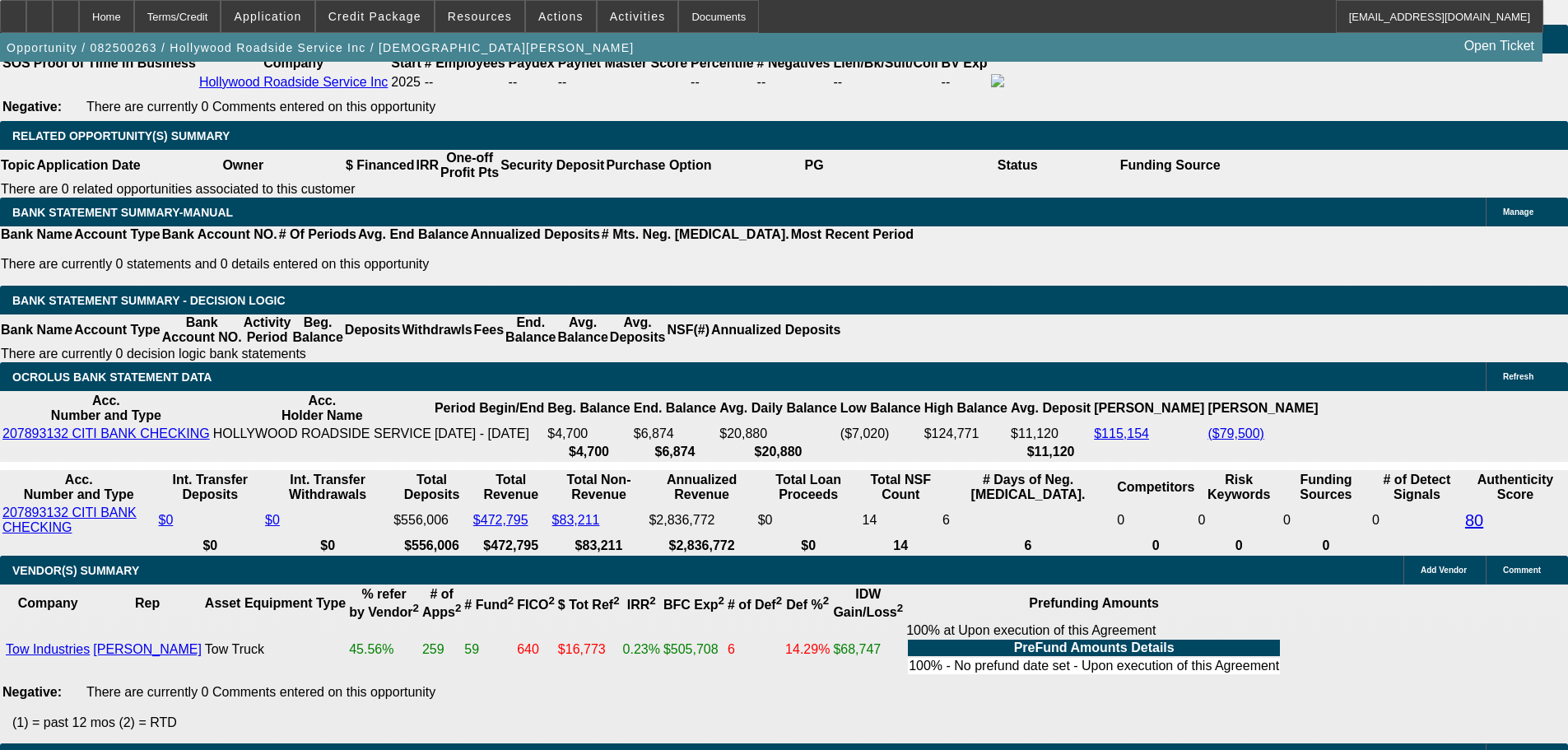
scroll to position [3004, 0]
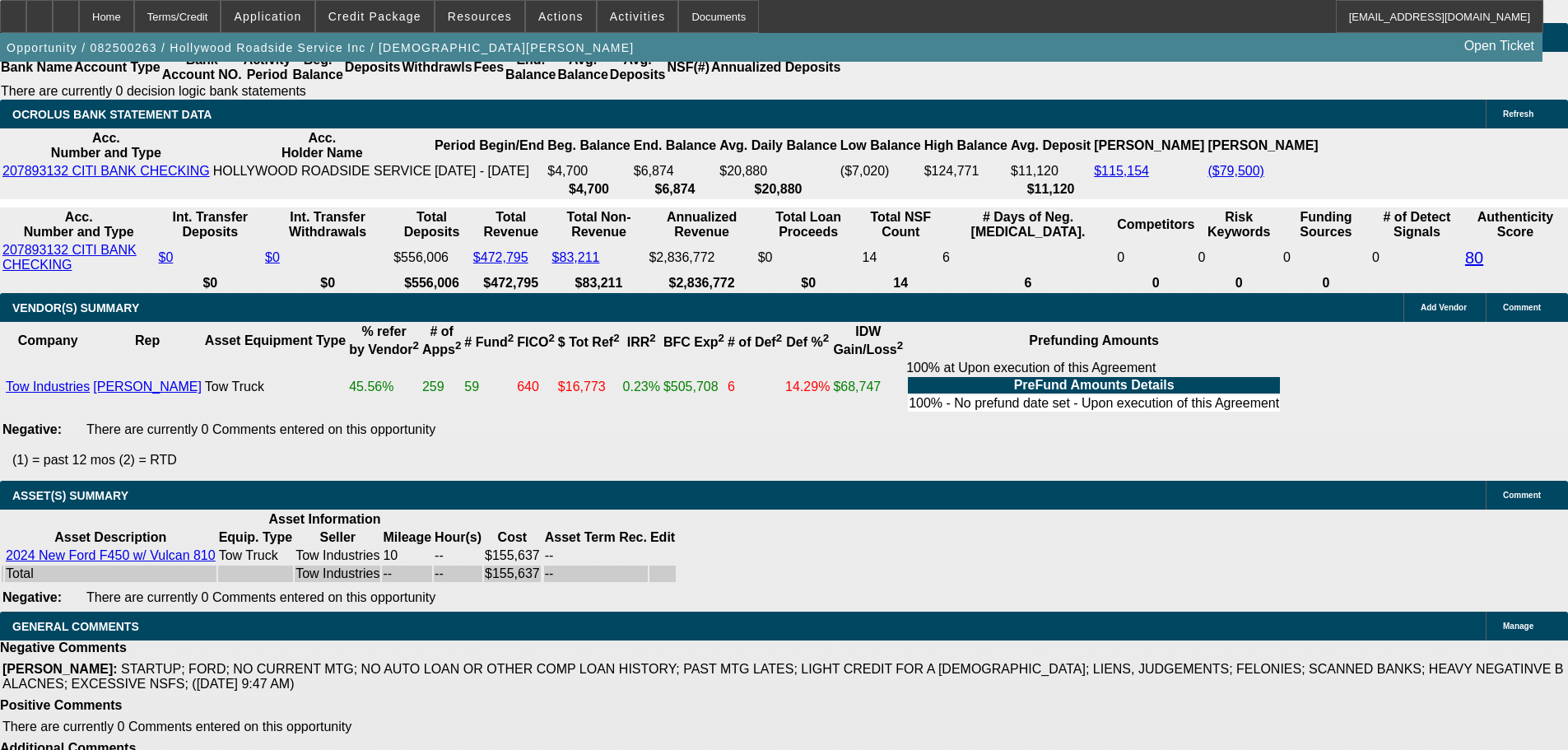
select select "4"
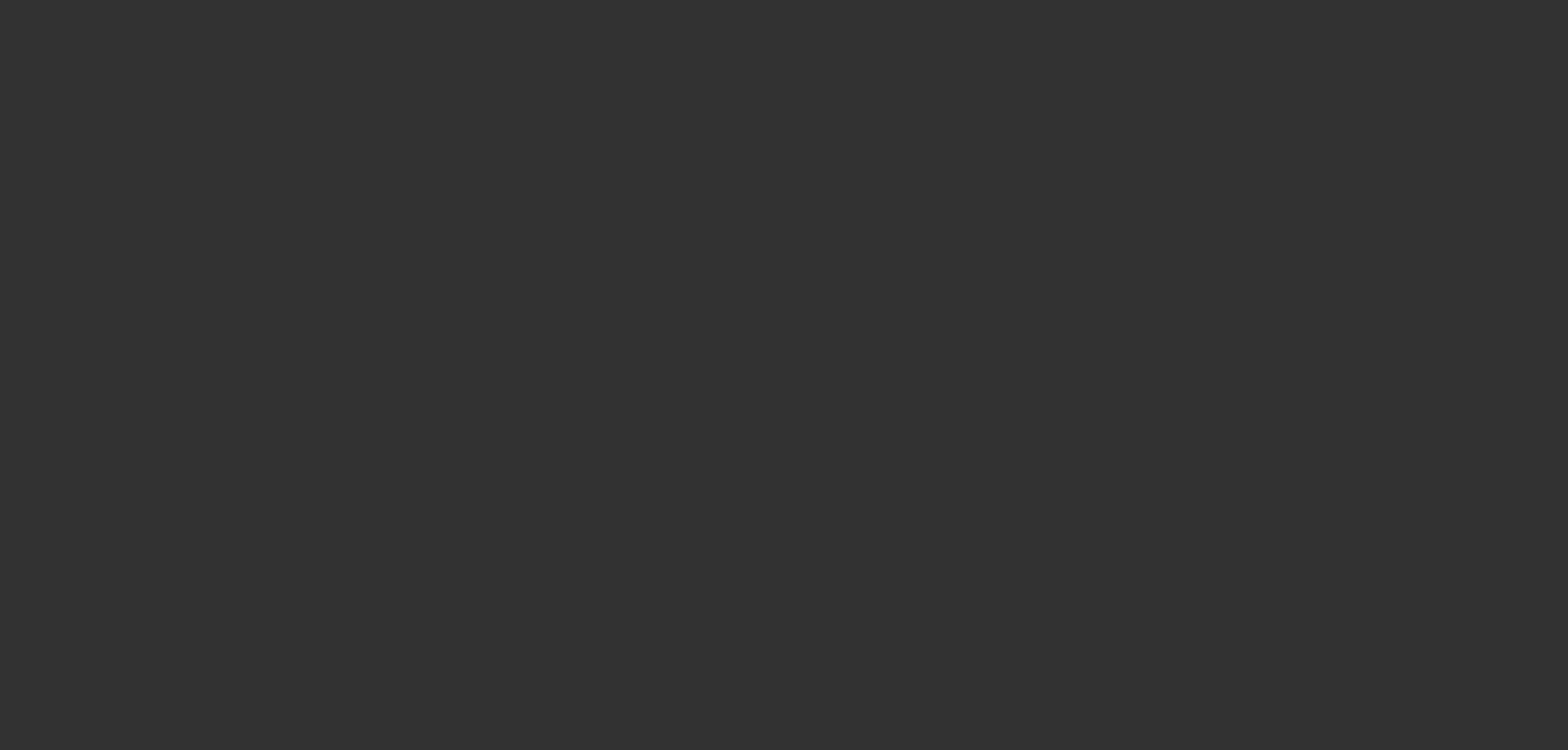
scroll to position [0, 0]
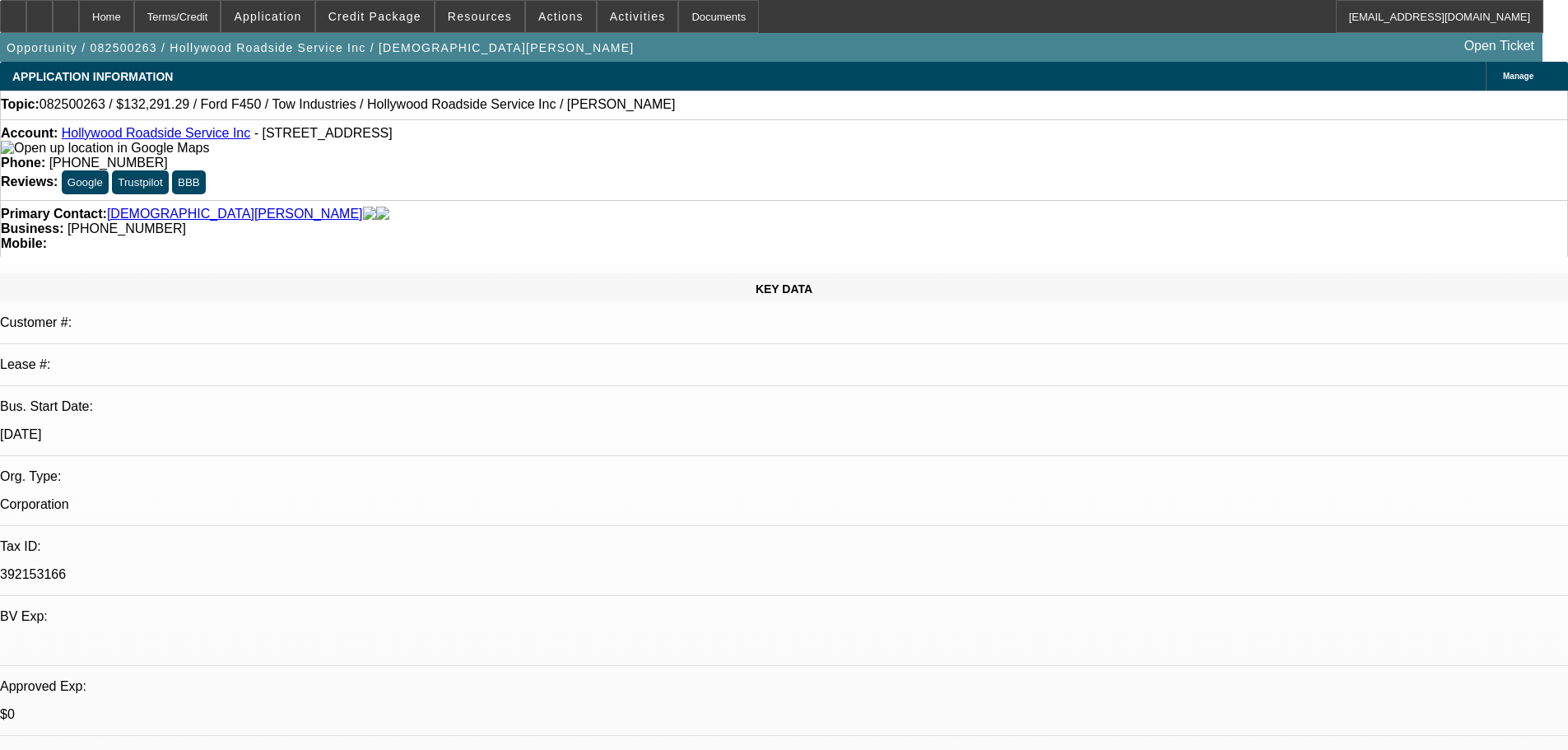
type textarea "I REVIEWED AND AGREE, JUST TOO MANY NEGATIVES."
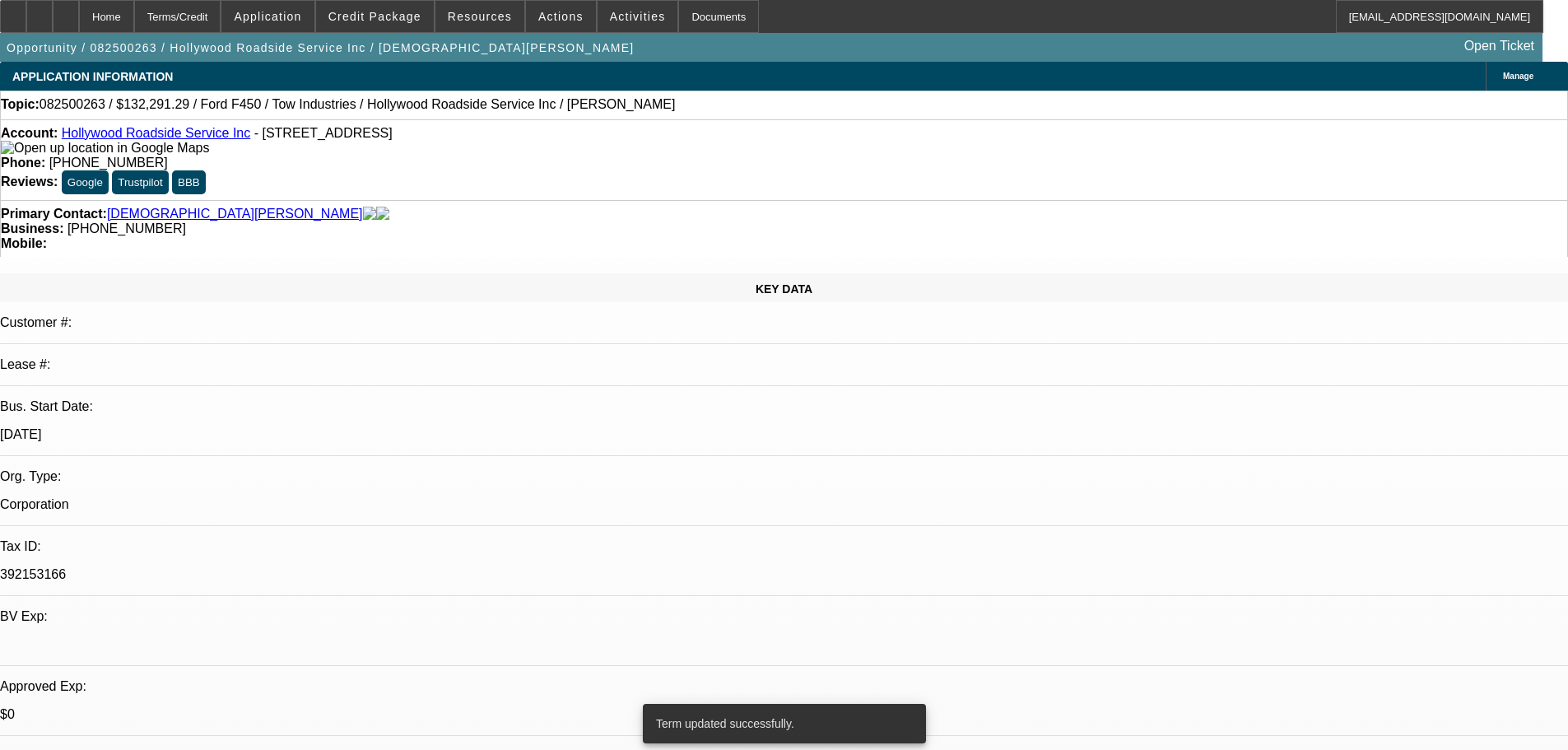
select select "0.15"
select select "2"
select select "0.1"
select select "4"
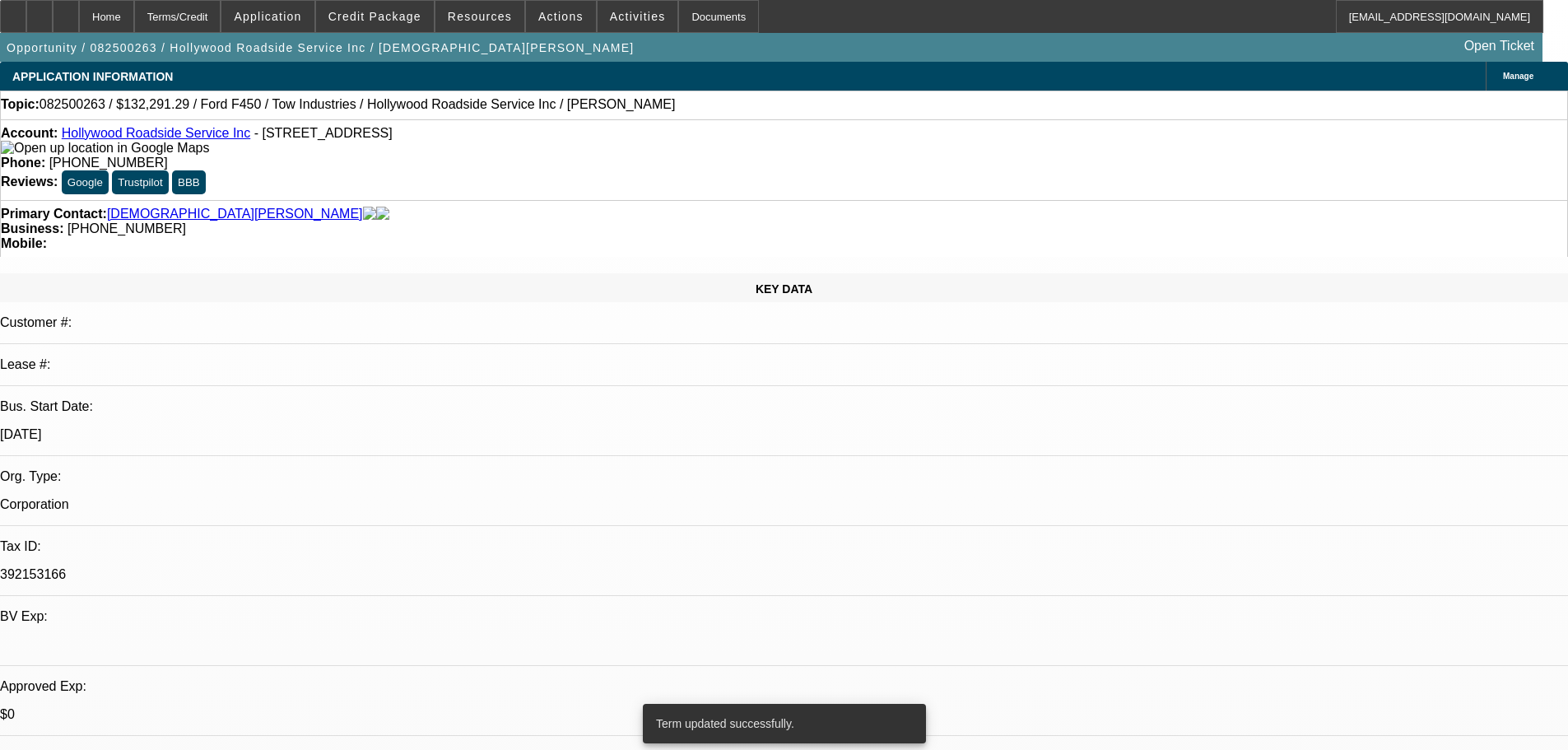
select select "0.15"
select select "0"
select select "3"
select select "0.1"
select select "4"
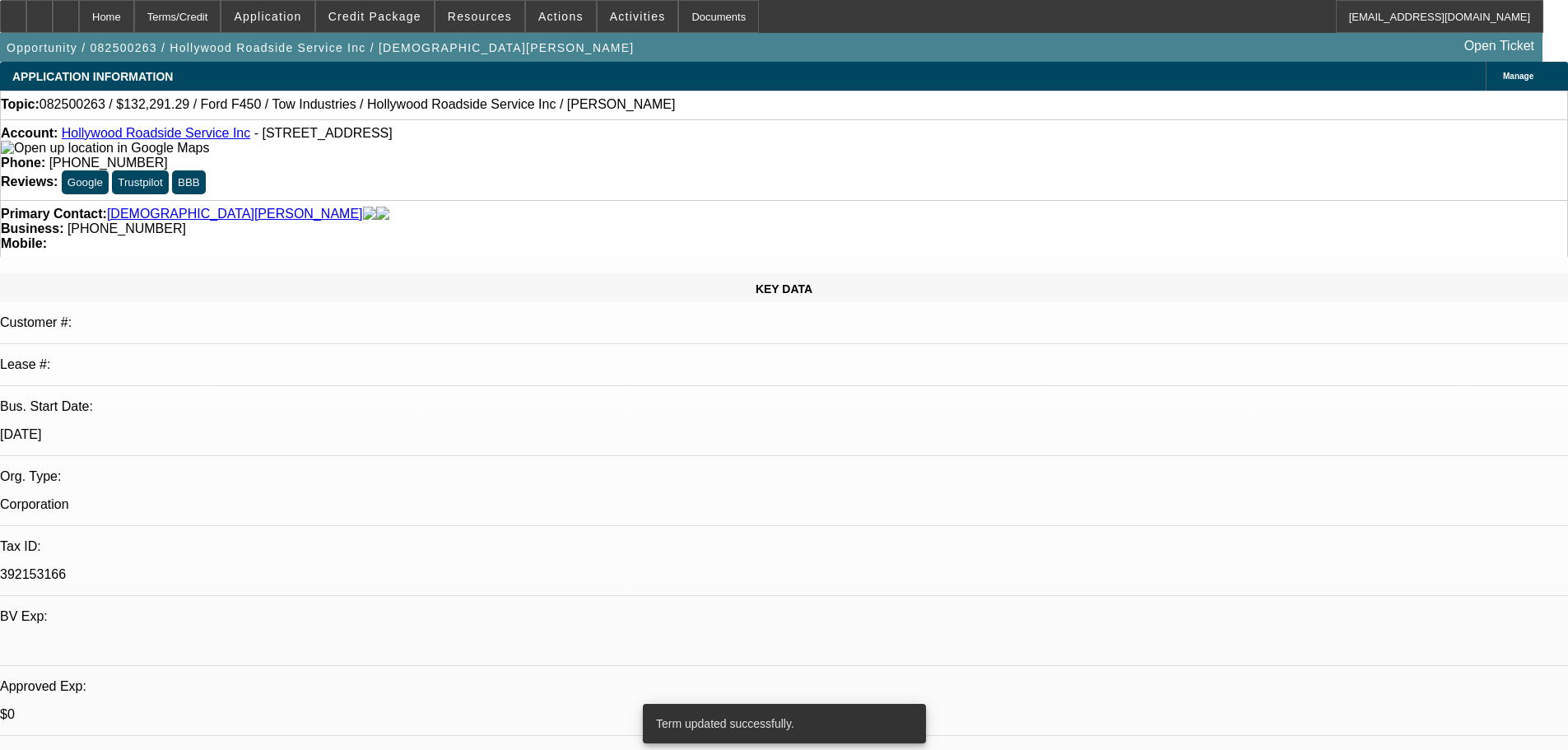
select select "0"
select select "3"
select select "0.1"
select select "4"
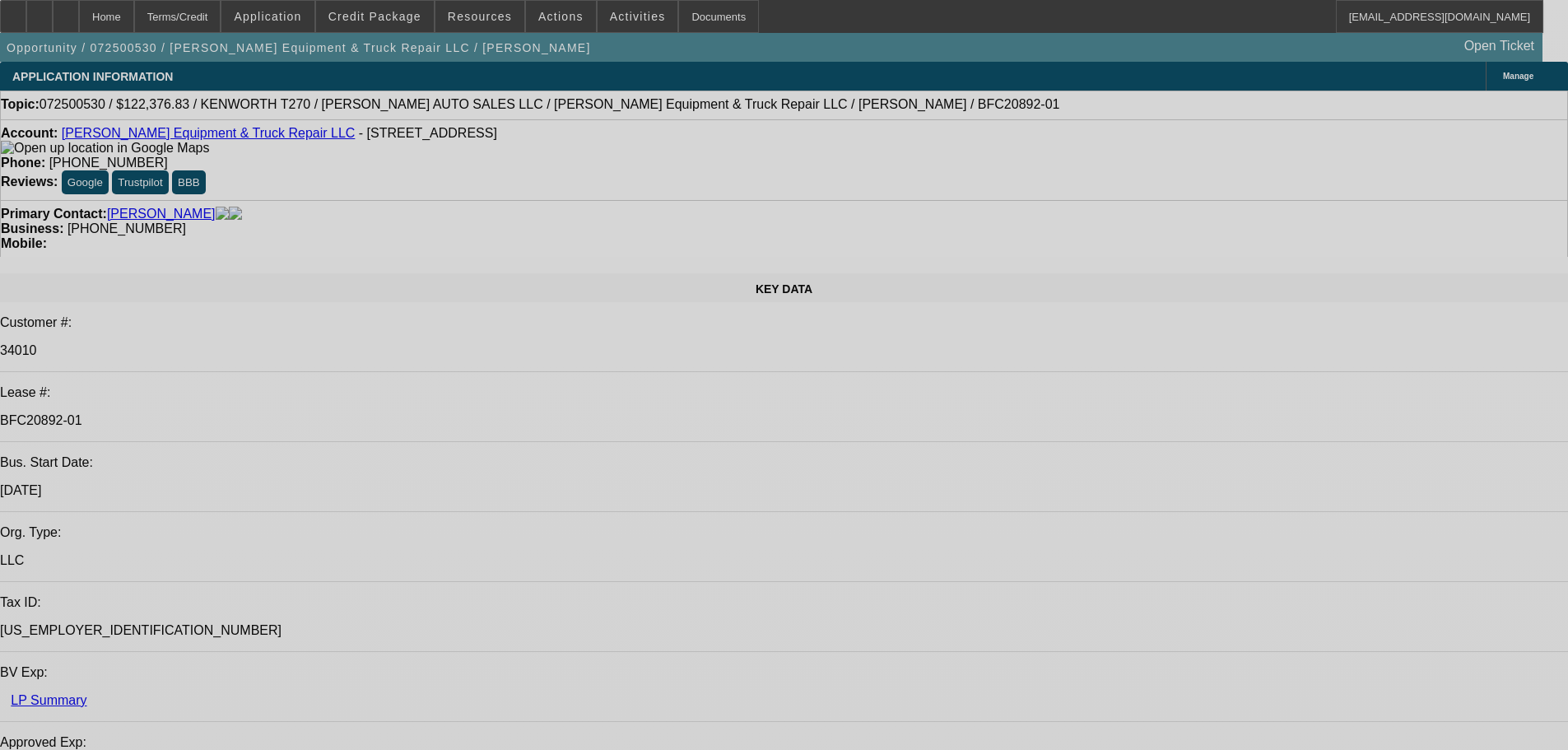
select select "0.1"
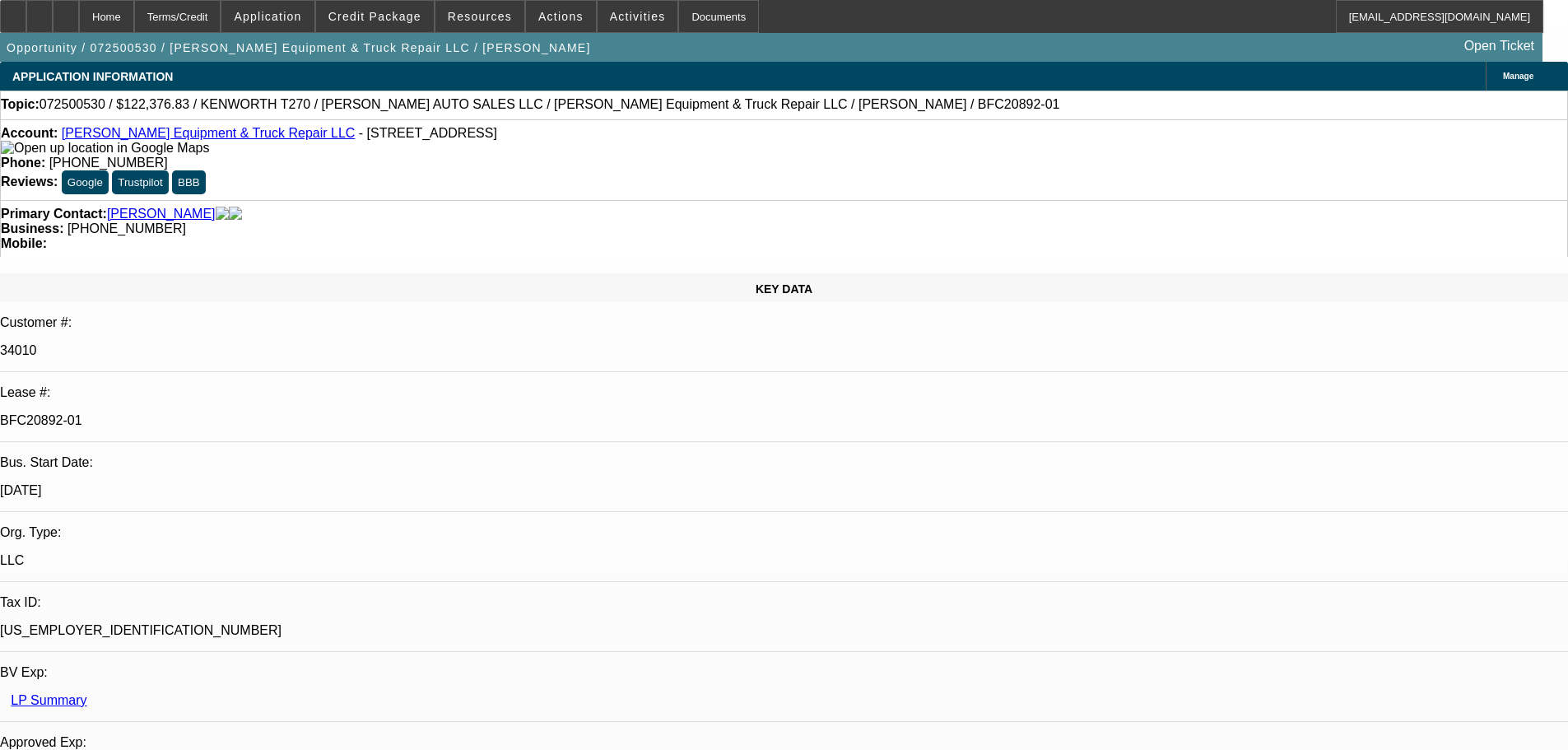
select select "0"
select select "6"
select select "0.1"
select select "0"
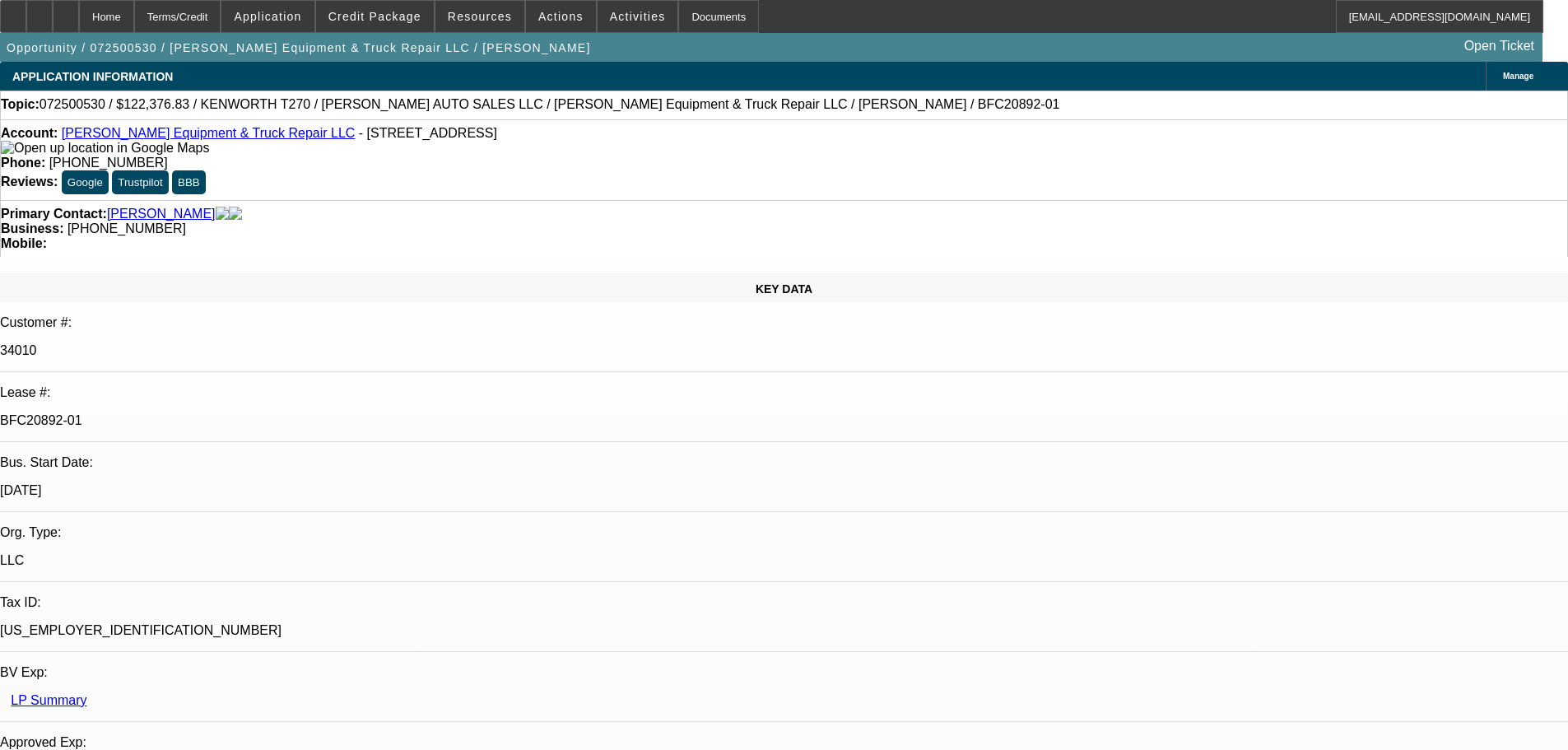
select select "0"
select select "6"
select select "0.1"
select select "0"
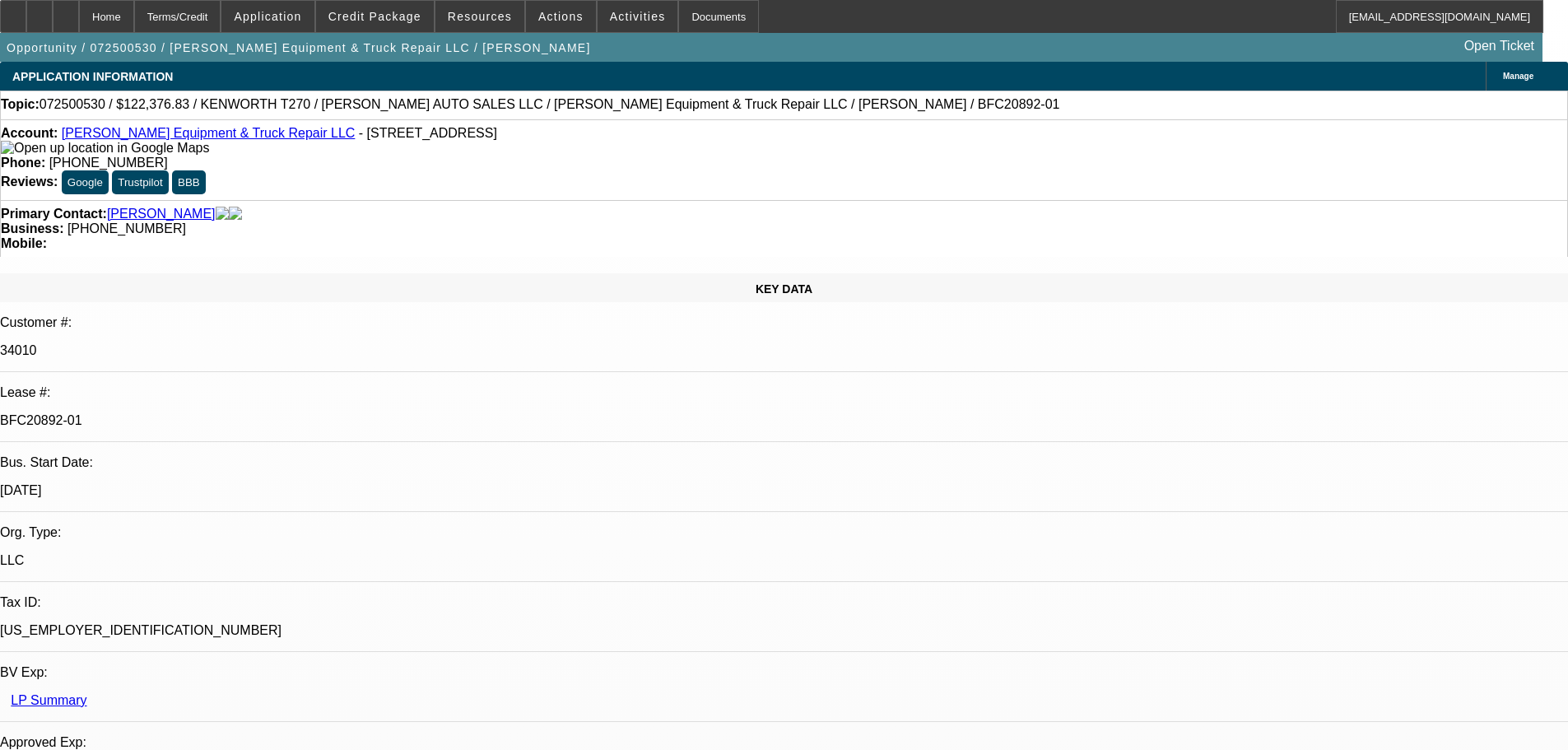
select select "6"
select select "0.1"
select select "0"
select select "6"
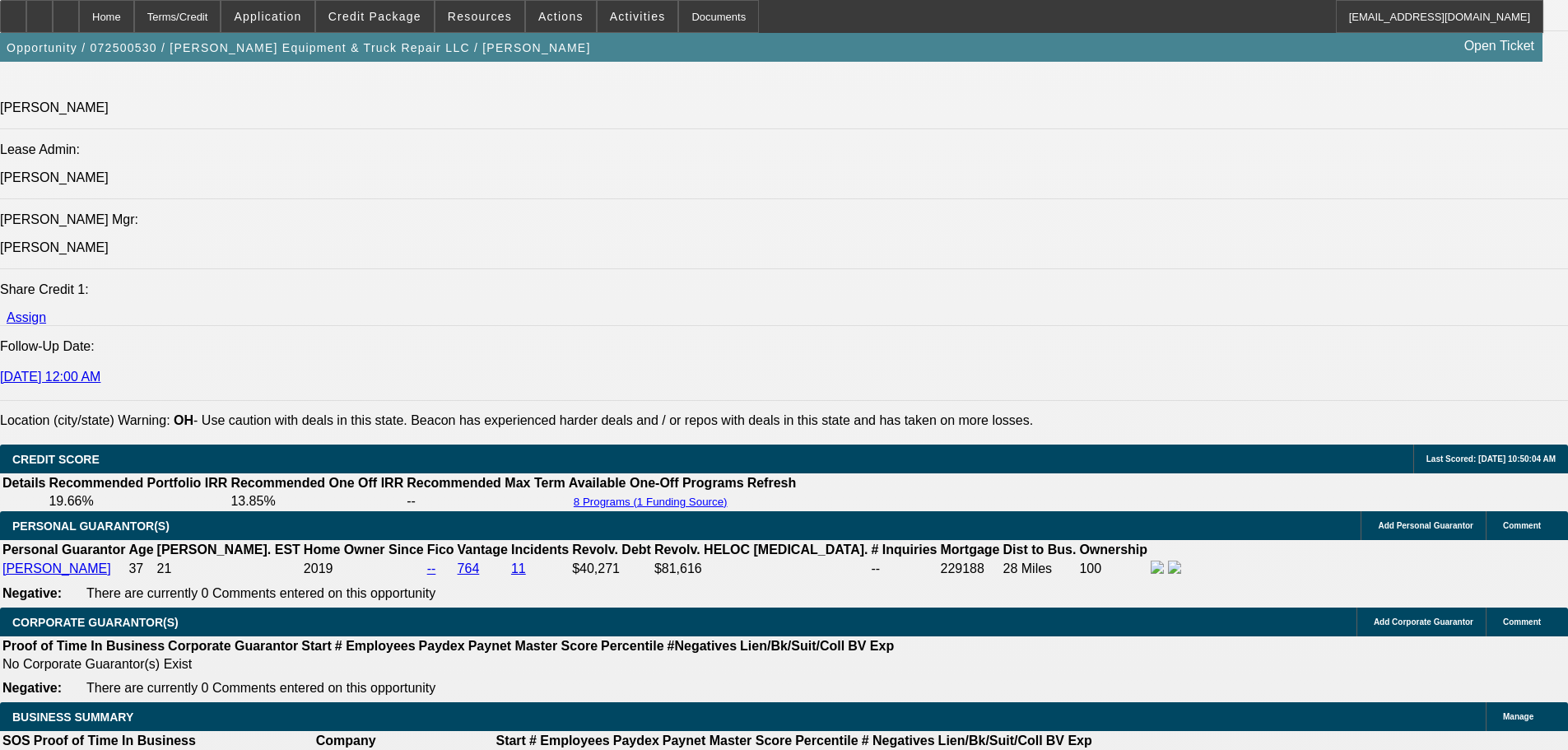
scroll to position [1842, 0]
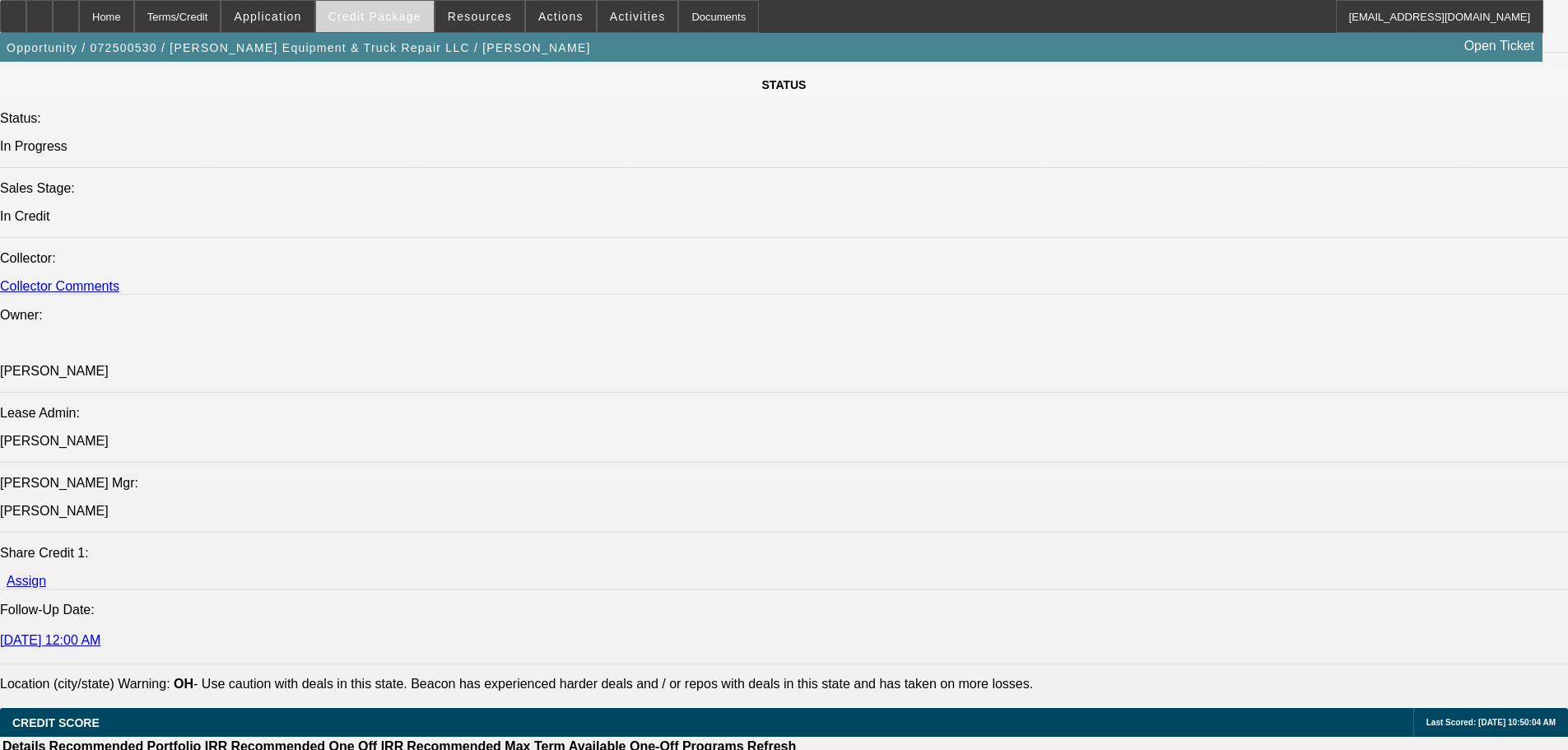
click at [396, 20] on span "Credit Package" at bounding box center [375, 17] width 93 height 13
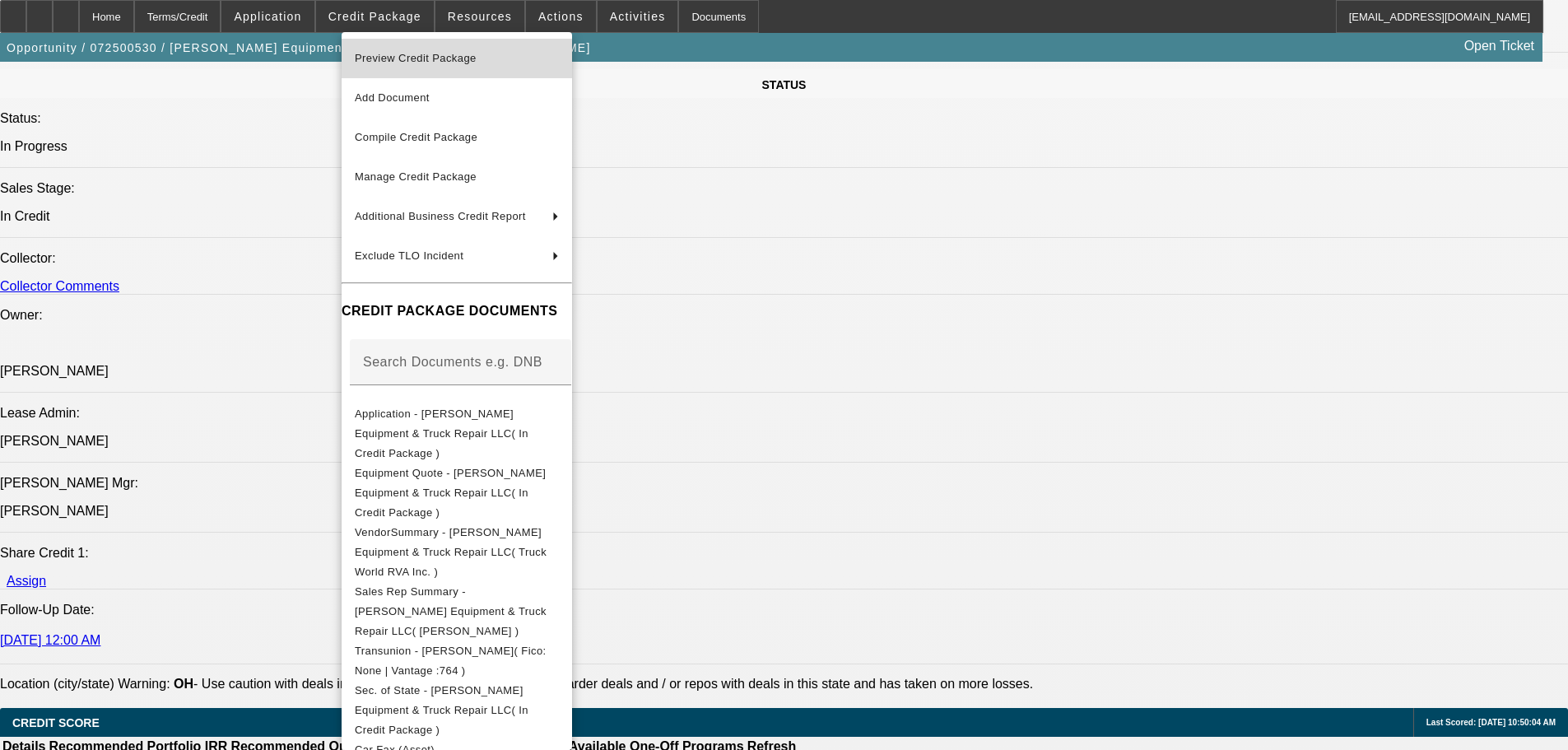
click at [402, 58] on span "Preview Credit Package" at bounding box center [415, 58] width 122 height 13
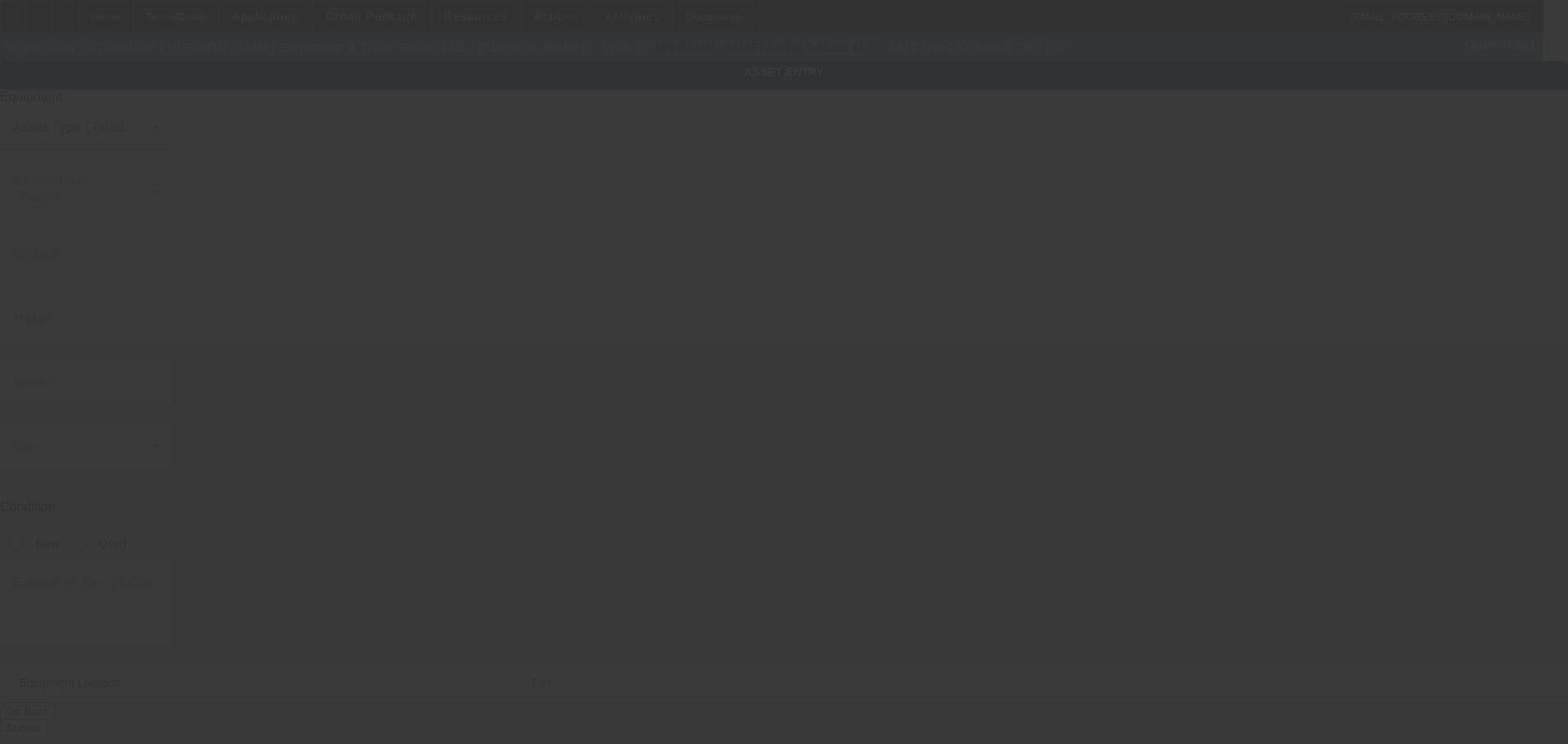
type input "2NKHHJ6X1KM351073"
type input "KENWORTH"
type input "T270"
radio input "true"
type textarea "Mechanic's Service Truck"
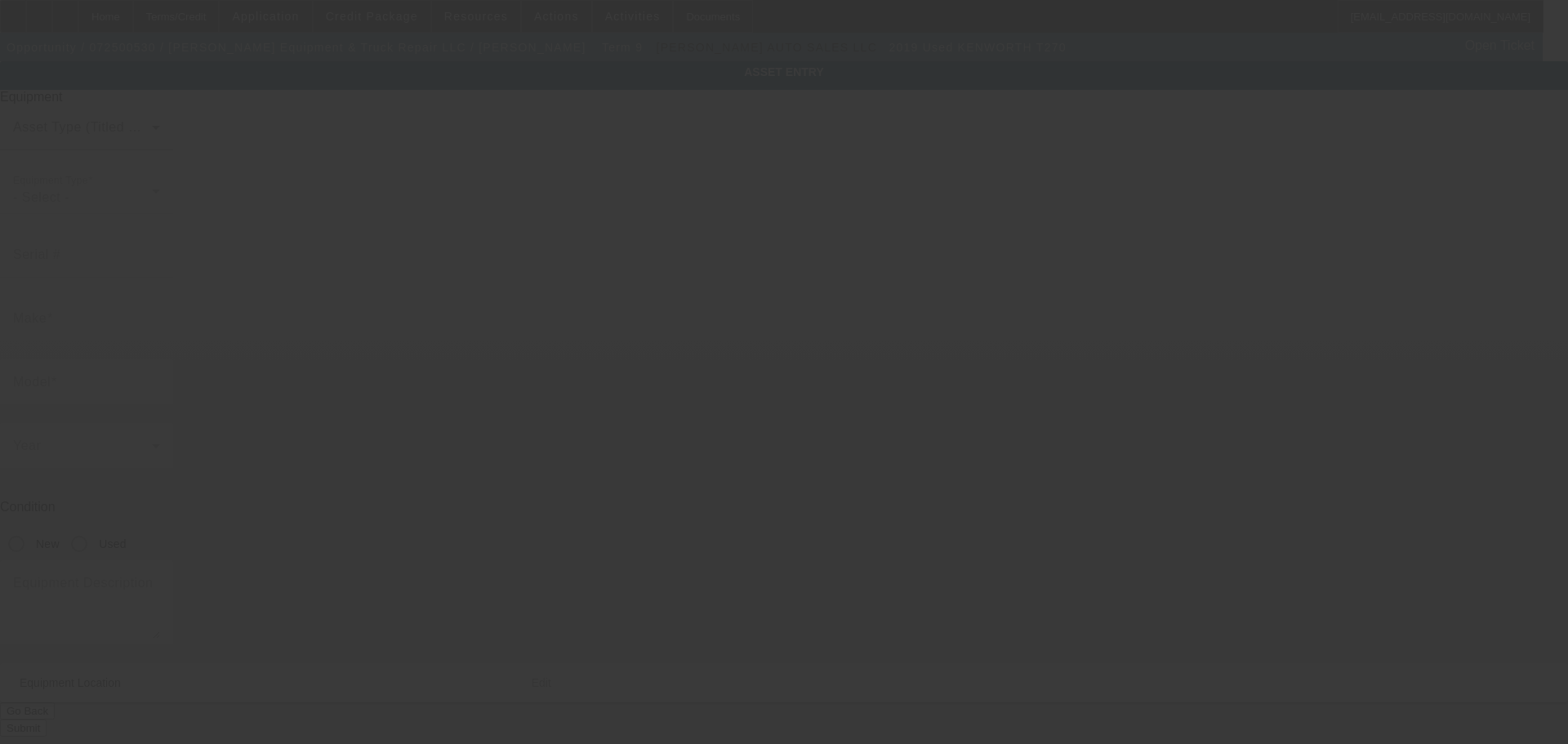
type input "69 Diamond Aly"
type input "Jeromesville"
type input "44840"
type input "Ashland"
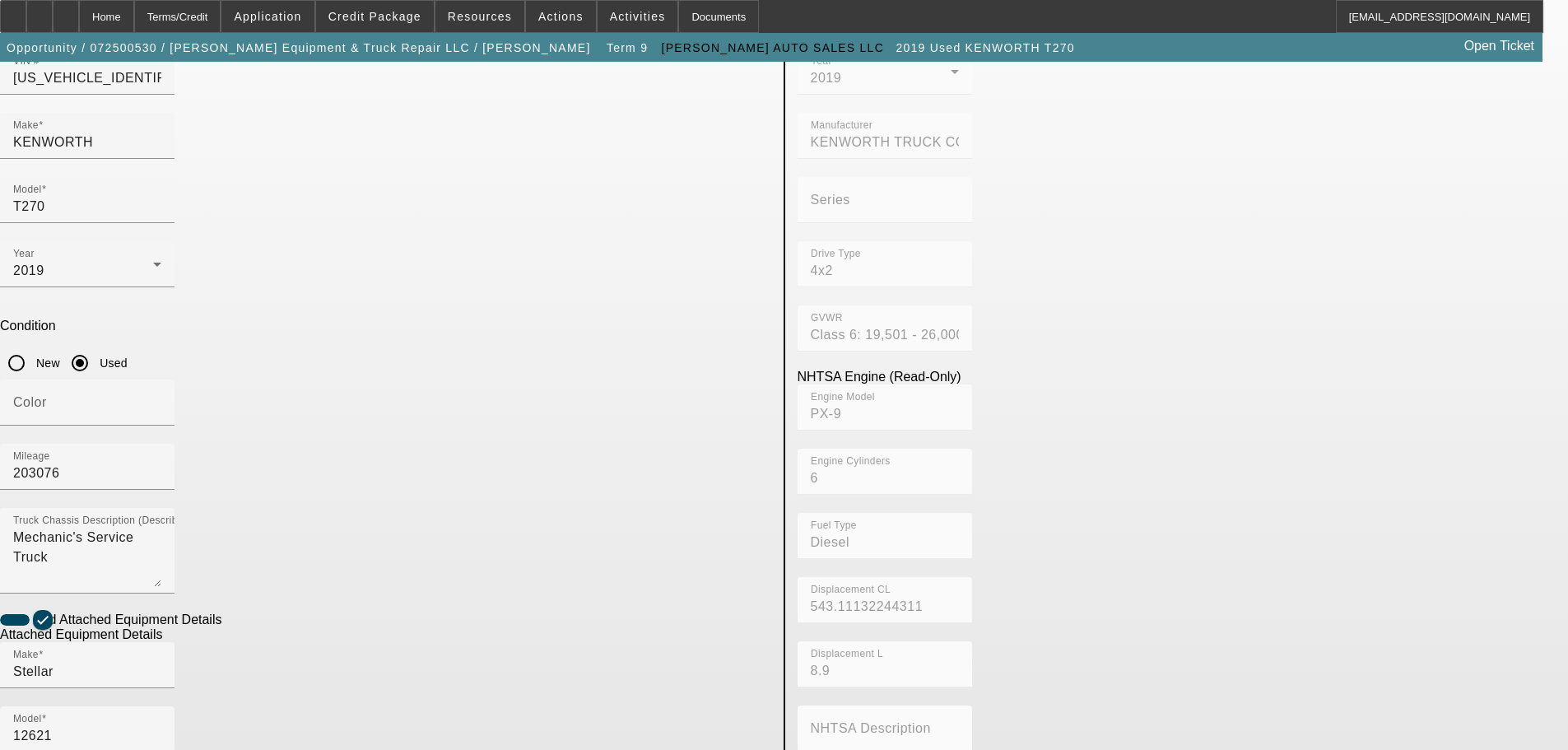
scroll to position [310, 0]
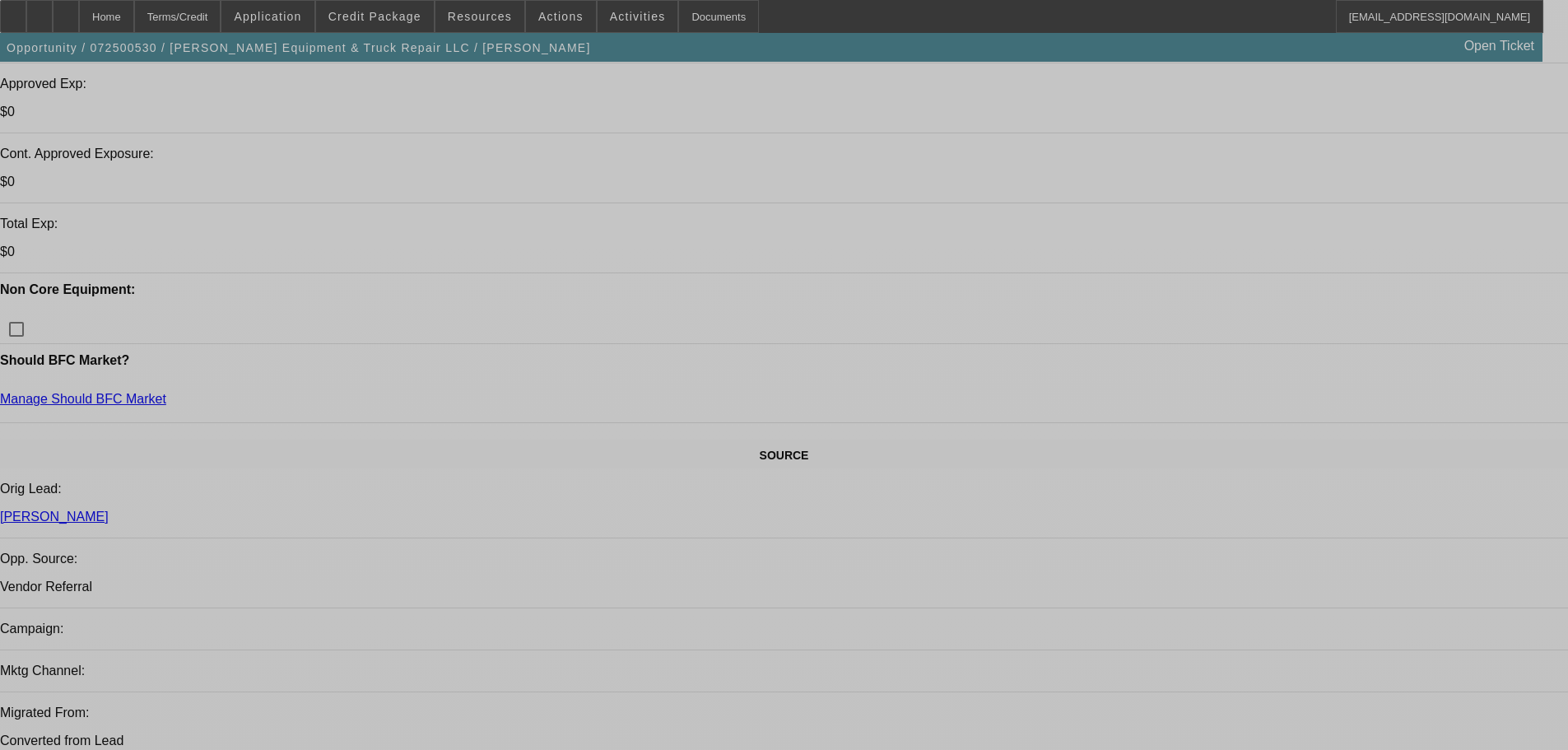
select select "0.1"
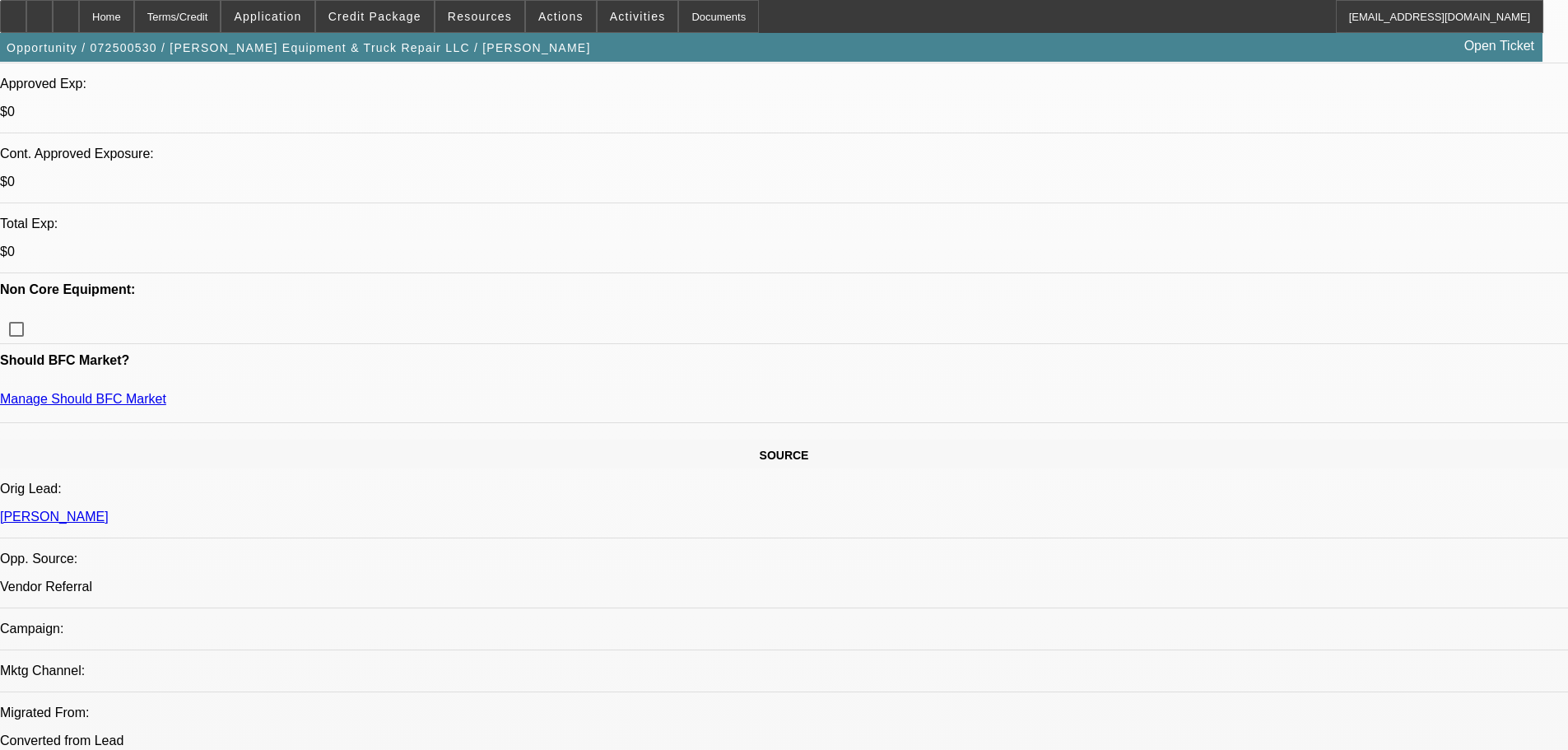
select select "0"
select select "6"
select select "0.1"
select select "0"
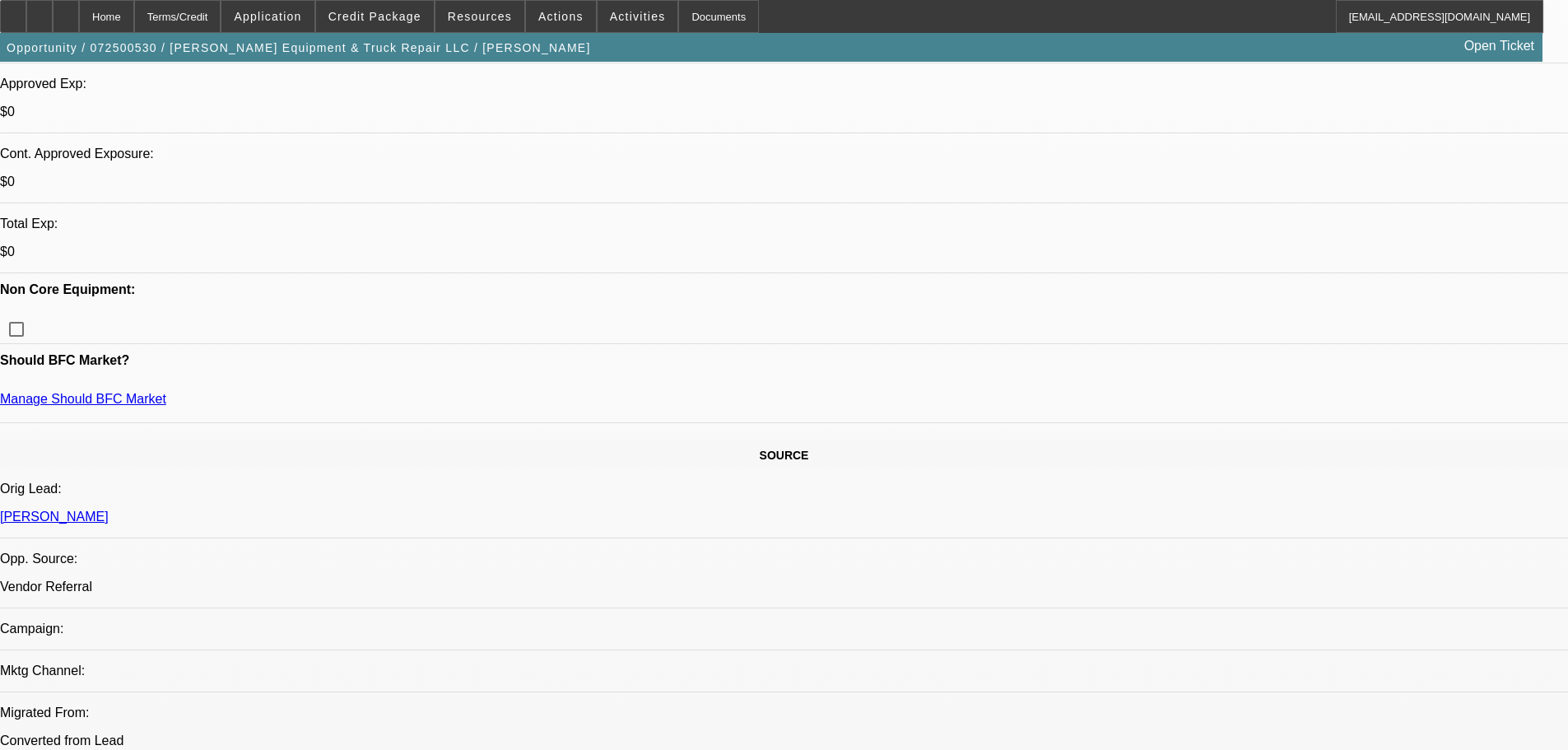
select select "0"
select select "6"
select select "0.1"
select select "0"
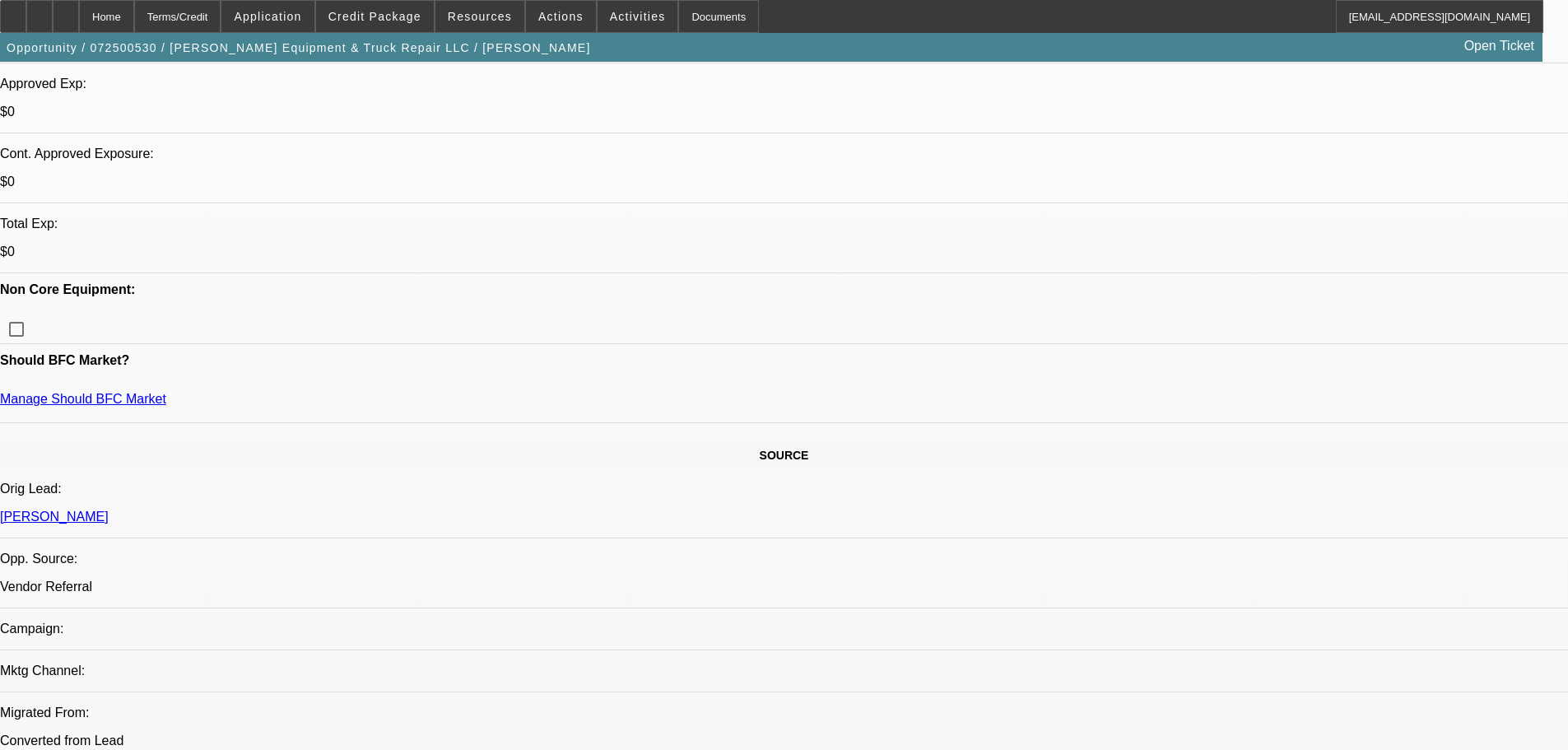
select select "6"
select select "0.1"
select select "0"
select select "6"
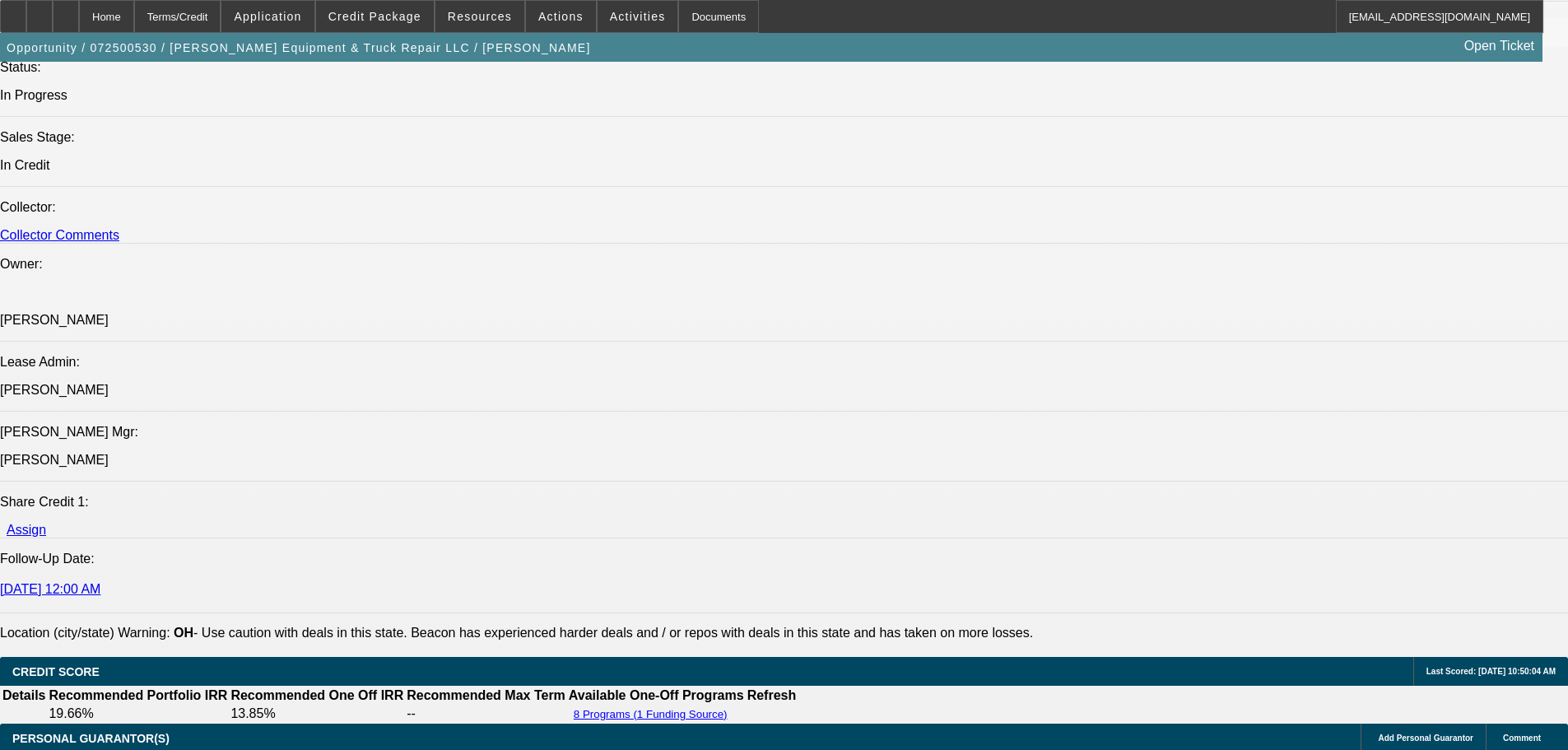
scroll to position [82, 0]
click at [399, 18] on span "Credit Package" at bounding box center [375, 17] width 93 height 13
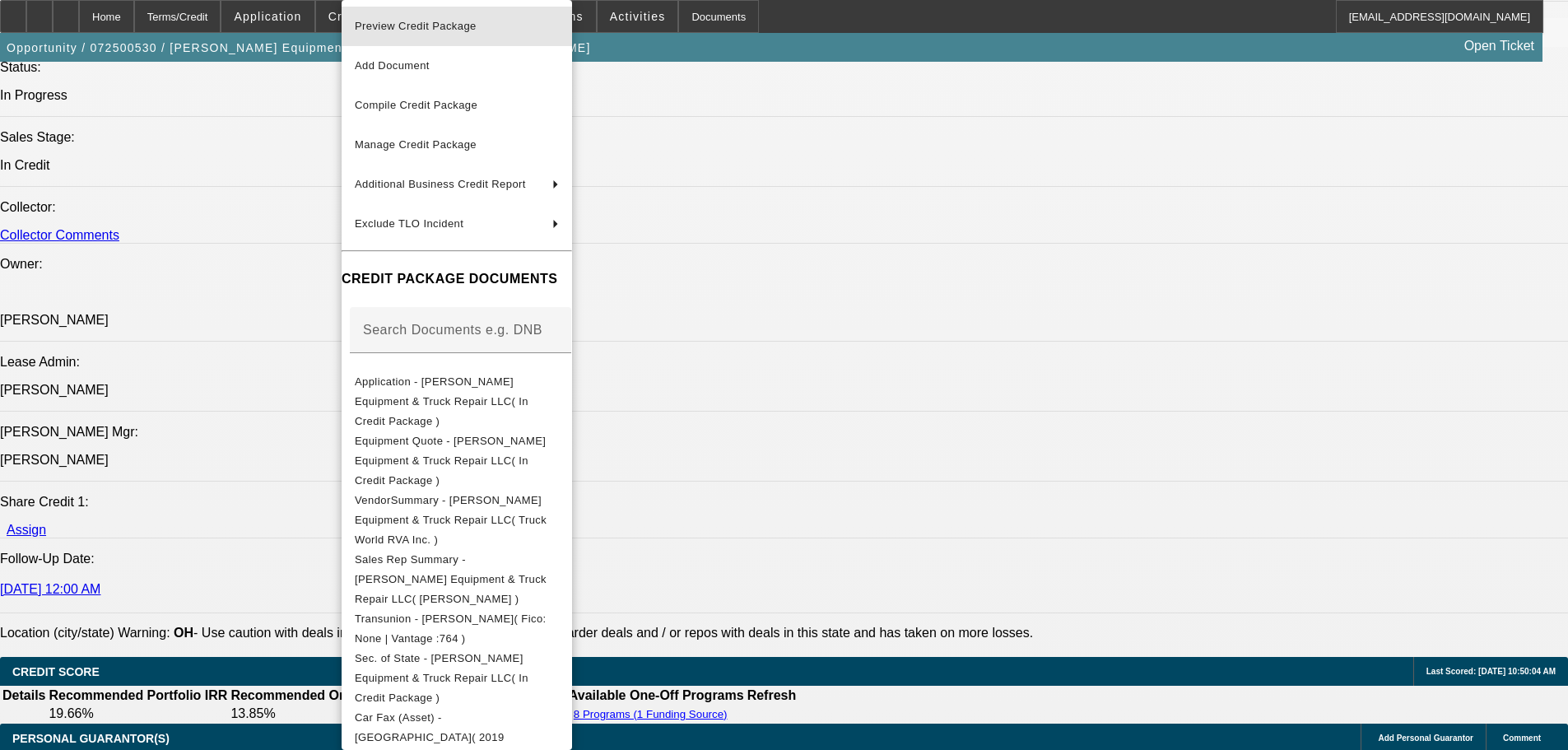
click at [402, 29] on span "Preview Credit Package" at bounding box center [415, 25] width 122 height 13
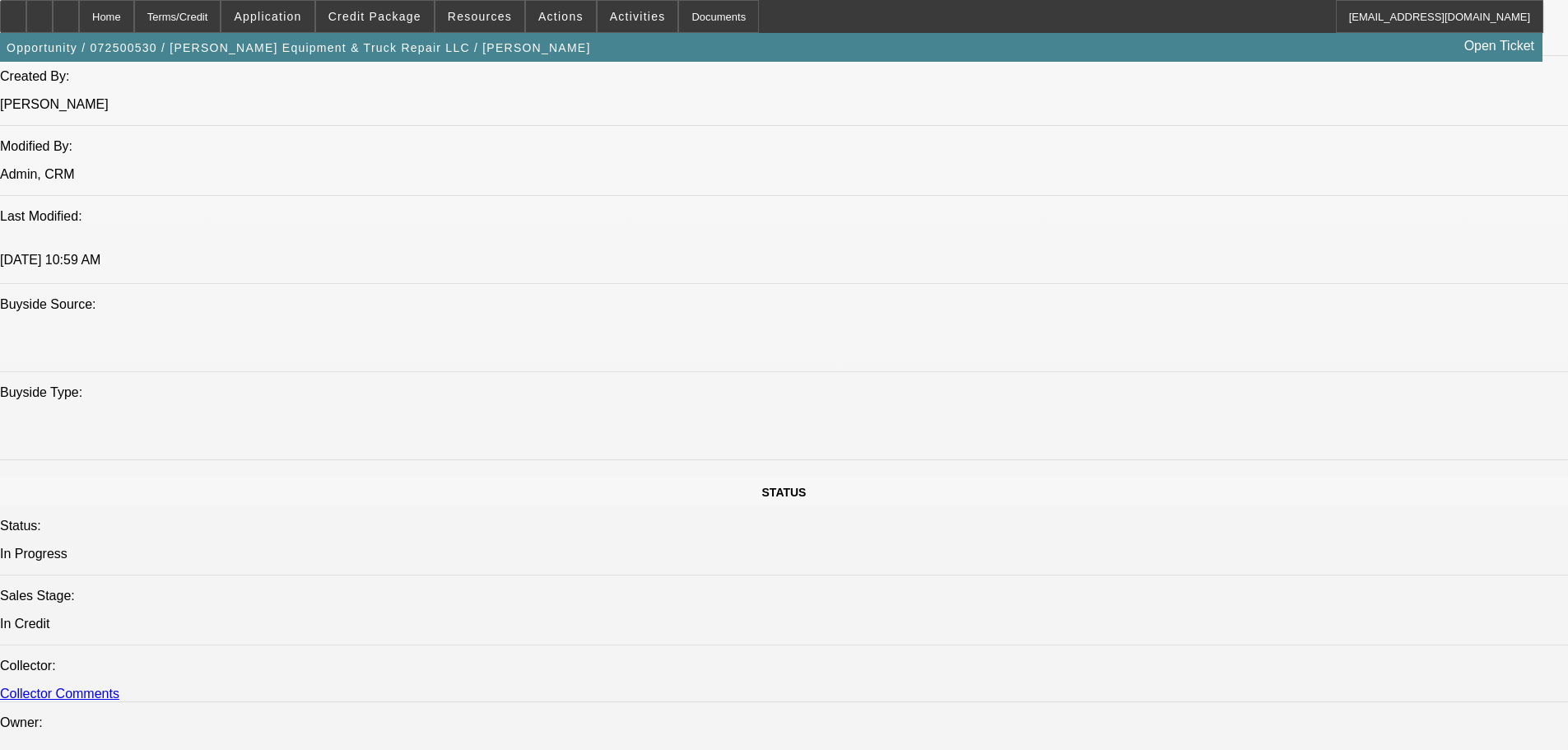
scroll to position [1430, 0]
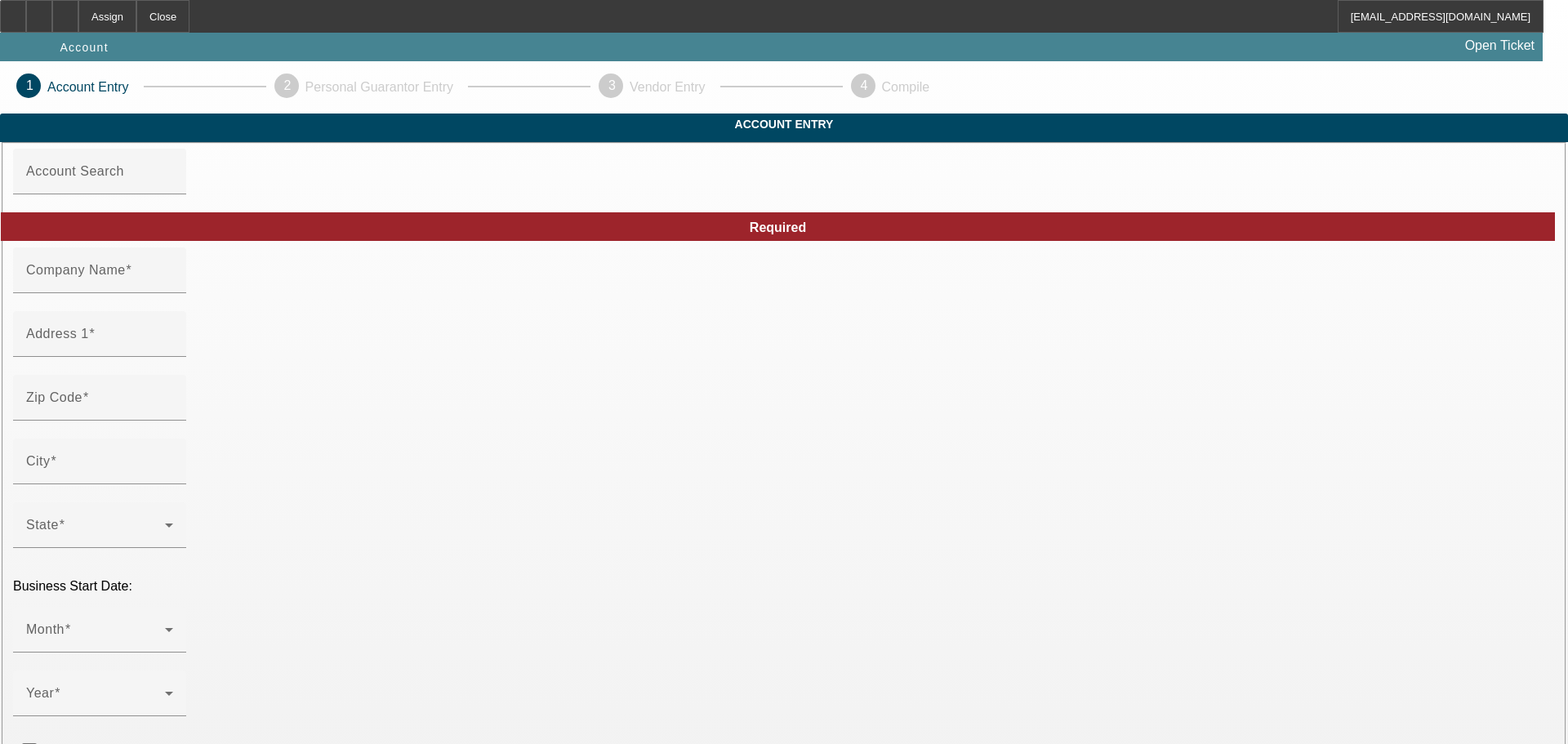
type input "N2O Towing Services LLC"
type input "[STREET_ADDRESS]"
type input "50317"
type input "Desmoines"
type input "[PHONE_NUMBER]"
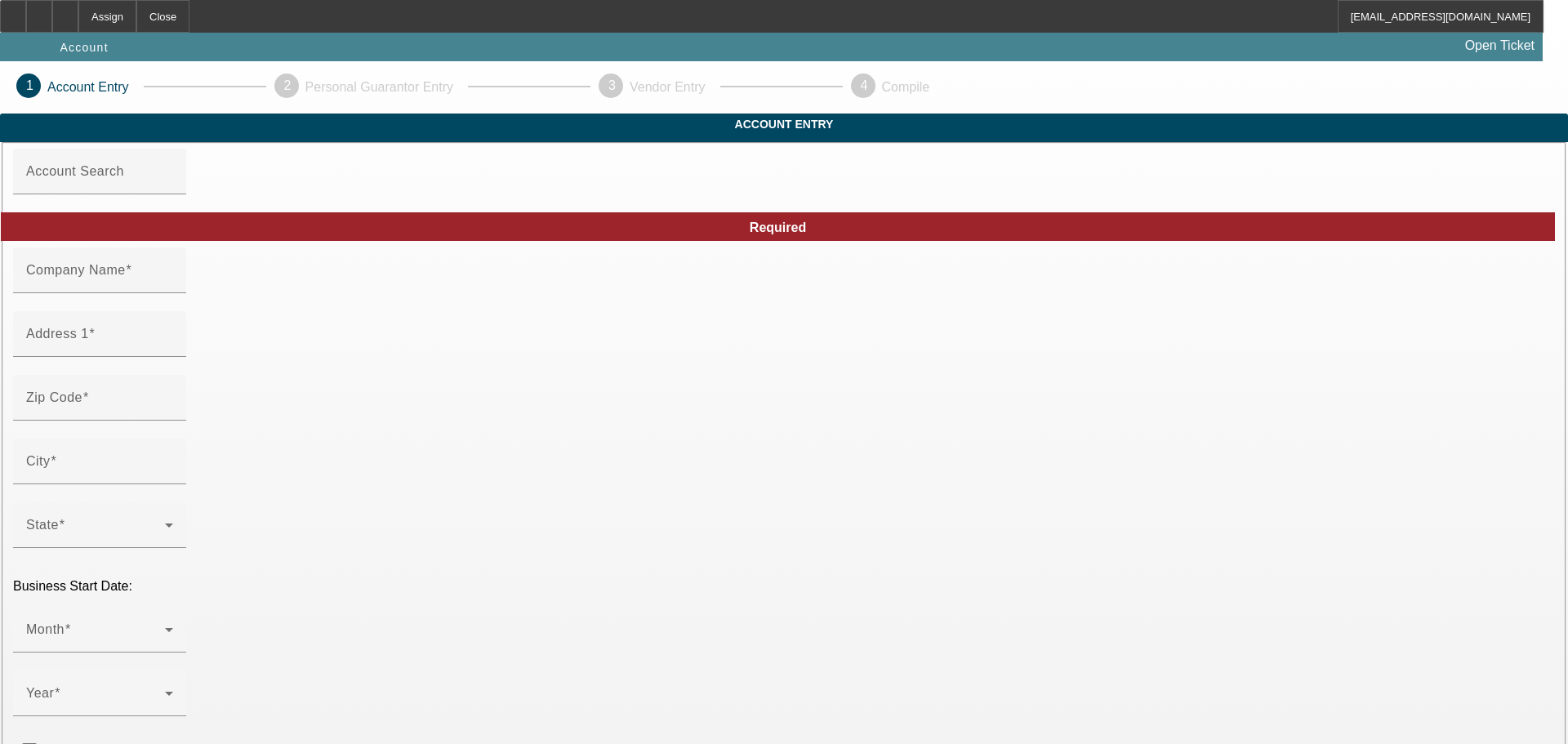
type input "[EMAIL_ADDRESS][DOMAIN_NAME]"
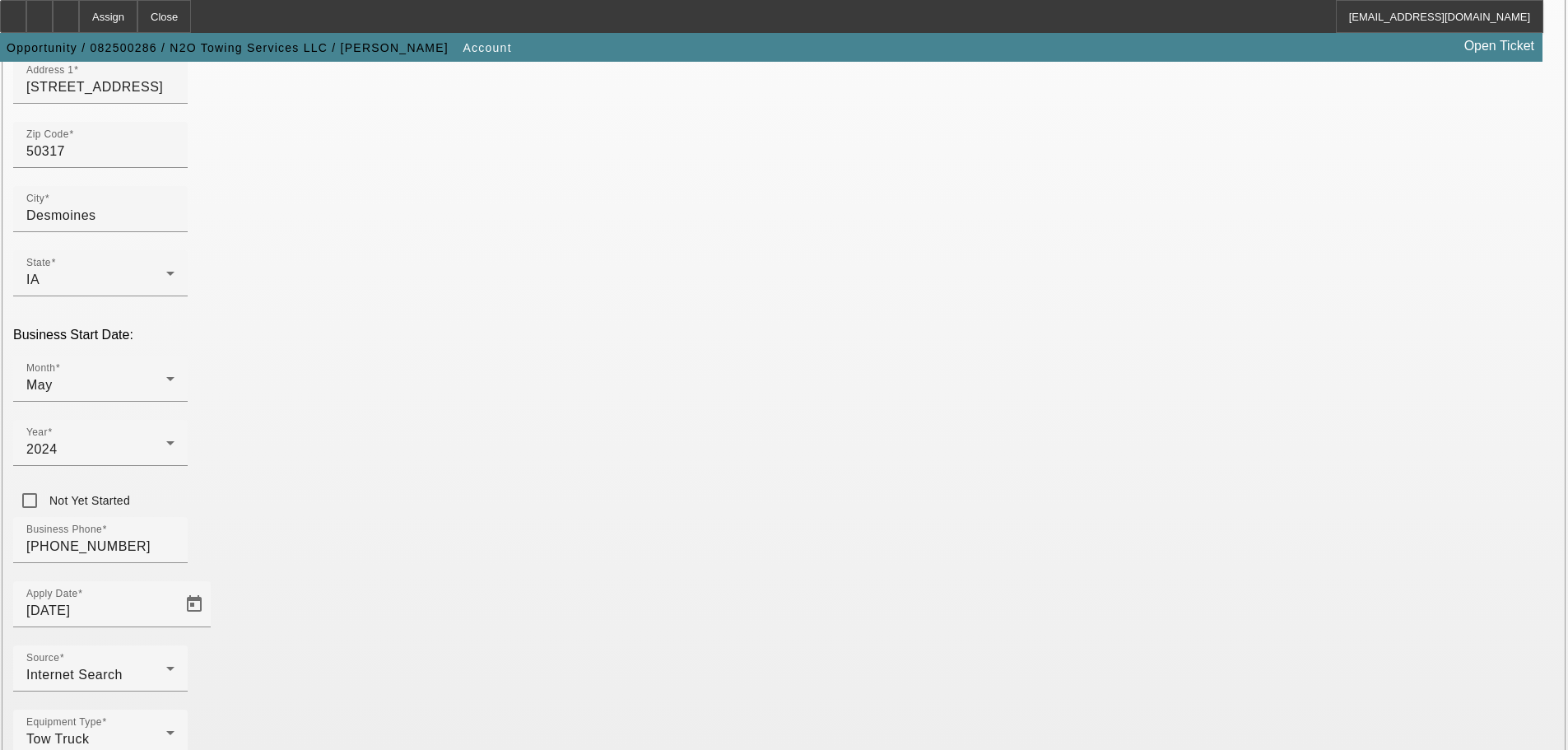
scroll to position [304, 0]
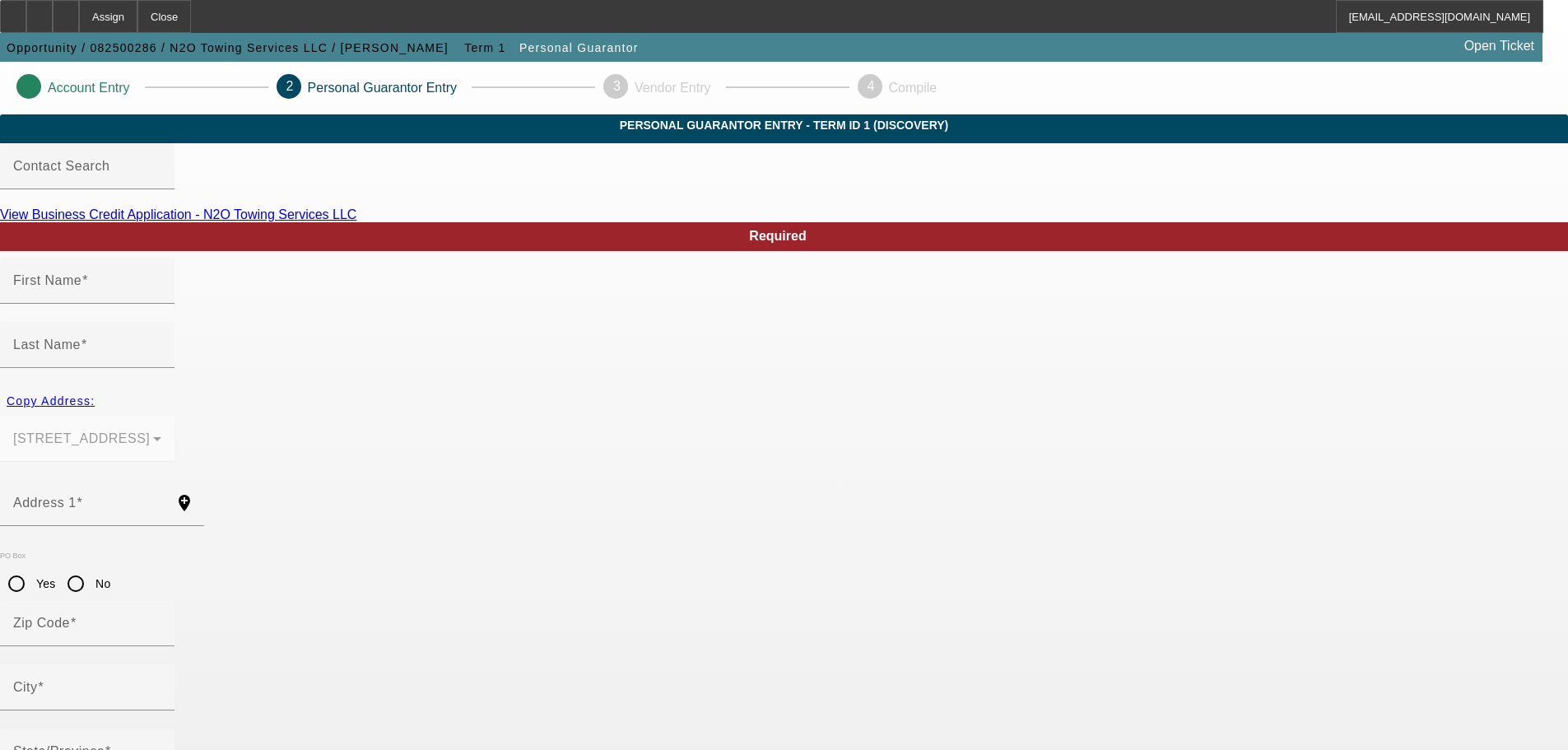
type input "Carly"
type input "[PERSON_NAME]"
type input "[STREET_ADDRESS]"
radio input "true"
type input "50317"
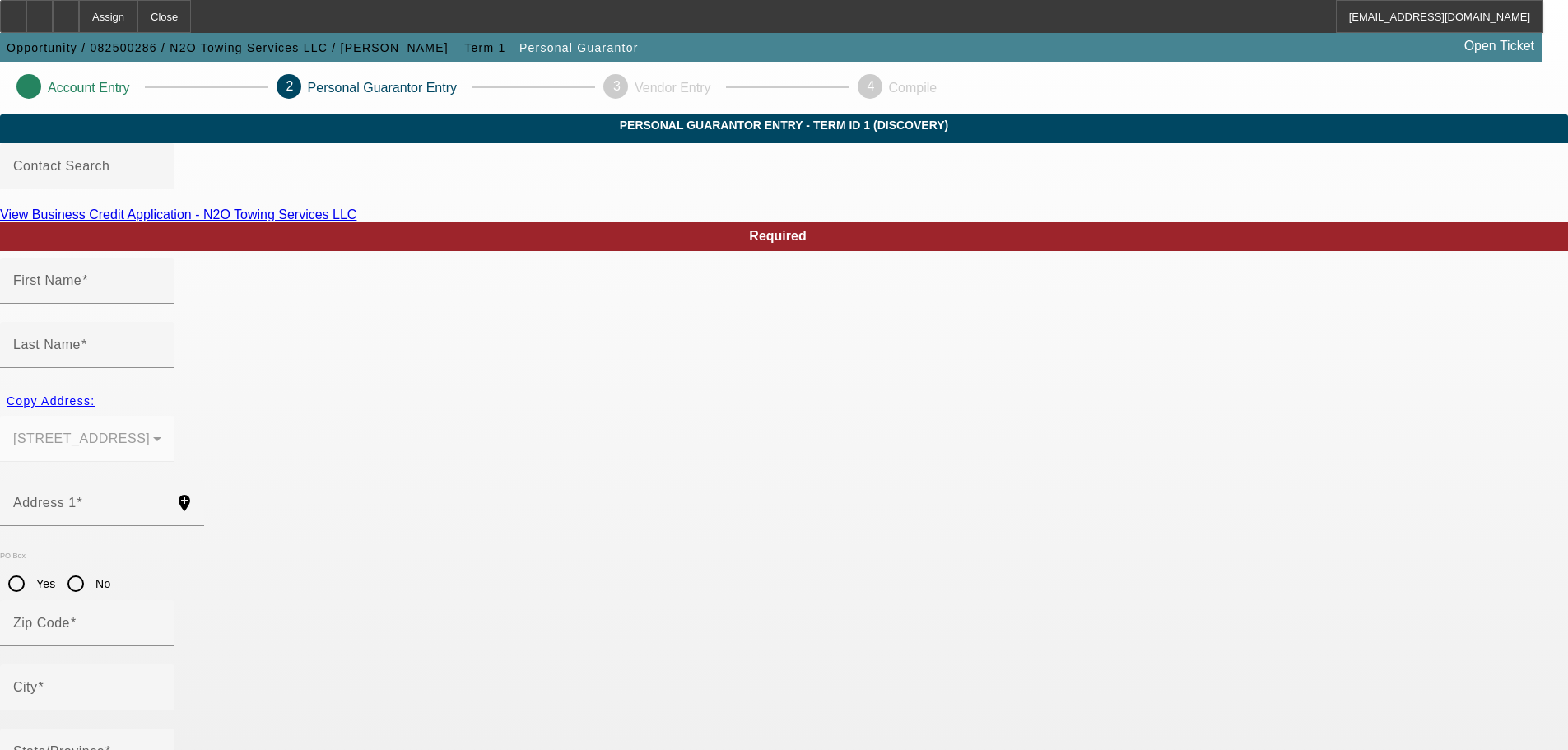
type input "Desmoines"
type input "[PHONE_NUMBER]"
type input "100"
type input "479-29-0331"
type input "[EMAIL_ADDRESS][DOMAIN_NAME]"
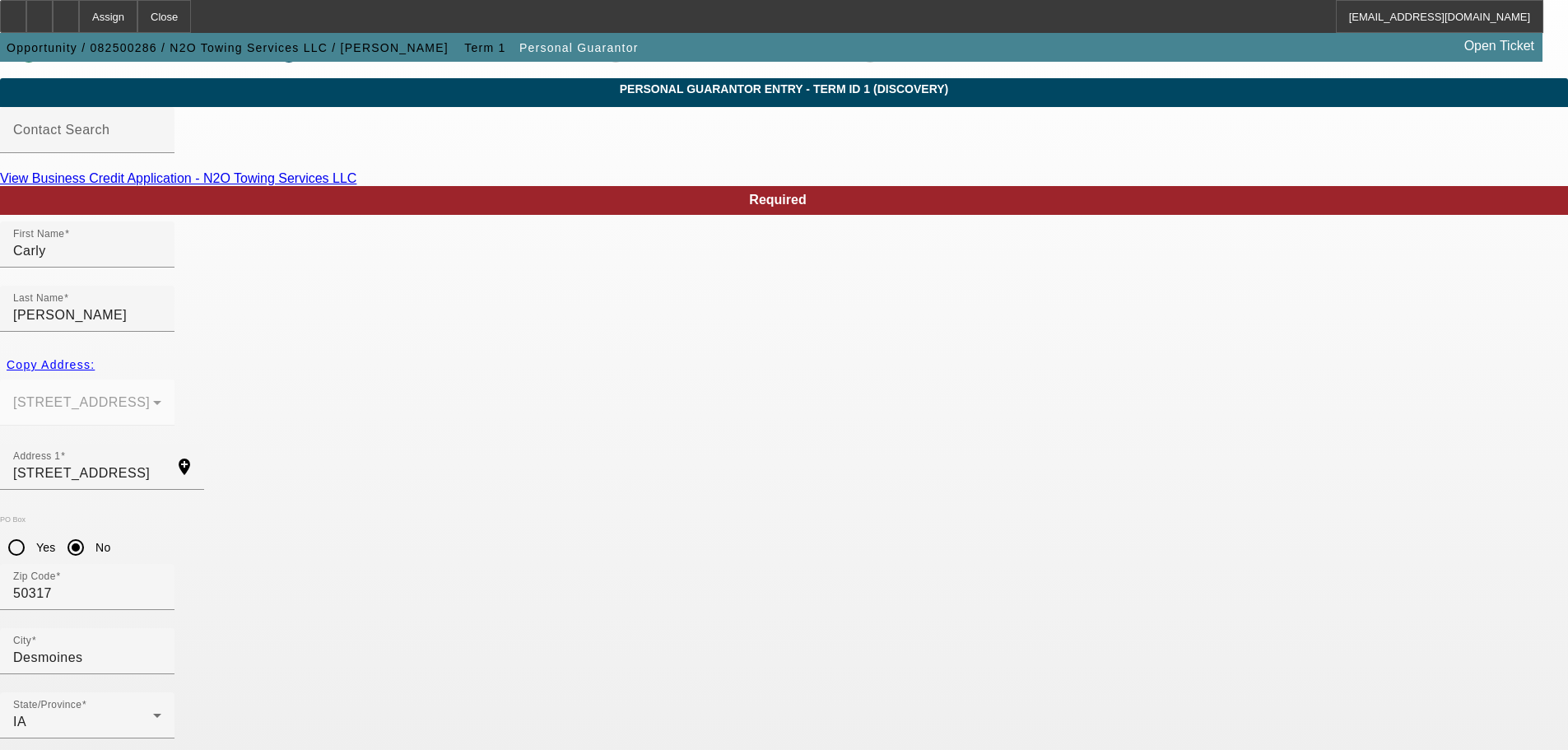
scroll to position [55, 0]
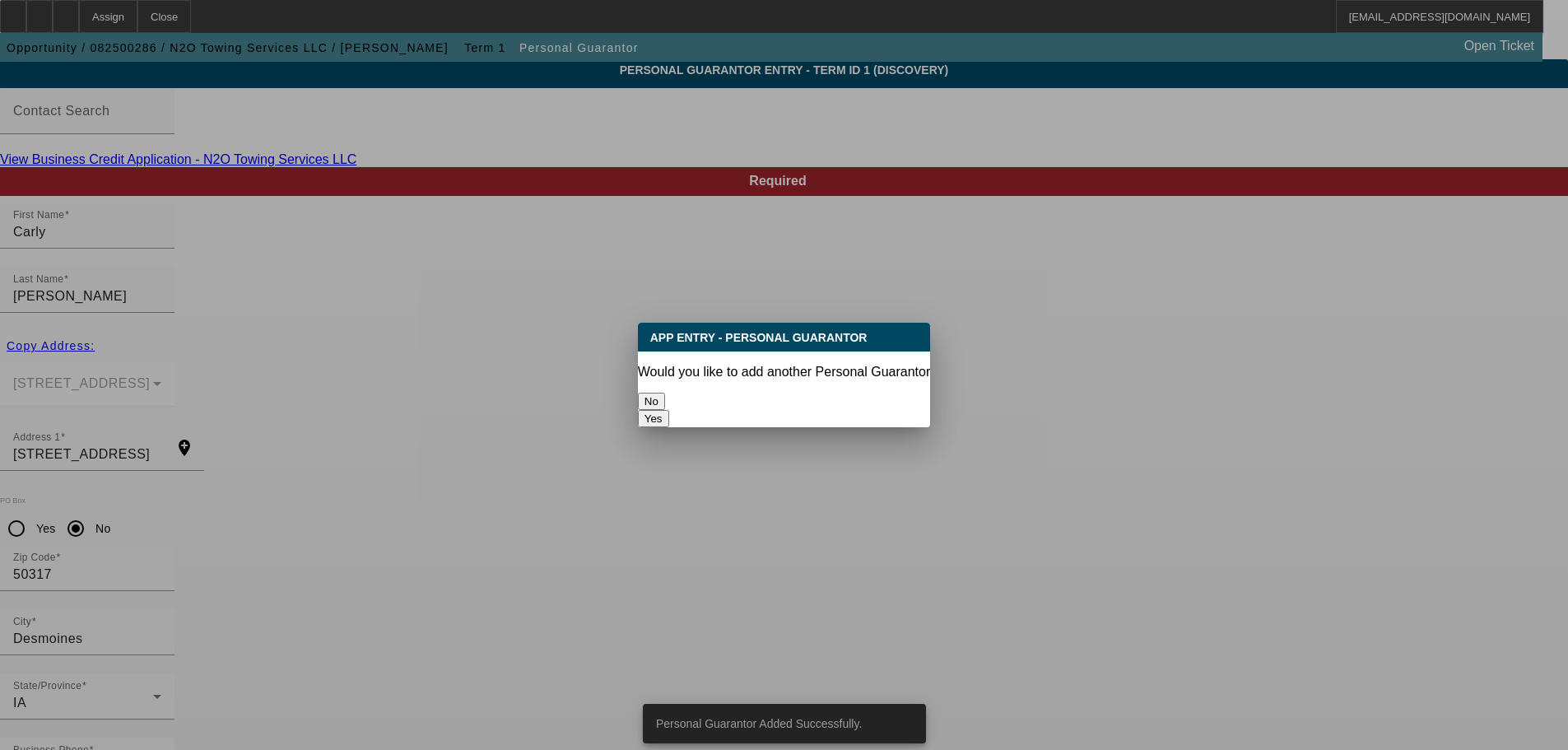
scroll to position [0, 0]
click at [665, 393] on button "No" at bounding box center [652, 401] width 27 height 18
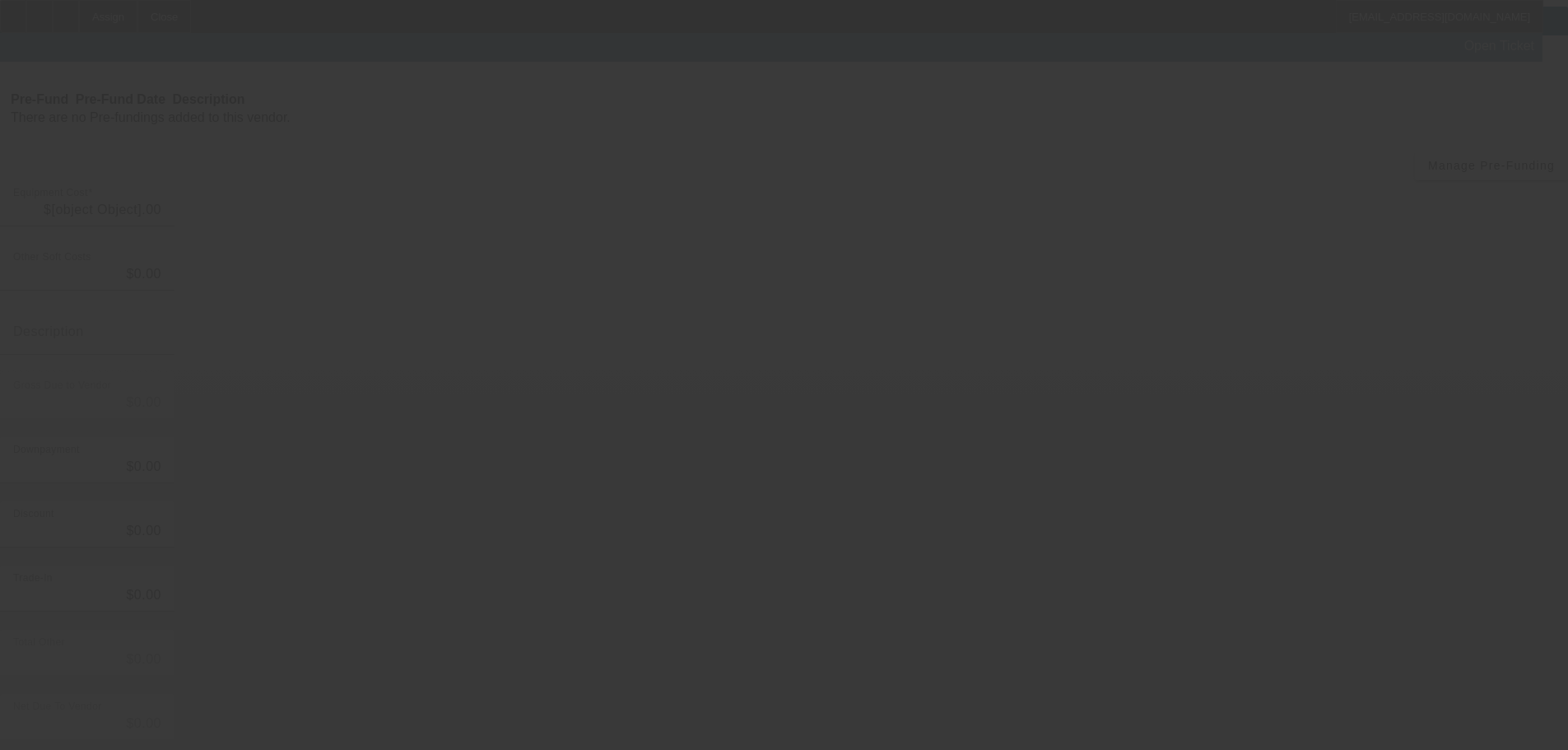
type input "$50,000.00"
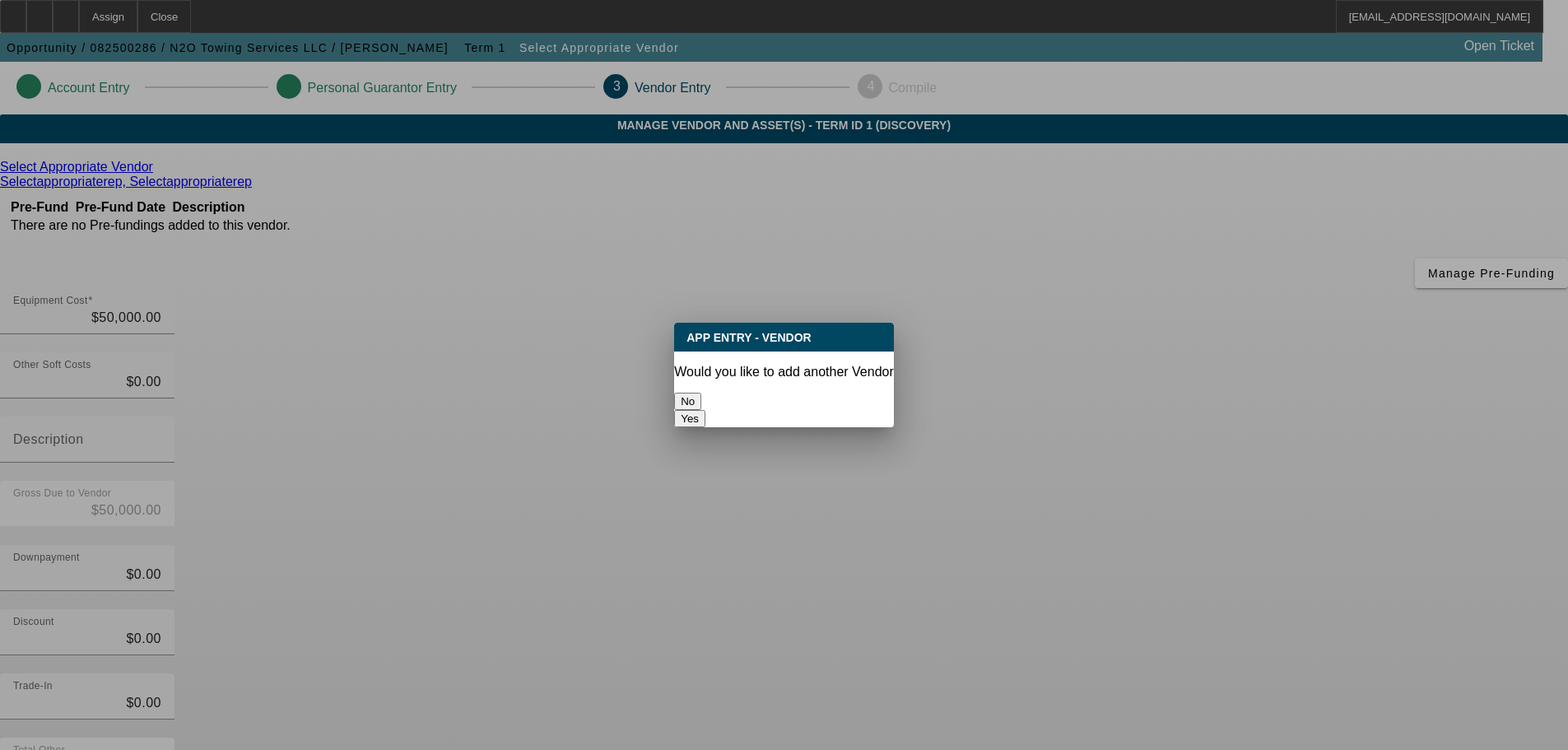
click at [701, 393] on button "No" at bounding box center [688, 401] width 27 height 18
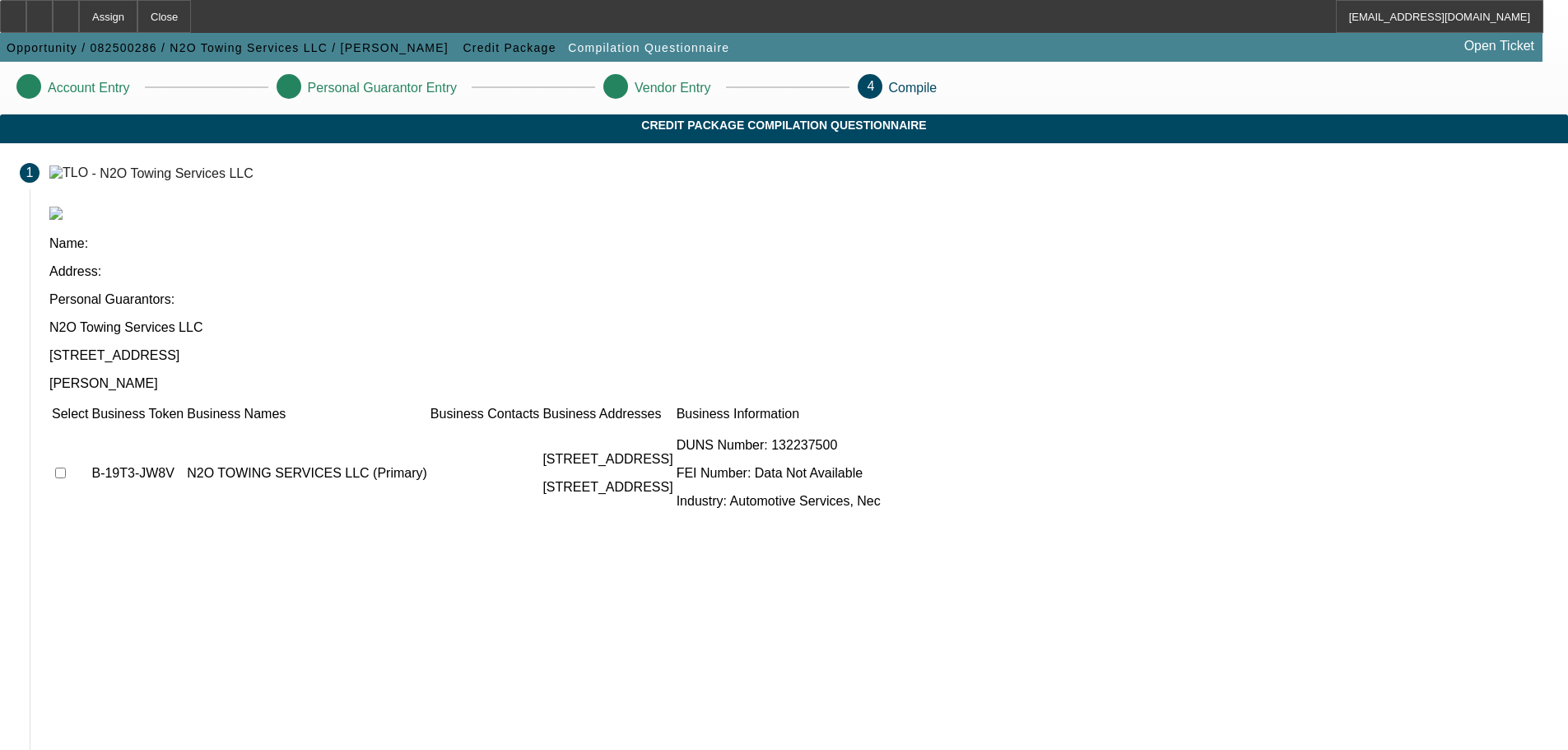
click at [66, 467] on input "checkbox" at bounding box center [61, 473] width 11 height 11
checkbox input "true"
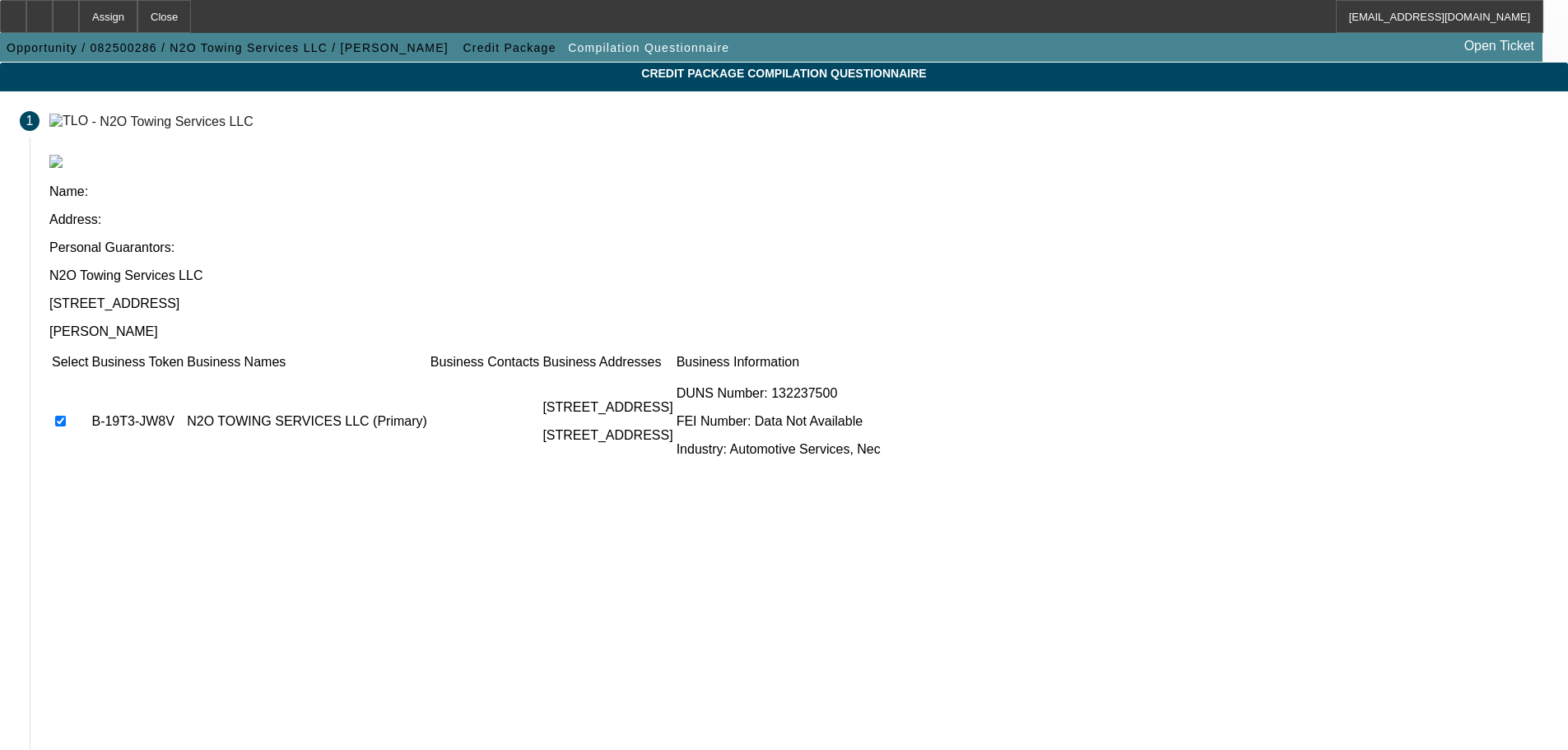
scroll to position [101, 0]
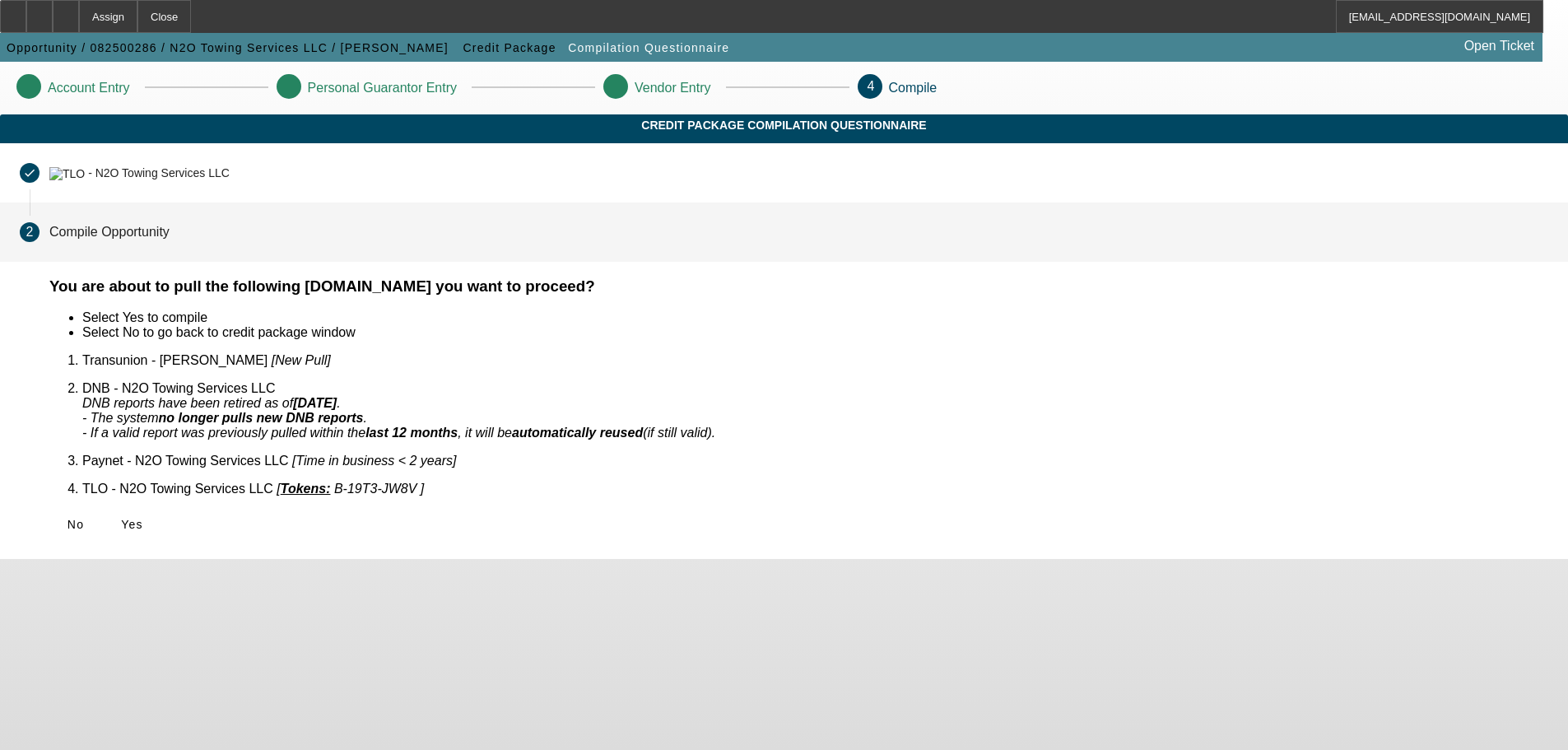
scroll to position [0, 0]
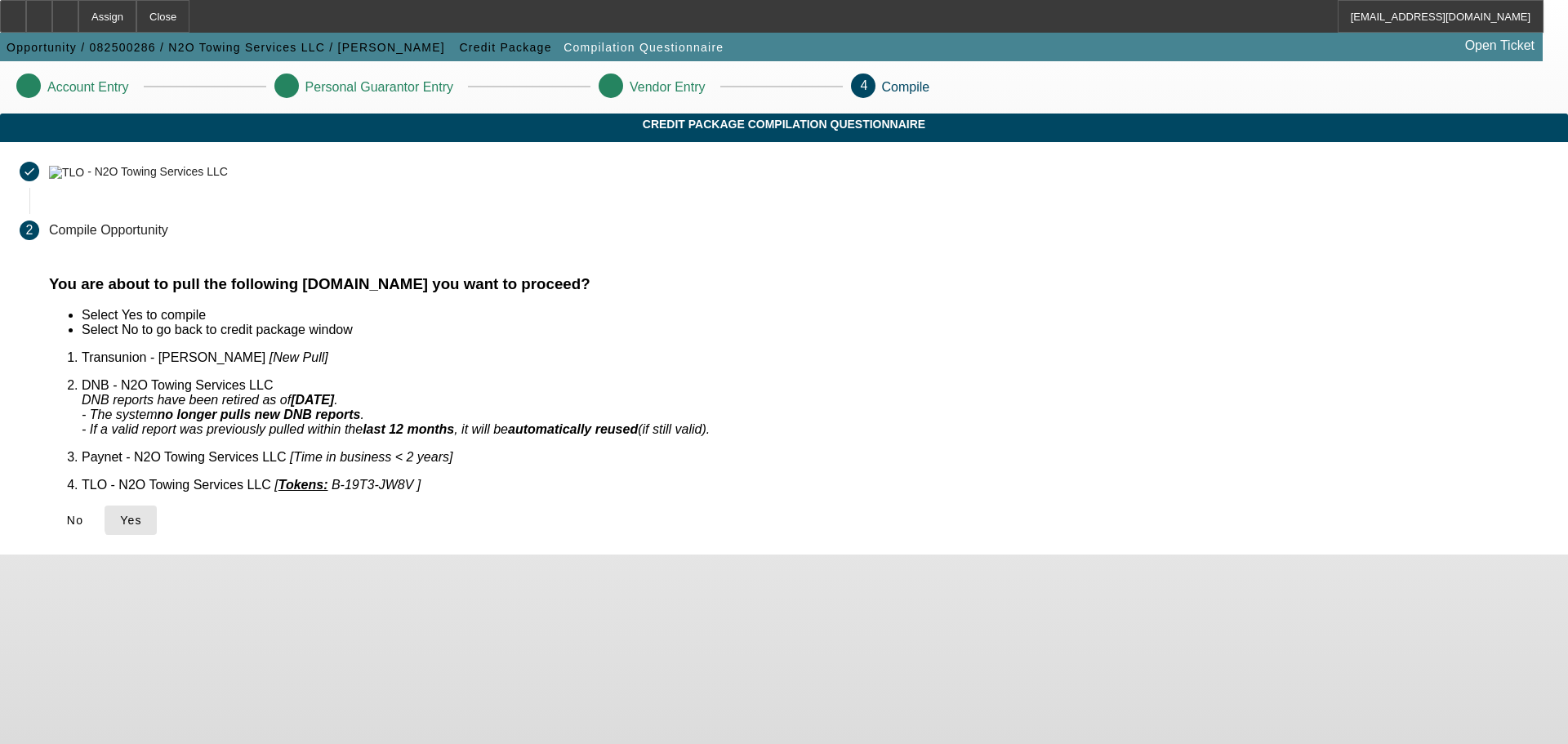
click at [142, 514] on span "Yes" at bounding box center [131, 520] width 22 height 13
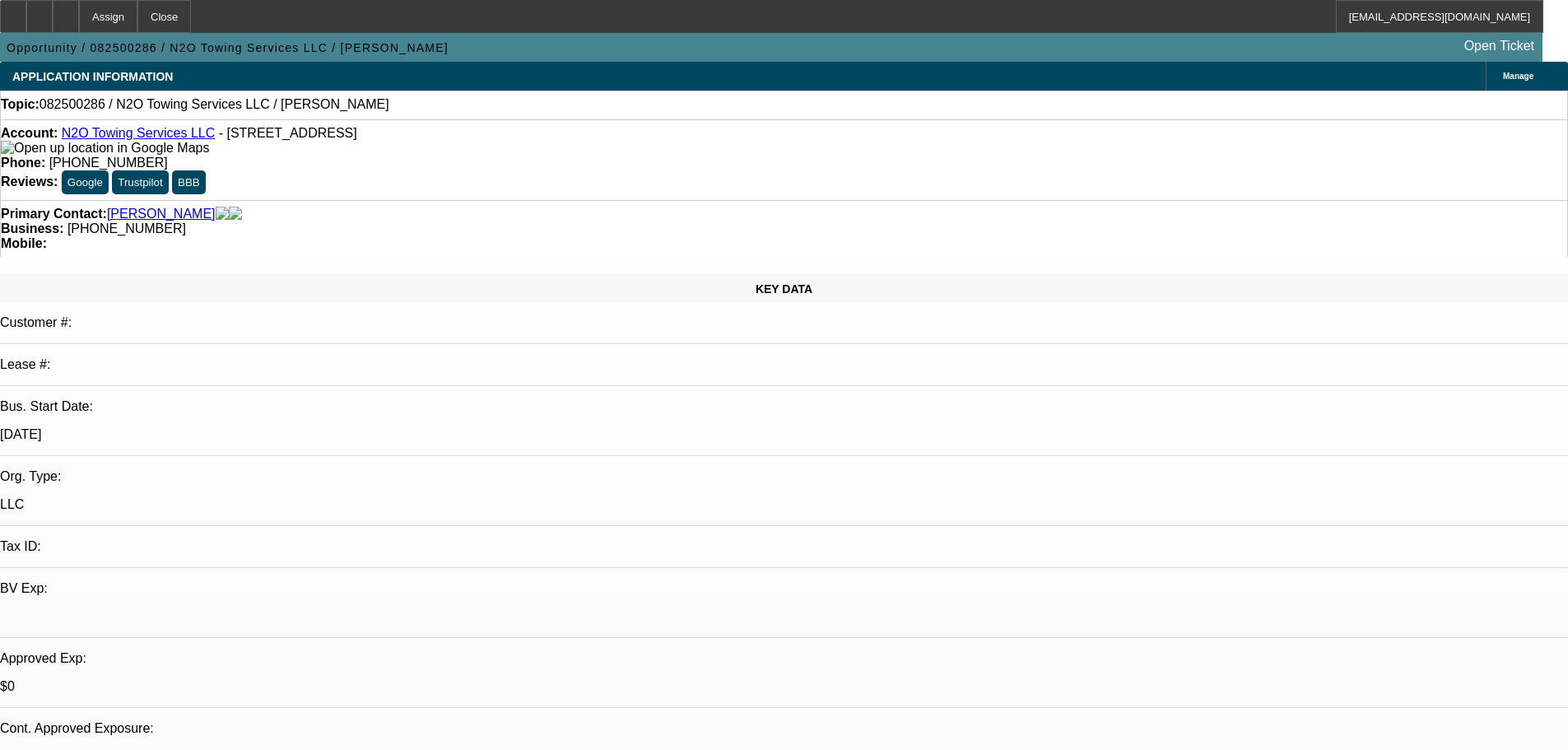
select select "0"
select select "2"
select select "0.1"
select select "4"
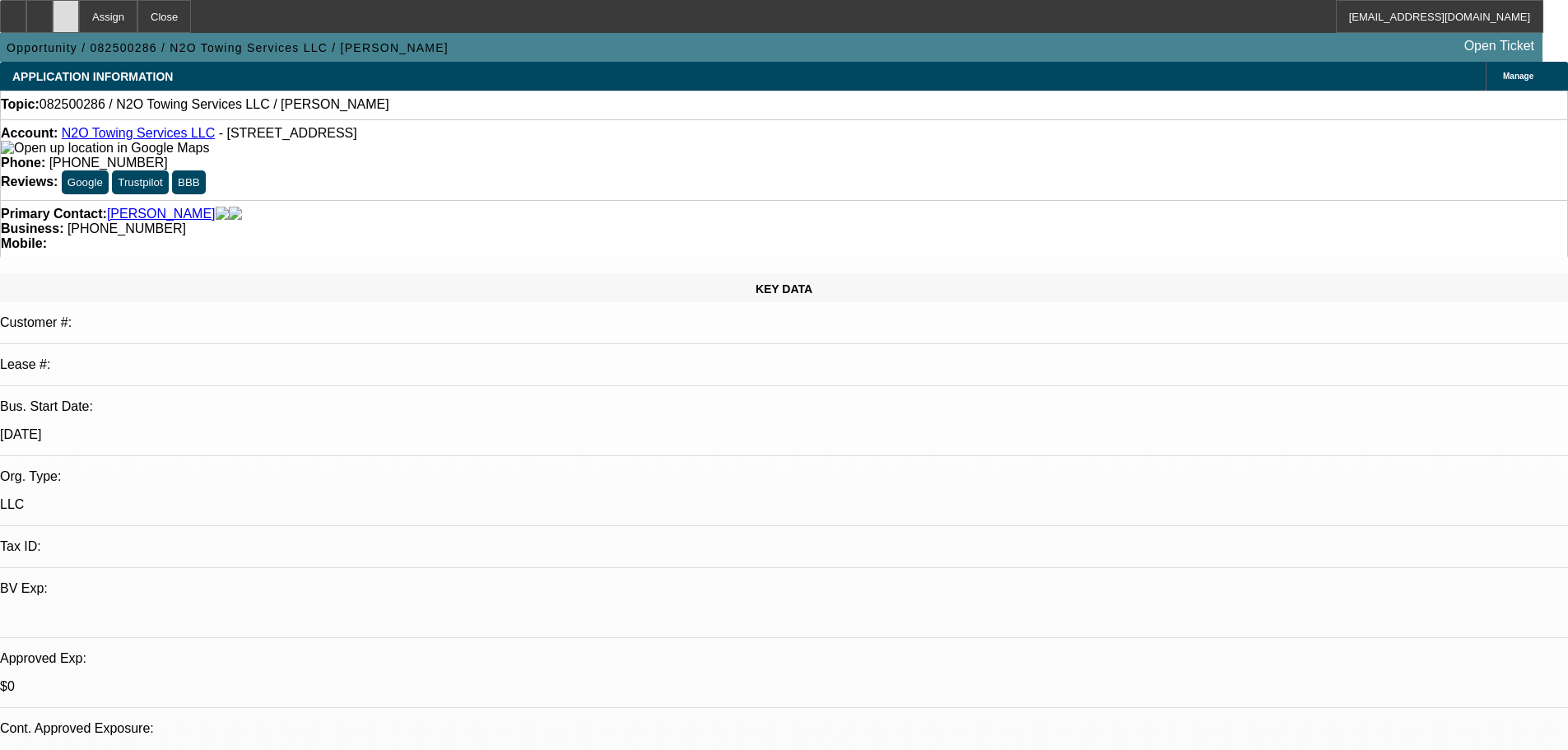
click at [66, 11] on icon at bounding box center [66, 11] width 0 height 0
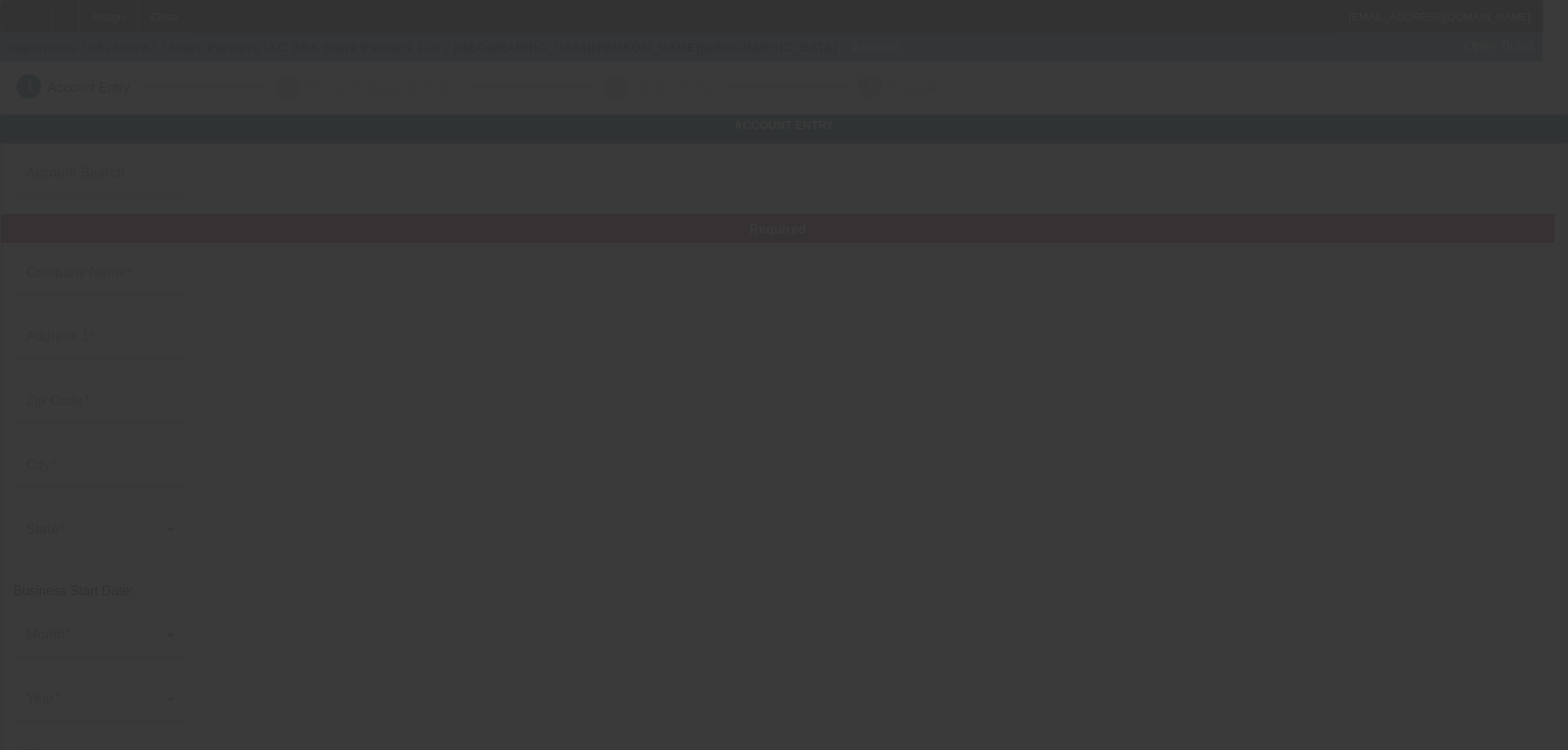
type input "shark Partners LLC"
type input "[STREET_ADDRESS]"
type input "27406"
type input "[GEOGRAPHIC_DATA]"
type input "[PHONE_NUMBER]"
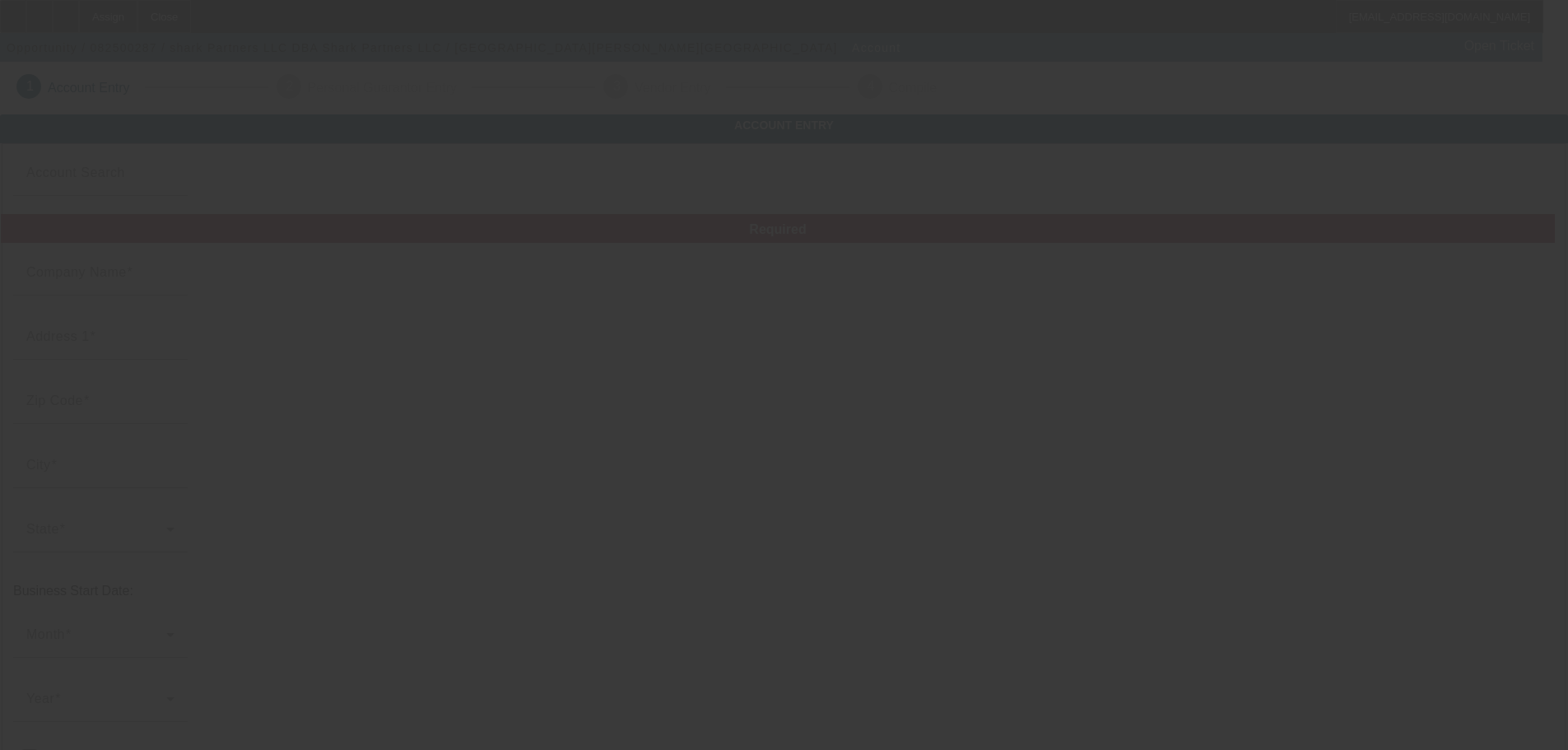
type input "Shark Partners LLC"
type input "[EMAIL_ADDRESS][DOMAIN_NAME]"
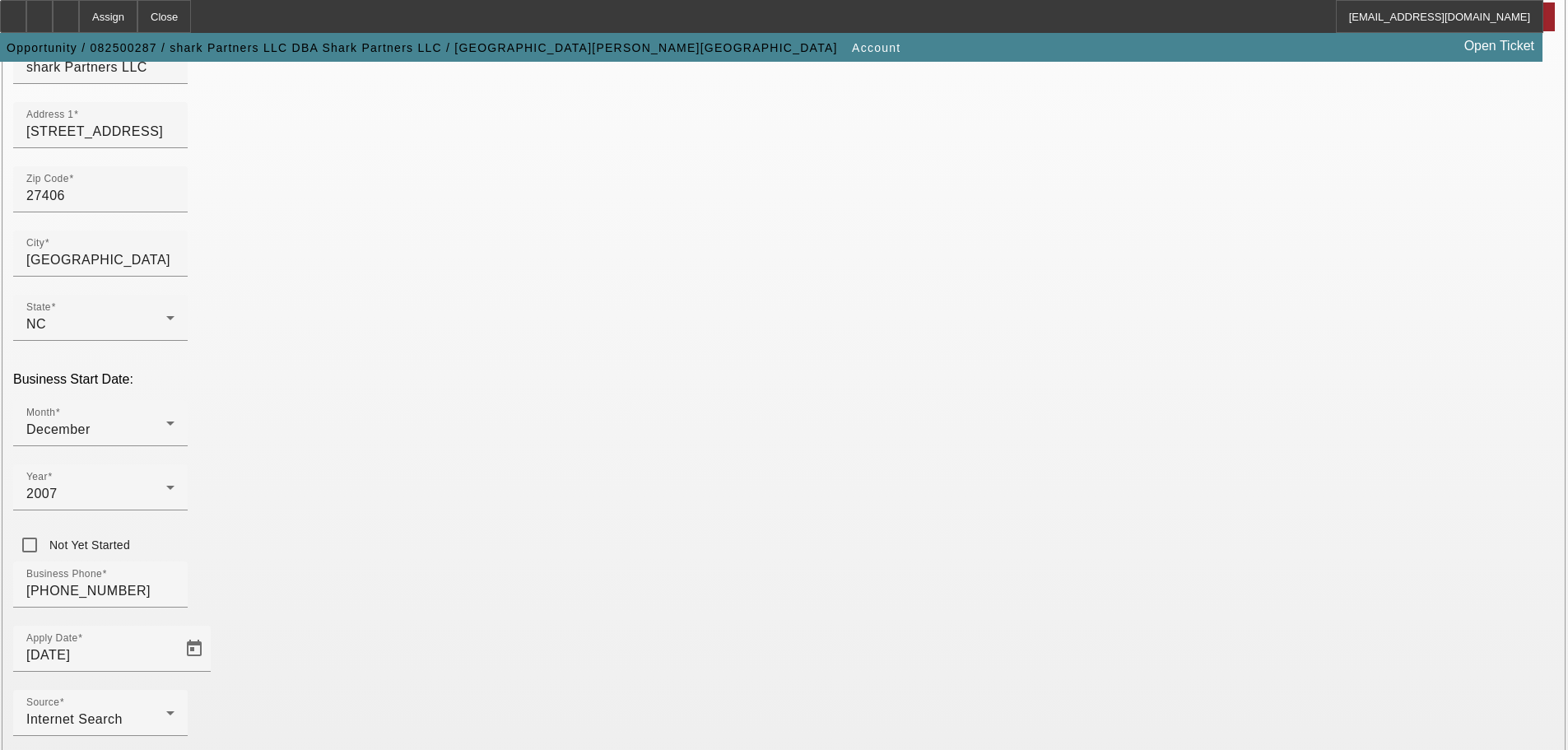
scroll to position [304, 0]
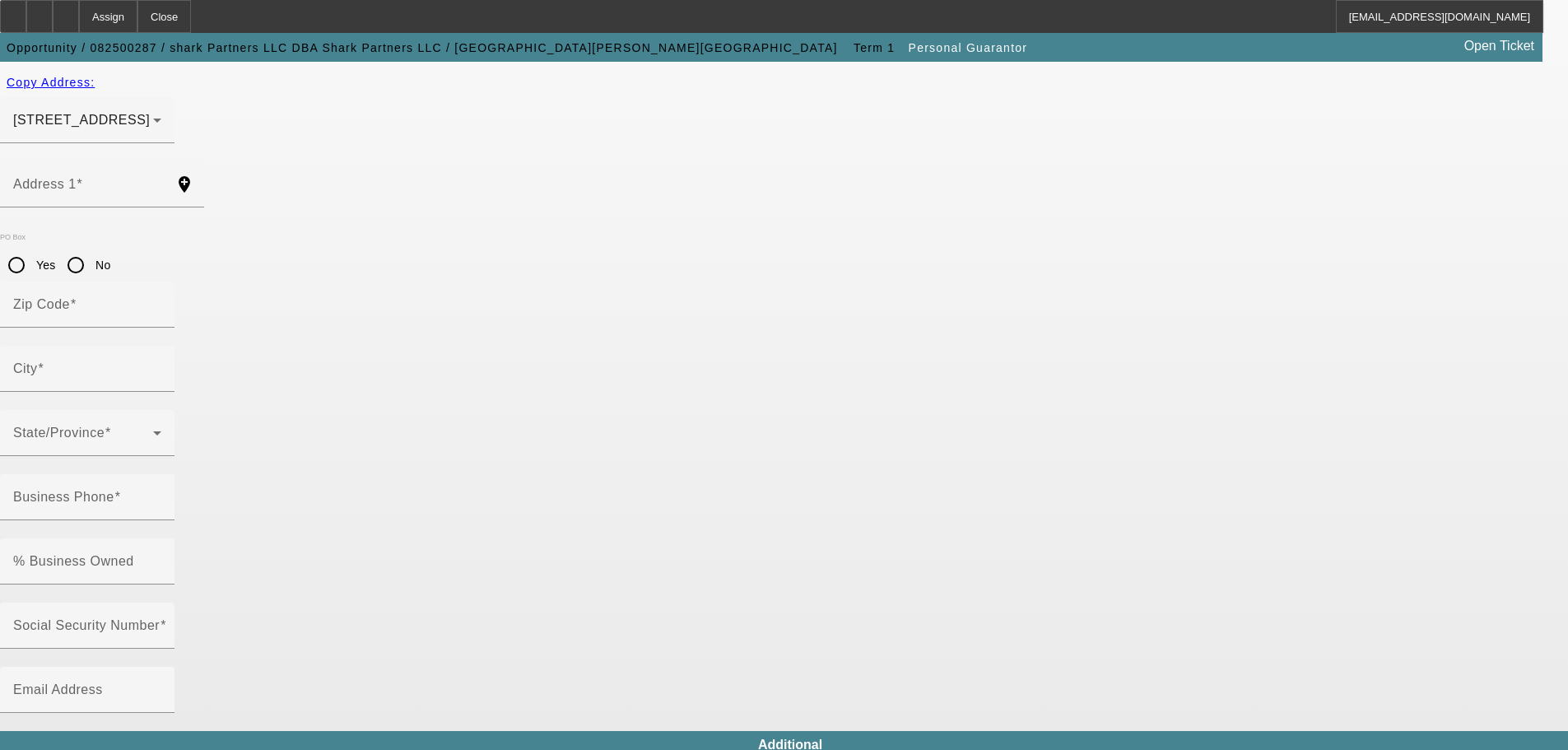
type input "frederick"
type input "Alston"
type input "409 East Winmore Avenue"
radio input "true"
type input "27516"
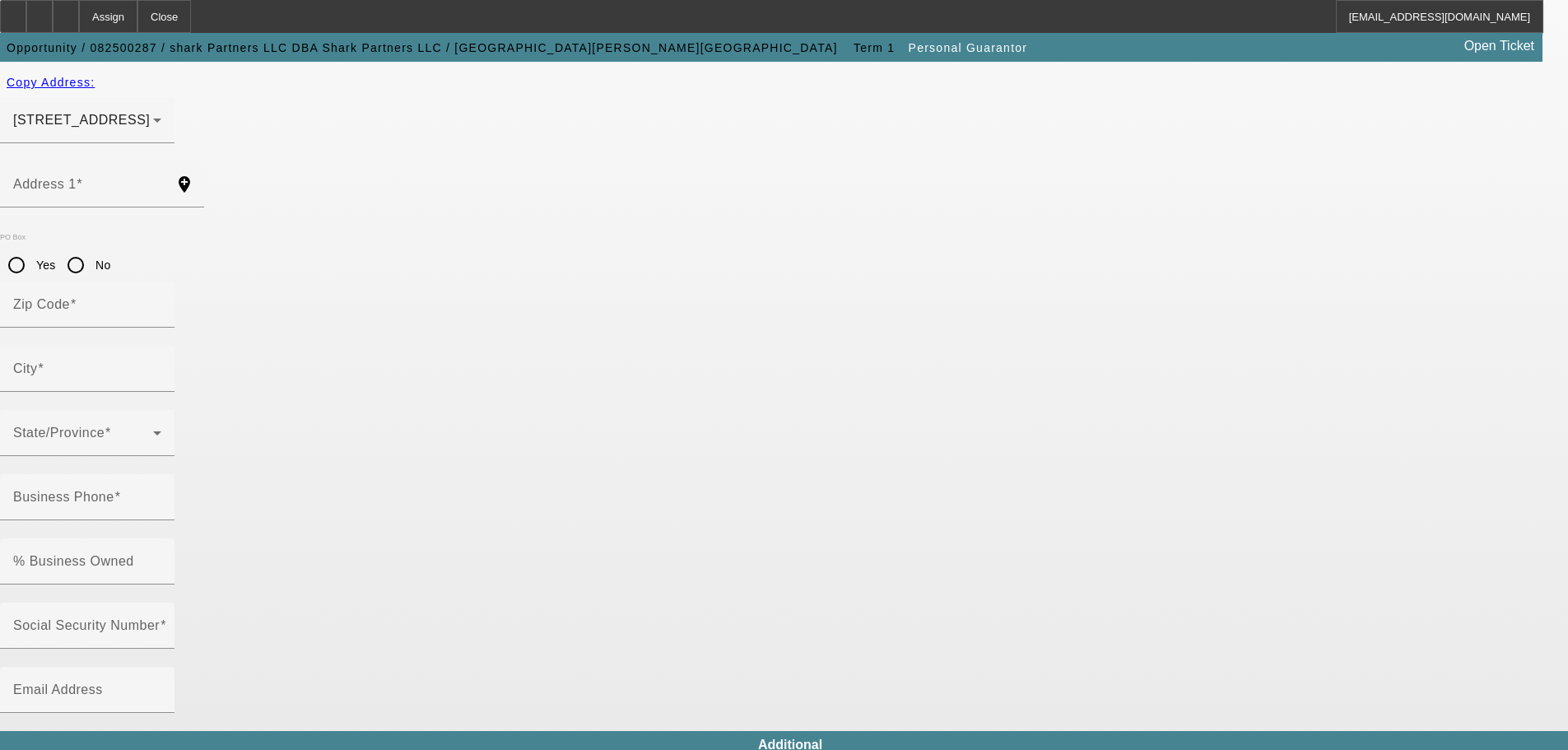
type input "Chapel Hill"
type input "[PHONE_NUMBER]"
type input "100"
type input "242-13-1389"
type input "support@amotorsworks.com"
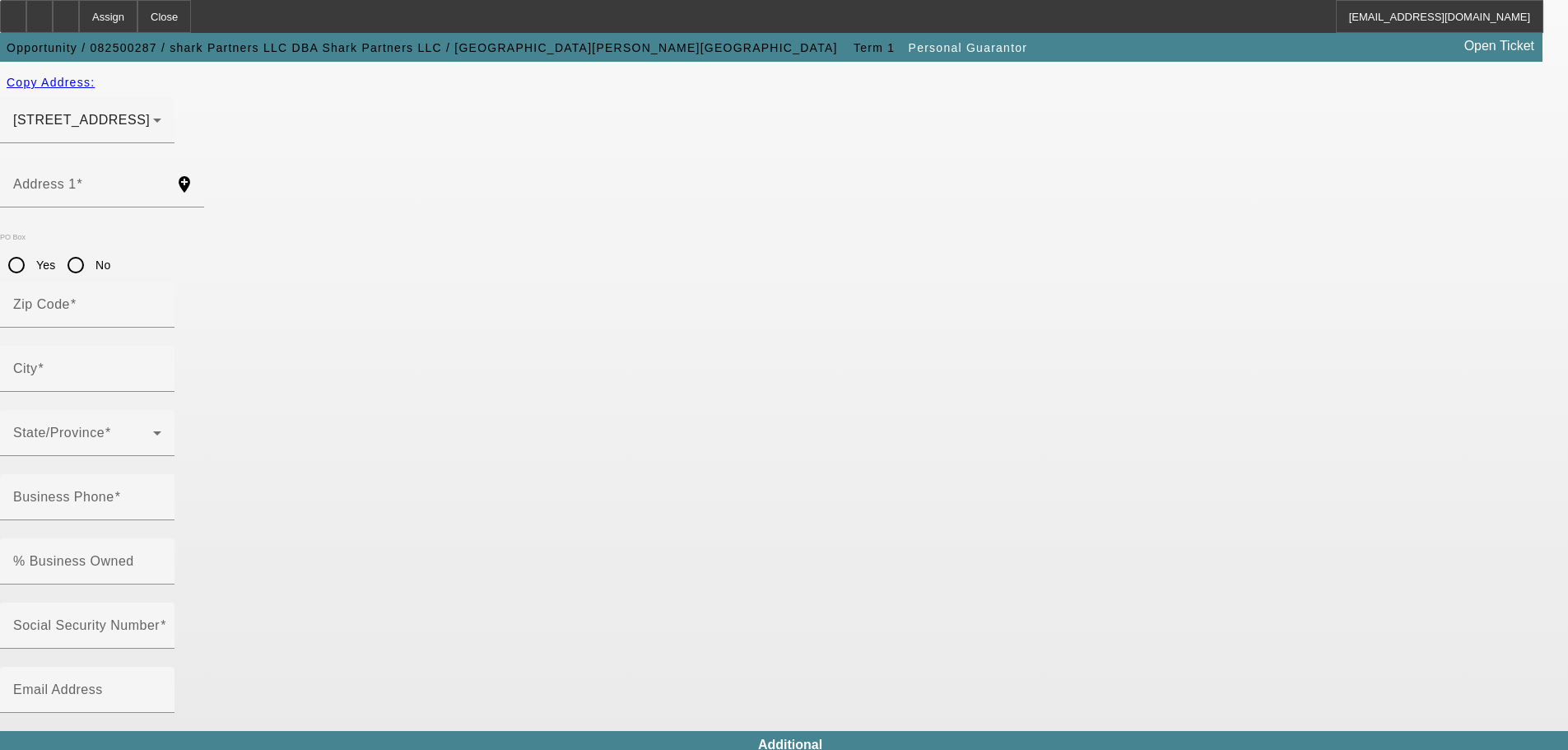
type input "[PHONE_NUMBER]"
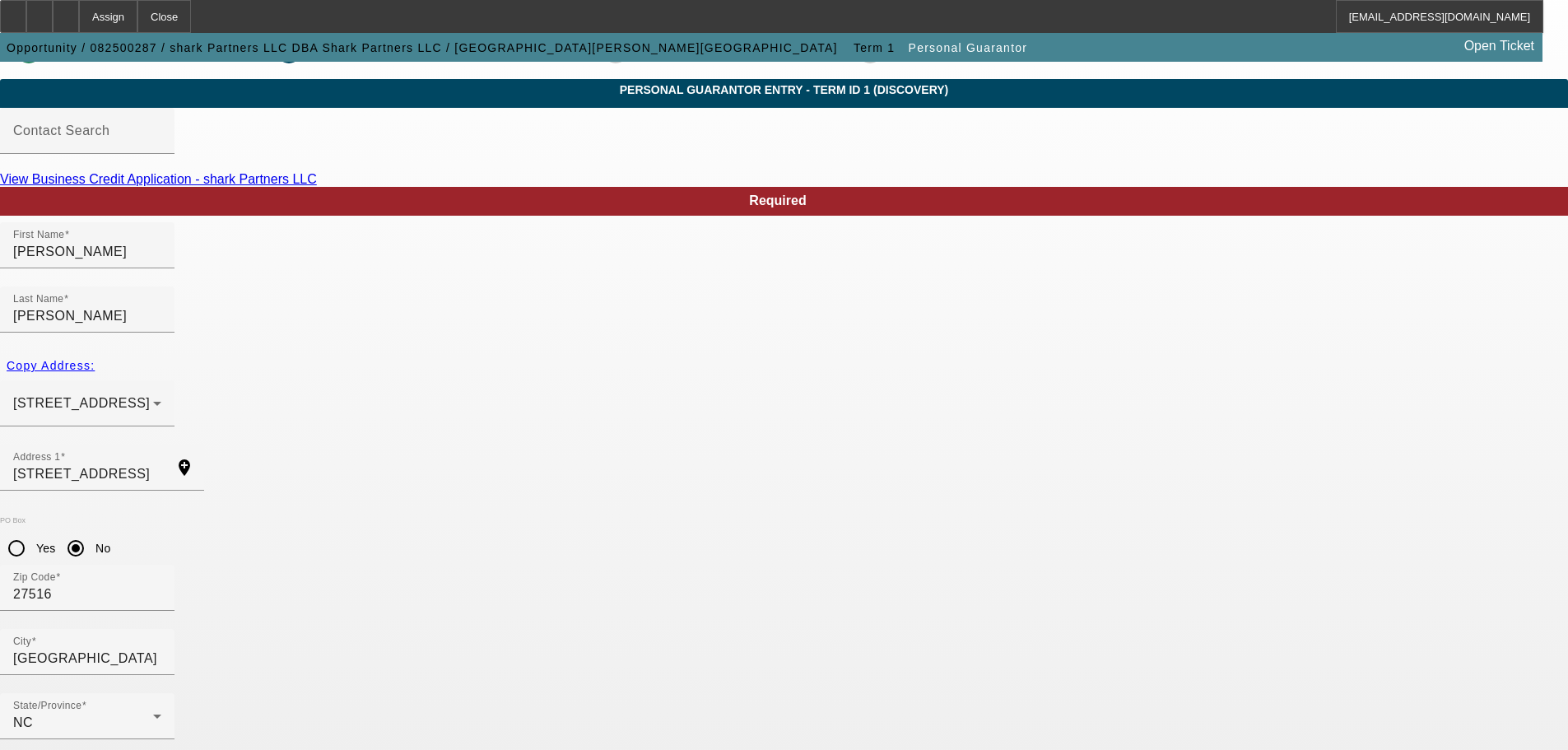
scroll to position [55, 0]
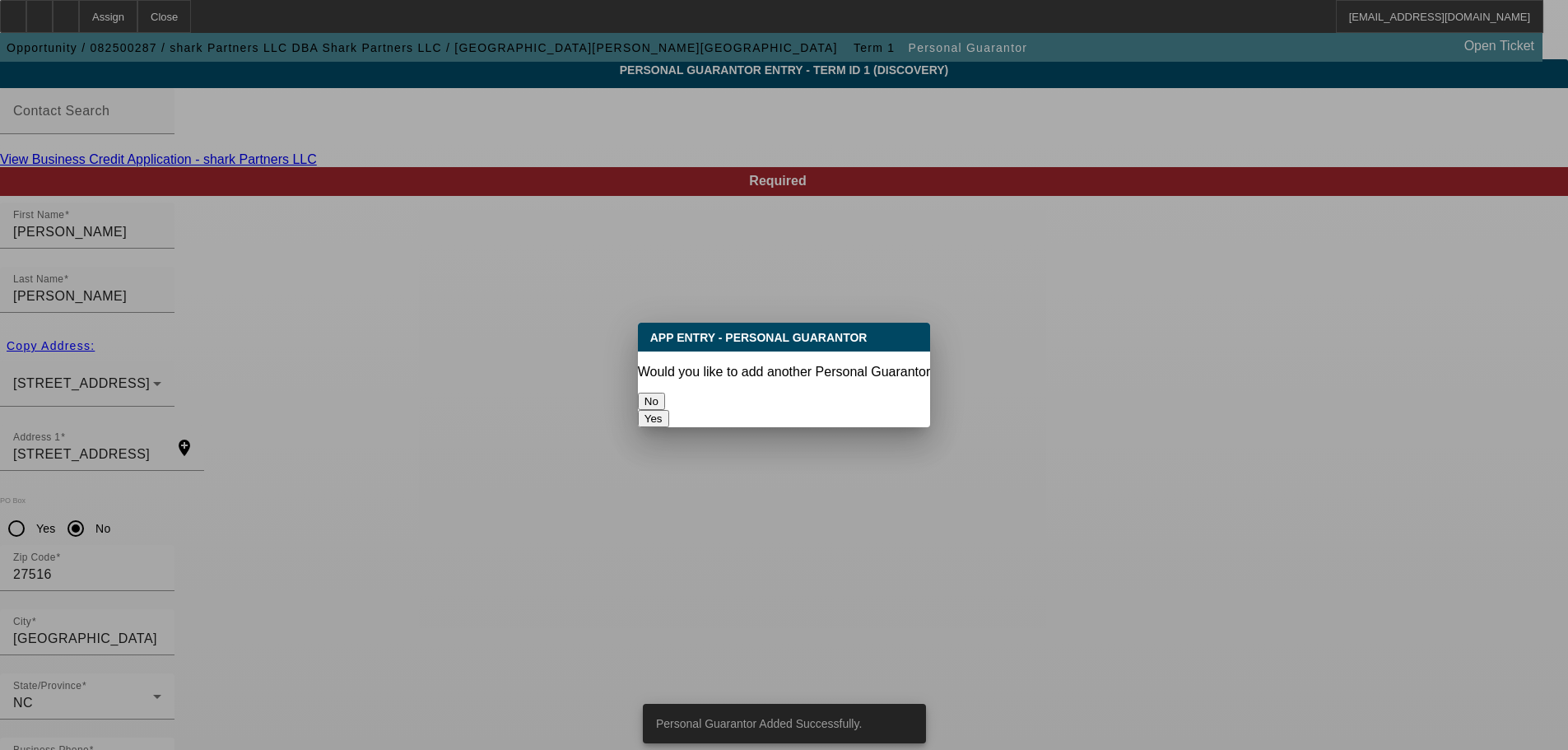
scroll to position [0, 0]
click at [665, 403] on button "No" at bounding box center [652, 401] width 27 height 18
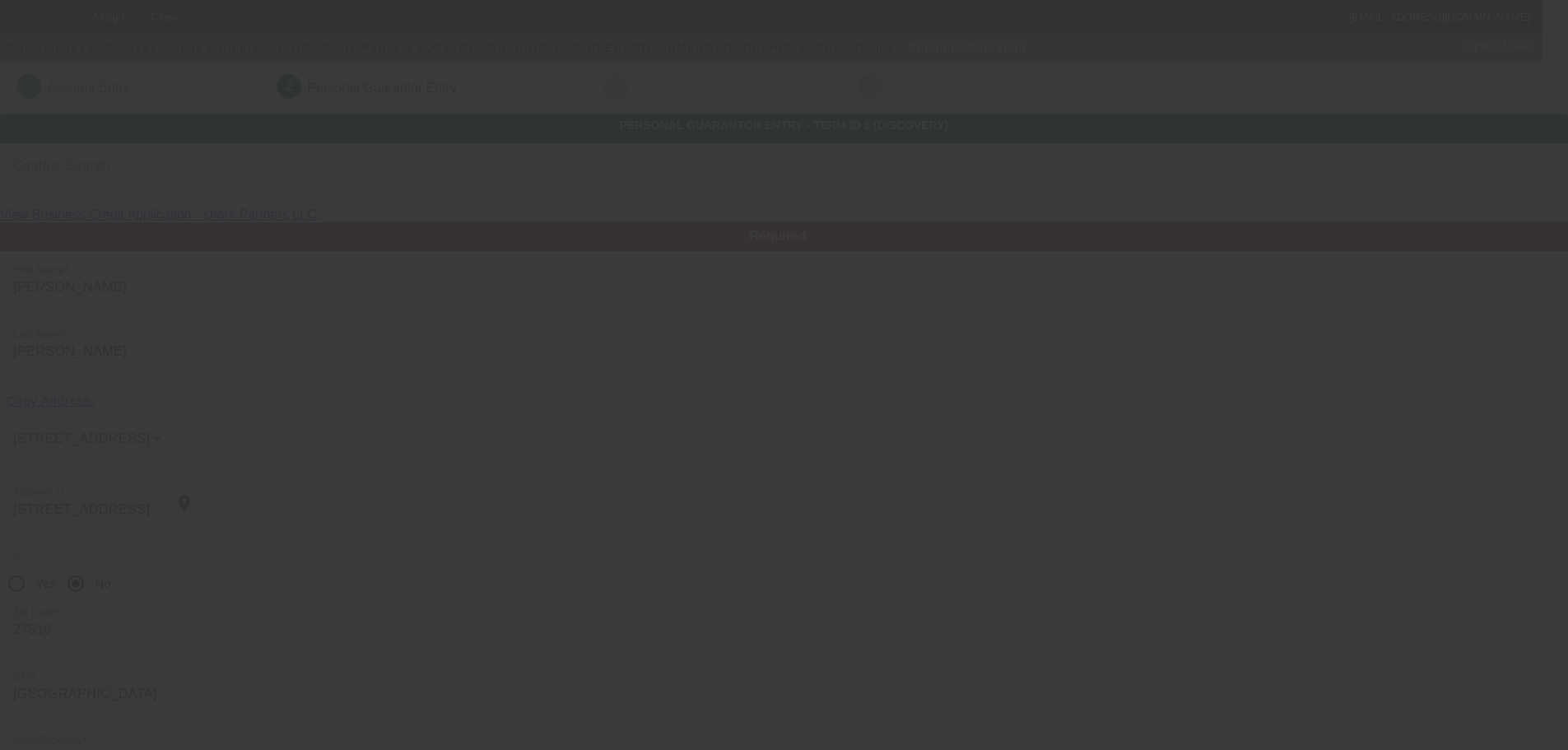
scroll to position [55, 0]
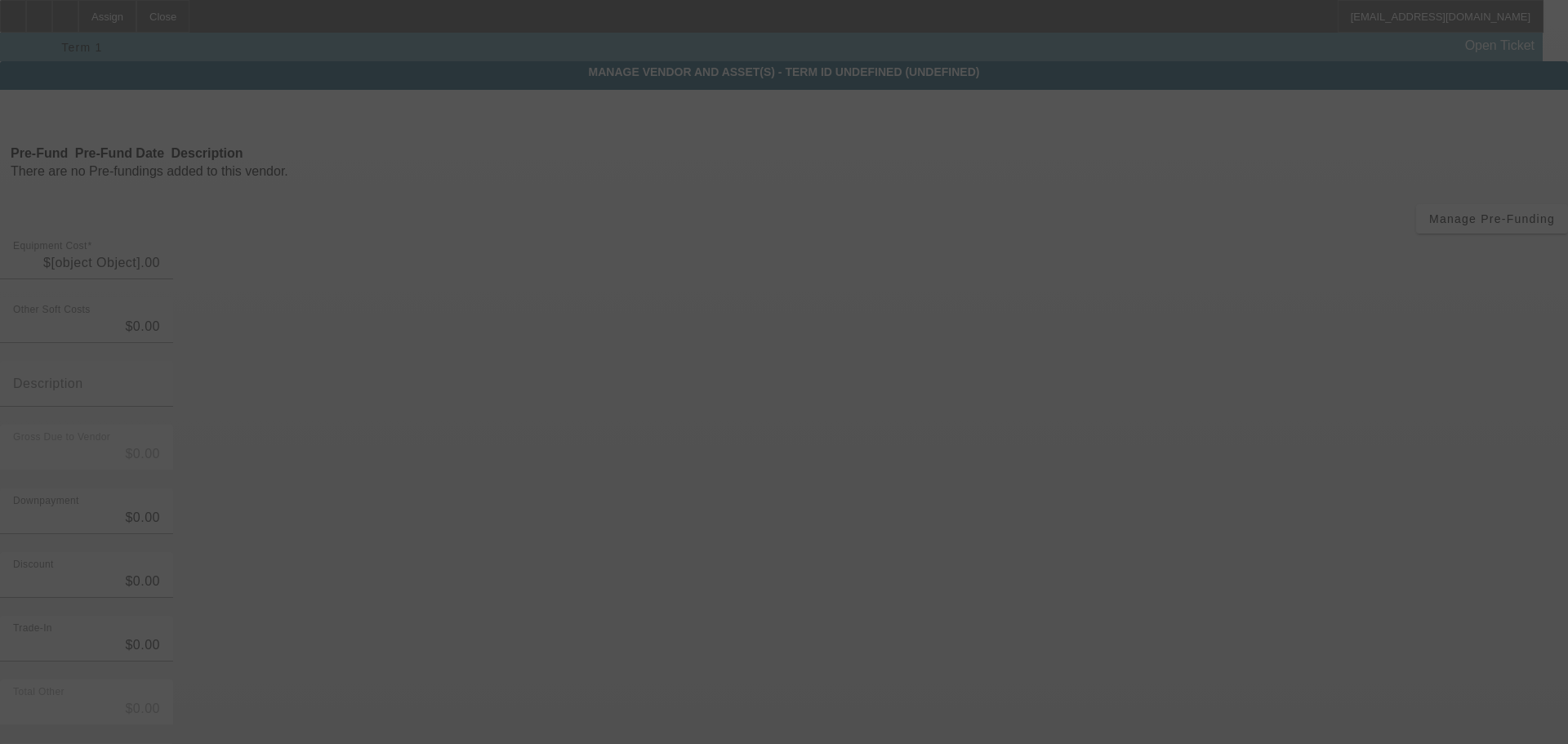
type input "$132,000.00"
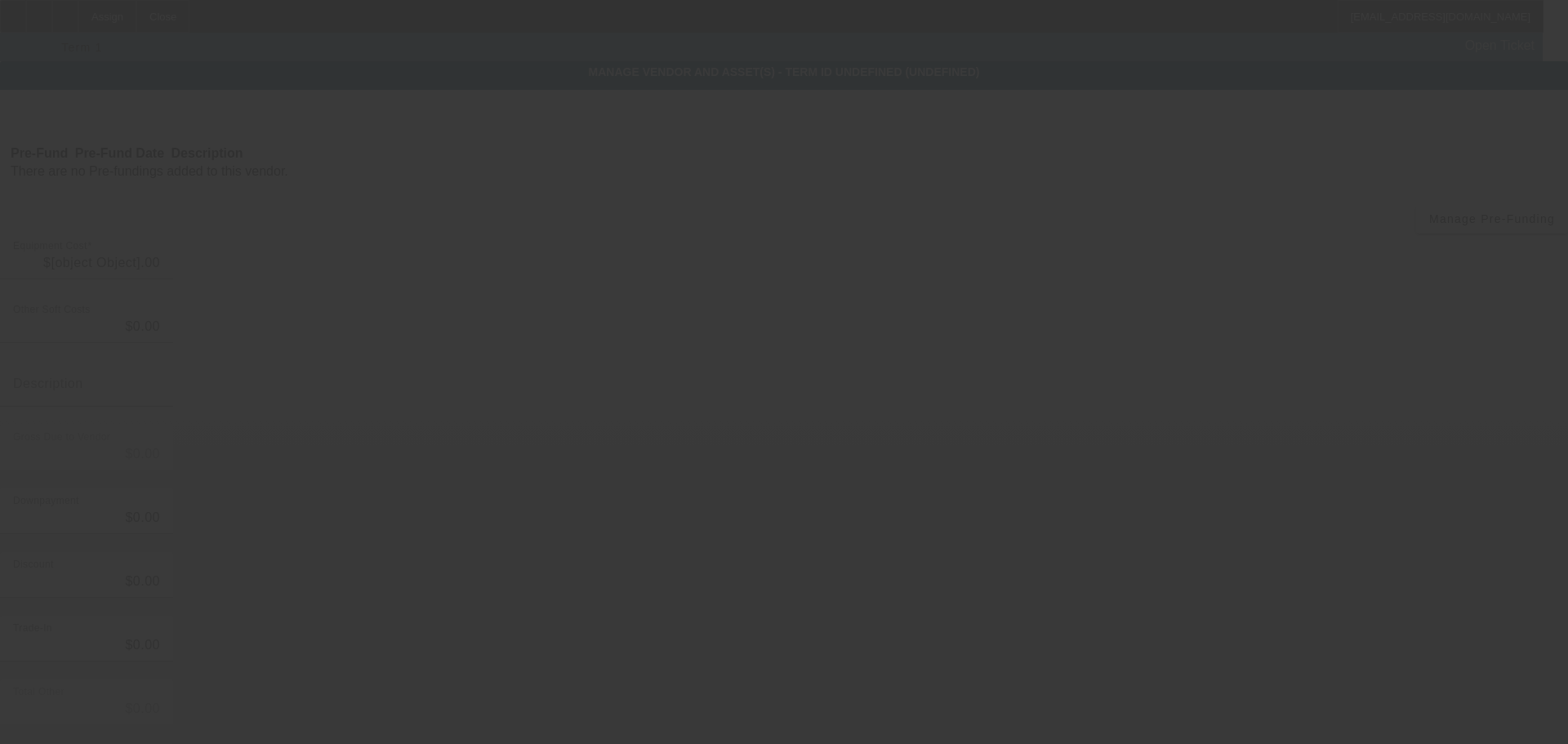
type input "$132,000.00"
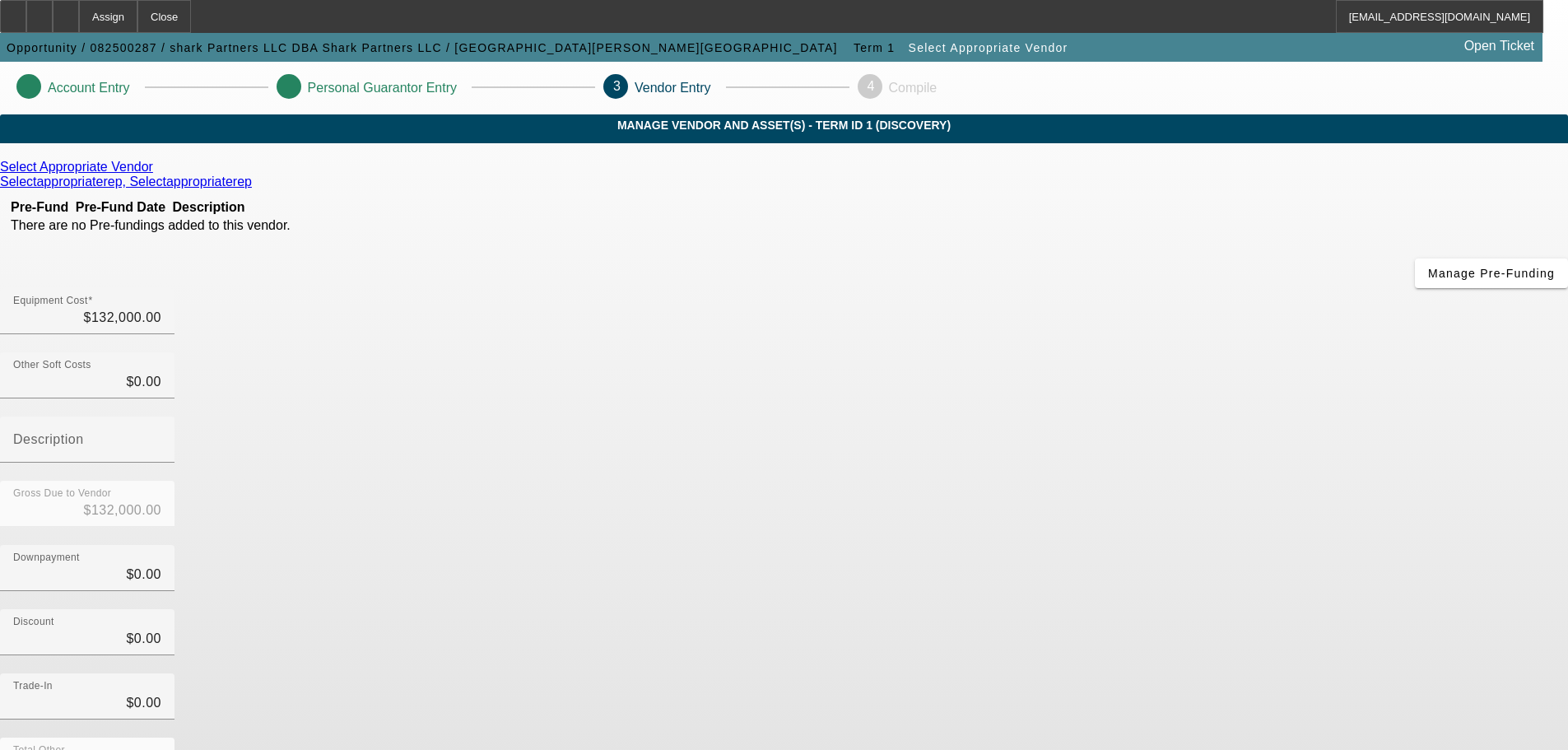
drag, startPoint x: 1127, startPoint y: 718, endPoint x: 1117, endPoint y: 713, distance: 11.2
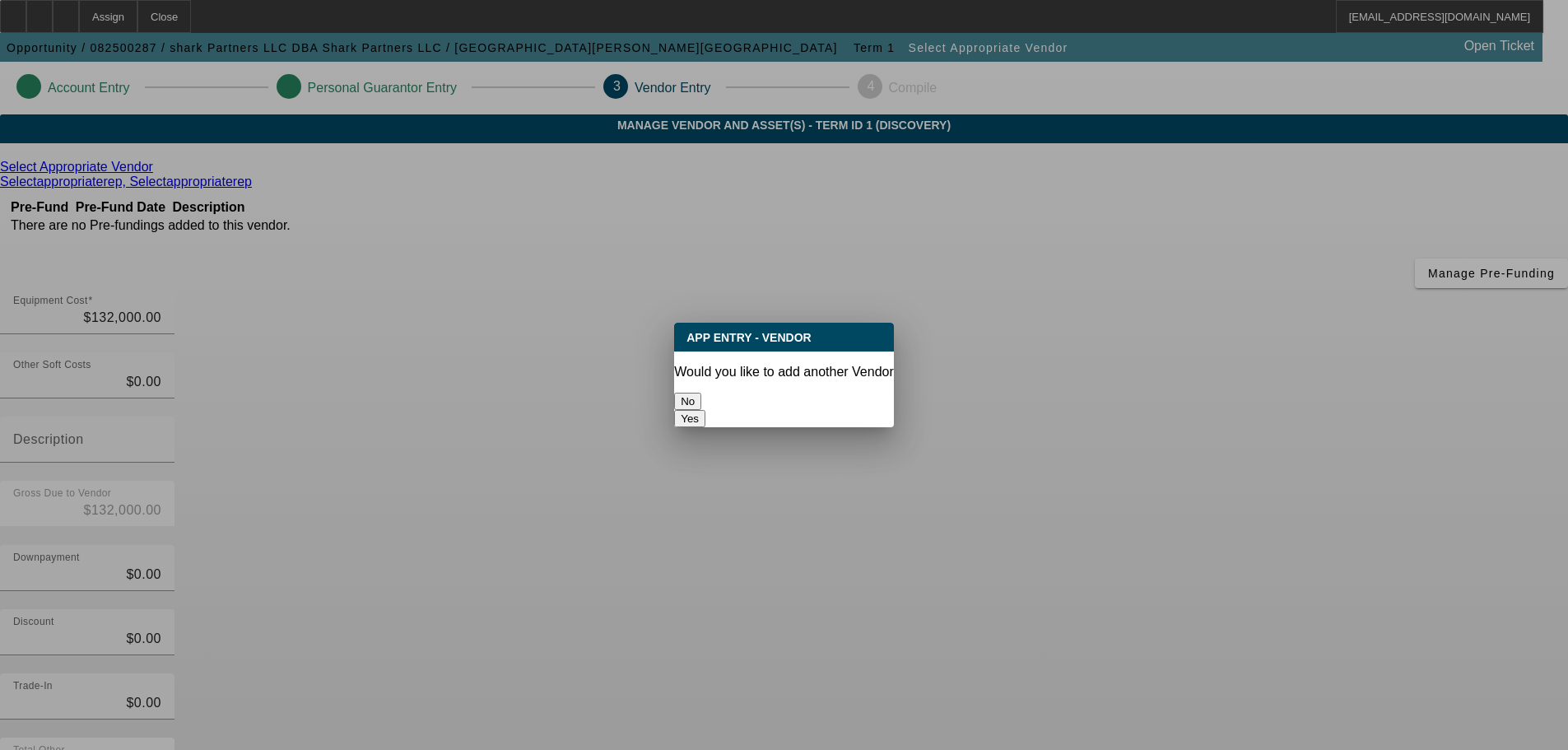
click at [701, 393] on button "No" at bounding box center [688, 401] width 27 height 18
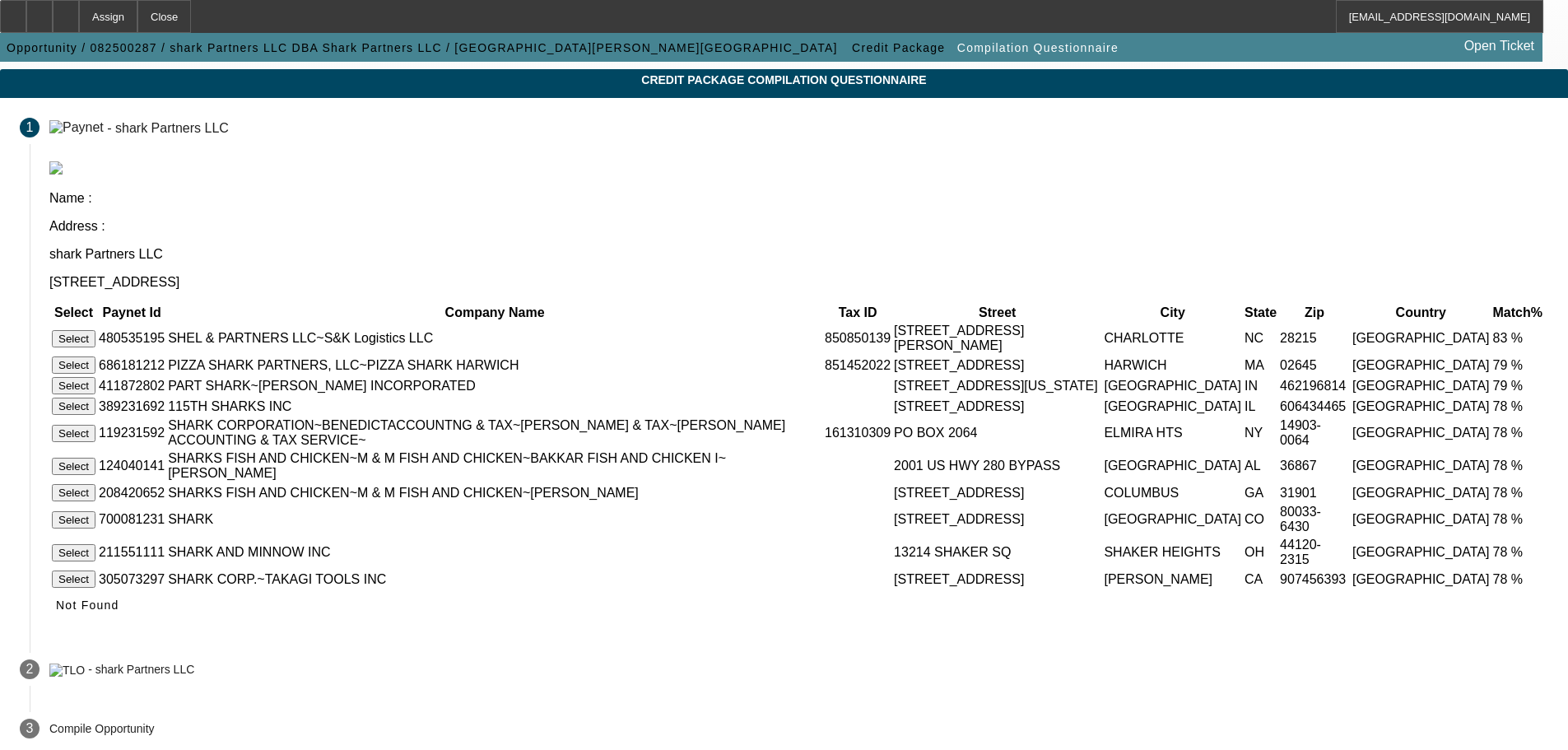
scroll to position [82, 0]
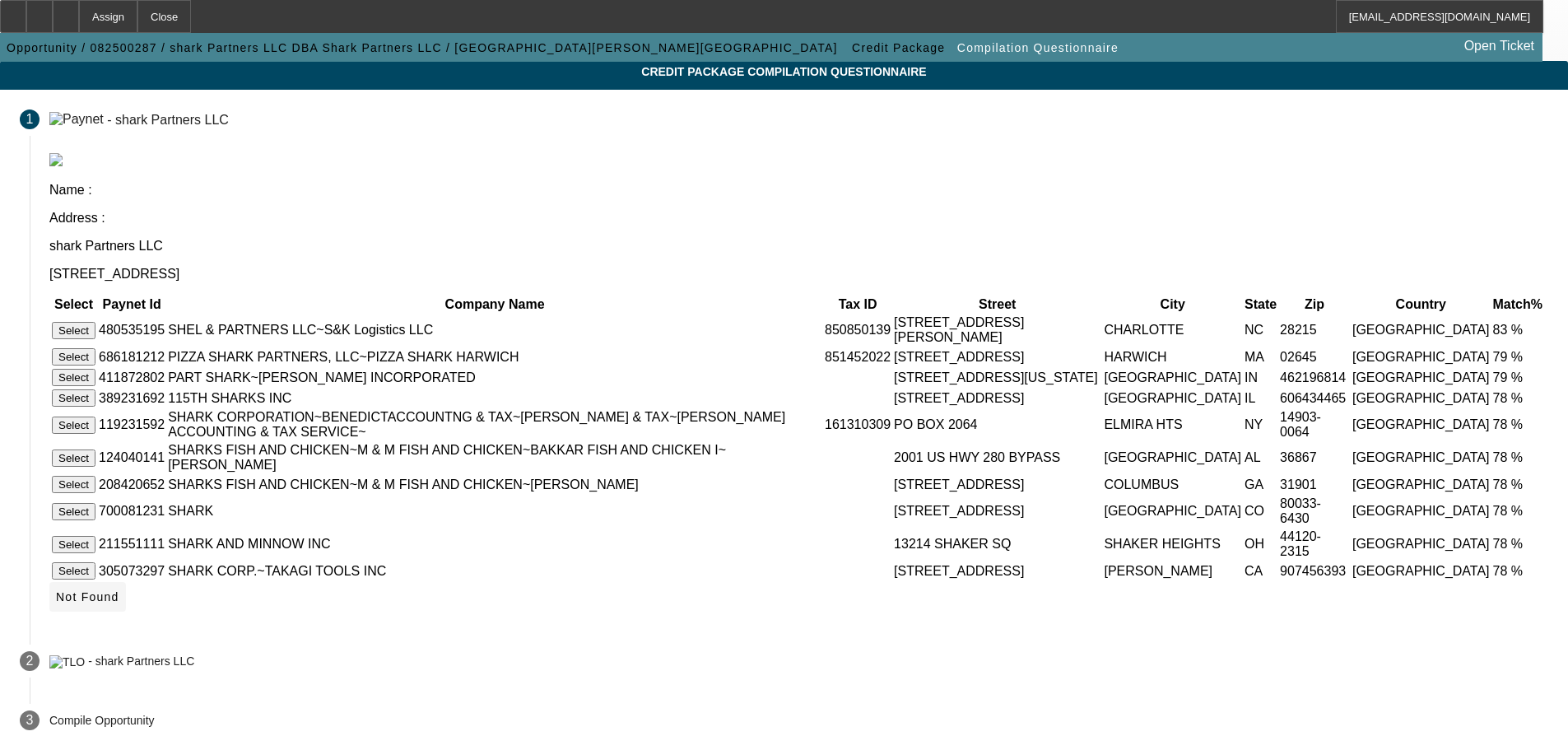
click at [119, 603] on span "Not Found" at bounding box center [87, 597] width 63 height 13
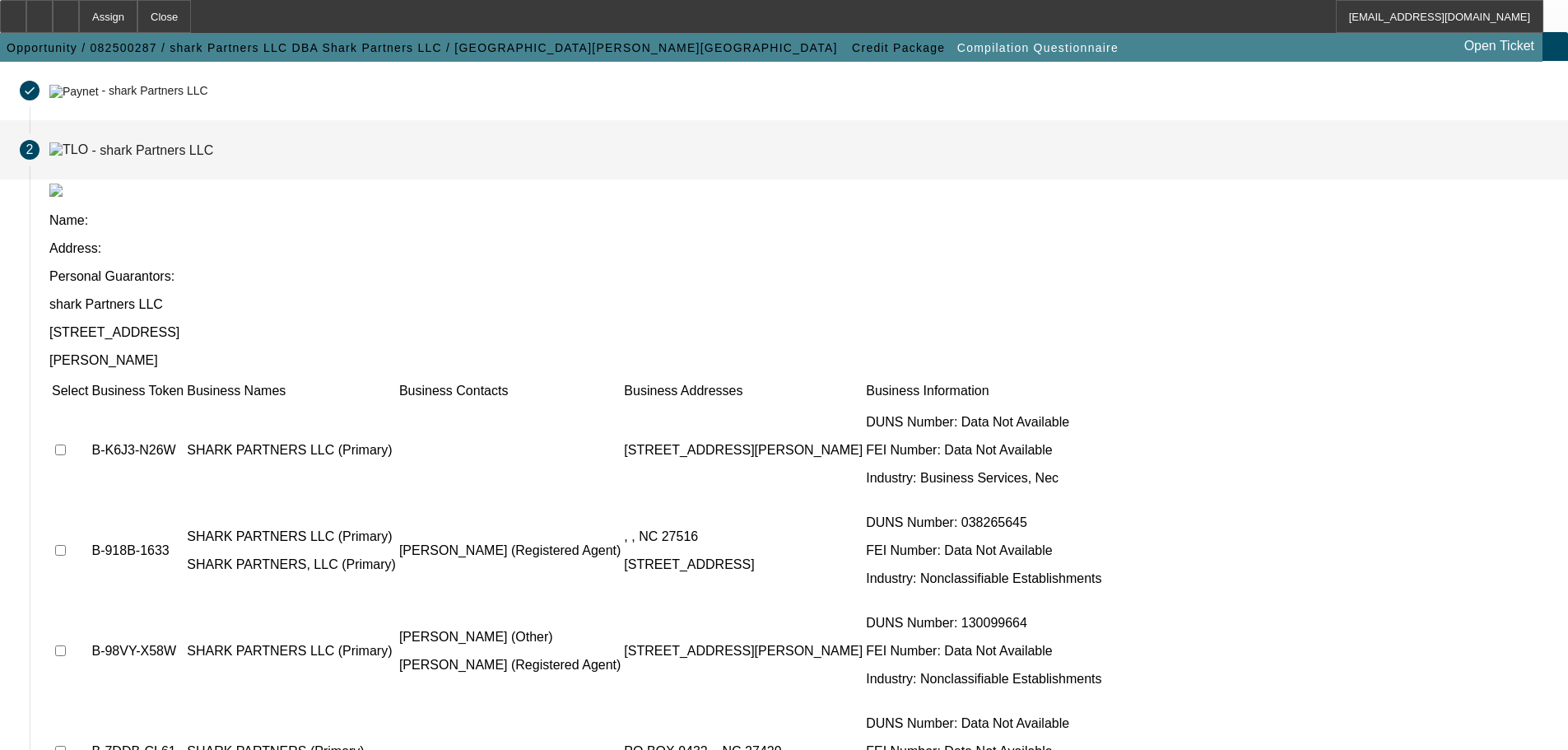
click at [66, 445] on input "checkbox" at bounding box center [61, 450] width 11 height 11
checkbox input "true"
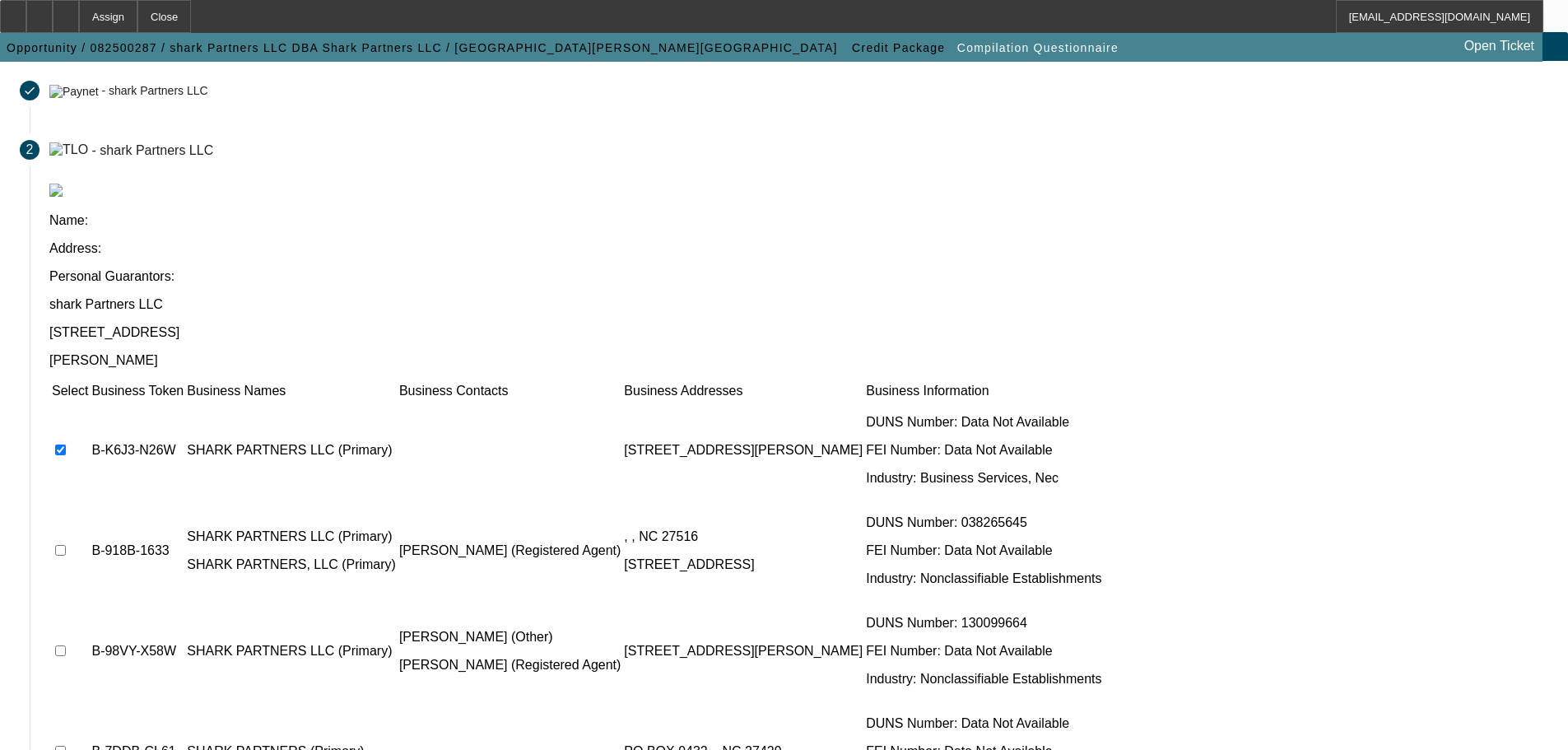
click at [66, 545] on input "checkbox" at bounding box center [61, 550] width 11 height 11
checkbox input "true"
click at [66, 645] on input "checkbox" at bounding box center [61, 650] width 11 height 11
checkbox input "true"
click at [66, 746] on input "checkbox" at bounding box center [61, 751] width 11 height 11
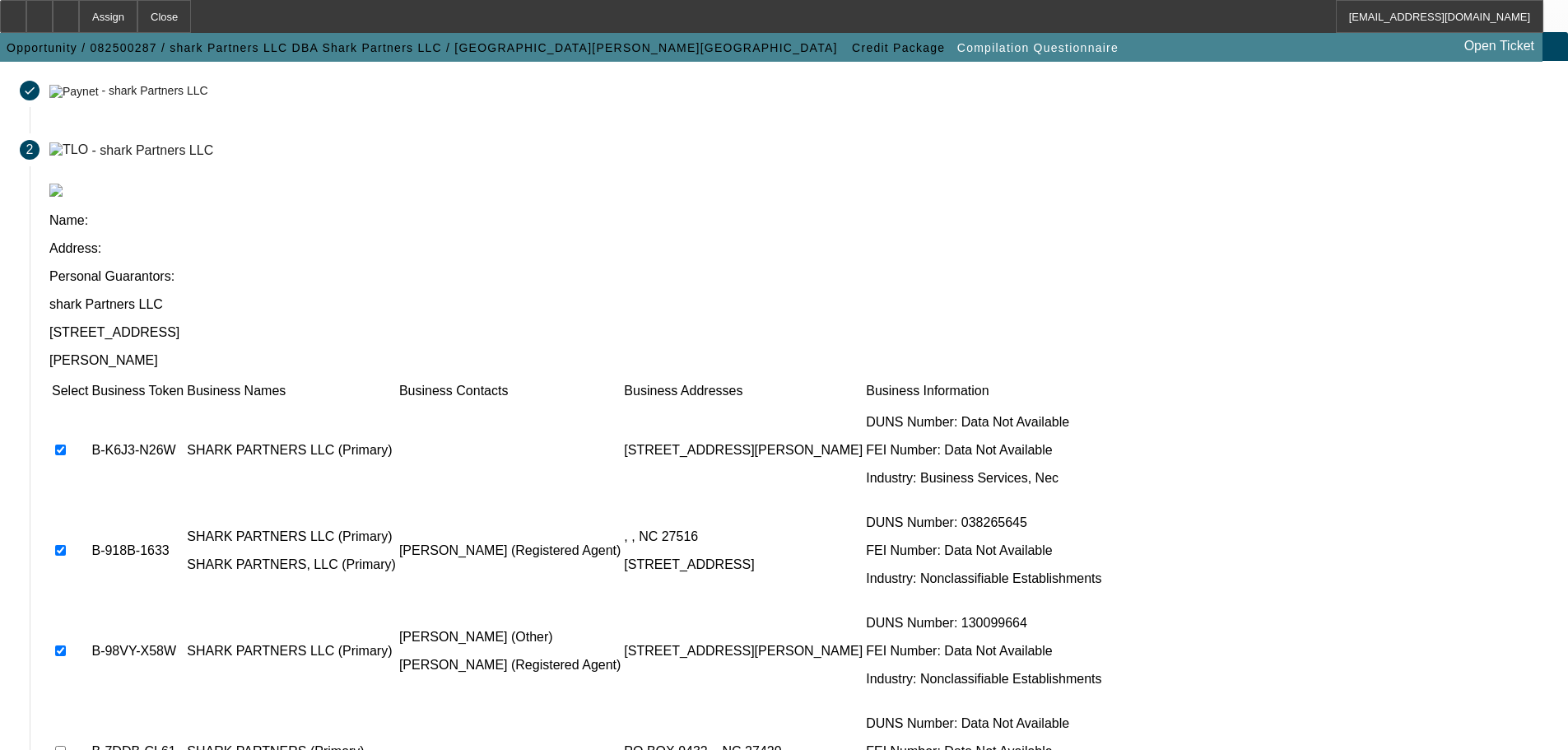
checkbox input "true"
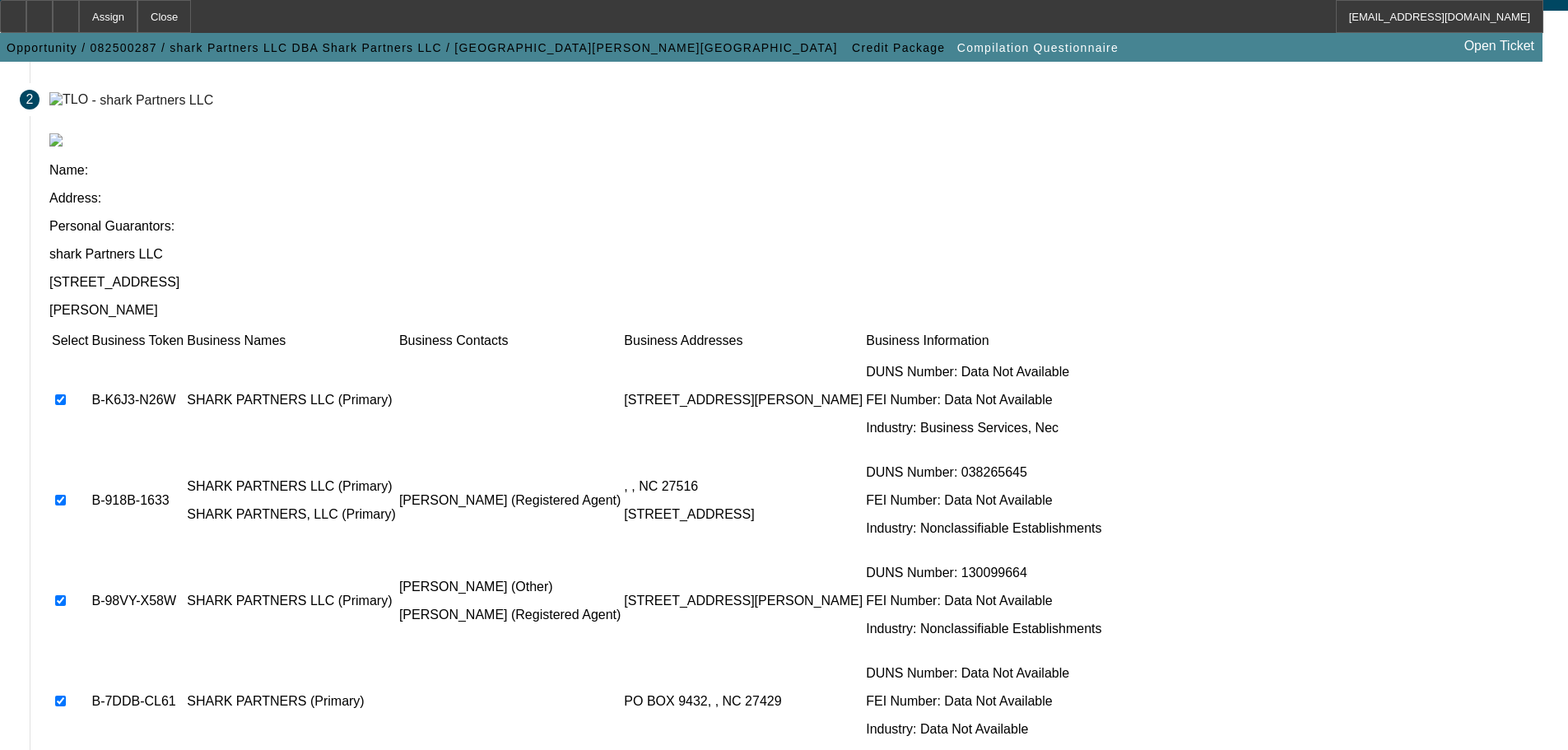
scroll to position [161, 0]
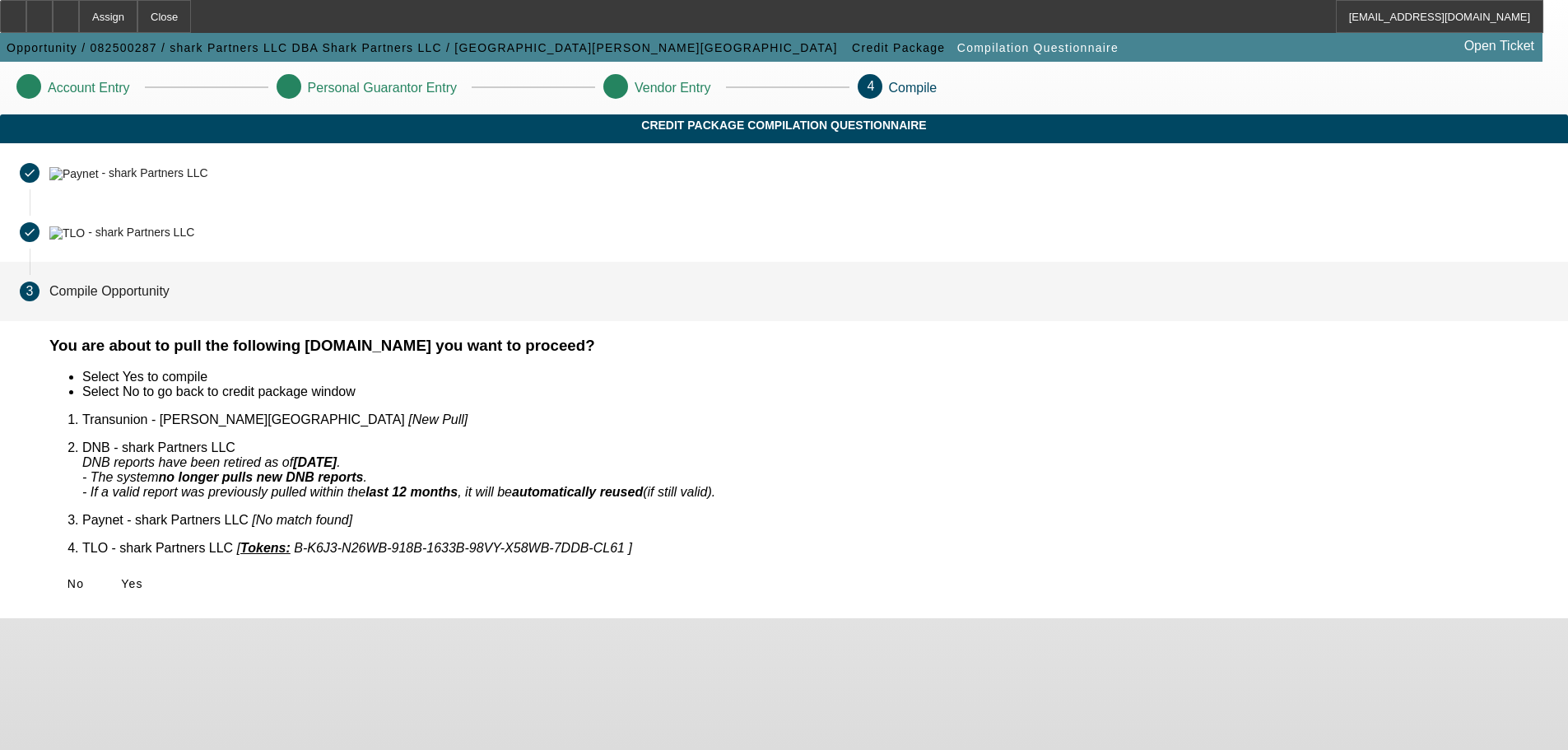
scroll to position [0, 0]
click at [143, 577] on span "Yes" at bounding box center [132, 584] width 22 height 13
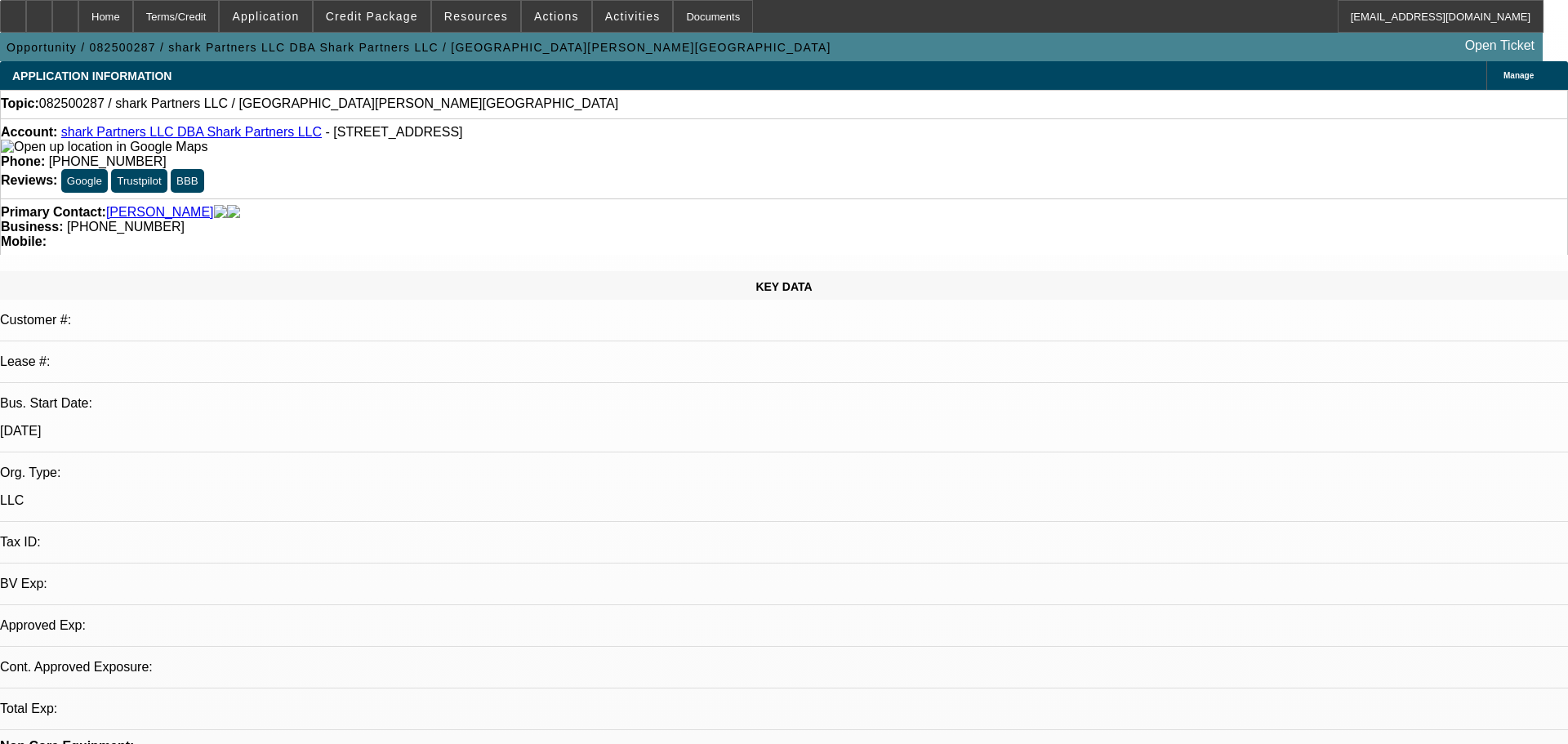
select select "0"
select select "2"
select select "0.1"
select select "4"
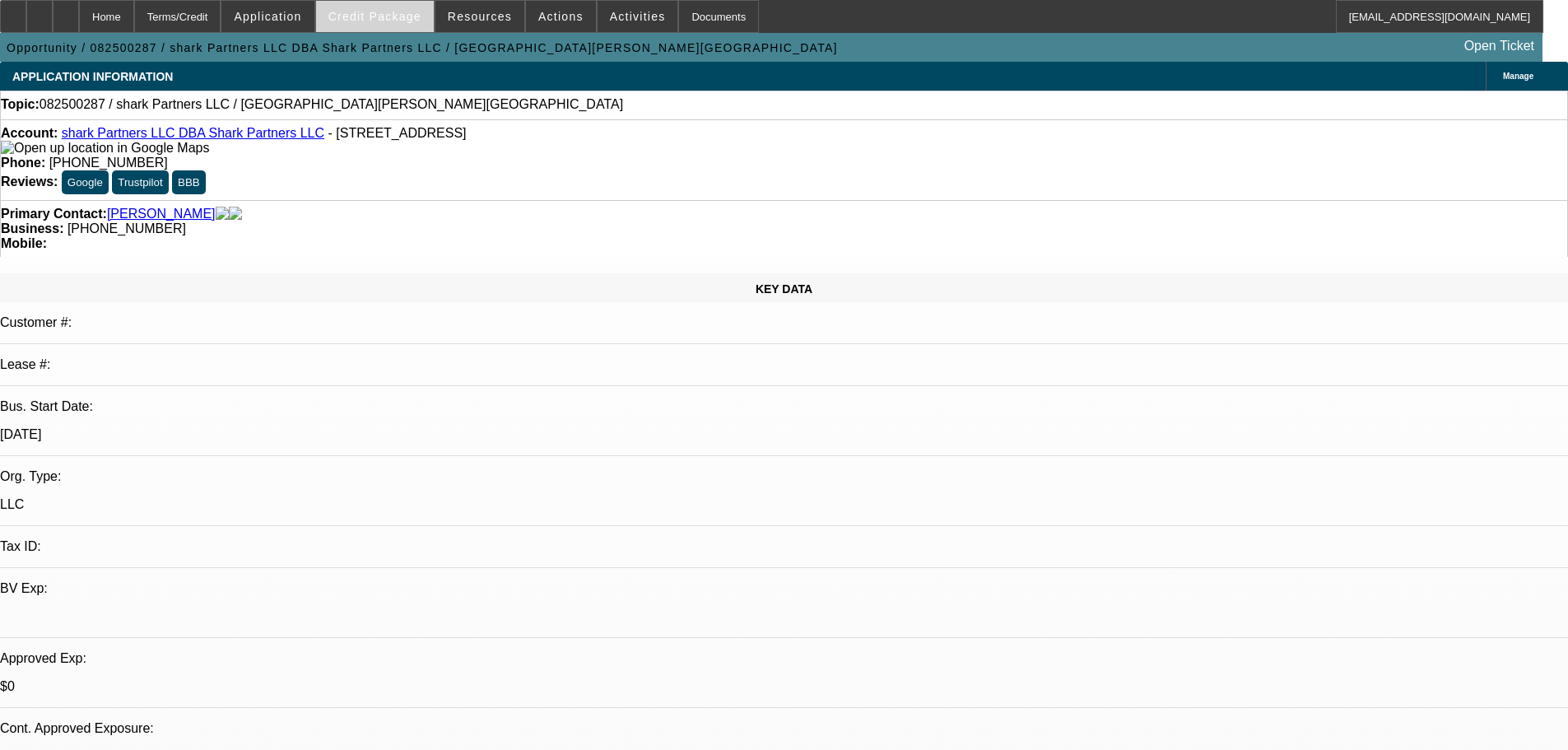
click at [406, 15] on span "Credit Package" at bounding box center [375, 17] width 93 height 13
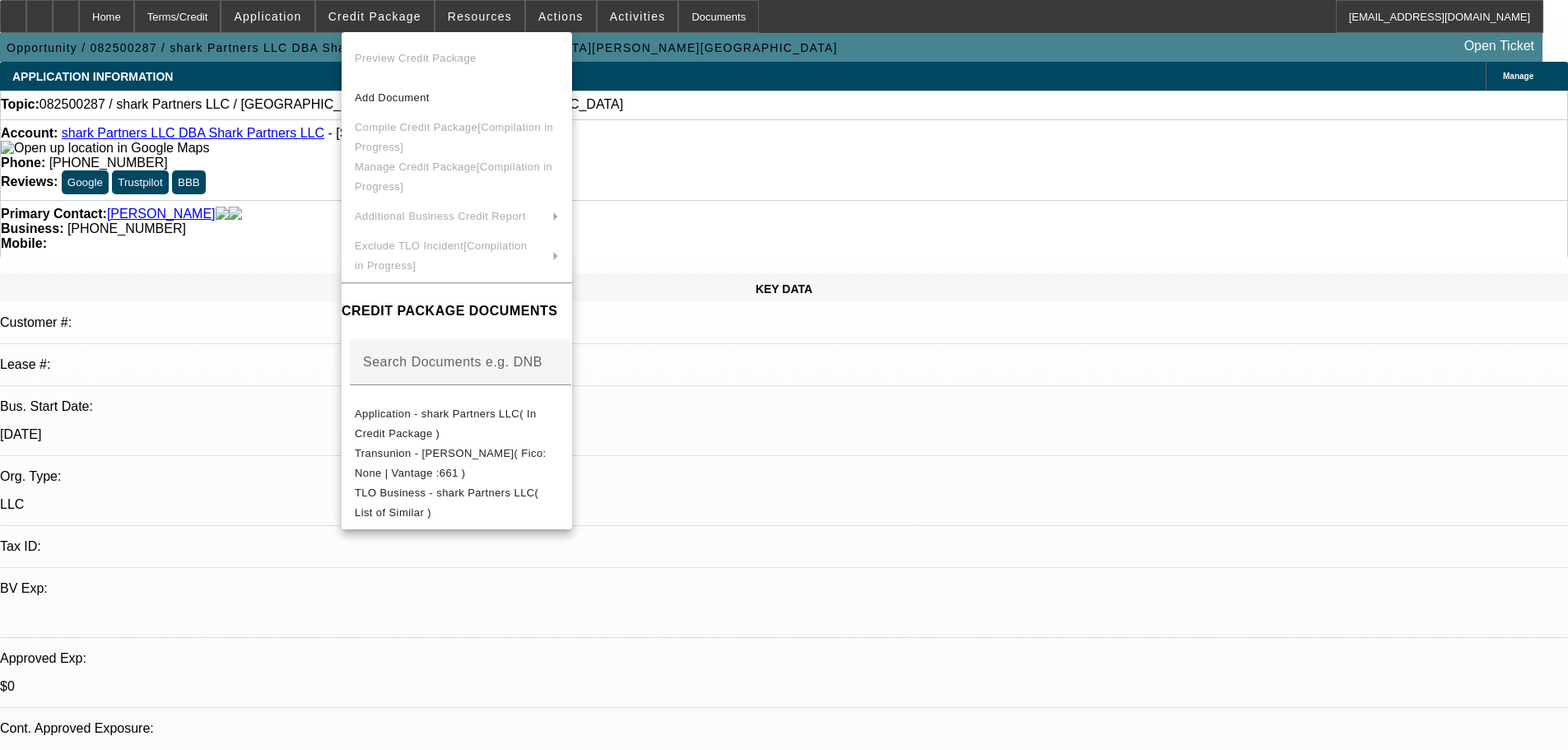
click at [242, 257] on div at bounding box center [784, 375] width 1568 height 750
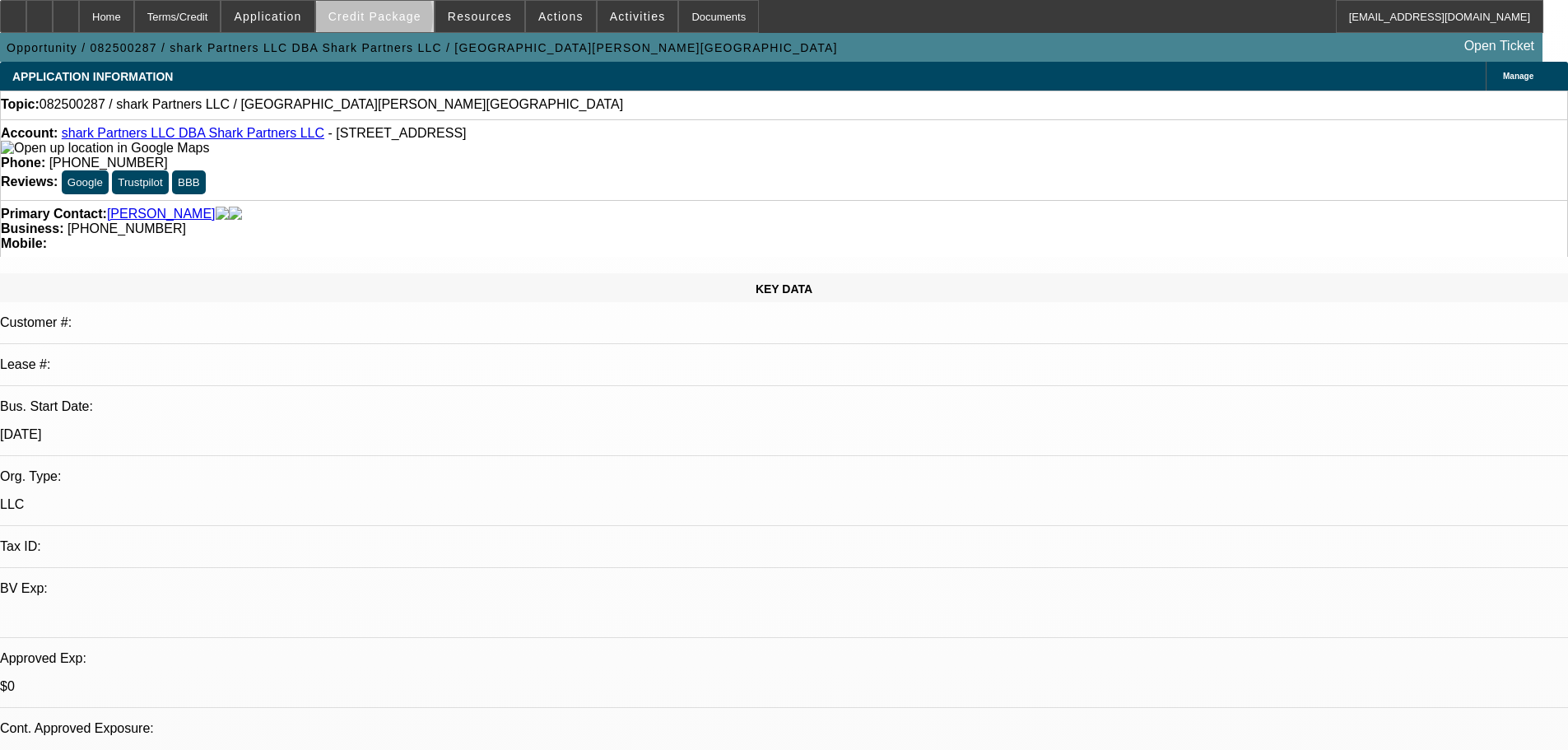
click at [399, 20] on span "Credit Package" at bounding box center [375, 17] width 93 height 13
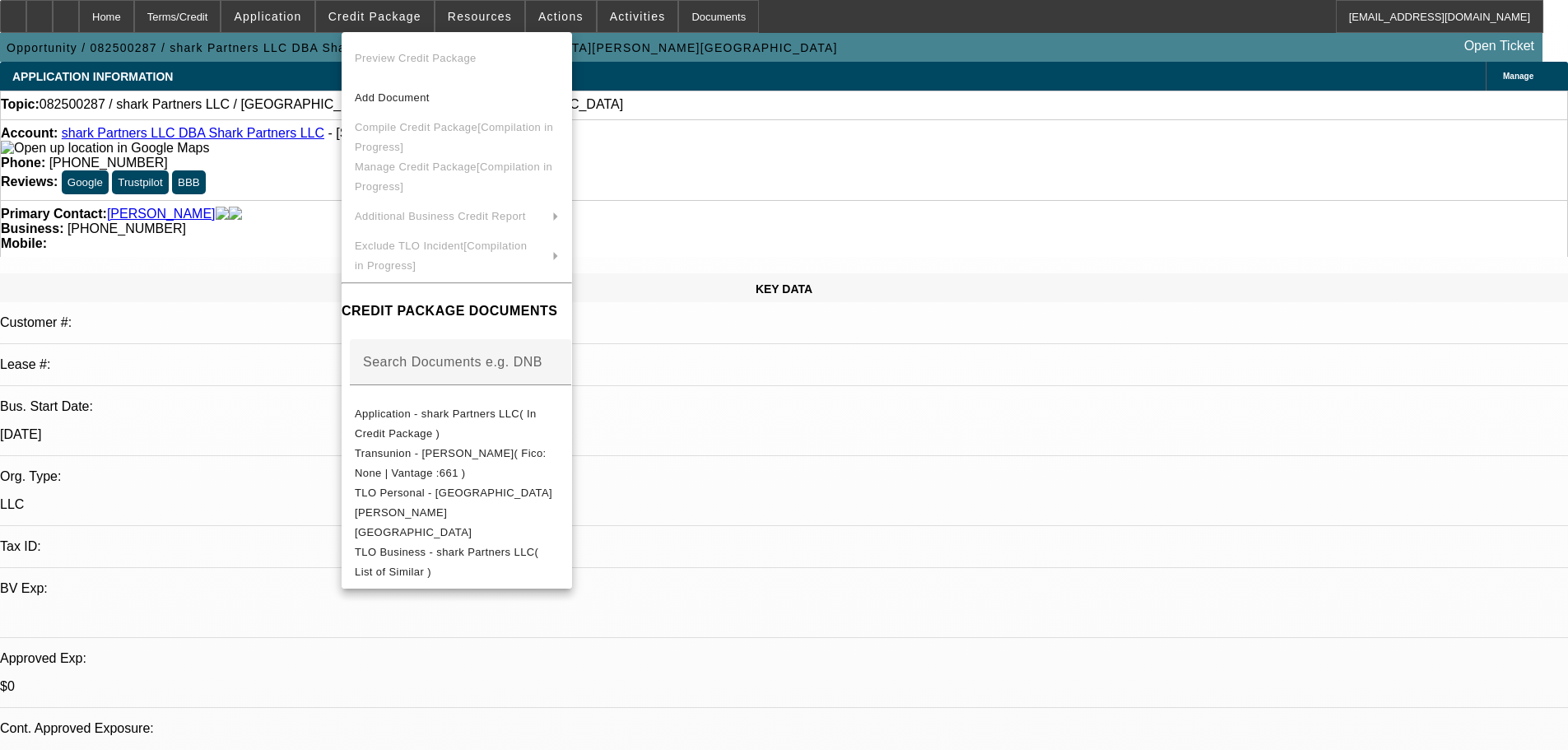
click at [280, 259] on div at bounding box center [784, 375] width 1568 height 750
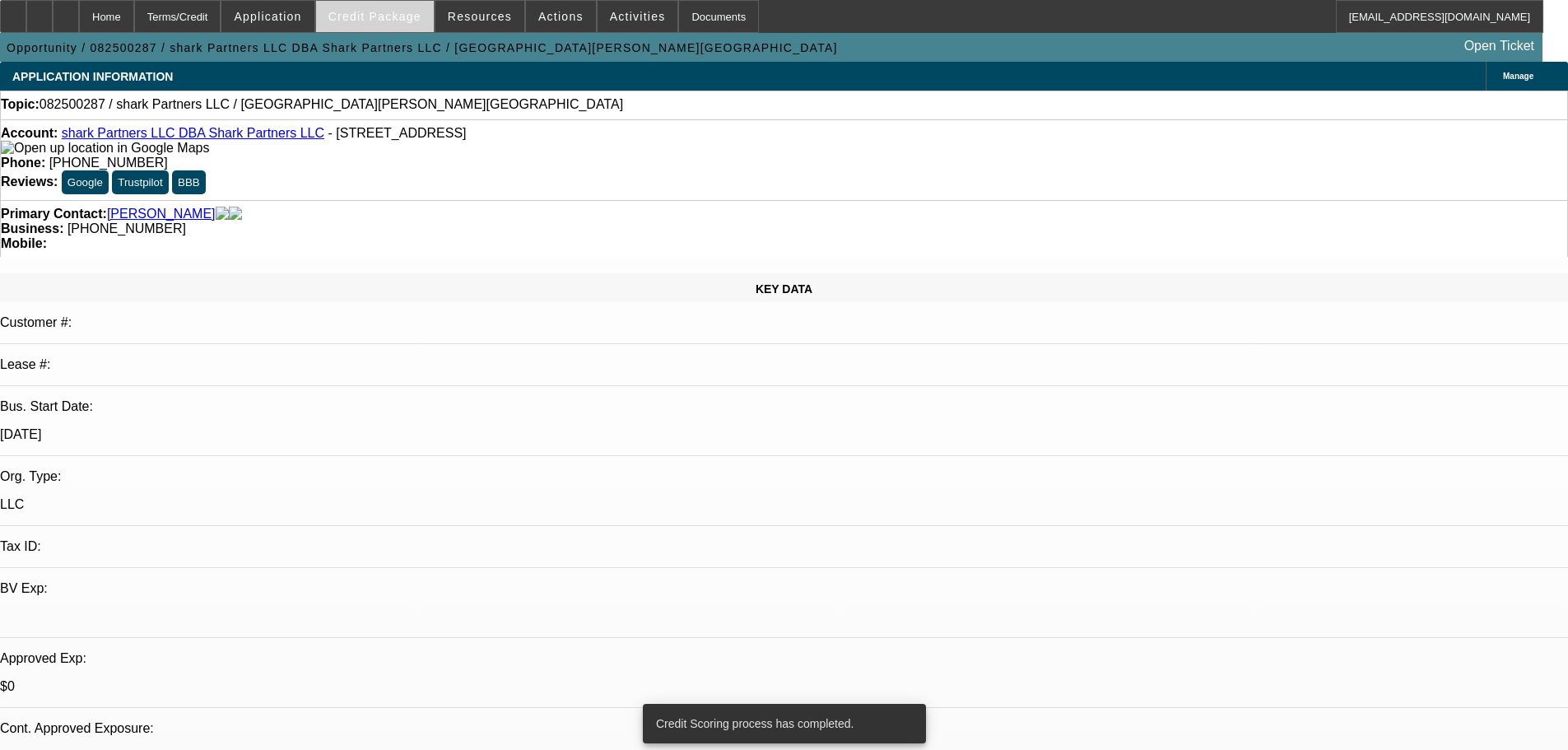
click at [414, 25] on span at bounding box center [375, 16] width 118 height 40
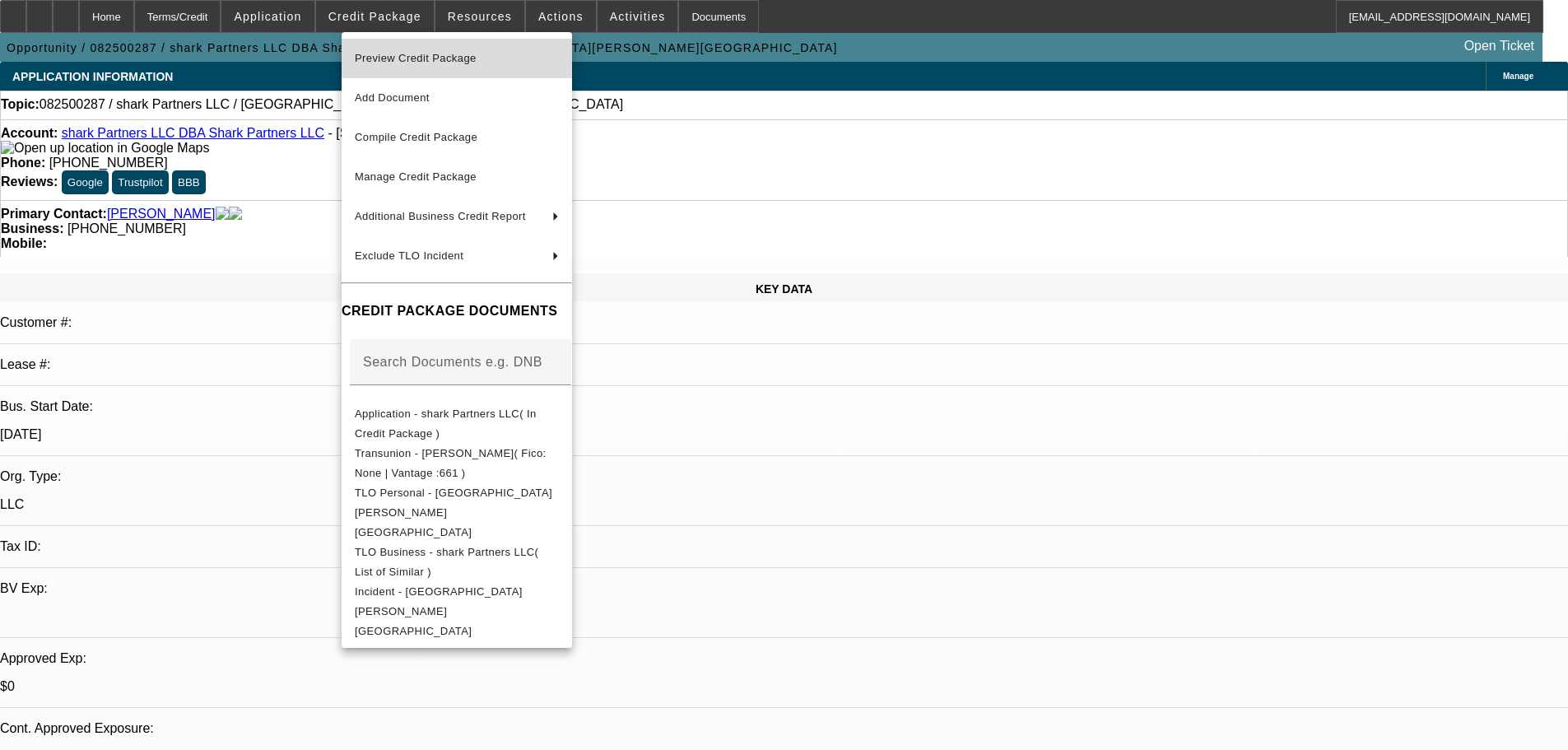
click at [407, 58] on span "Preview Credit Package" at bounding box center [415, 58] width 122 height 13
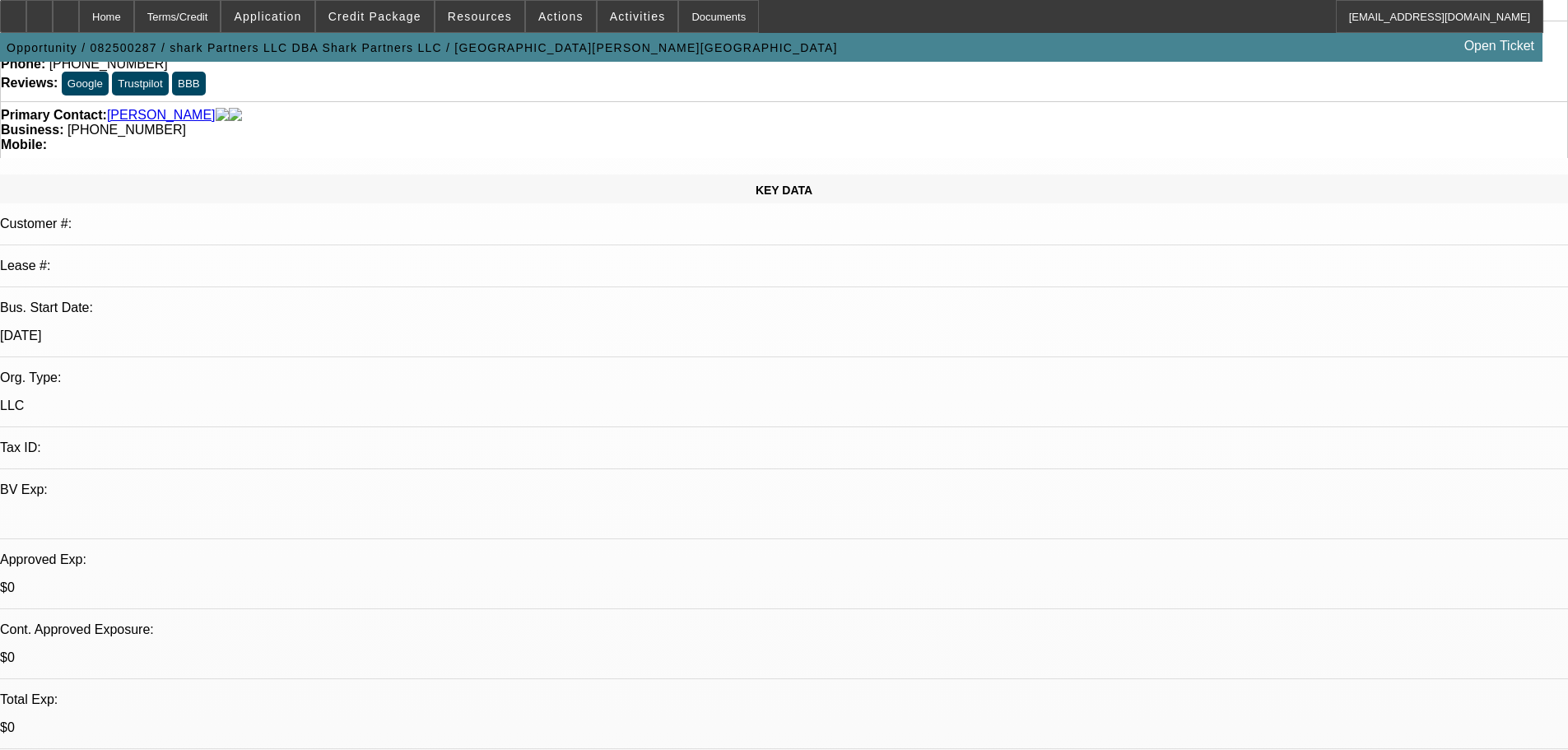
scroll to position [247, 0]
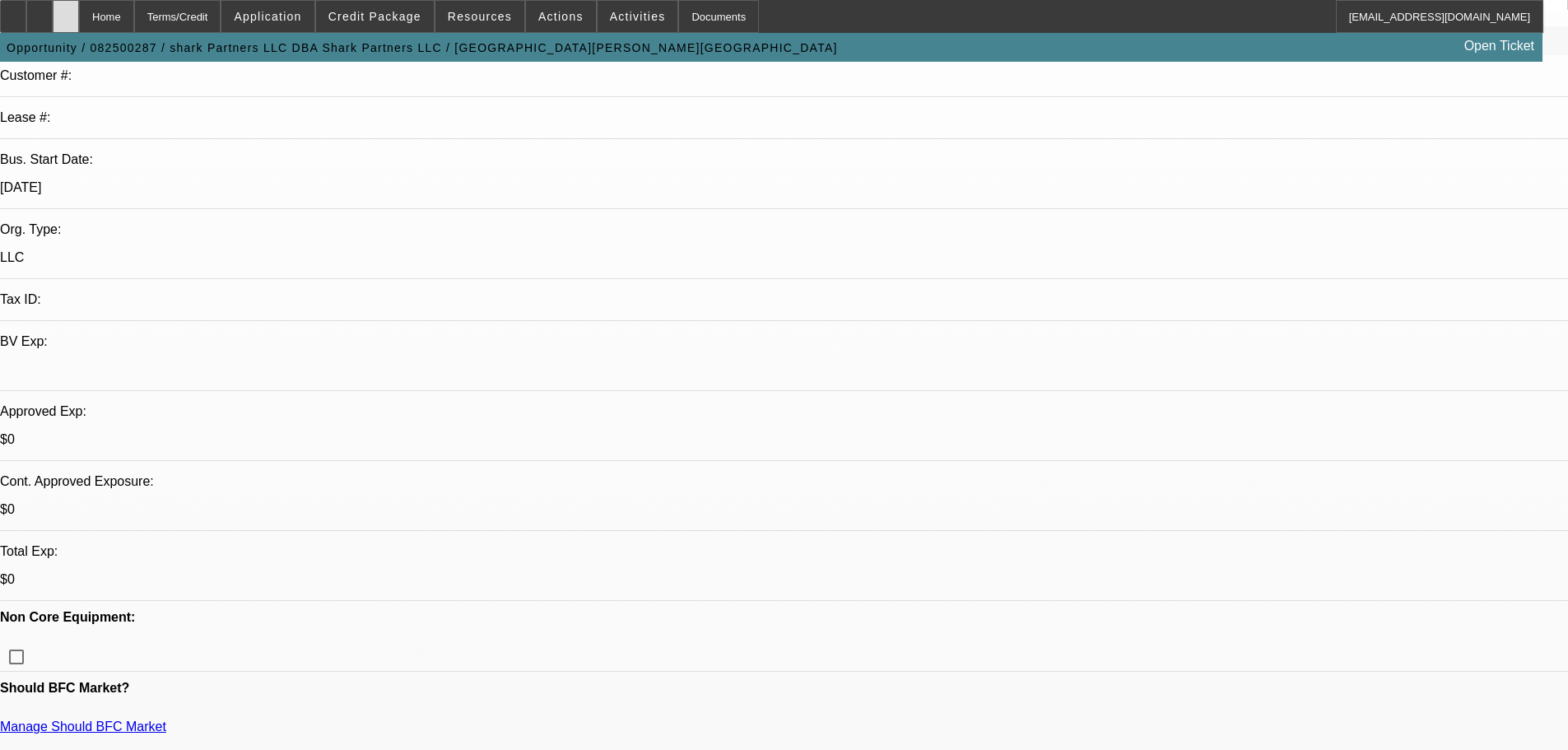
click at [79, 21] on div at bounding box center [66, 16] width 26 height 33
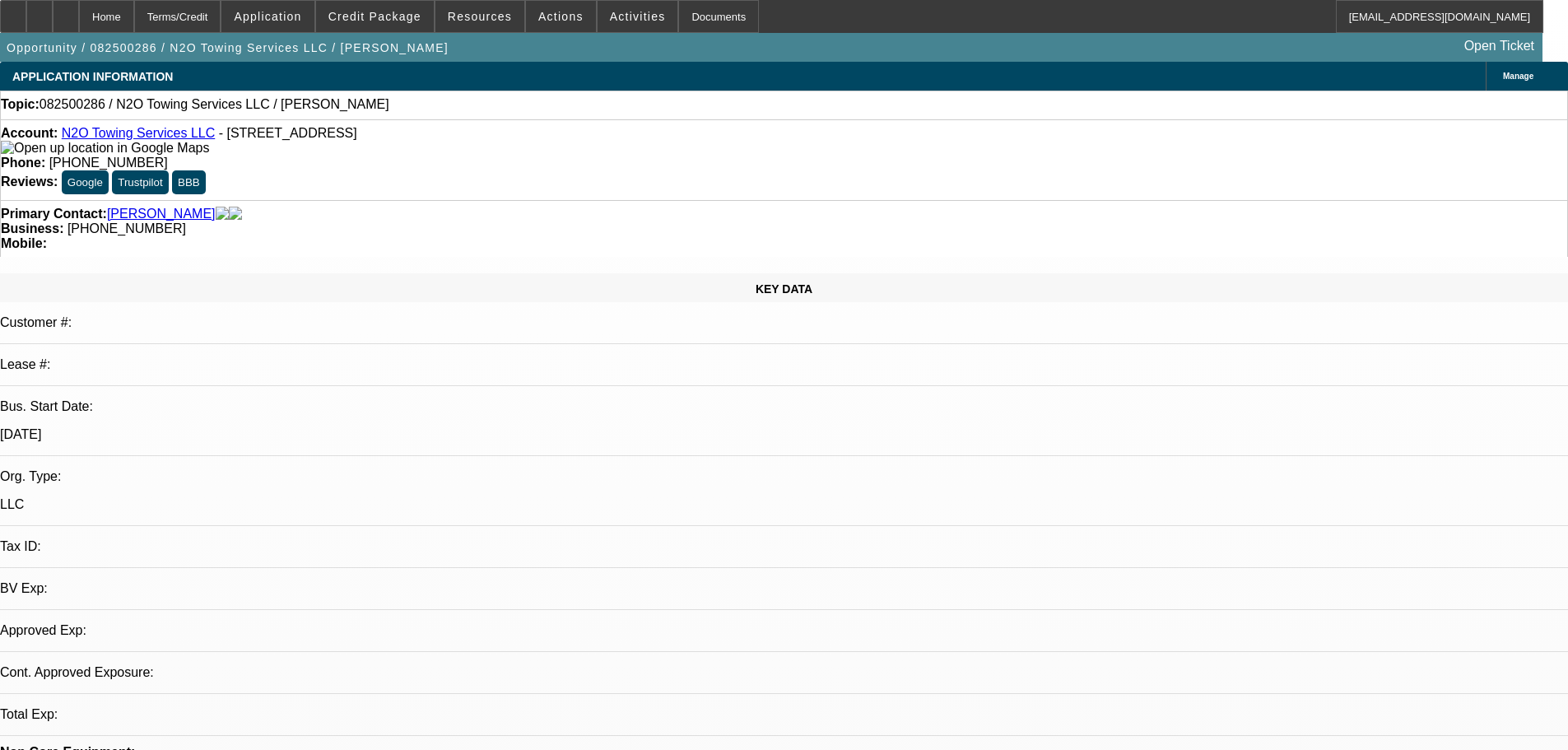
select select "0"
select select "2"
select select "0.1"
select select "4"
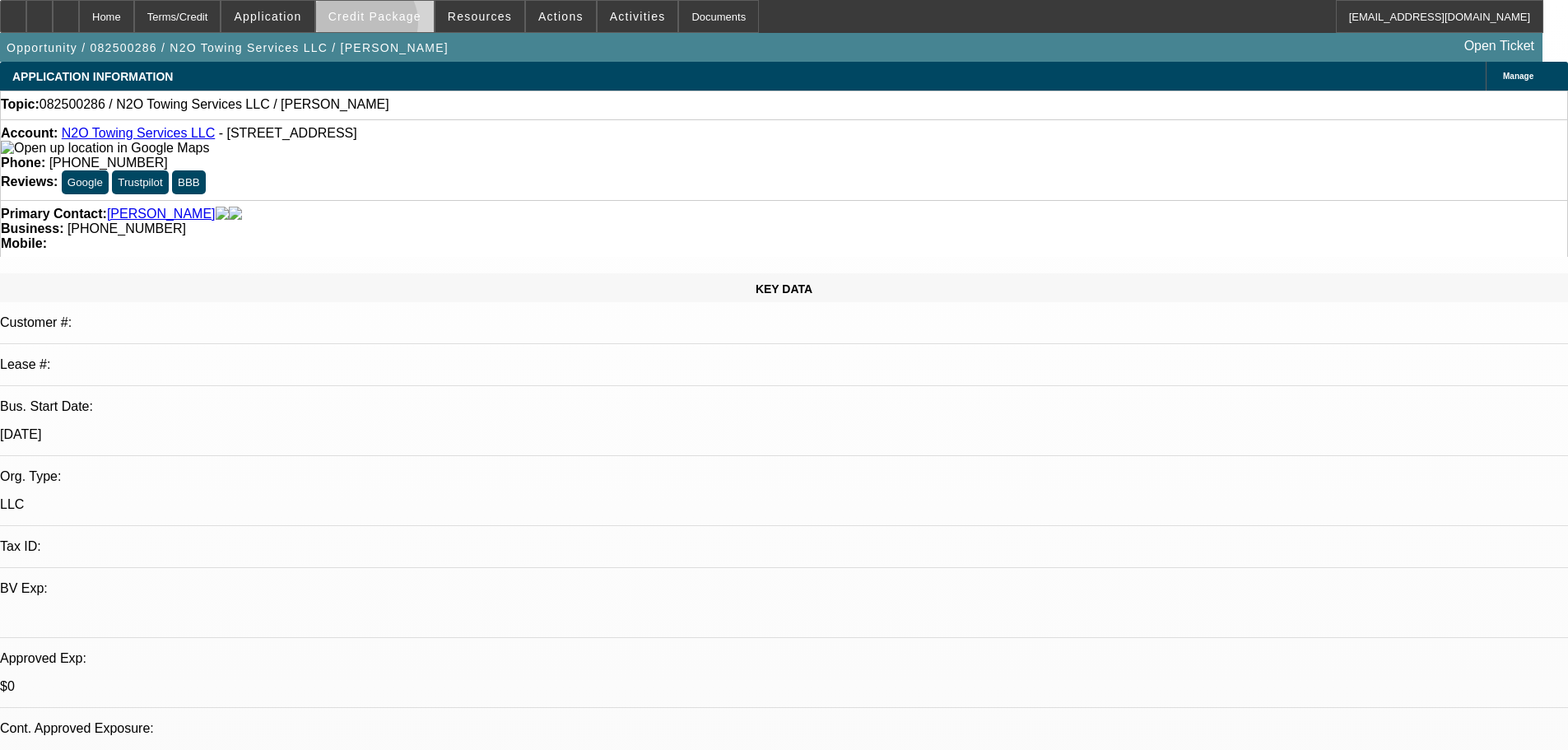
click at [389, 26] on span at bounding box center [375, 16] width 118 height 40
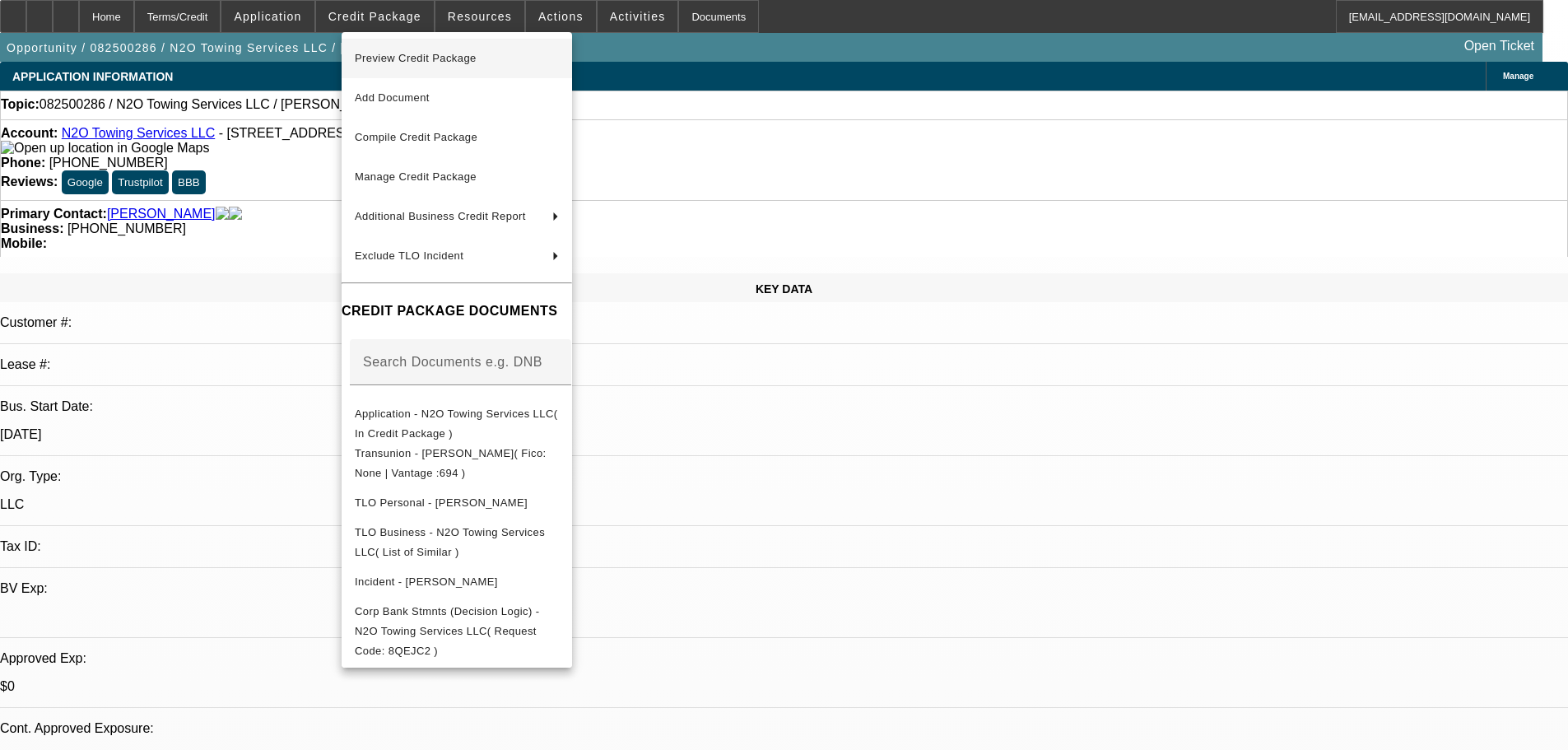
click at [461, 64] on span "Preview Credit Package" at bounding box center [457, 58] width 204 height 19
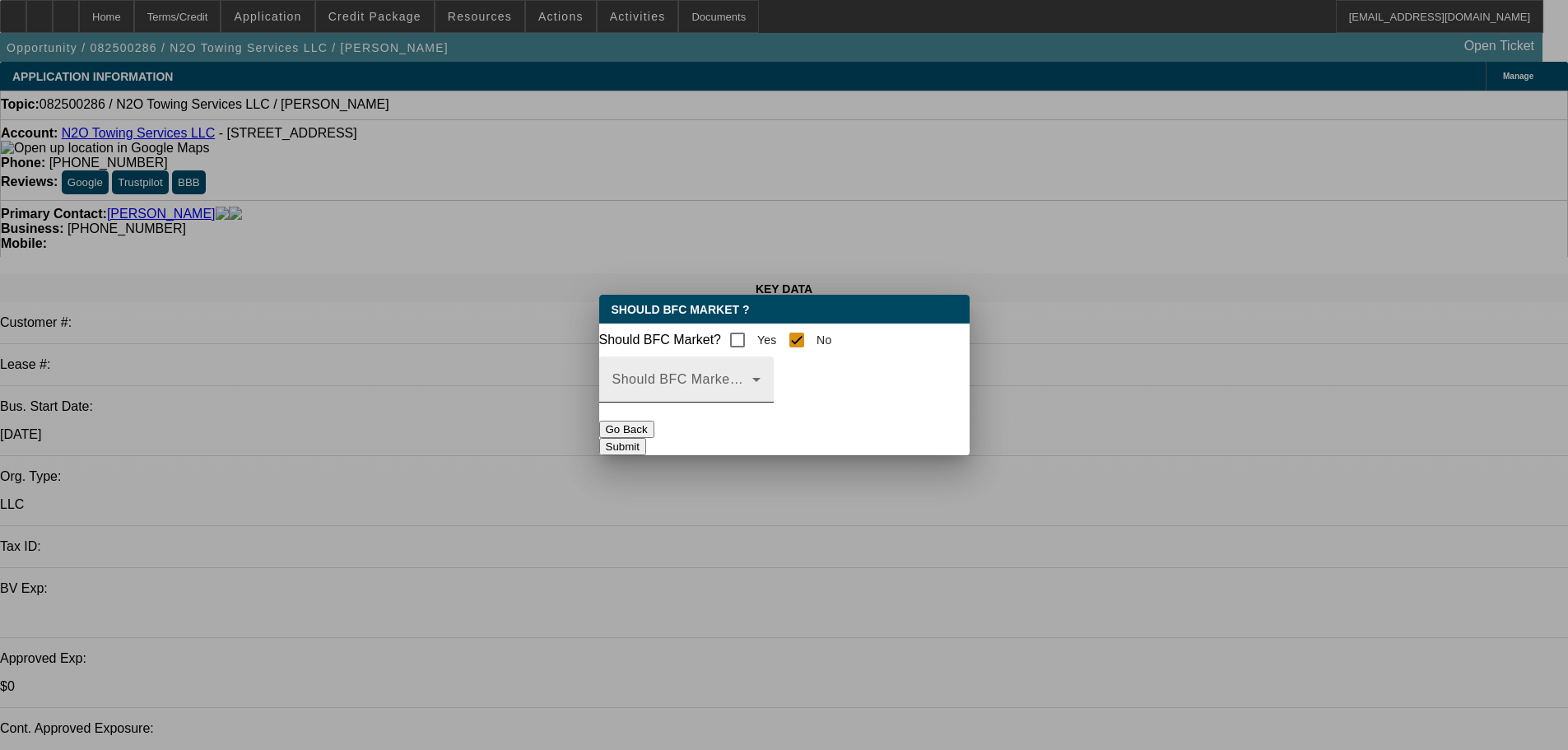
click at [760, 381] on div "Should BFC Market Status Reason" at bounding box center [686, 379] width 148 height 46
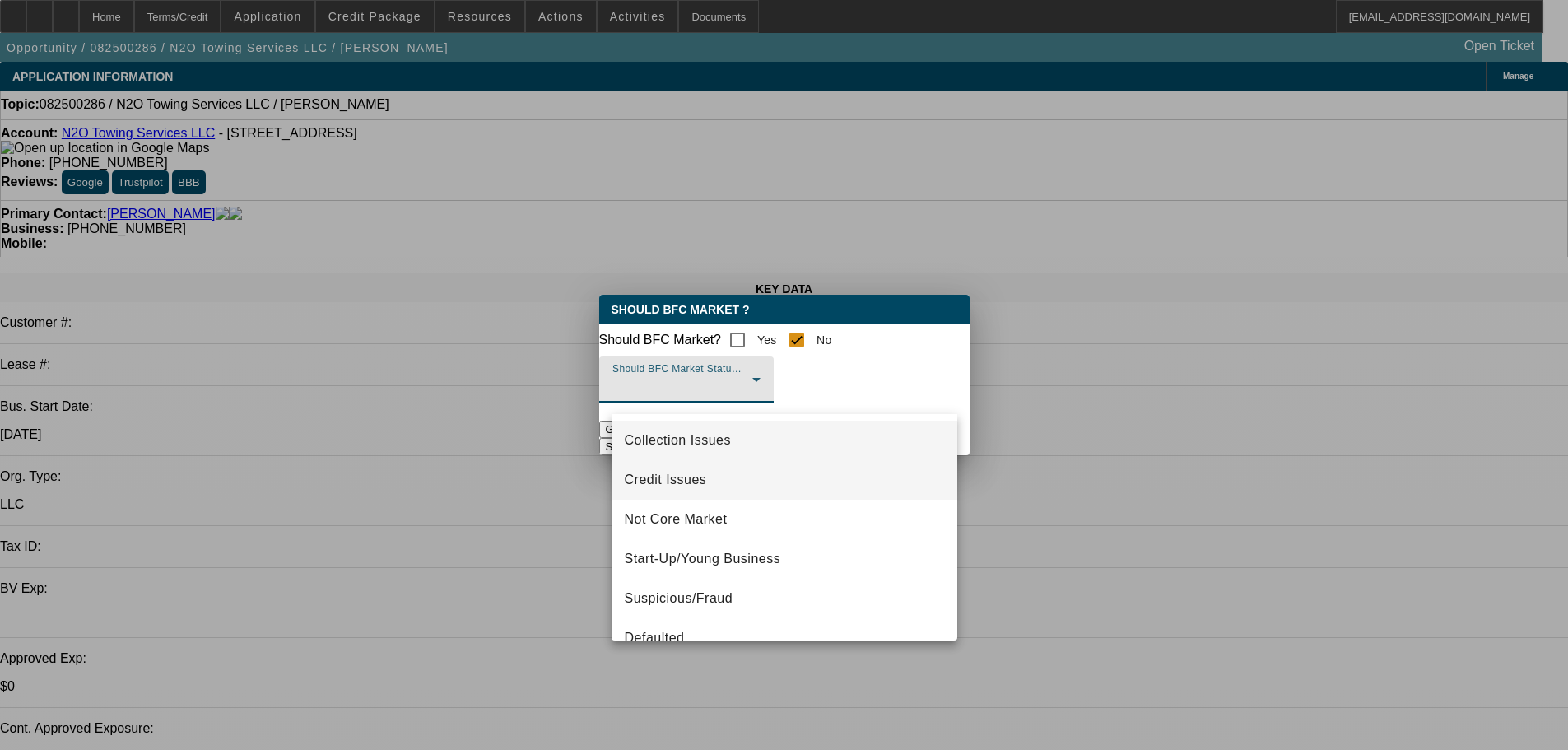
click at [729, 489] on mat-option "Credit Issues" at bounding box center [784, 479] width 346 height 40
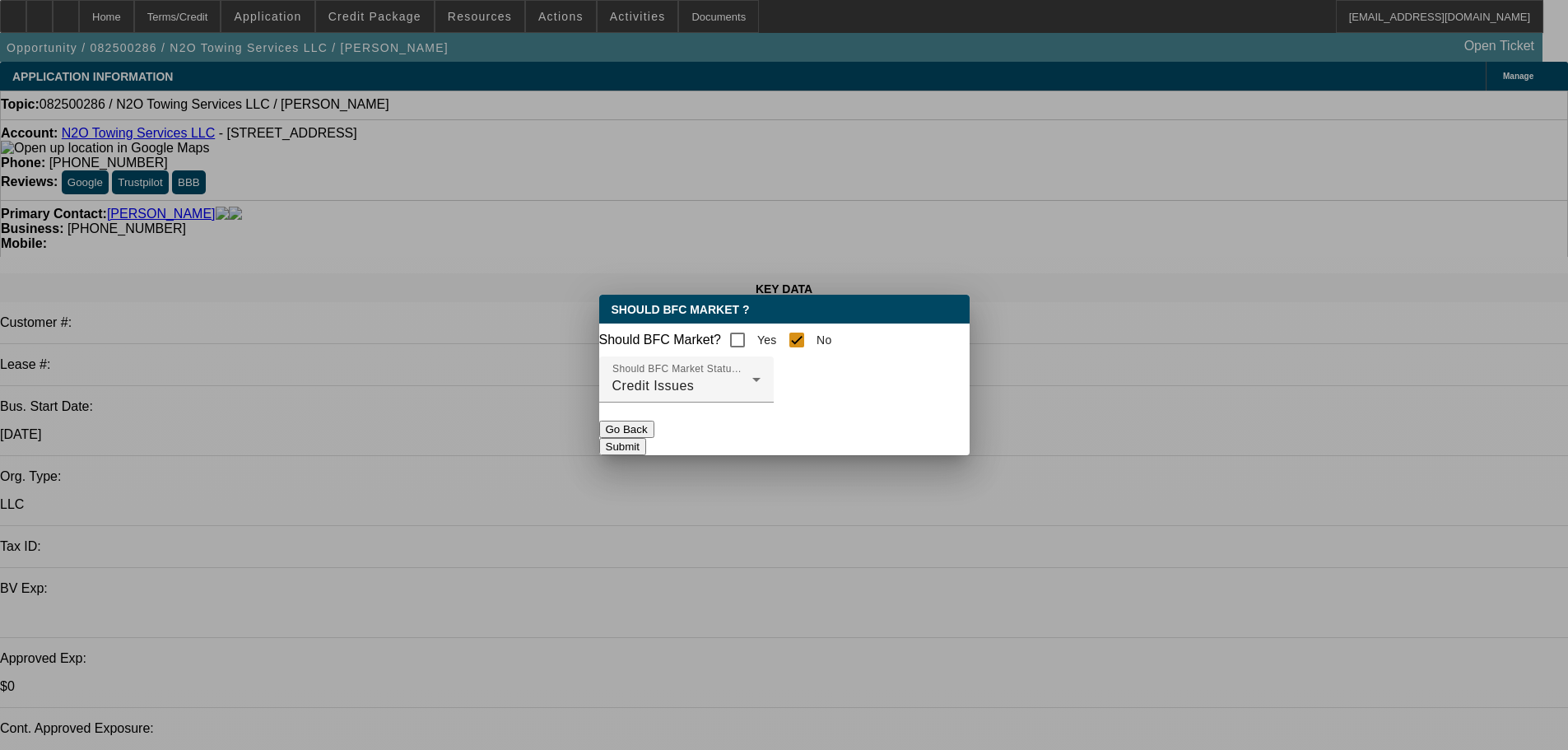
click at [646, 454] on button "Submit" at bounding box center [623, 446] width 47 height 18
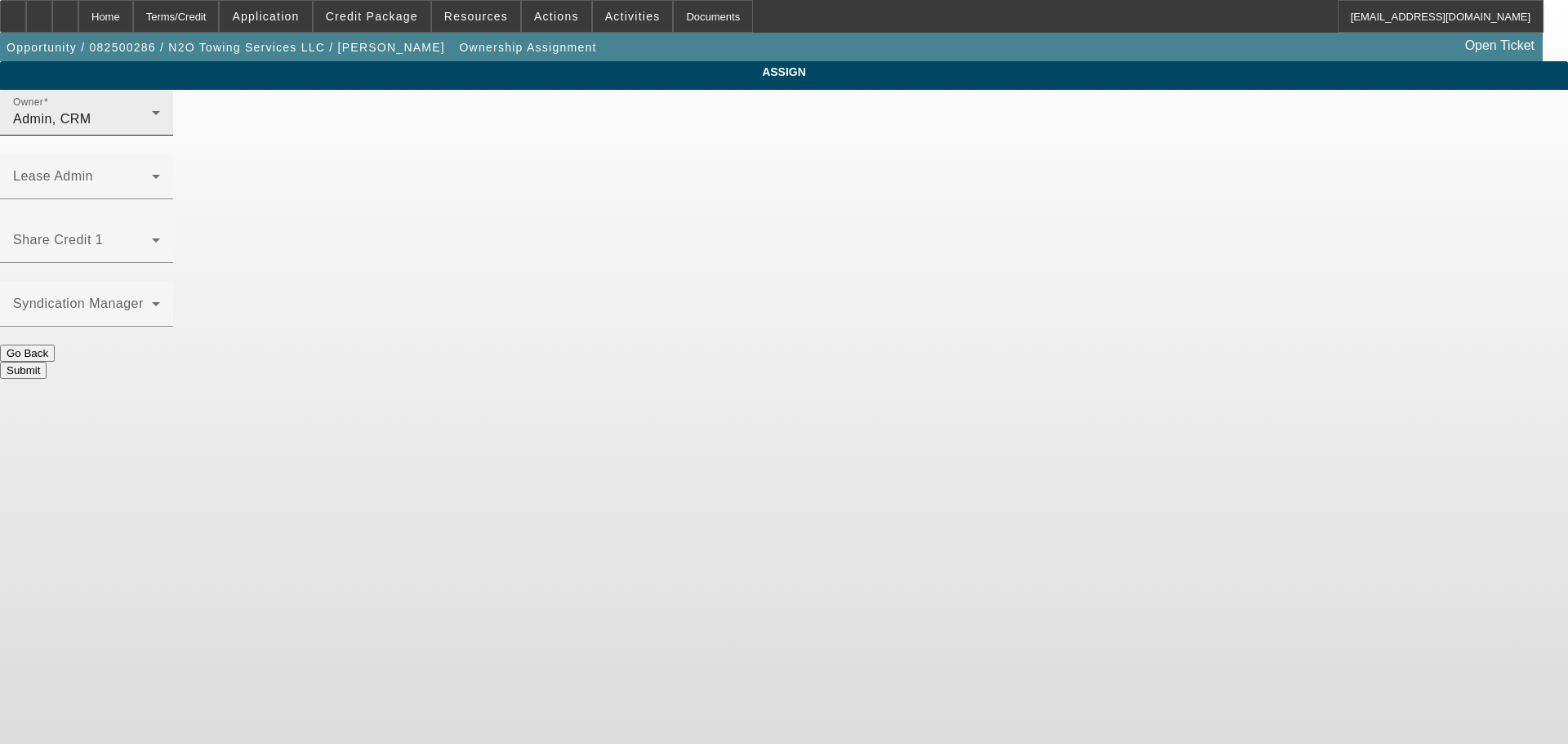
click at [152, 129] on div "Admin, CRM" at bounding box center [83, 118] width 139 height 19
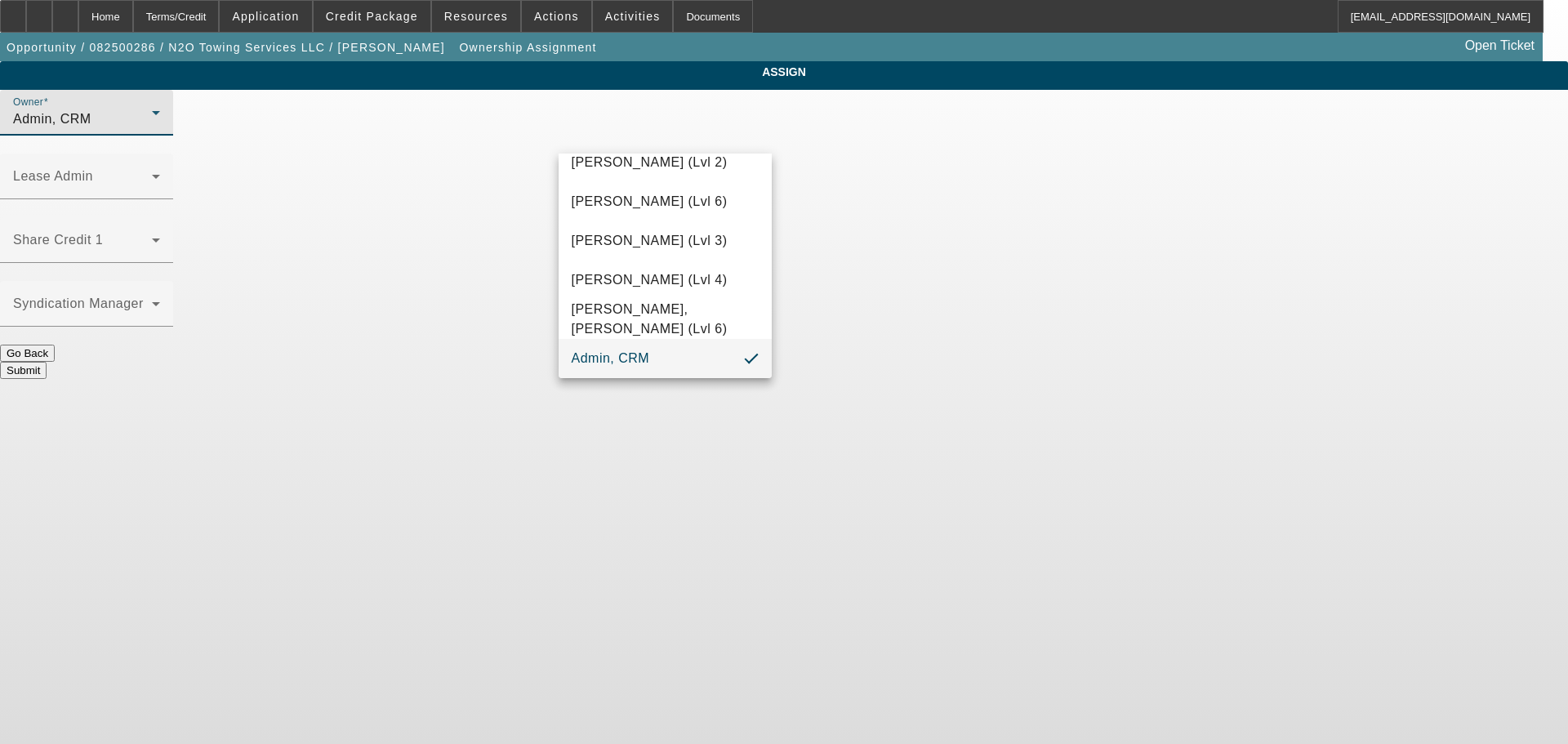
scroll to position [46, 0]
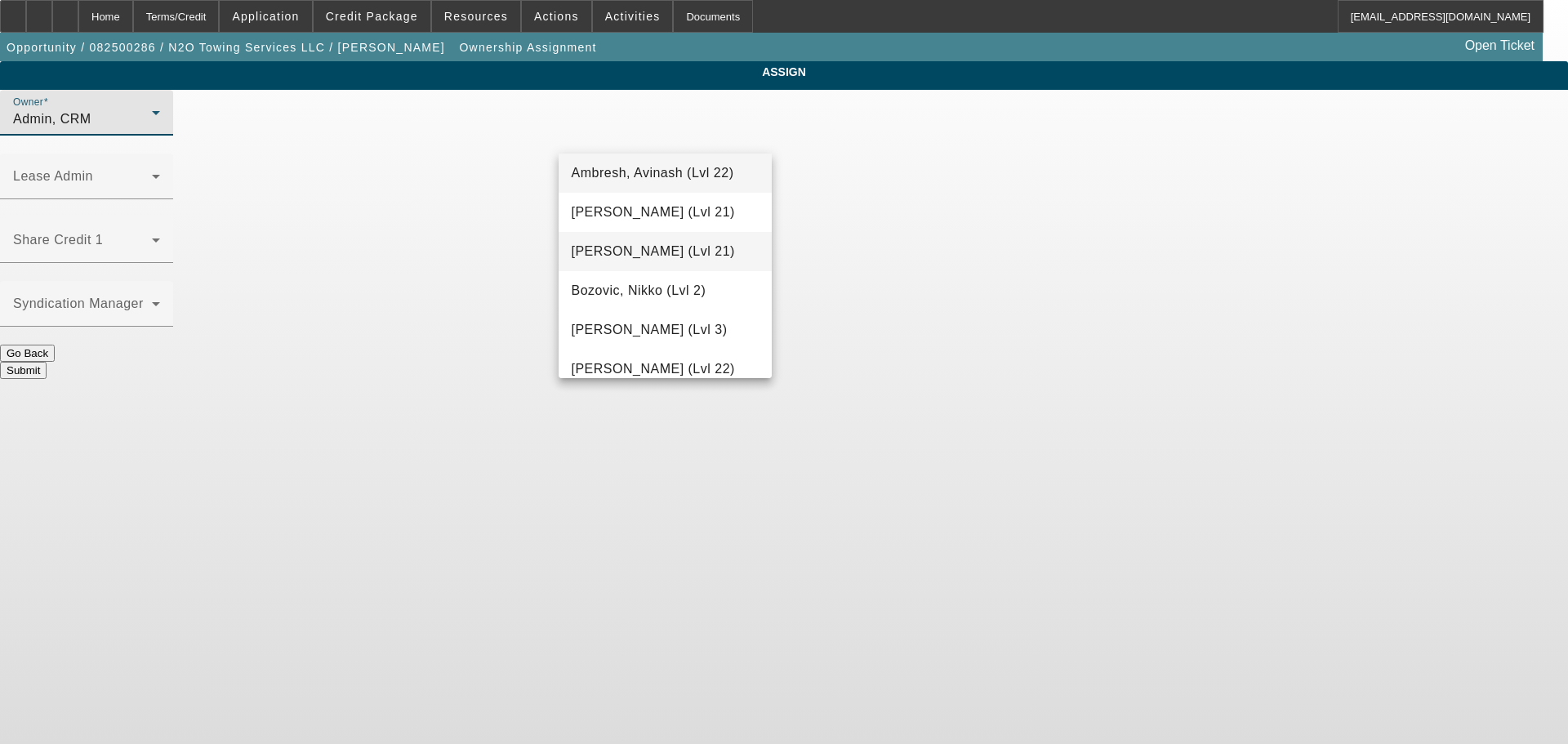
click at [647, 237] on mat-option "Arida, Michael (Lvl 21)" at bounding box center [665, 251] width 214 height 39
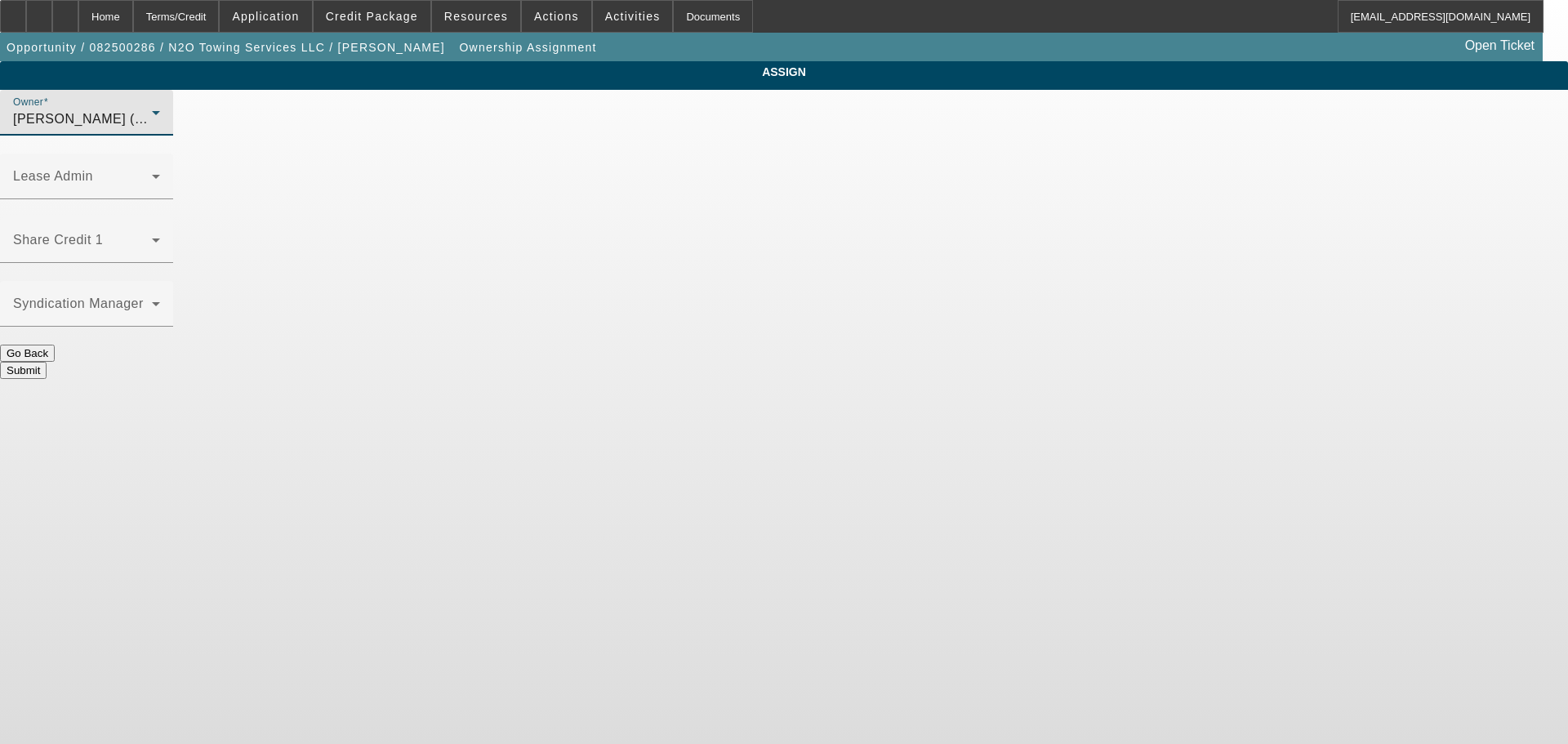
click at [47, 362] on button "Submit" at bounding box center [23, 370] width 47 height 18
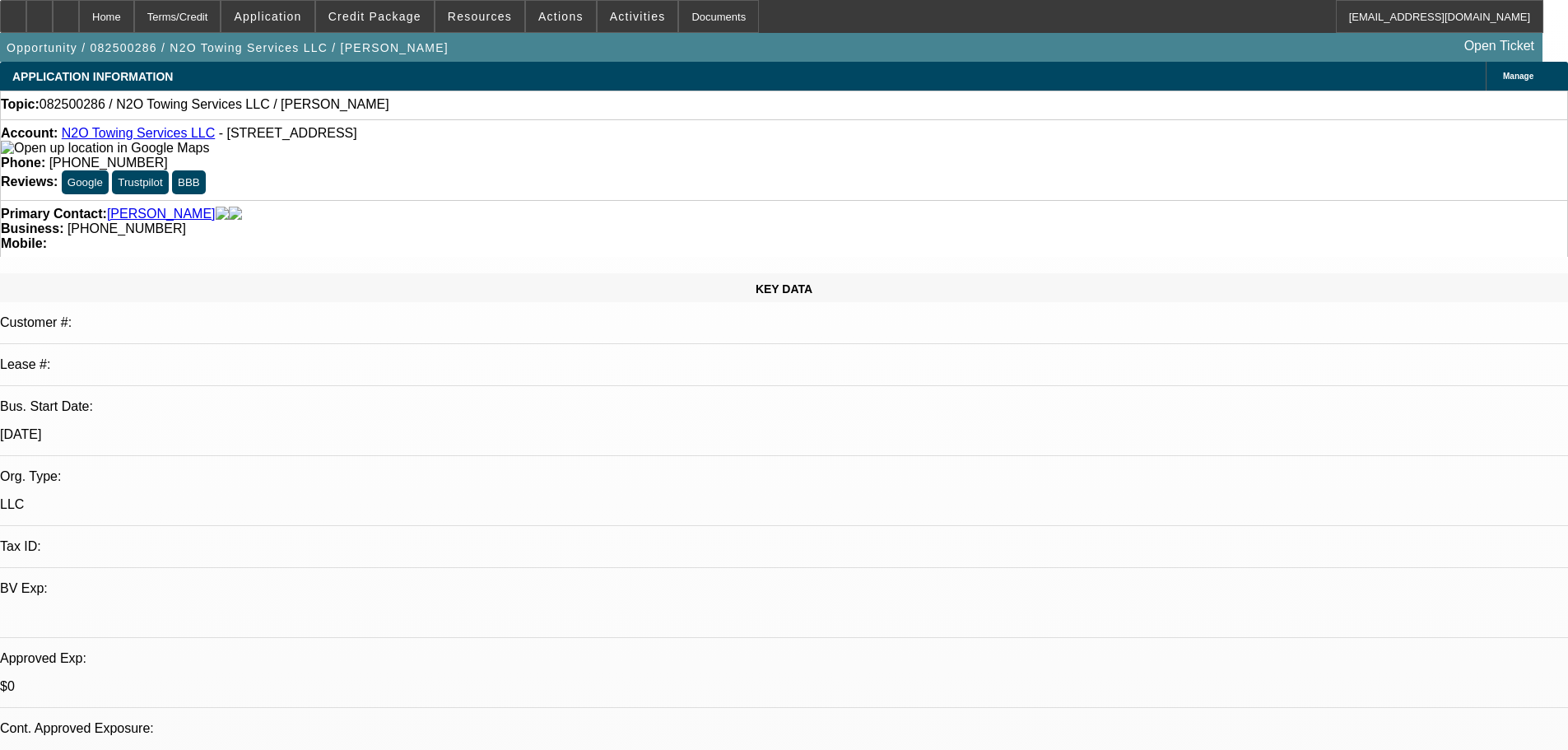
select select "0"
select select "2"
select select "0.1"
select select "4"
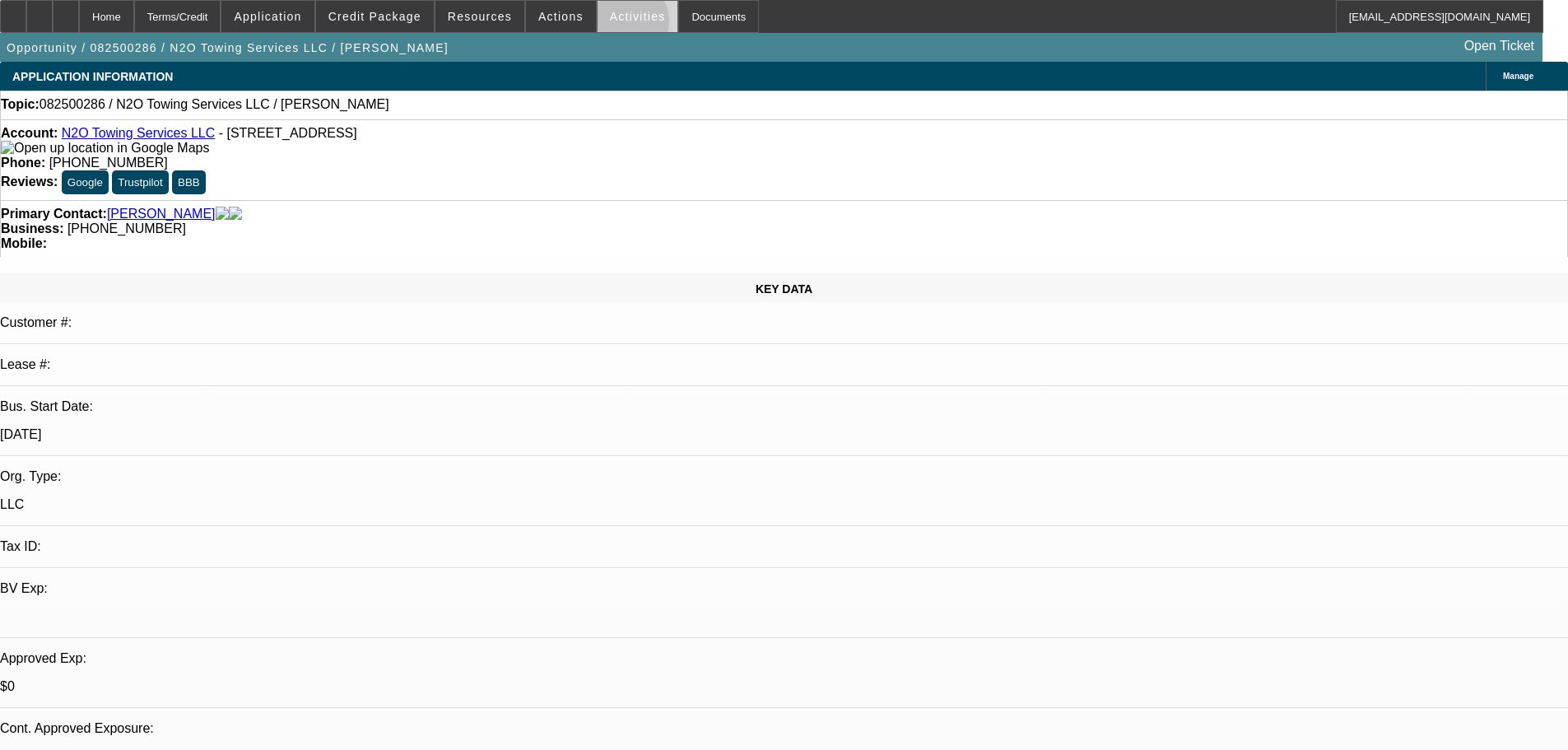
click at [610, 24] on span at bounding box center [638, 16] width 81 height 40
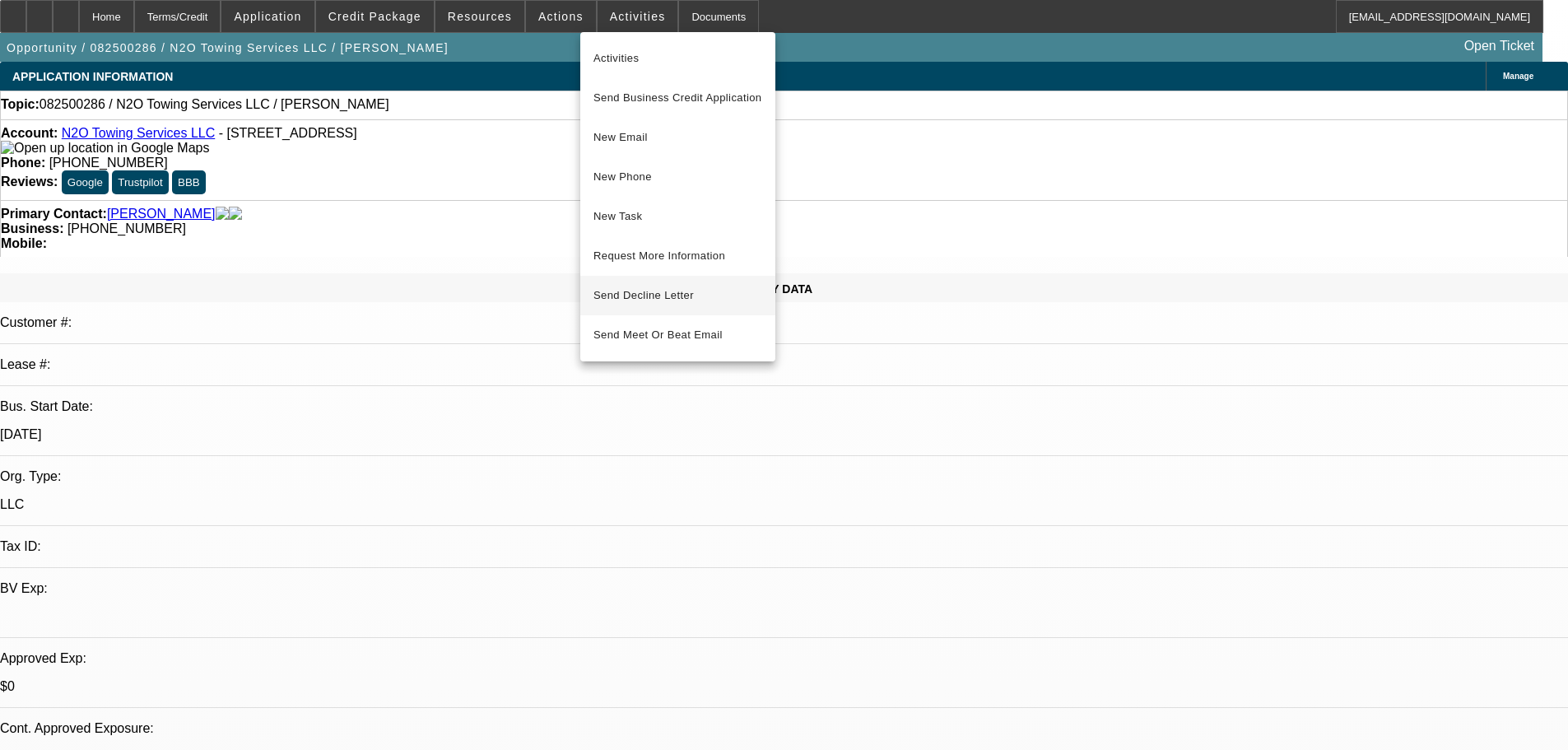
click at [641, 302] on button "Send Decline Letter" at bounding box center [678, 295] width 195 height 40
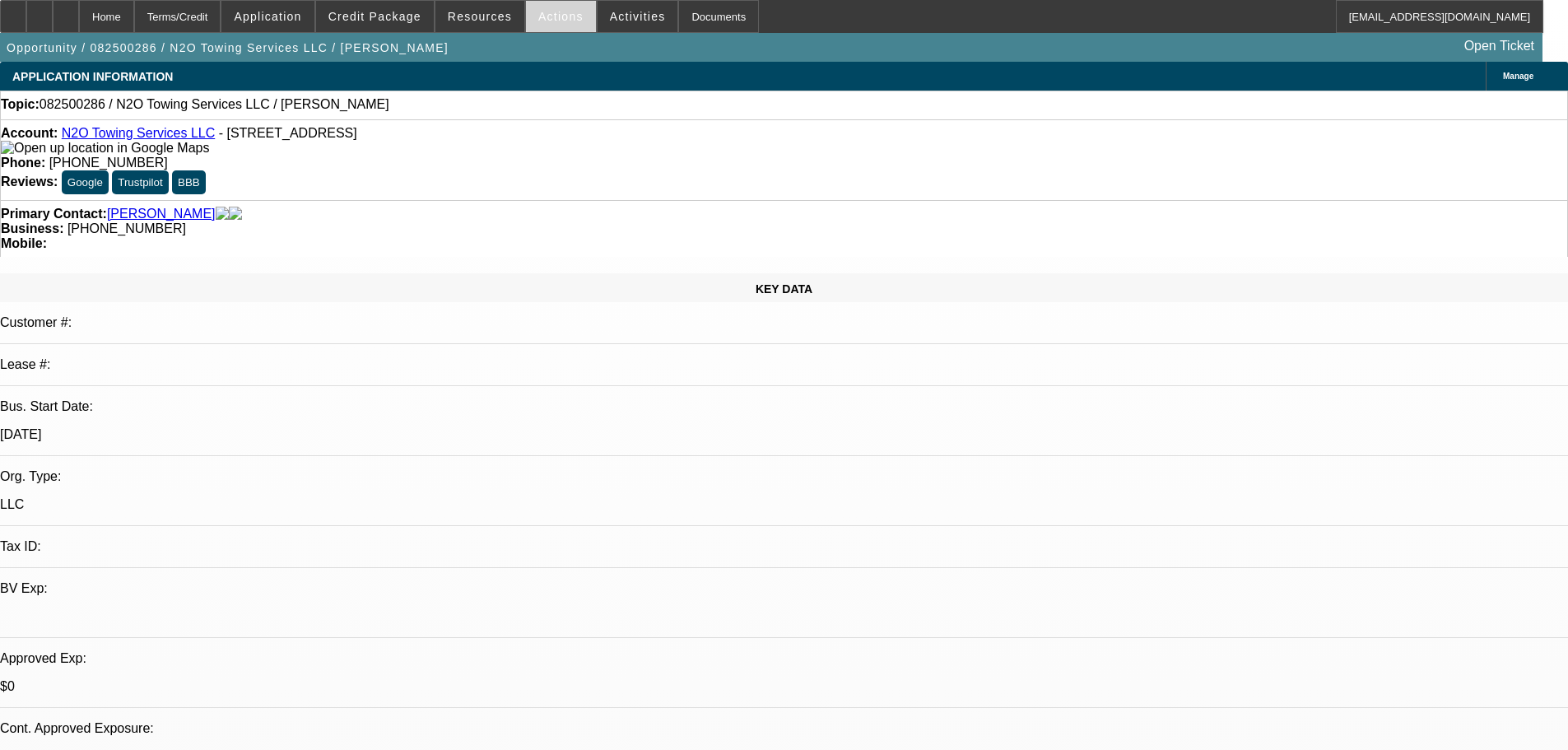
click at [558, 17] on span "Actions" at bounding box center [561, 17] width 45 height 13
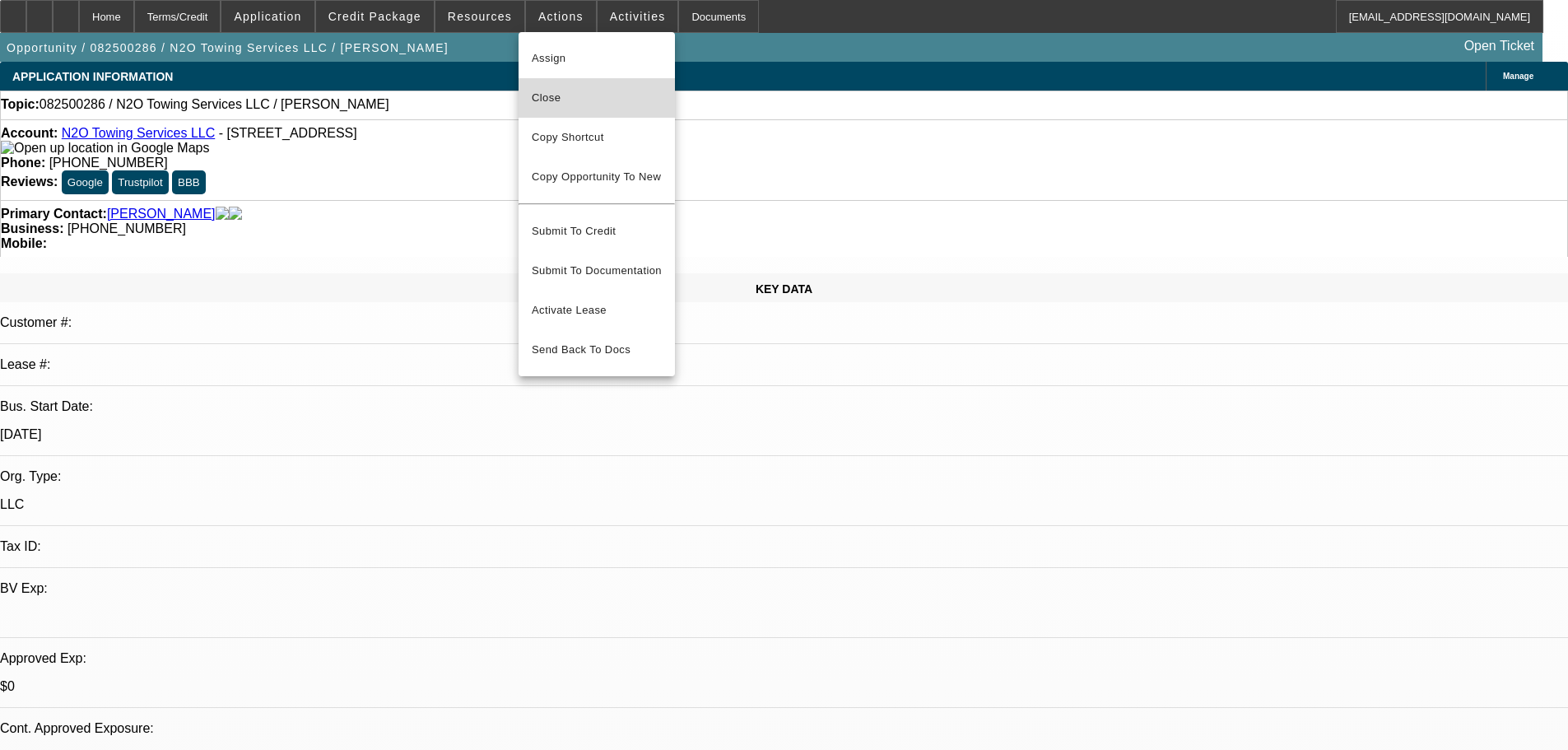
click at [566, 97] on span "Close" at bounding box center [596, 98] width 130 height 19
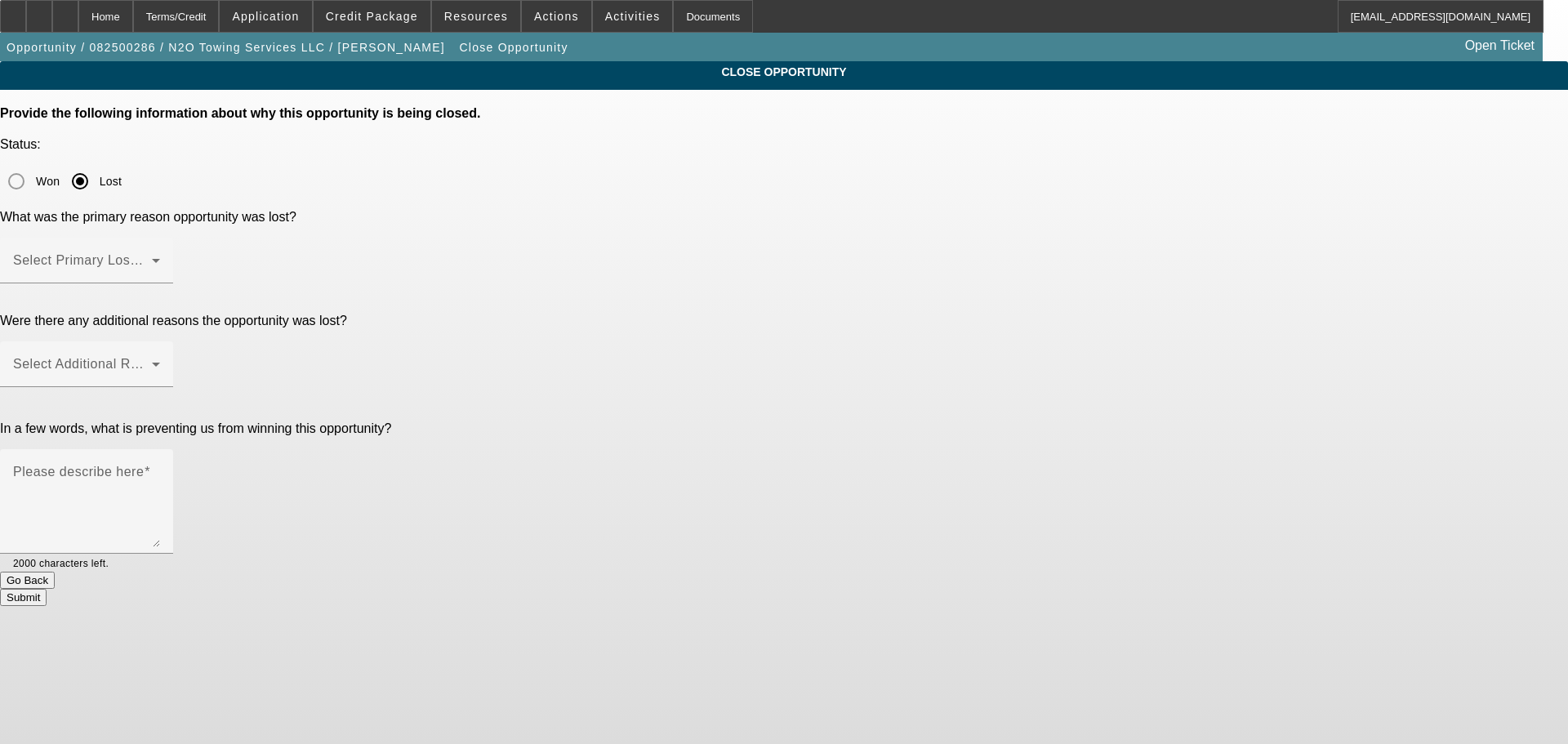
click at [152, 257] on span at bounding box center [83, 266] width 139 height 19
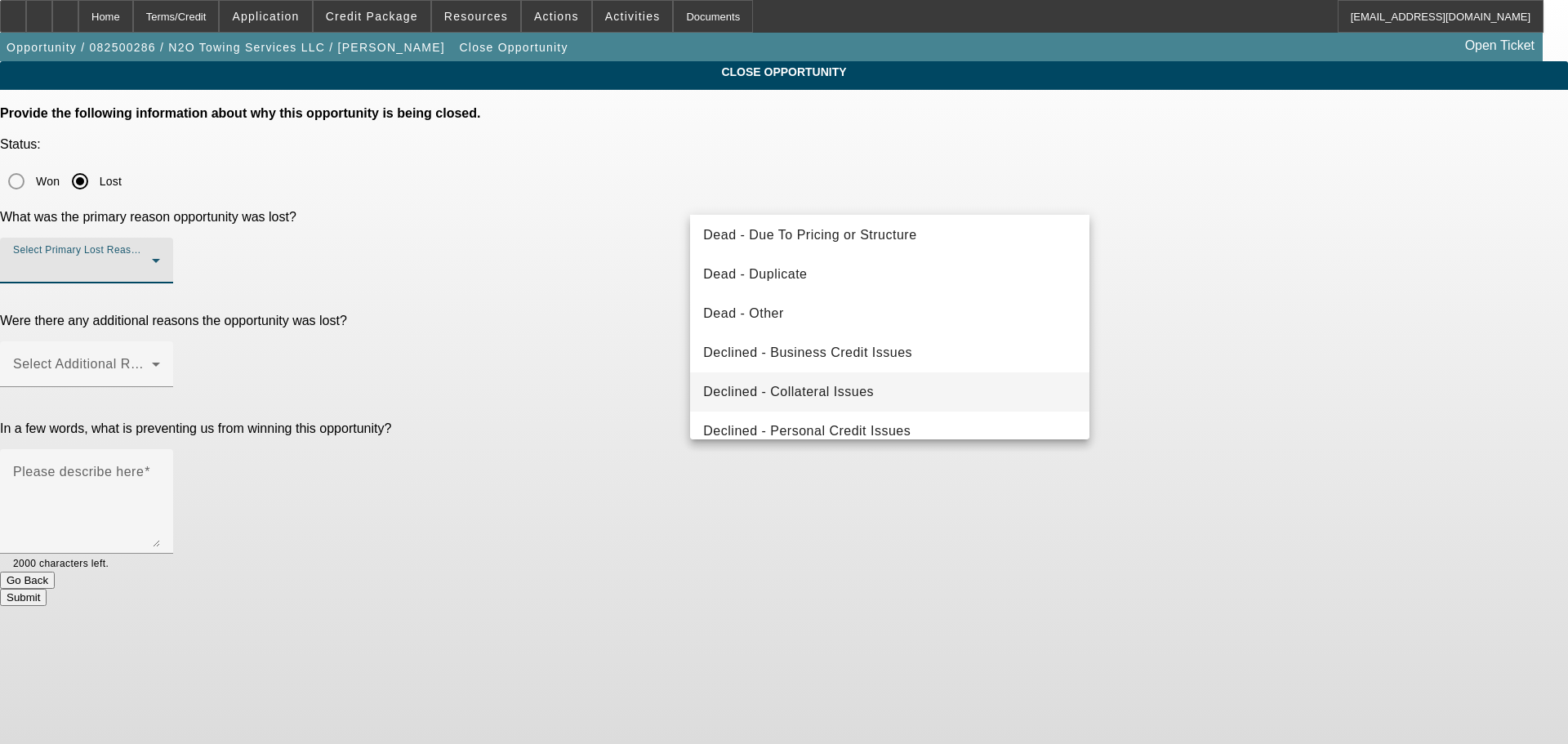
scroll to position [219, 0]
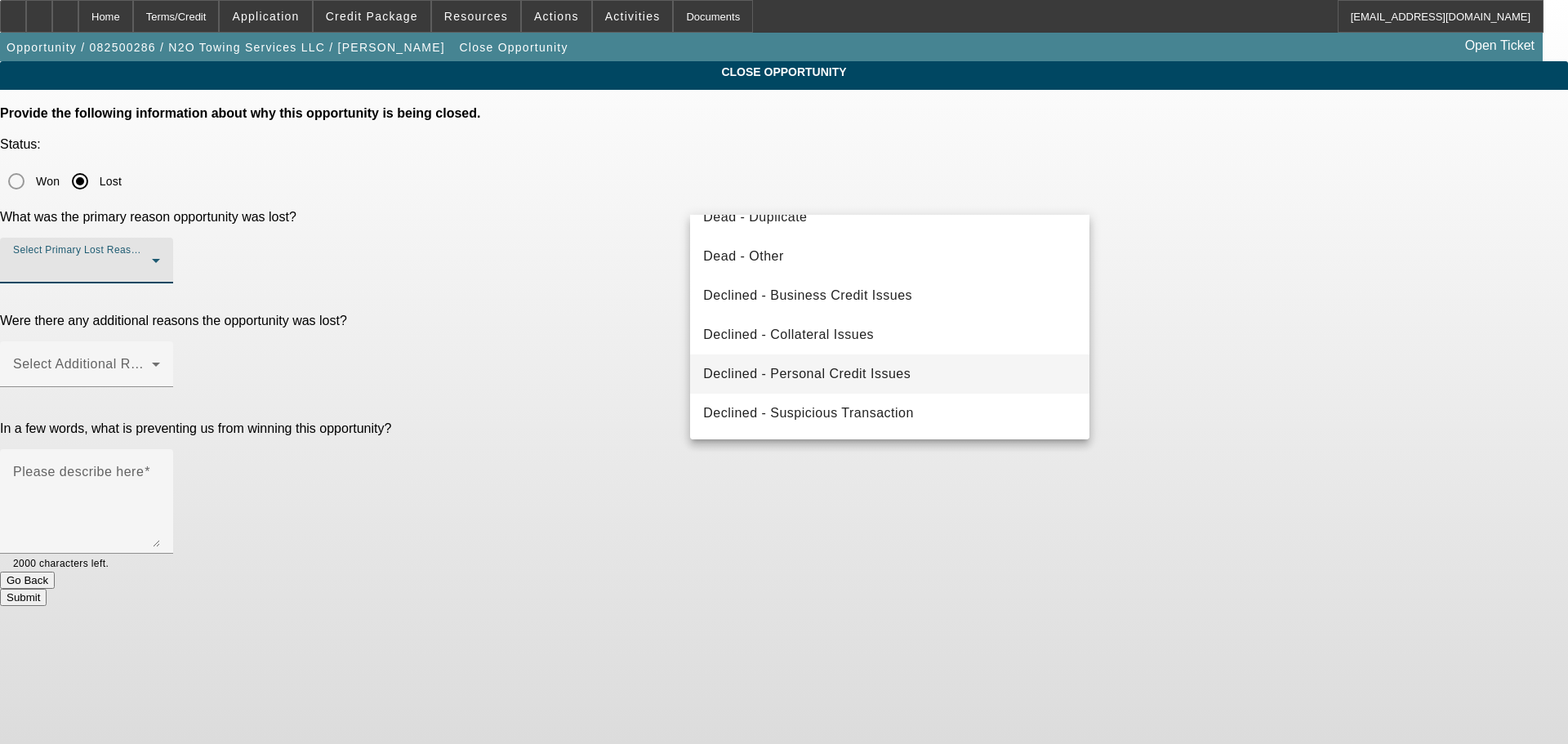
click at [827, 371] on span "Declined - Personal Credit Issues" at bounding box center [807, 374] width 208 height 19
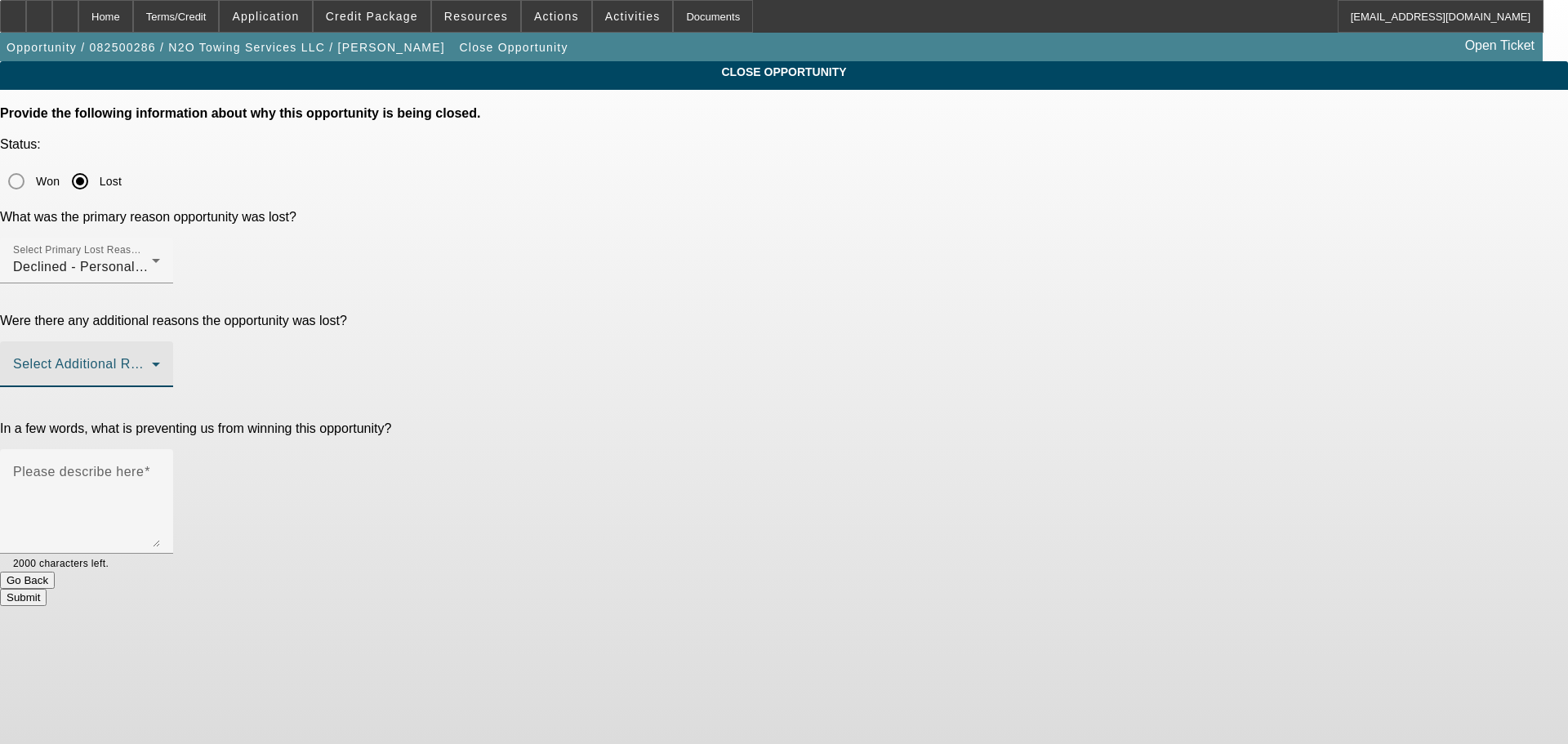
click at [152, 361] on span at bounding box center [83, 370] width 139 height 19
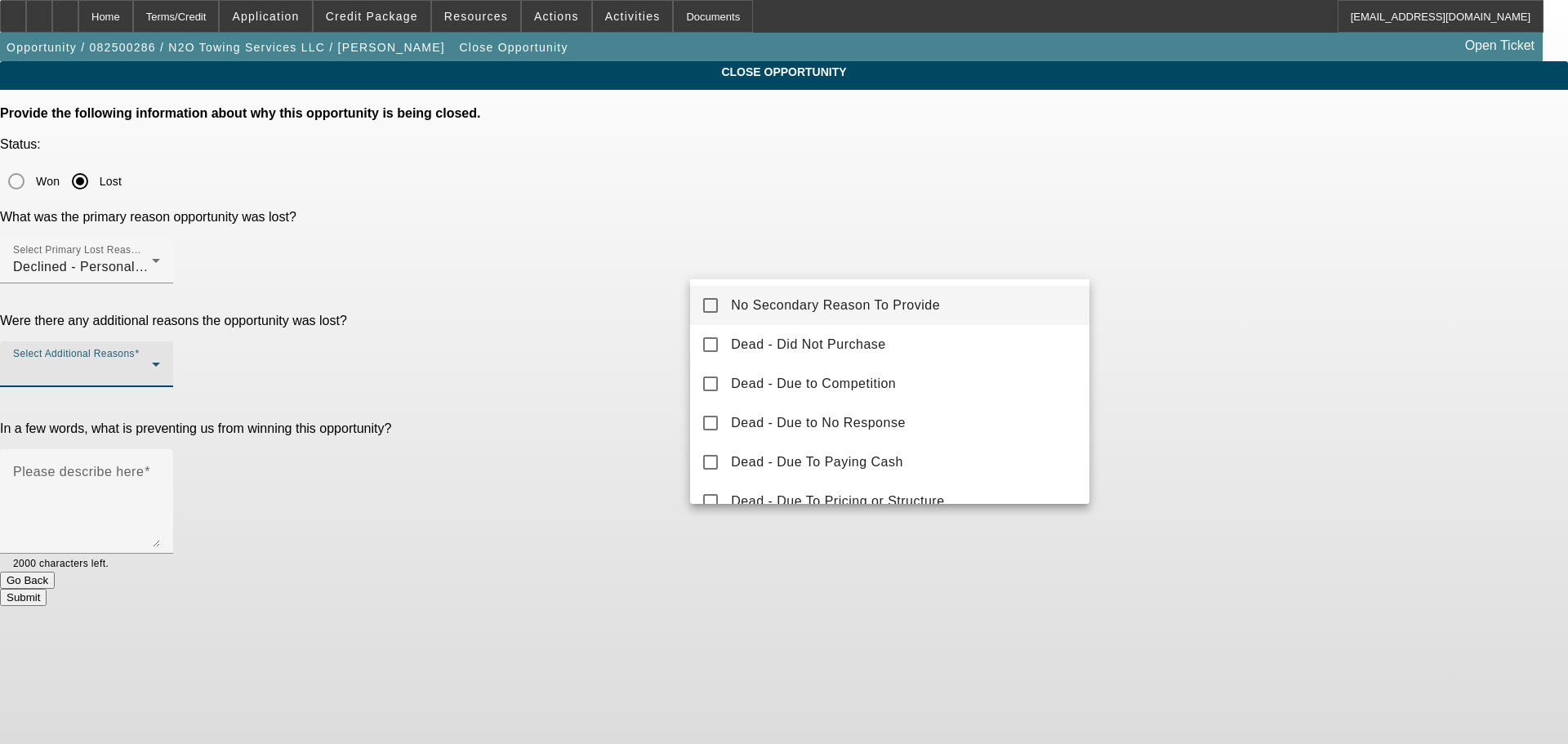
drag, startPoint x: 759, startPoint y: 299, endPoint x: 744, endPoint y: 304, distance: 15.8
click at [758, 299] on span "No Secondary Reason To Provide" at bounding box center [835, 304] width 209 height 19
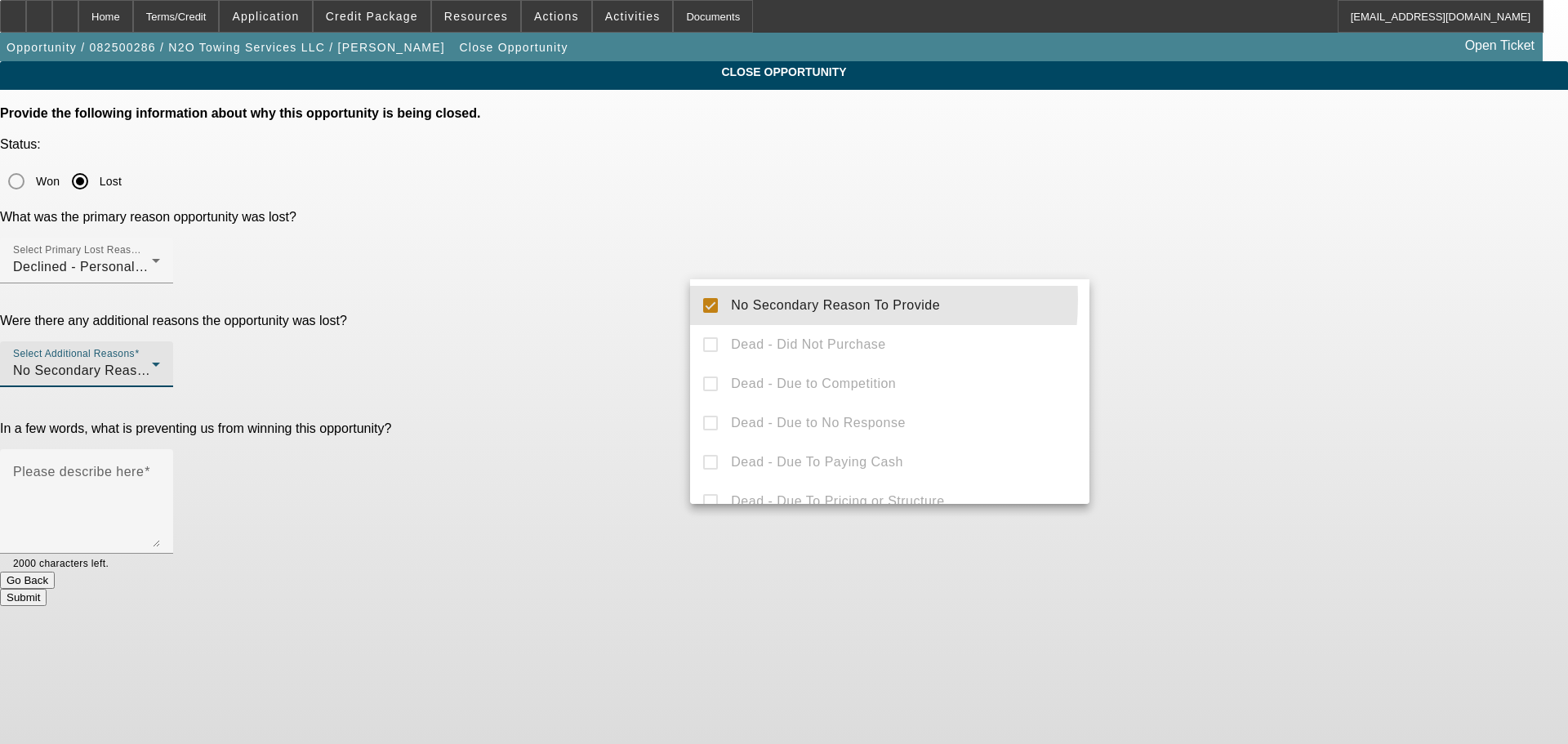
click at [562, 359] on div at bounding box center [784, 372] width 1568 height 744
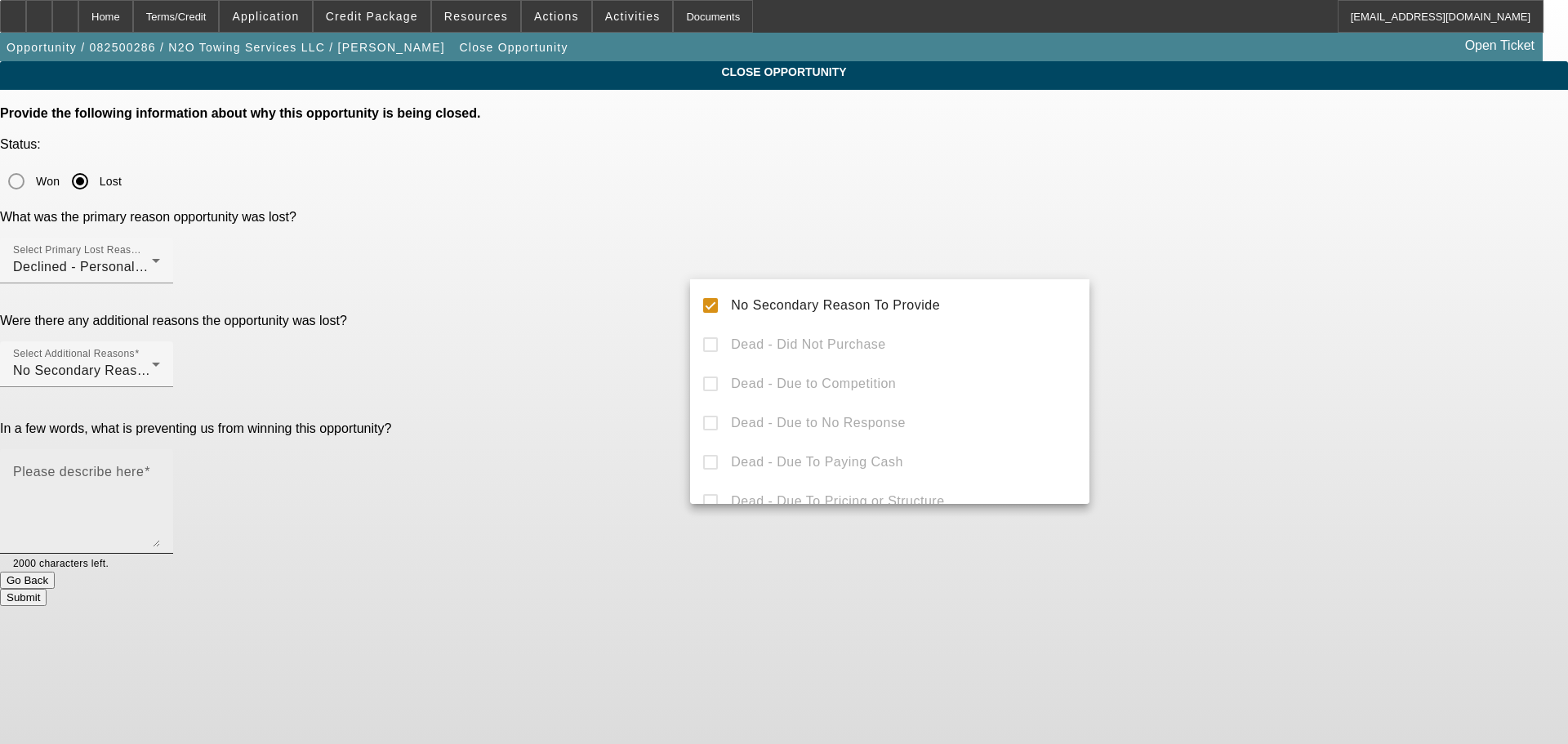
click at [160, 469] on textarea "Please describe here" at bounding box center [87, 508] width 147 height 78
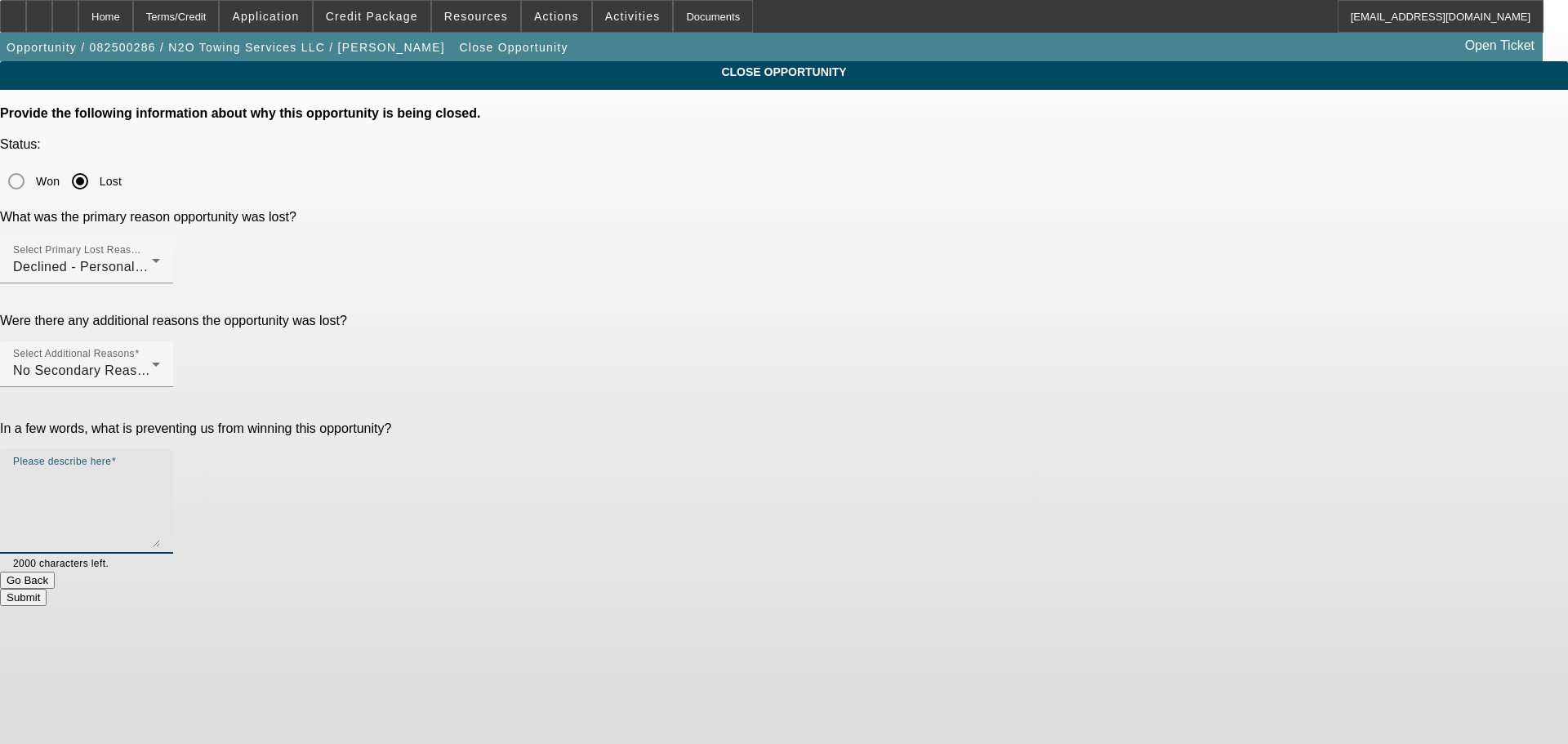
type textarea "S"
type textarea "NO CREDIT, MARKED DNC, SENT DECLINE LETTER, CLOSING OPP."
click at [47, 589] on button "Submit" at bounding box center [23, 597] width 47 height 18
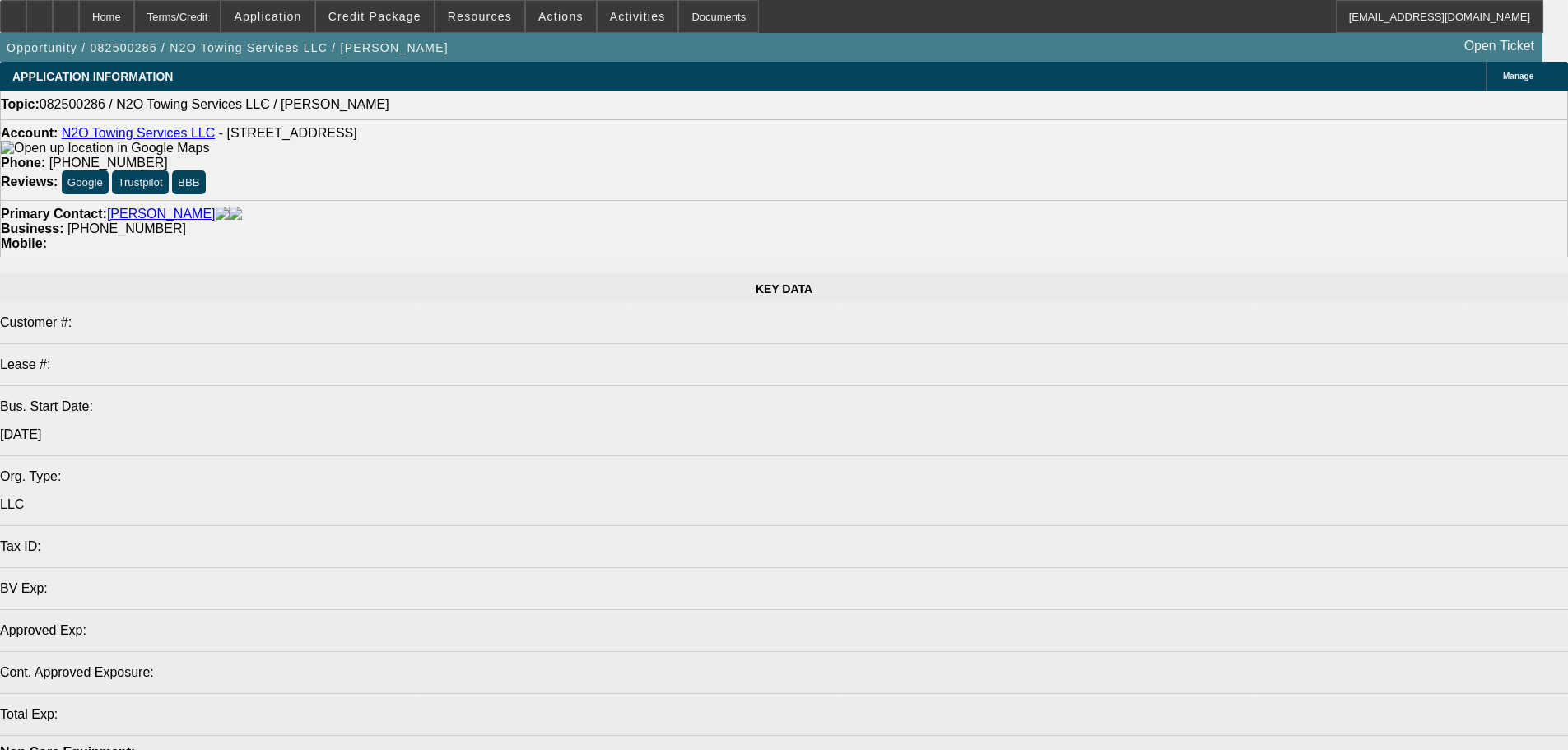
select select "0"
select select "2"
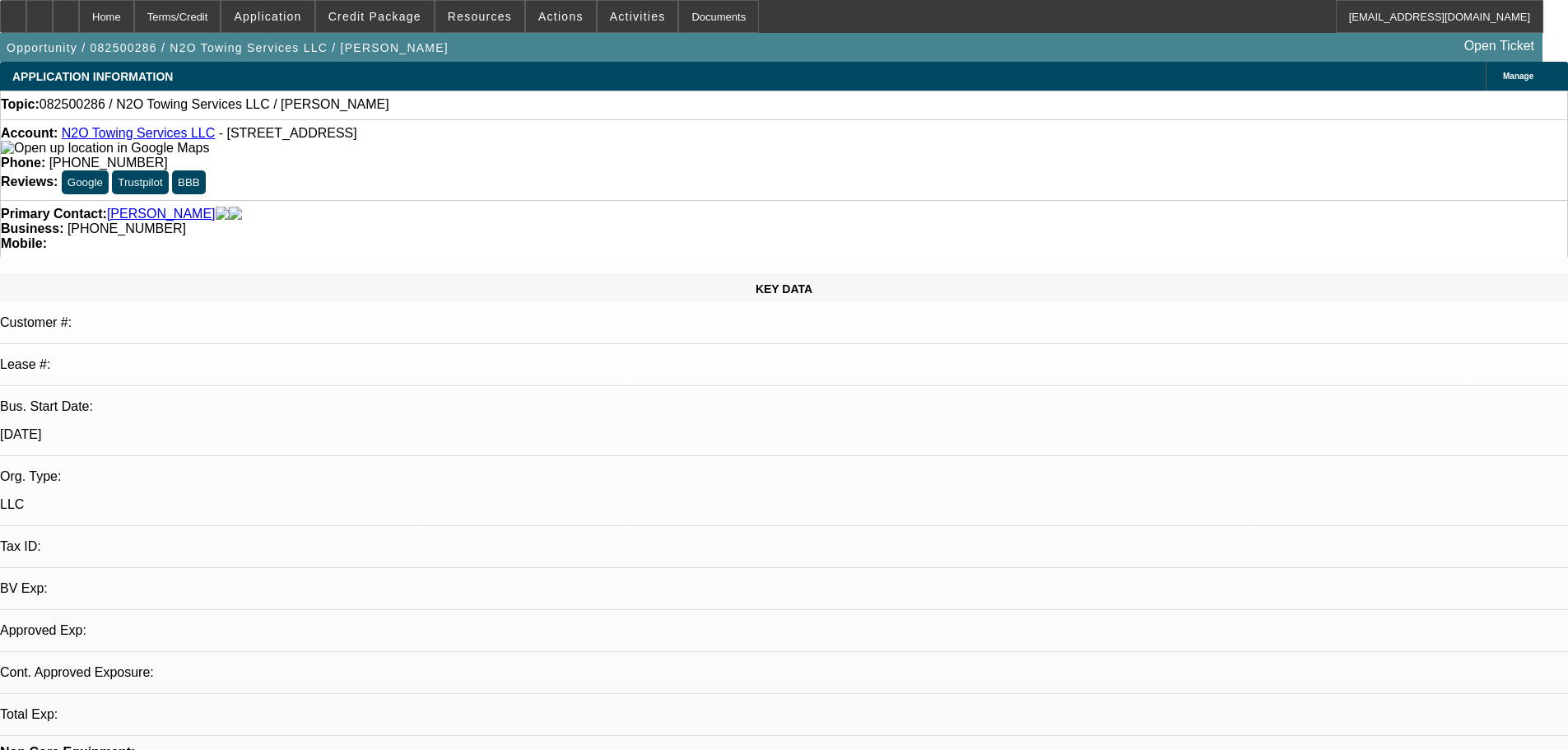
select select "2"
select select "0.1"
select select "4"
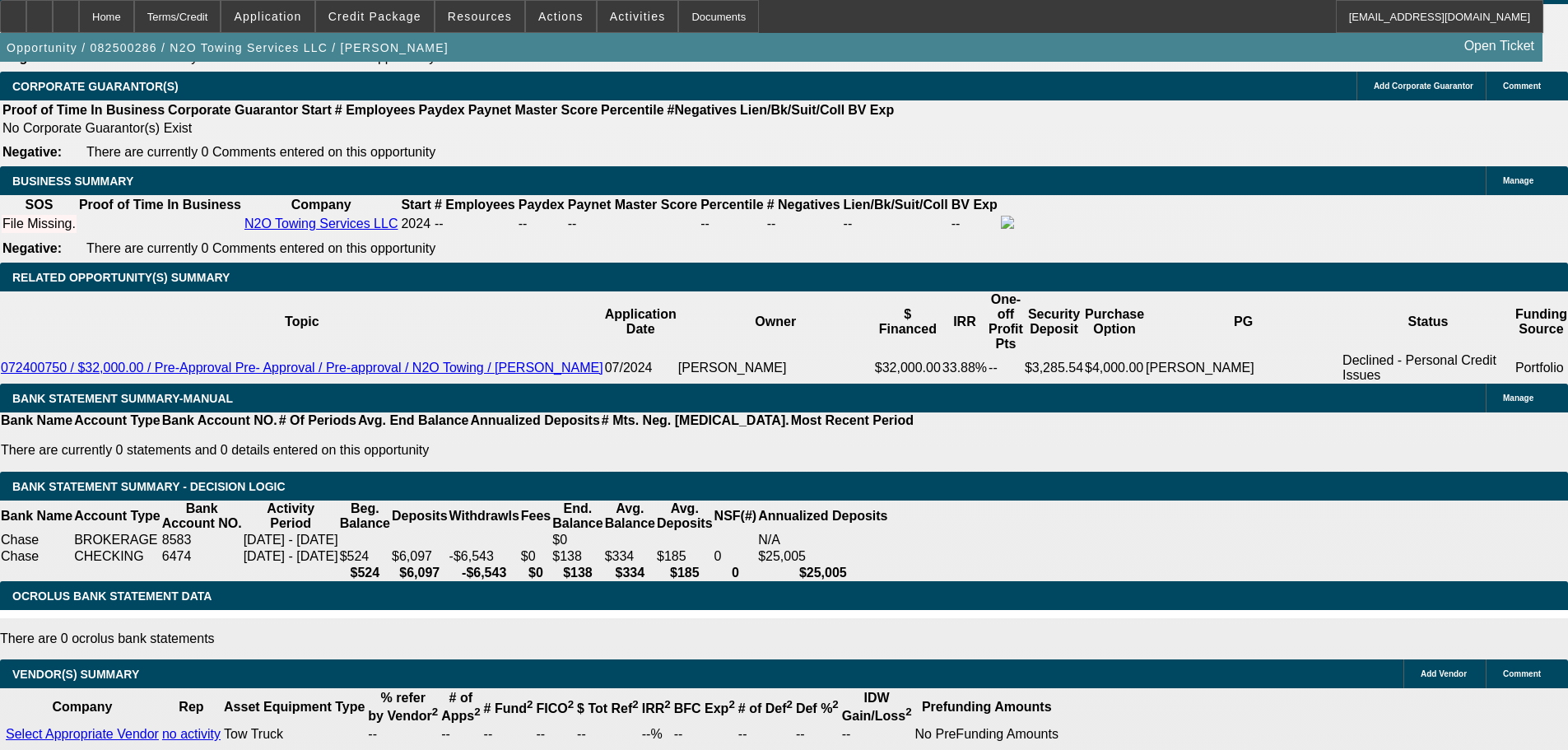
scroll to position [2718, 0]
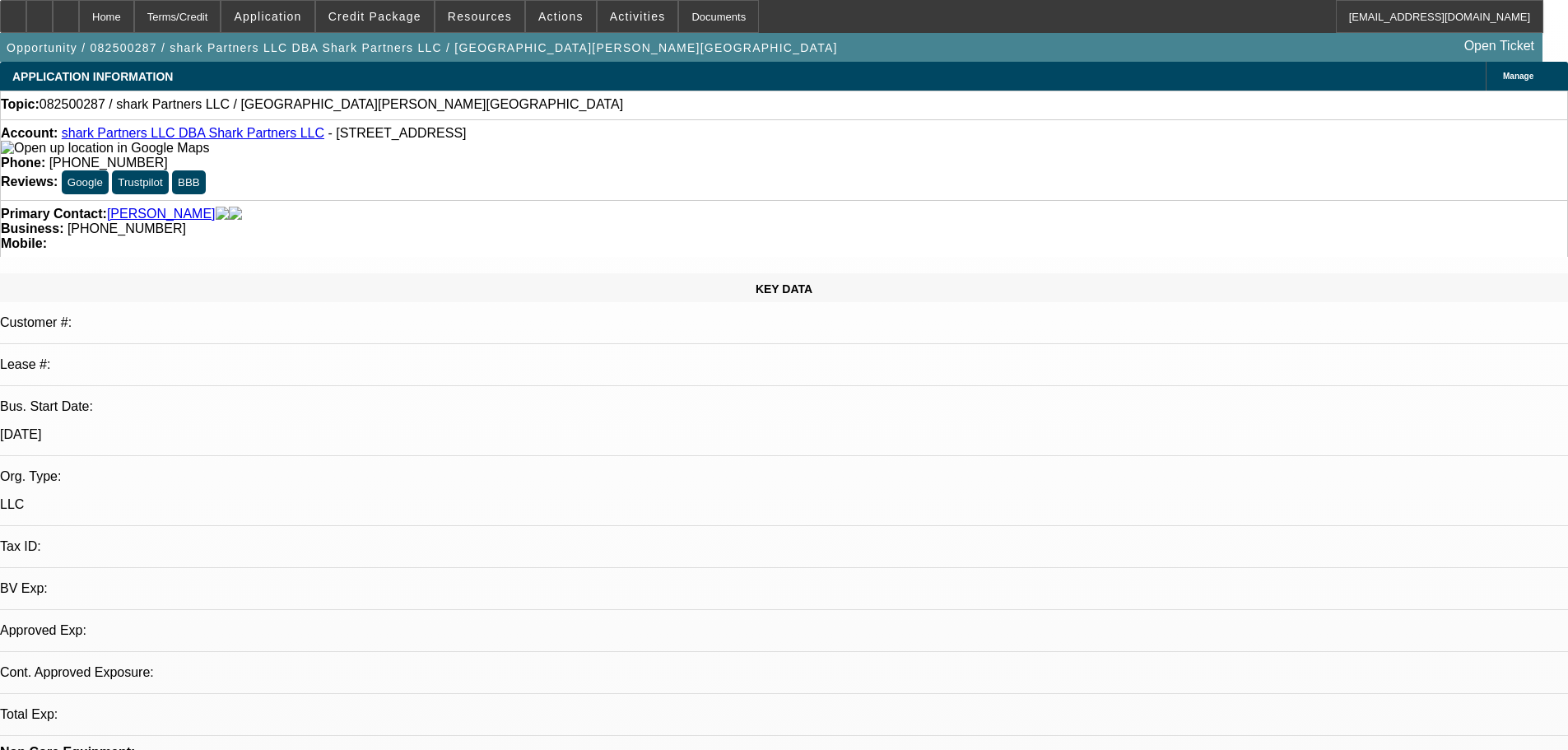
select select "0"
select select "2"
select select "0.1"
select select "4"
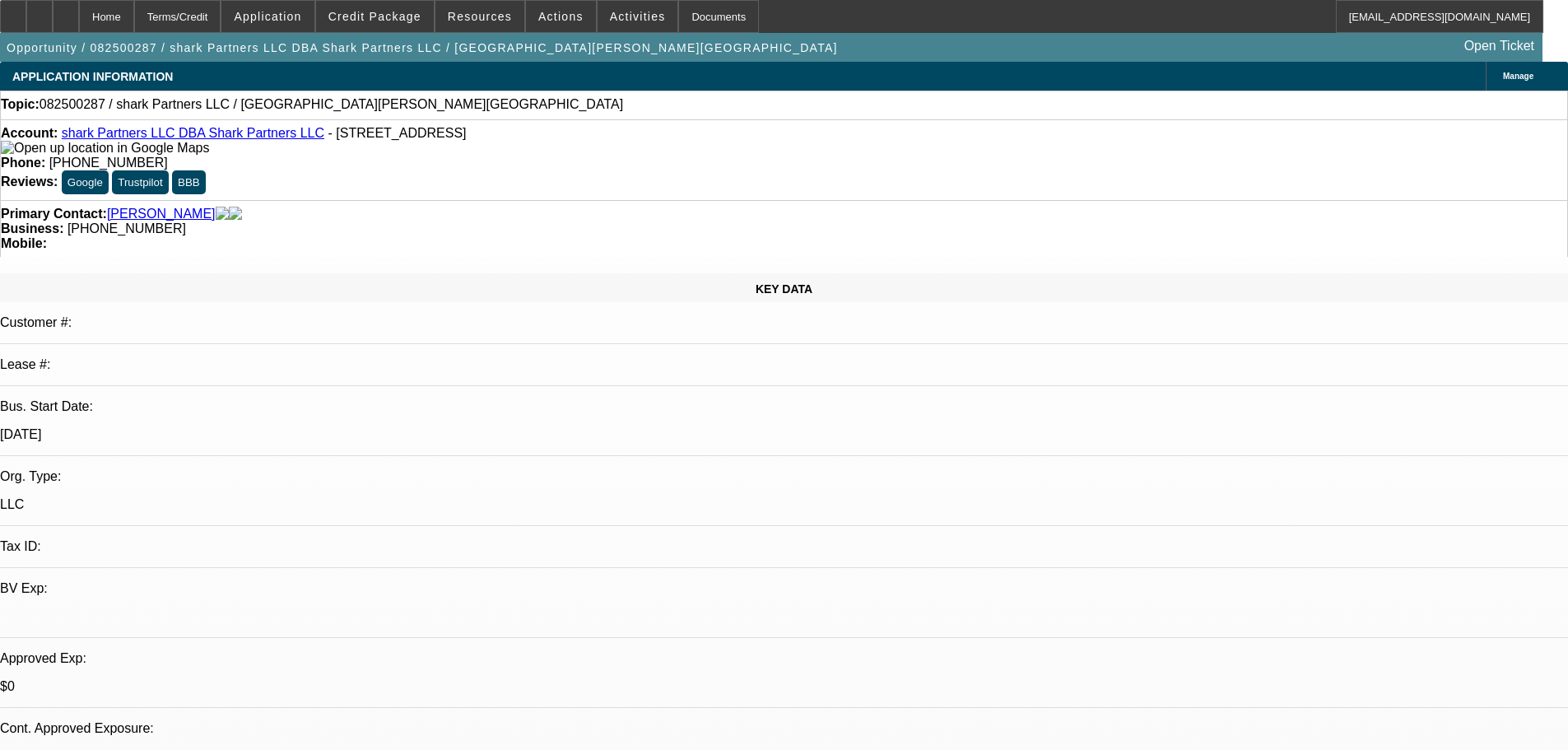
scroll to position [165, 0]
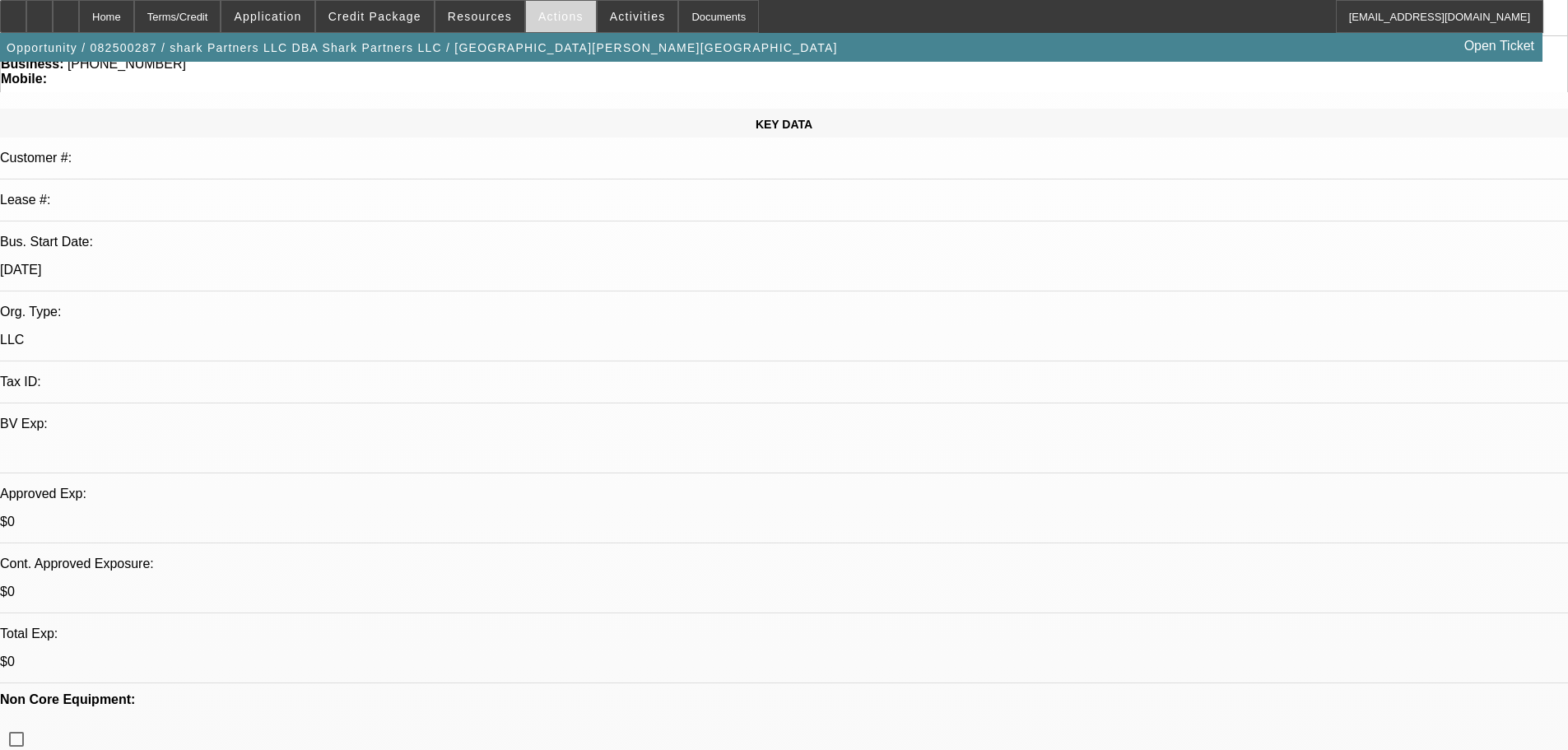
click at [555, 24] on span at bounding box center [560, 16] width 70 height 40
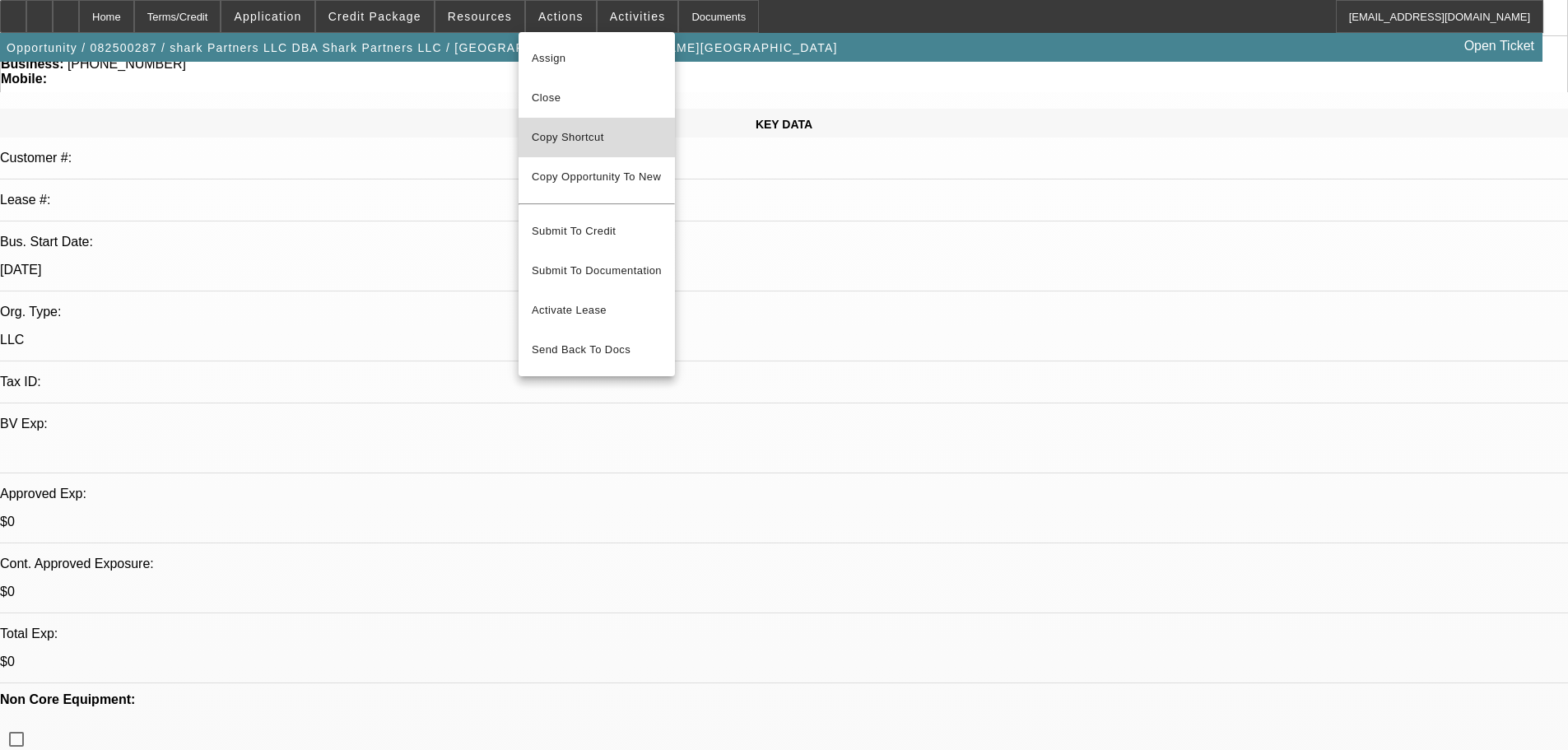
click at [565, 135] on span "Copy Shortcut" at bounding box center [596, 137] width 130 height 19
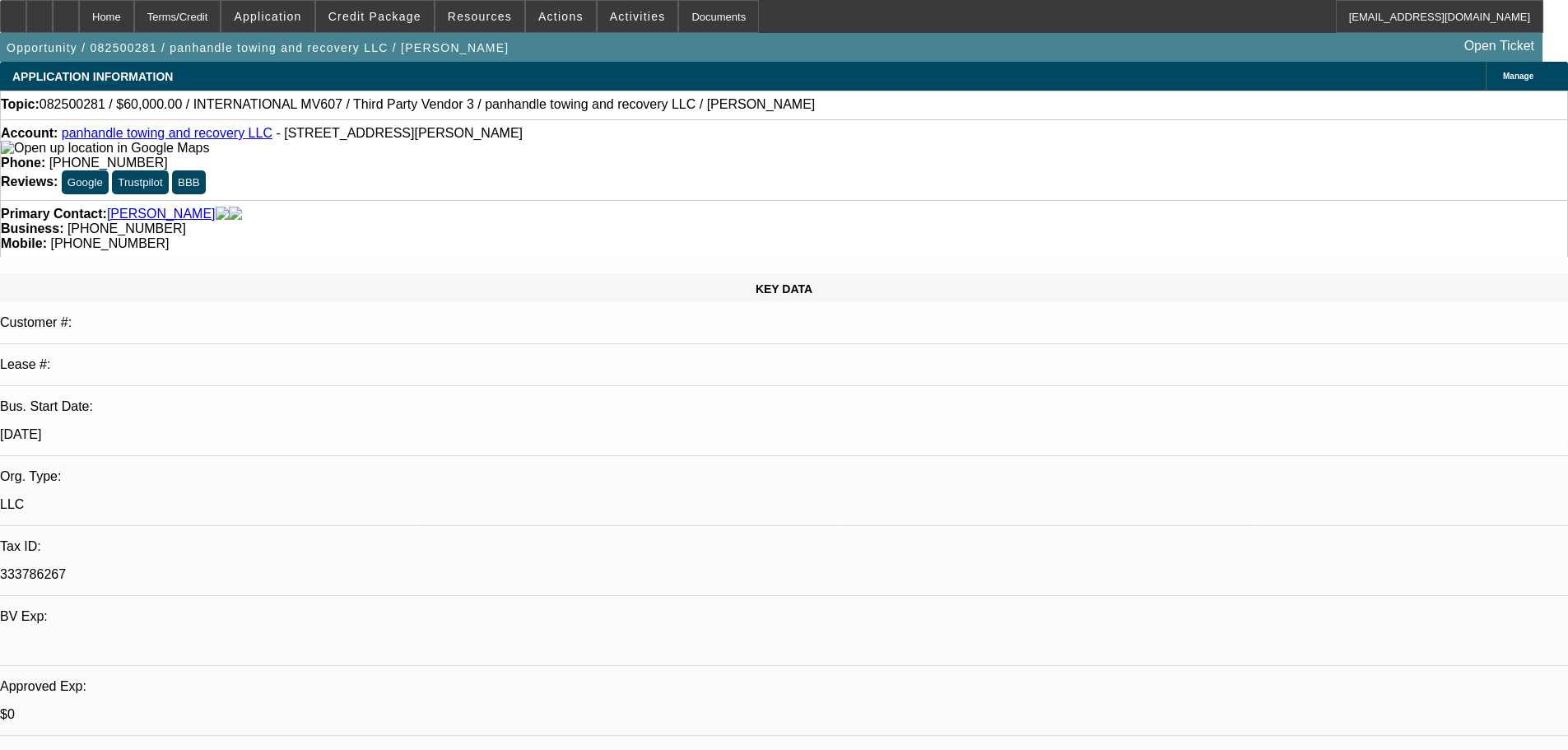
select select "0"
select select "2"
select select "0.1"
select select "4"
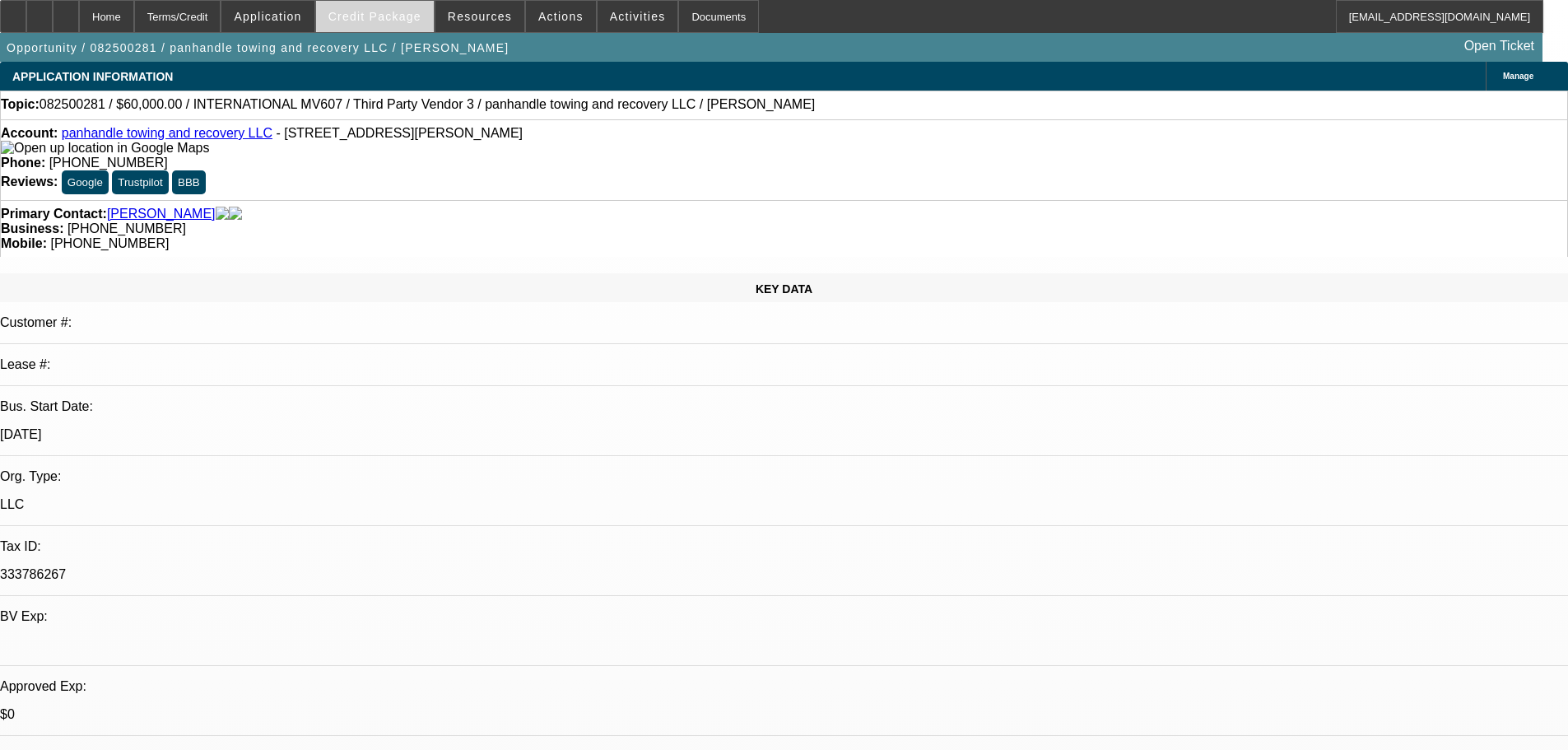
click at [388, 25] on span at bounding box center [375, 16] width 118 height 40
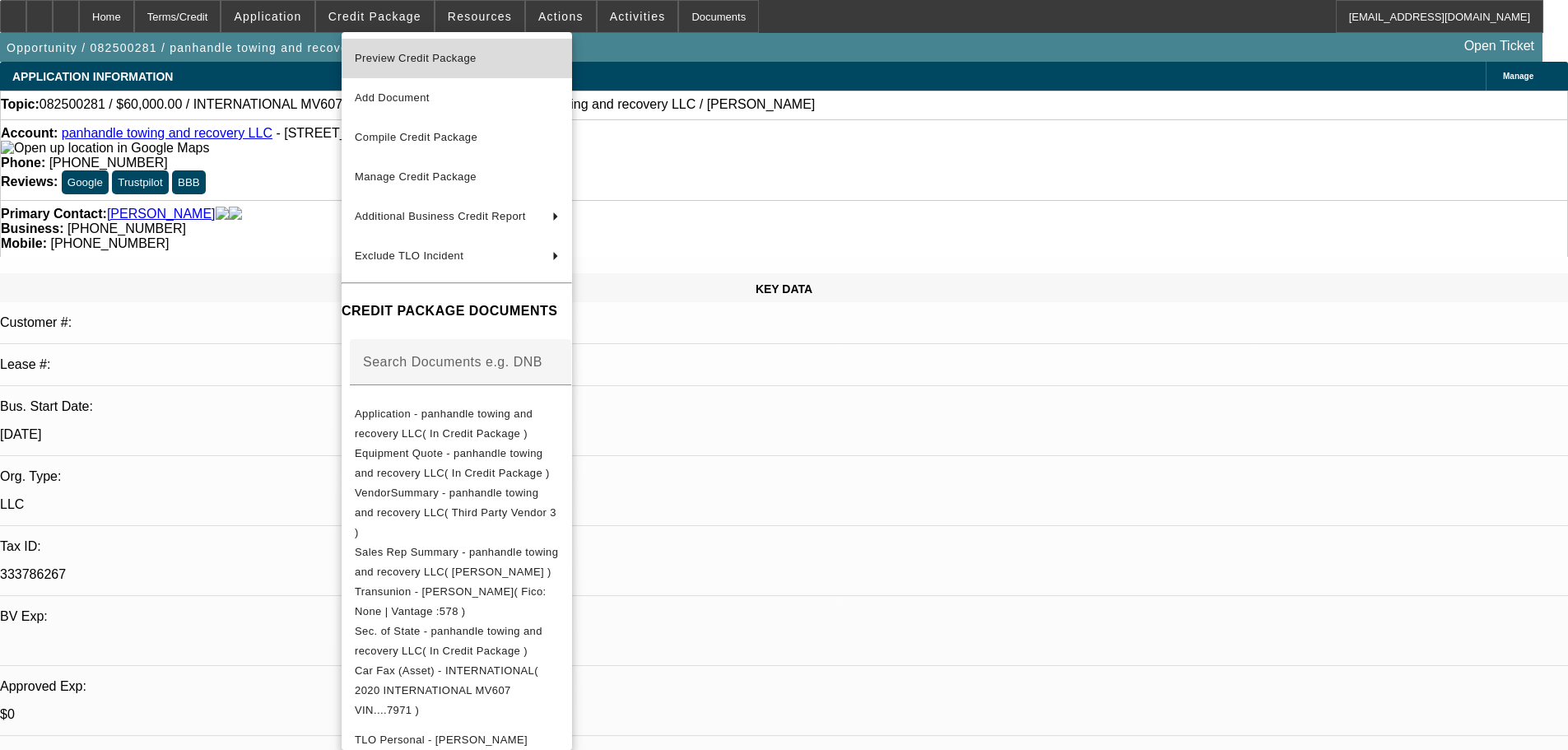
click at [400, 58] on span "Preview Credit Package" at bounding box center [415, 58] width 122 height 13
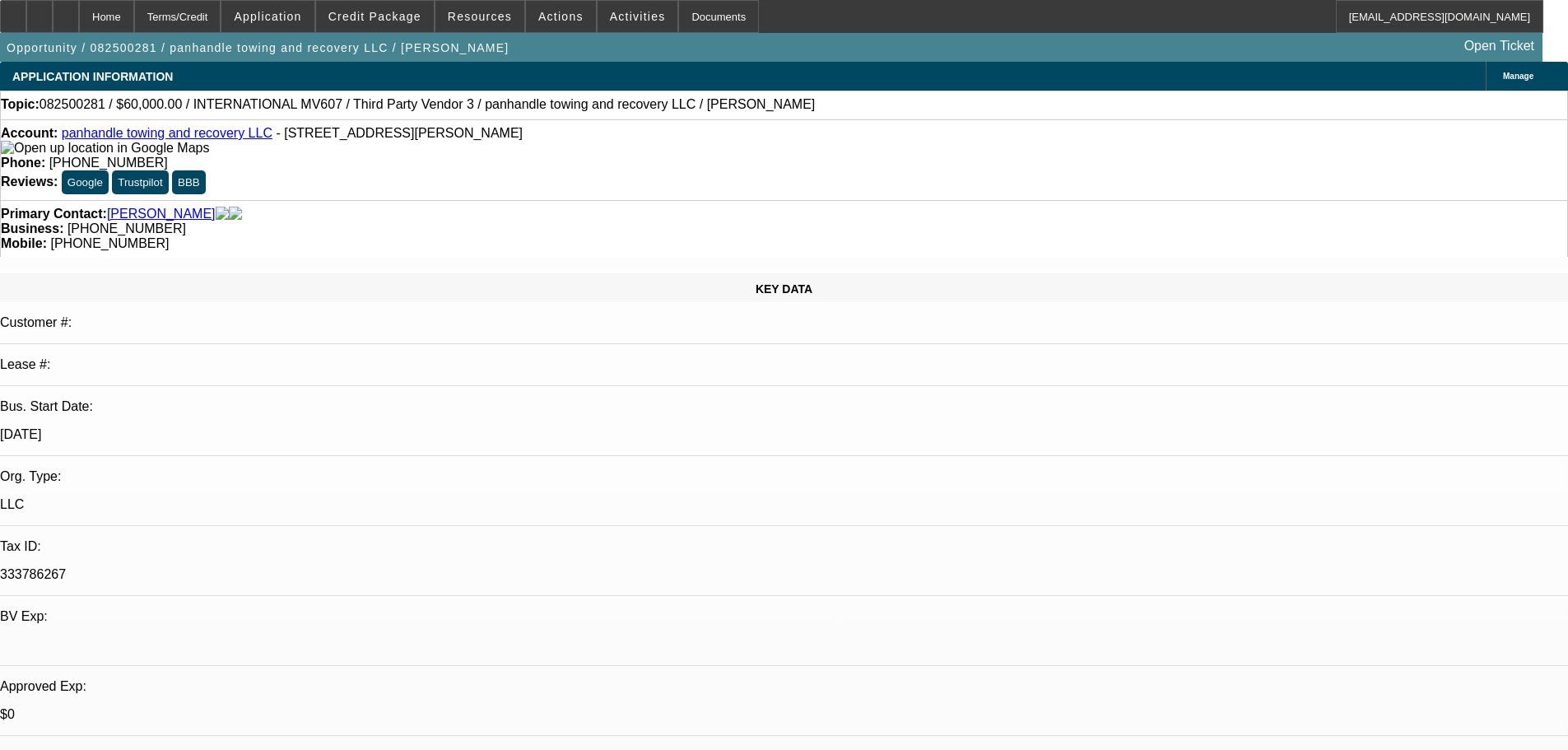
click at [126, 140] on link "panhandle towing and recovery LLC" at bounding box center [166, 133] width 211 height 14
click at [405, 9] on span at bounding box center [375, 16] width 118 height 40
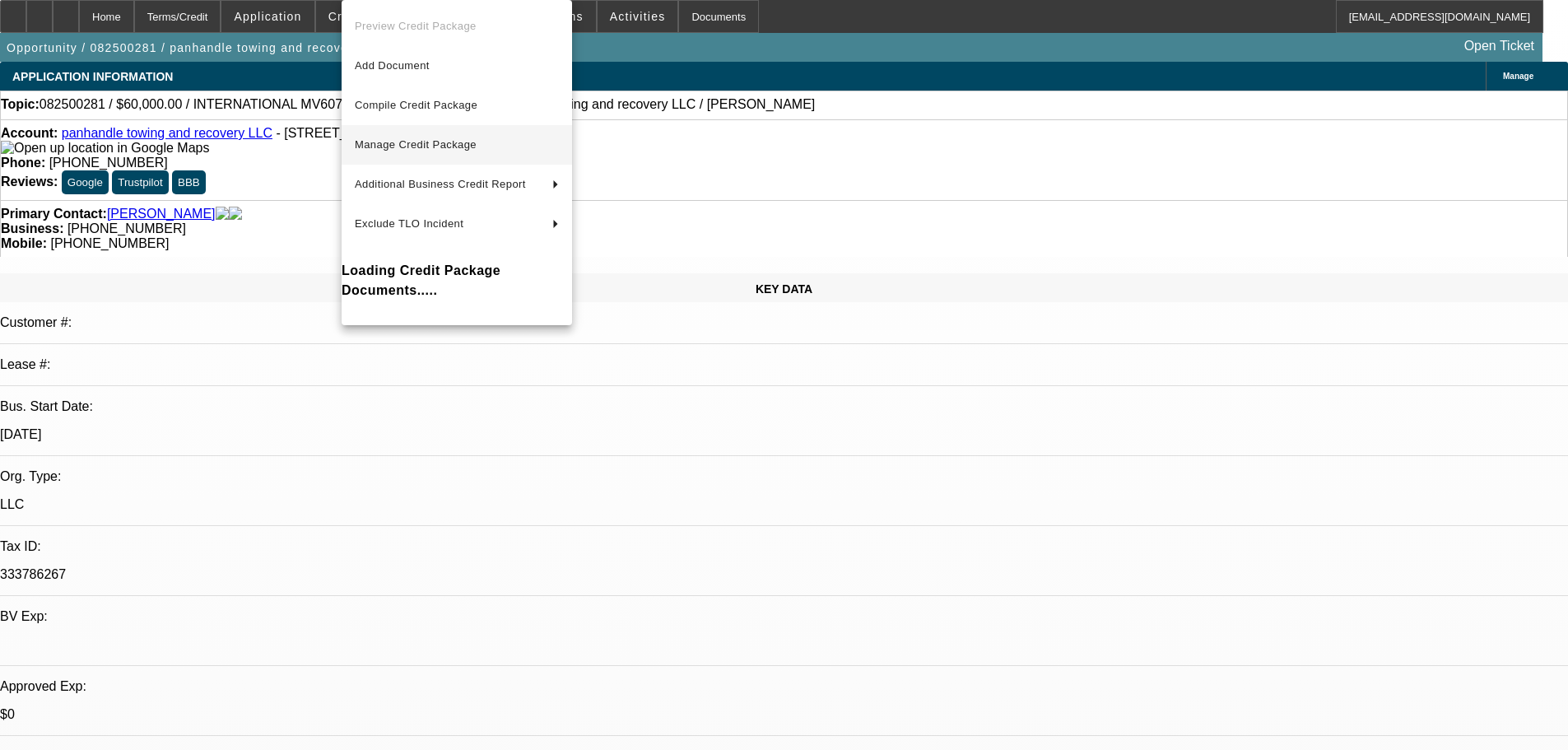
click at [395, 148] on span "Manage Credit Package" at bounding box center [415, 144] width 122 height 13
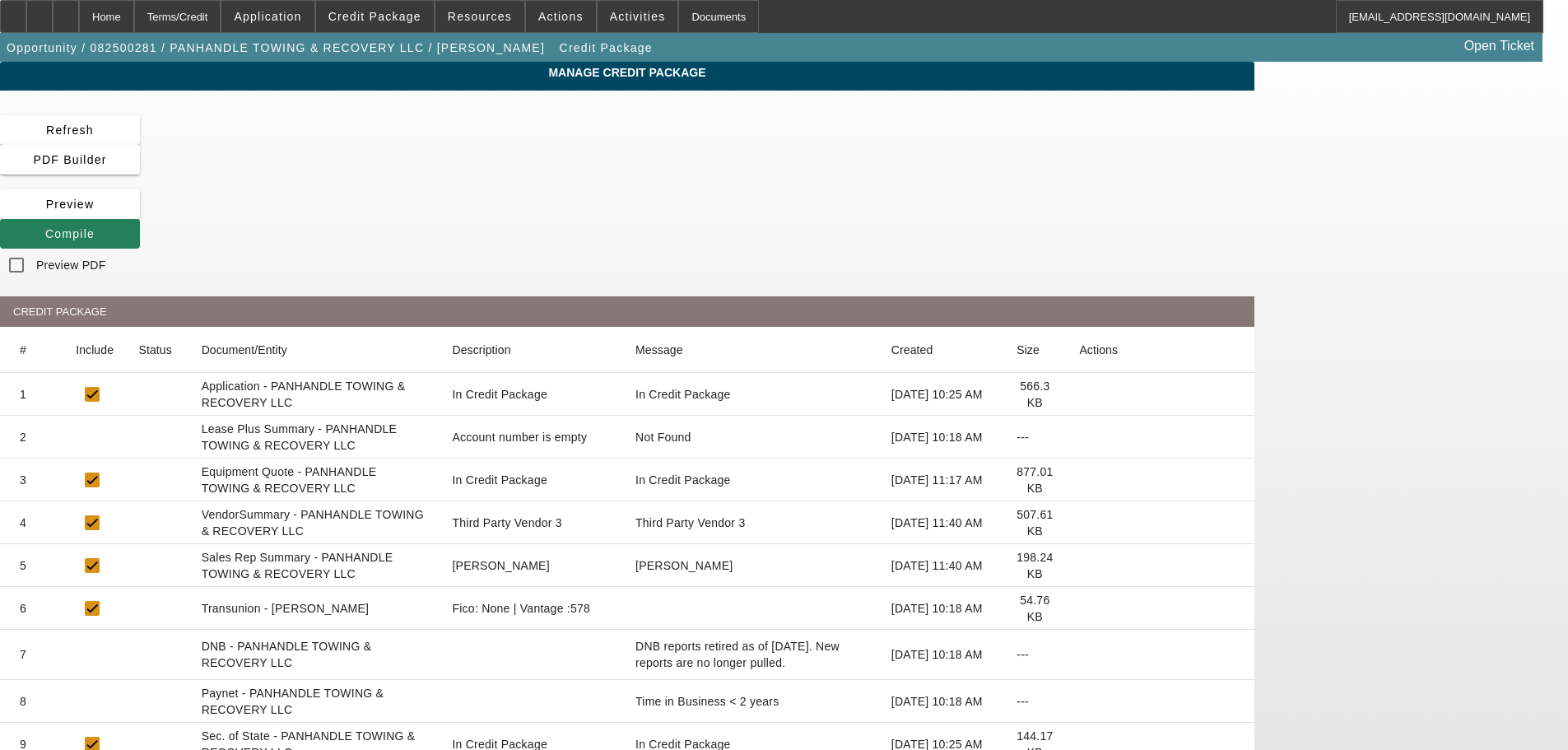
click at [140, 214] on span at bounding box center [70, 233] width 140 height 40
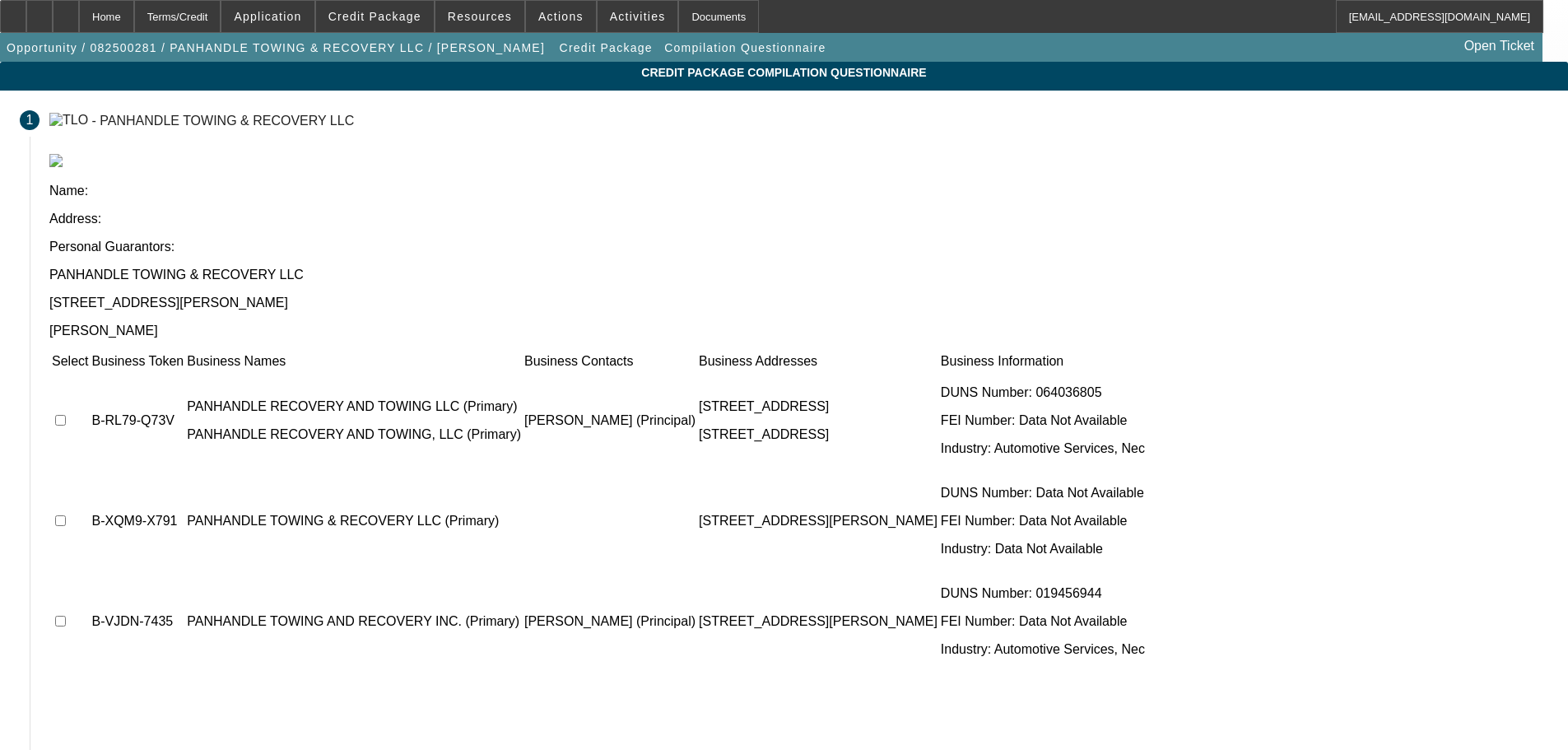
click at [66, 515] on input "checkbox" at bounding box center [61, 520] width 11 height 11
checkbox input "true"
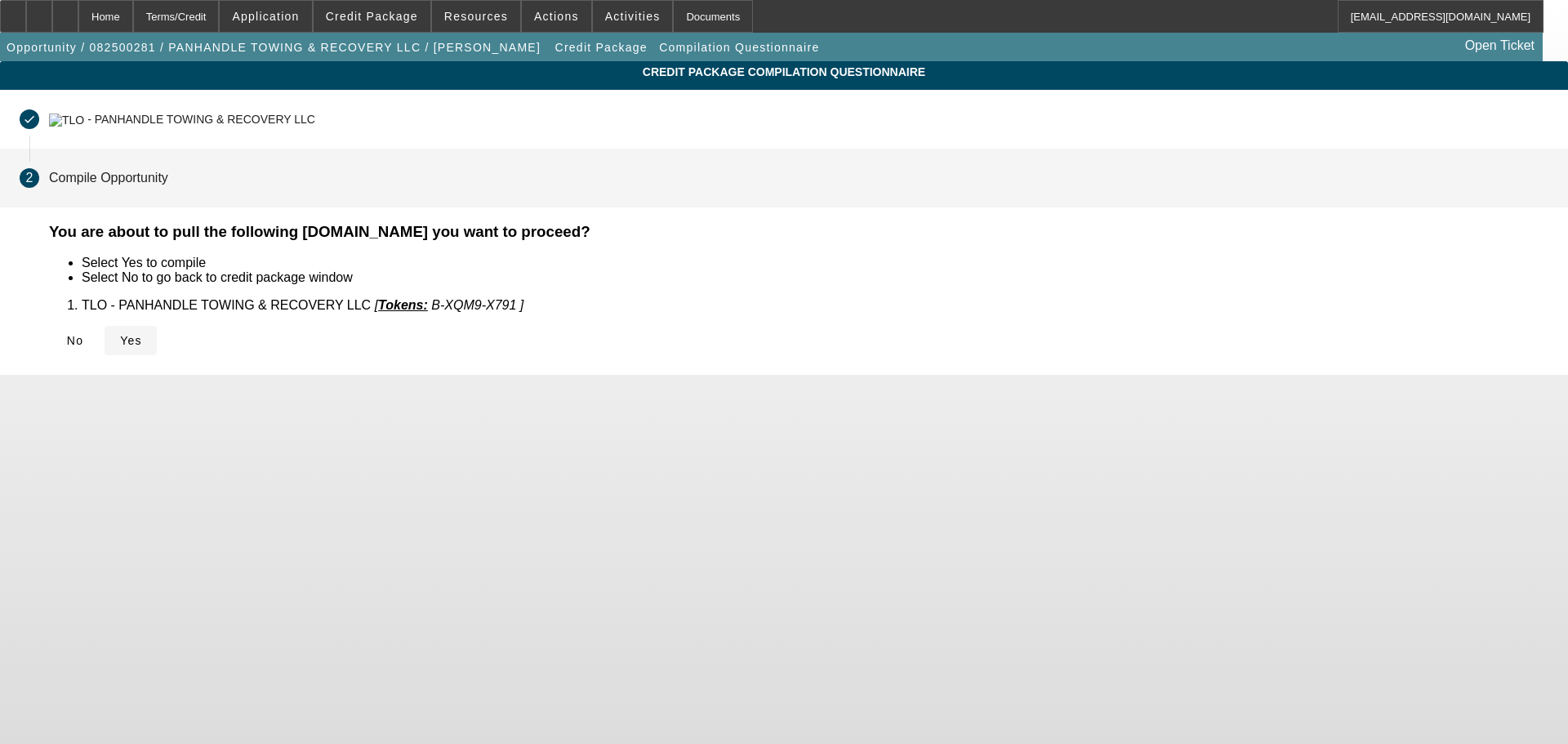
click at [120, 338] on icon at bounding box center [120, 340] width 0 height 13
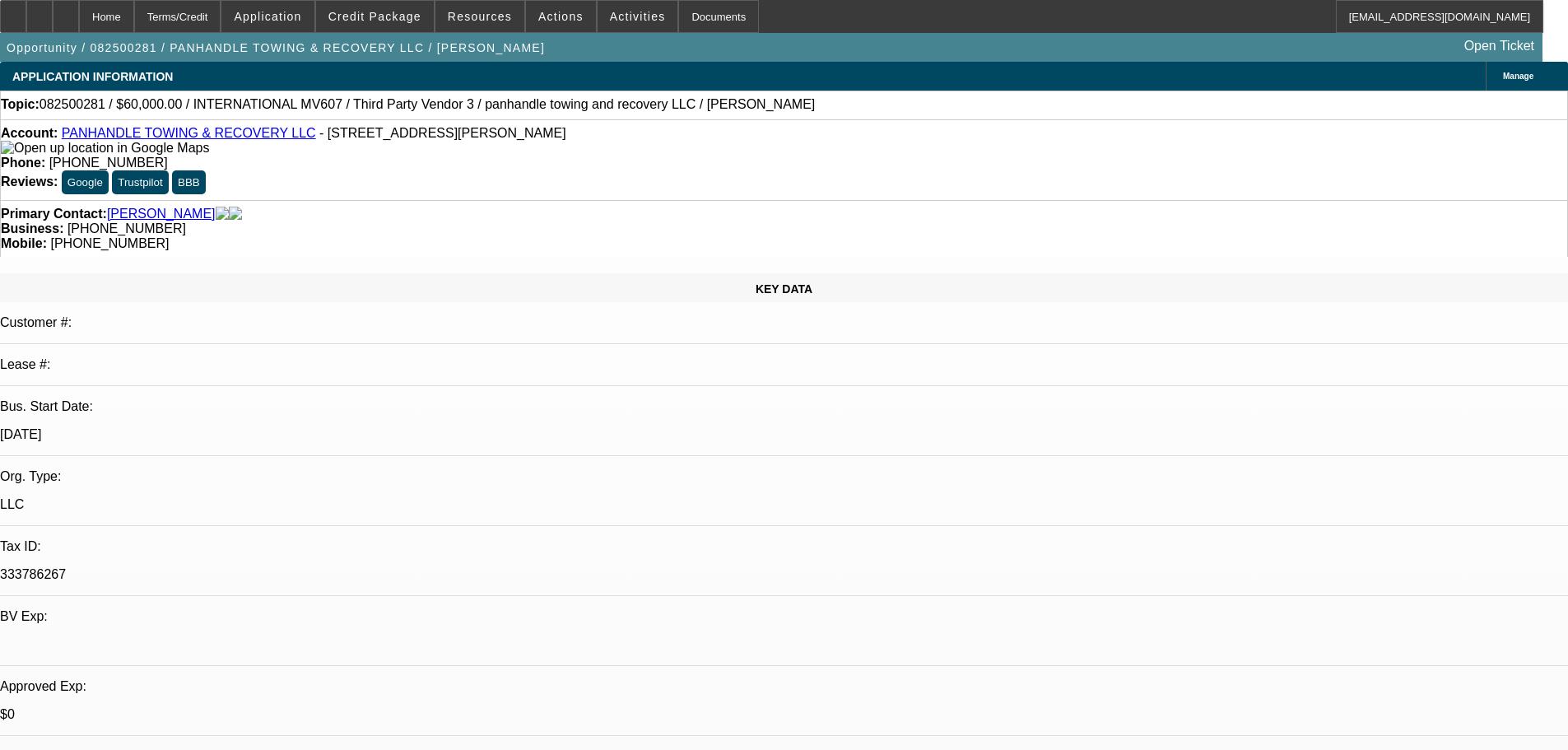
select select "0"
select select "2"
select select "0.1"
select select "4"
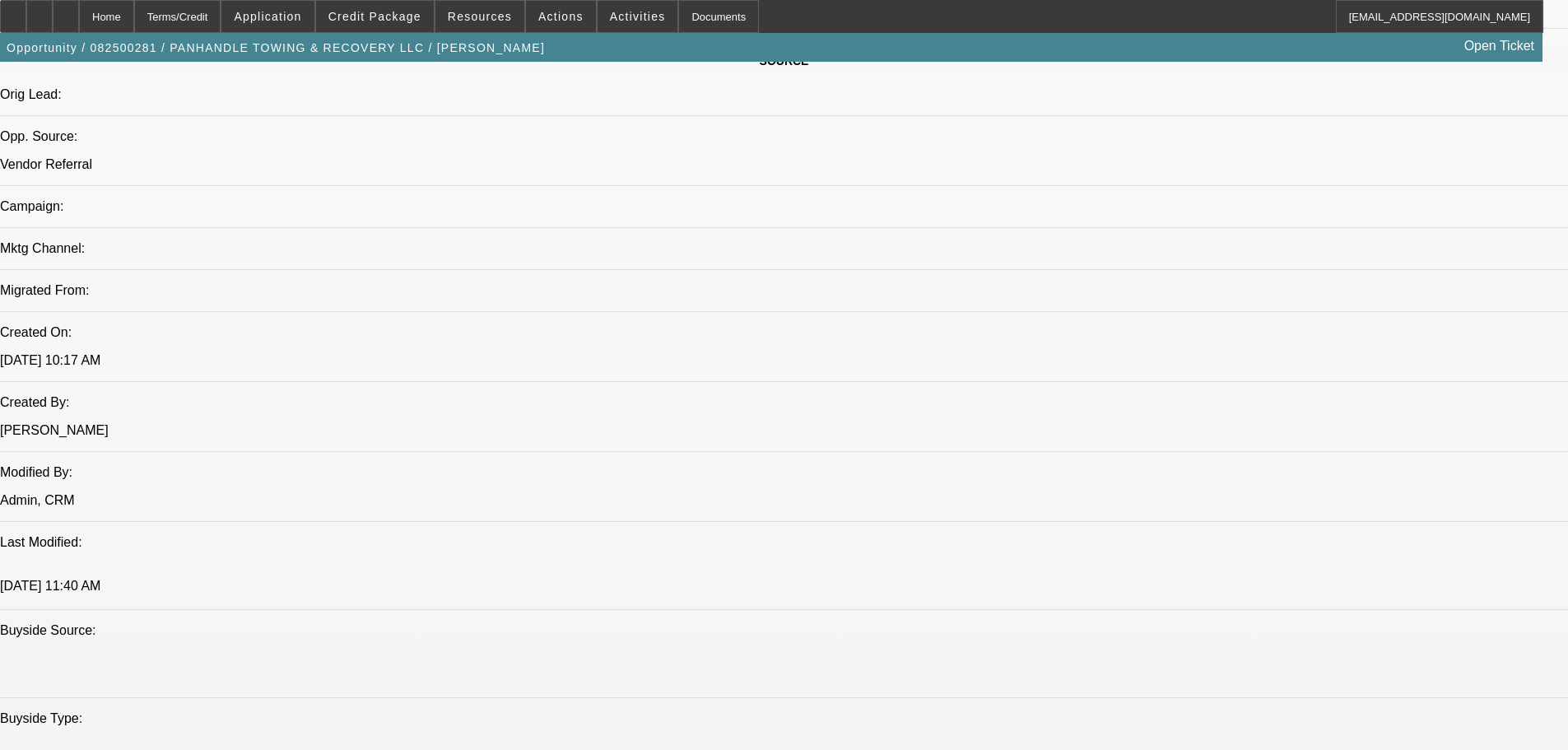
scroll to position [1317, 0]
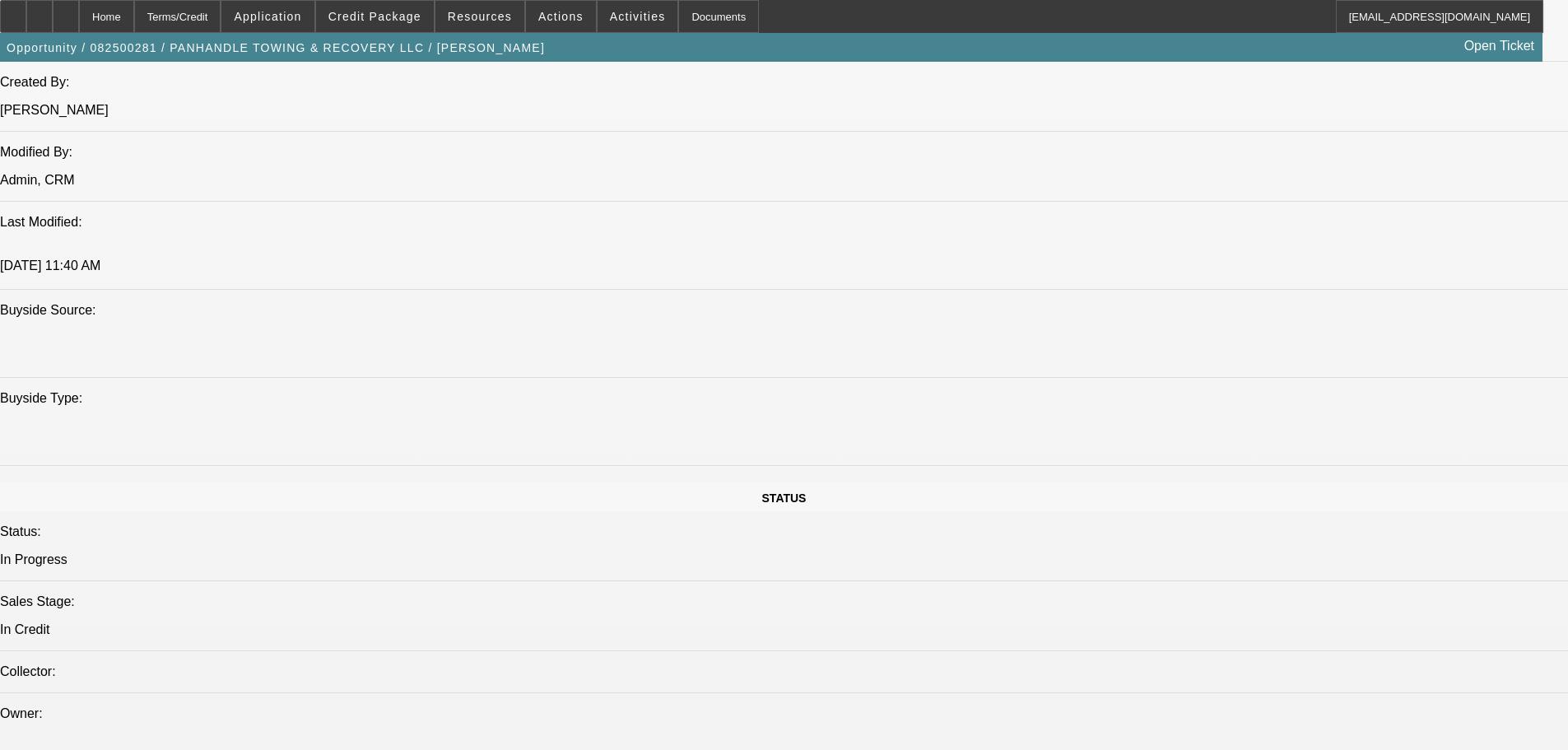
paste textarea "STARTUP; FL DEAL; CODY = NON HOMEOWNER; MINIMAL AMOUNTS OF REVOLVING AND INSTAL…"
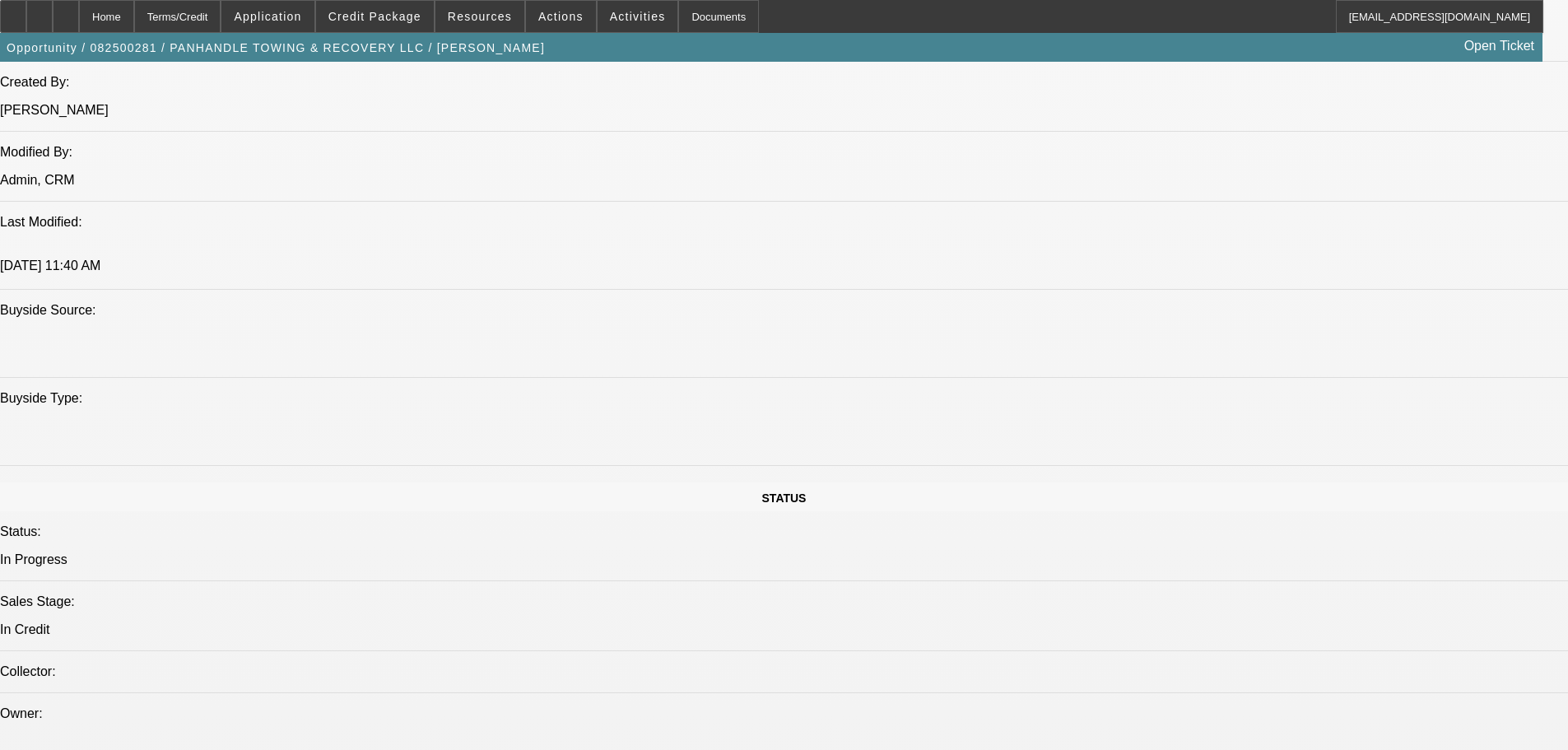
type textarea "STARTUP; FL DEAL; CODY = NON HOMEOWNER; MINIMAL AMOUNTS OF REVOLVING AND INSTAL…"
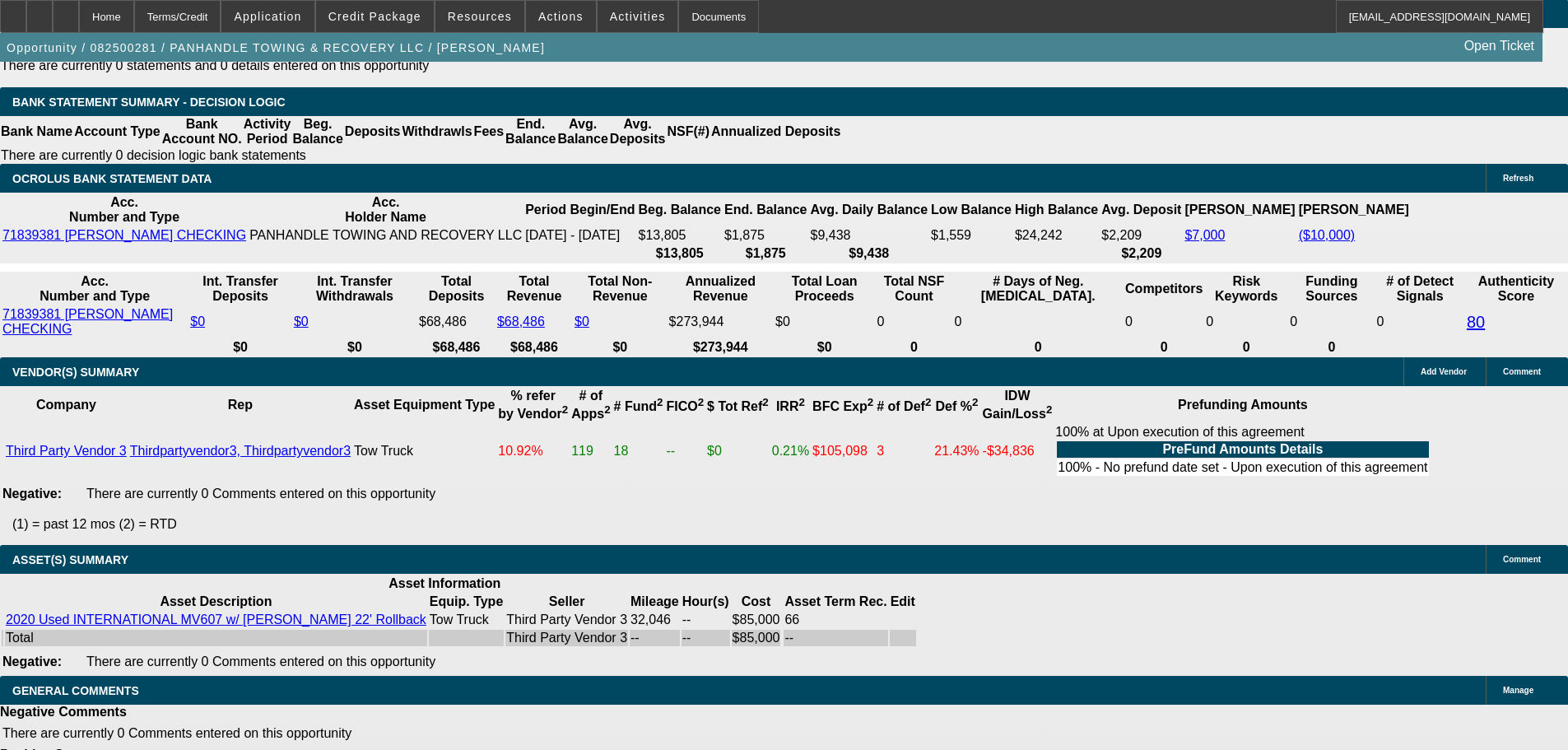
scroll to position [2917, 0]
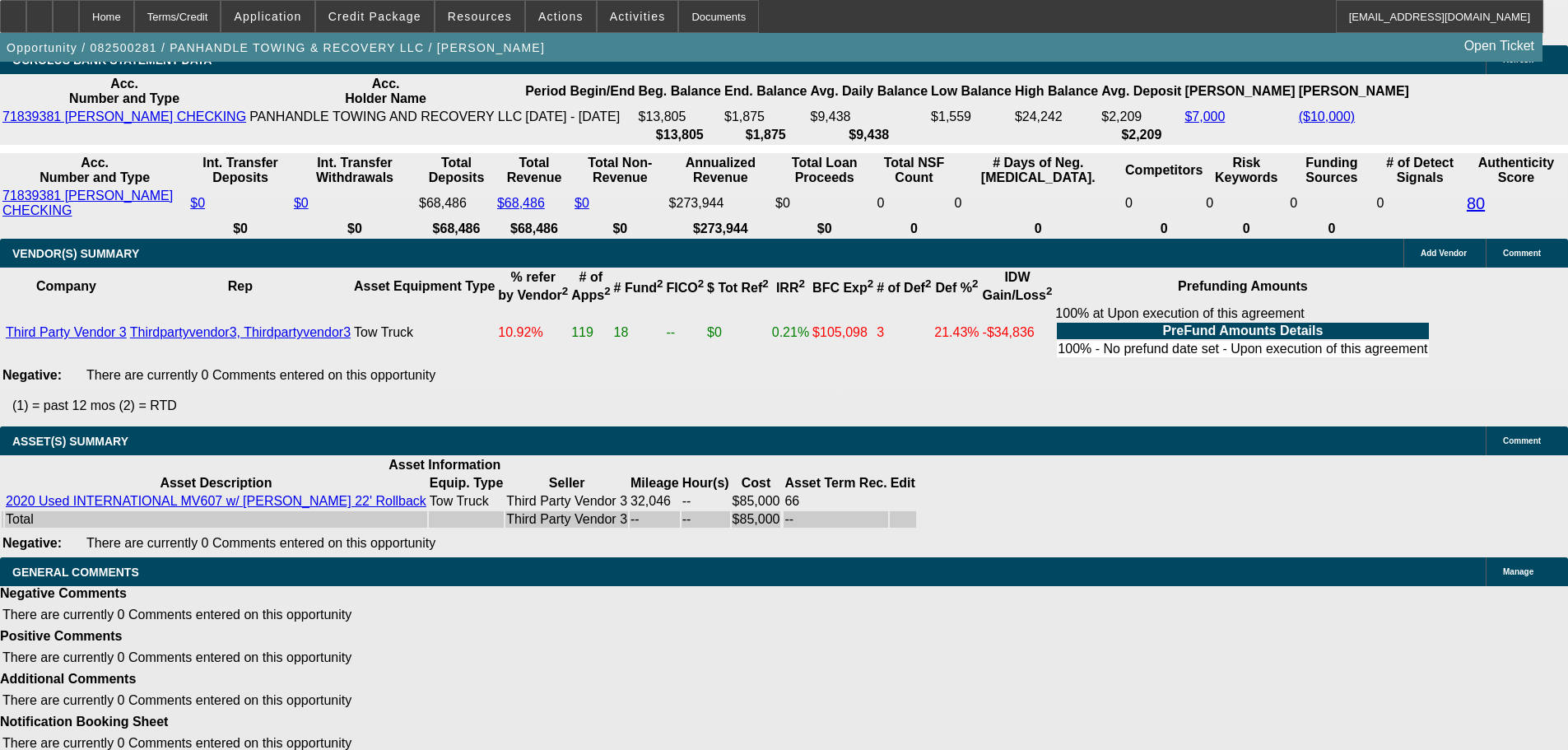
select select "5"
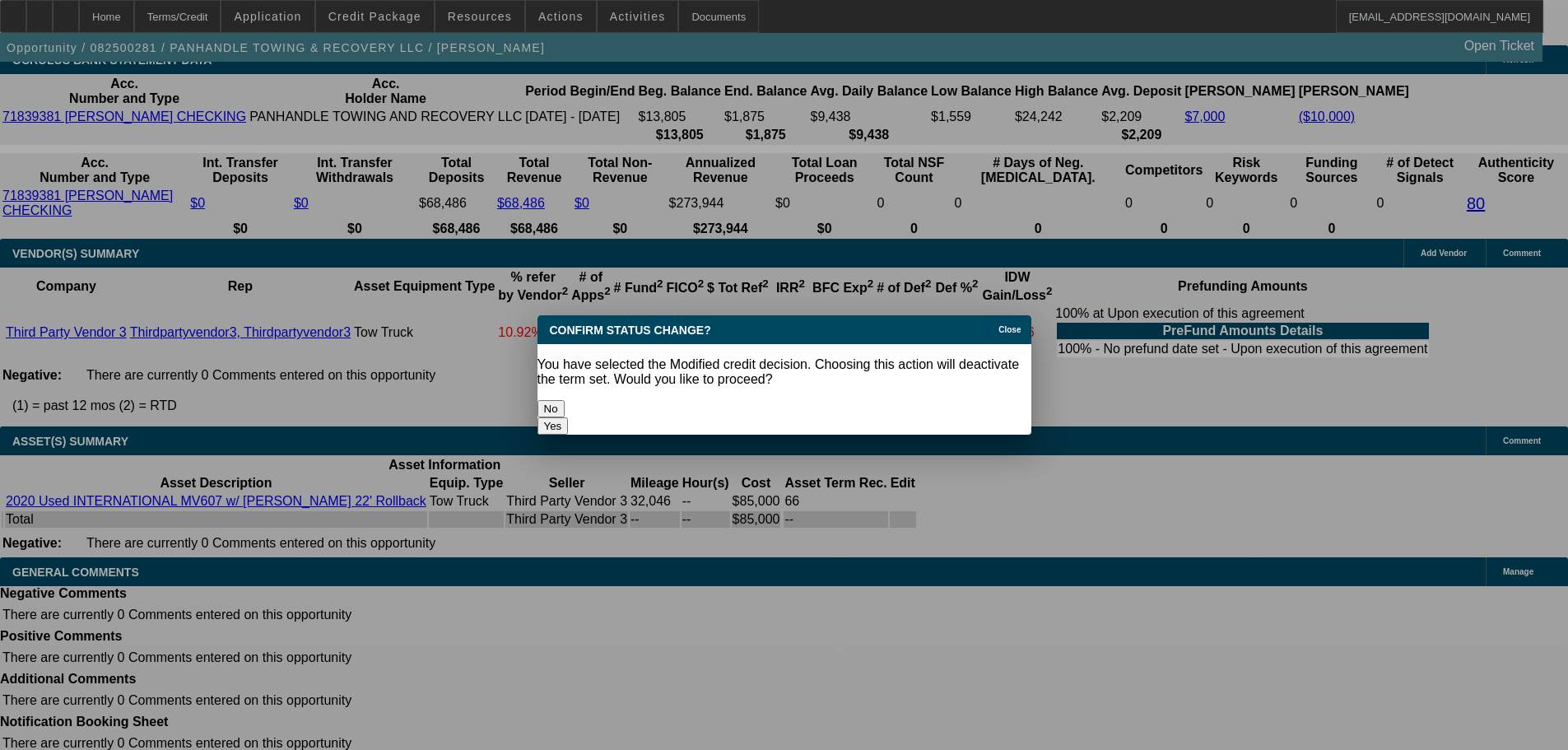
click at [568, 417] on button "Yes" at bounding box center [552, 425] width 31 height 18
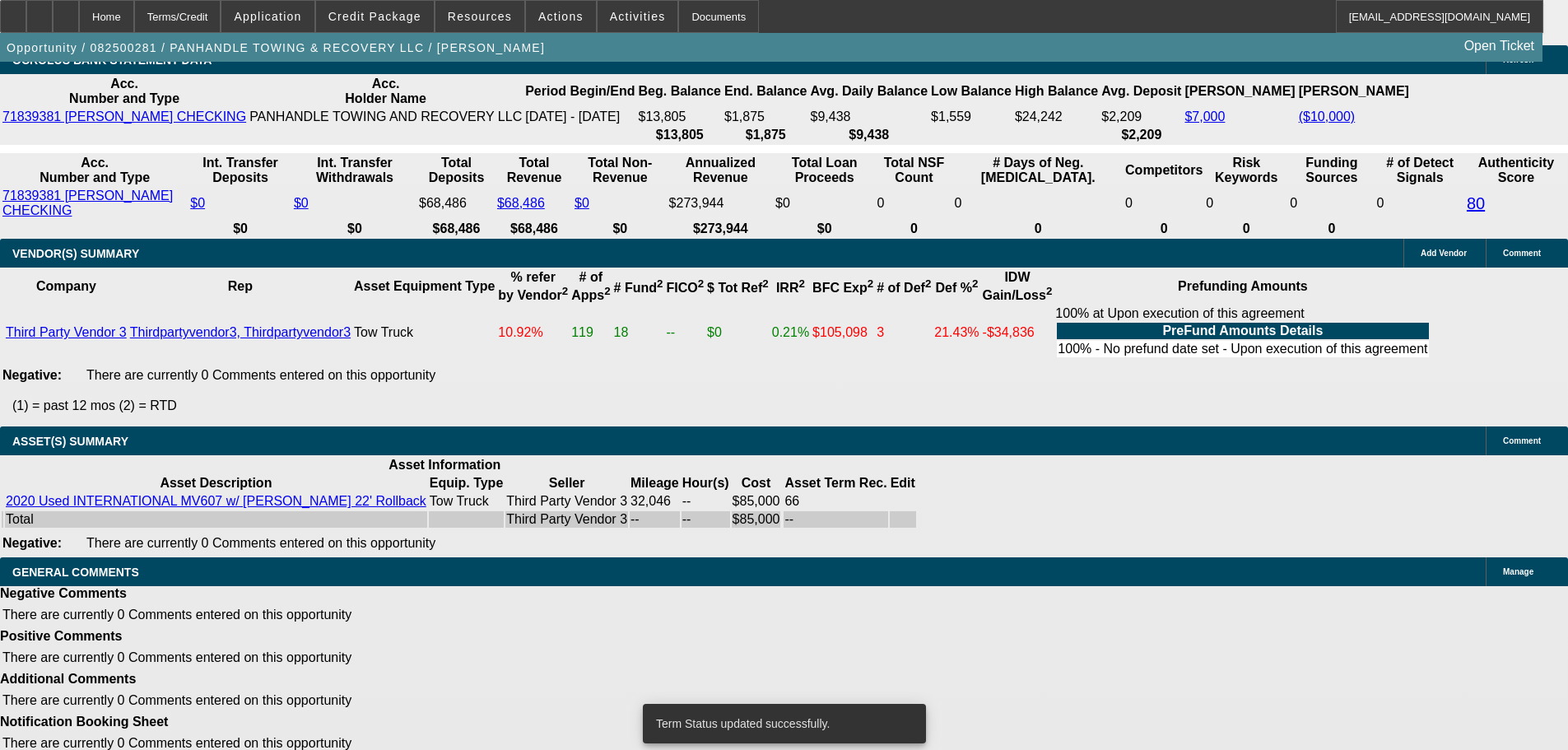
scroll to position [2902, 0]
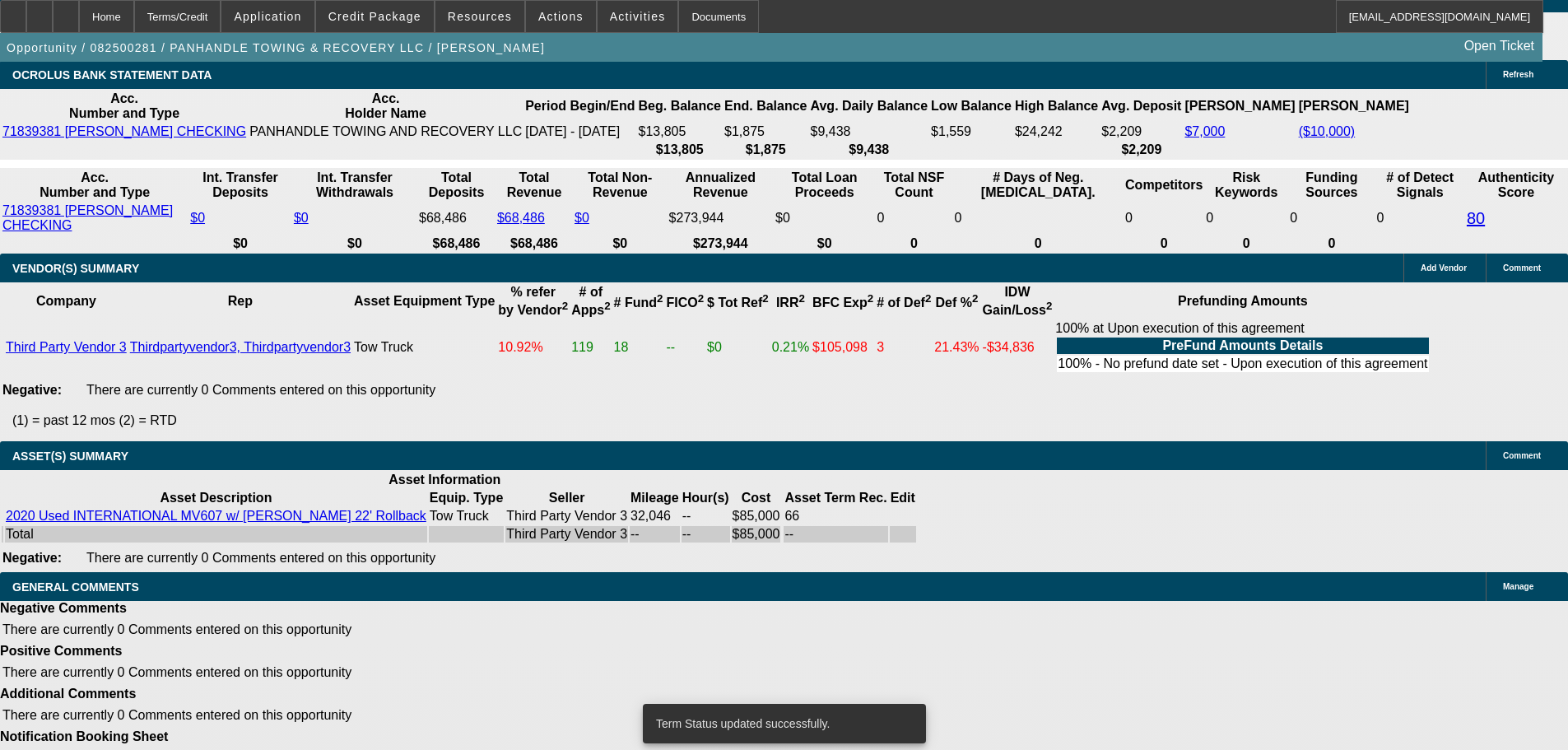
select select "0"
select select "2"
select select "0.1"
select select "4"
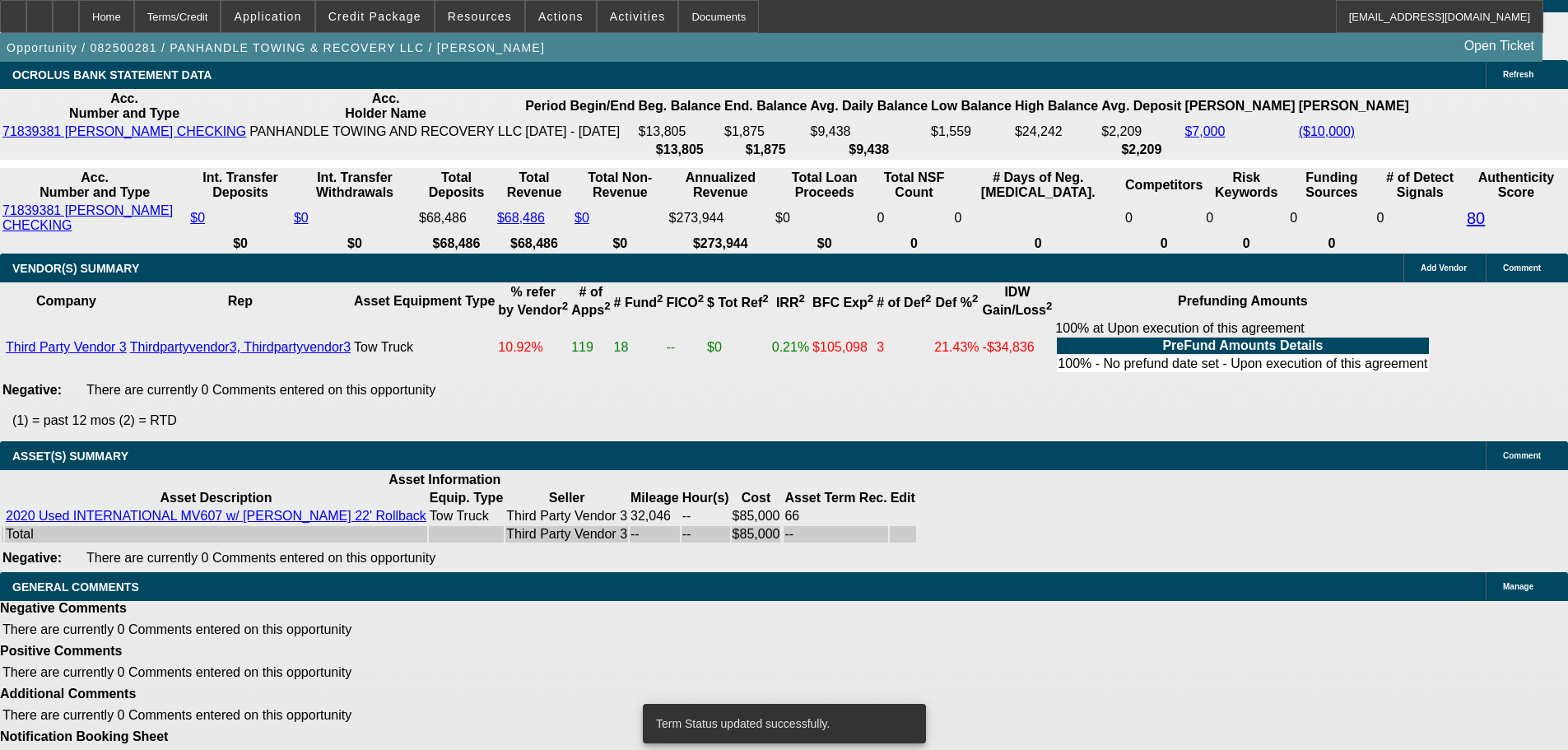
select select "0"
select select "2"
select select "0.1"
select select "4"
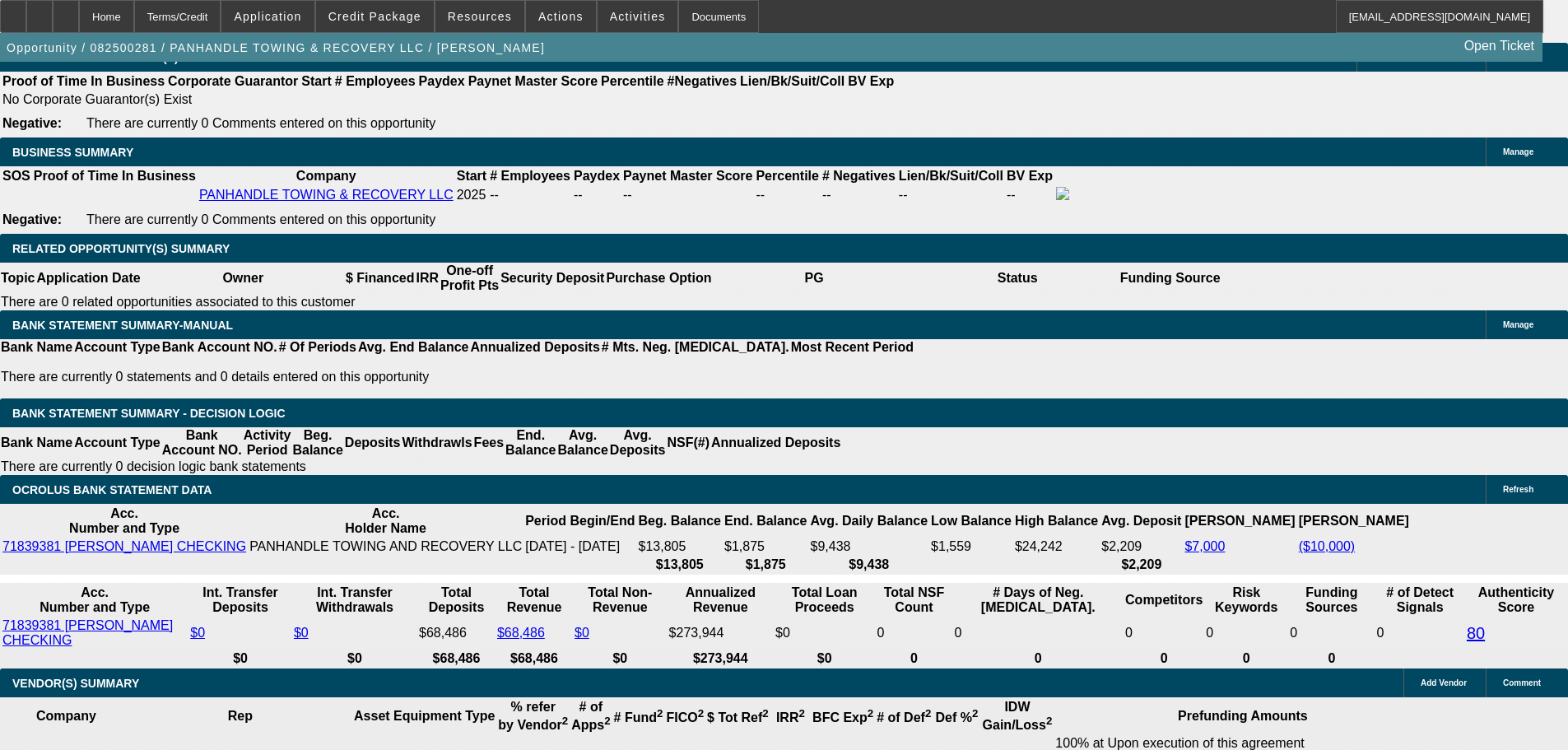
scroll to position [2305, 0]
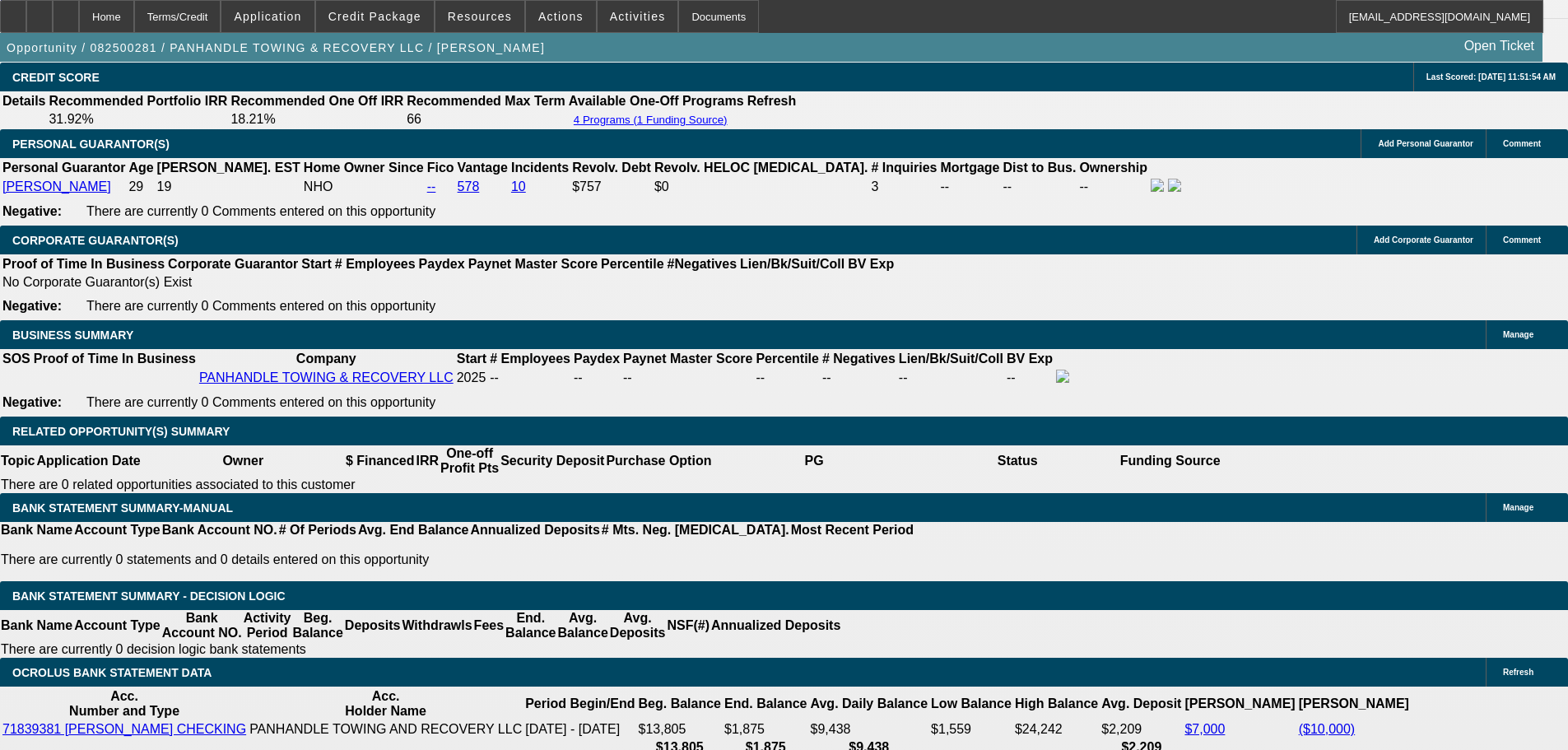
drag, startPoint x: 251, startPoint y: 553, endPoint x: 553, endPoint y: 463, distance: 315.1
type input "18"
type input "$36.00"
type input "UNKNOWN"
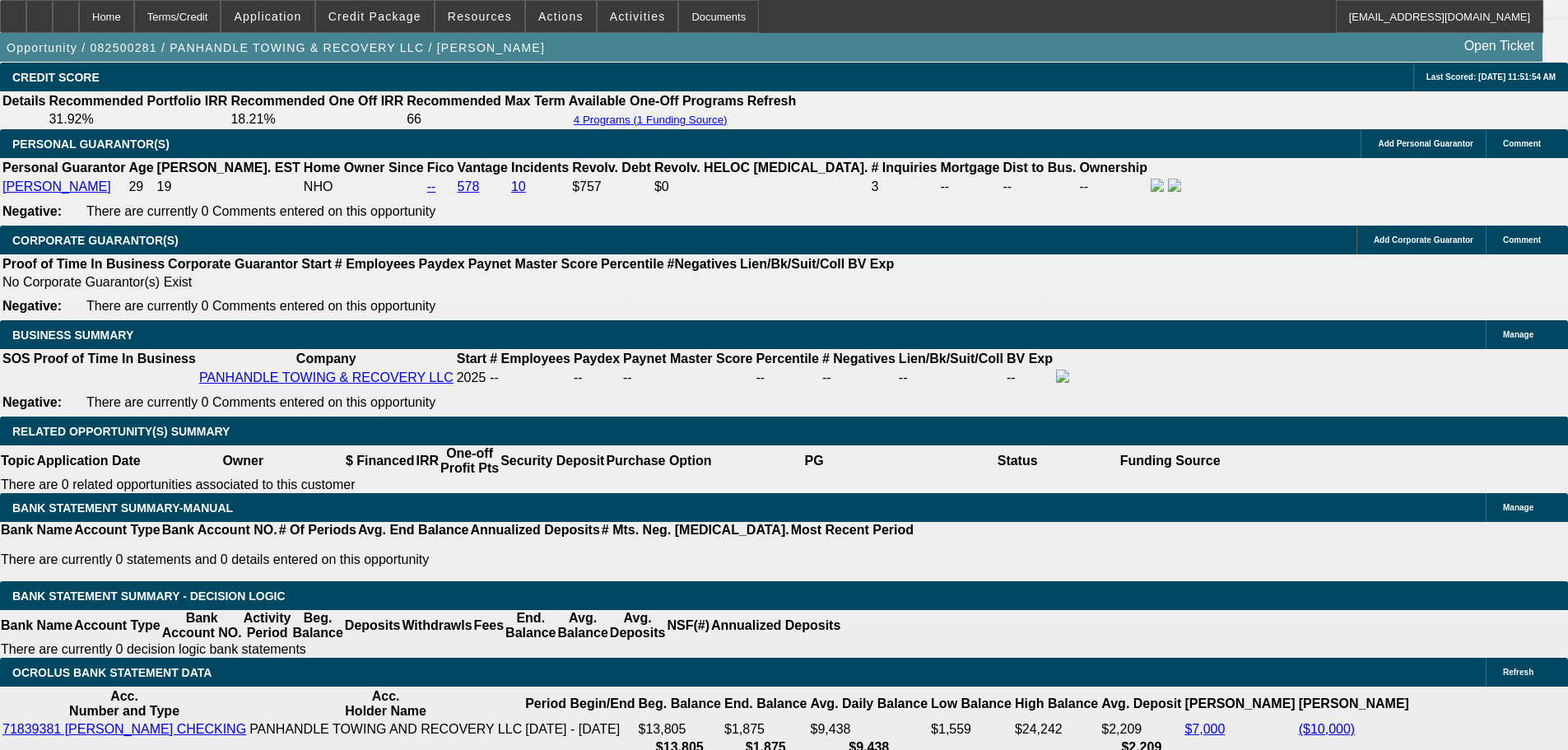
type input "1895"
type input "$3,790.00"
type input "22.1"
type input "$1,895.00"
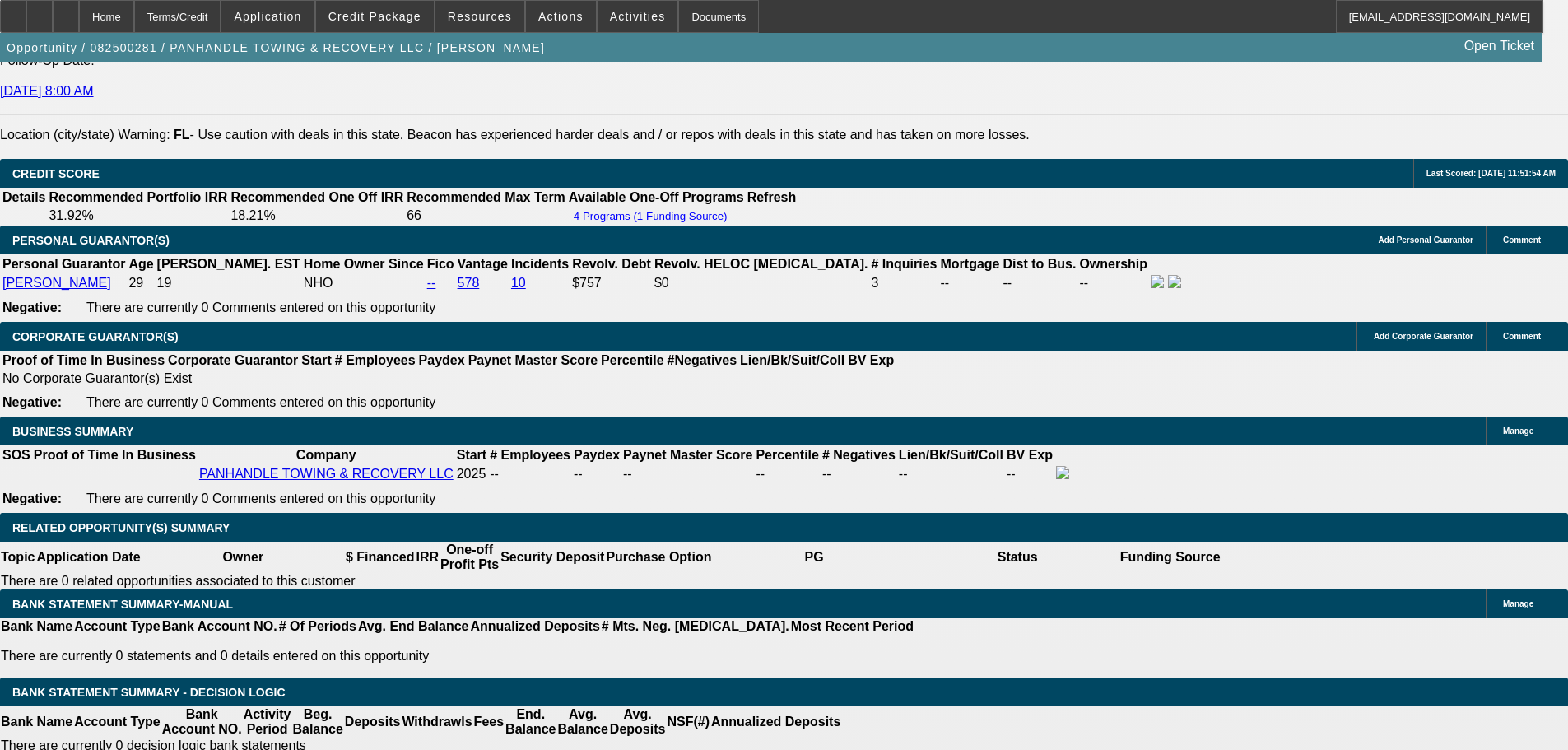
scroll to position [2057, 0]
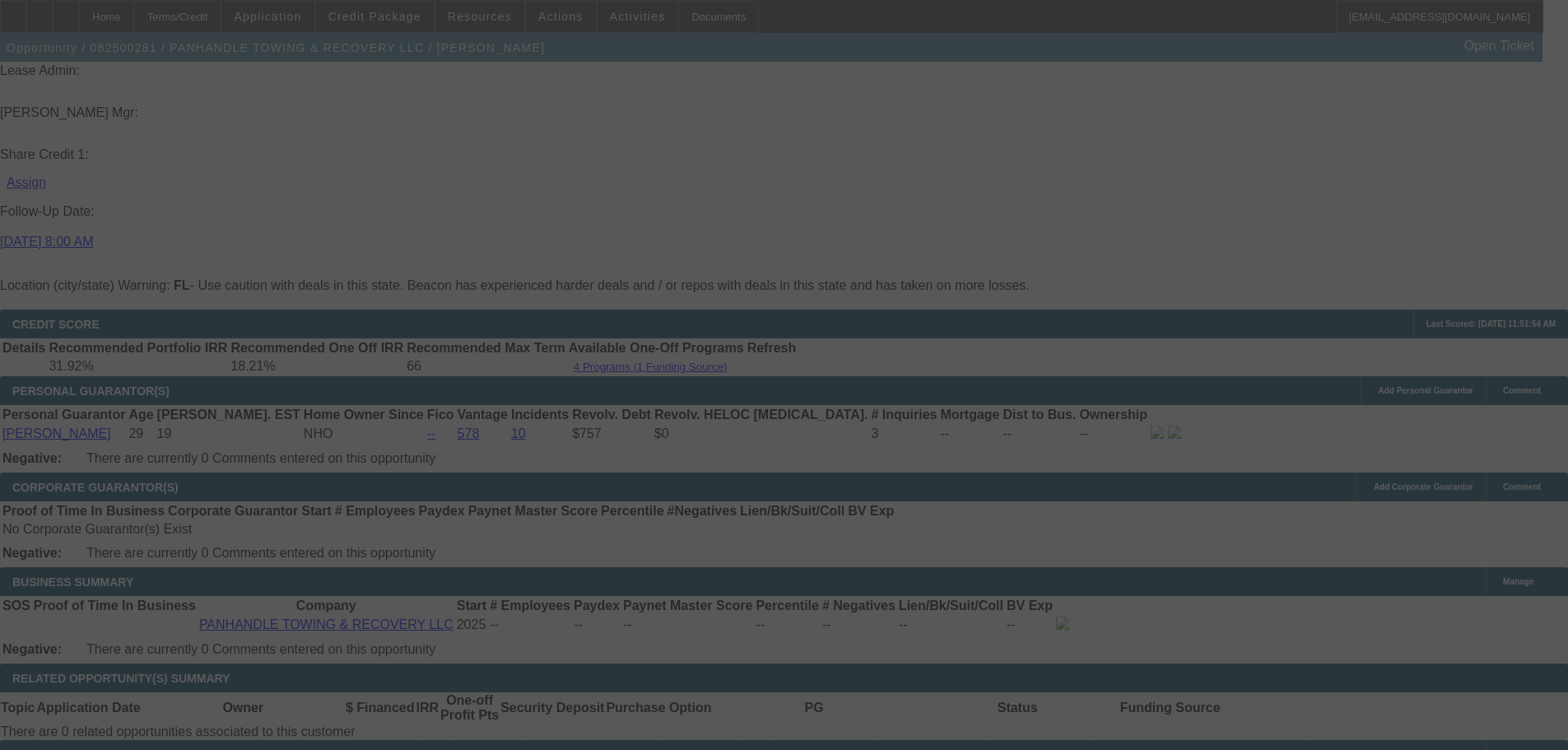
select select "0"
select select "2"
select select "0.1"
select select "4"
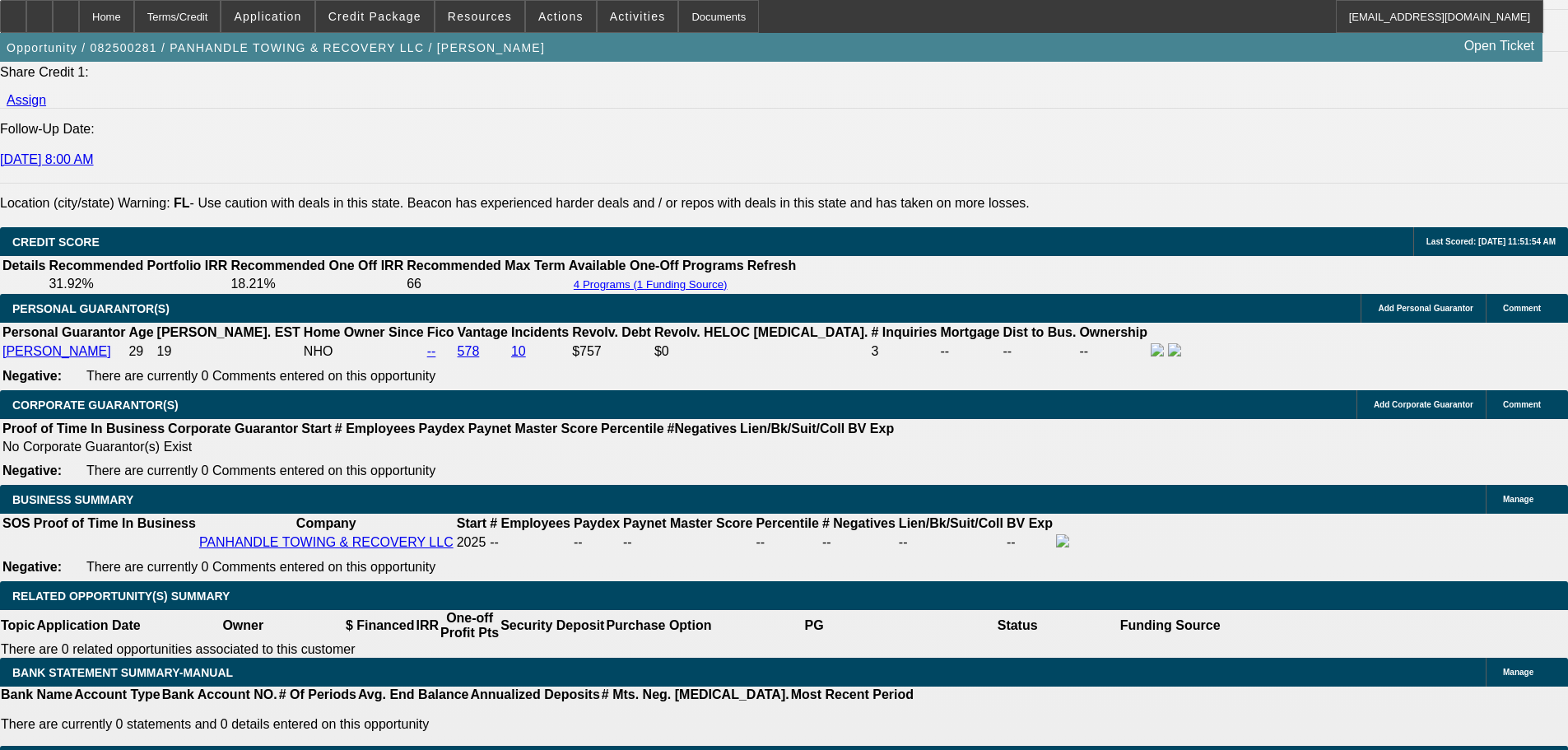
scroll to position [2551, 0]
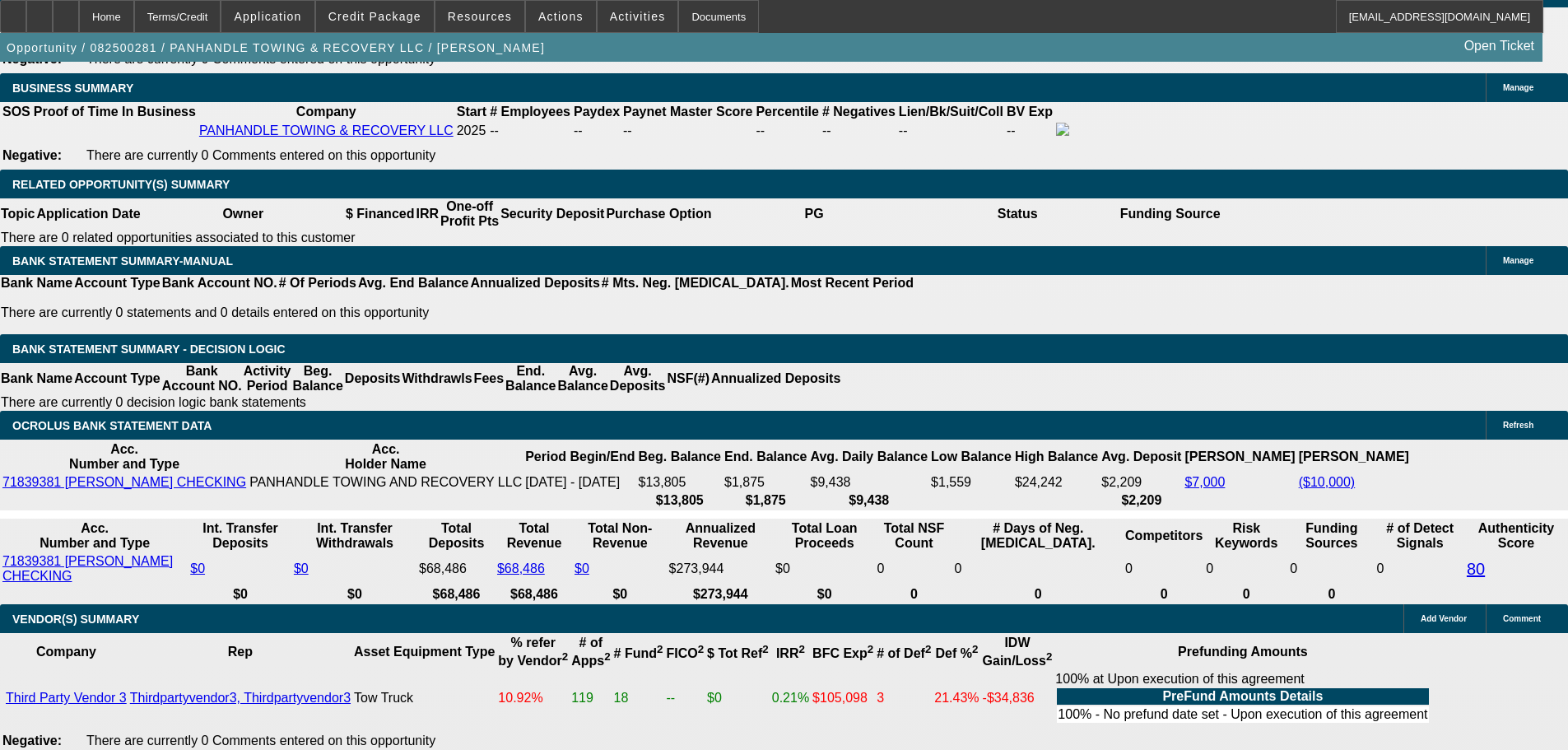
drag, startPoint x: 238, startPoint y: 308, endPoint x: 362, endPoint y: 302, distance: 124.1
type input "1"
type input "$2.00"
type input "UNKNOWN"
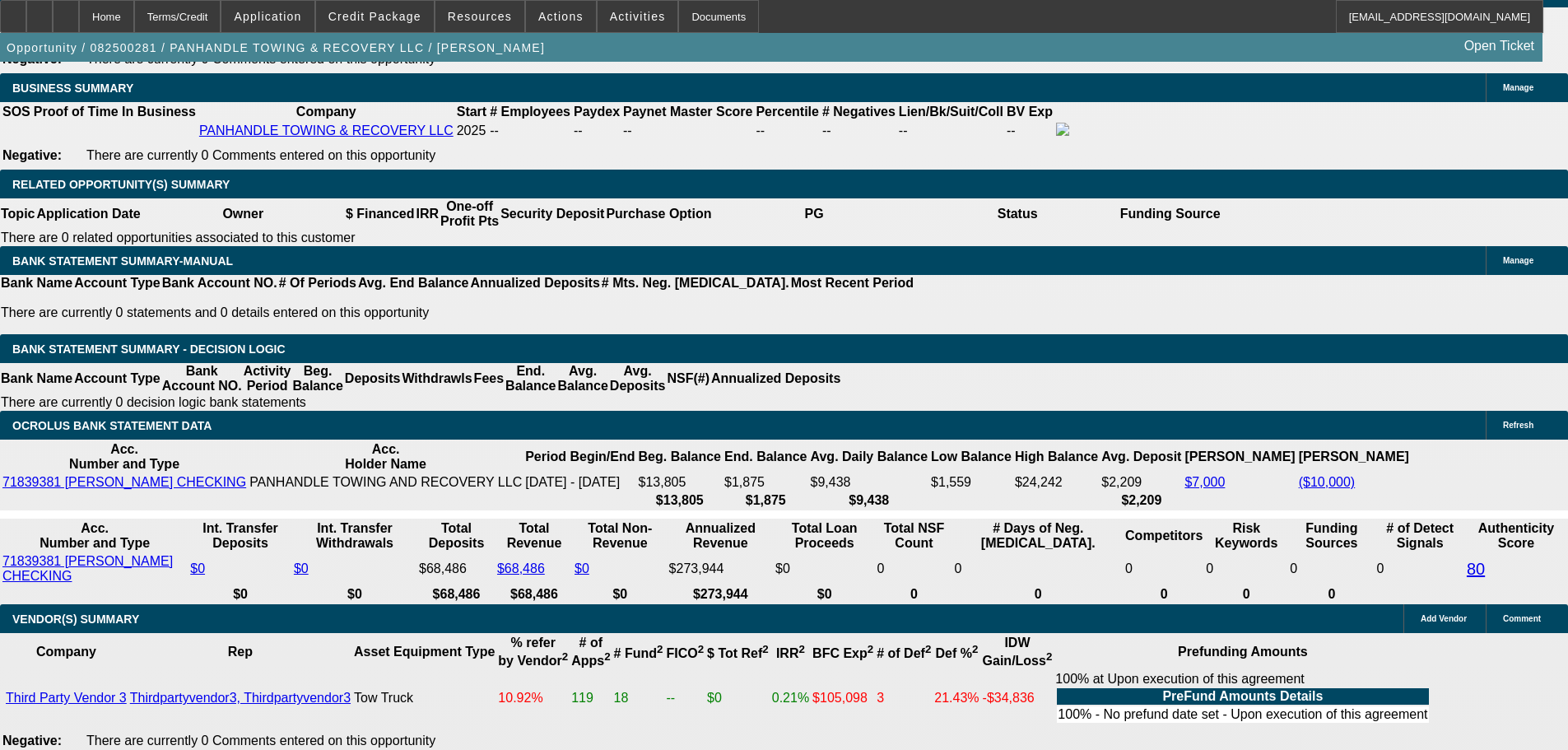
type input "1995"
type input "$3,990.00"
type input "25.2"
drag, startPoint x: 318, startPoint y: 293, endPoint x: 393, endPoint y: 283, distance: 75.7
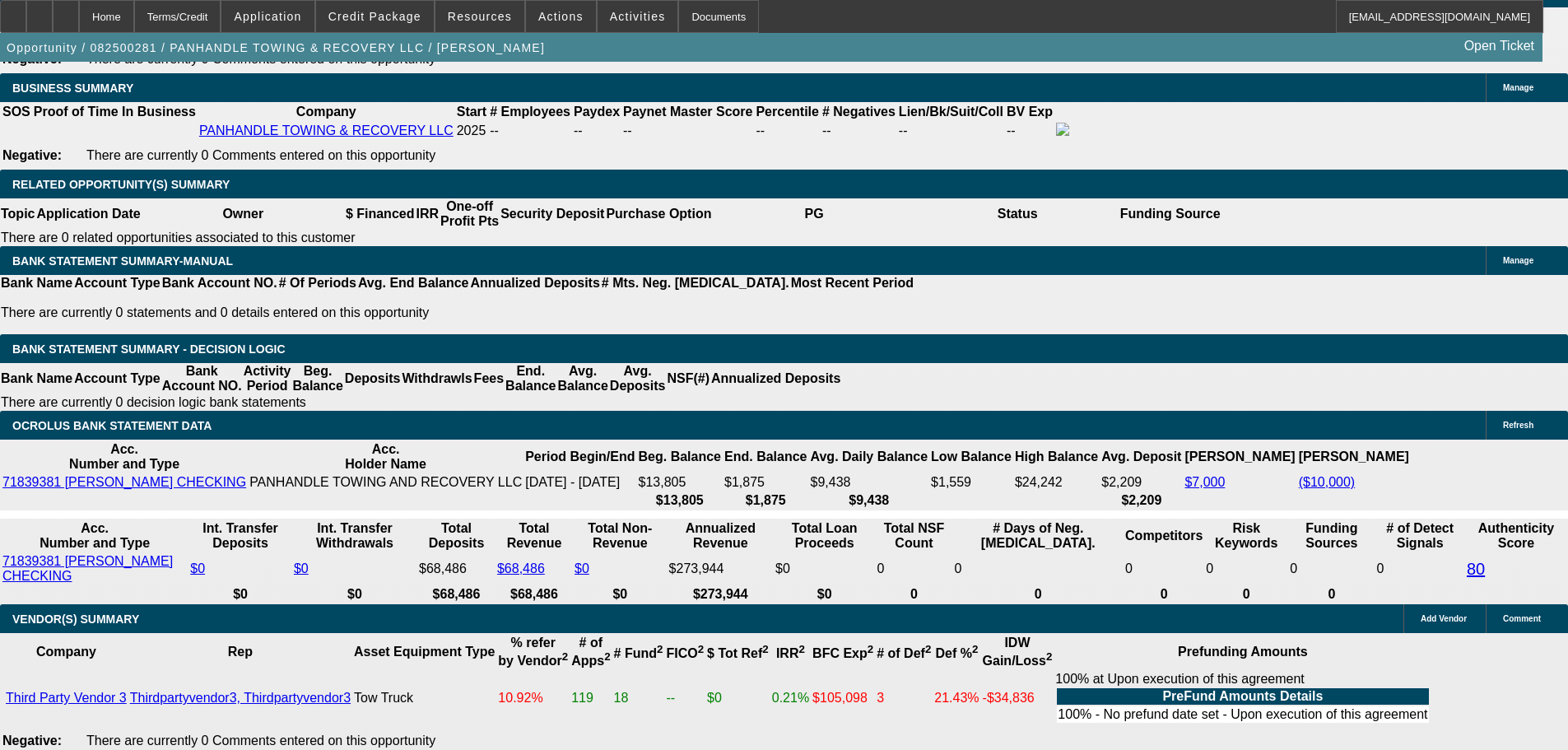
type input "1925"
type input "$3,850.00"
type input "23.1"
type input "$1,925.00"
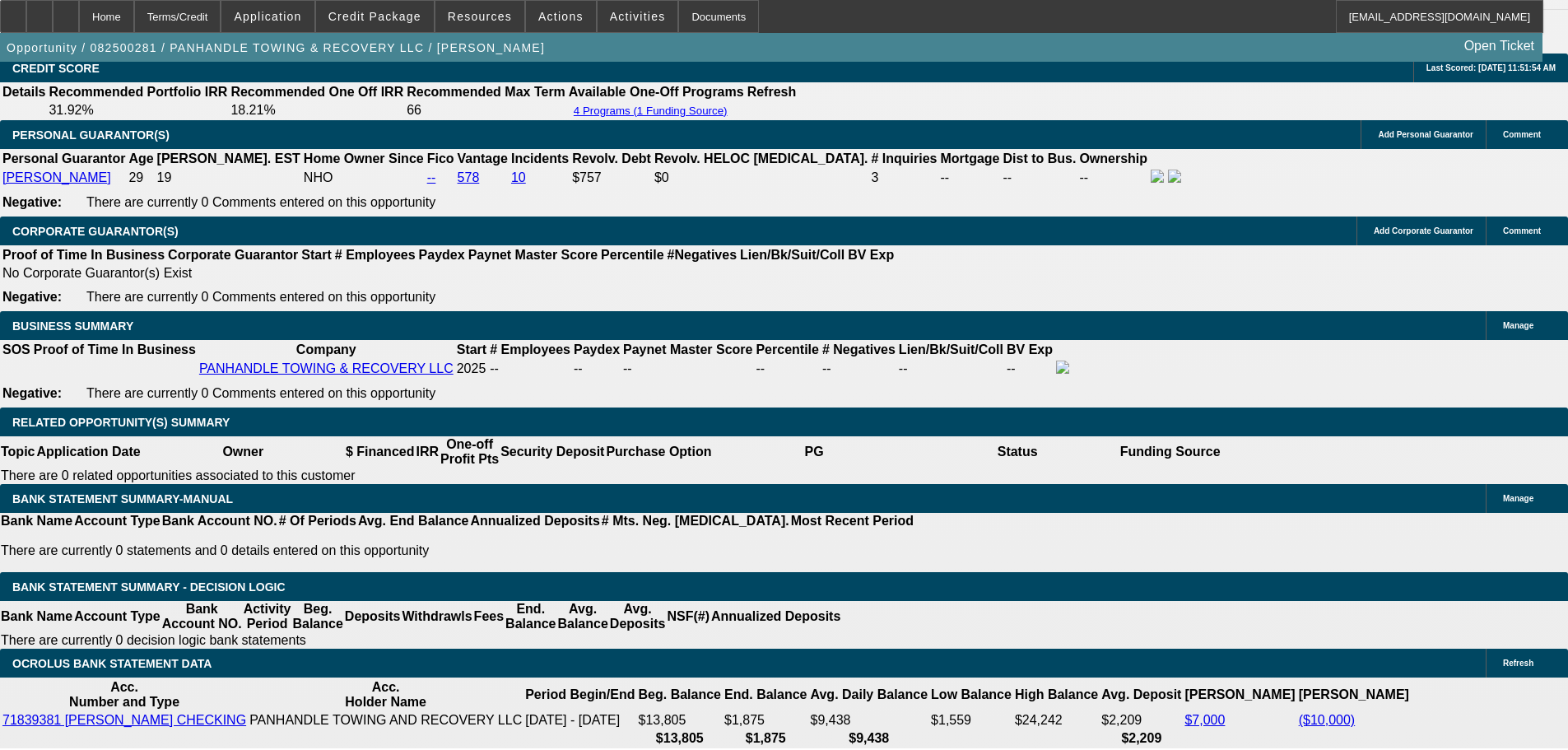
scroll to position [2469, 0]
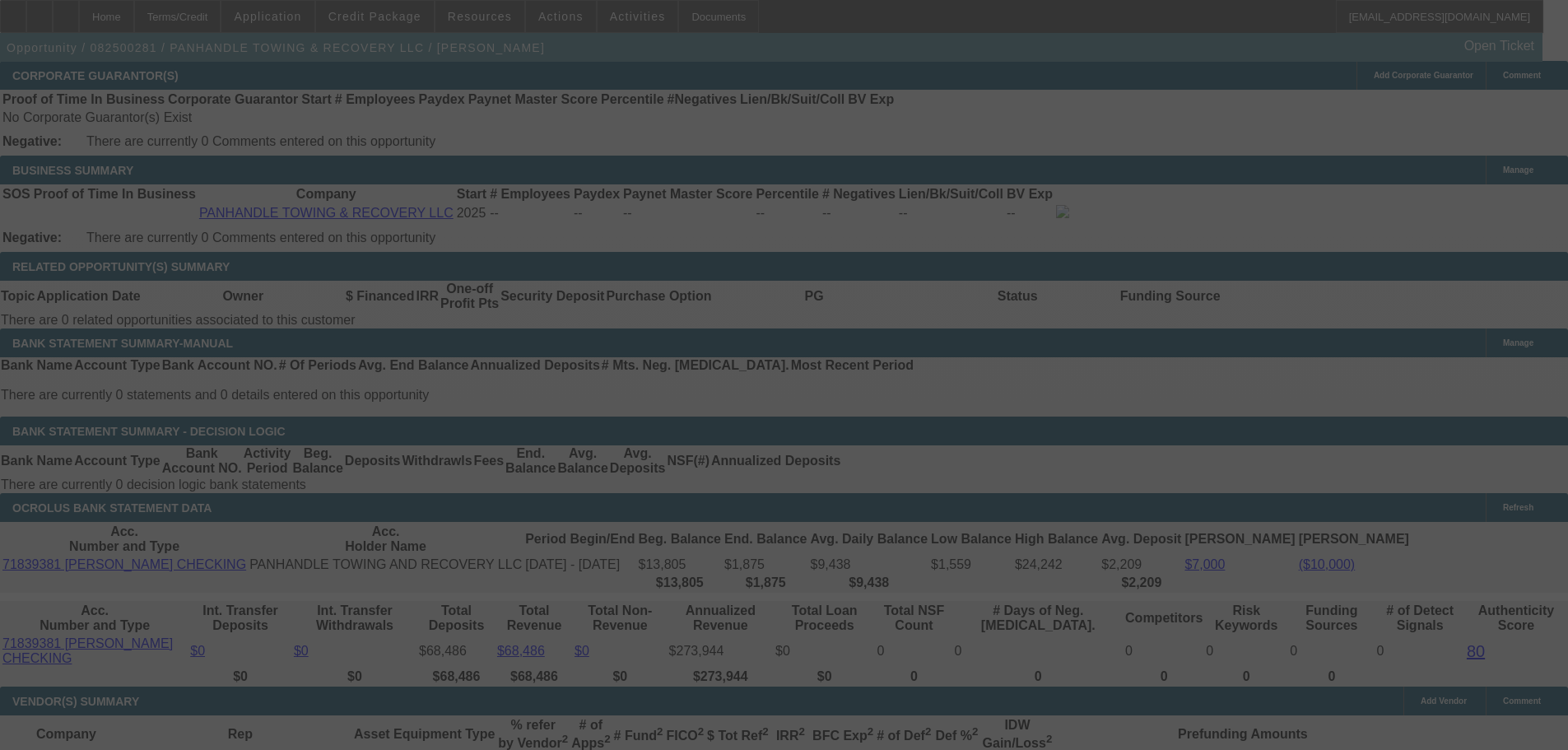
select select "0"
select select "2"
select select "0.1"
select select "4"
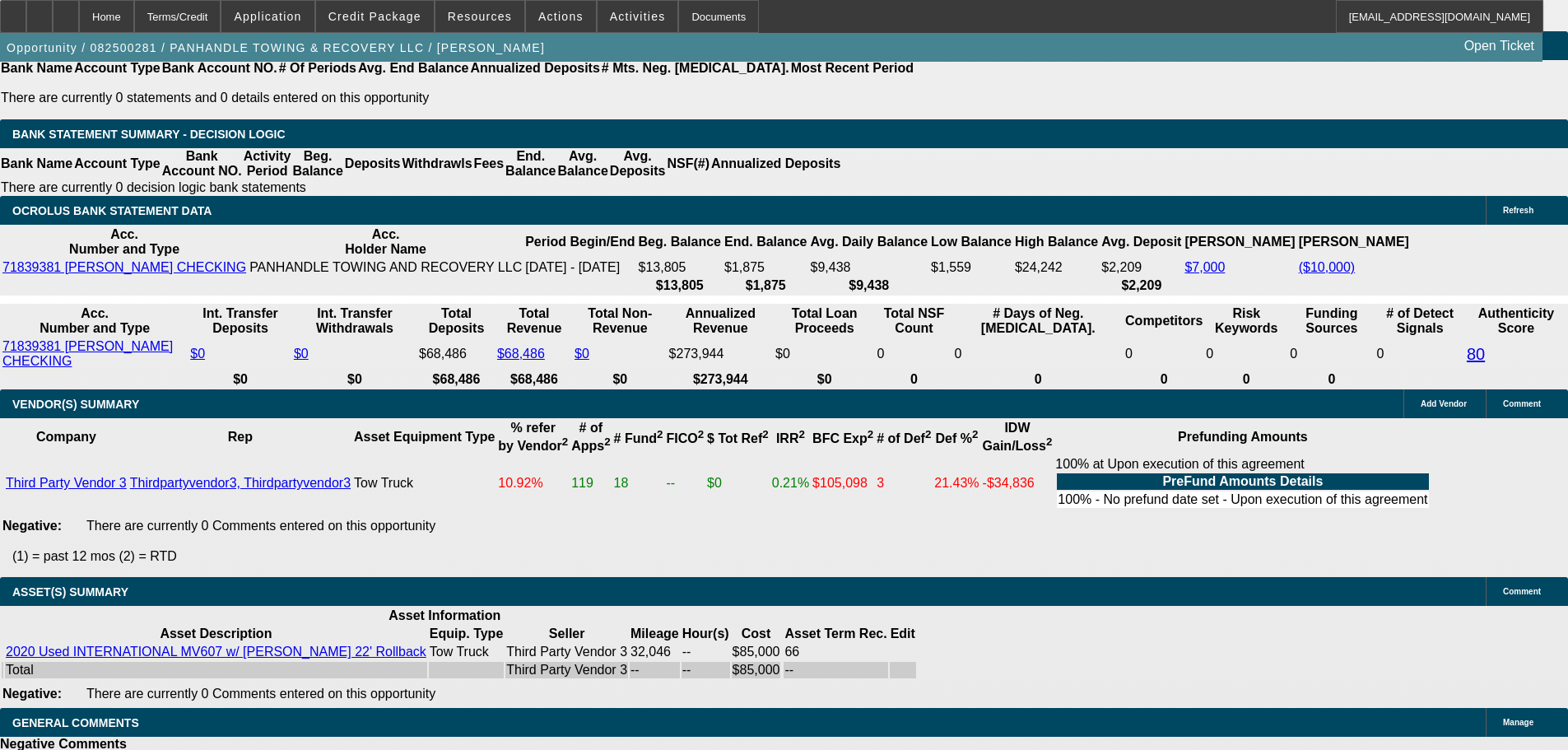
scroll to position [2917, 0]
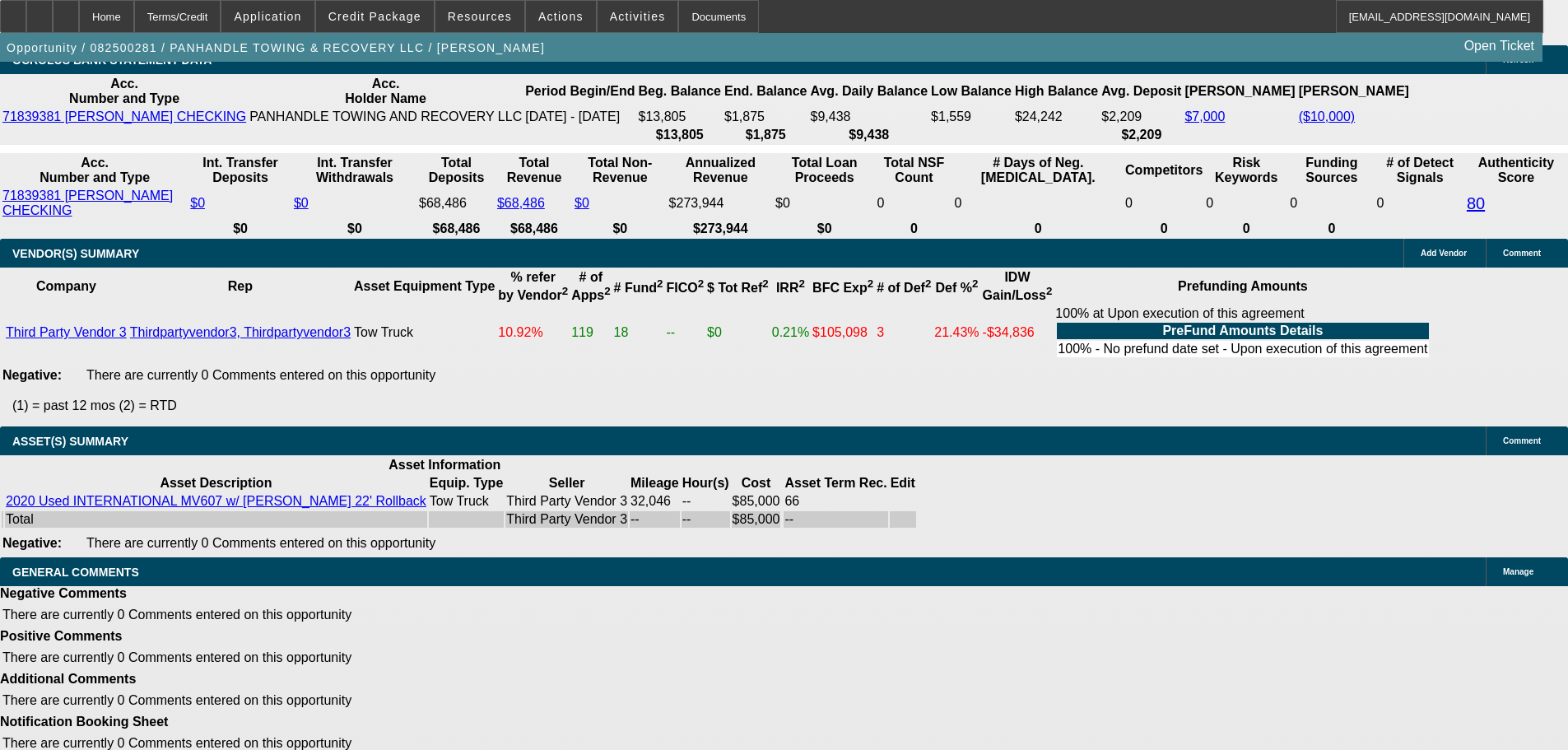
drag, startPoint x: 161, startPoint y: 425, endPoint x: 169, endPoint y: 444, distance: 20.6
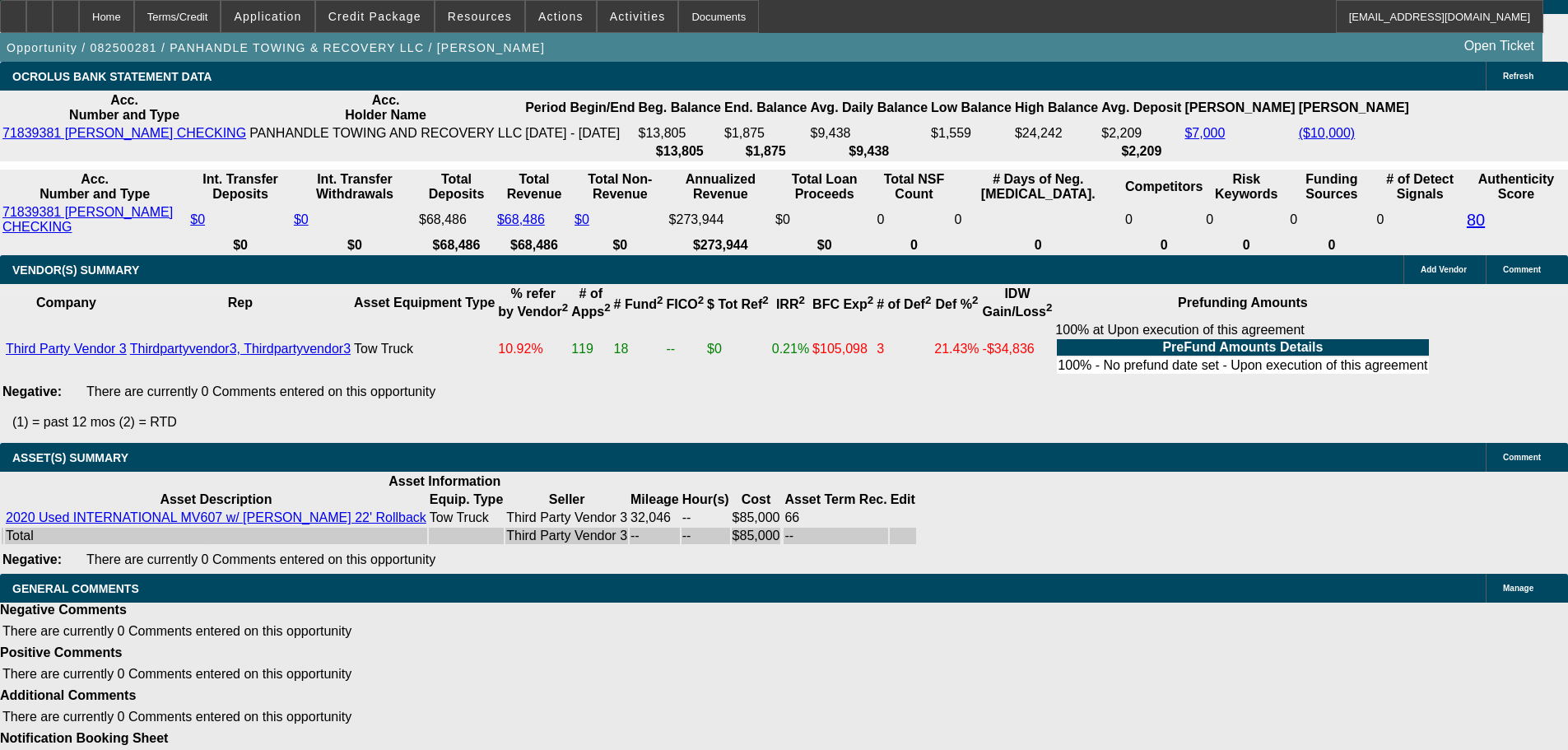
scroll to position [2505, 0]
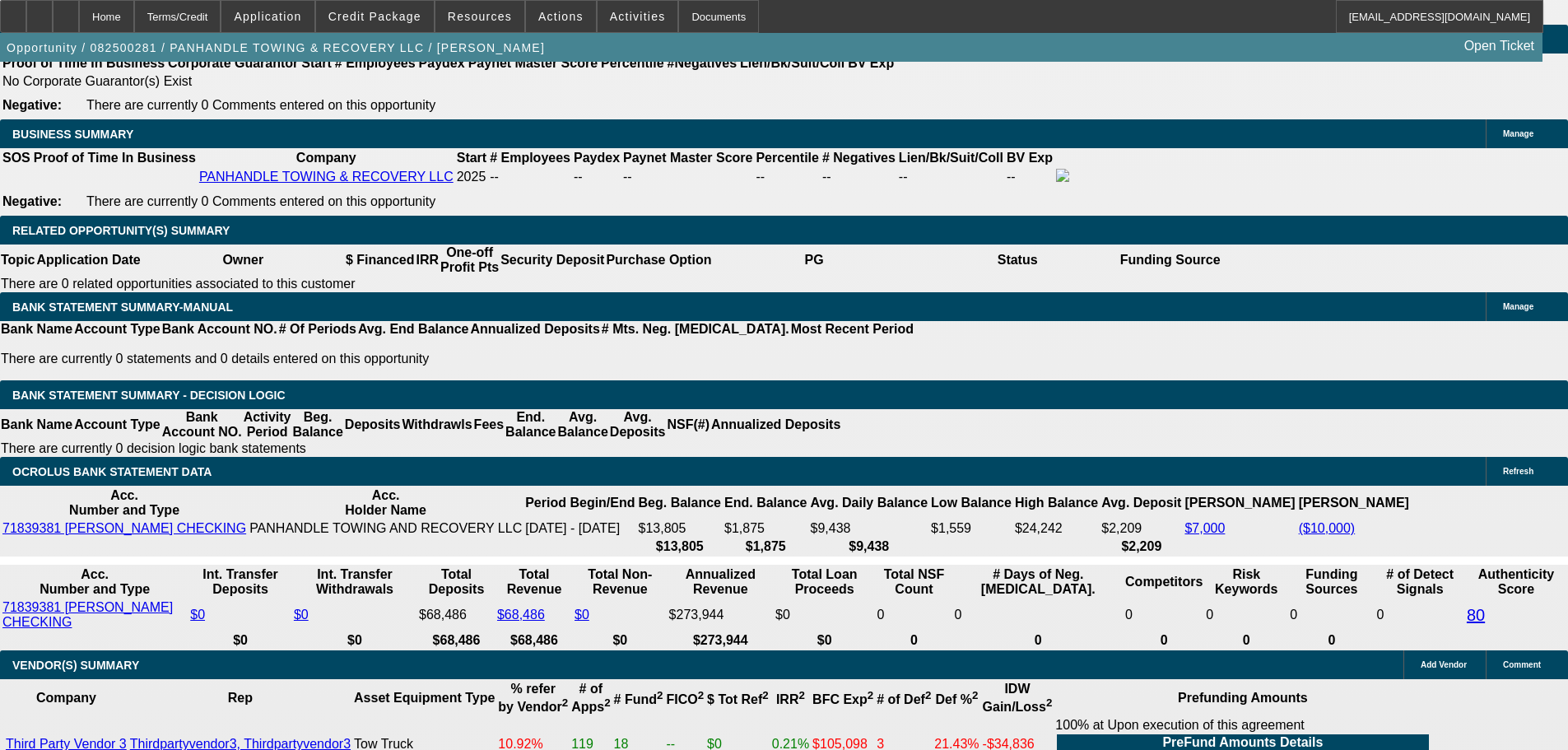
drag, startPoint x: 240, startPoint y: 350, endPoint x: 454, endPoint y: 339, distance: 214.3
type input "1"
type input "$2.00"
type input "UNKNOWN"
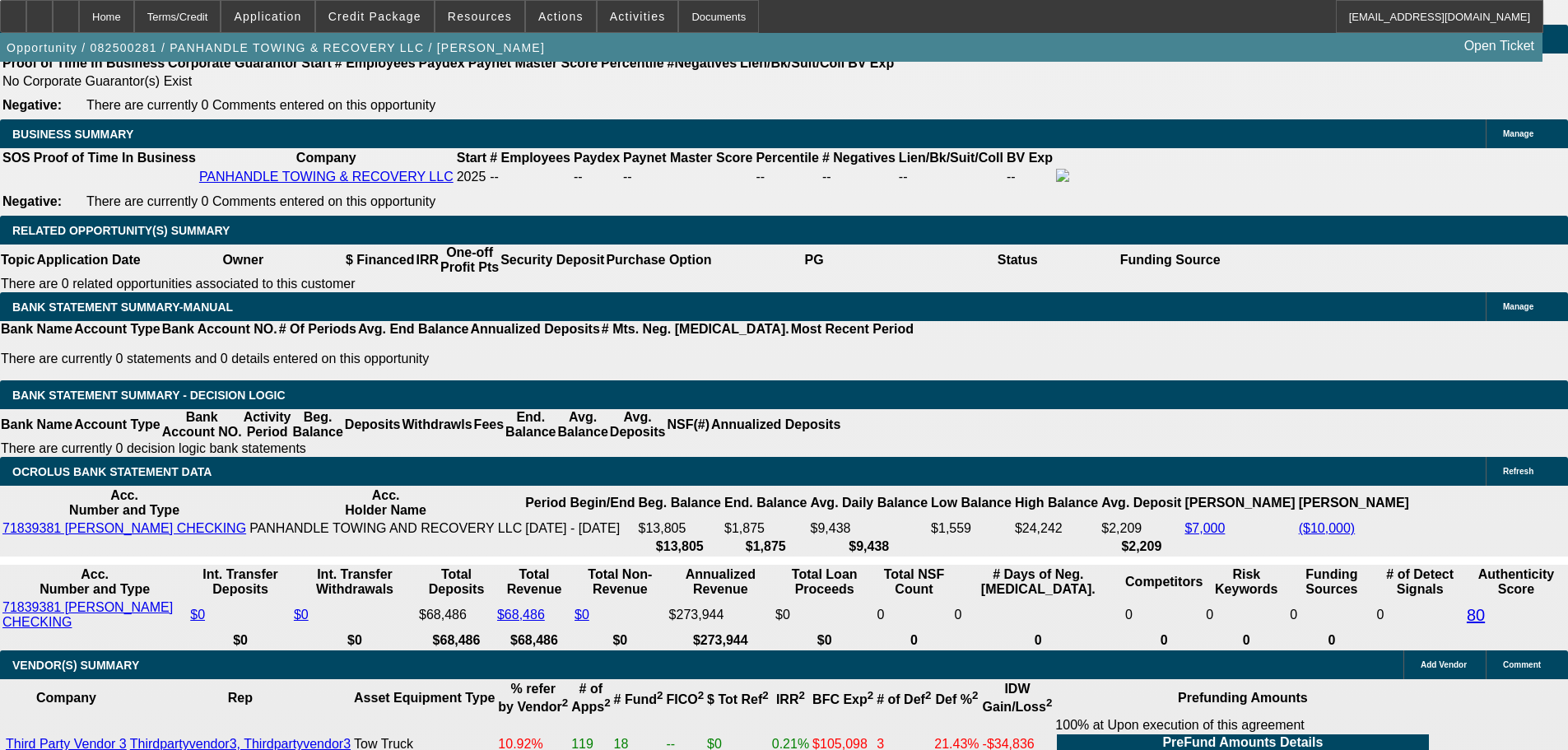
type input "1950"
type input "23.8"
type input "$3,900.00"
type input "$1,950.00"
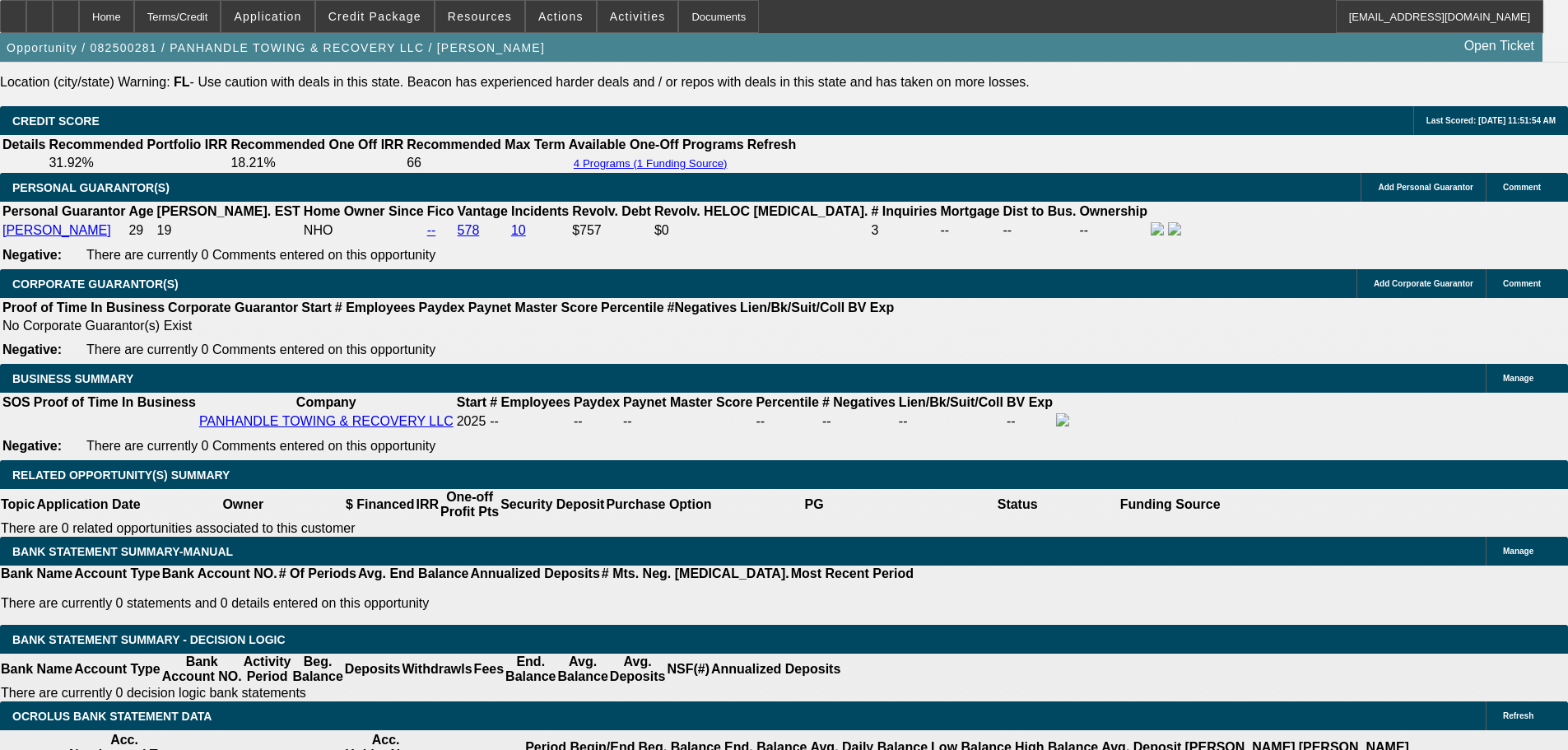
scroll to position [2094, 0]
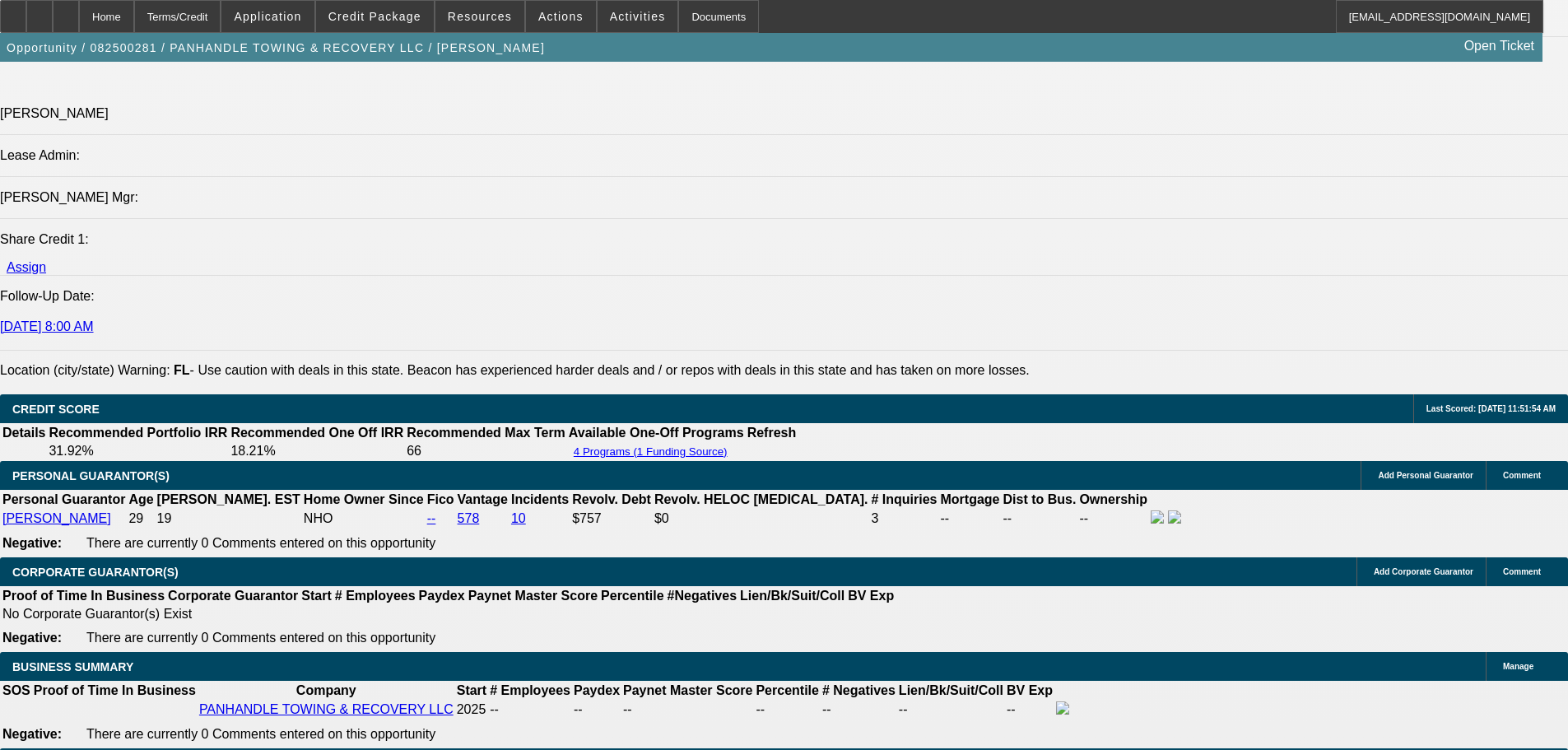
scroll to position [1846, 0]
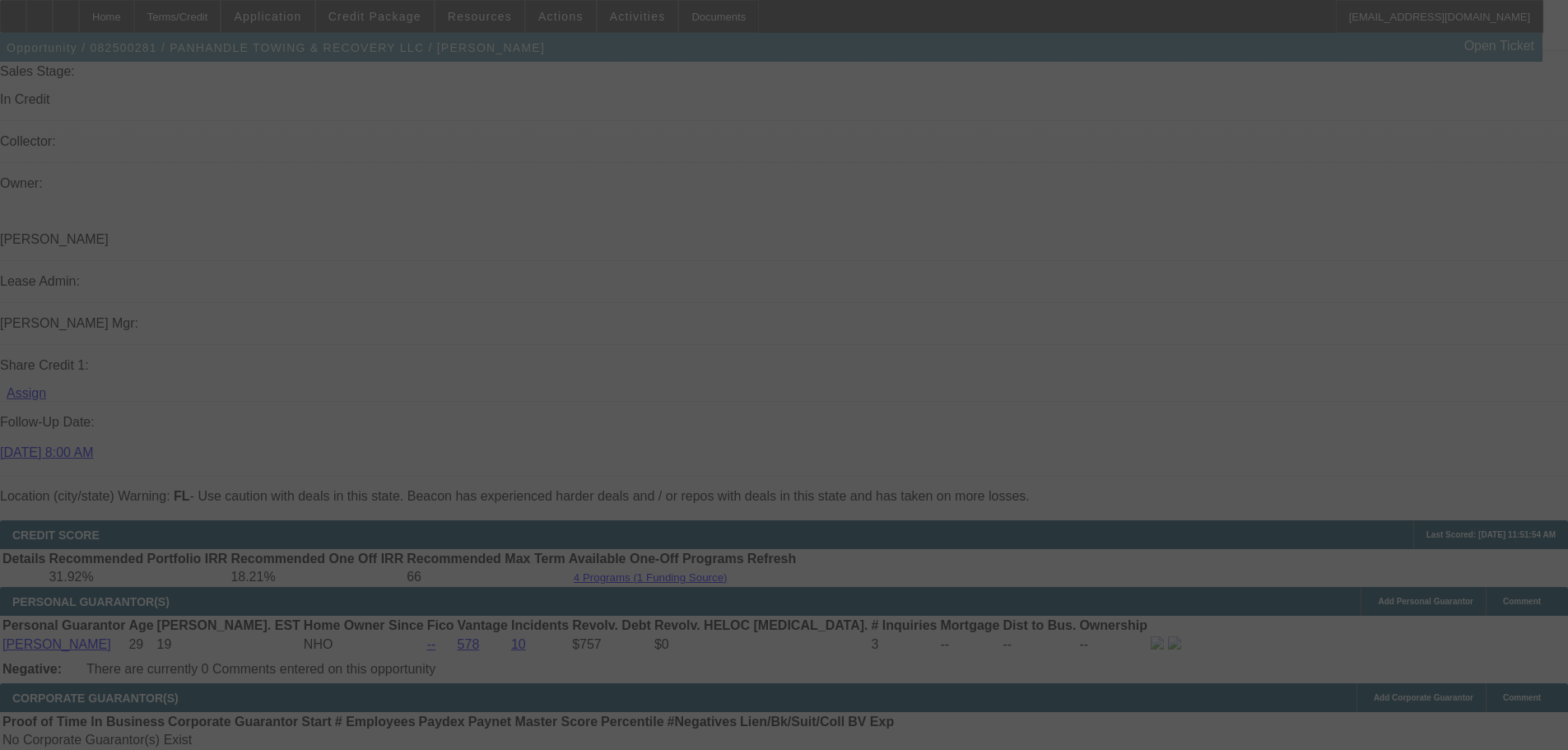
select select "0"
select select "2"
select select "0.1"
select select "4"
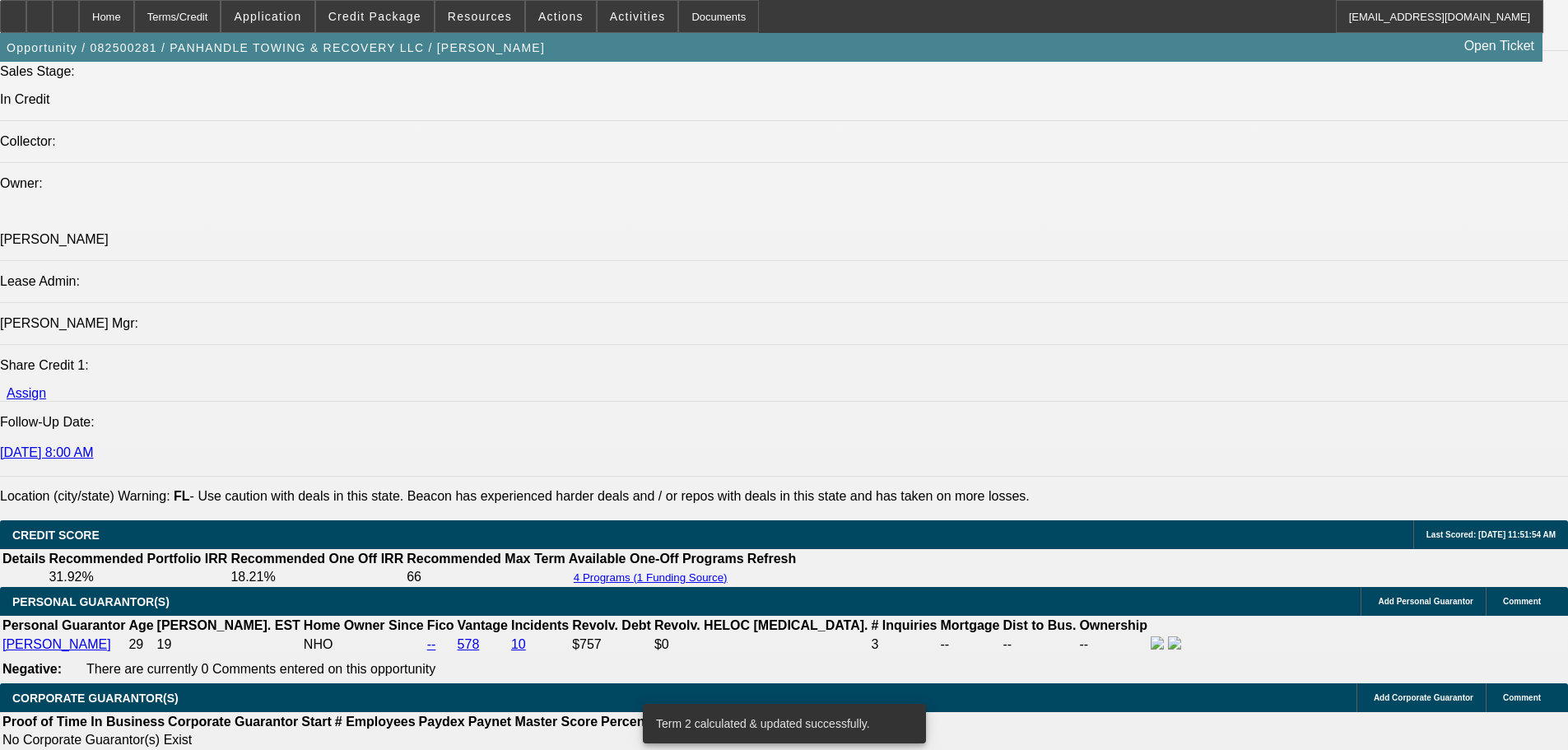
click at [66, 11] on icon at bounding box center [66, 11] width 0 height 0
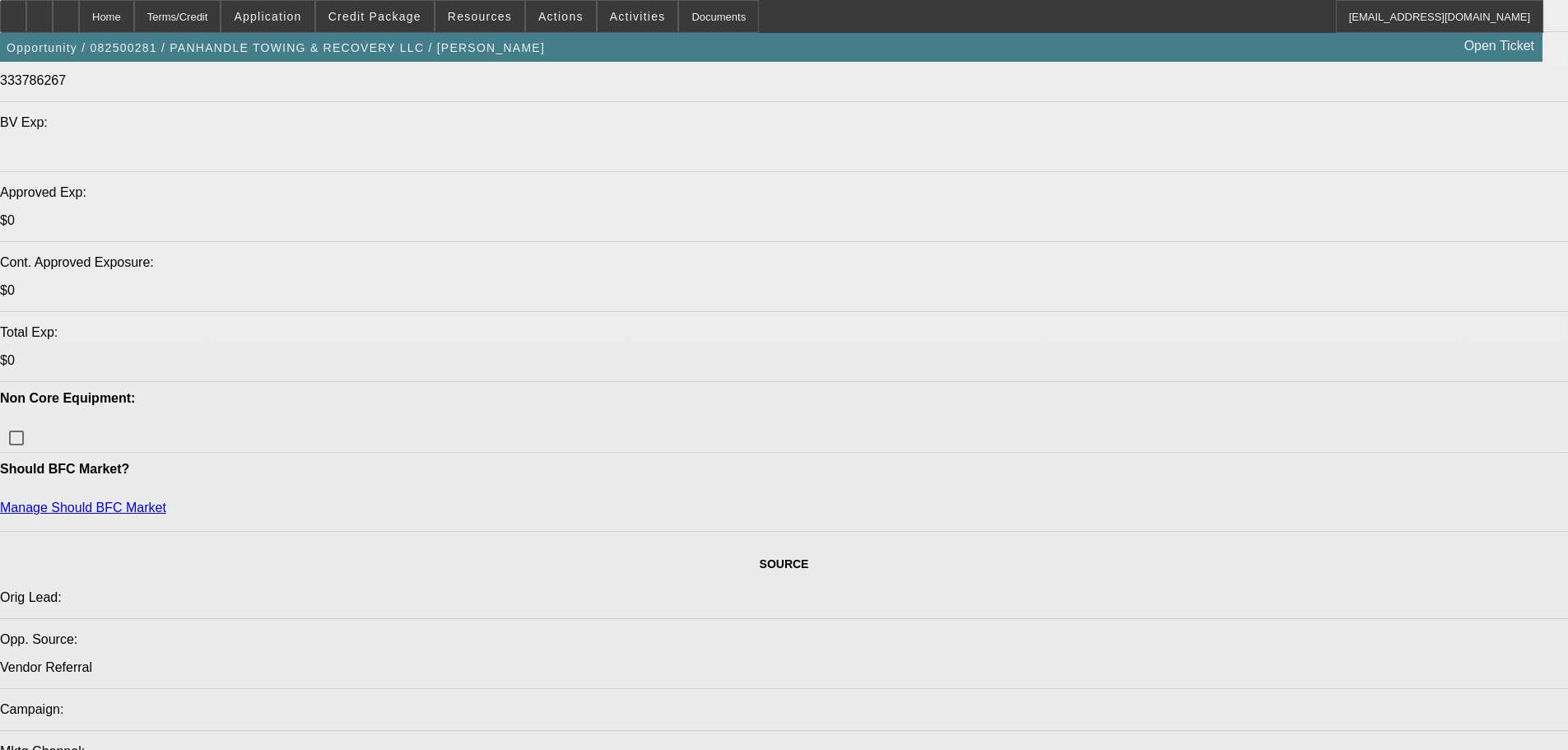
select select "0"
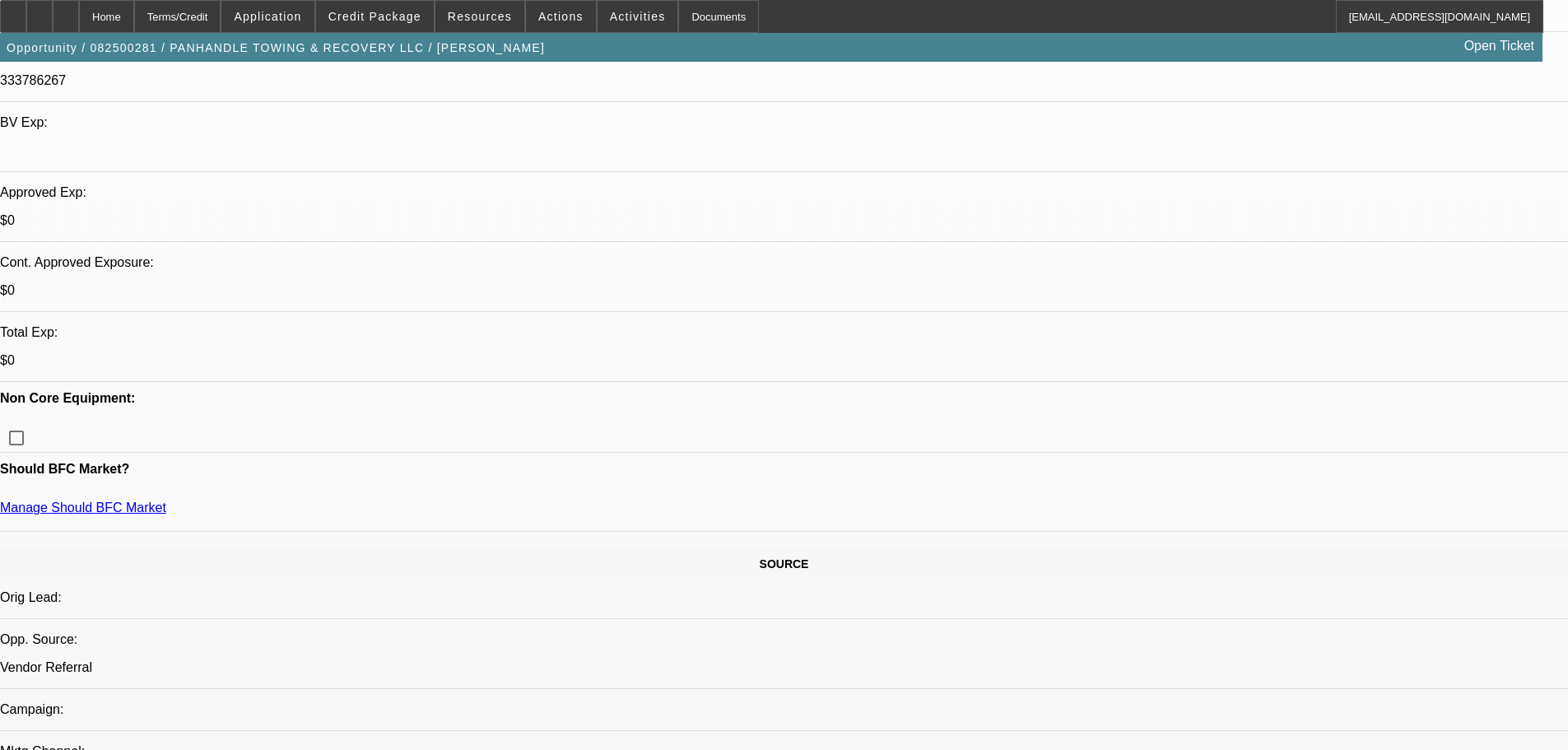
select select "2"
select select "0.1"
select select "4"
select select "0"
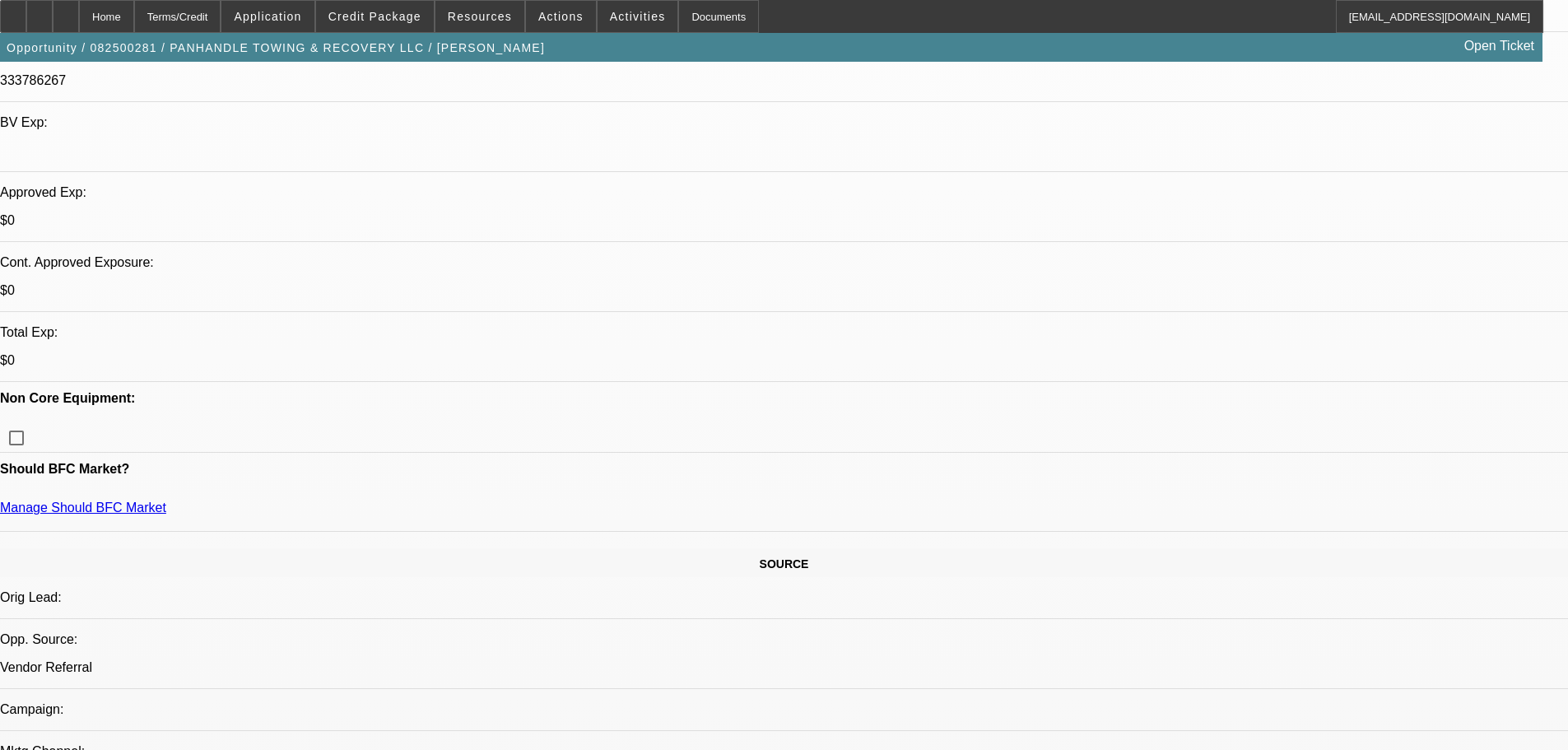
select select "2"
select select "0.1"
select select "4"
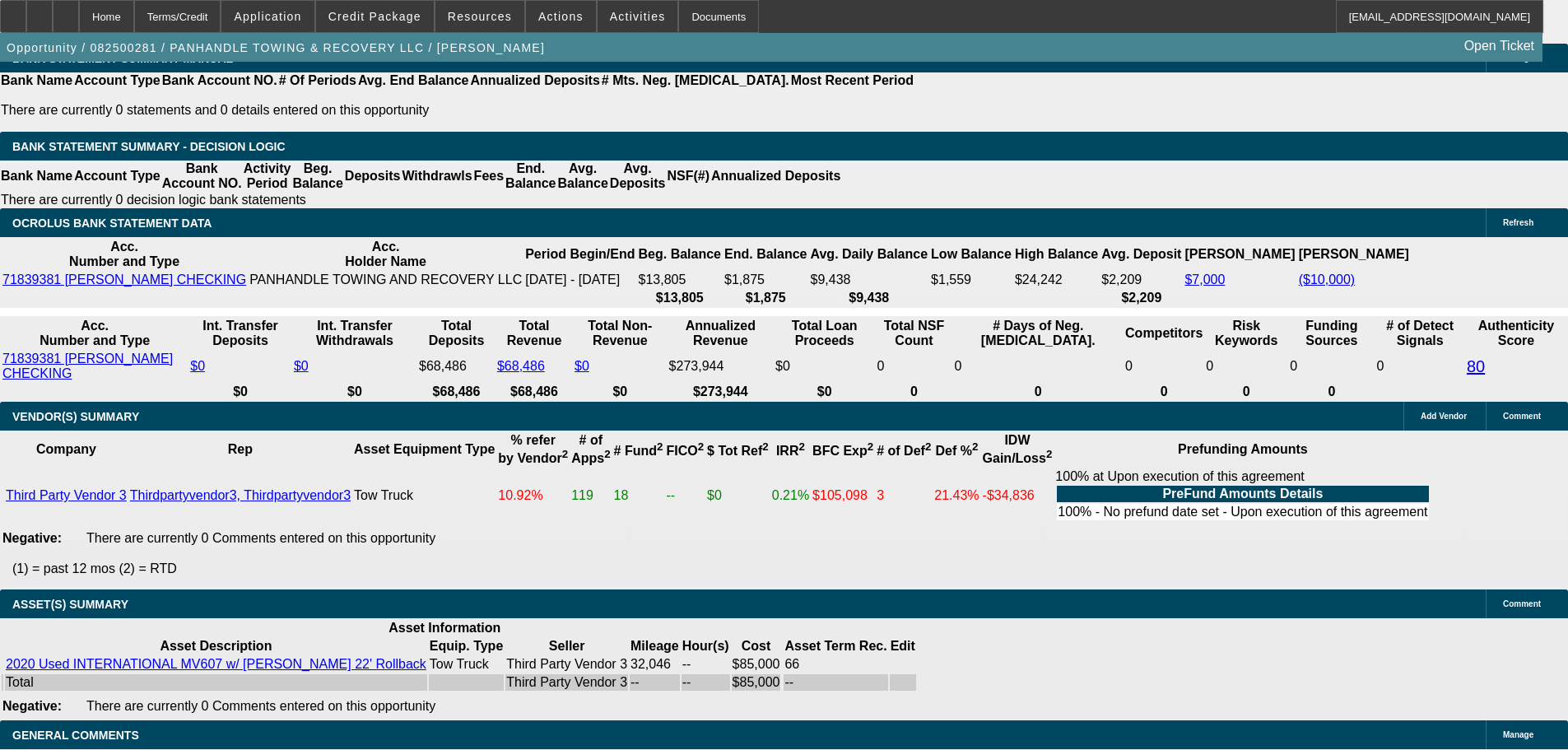
scroll to position [2535, 0]
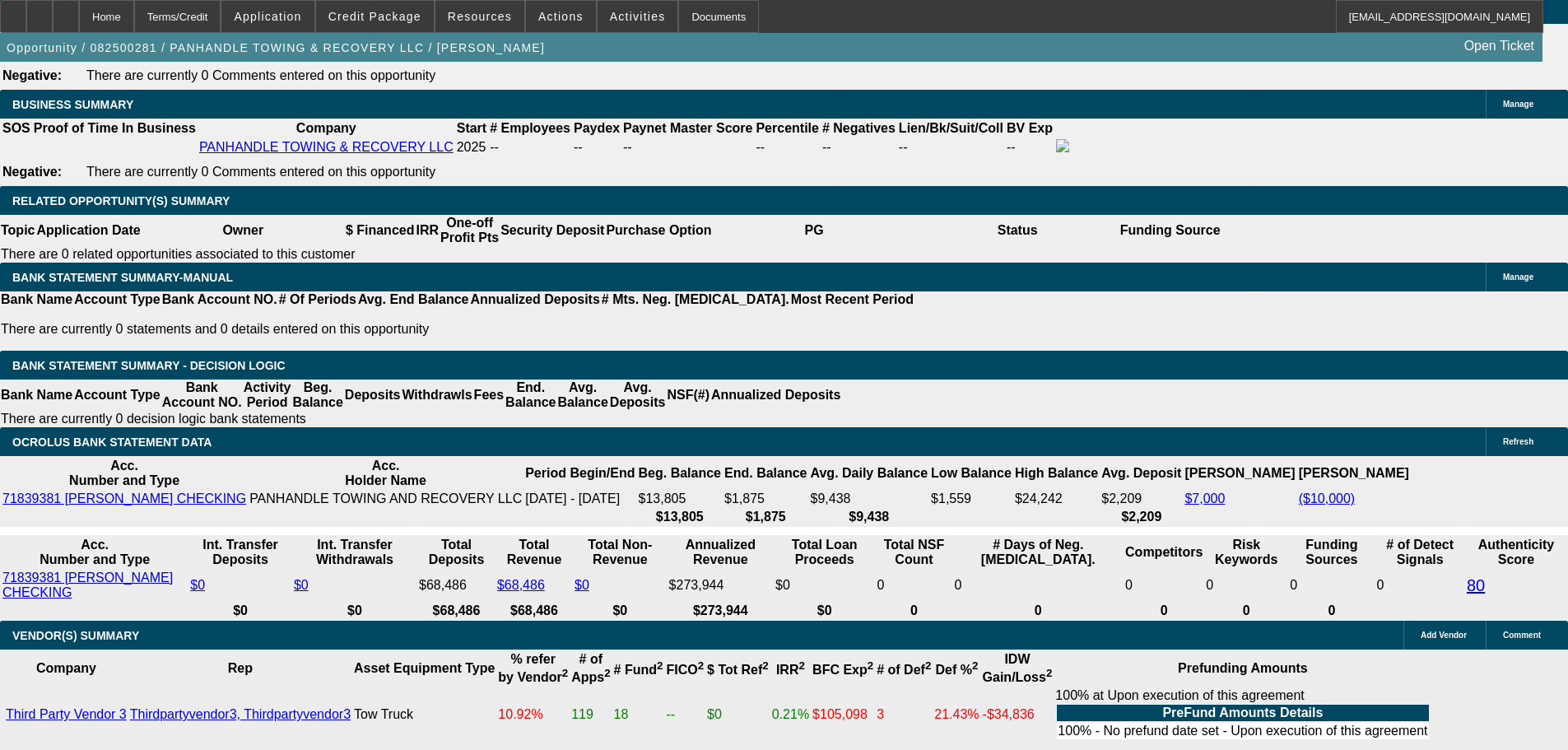
drag, startPoint x: 245, startPoint y: 352, endPoint x: 499, endPoint y: 335, distance: 254.6
type input "1"
type input "$2.00"
type input "UNKNOWN"
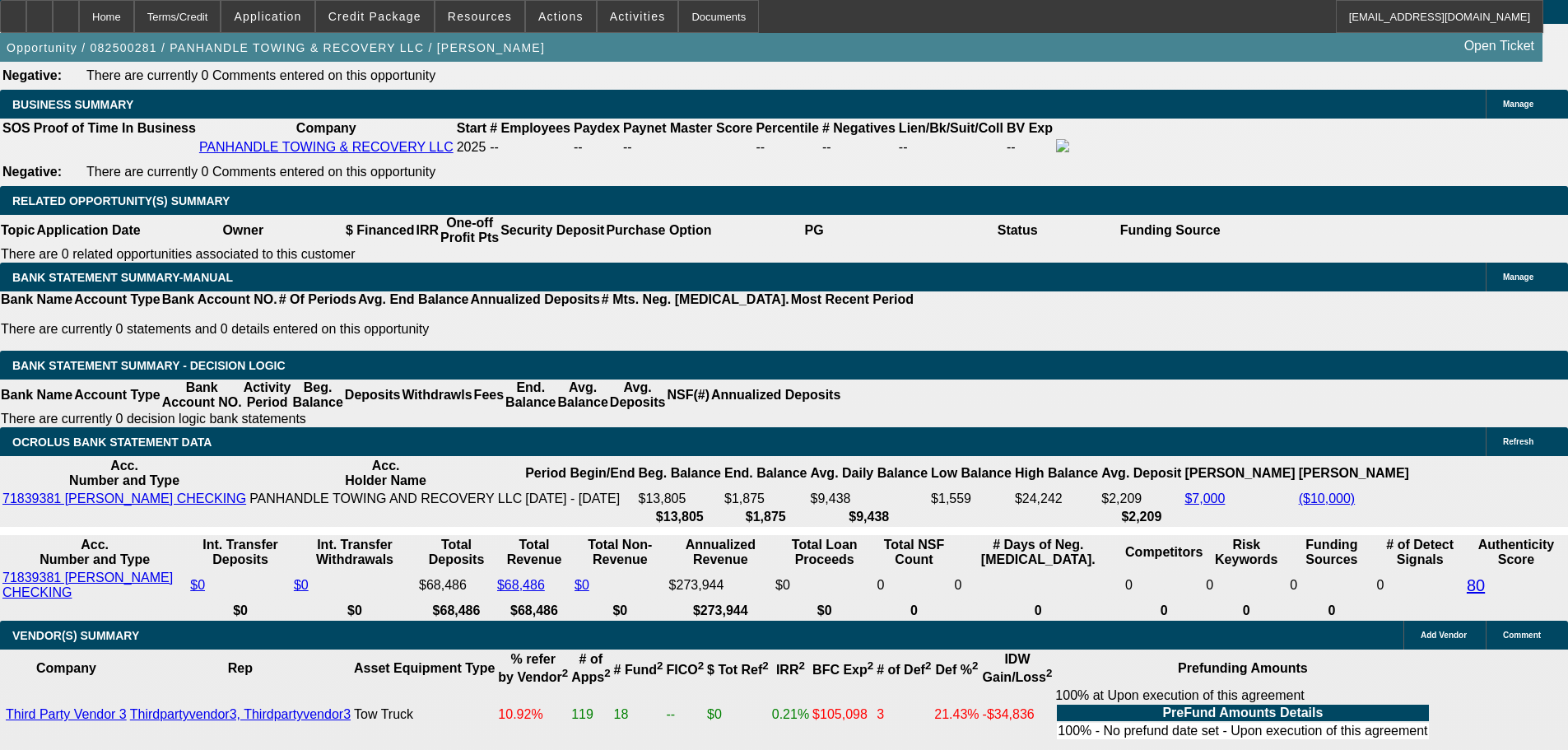
type input "1995"
type input "$3,990.00"
type input "25.2"
type input "$1,995.00"
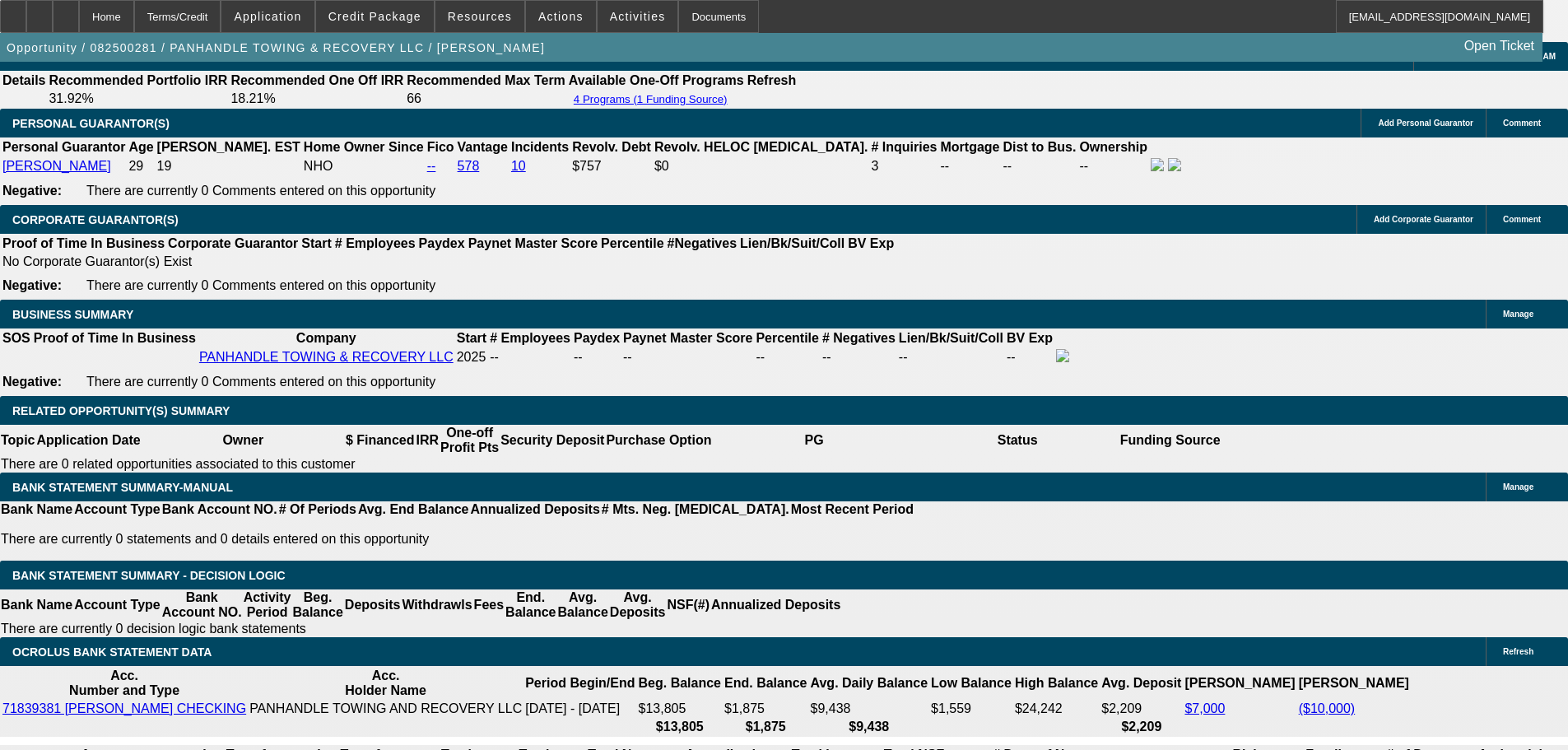
scroll to position [2205, 0]
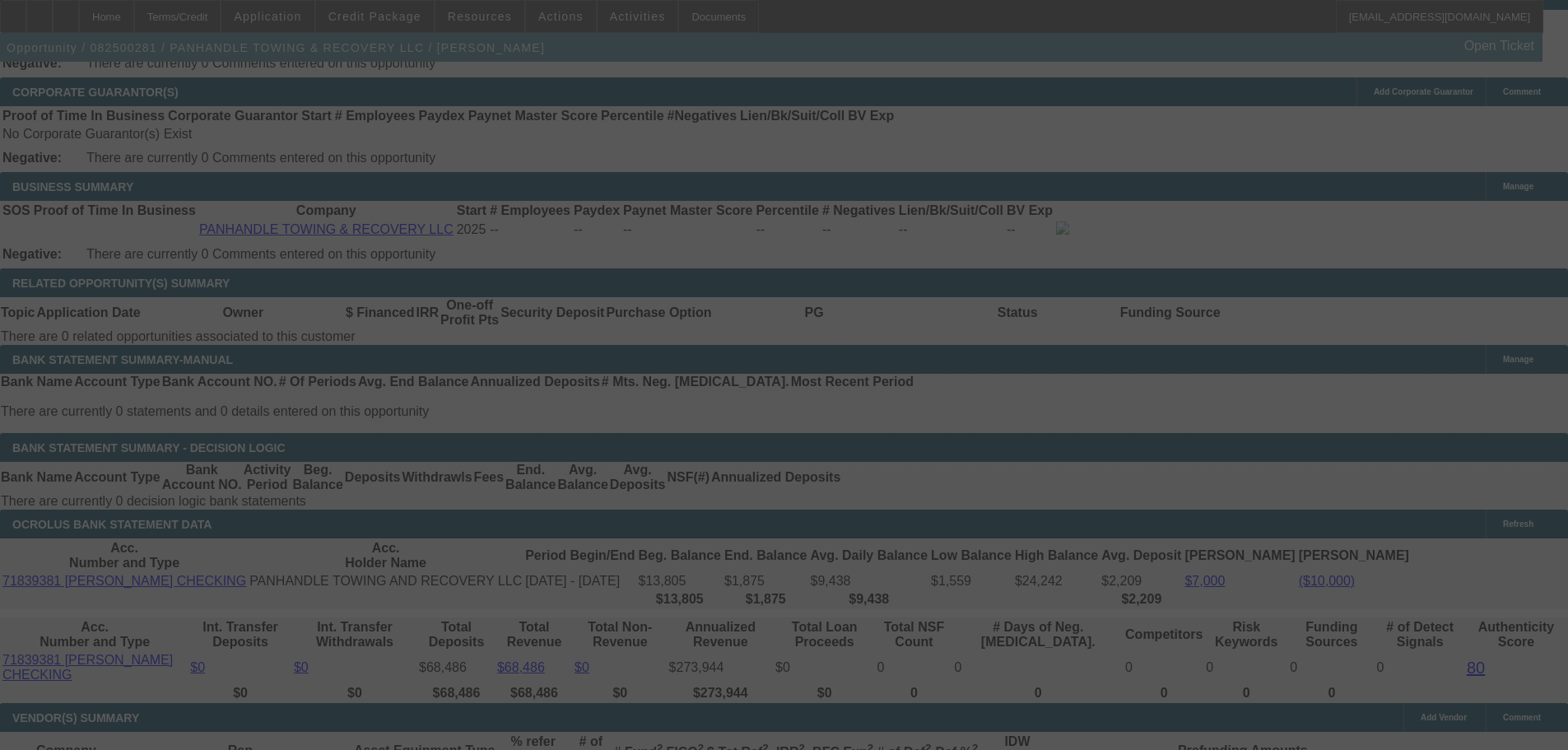
scroll to position [2535, 0]
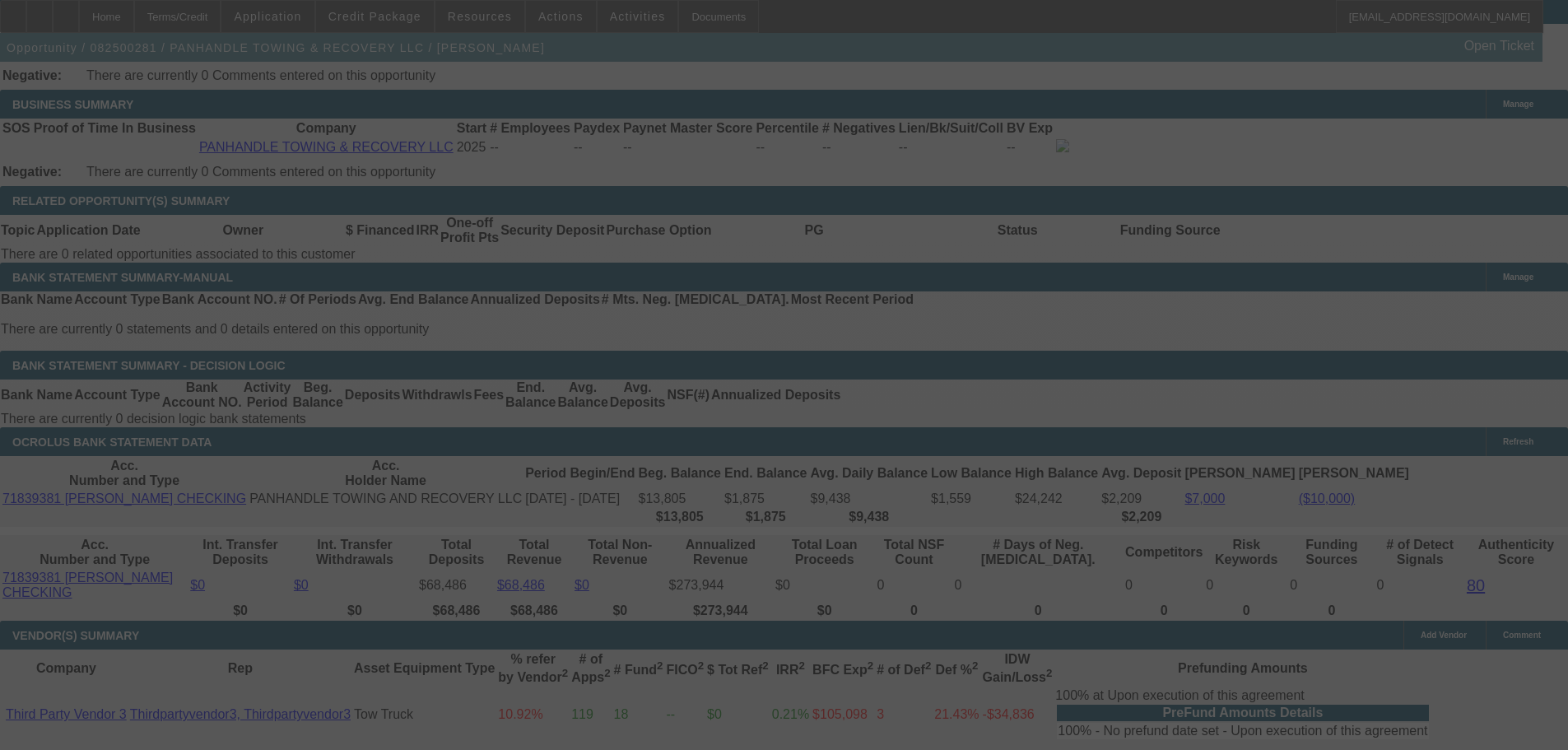
select select "0"
select select "2"
select select "0.1"
select select "4"
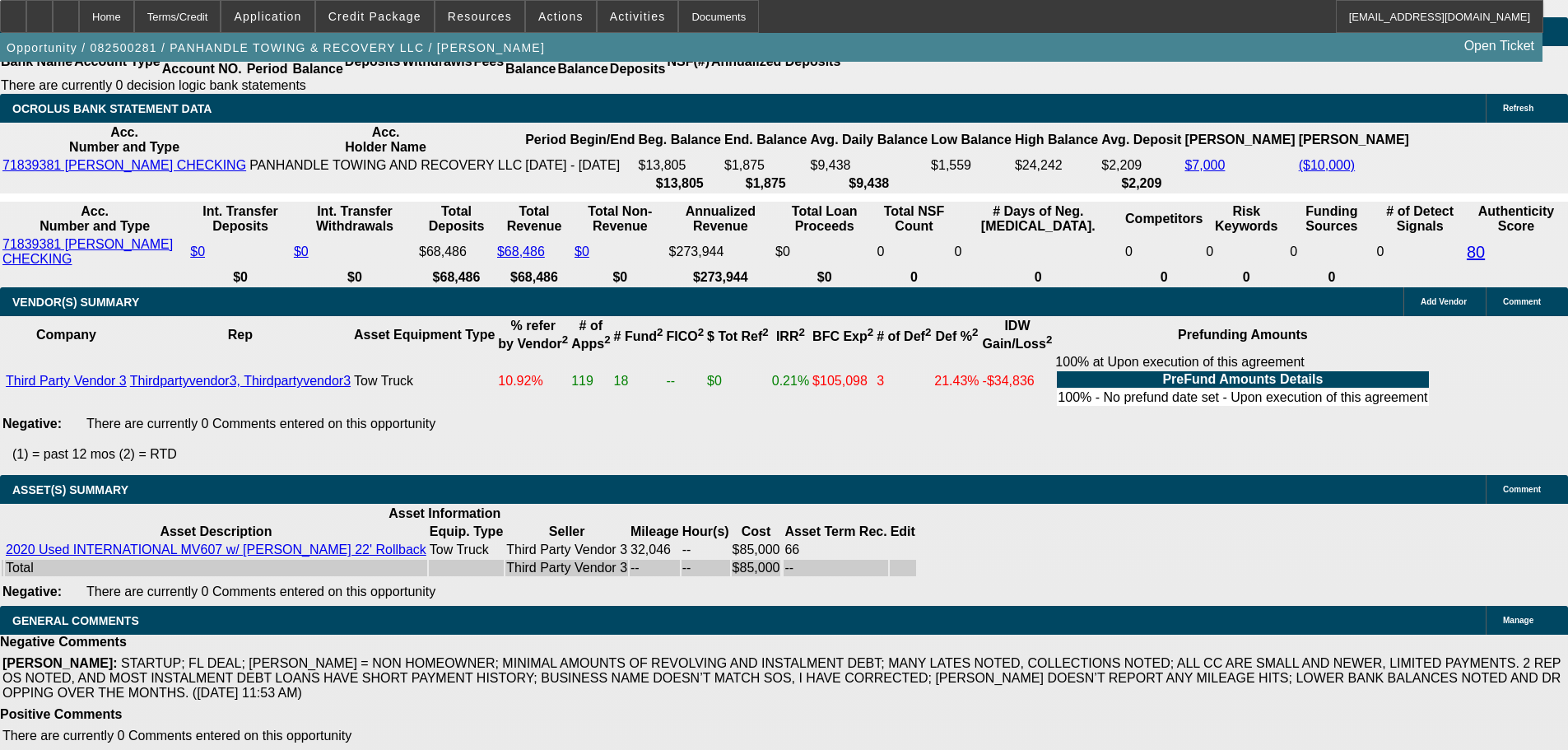
scroll to position [2946, 0]
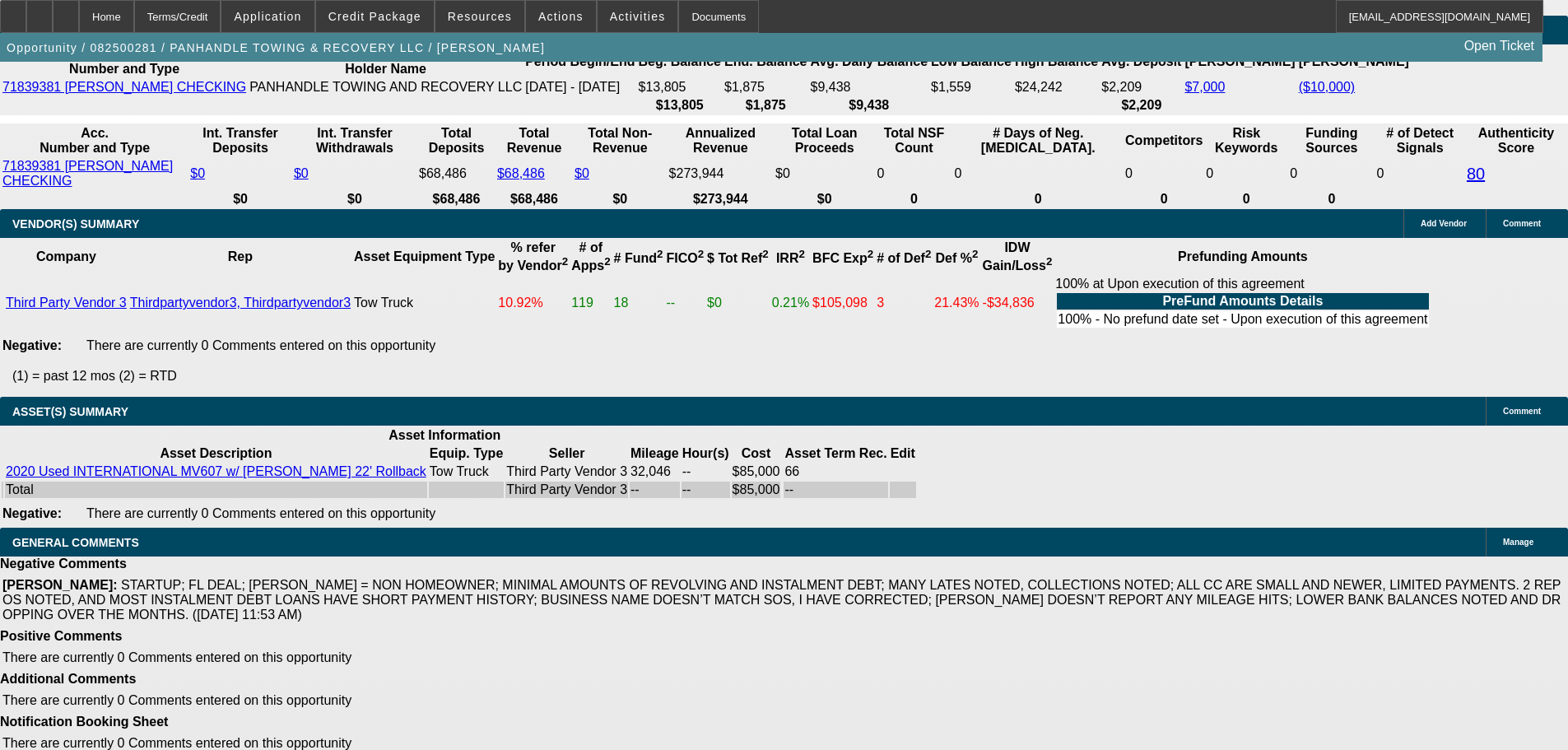
select select "3"
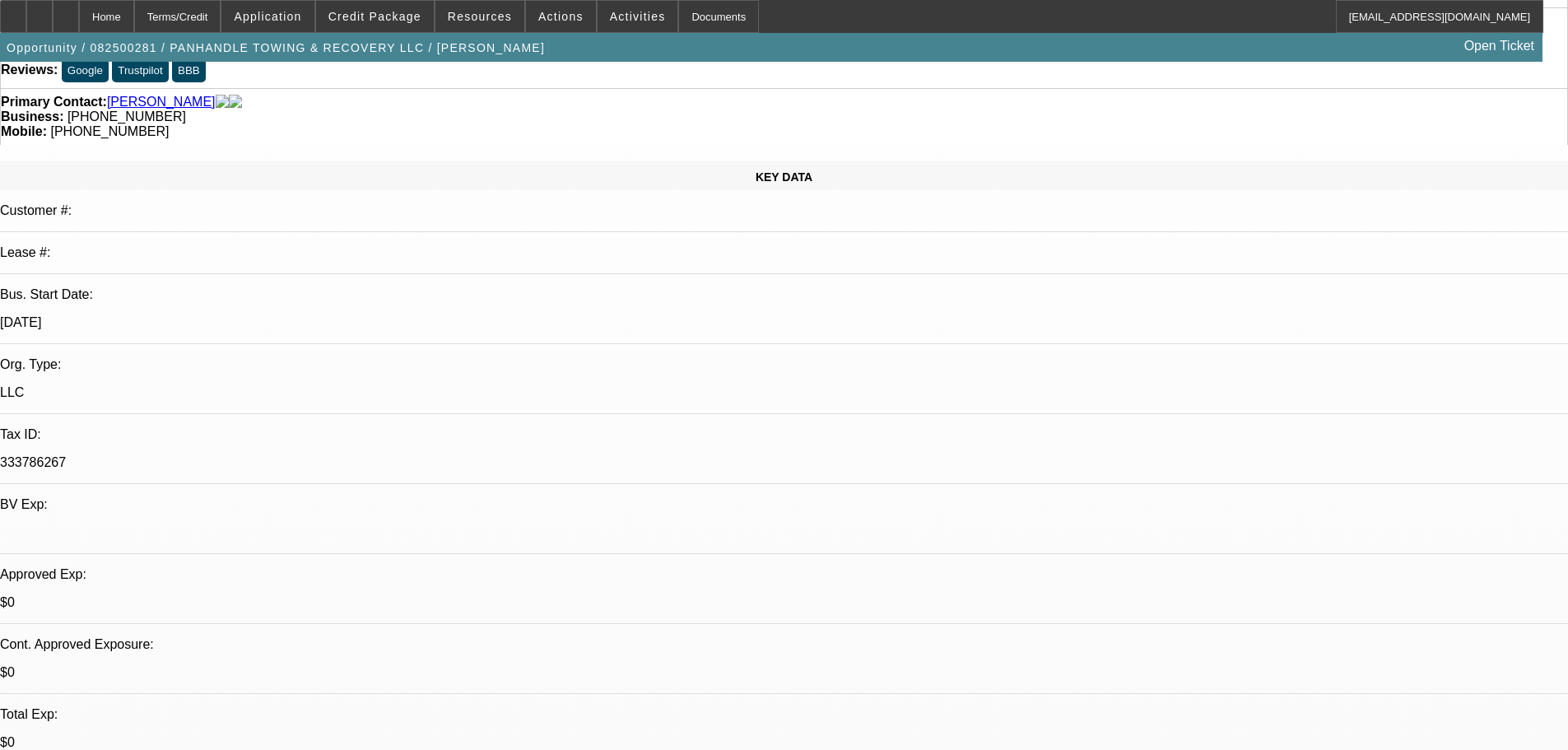
scroll to position [247, 0]
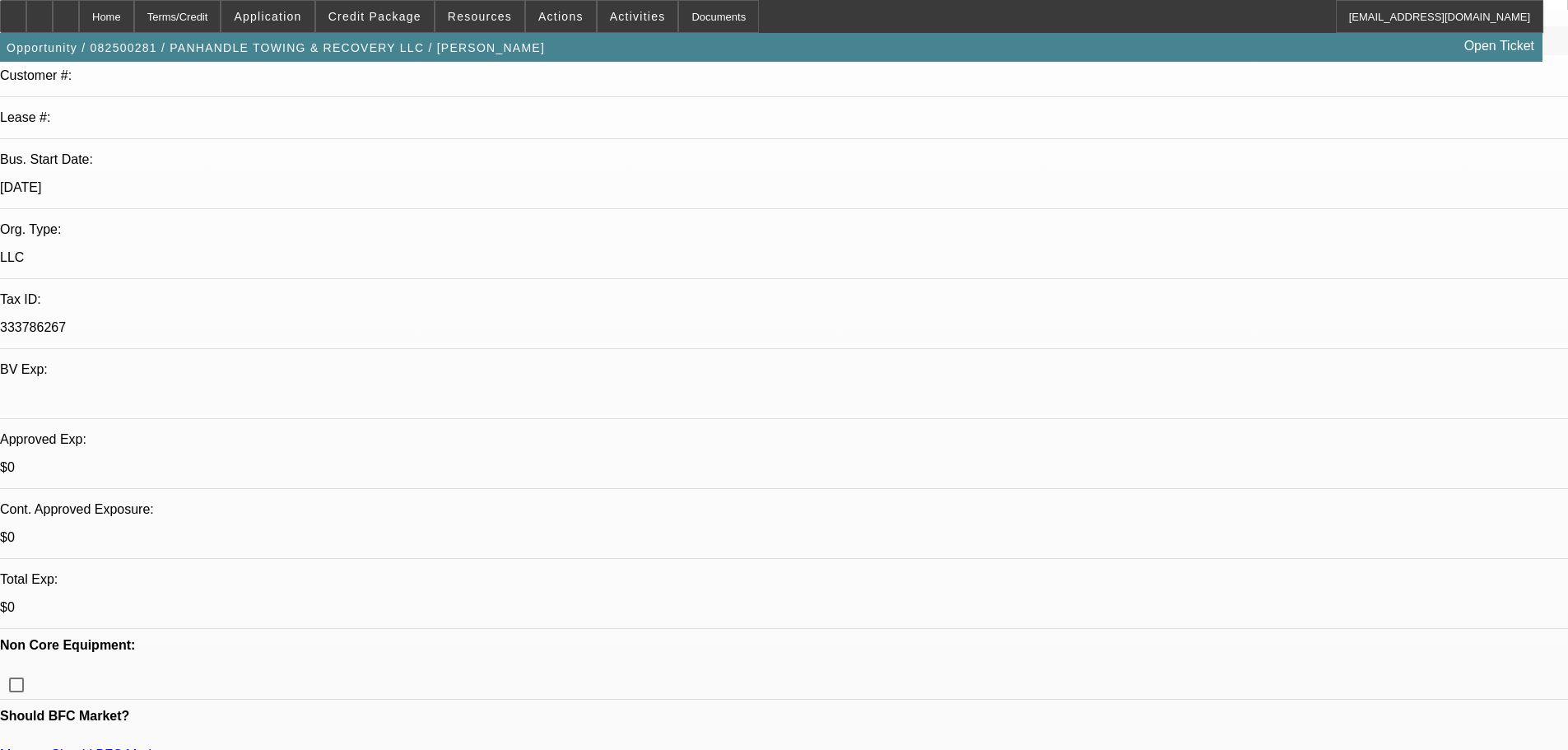
paste textarea "APPROVED WITH THE STRONG STRUCTURE, CONTINGENT ON ACCEPTABLE INSPECTION. GPS RE…"
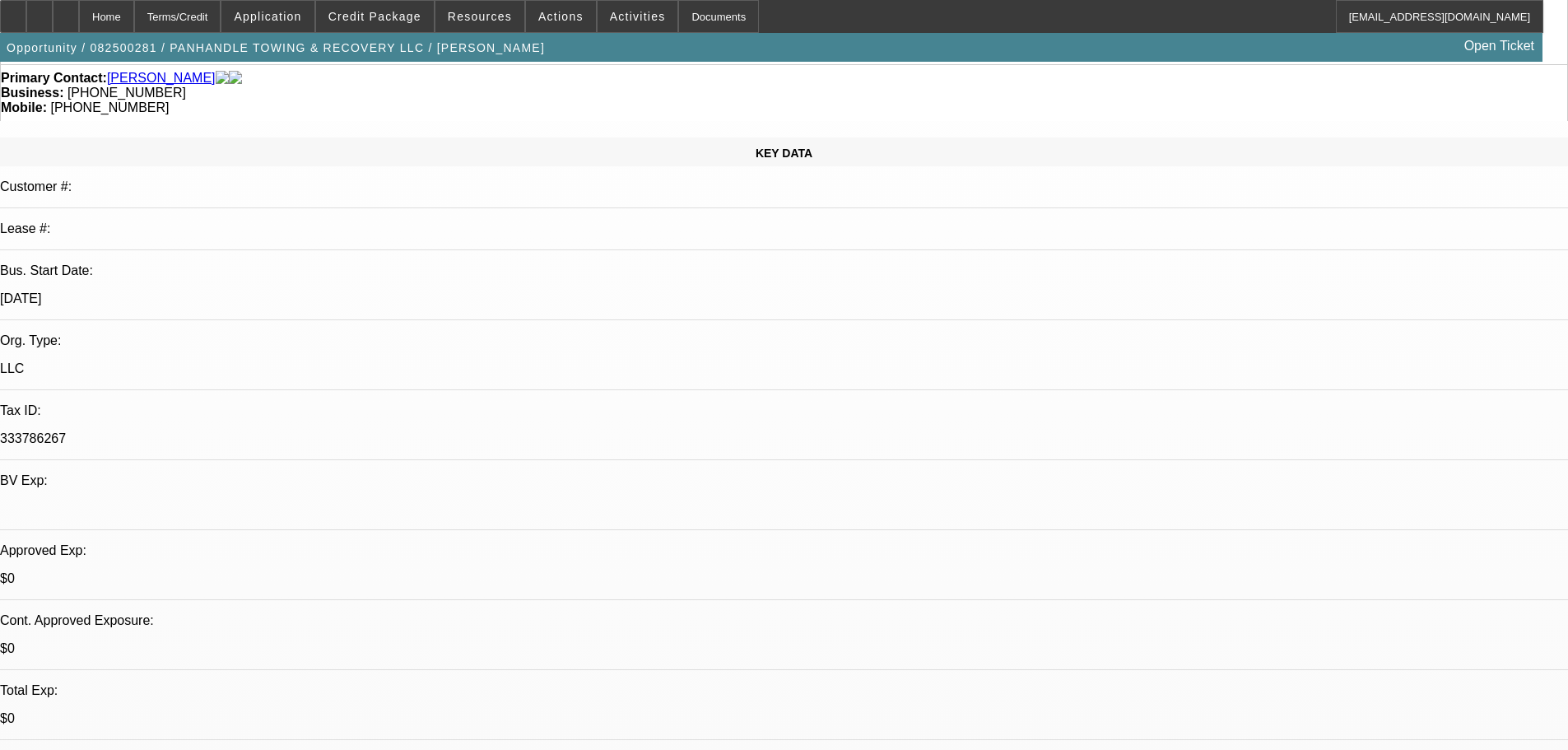
scroll to position [0, 0]
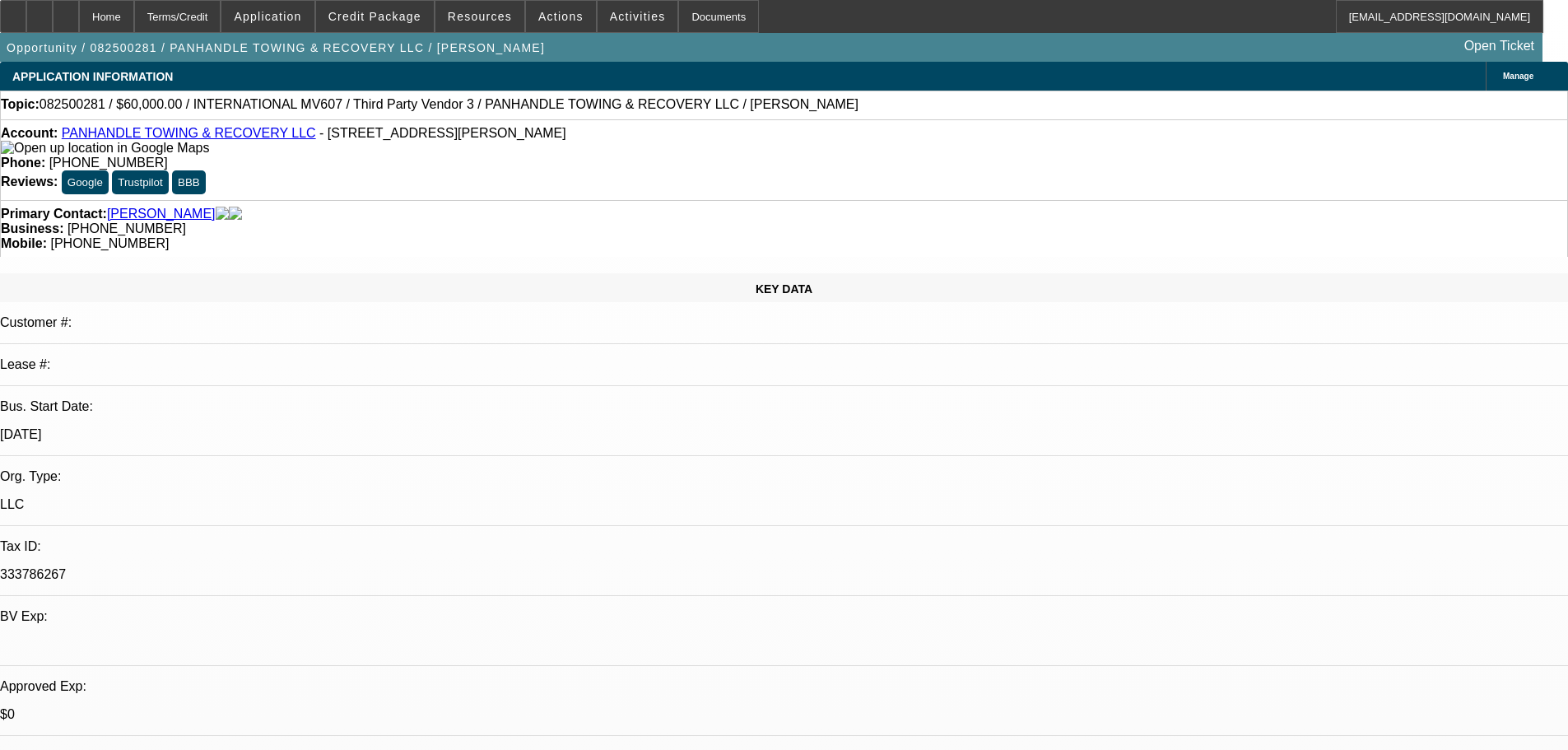
type textarea "APPROVED WITH THE STRONG STRUCTURE, CONTINGENT ON ACCEPTABLE INSPECTION. GPS RE…"
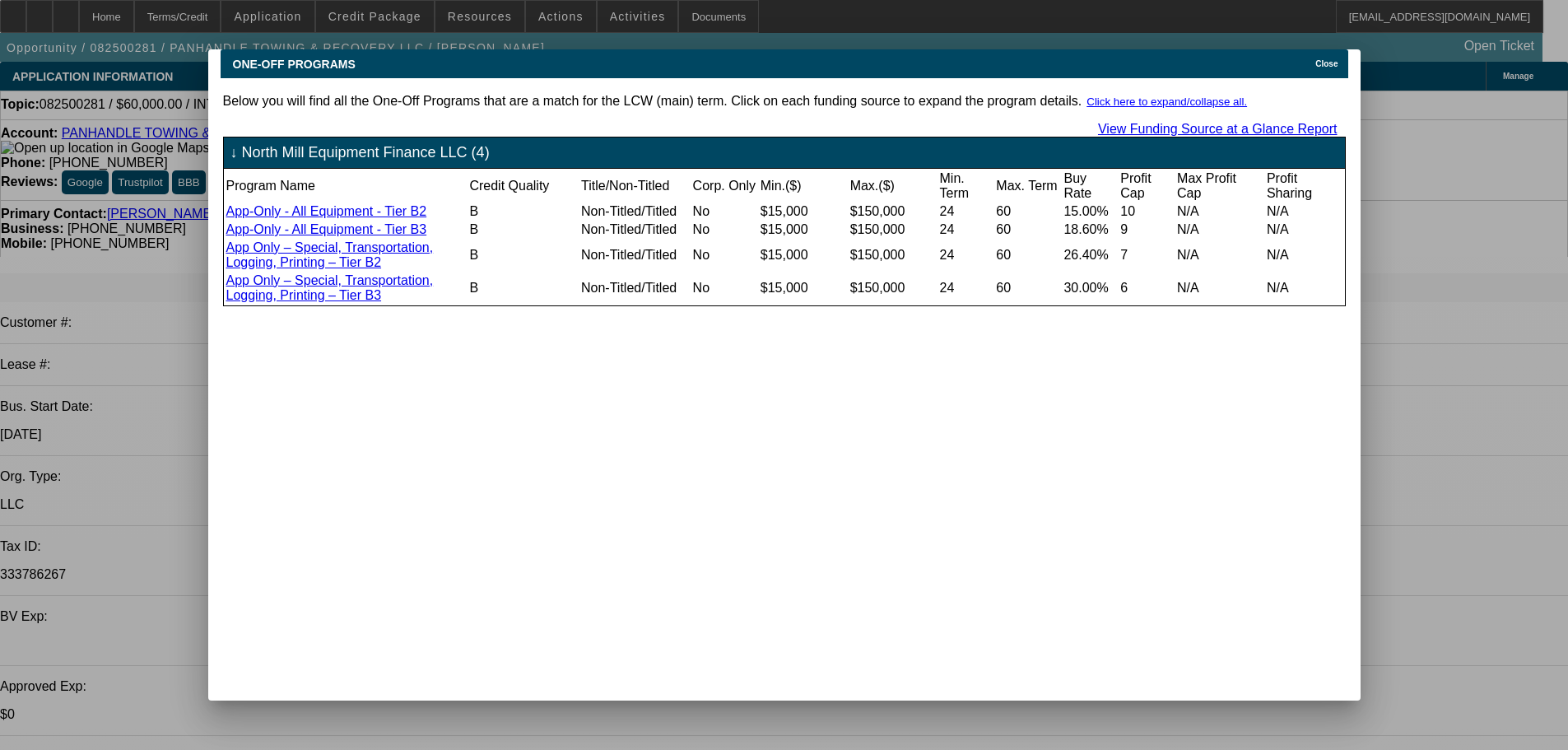
click at [1333, 59] on span "Close" at bounding box center [1326, 63] width 22 height 9
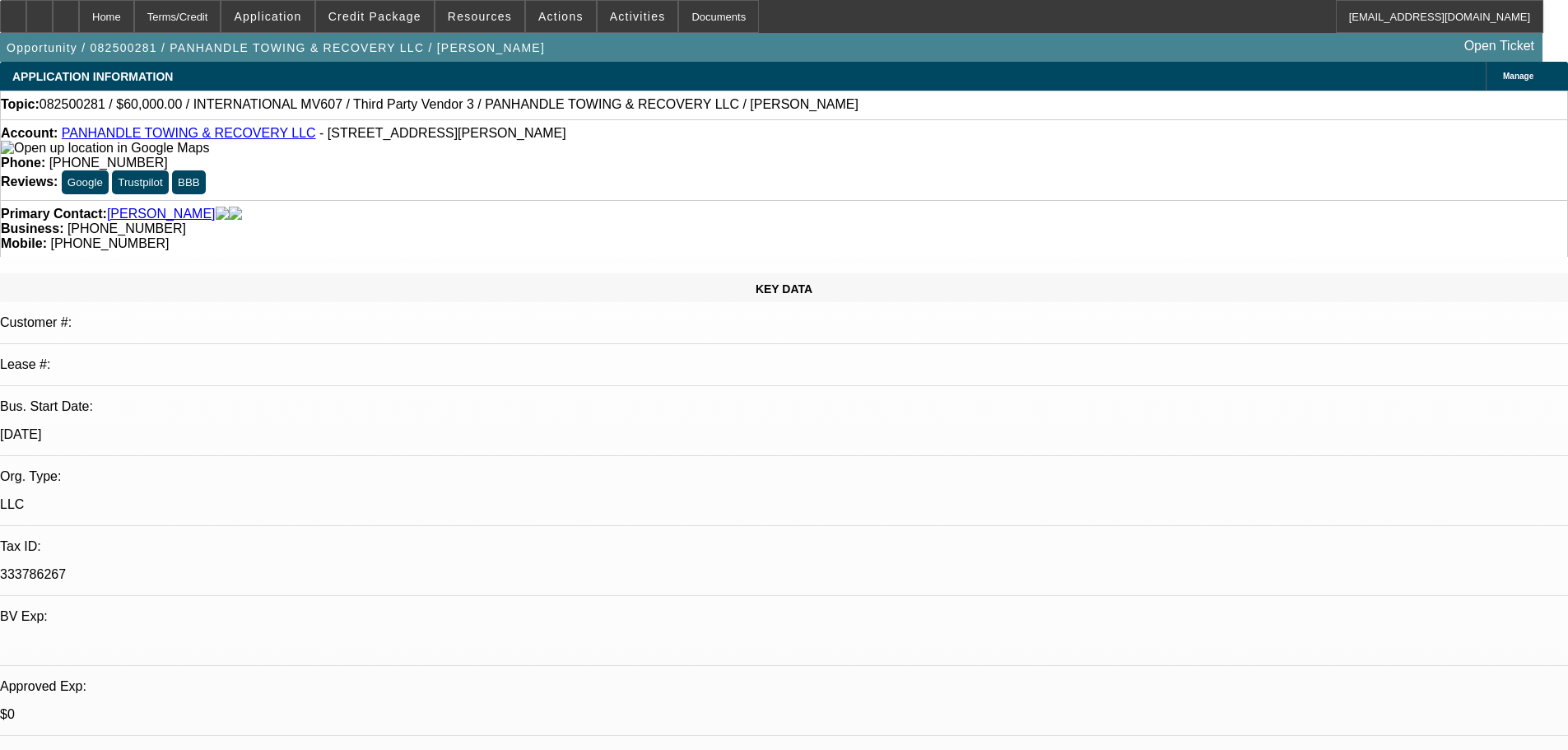
click at [29, 154] on img at bounding box center [105, 148] width 209 height 15
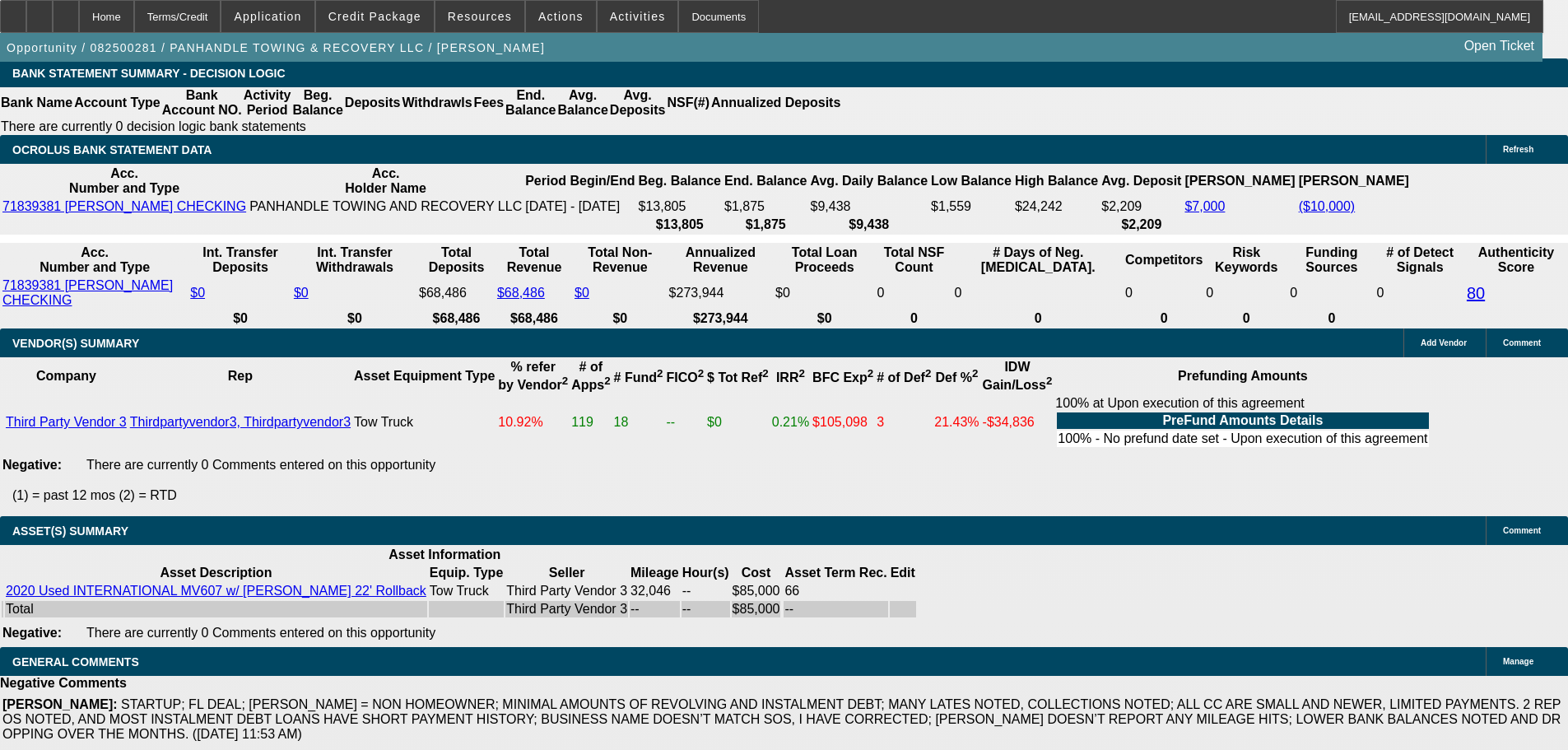
scroll to position [2946, 0]
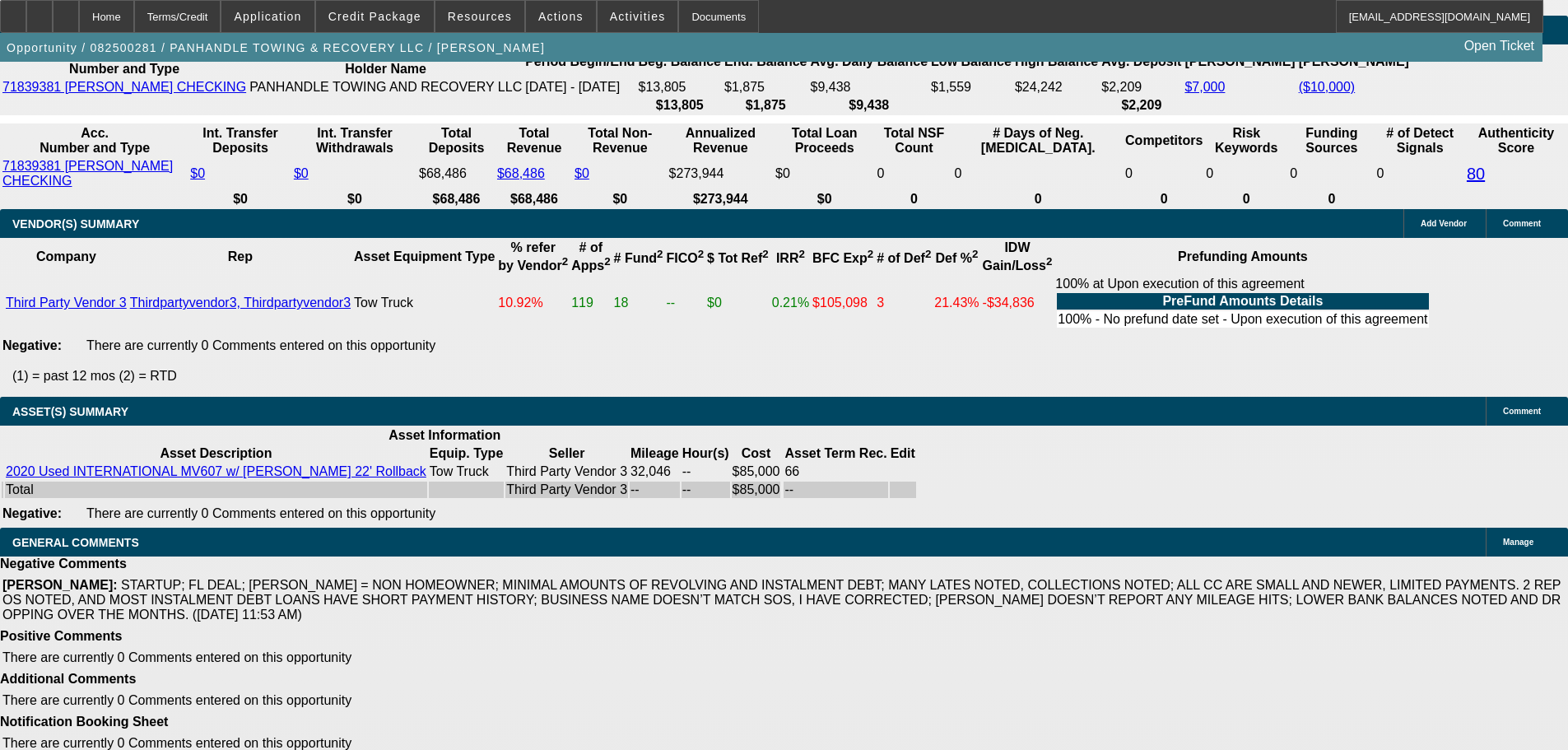
select select "4"
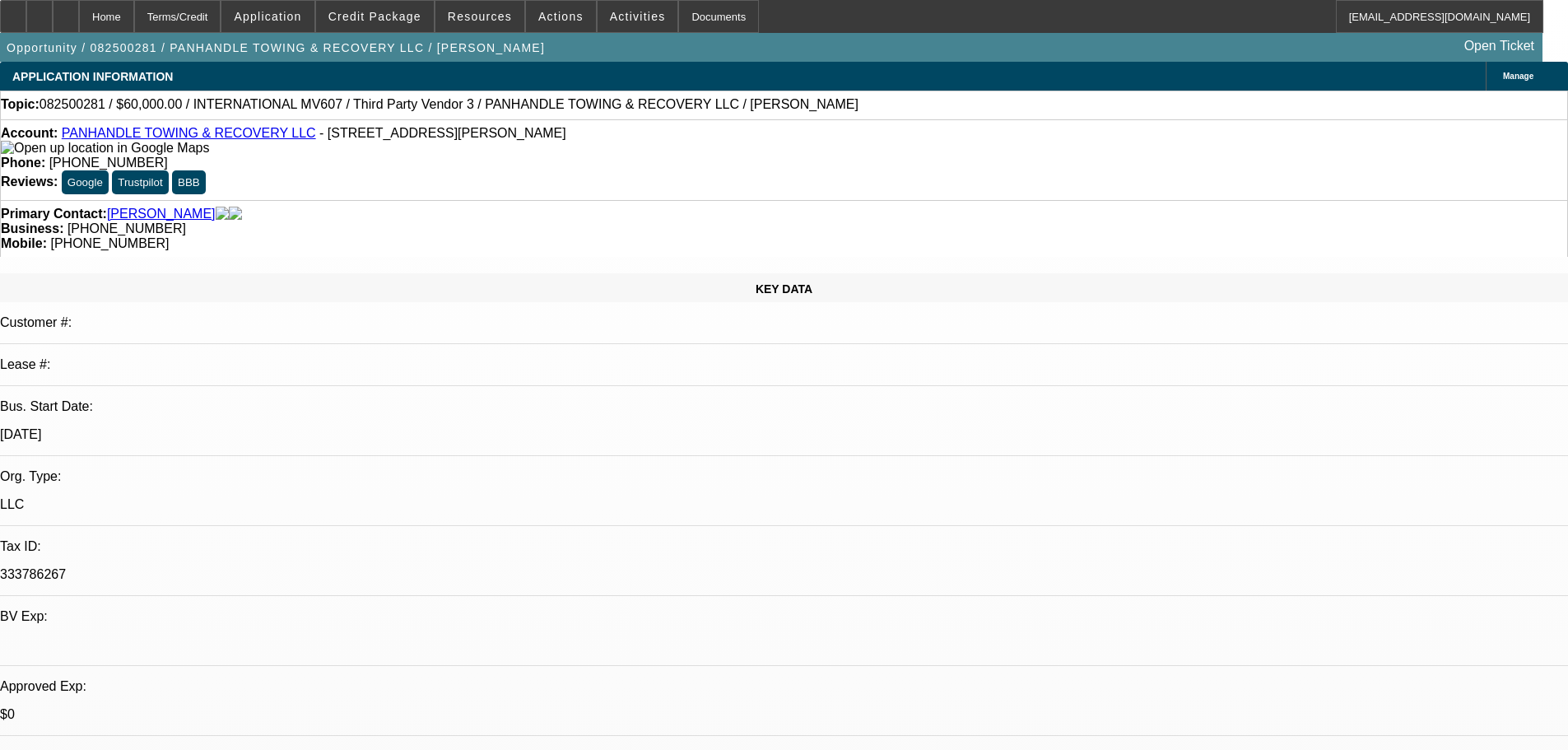
drag, startPoint x: 1284, startPoint y: 330, endPoint x: 921, endPoint y: 226, distance: 377.6
type textarea "TOUGH DEAL, BUT JUST TOO LIGHT AND TOO MANY NEGATIVES."
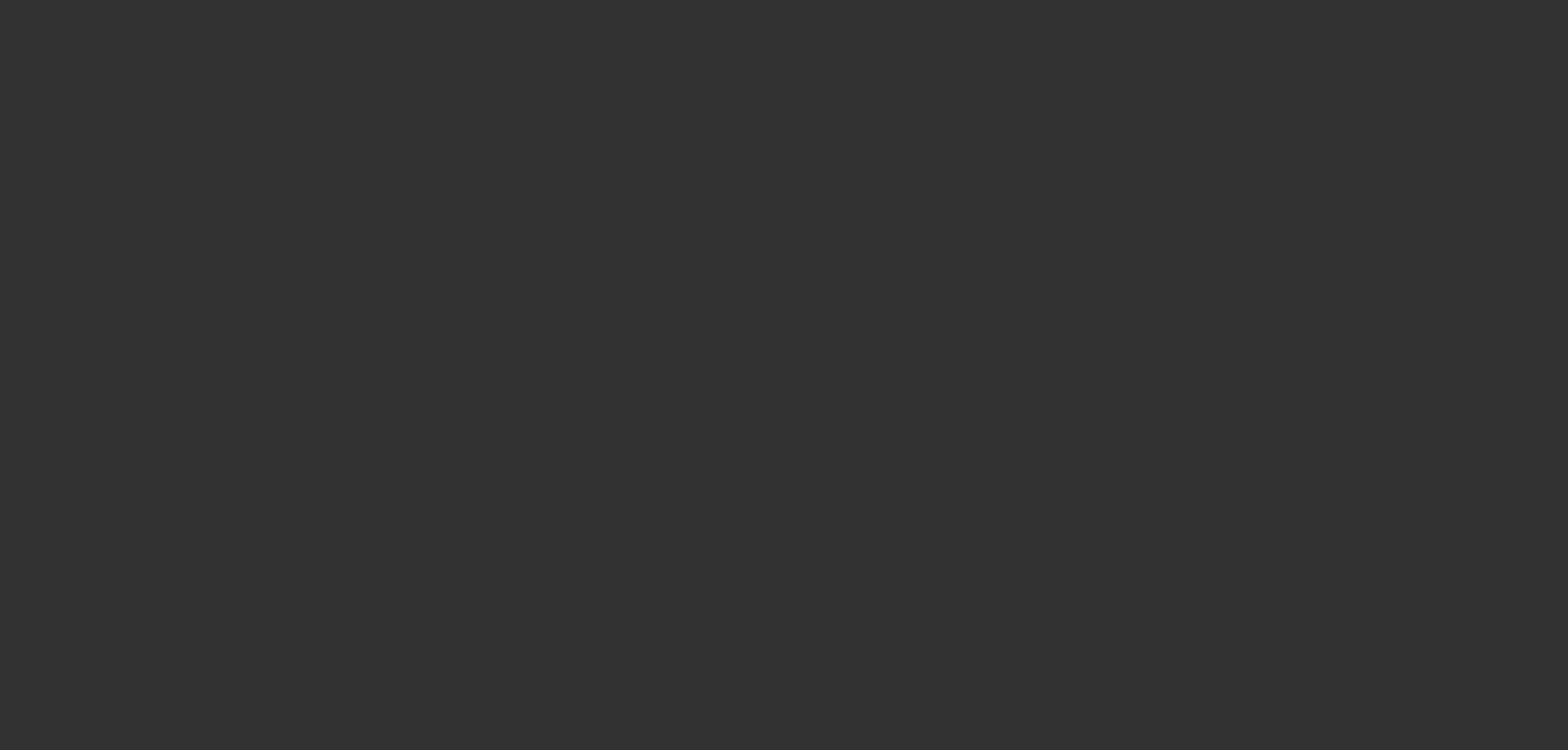
select select "0"
select select "2"
select select "0.1"
select select "4"
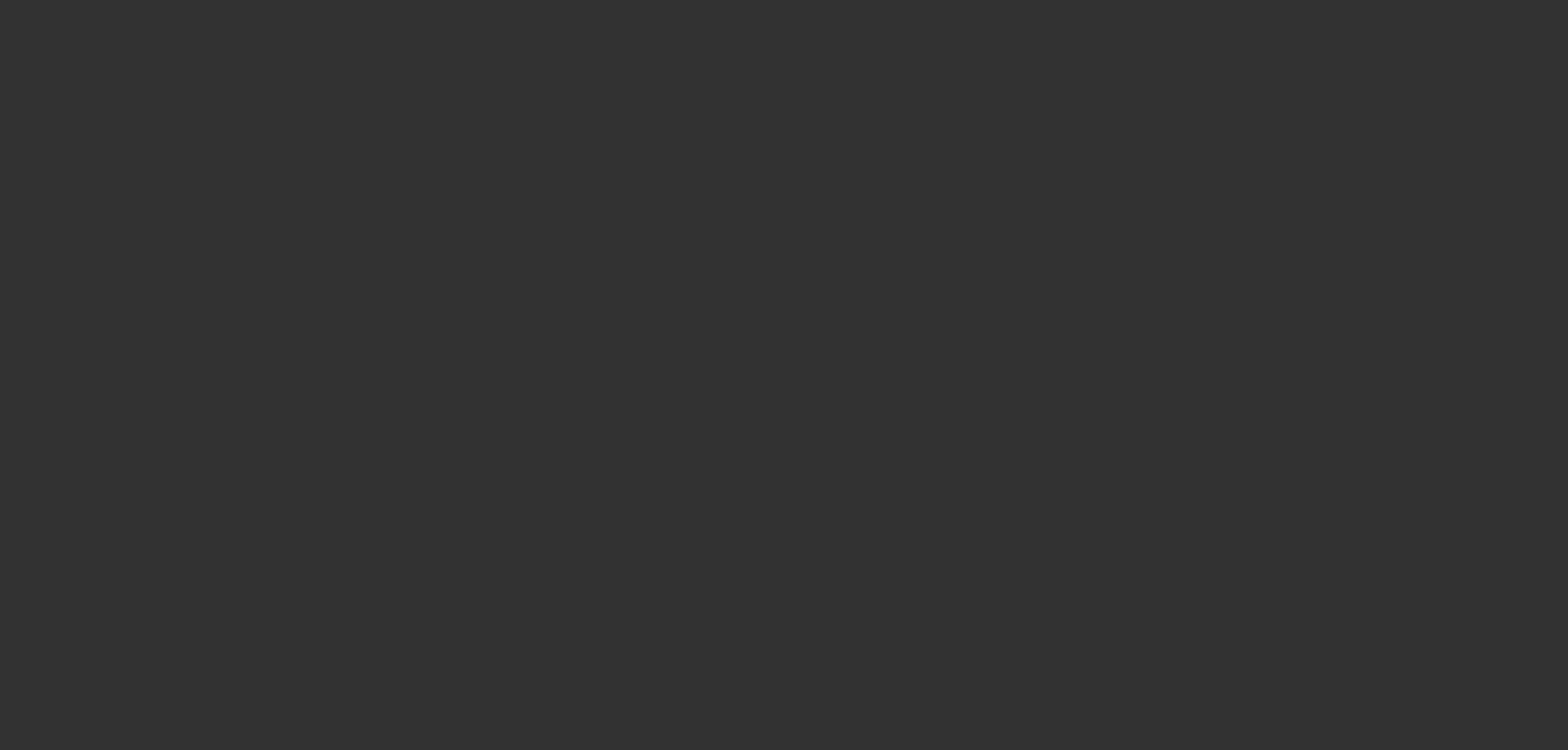
select select "0"
select select "2"
select select "0.1"
select select "4"
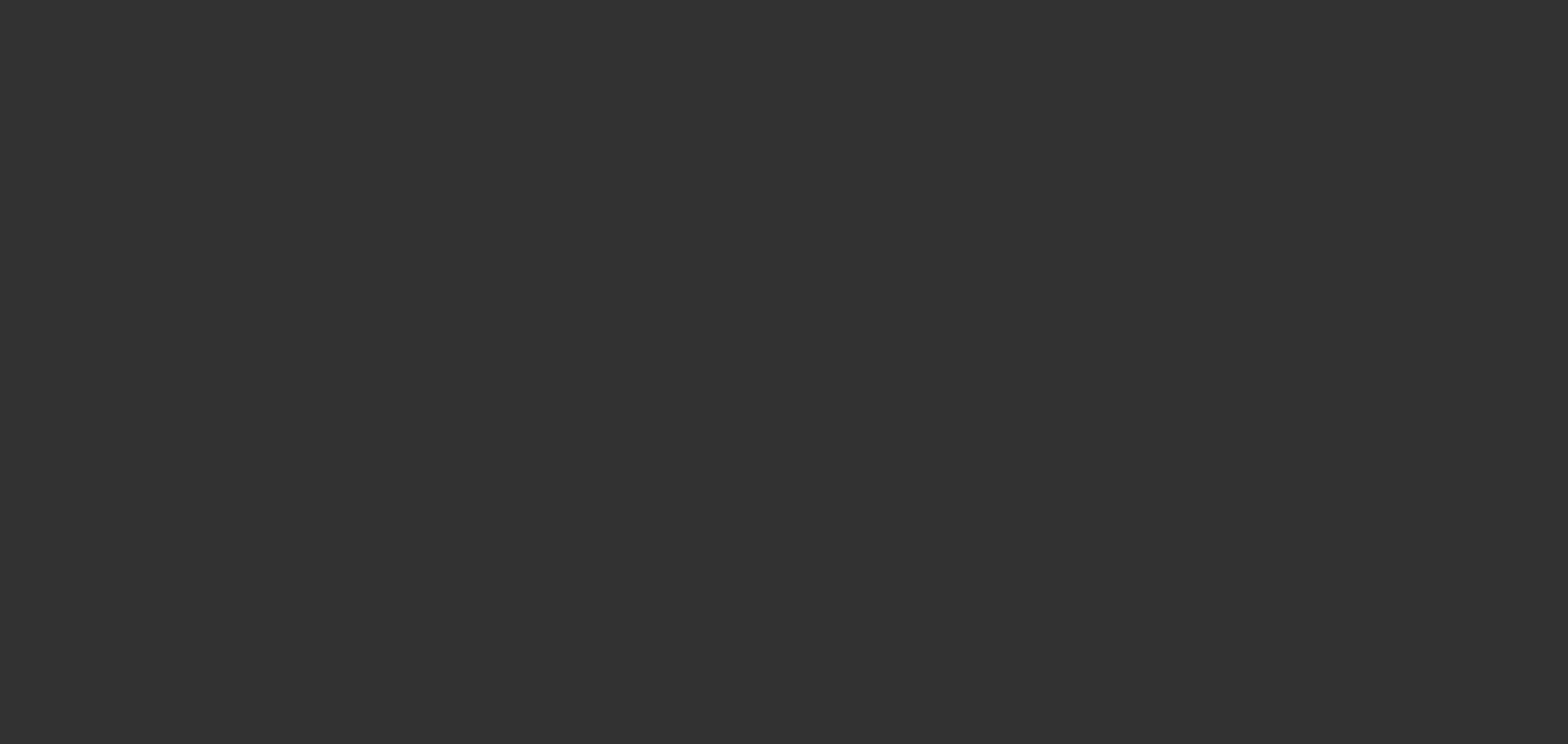
select select "0"
select select "2"
select select "0.1"
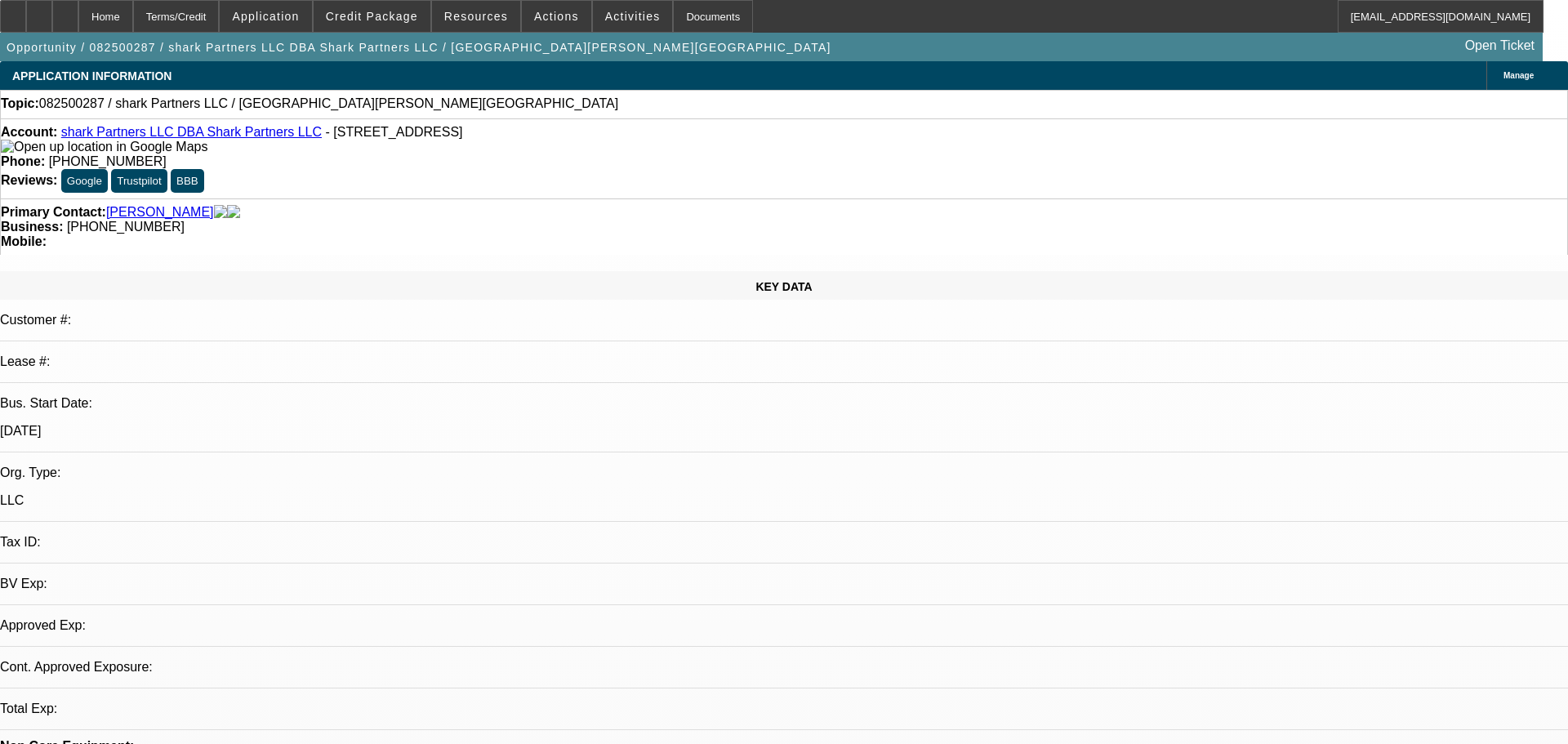
select select "1"
select select "2"
select select "4"
click at [13, 11] on icon at bounding box center [13, 11] width 0 height 0
select select "0"
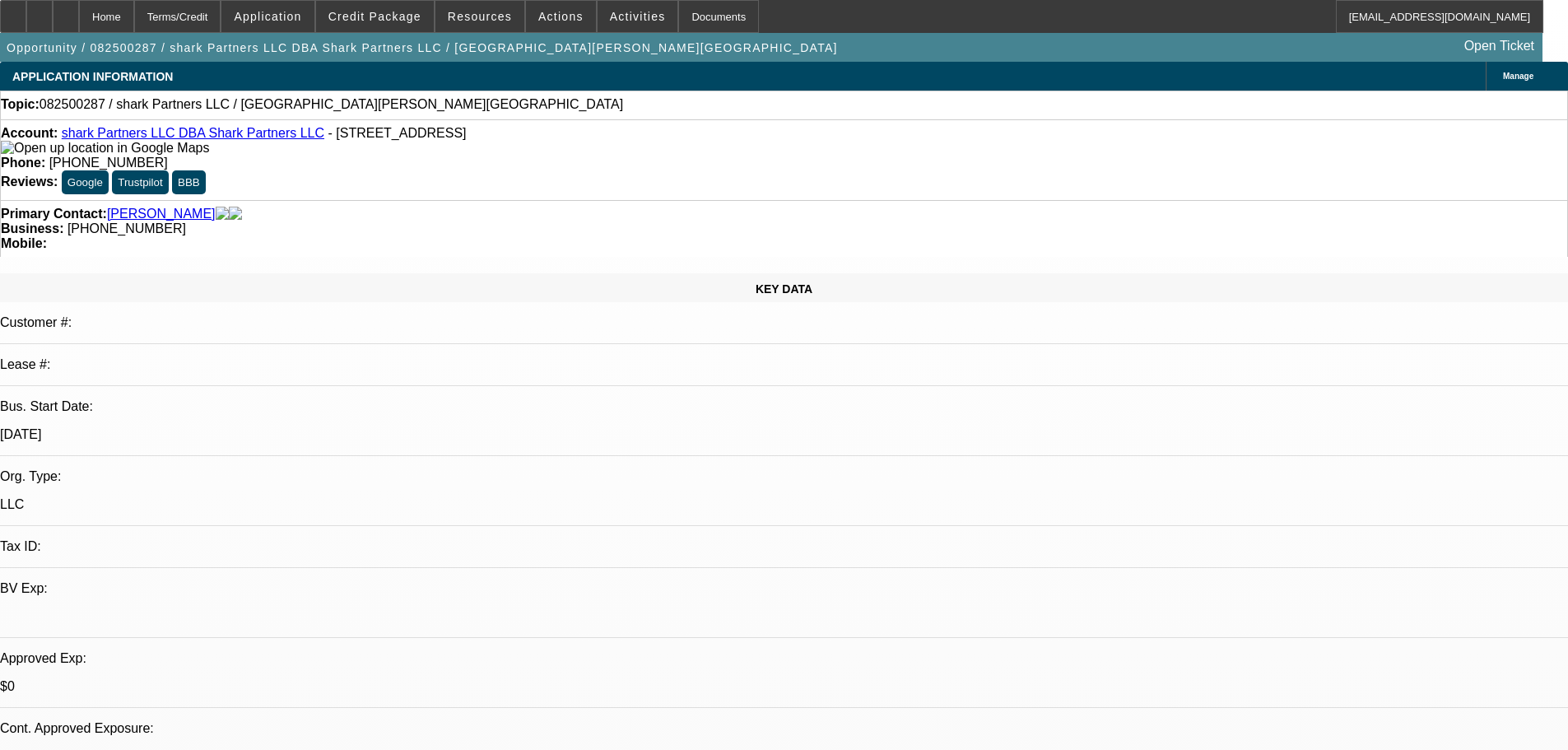
select select "2"
select select "0.1"
select select "4"
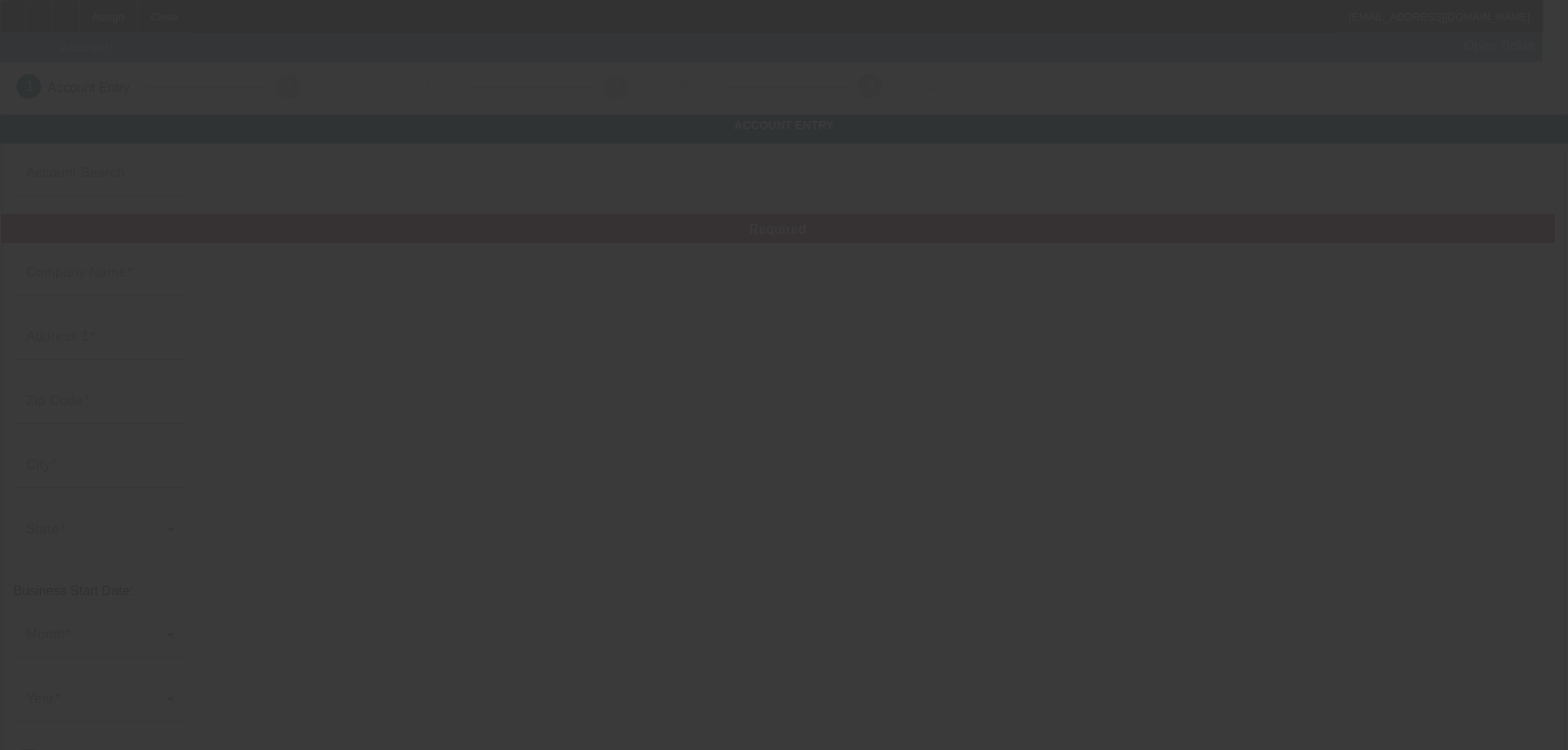
type input "Anchor Point LLC"
type input "[STREET_ADDRESS][PERSON_NAME]"
type input "46241"
type input "[GEOGRAPHIC_DATA]"
type input "[PHONE_NUMBER]"
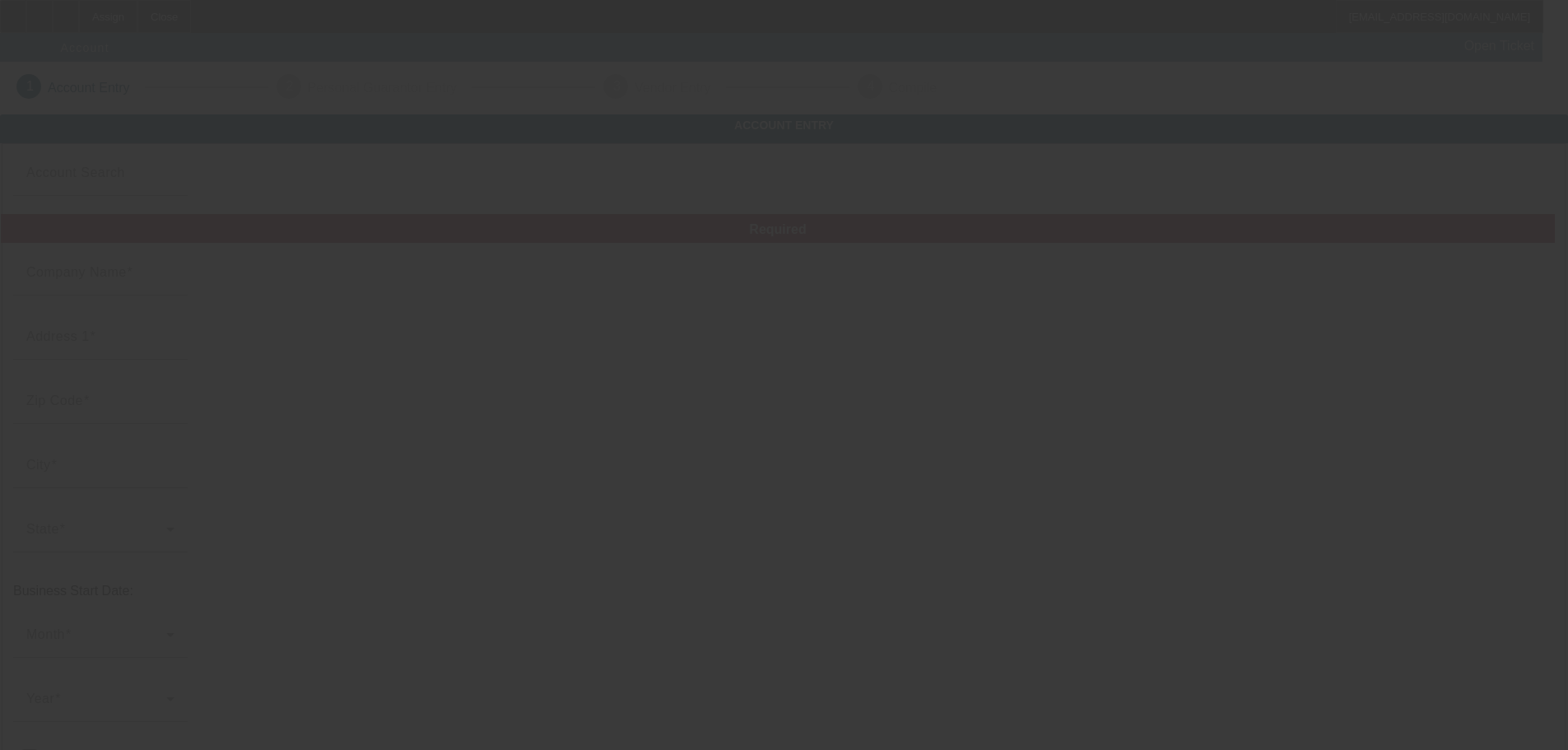
type input "Anchor Point Towing"
type input "[EMAIL_ADDRESS][DOMAIN_NAME]"
type input "[US_EMPLOYER_IDENTIFICATION_NUMBER]"
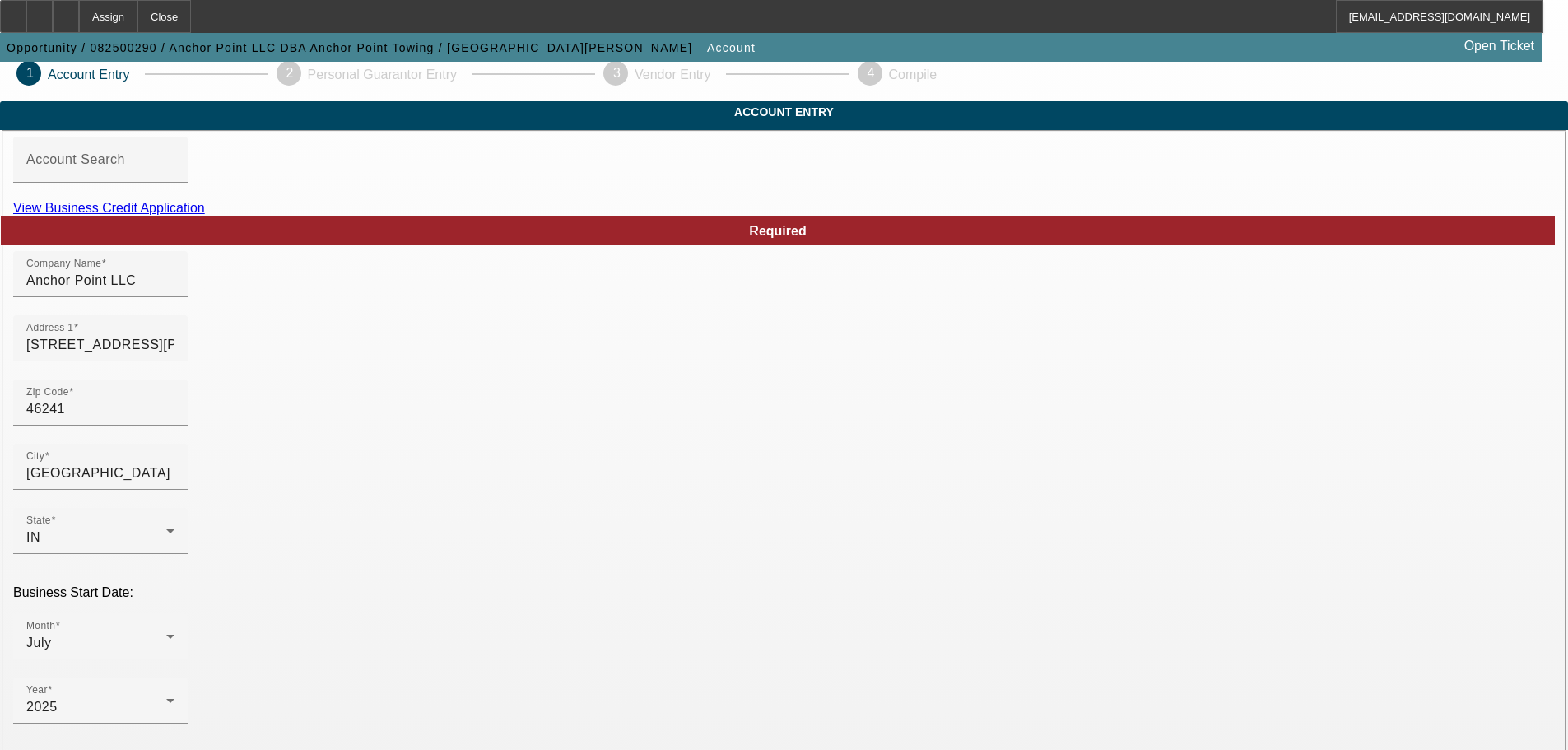
scroll to position [304, 0]
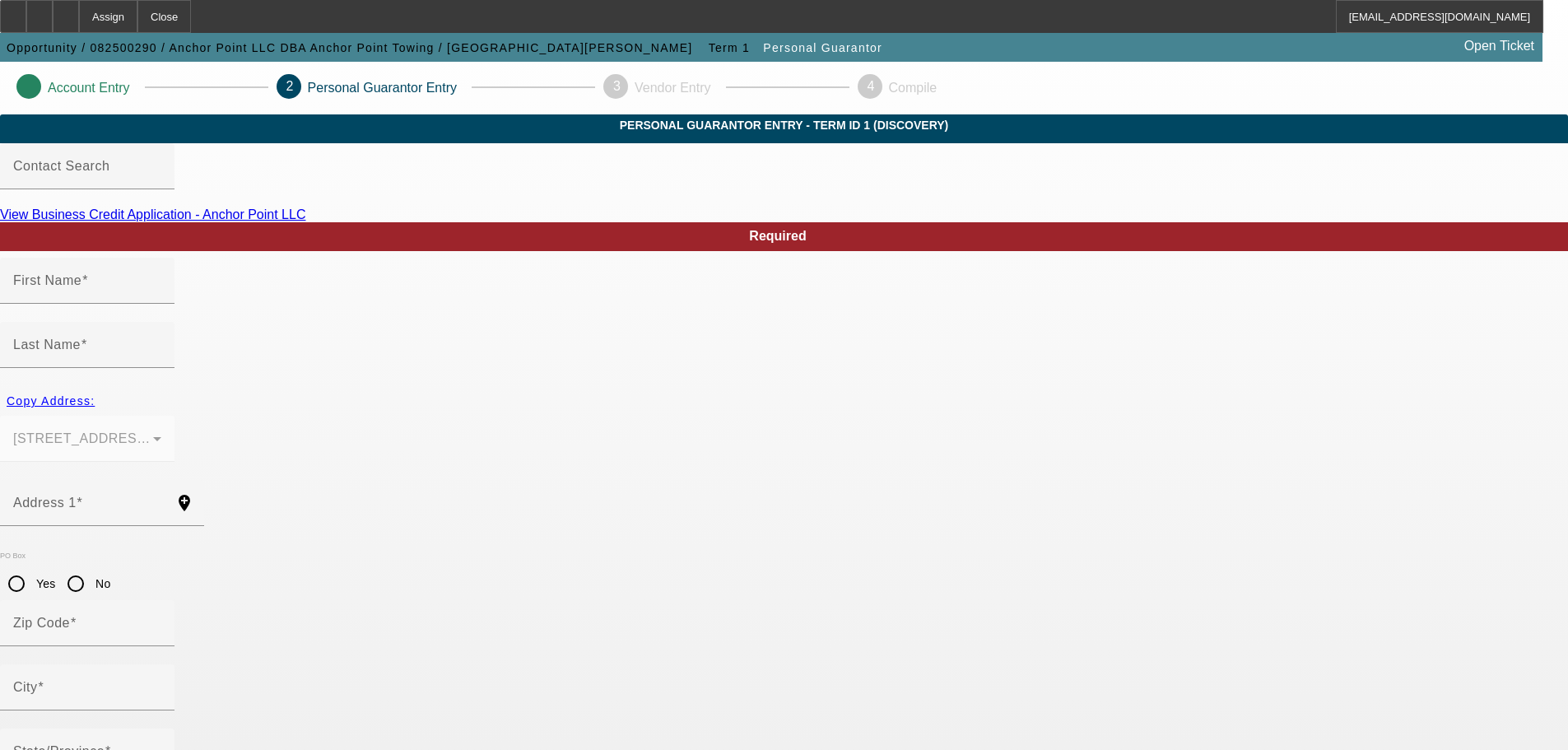
type input "[PERSON_NAME]"
type input "[STREET_ADDRESS][PERSON_NAME]"
radio input "true"
type input "46241"
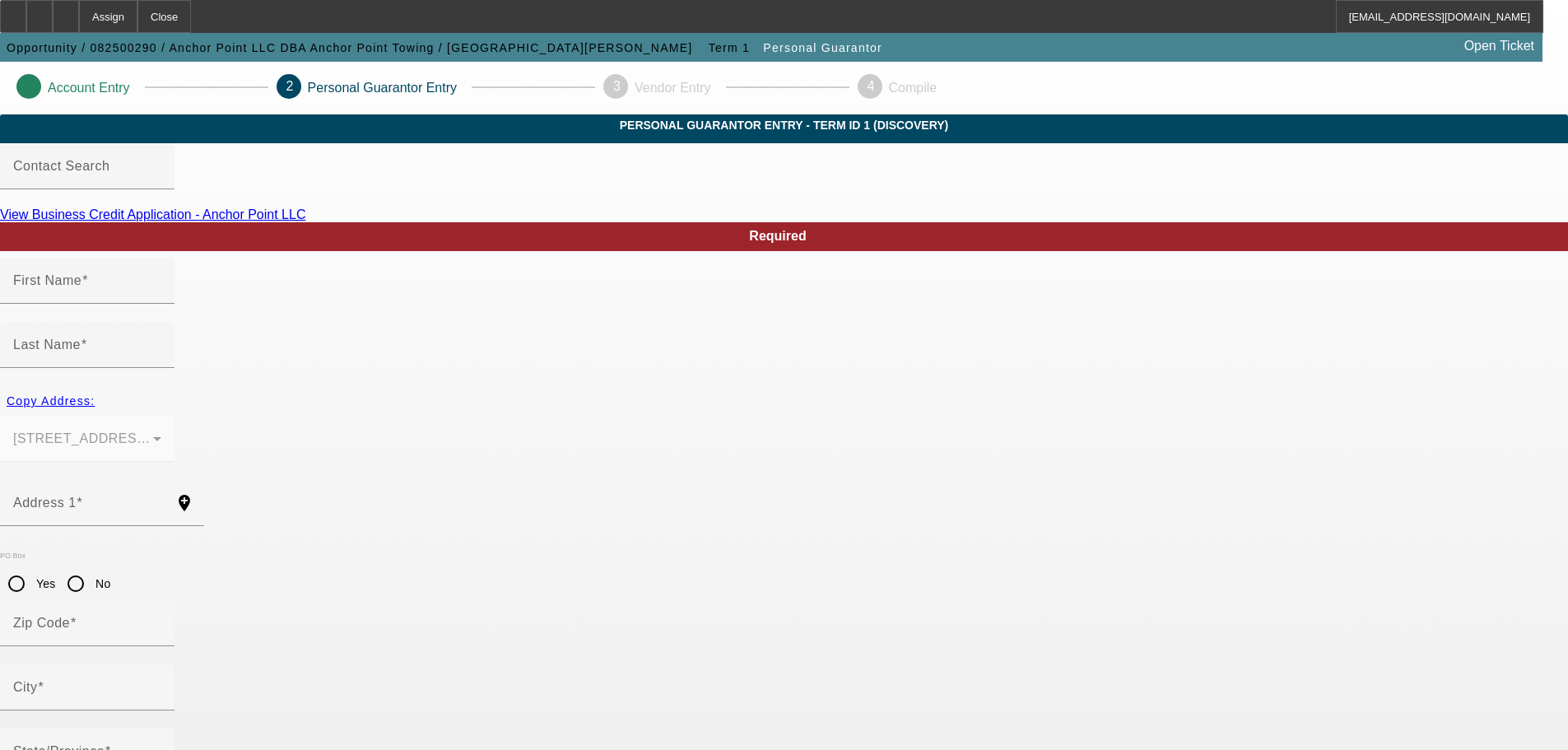
type input "[GEOGRAPHIC_DATA]"
type input "[PHONE_NUMBER]"
type input "100"
type input "308-04-6237"
type input "[EMAIL_ADDRESS][DOMAIN_NAME]"
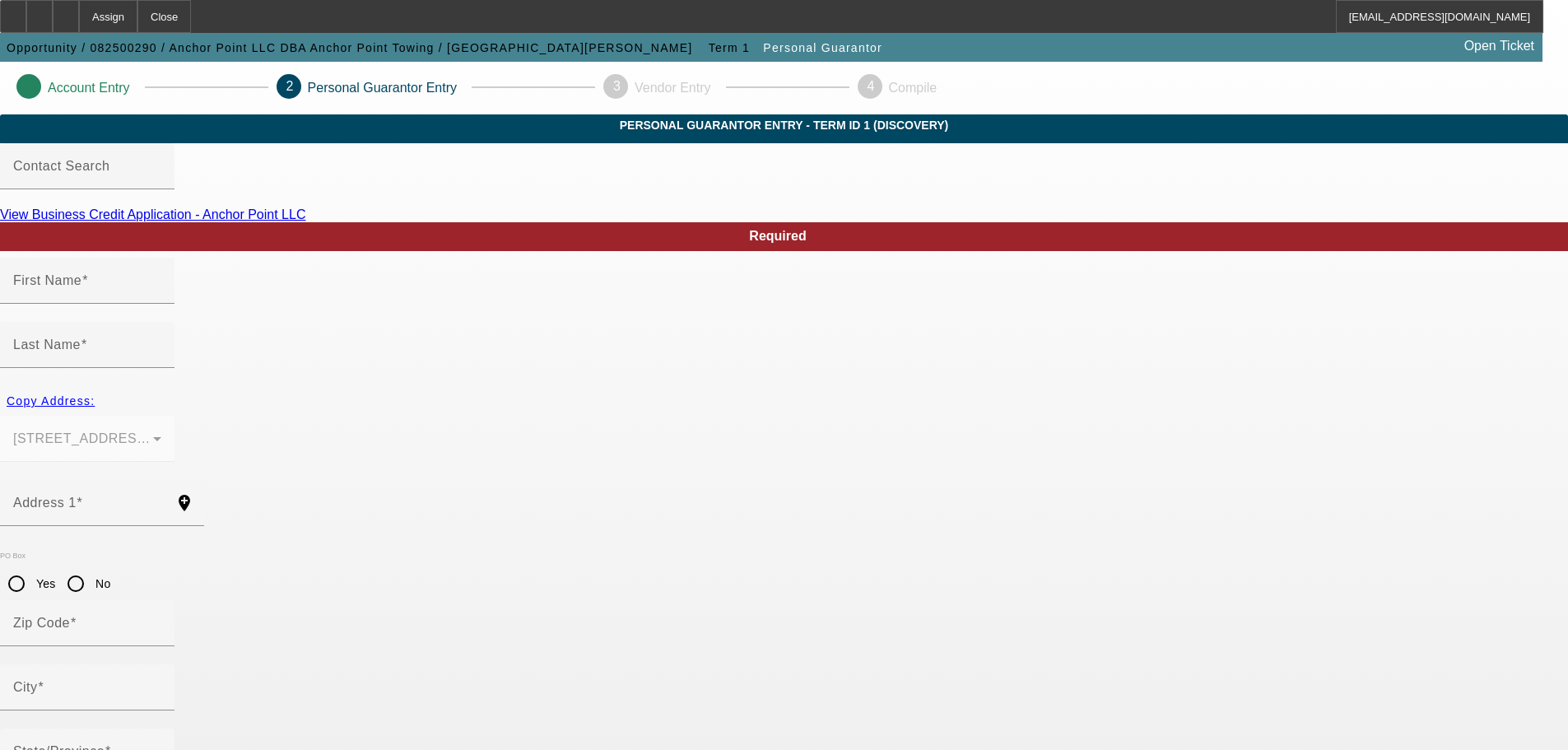
type input "[PHONE_NUMBER]"
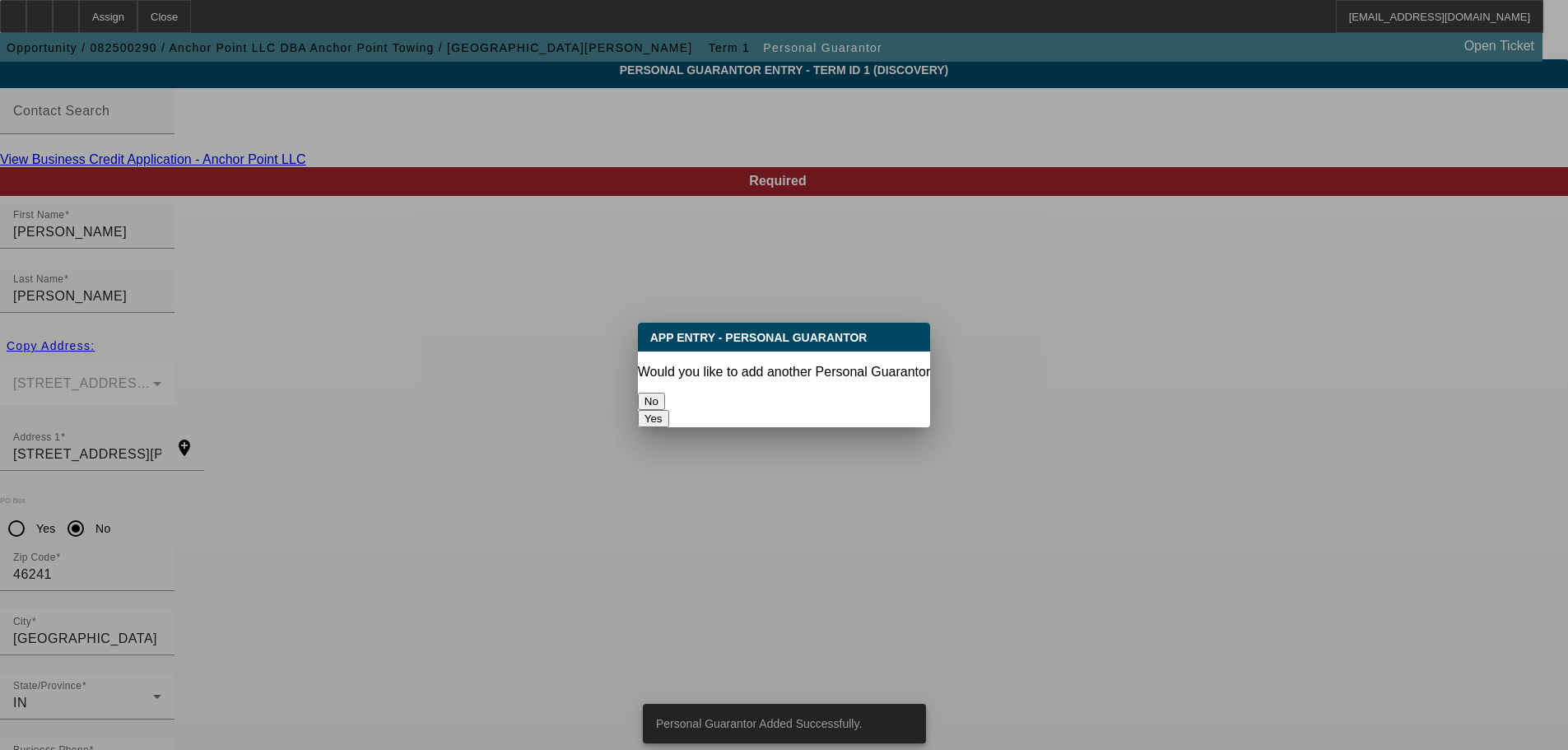
scroll to position [0, 0]
click at [665, 394] on button "No" at bounding box center [652, 401] width 27 height 18
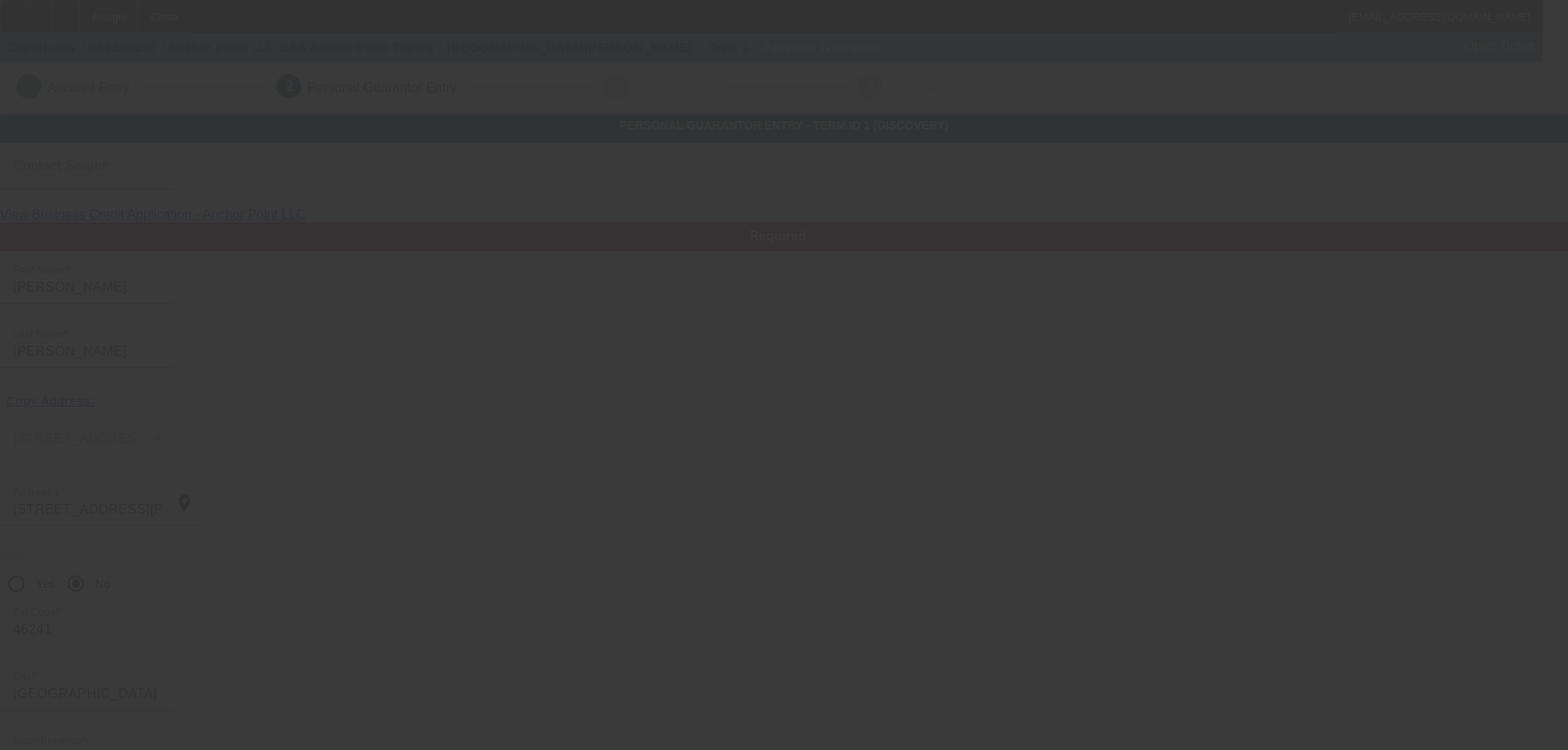
scroll to position [55, 0]
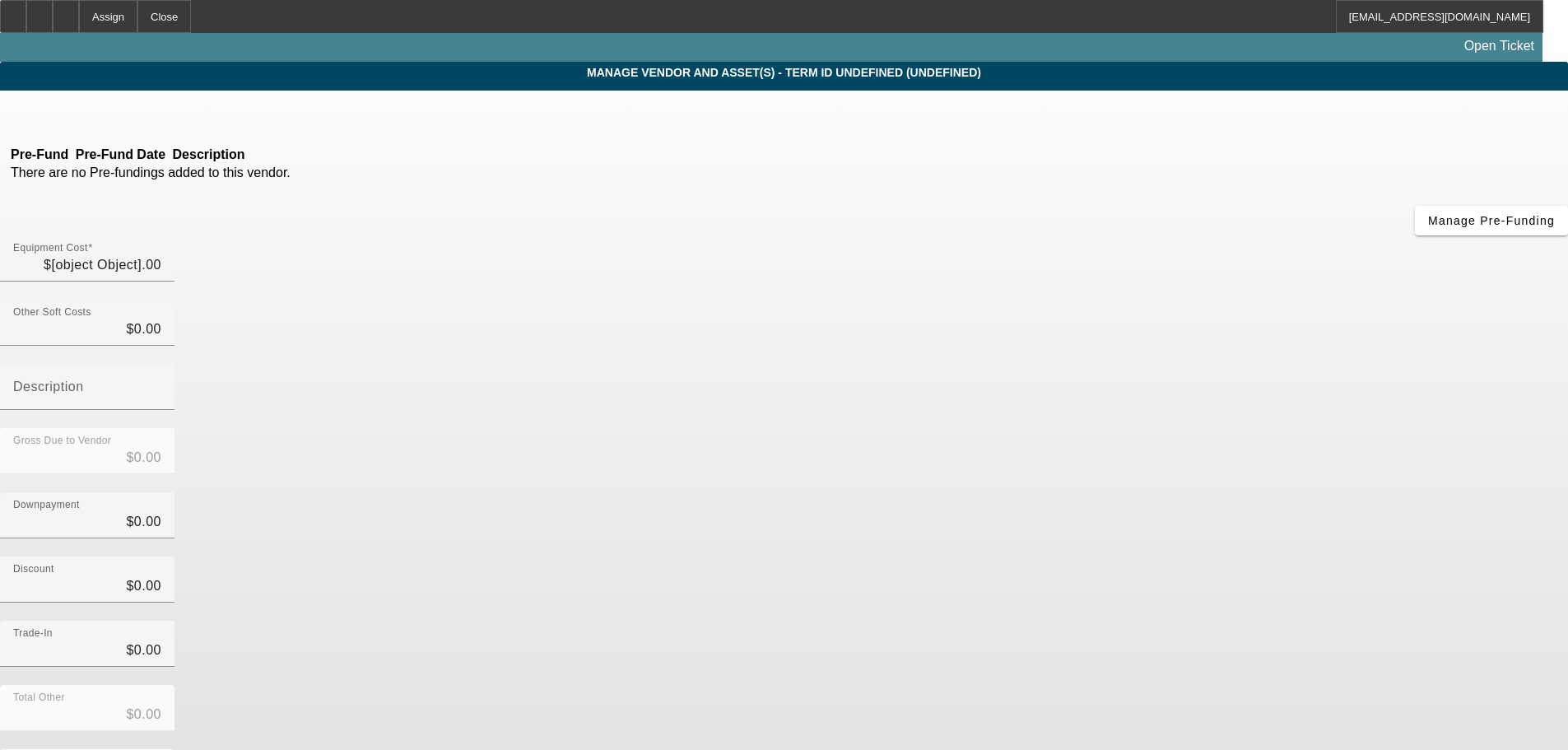
type input "$35,000.00"
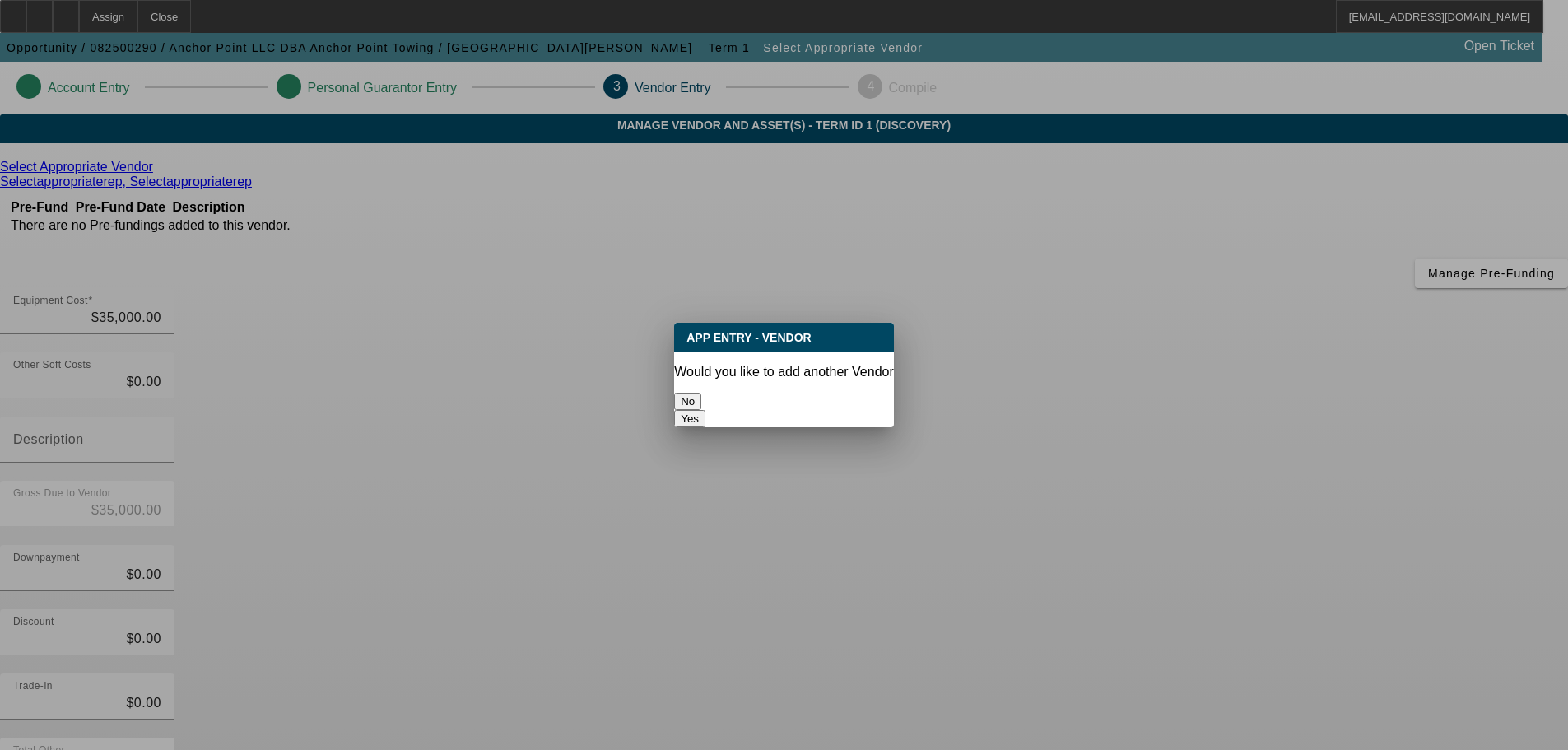
click at [701, 393] on button "No" at bounding box center [688, 401] width 27 height 18
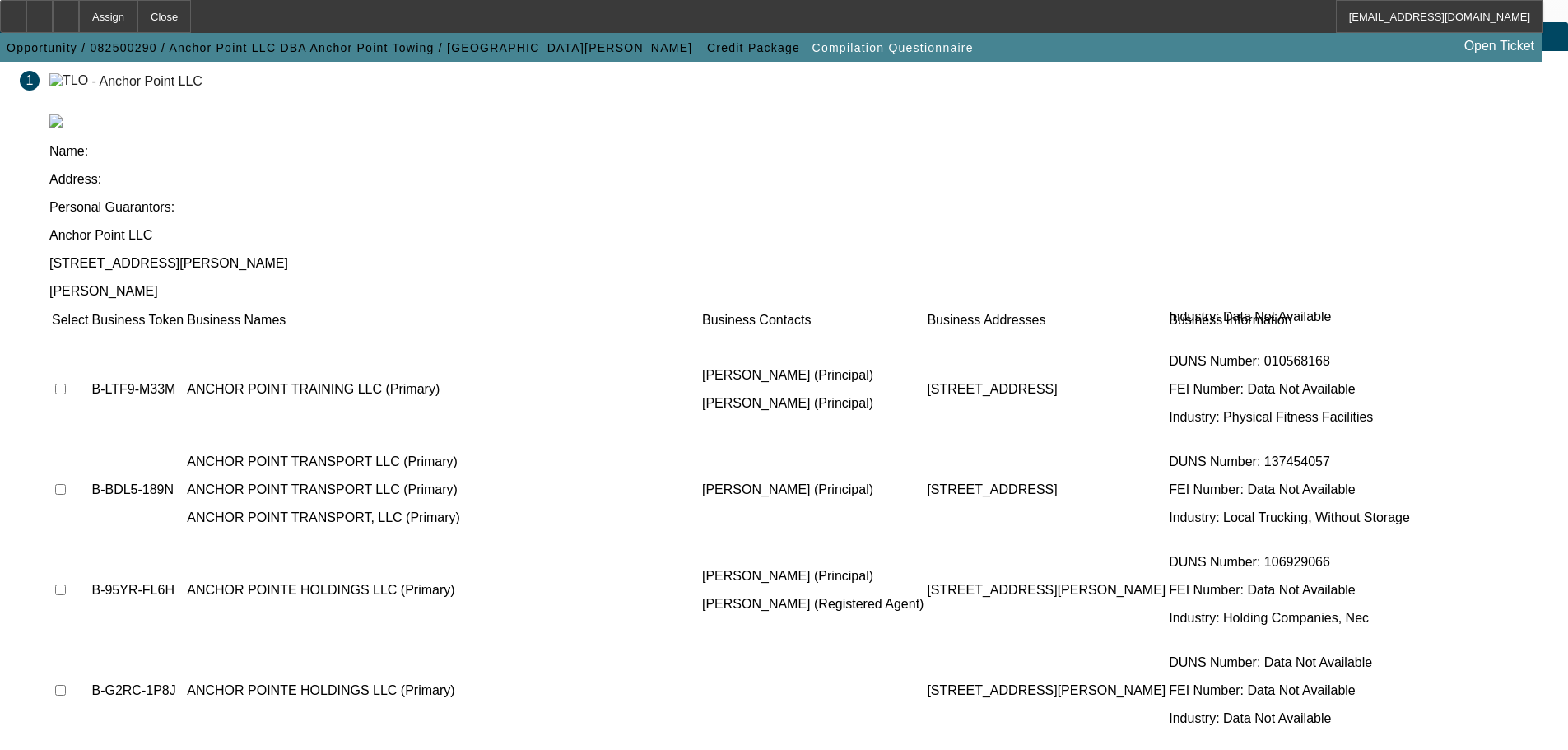
scroll to position [101, 0]
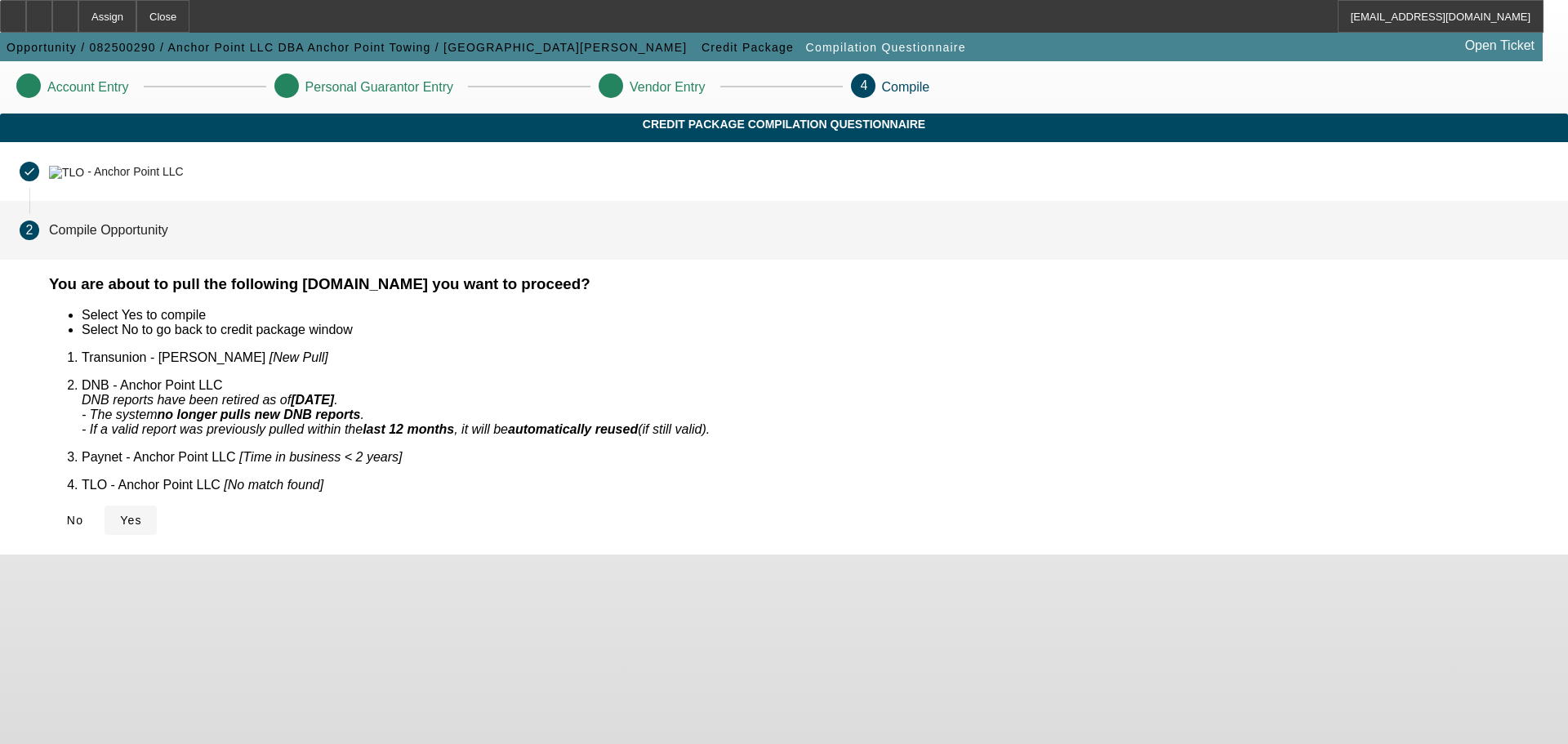
click at [142, 514] on span "Yes" at bounding box center [131, 520] width 22 height 13
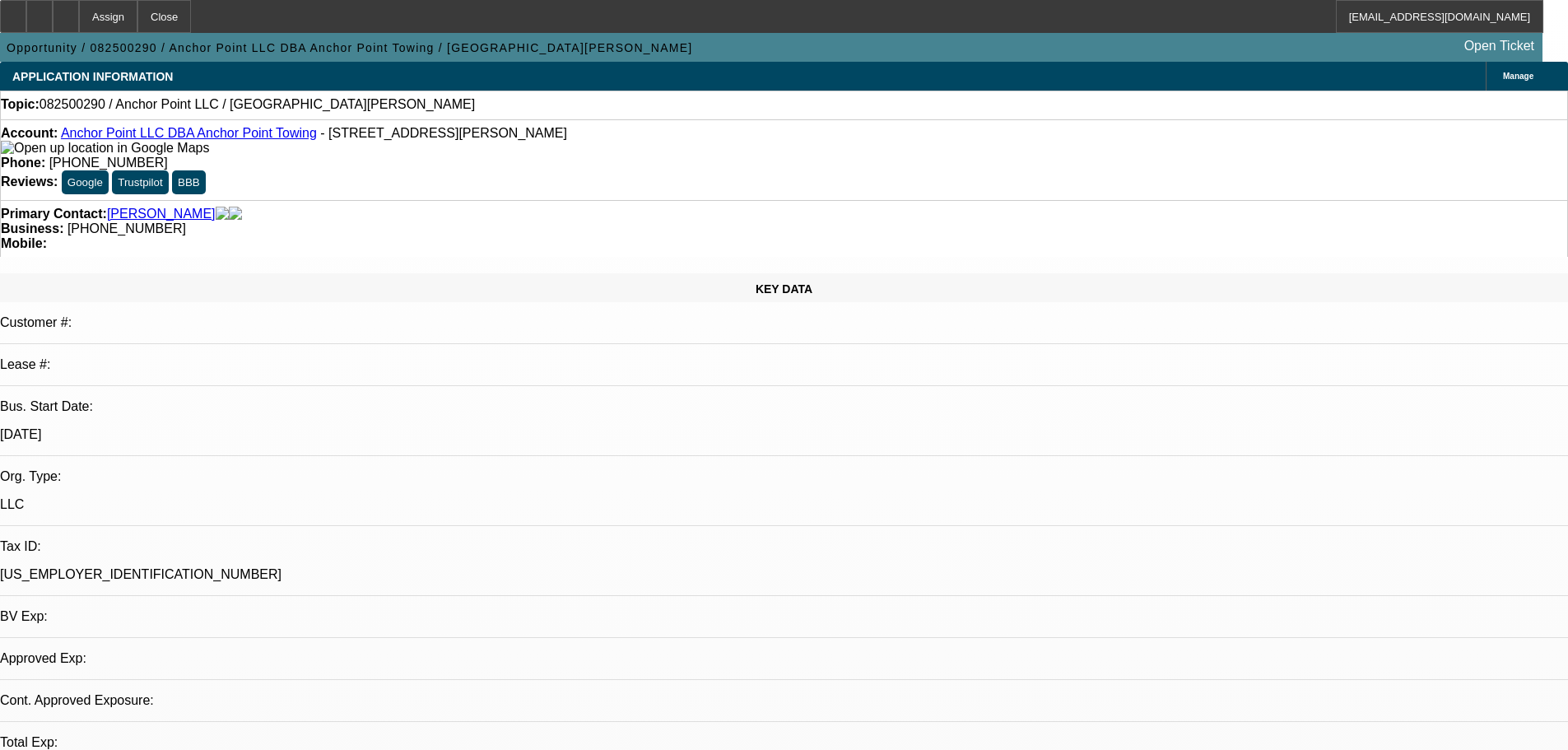
select select "0"
select select "2"
select select "0.1"
select select "4"
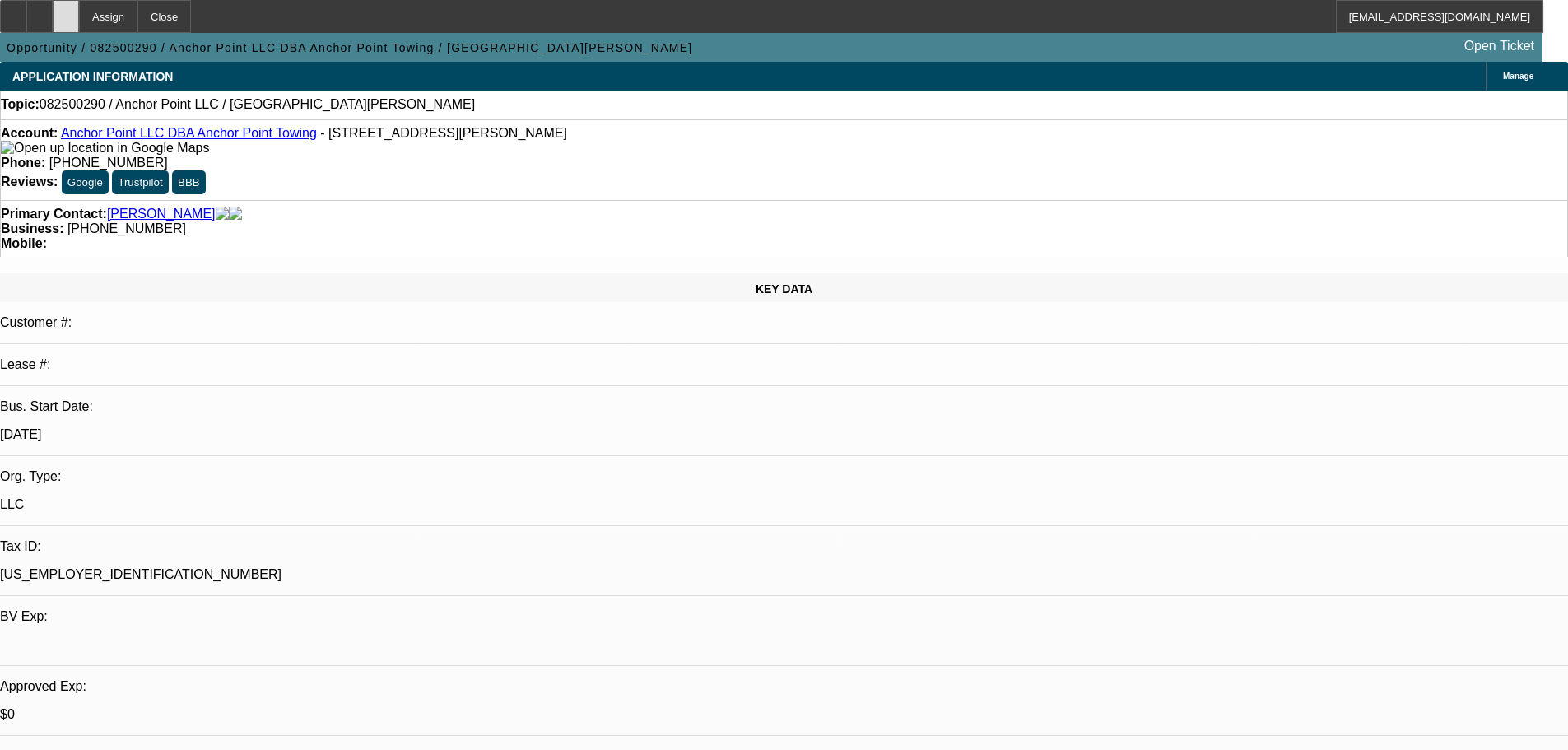
click at [79, 25] on div at bounding box center [66, 16] width 26 height 33
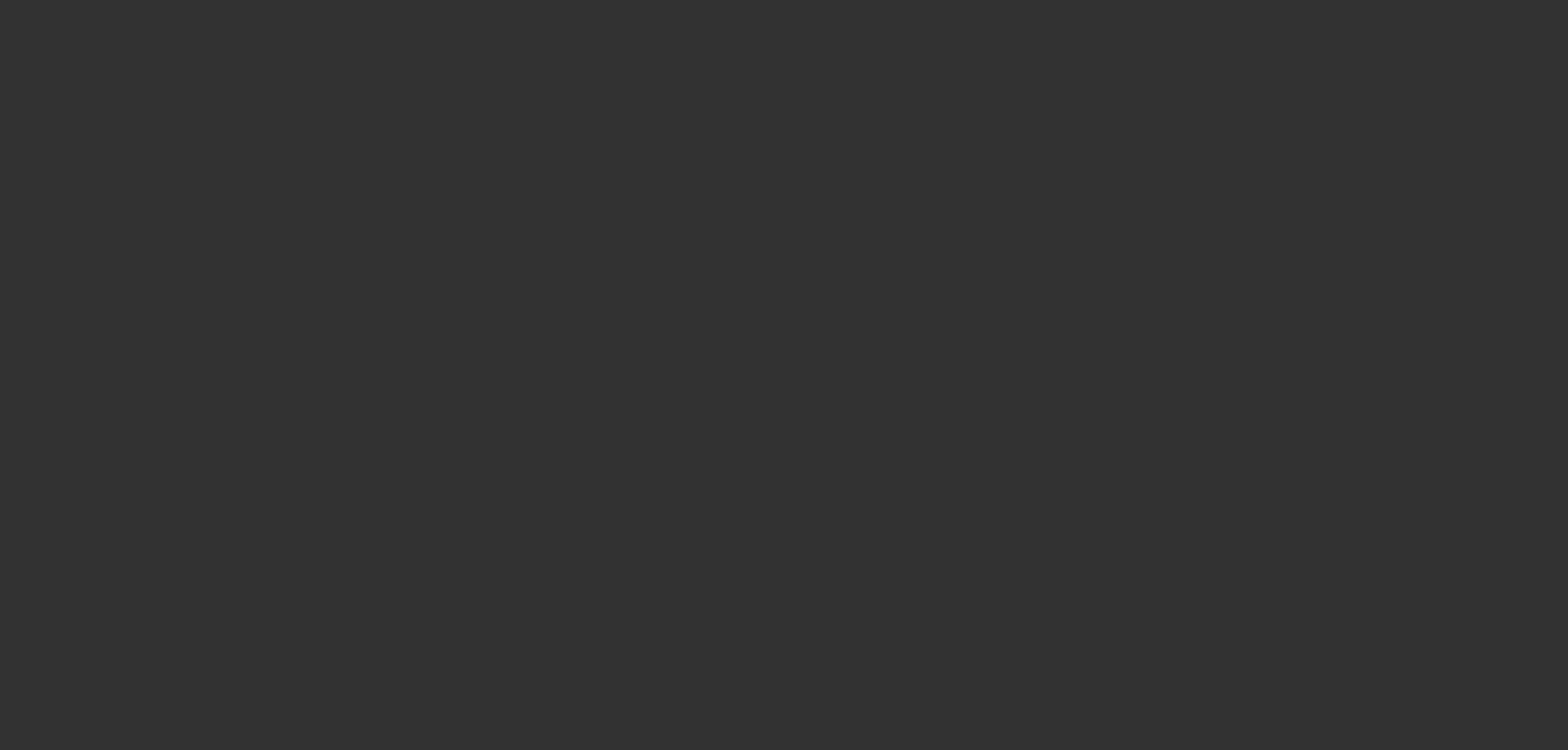
select select "0"
select select "2"
select select "0.1"
select select "4"
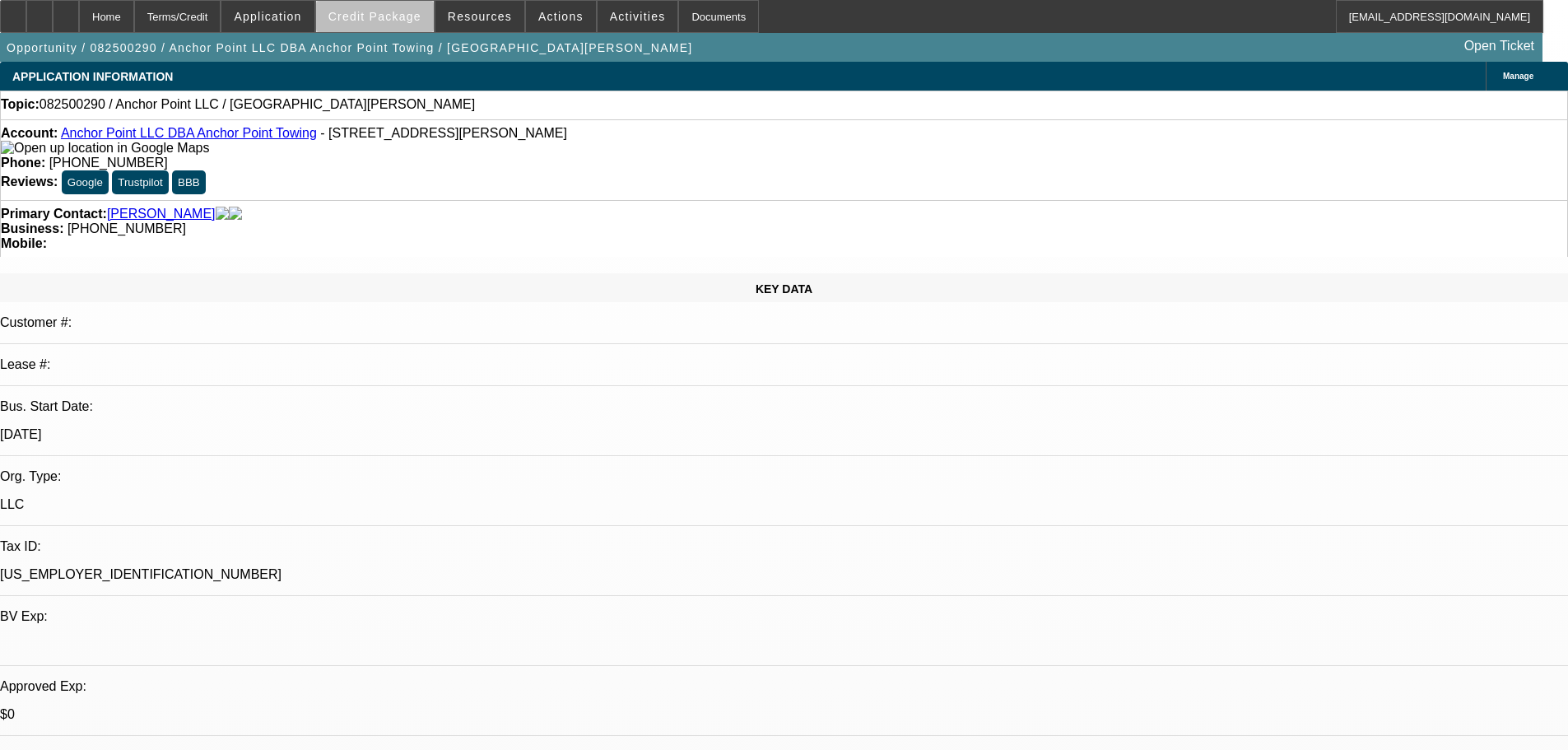
click at [406, 20] on span "Credit Package" at bounding box center [375, 17] width 93 height 13
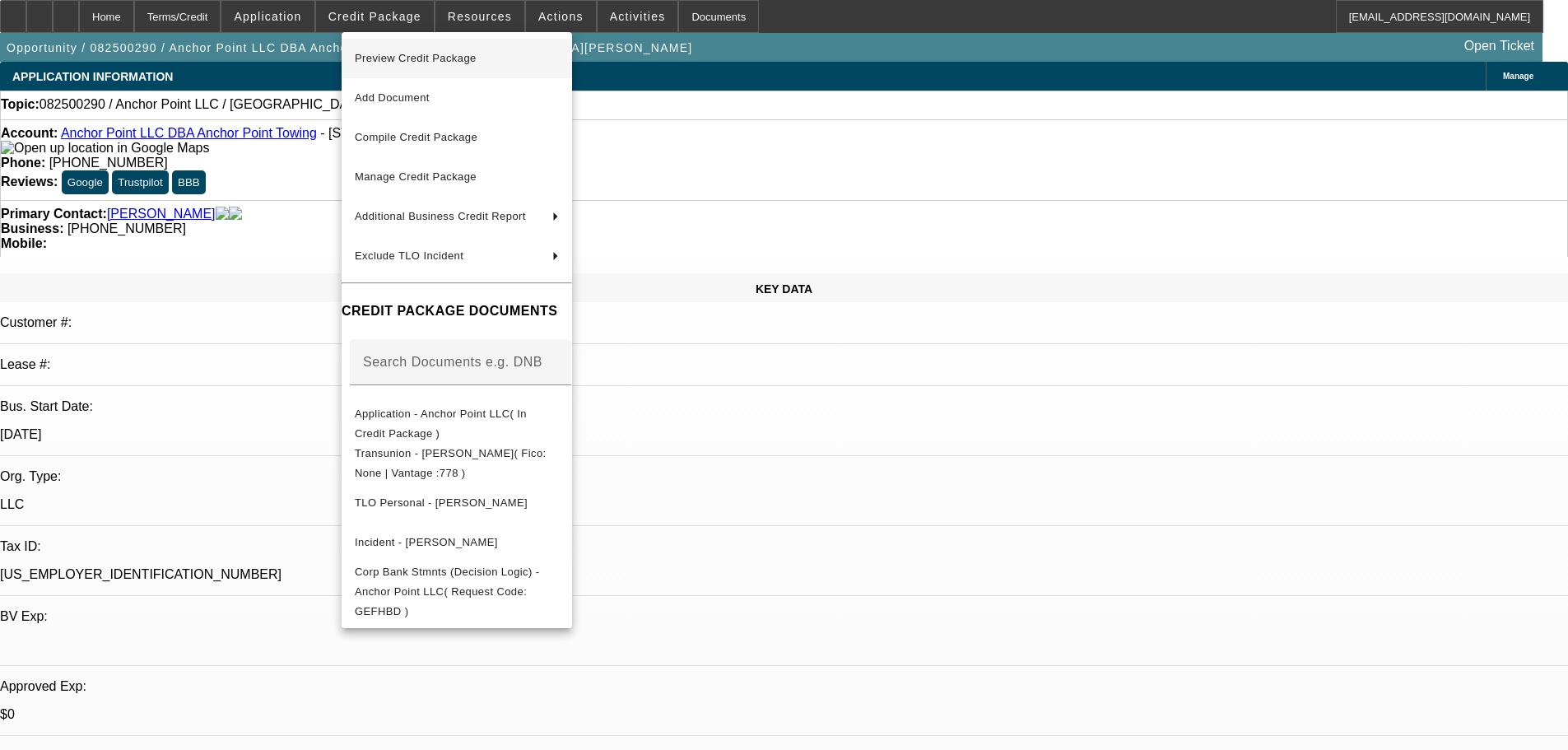
click at [462, 59] on span "Preview Credit Package" at bounding box center [415, 58] width 122 height 13
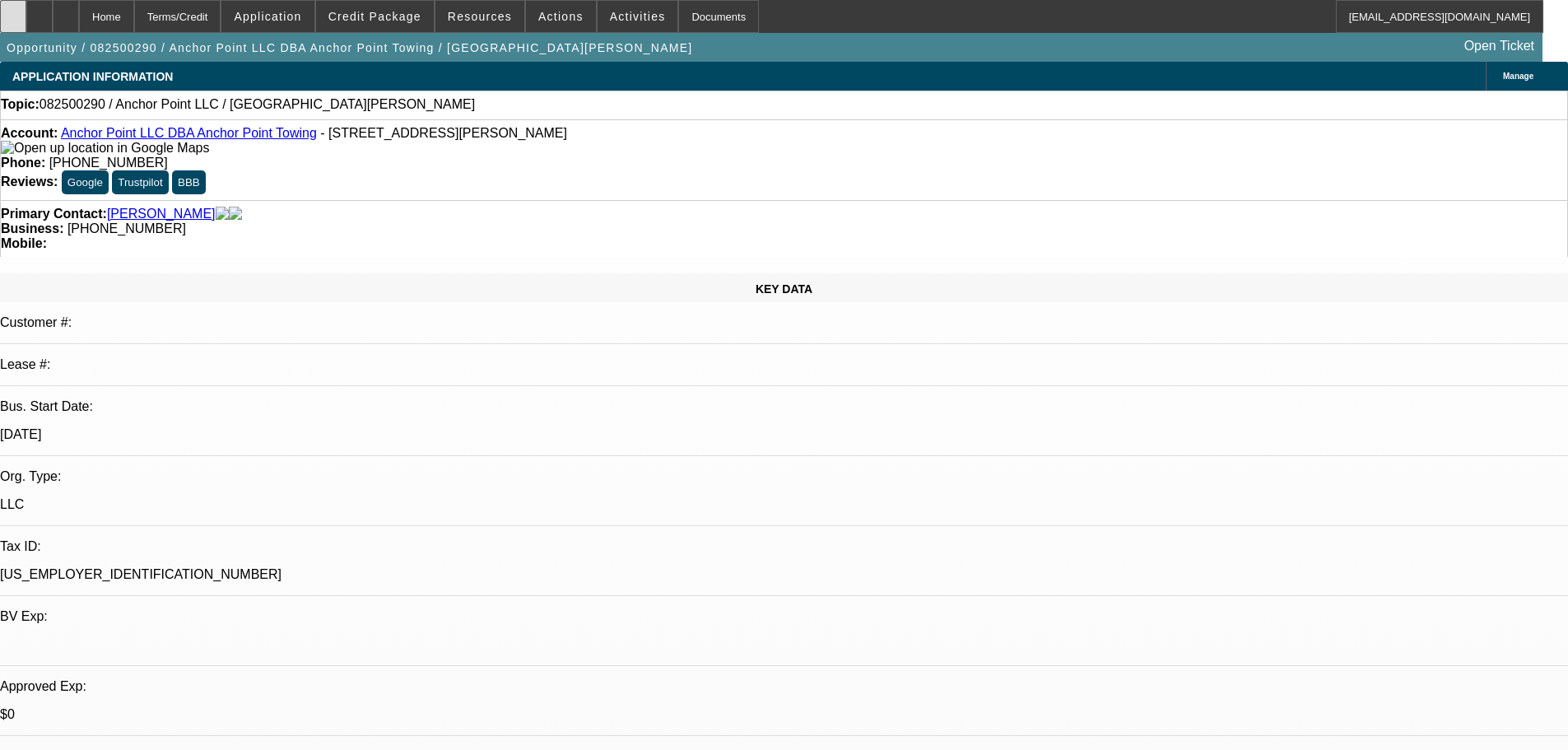
click at [13, 11] on icon at bounding box center [13, 11] width 0 height 0
click at [79, 22] on div at bounding box center [66, 16] width 26 height 33
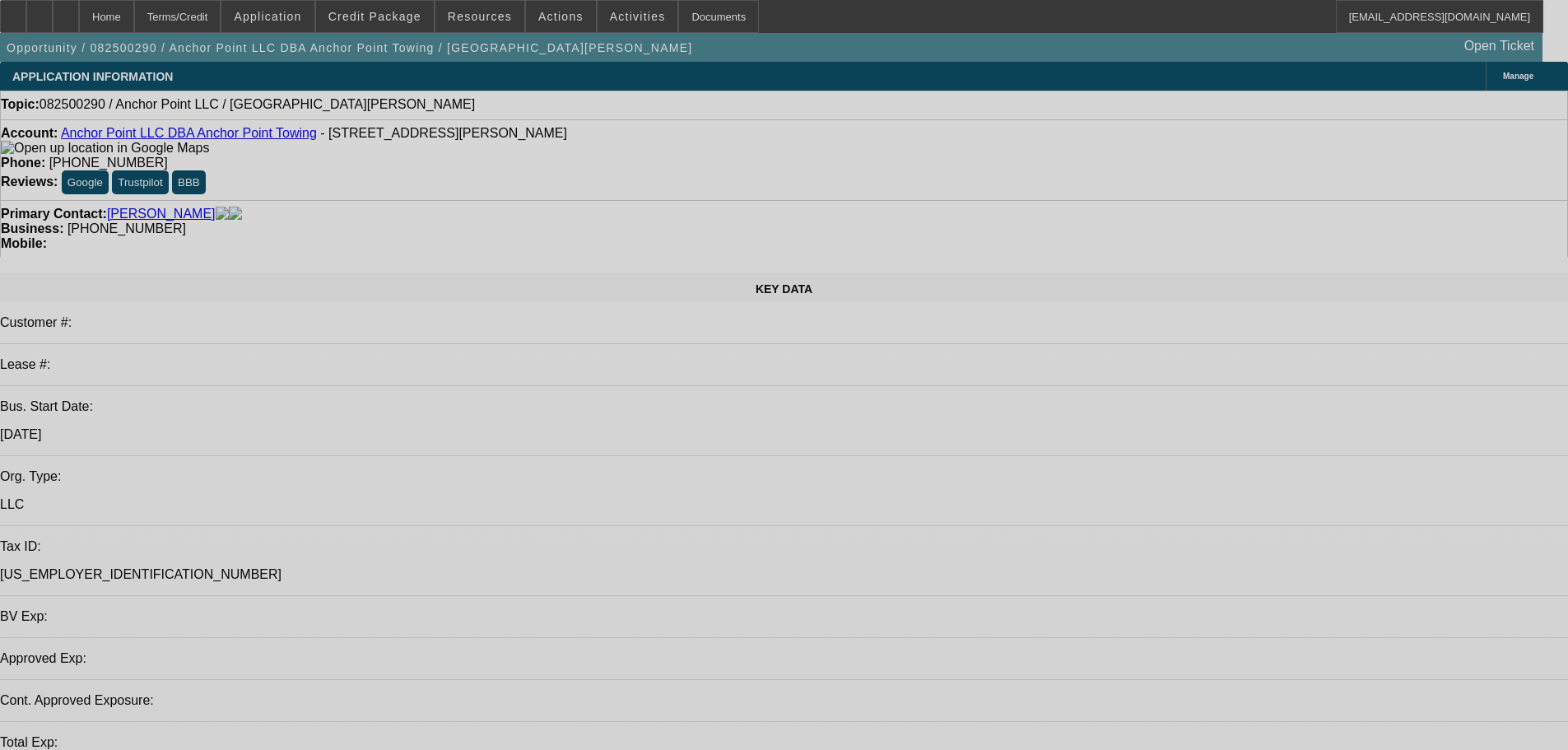
select select "0"
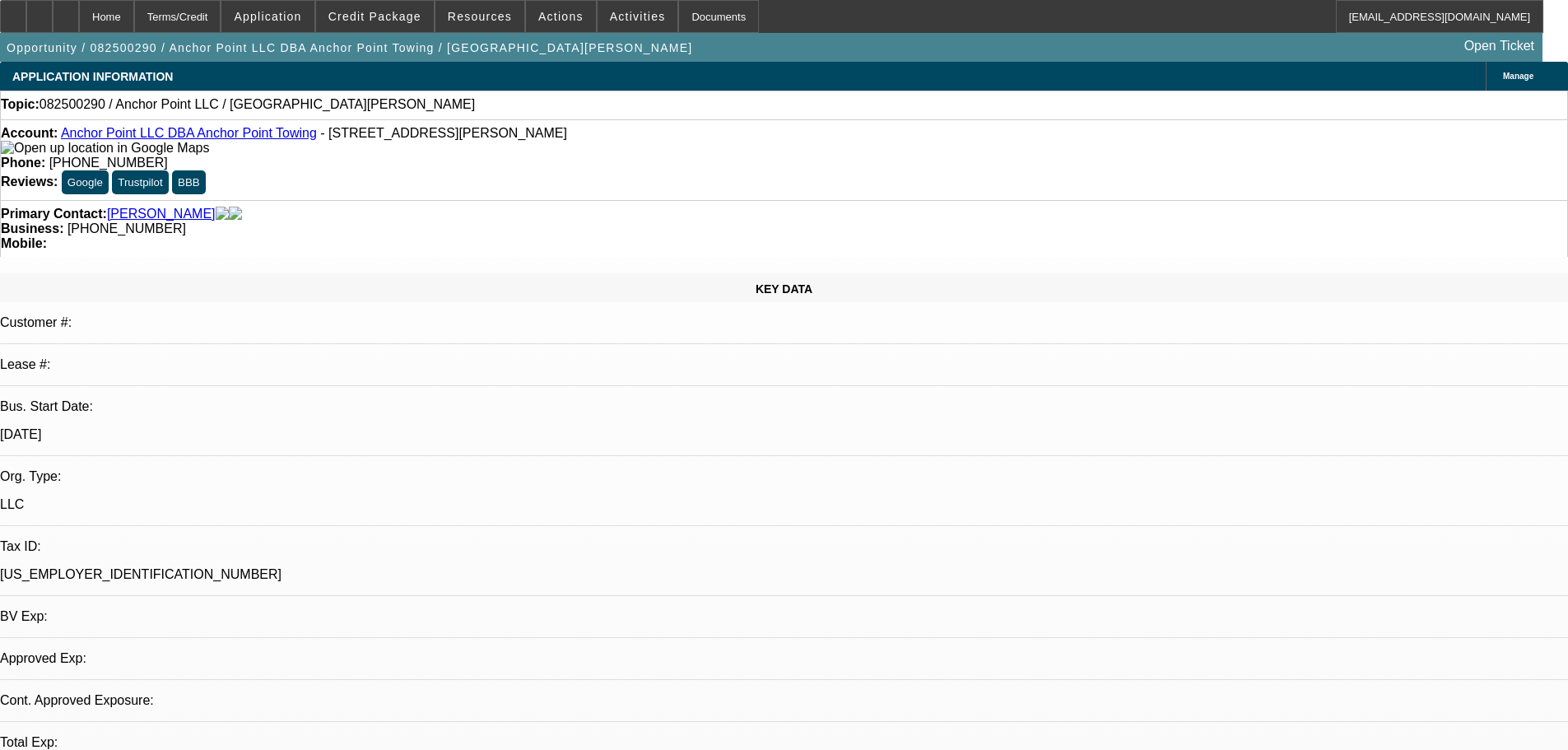
select select "2"
select select "0.1"
select select "4"
